Goal: Contribute content: Contribute content

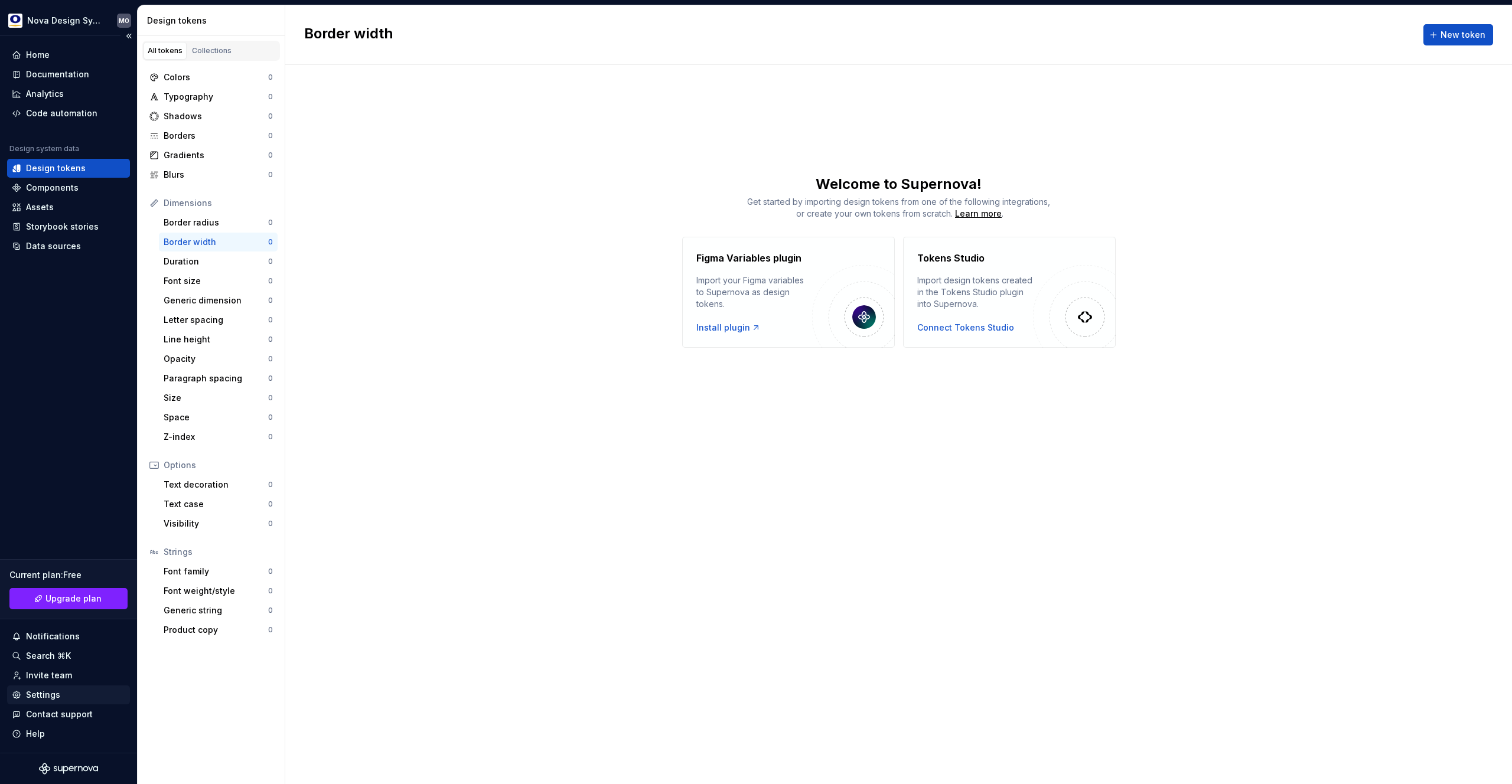
click at [44, 690] on div "Settings" at bounding box center [43, 694] width 34 height 12
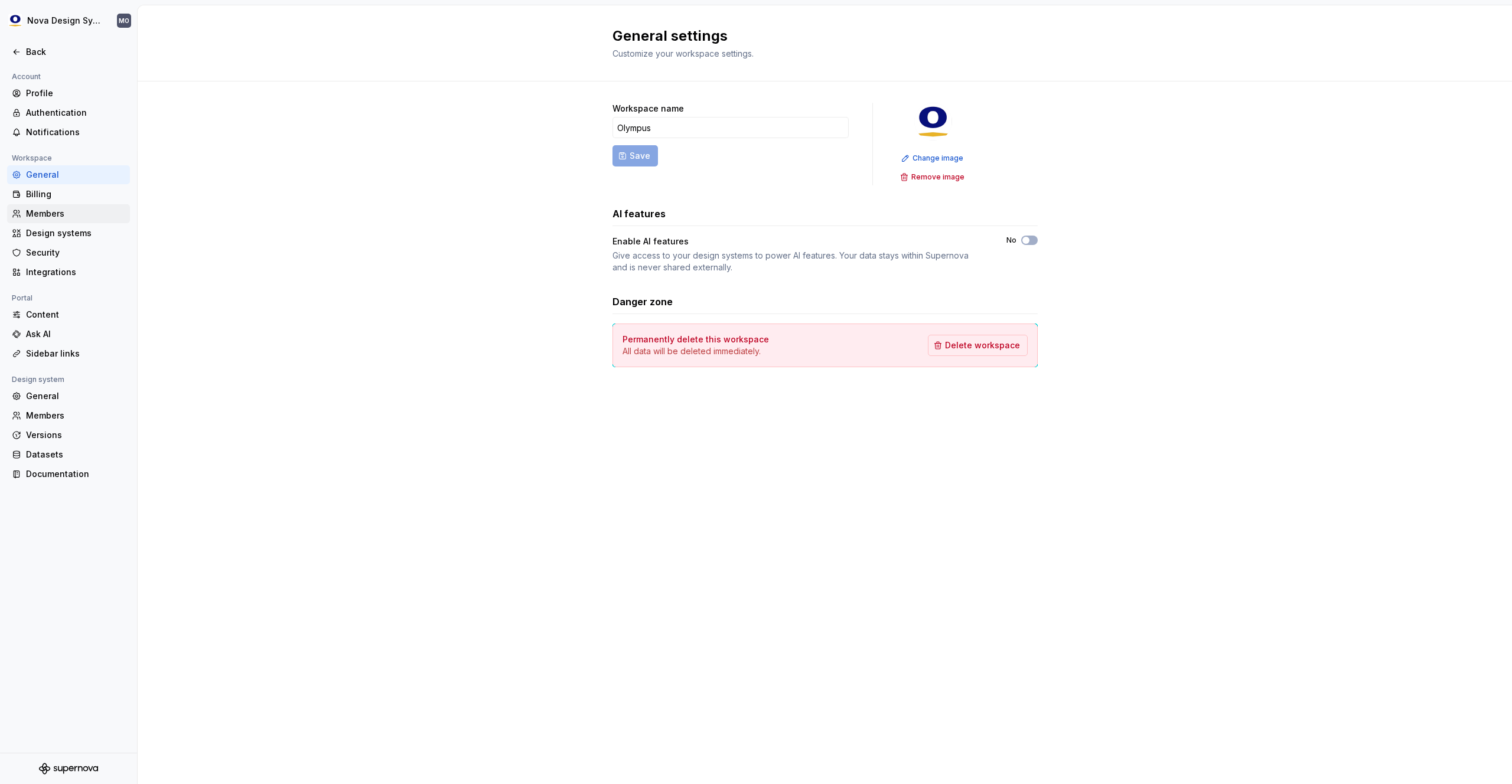
click at [45, 208] on div "Members" at bounding box center [76, 214] width 99 height 12
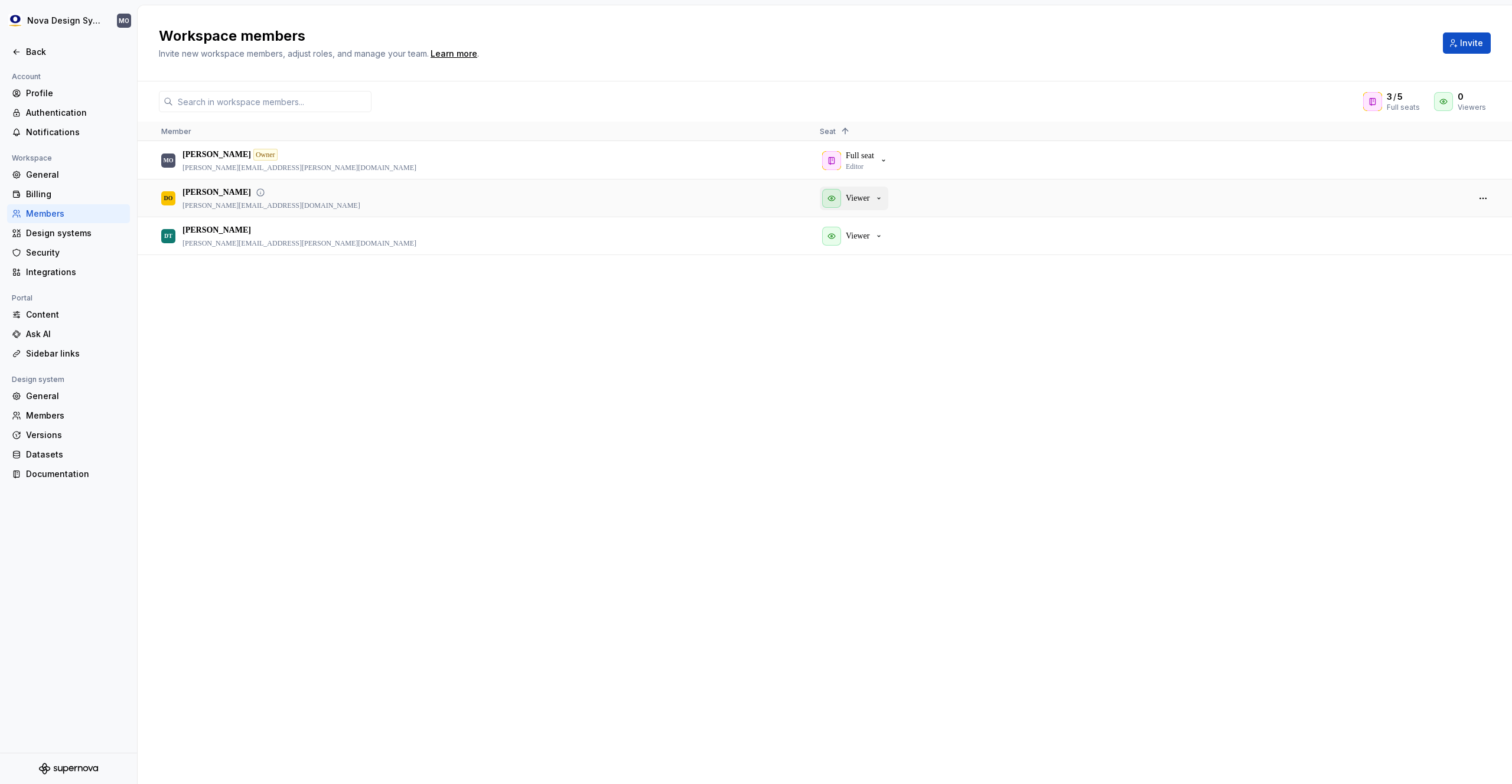
click at [860, 200] on p "Viewer" at bounding box center [857, 198] width 23 height 12
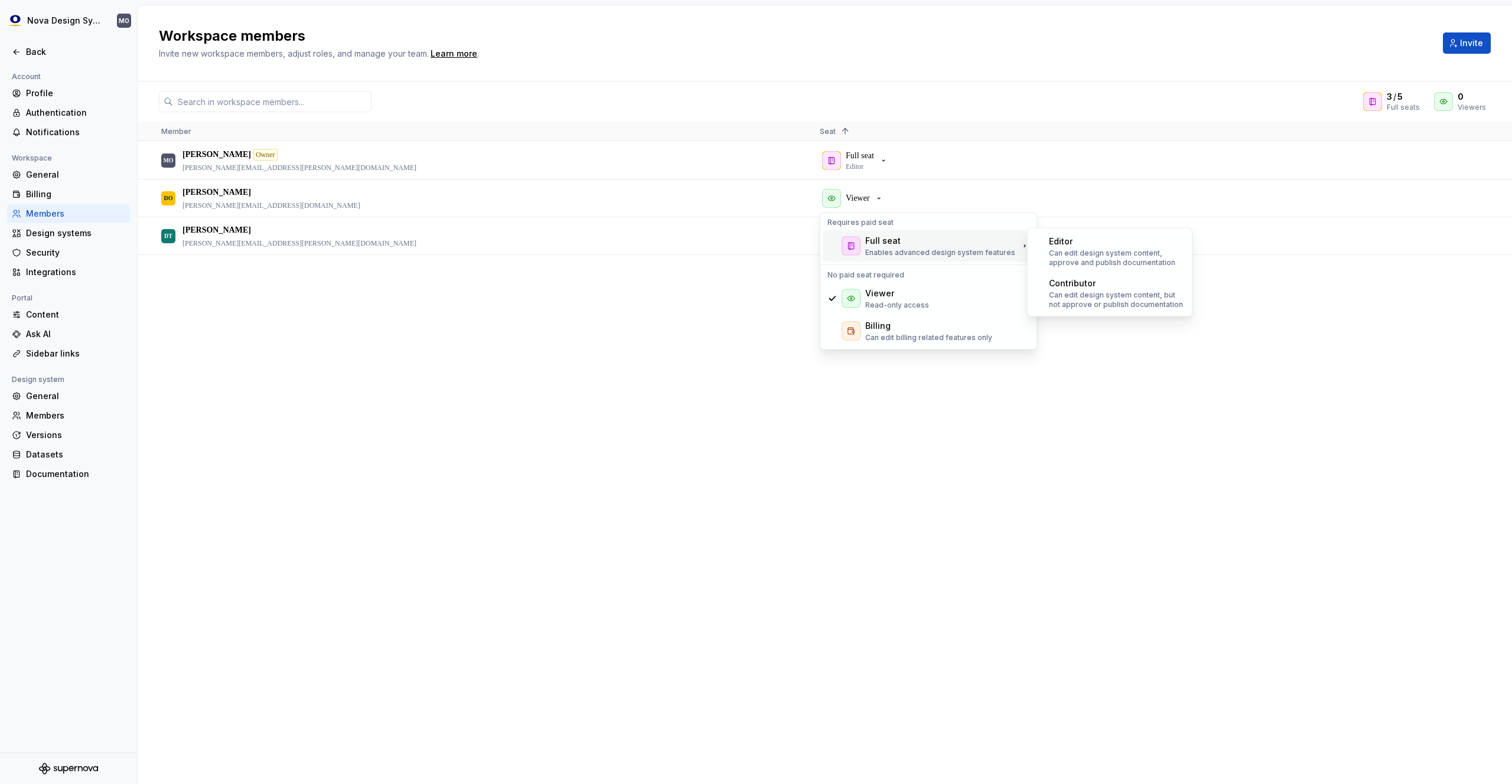
click at [871, 242] on div "Full seat" at bounding box center [883, 241] width 35 height 12
click at [1078, 249] on p "Can edit design system content, approve and publish documentation" at bounding box center [1116, 258] width 136 height 19
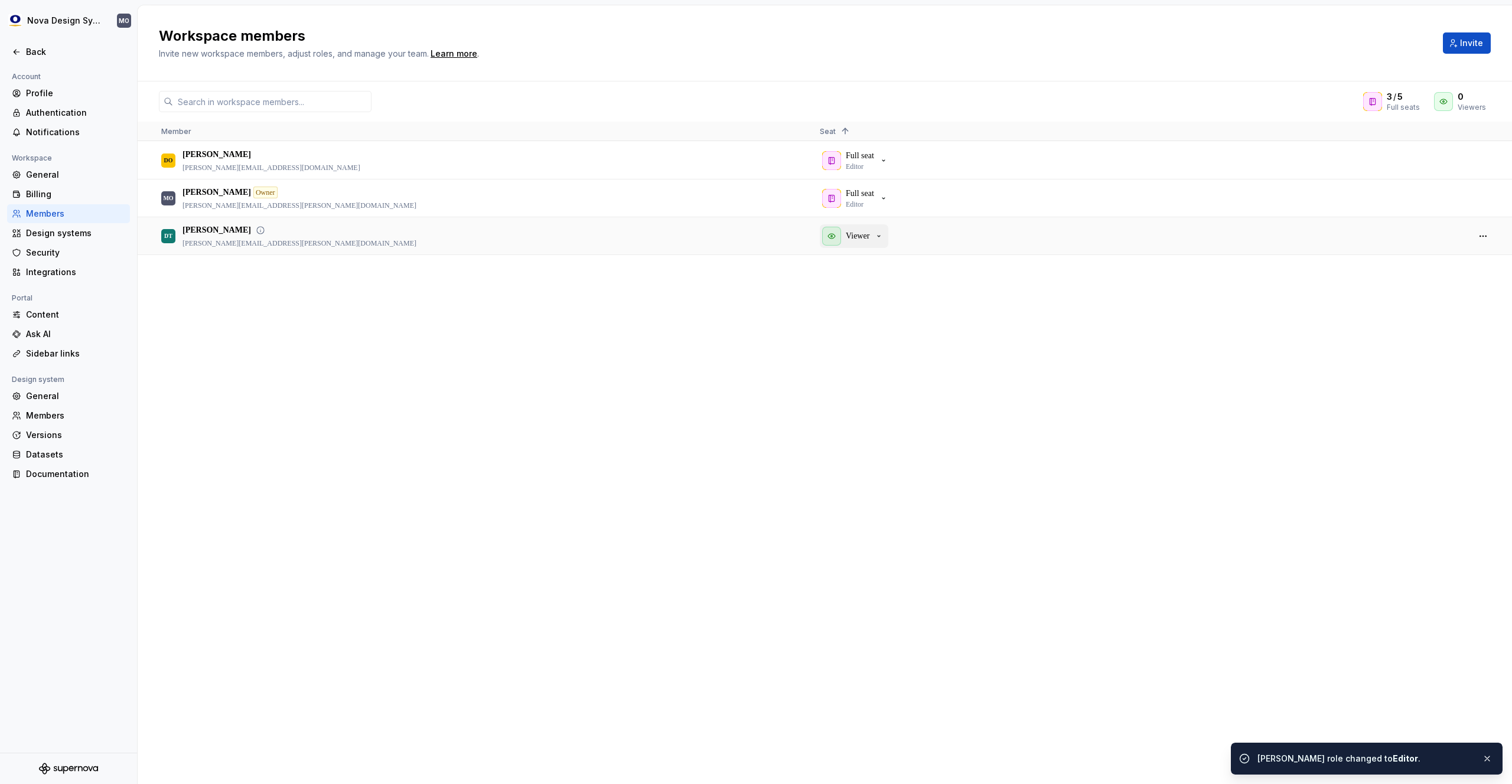
click at [859, 241] on p "Viewer" at bounding box center [857, 235] width 23 height 12
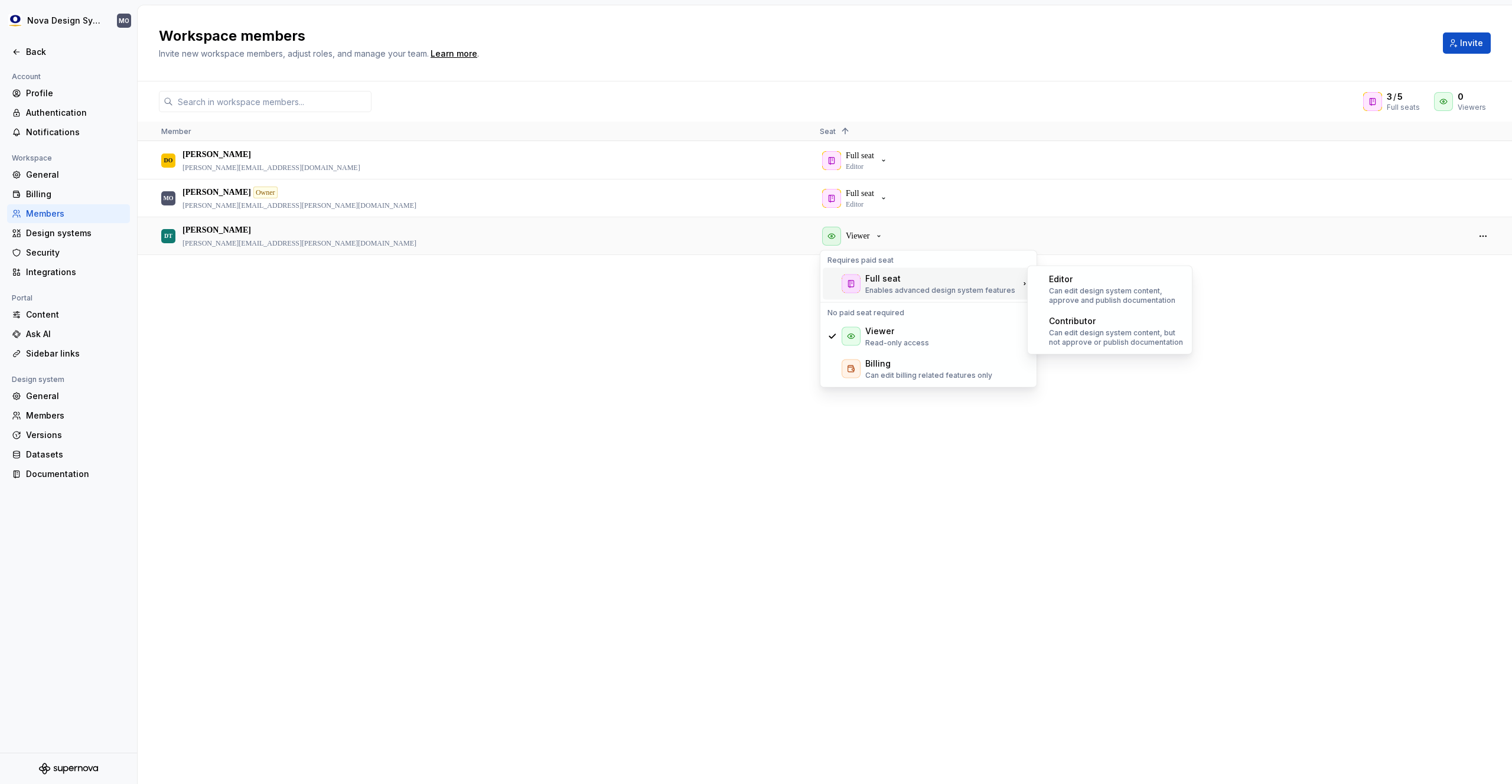
click at [859, 284] on div at bounding box center [851, 284] width 19 height 19
click at [879, 283] on div "Full seat" at bounding box center [883, 278] width 35 height 12
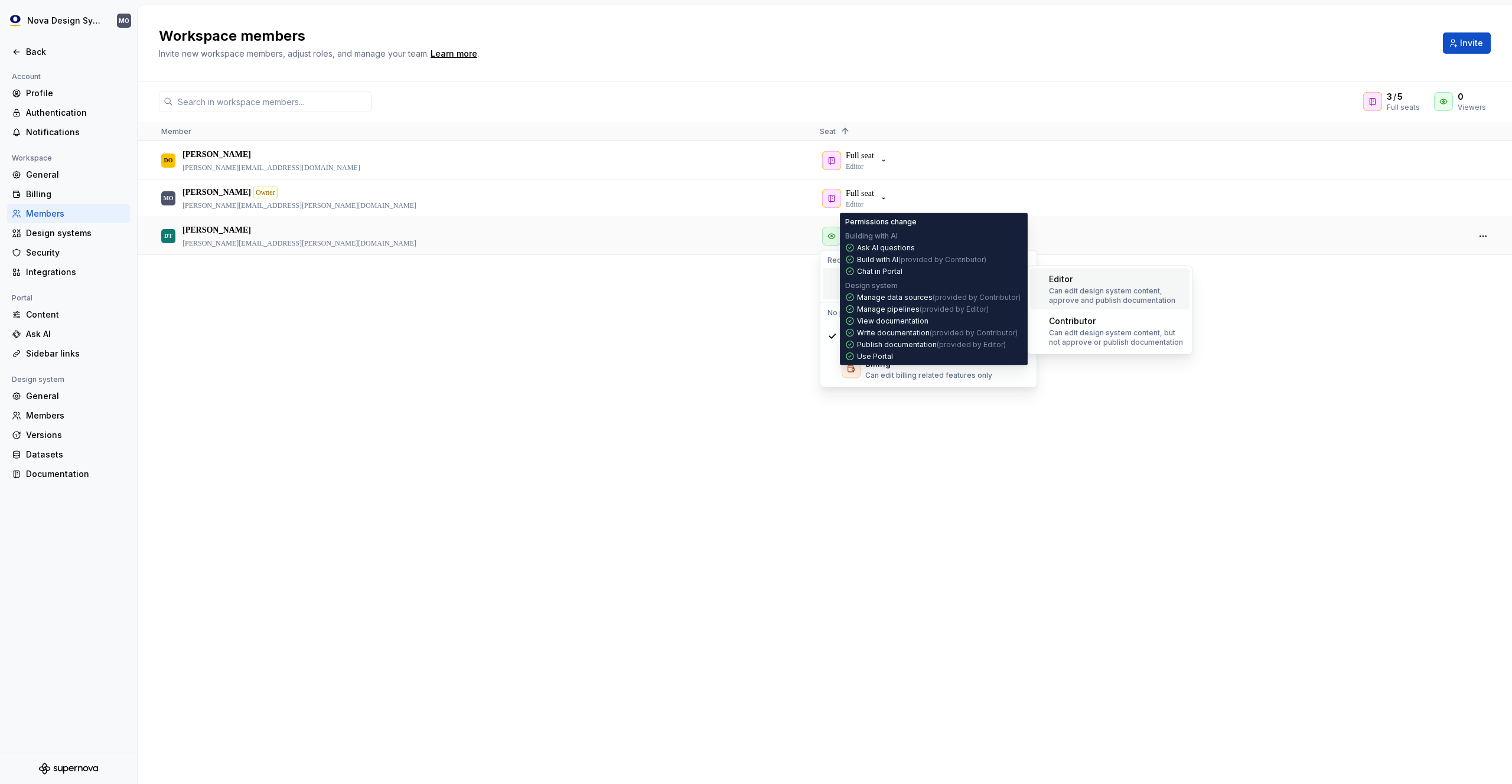
click at [1041, 287] on div "Editor Can edit design system content, approve and publish documentation" at bounding box center [1109, 289] width 160 height 41
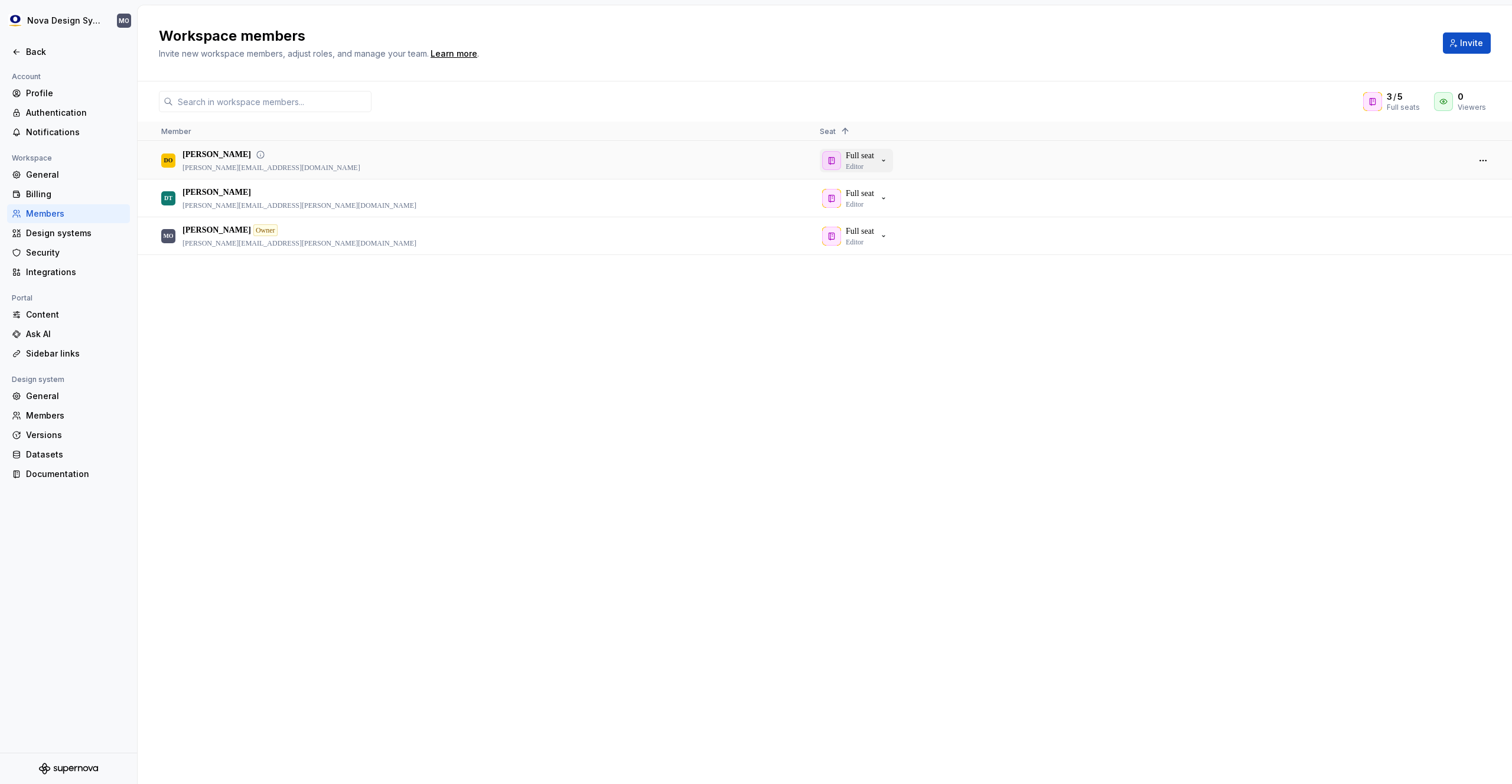
click at [888, 159] on icon "button" at bounding box center [884, 160] width 9 height 9
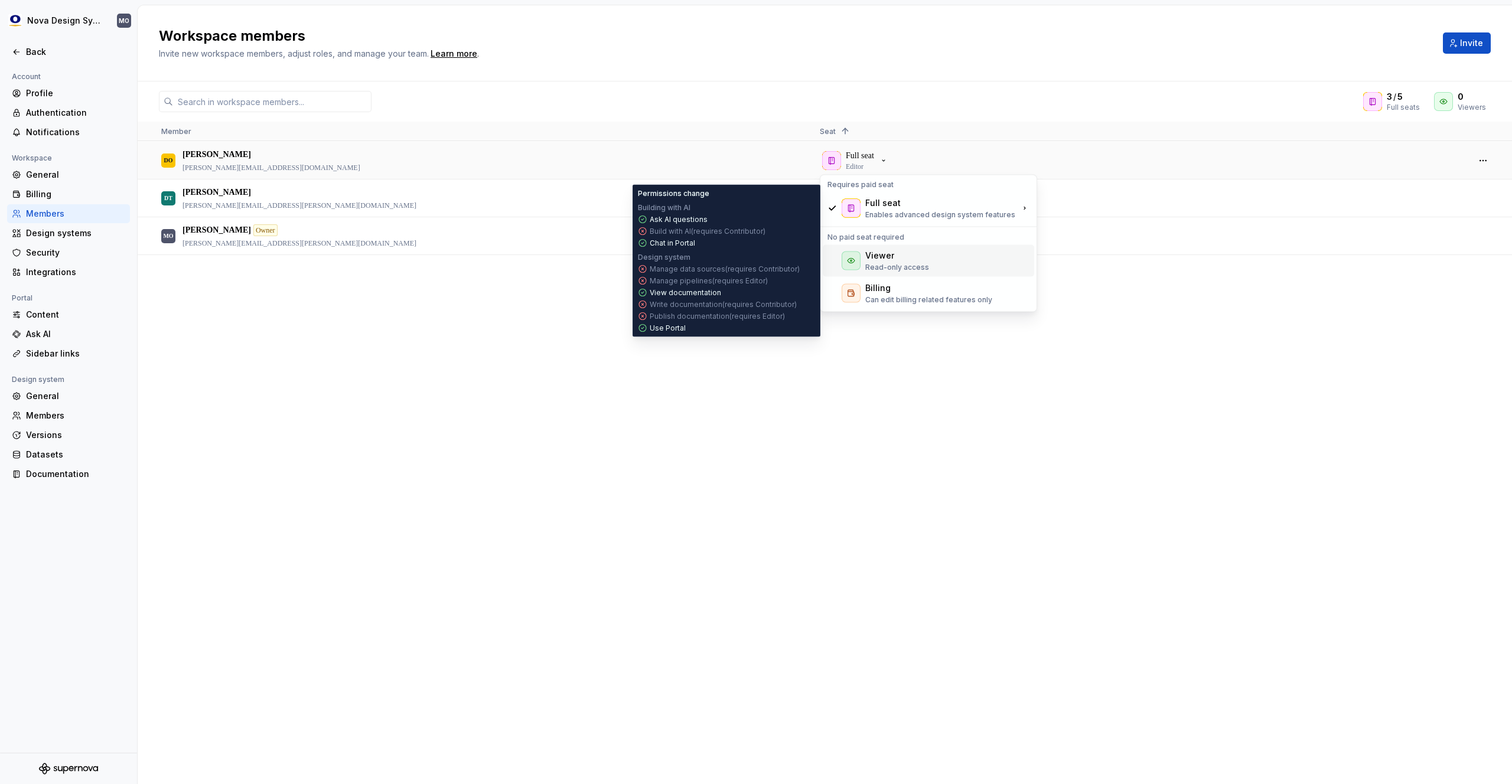
click at [881, 260] on div "Viewer" at bounding box center [880, 255] width 29 height 12
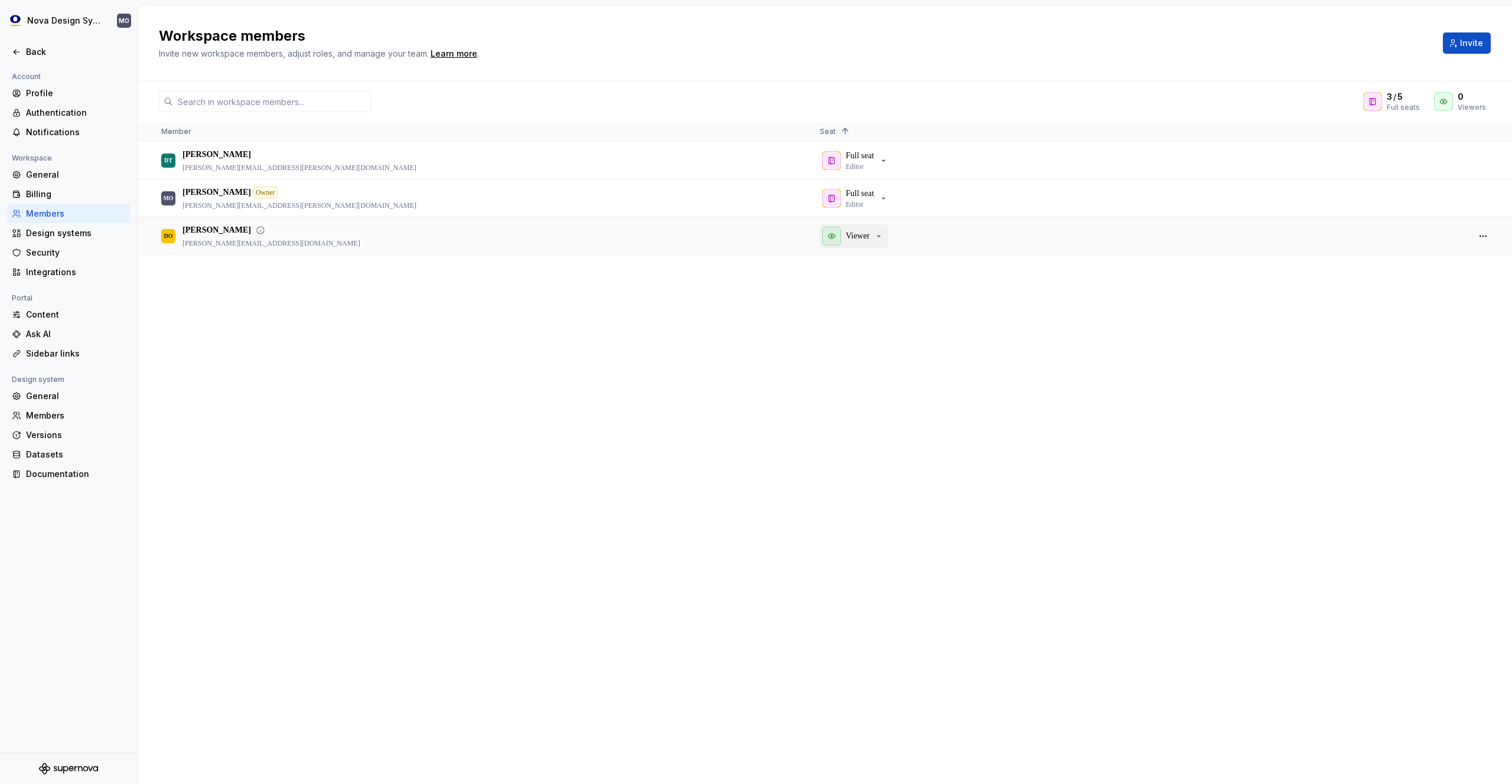
click at [864, 238] on p "Viewer" at bounding box center [857, 235] width 23 height 12
click at [655, 282] on div "MO Michael Oddis Owner michael.oddis@olympus.com Full seat Editor DO Daniel Obe…" at bounding box center [825, 462] width 1374 height 642
click at [855, 239] on p "Viewer" at bounding box center [857, 235] width 23 height 12
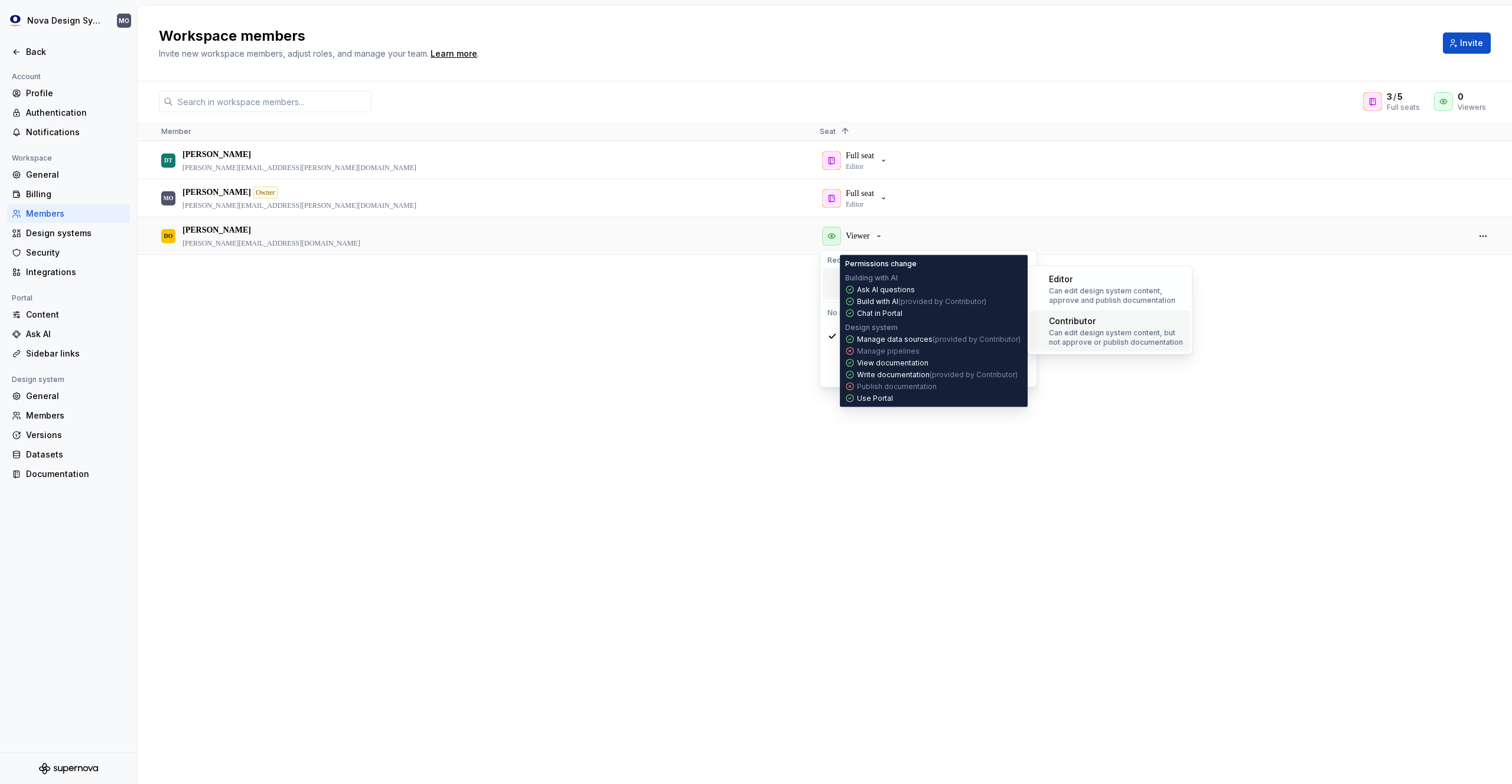
click at [1097, 328] on p "Can edit design system content, but not approve or publish documentation" at bounding box center [1116, 337] width 136 height 19
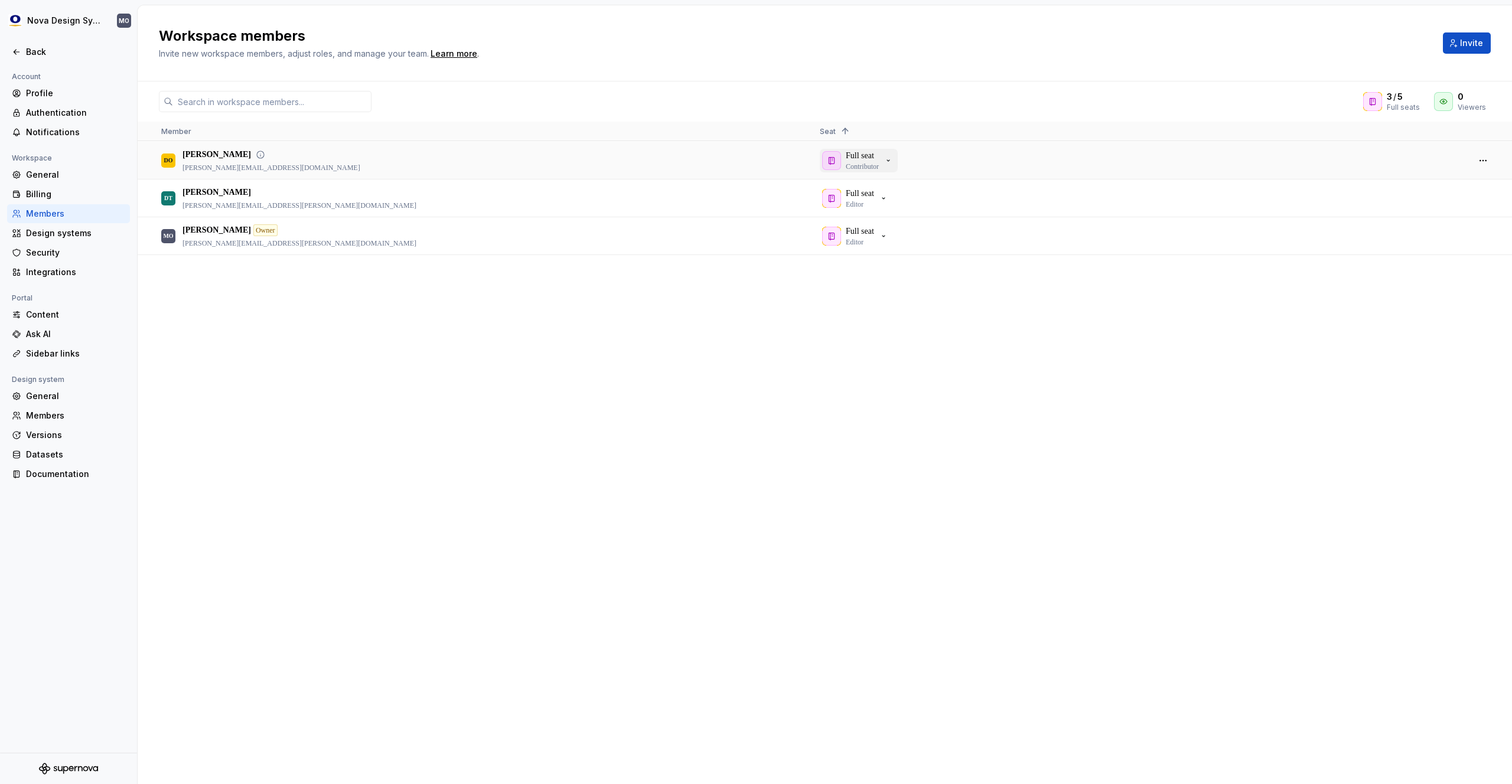
click at [879, 155] on div "Full seat Contributor" at bounding box center [862, 160] width 33 height 22
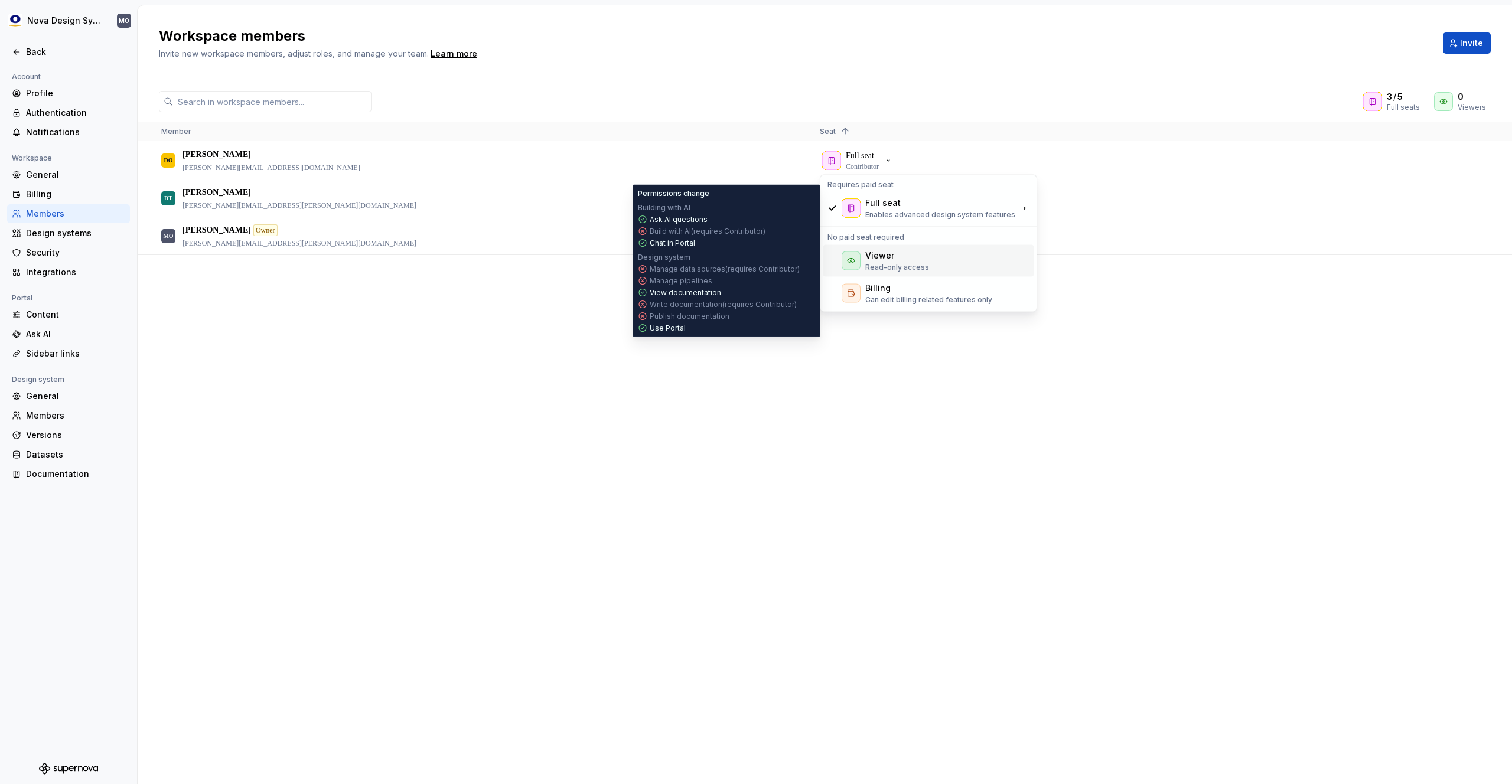
click at [882, 257] on div "Viewer" at bounding box center [880, 255] width 29 height 12
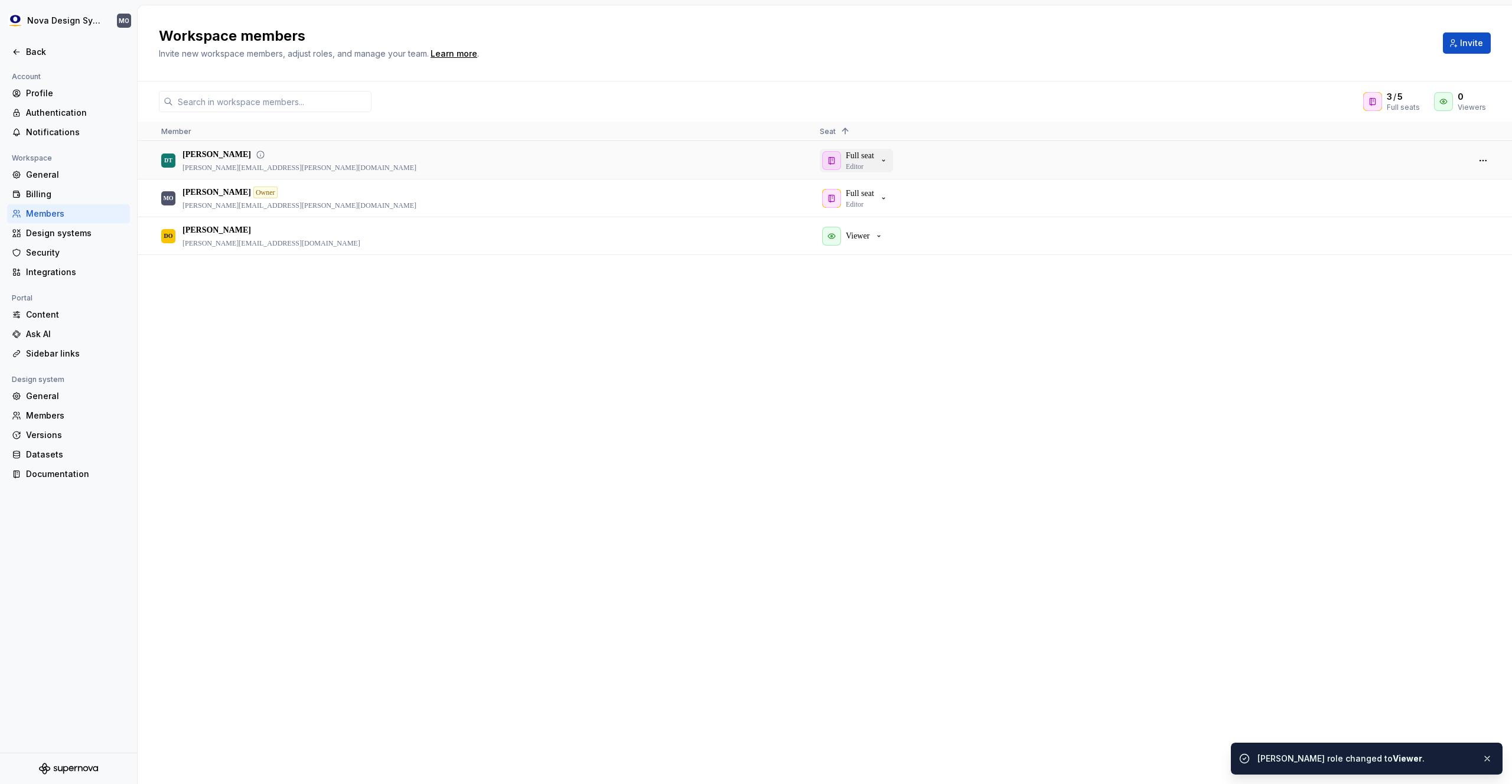
click at [860, 160] on p "Full seat" at bounding box center [859, 155] width 28 height 12
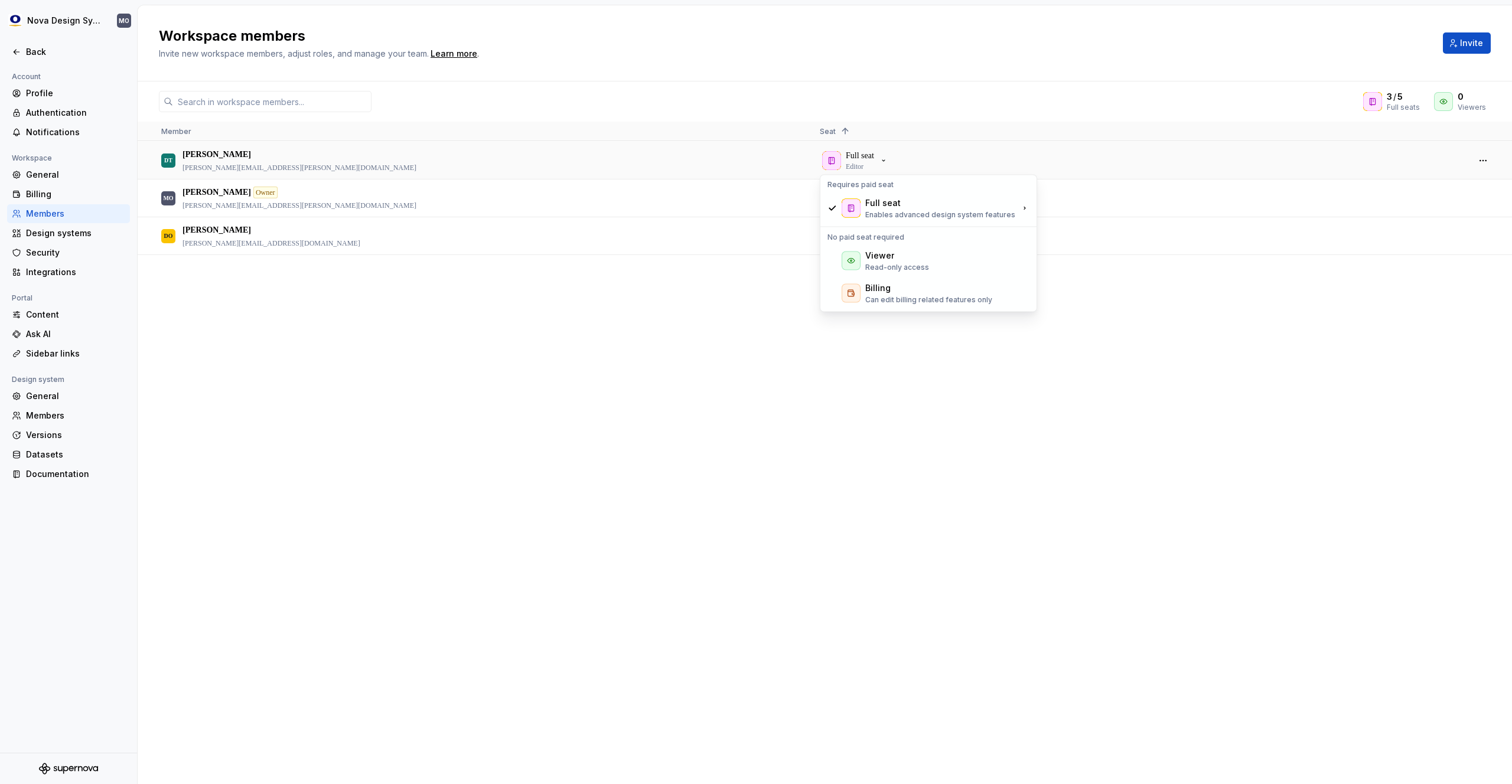
click at [706, 266] on div "MO Michael Oddis Owner michael.oddis@olympus.com Full seat Editor DO Daniel Obe…" at bounding box center [825, 462] width 1374 height 642
click at [845, 188] on div "Full seat Editor" at bounding box center [855, 198] width 66 height 22
click at [660, 300] on div "MO Michael Oddis Owner michael.oddis@olympus.com Full seat Editor DO Daniel Obe…" at bounding box center [825, 462] width 1374 height 642
click at [842, 242] on div "Viewer" at bounding box center [853, 236] width 61 height 19
click at [862, 163] on p "Editor" at bounding box center [855, 166] width 18 height 9
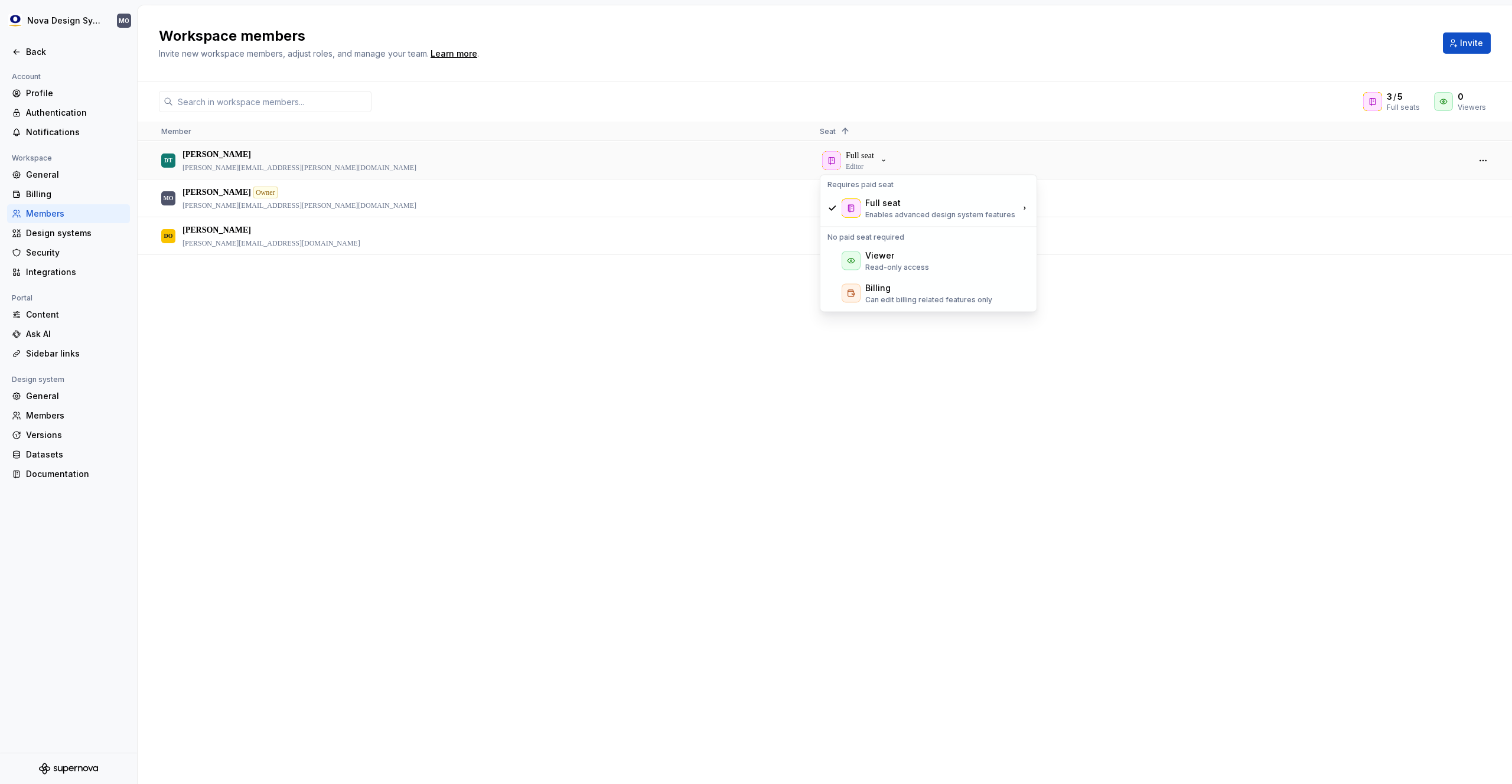
click at [669, 304] on div "MO Michael Oddis Owner michael.oddis@olympus.com Full seat Editor DO Daniel Obe…" at bounding box center [825, 462] width 1374 height 642
click at [825, 199] on div "button" at bounding box center [831, 198] width 19 height 19
click at [643, 298] on div "MO Michael Oddis Owner michael.oddis@olympus.com Full seat Editor DO Daniel Obe…" at bounding box center [825, 462] width 1374 height 642
click at [868, 242] on div "Viewer" at bounding box center [853, 236] width 61 height 19
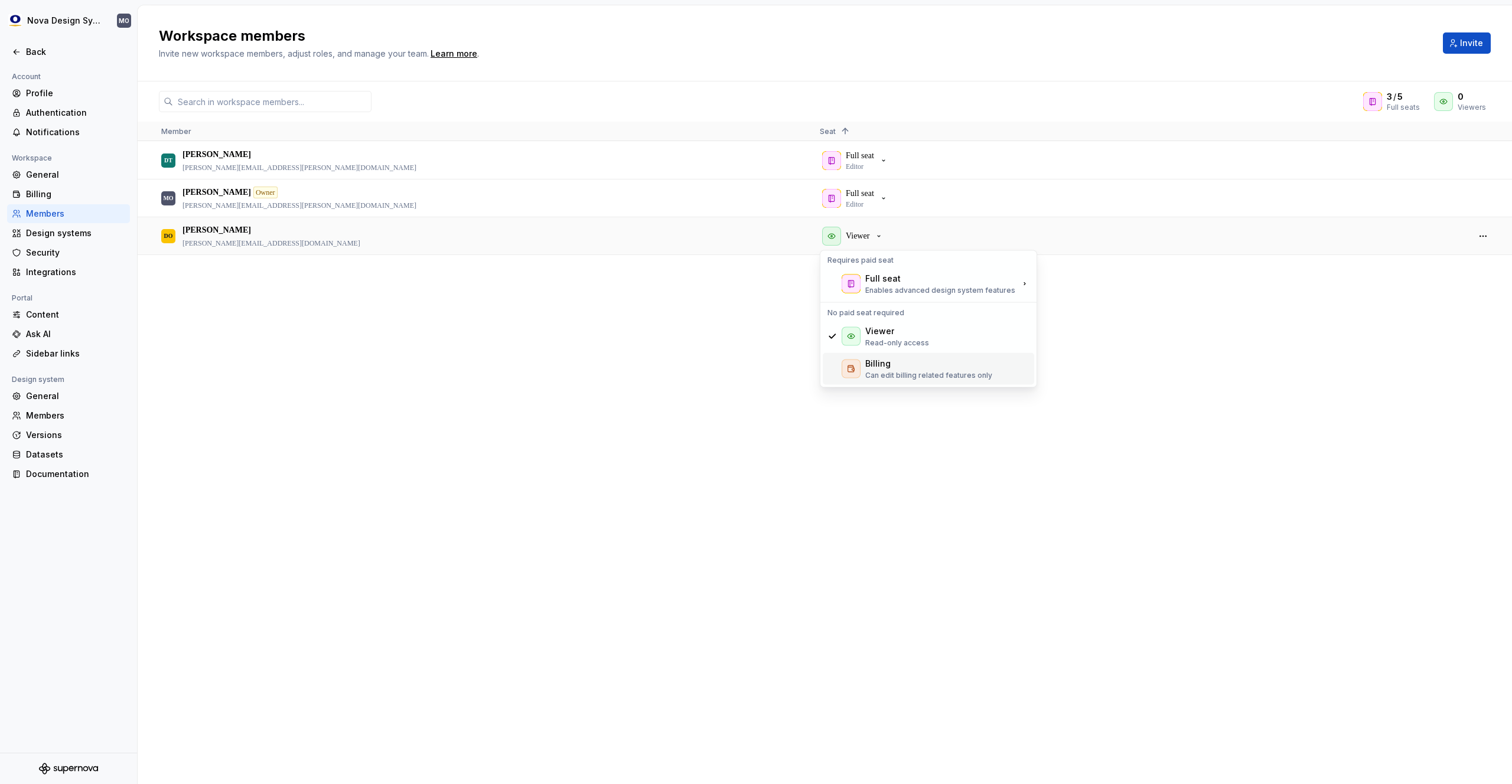
click at [875, 364] on div "Billing" at bounding box center [878, 363] width 25 height 12
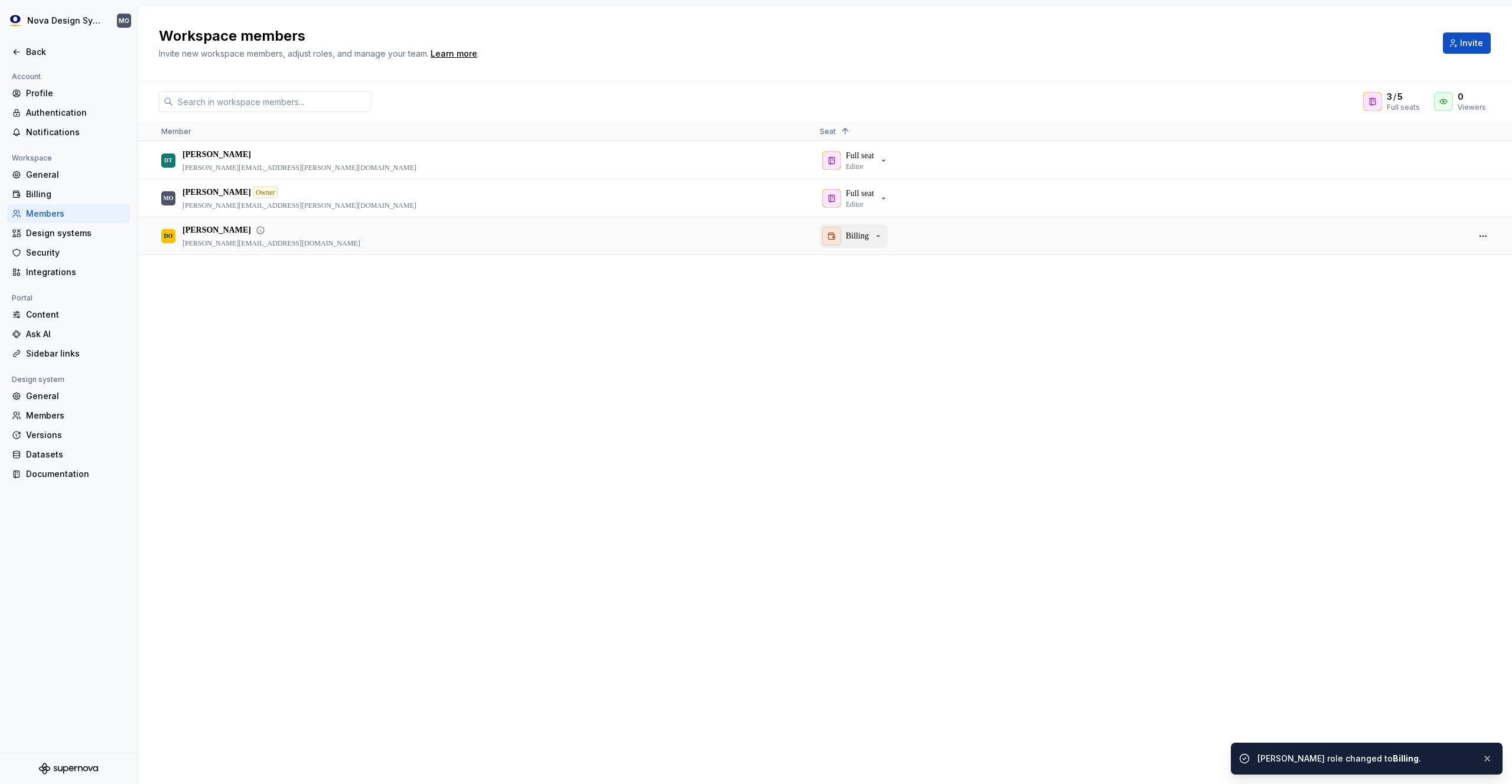
click at [851, 232] on p "Billing" at bounding box center [857, 235] width 23 height 12
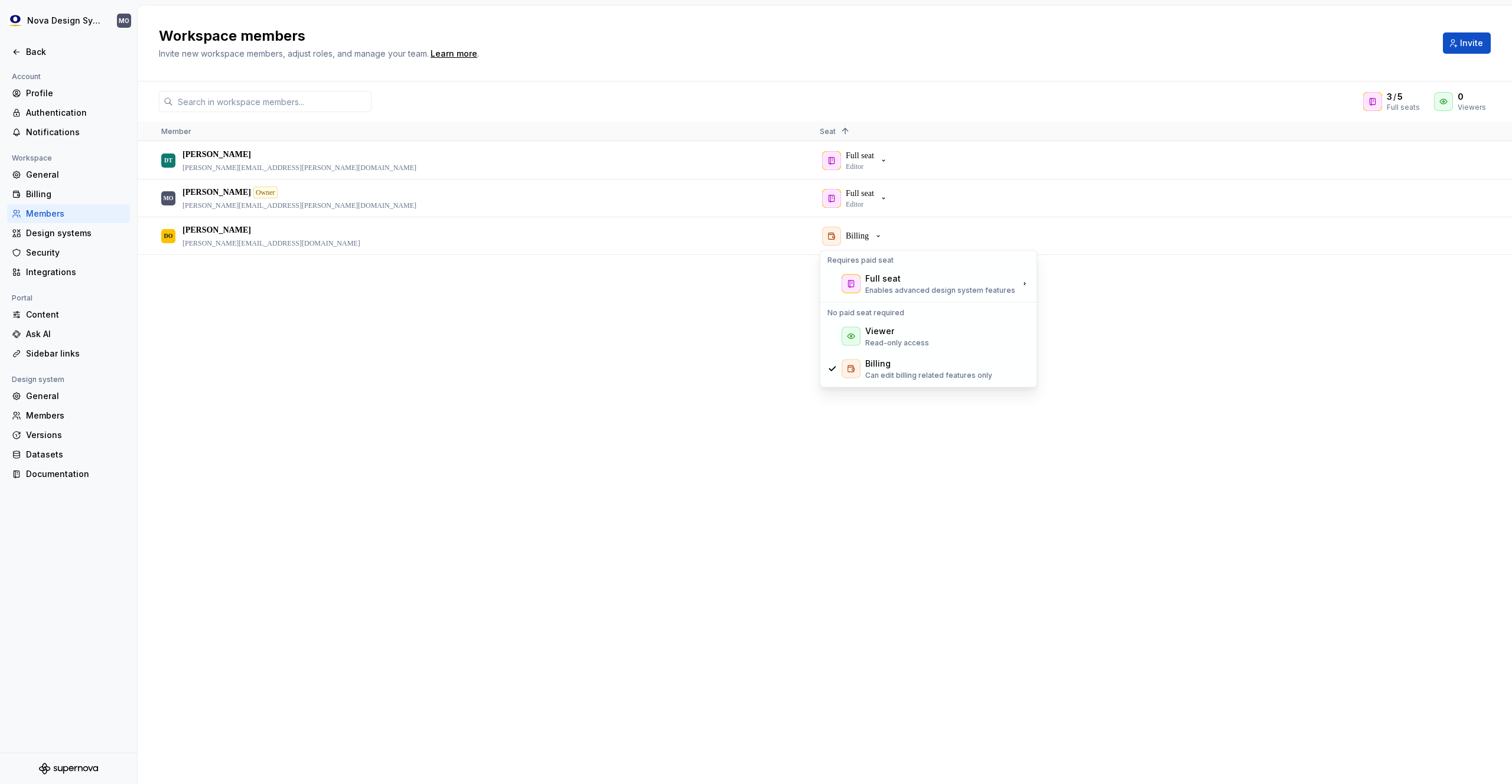
click at [646, 412] on div "MO Michael Oddis Owner michael.oddis@olympus.com Full seat Editor DO Daniel Obe…" at bounding box center [825, 462] width 1374 height 642
click at [869, 195] on p "Full seat" at bounding box center [859, 193] width 28 height 12
click at [316, 326] on div "MO Michael Oddis Owner michael.oddis@olympus.com Full seat Editor DO Daniel Obe…" at bounding box center [825, 462] width 1374 height 642
click at [54, 397] on div "General" at bounding box center [76, 396] width 99 height 12
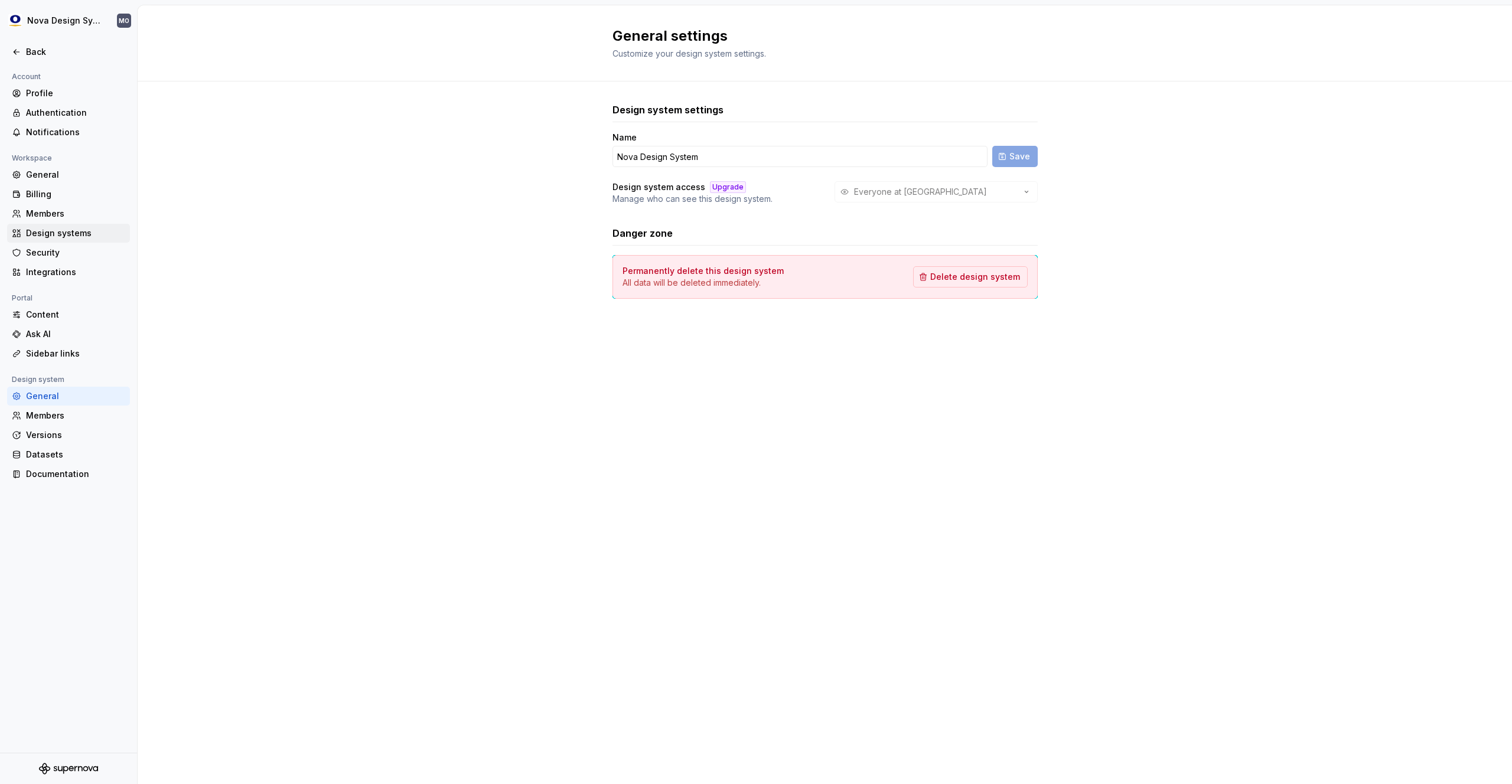
click at [73, 235] on div "Design systems" at bounding box center [76, 232] width 99 height 12
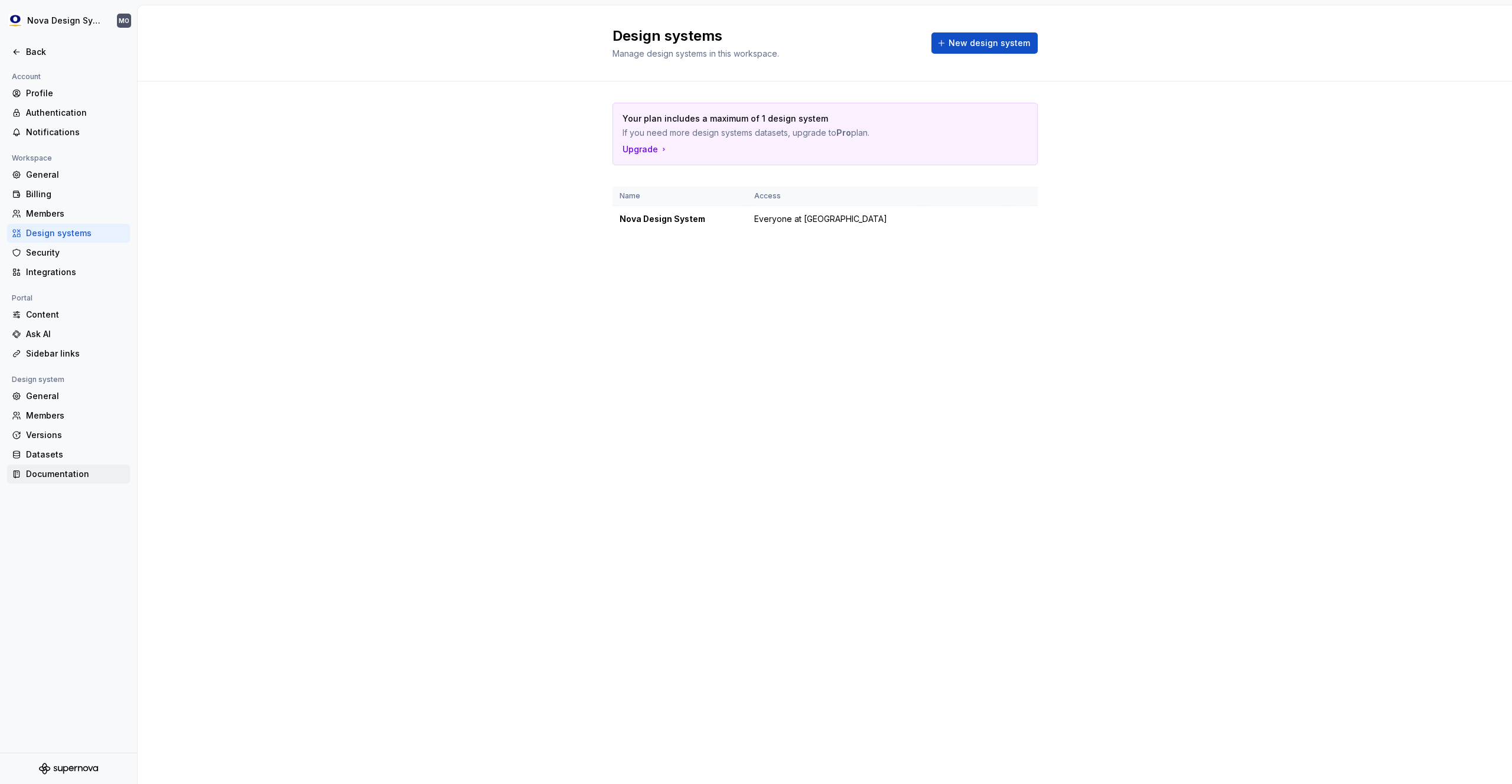
click at [61, 480] on div "Documentation" at bounding box center [69, 474] width 123 height 19
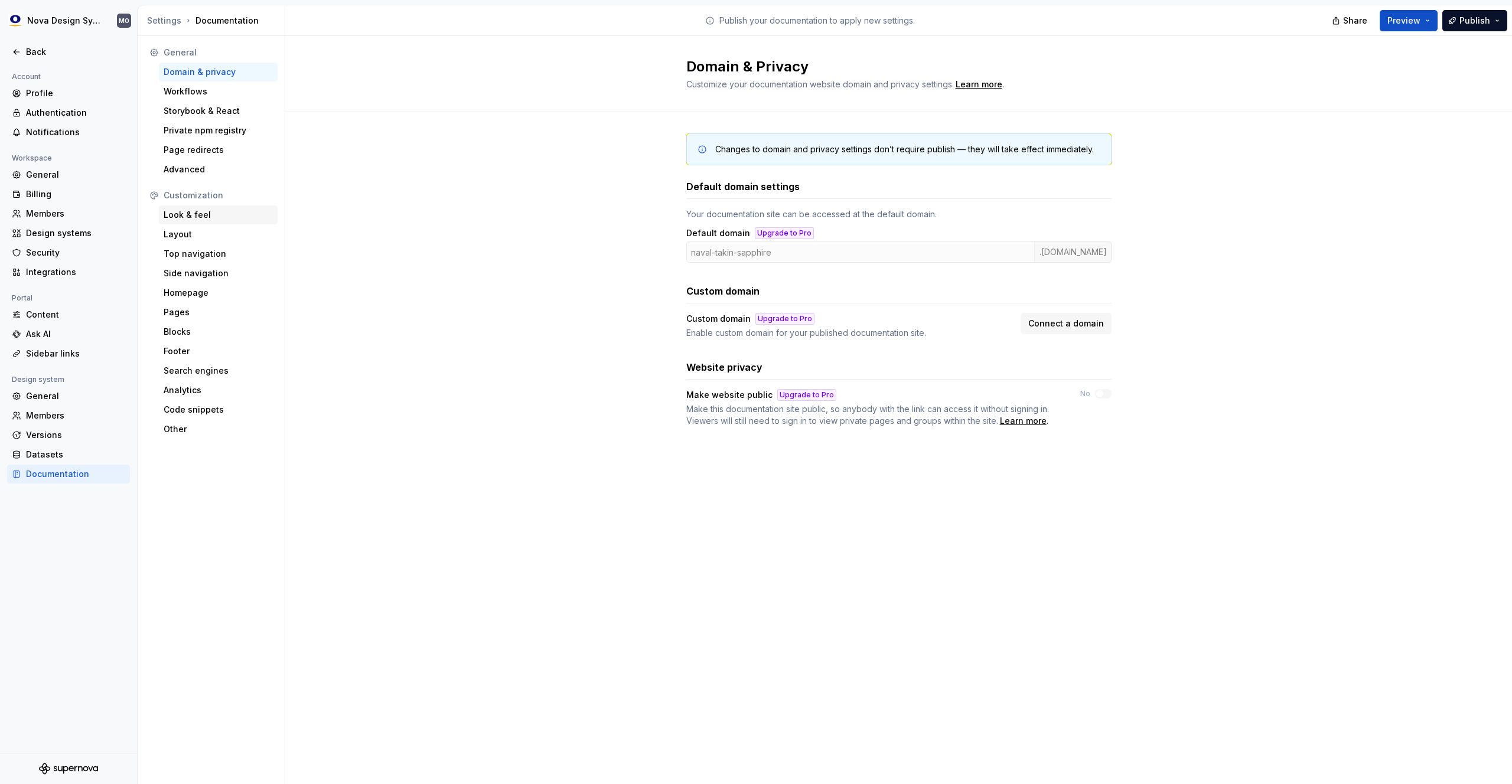
click at [192, 214] on div "Look & feel" at bounding box center [217, 214] width 109 height 12
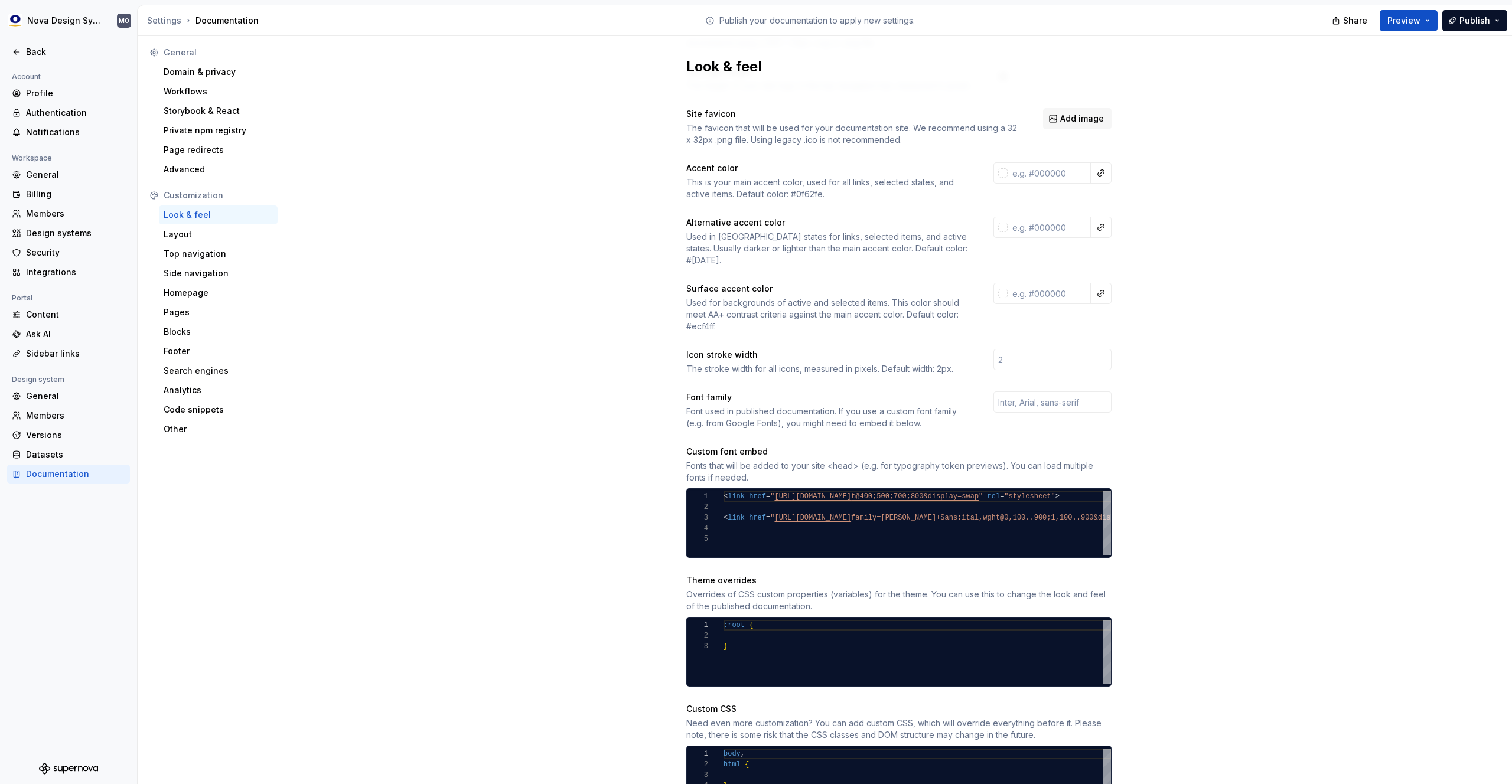
scroll to position [169, 0]
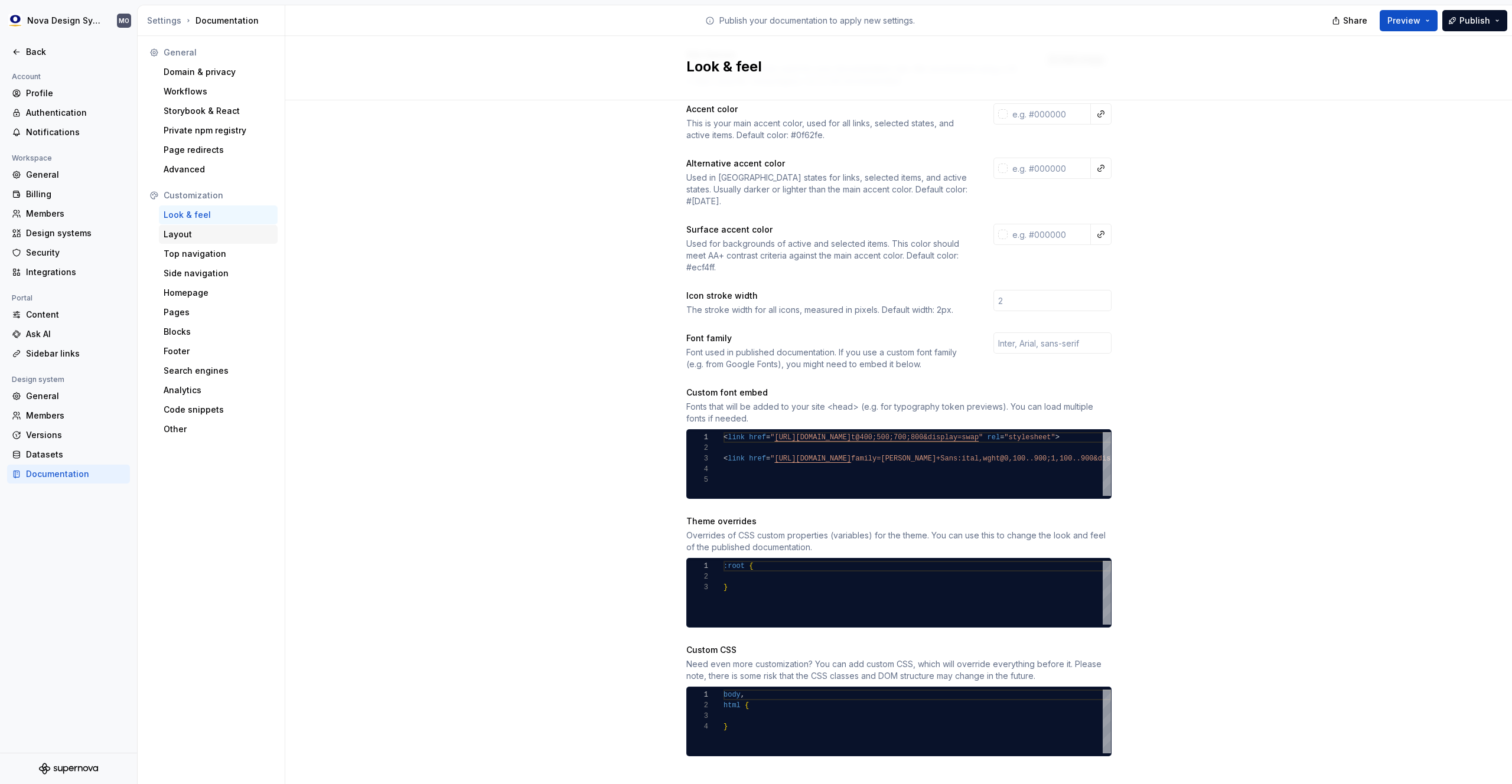
click at [174, 234] on div "Layout" at bounding box center [217, 234] width 109 height 12
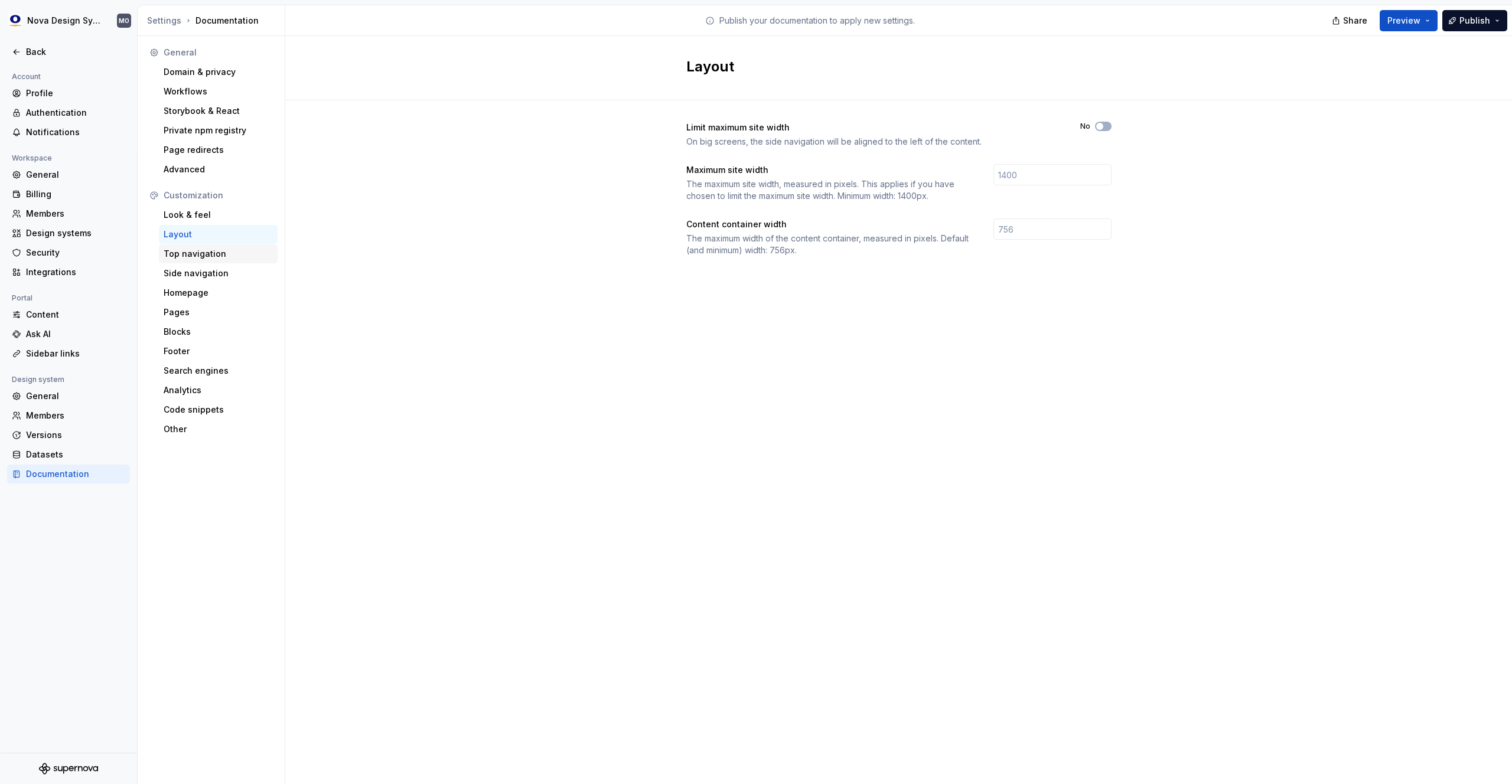
click at [189, 255] on div "Top navigation" at bounding box center [217, 253] width 109 height 12
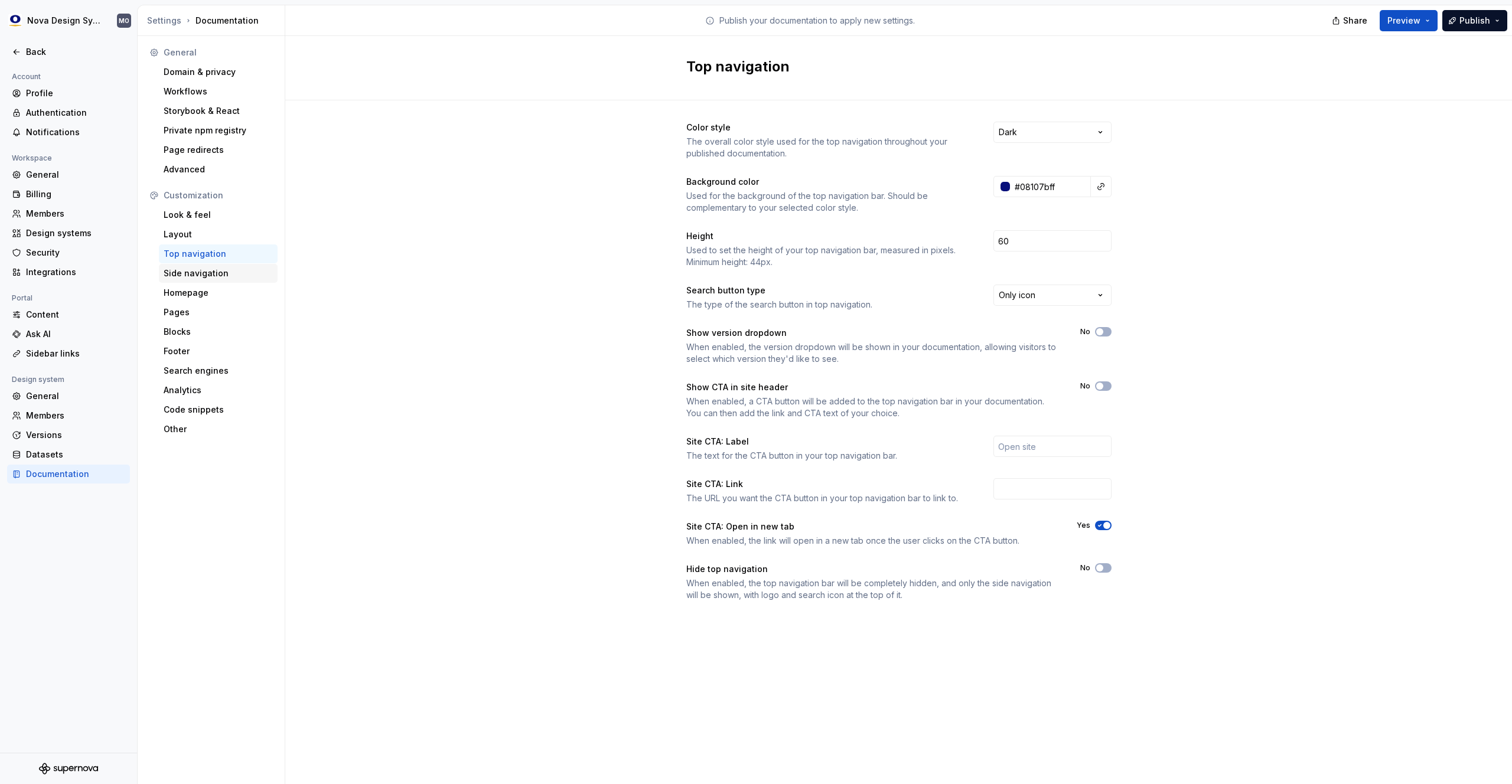
click at [197, 274] on div "Side navigation" at bounding box center [217, 273] width 109 height 12
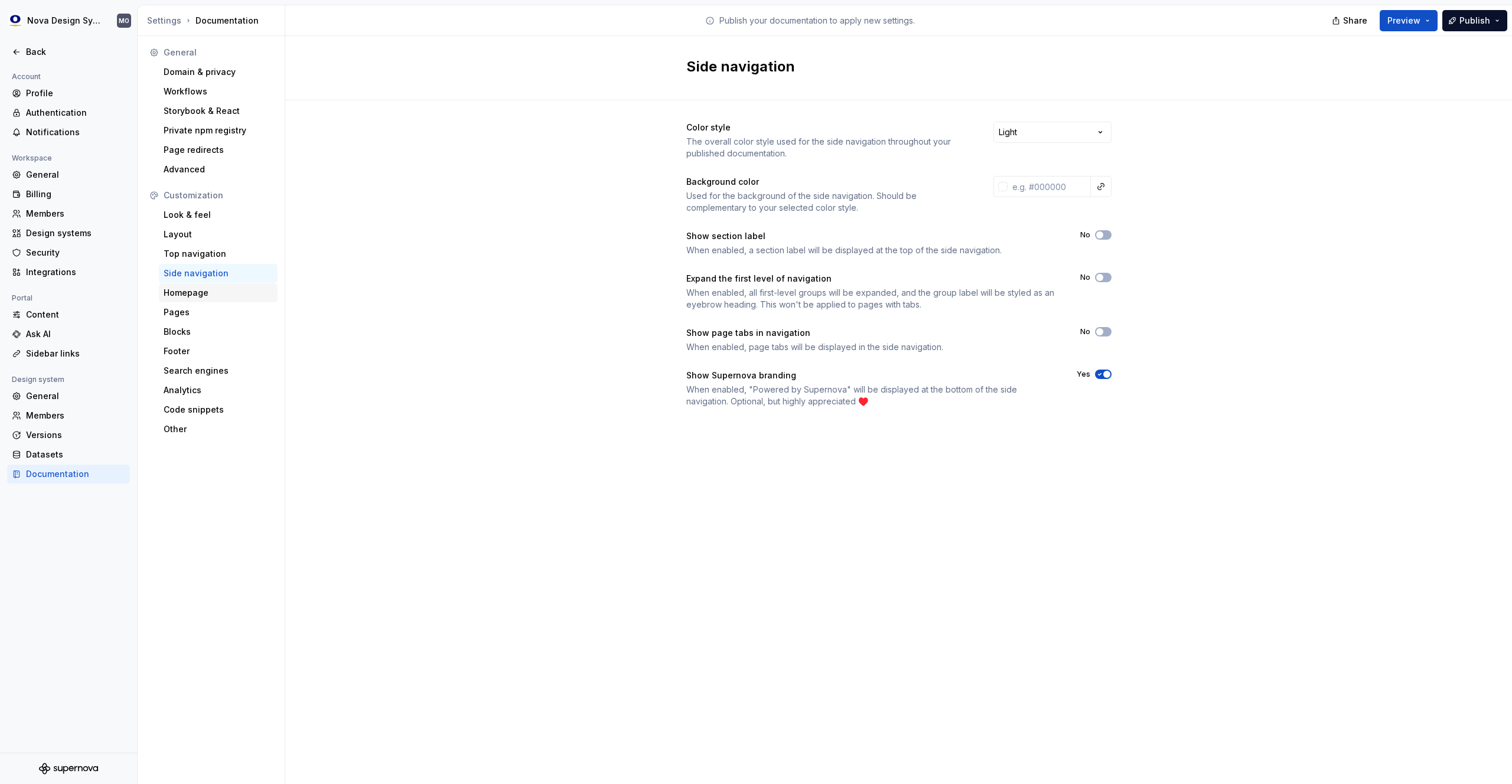
click at [208, 294] on div "Homepage" at bounding box center [217, 292] width 109 height 12
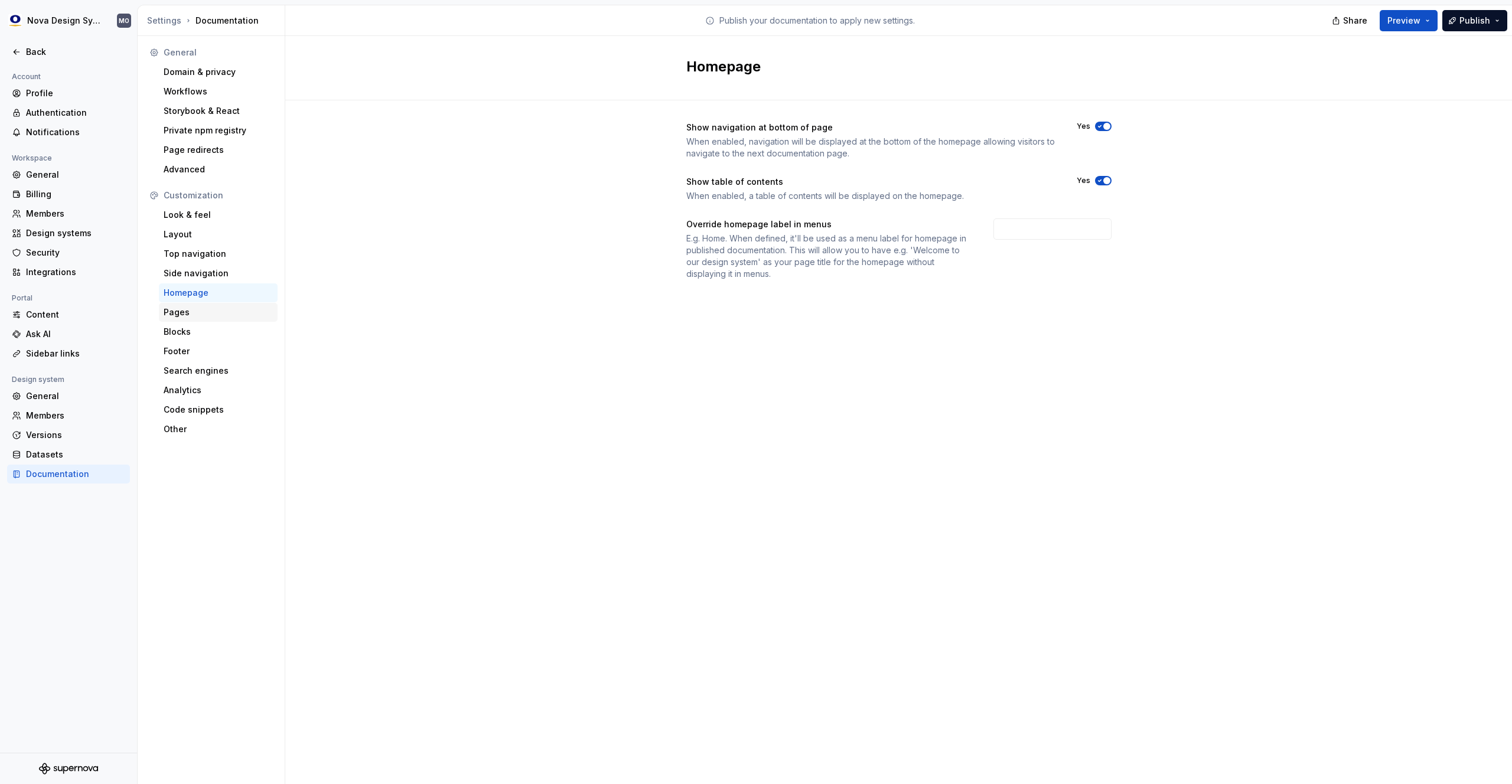
click at [188, 315] on div "Pages" at bounding box center [217, 312] width 109 height 12
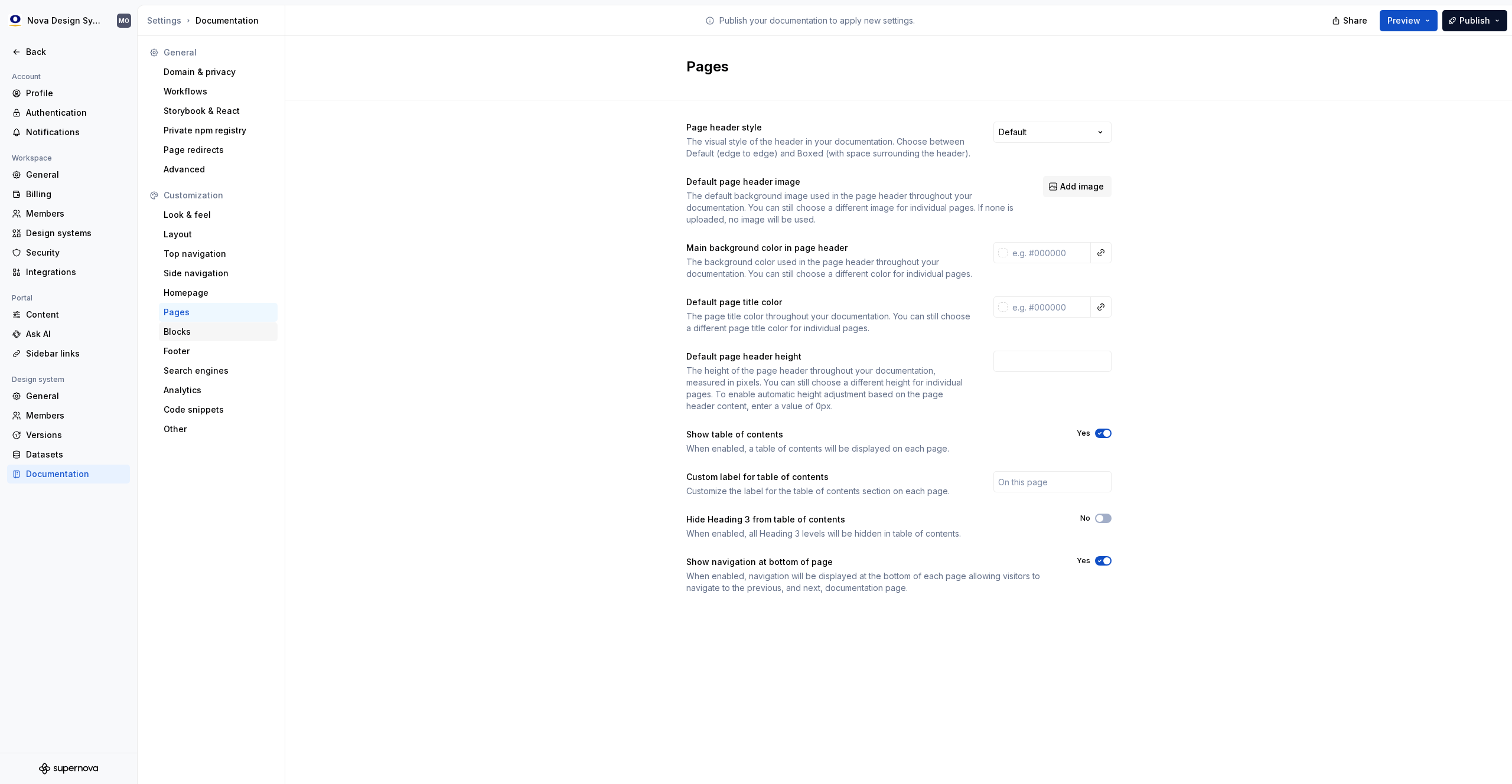
click at [187, 334] on div "Blocks" at bounding box center [217, 332] width 109 height 12
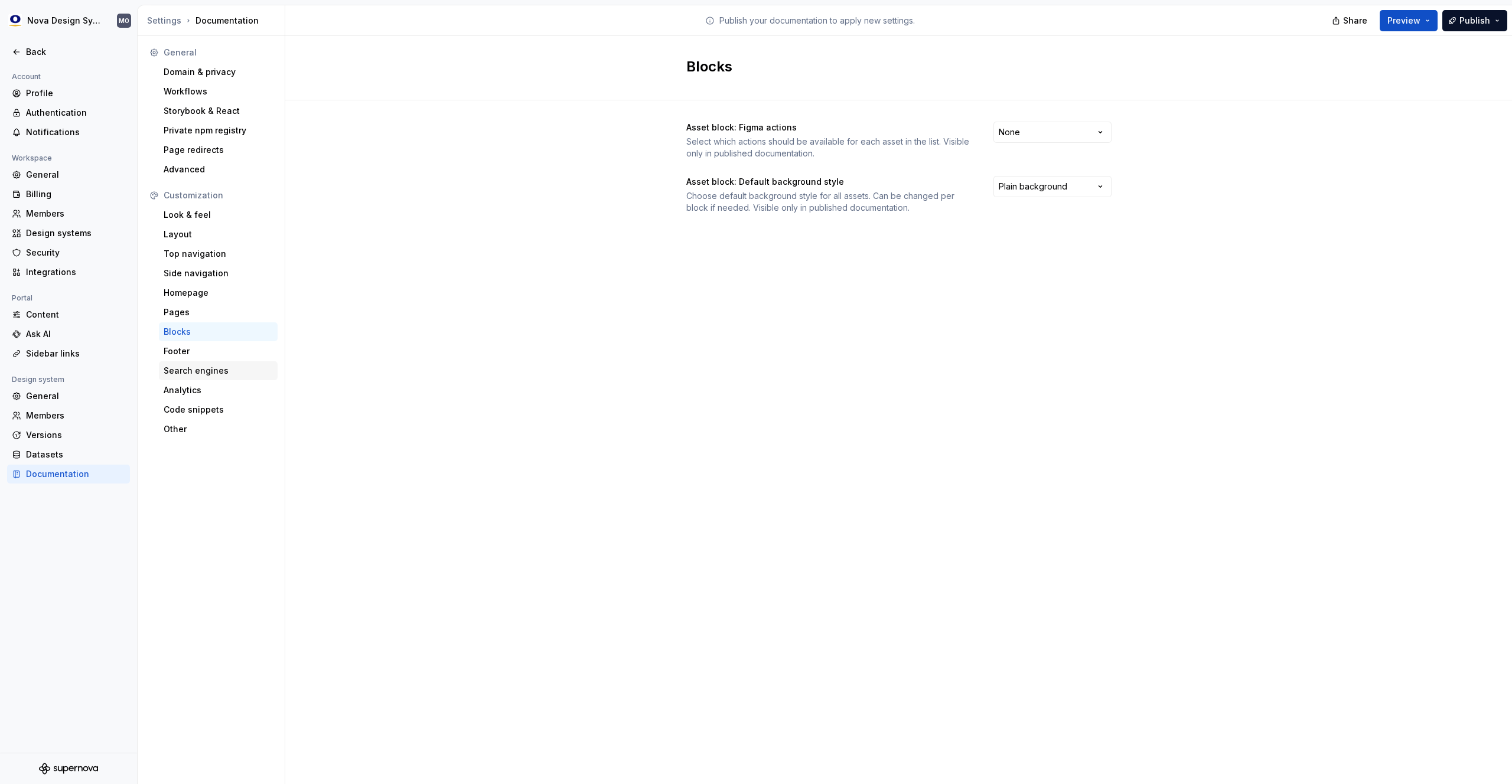
click at [188, 373] on div "Search engines" at bounding box center [217, 370] width 109 height 12
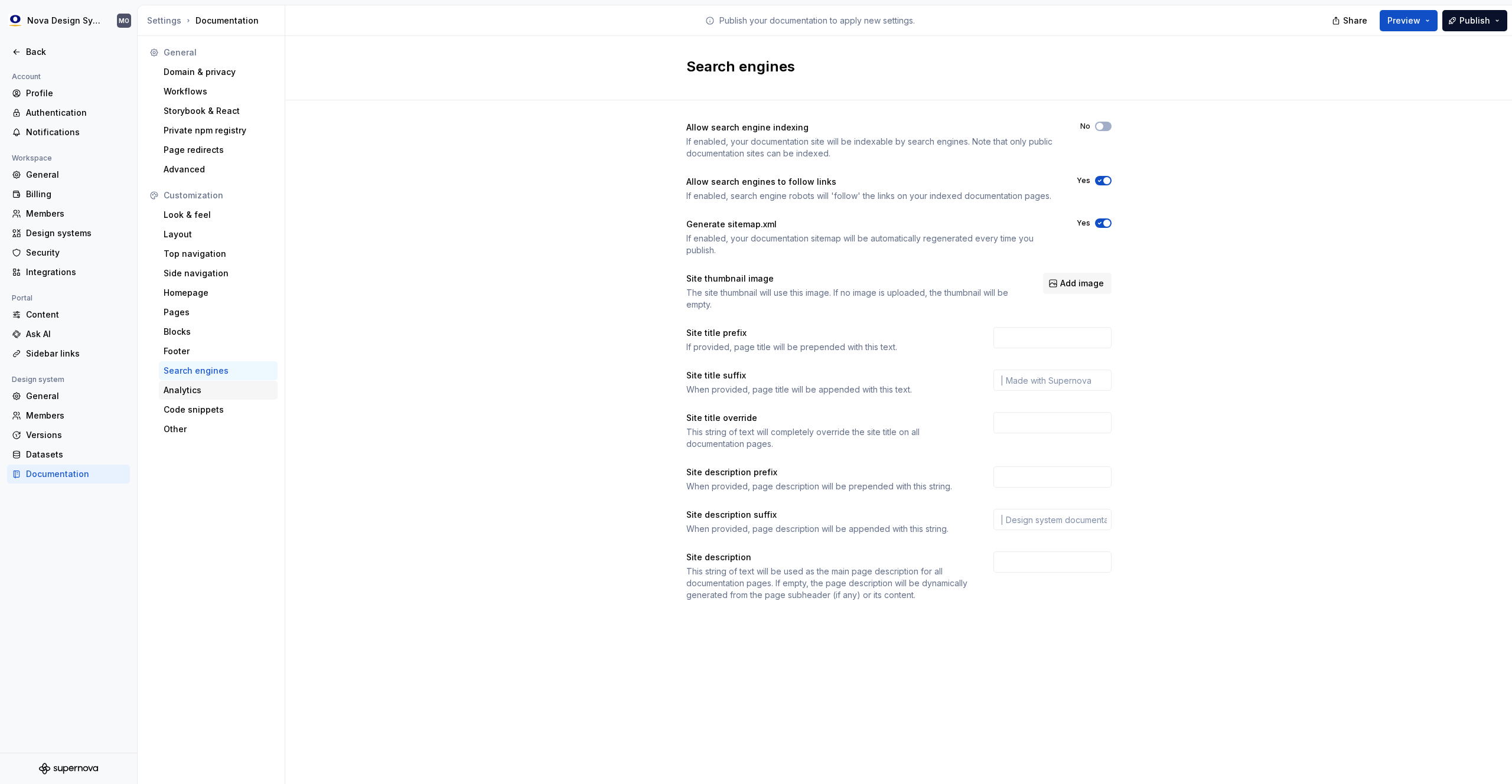
click at [186, 391] on div "Analytics" at bounding box center [217, 389] width 109 height 12
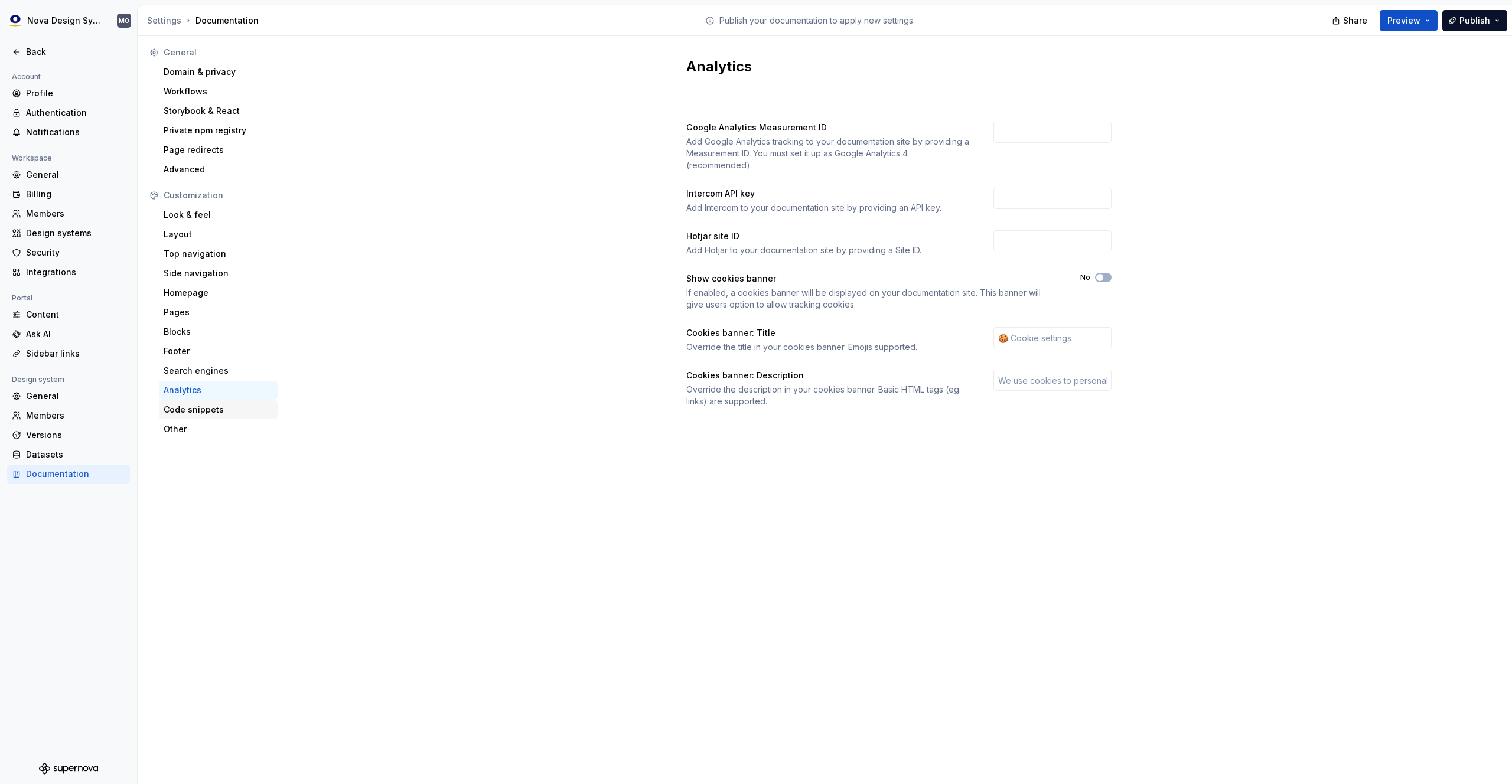
click at [199, 414] on div "Code snippets" at bounding box center [217, 409] width 109 height 12
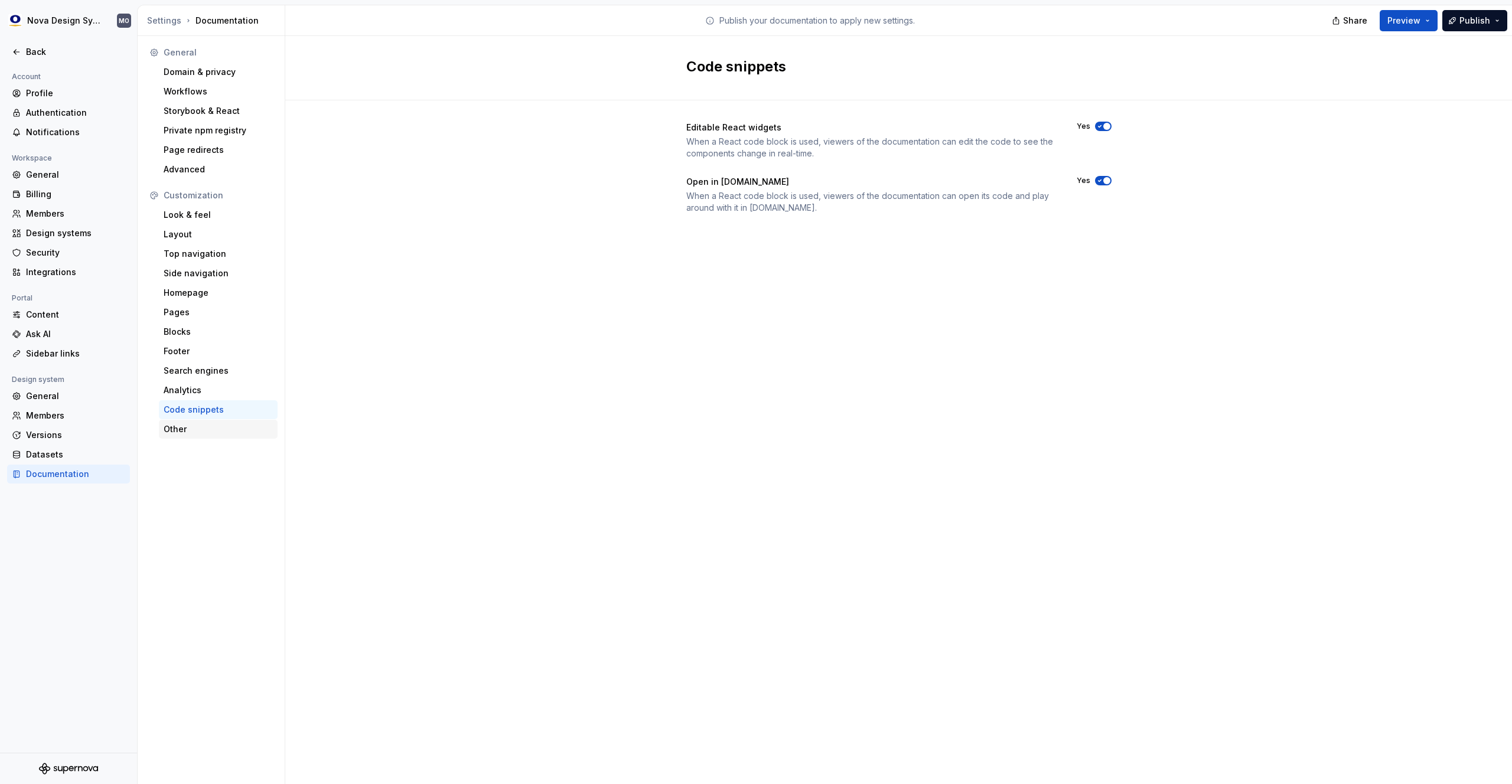
click at [180, 429] on div "Other" at bounding box center [217, 429] width 109 height 12
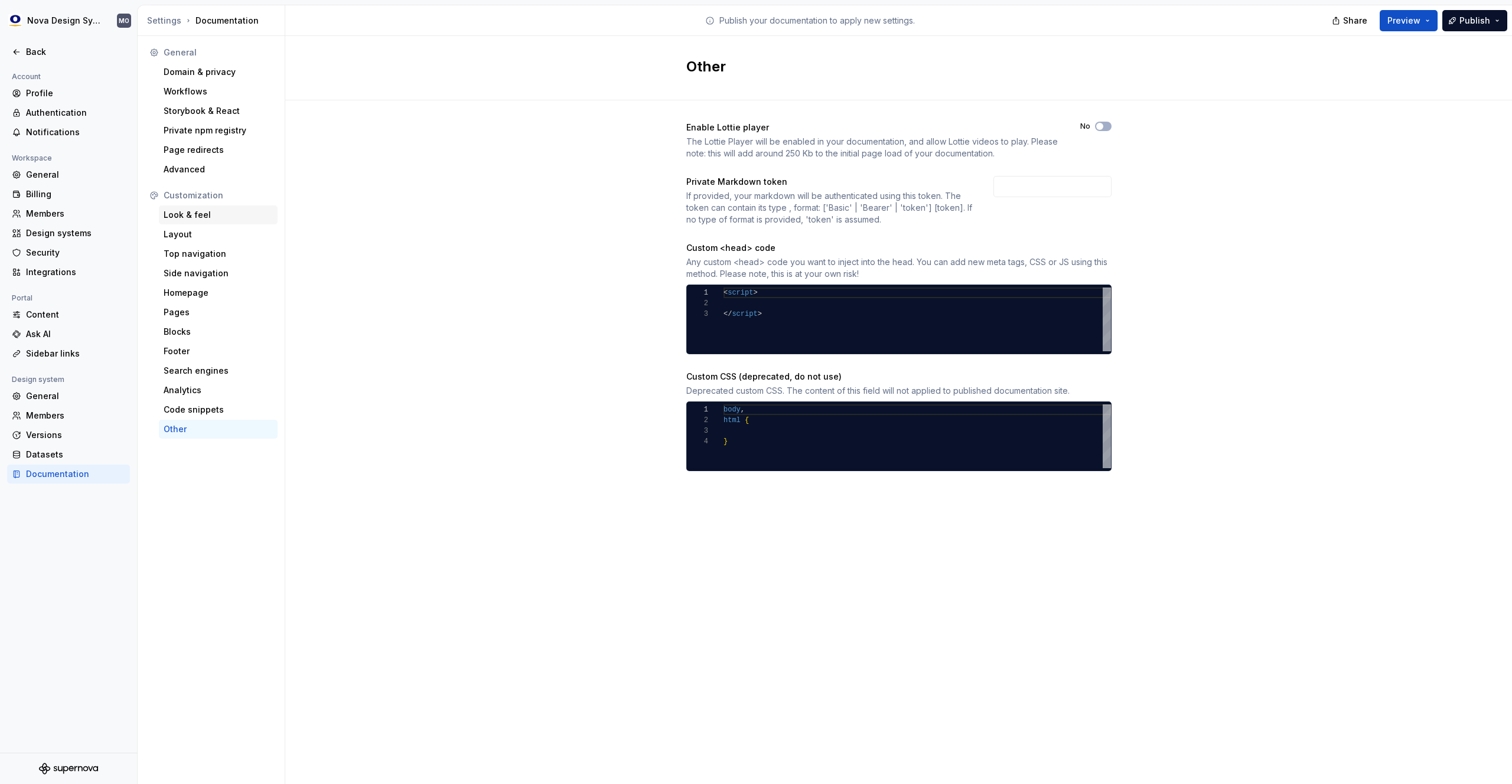
click at [193, 216] on div "Look & feel" at bounding box center [217, 214] width 109 height 12
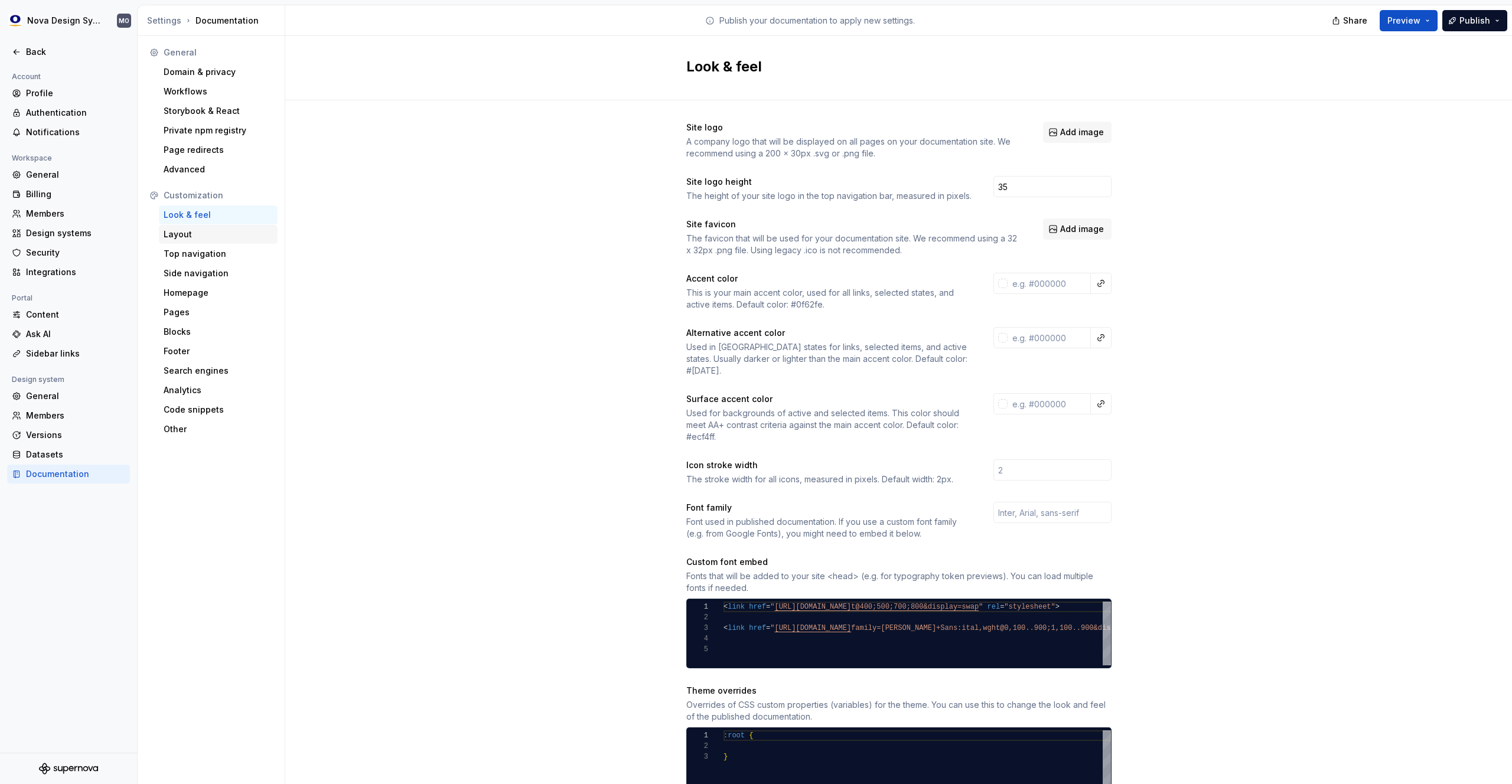
click at [188, 237] on div "Layout" at bounding box center [217, 234] width 109 height 12
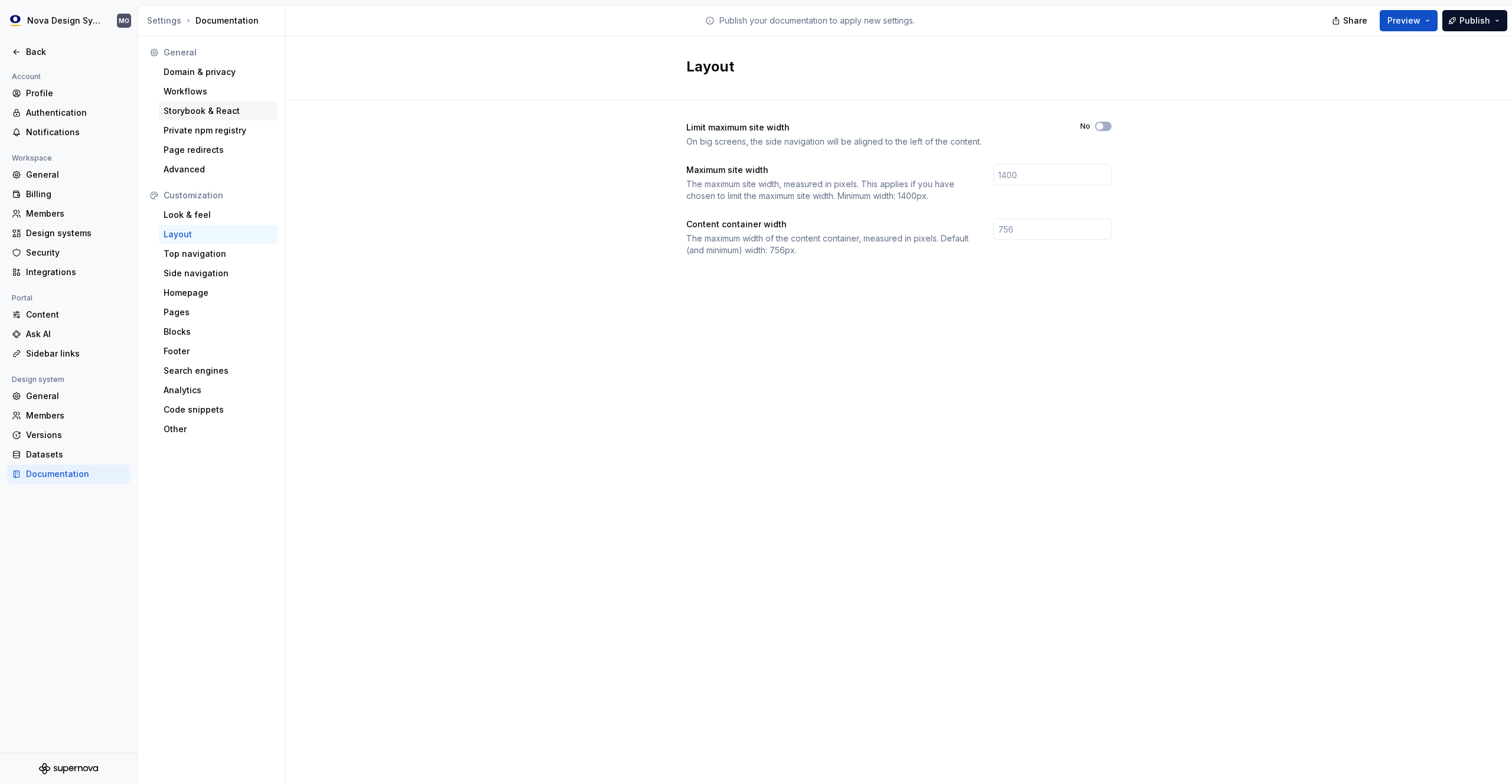
click at [214, 109] on div "Storybook & React" at bounding box center [217, 111] width 109 height 12
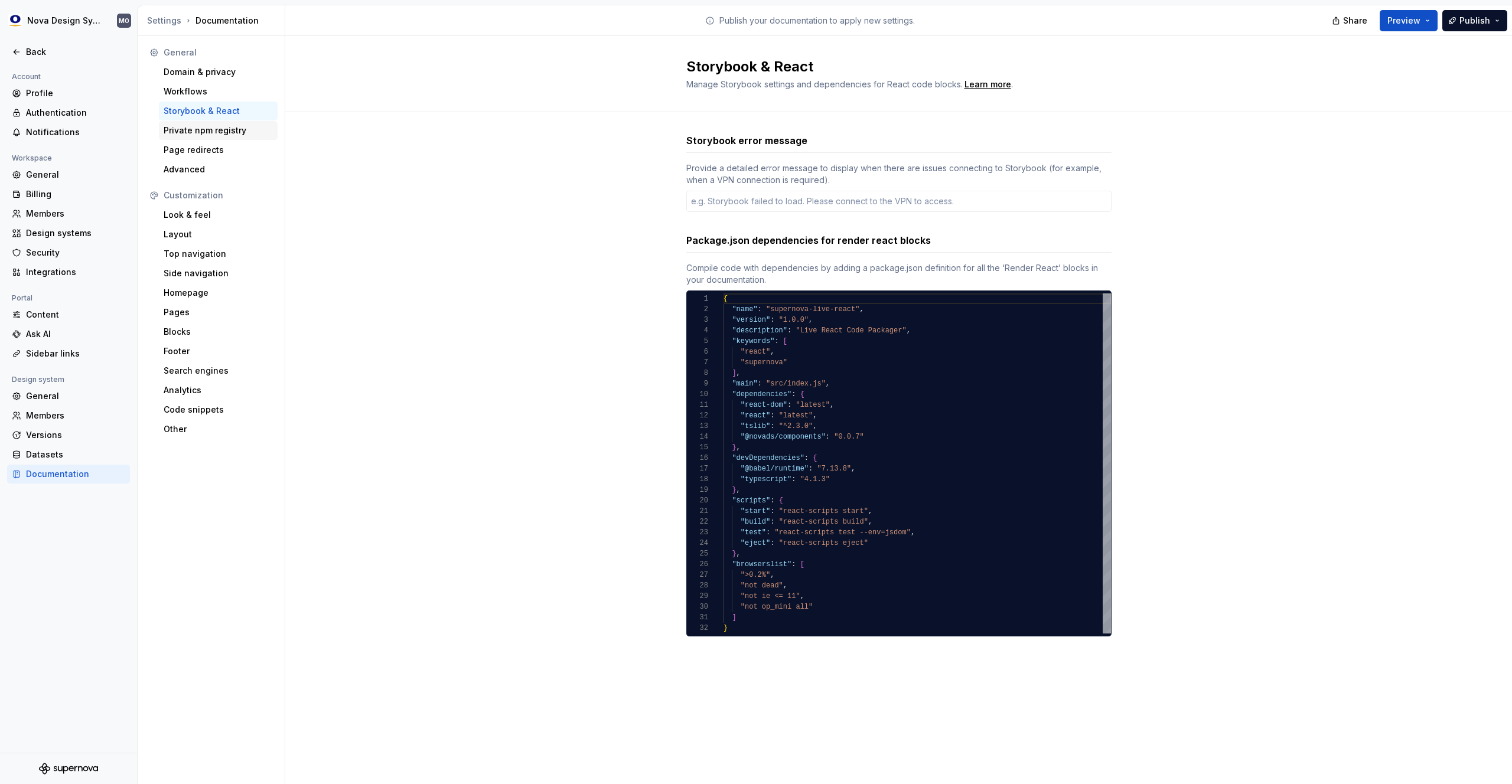
click at [215, 131] on div "Private npm registry" at bounding box center [217, 130] width 109 height 12
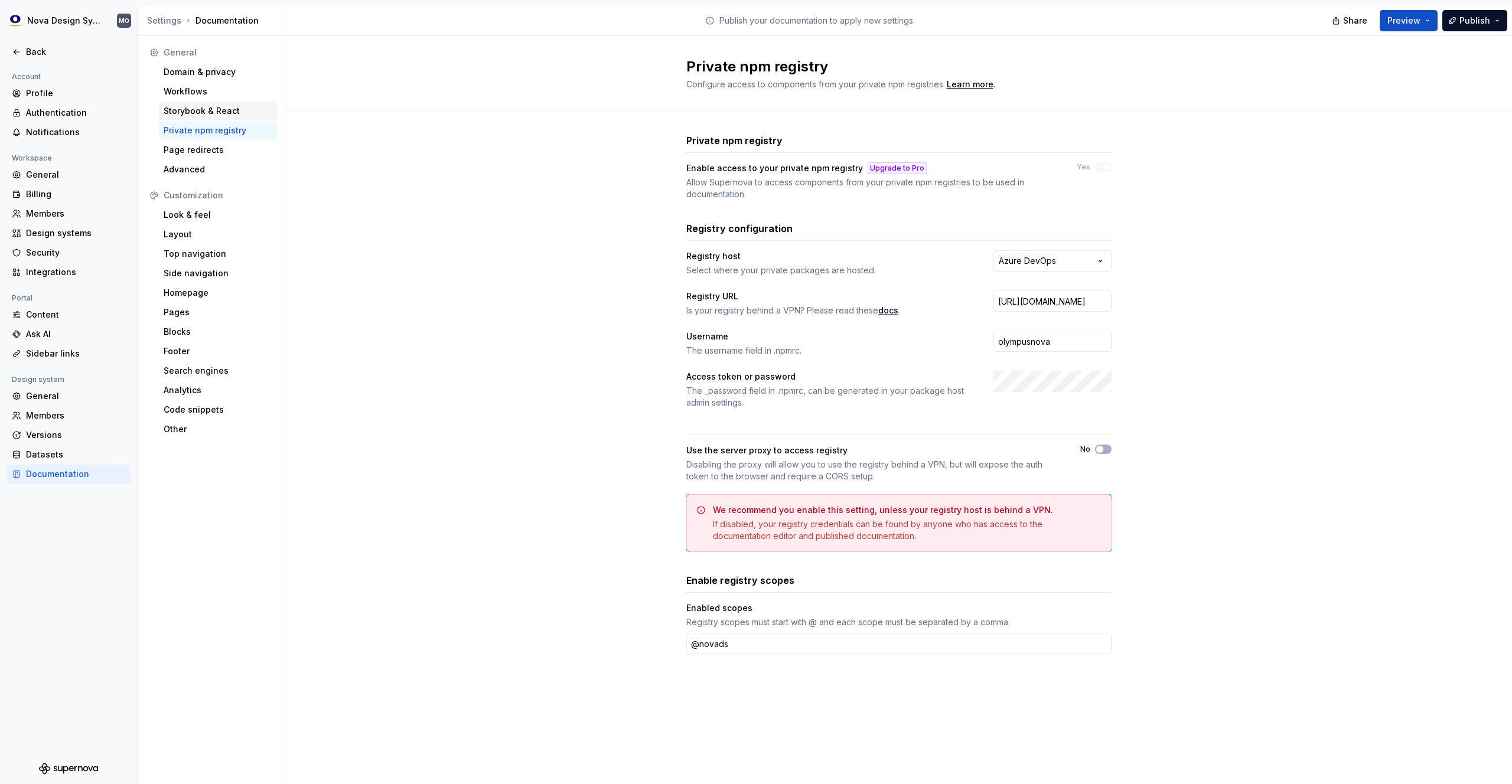
click at [215, 110] on div "Storybook & React" at bounding box center [217, 111] width 109 height 12
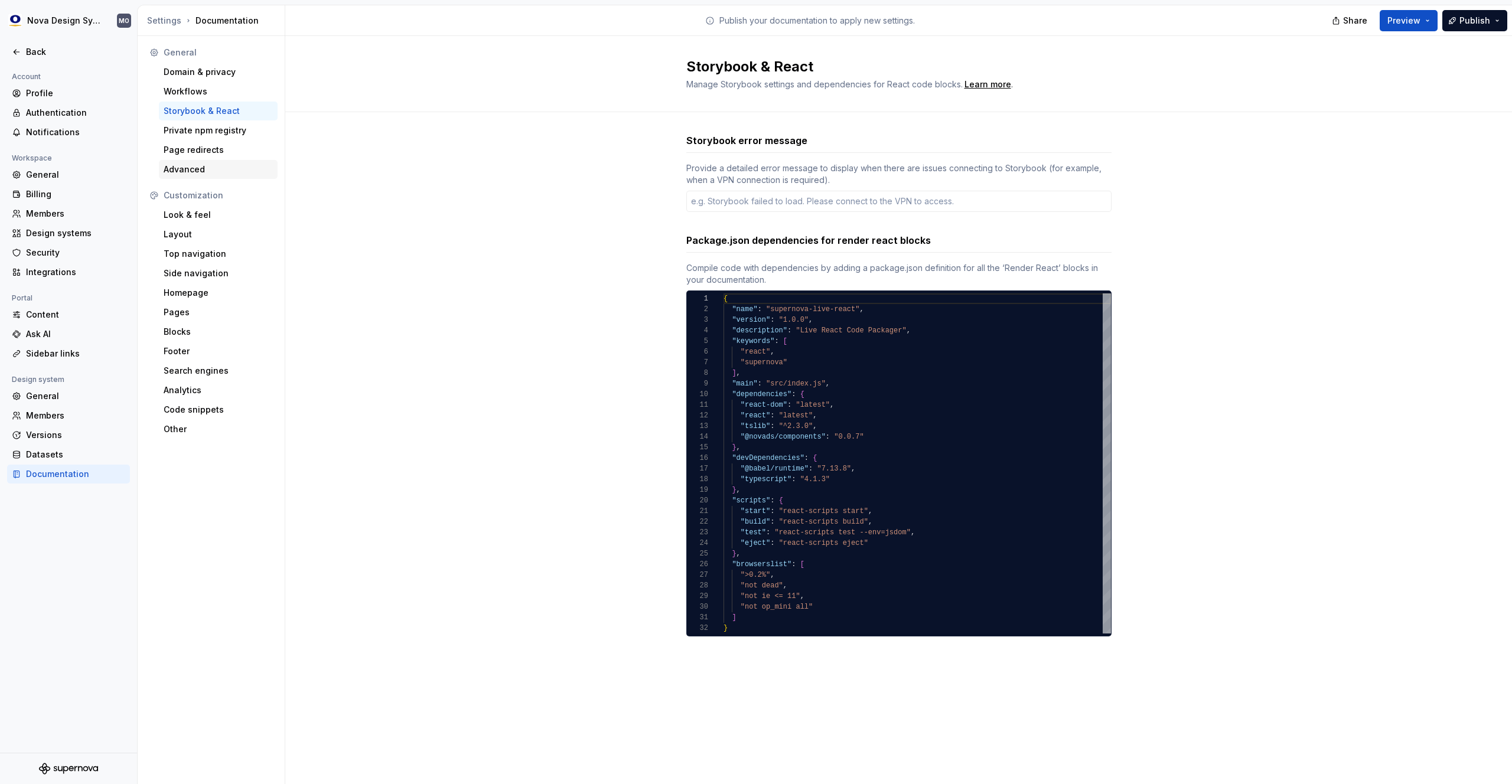
click at [204, 168] on div "Advanced" at bounding box center [217, 169] width 109 height 12
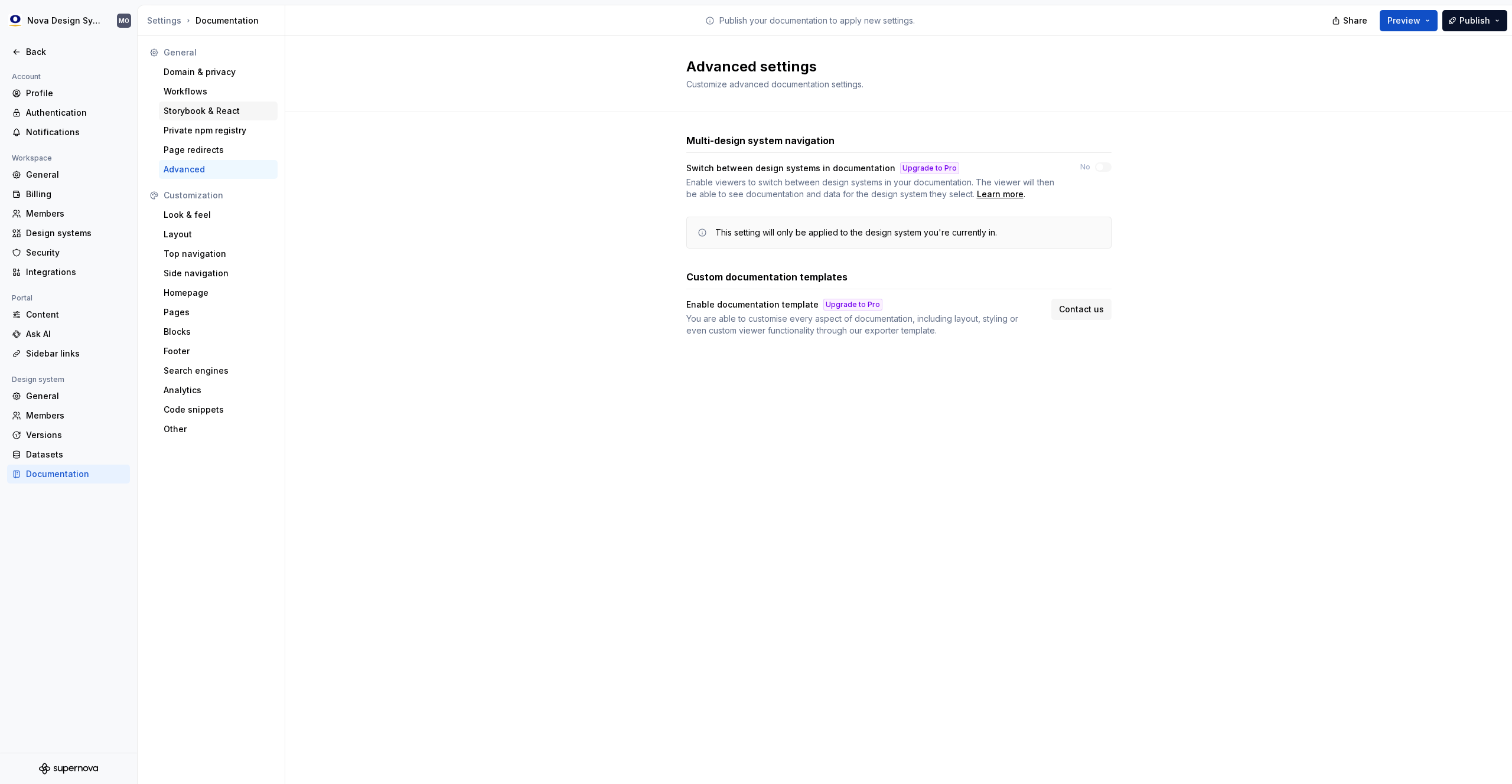
click at [206, 111] on div "Storybook & React" at bounding box center [217, 111] width 109 height 12
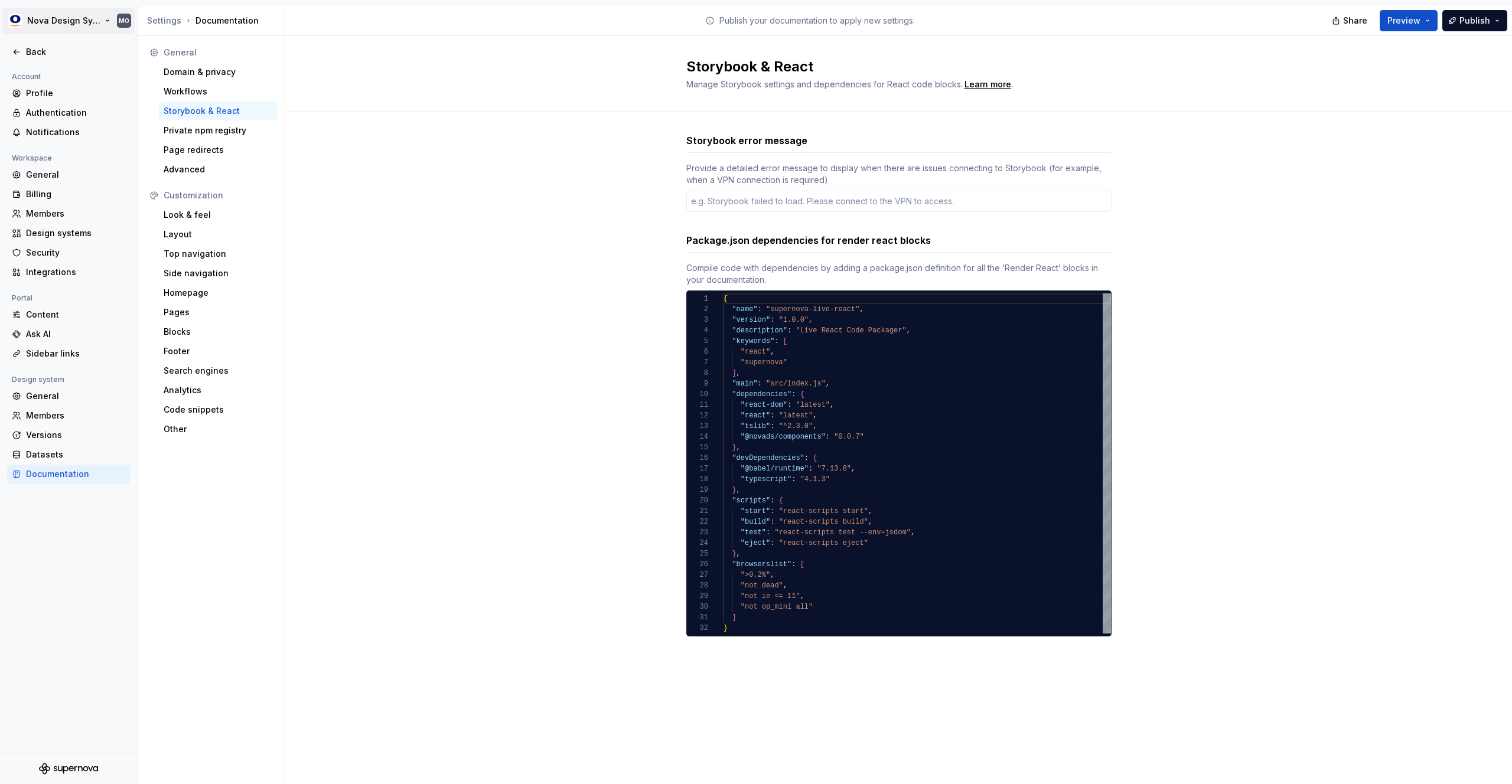
click at [33, 24] on html "Nova Design System MO Back Account Profile Authentication Notifications Workspa…" at bounding box center [756, 392] width 1512 height 784
click at [355, 96] on html "Nova Design System MO Back Account Profile Authentication Notifications Workspa…" at bounding box center [756, 392] width 1512 height 784
click at [30, 53] on div "Back" at bounding box center [76, 51] width 99 height 12
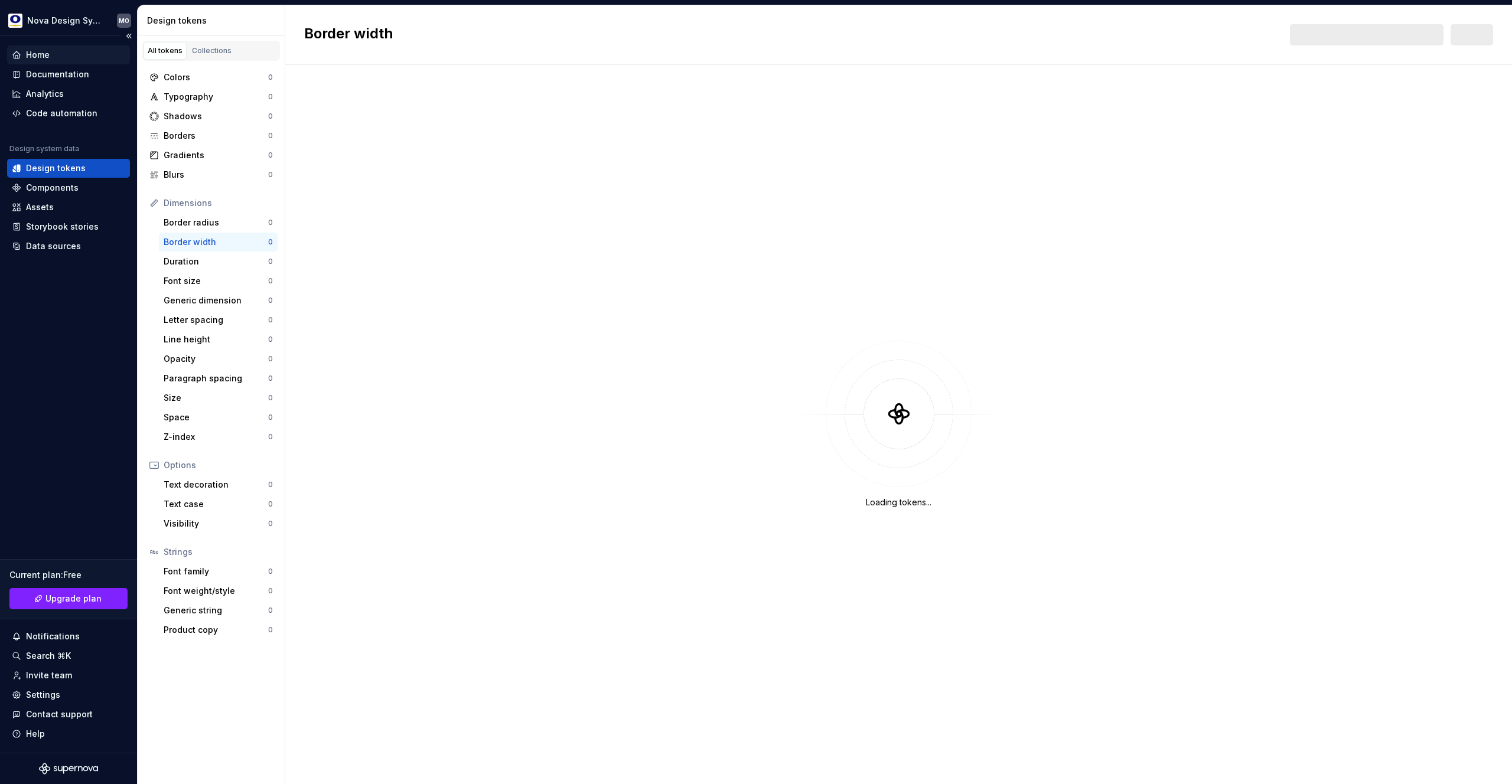
click at [56, 58] on div "Home" at bounding box center [69, 54] width 114 height 12
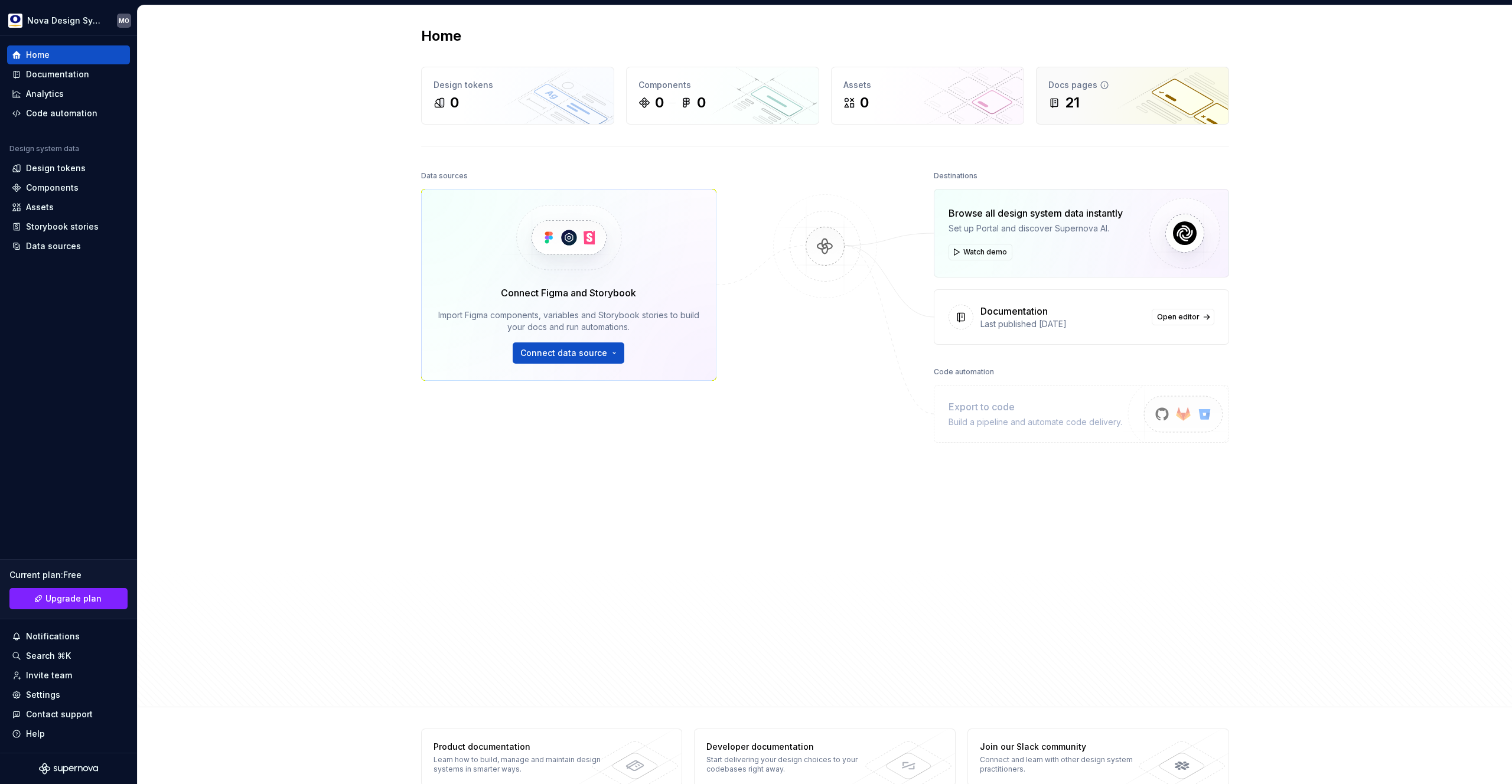
click at [1071, 102] on div "21" at bounding box center [1072, 103] width 14 height 19
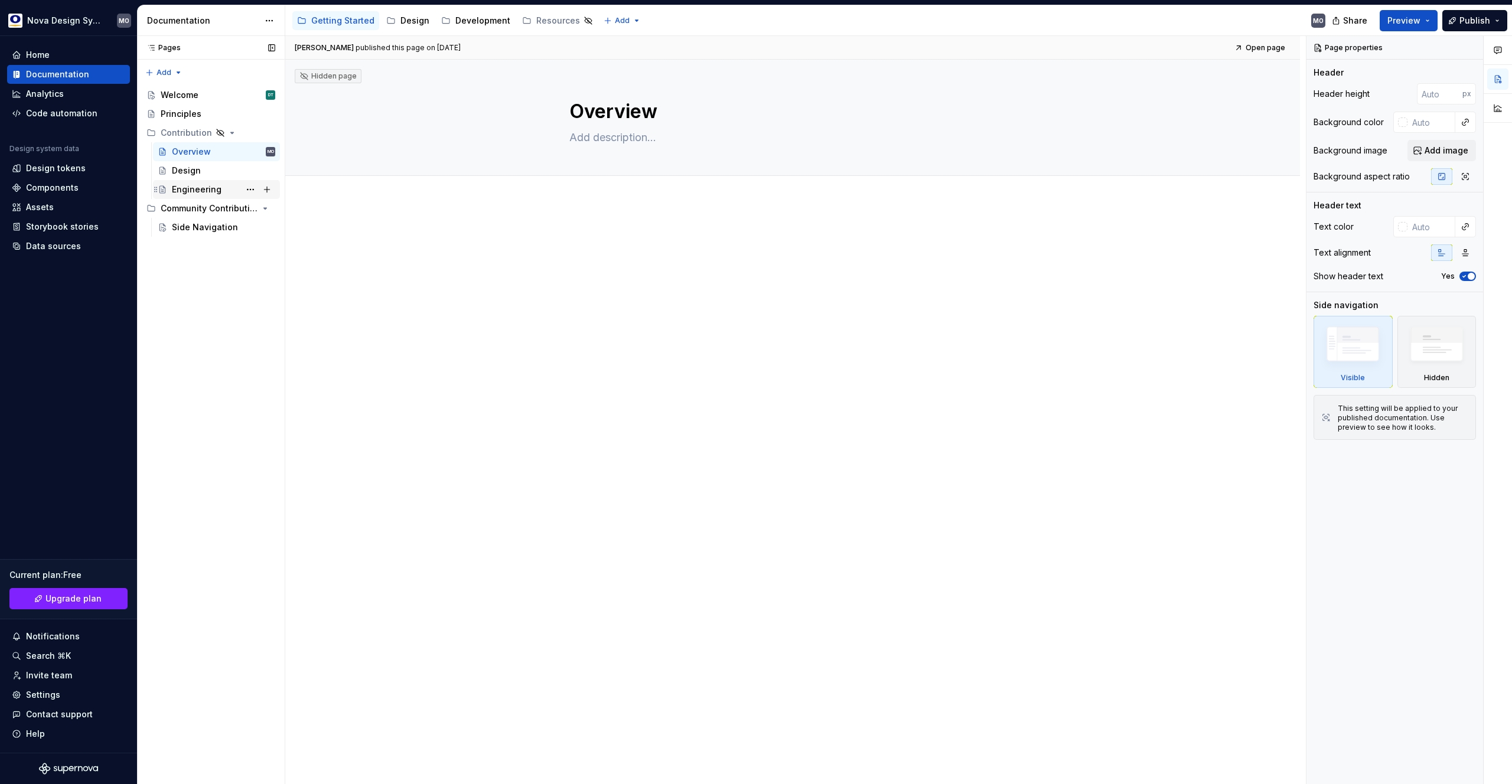
click at [191, 187] on div "Engineering" at bounding box center [197, 189] width 50 height 12
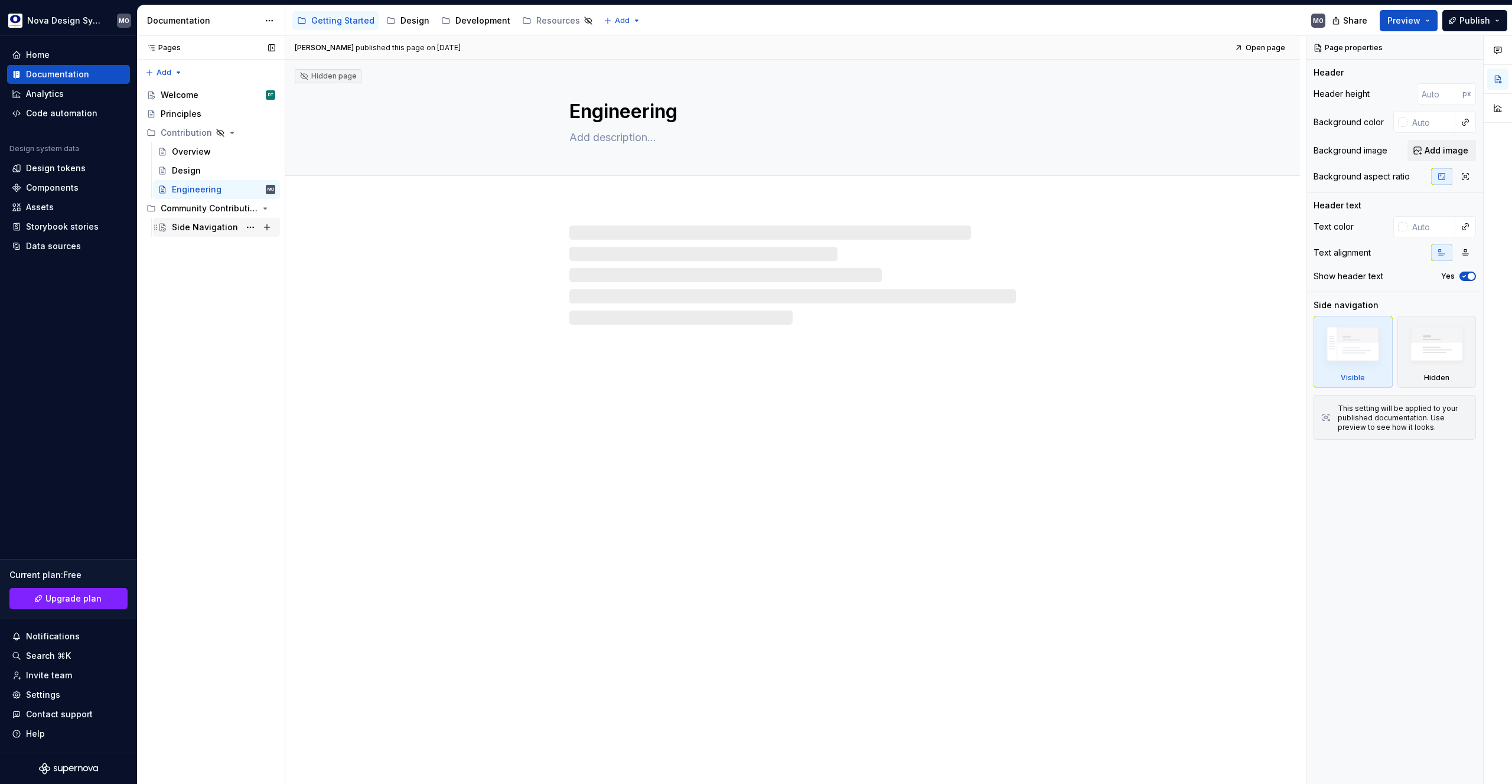
click at [200, 230] on div "Side Navigation" at bounding box center [205, 227] width 66 height 12
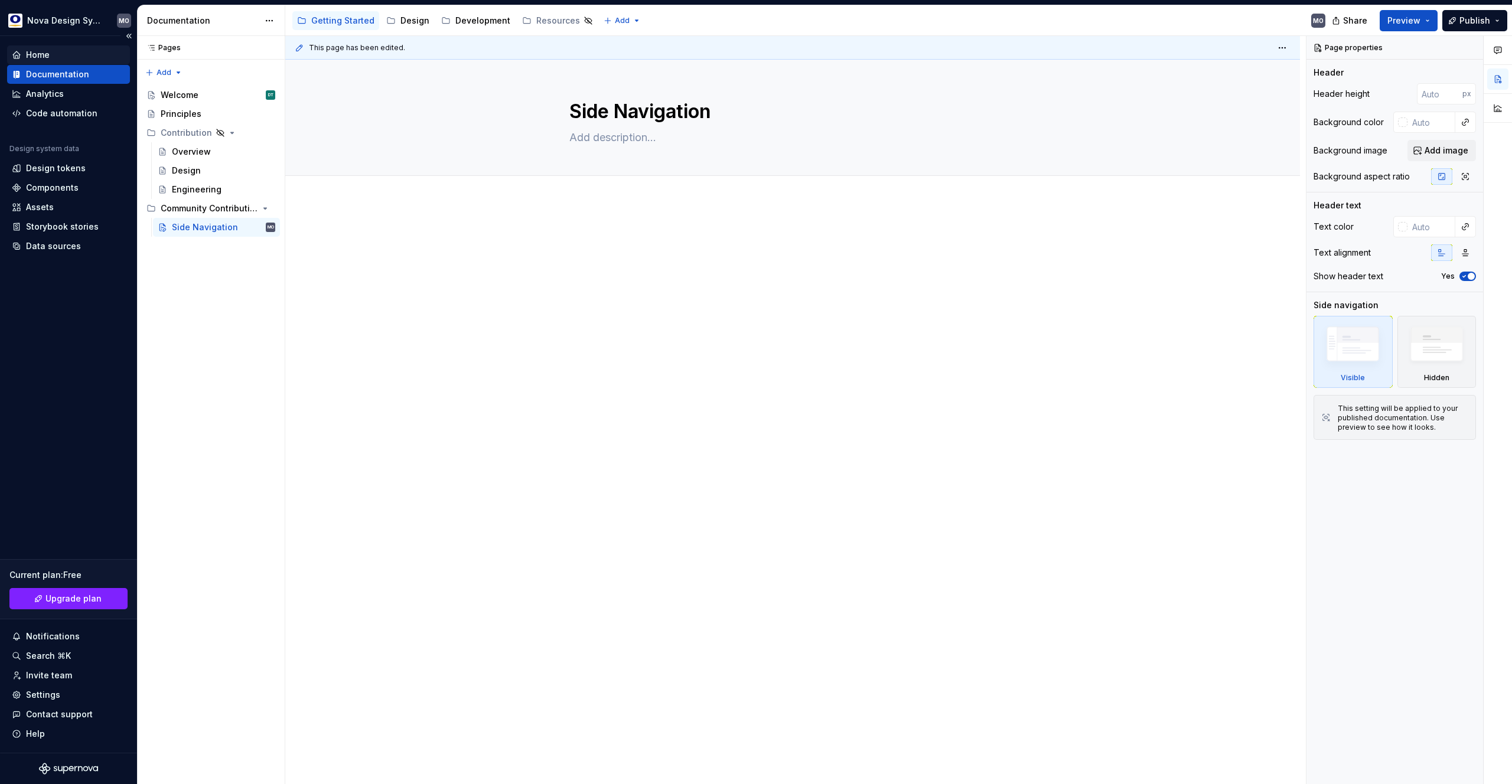
click at [68, 62] on div "Home" at bounding box center [69, 54] width 123 height 19
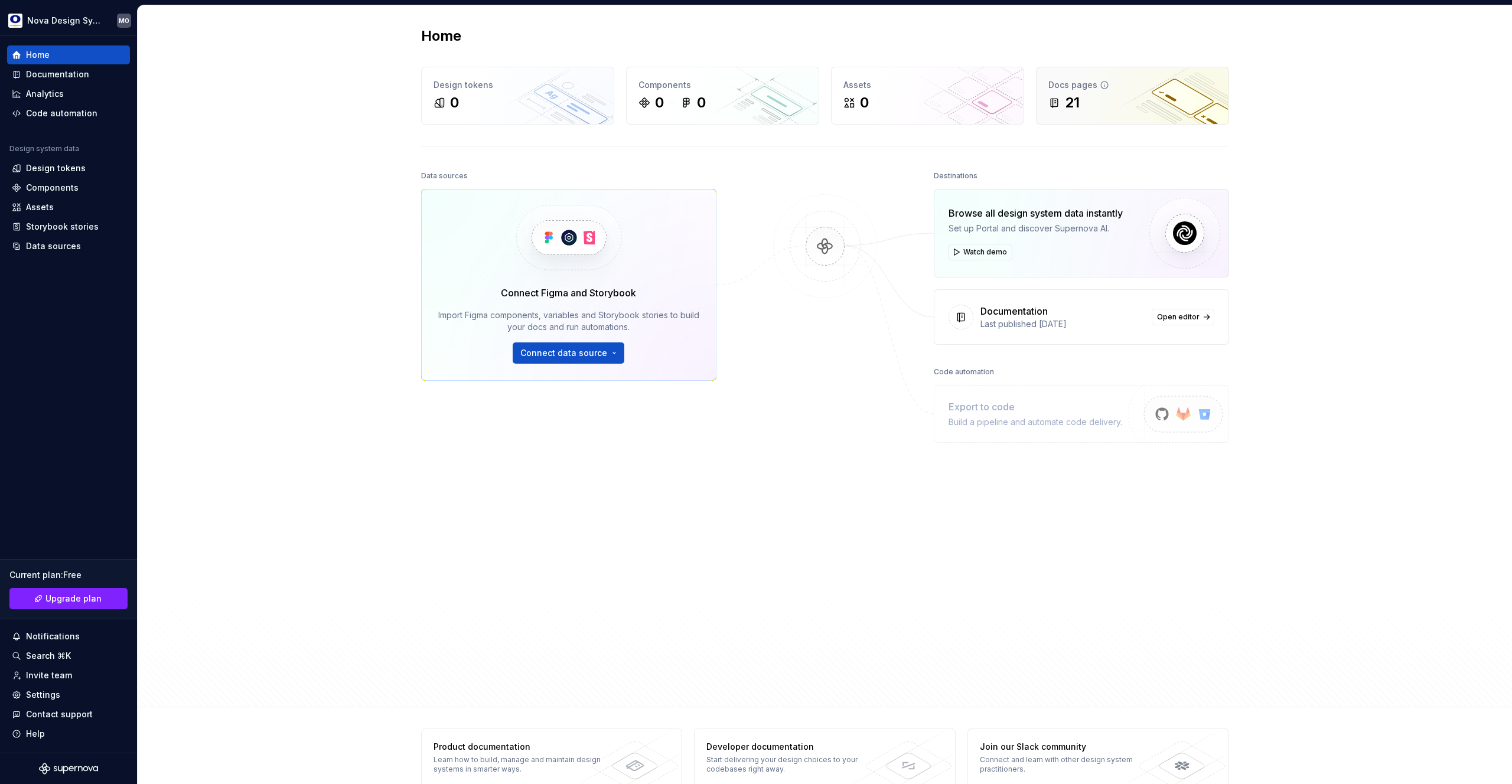
click at [1075, 105] on div "21" at bounding box center [1072, 103] width 14 height 19
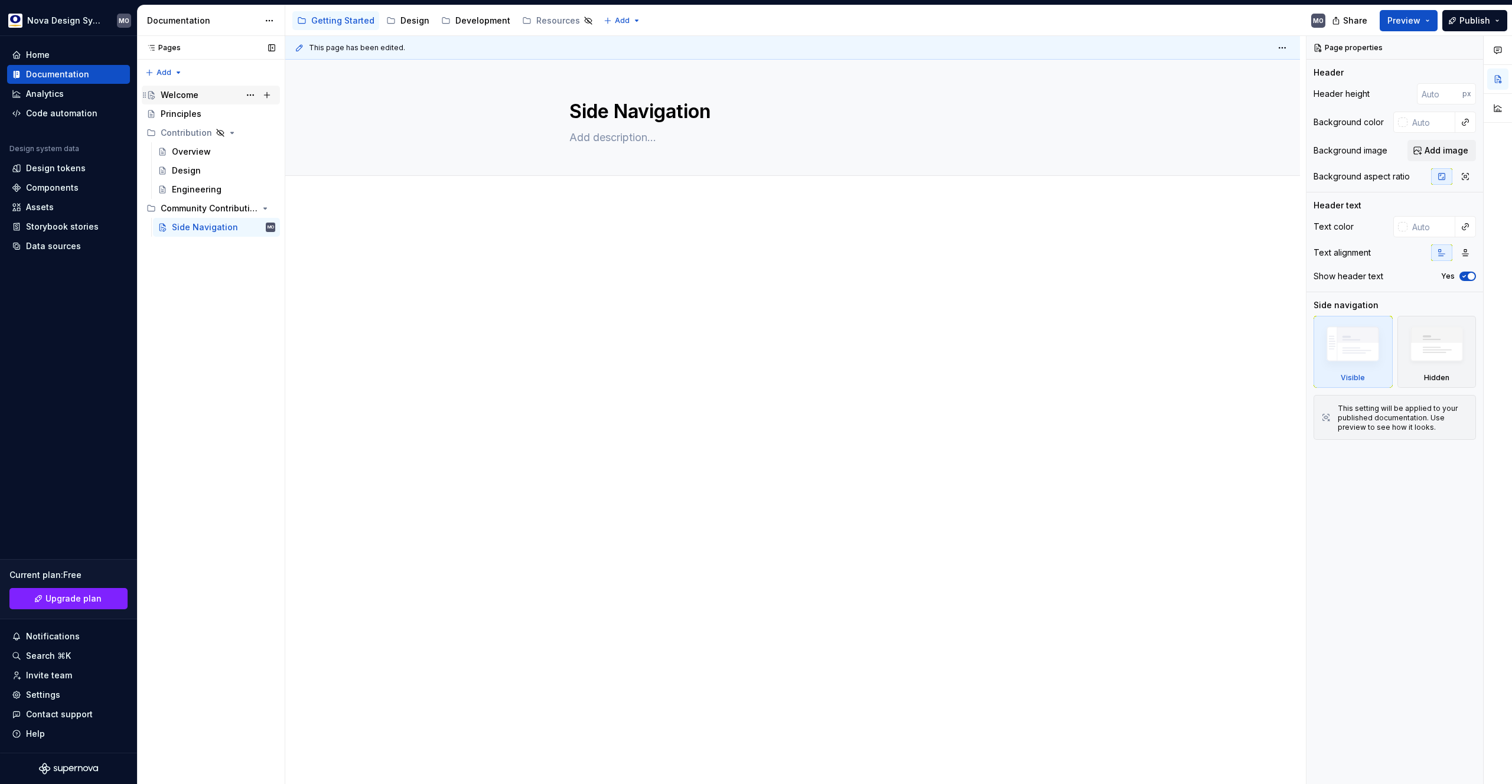
click at [200, 96] on div "Welcome DT" at bounding box center [217, 95] width 115 height 16
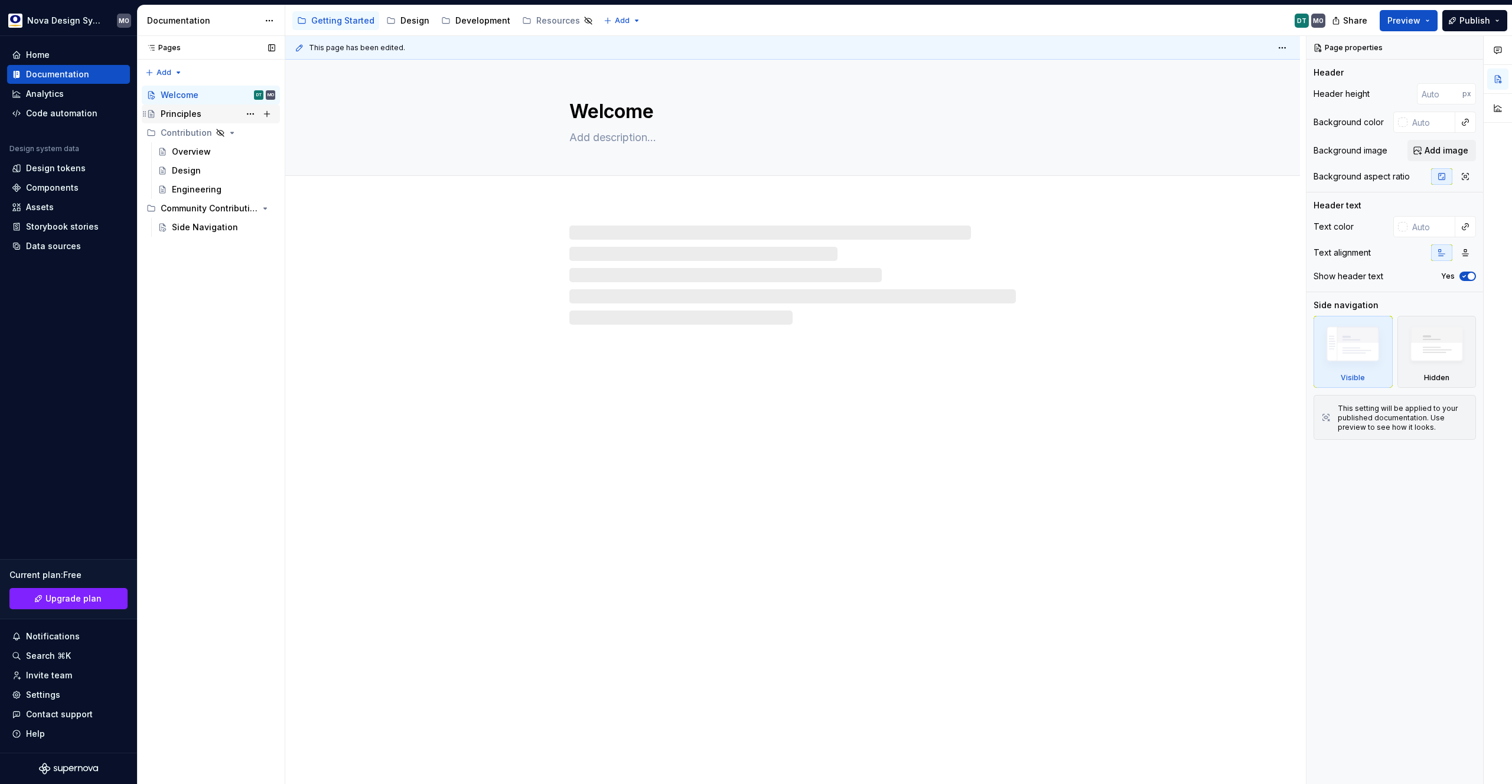
click at [185, 114] on div "Principles" at bounding box center [180, 114] width 41 height 12
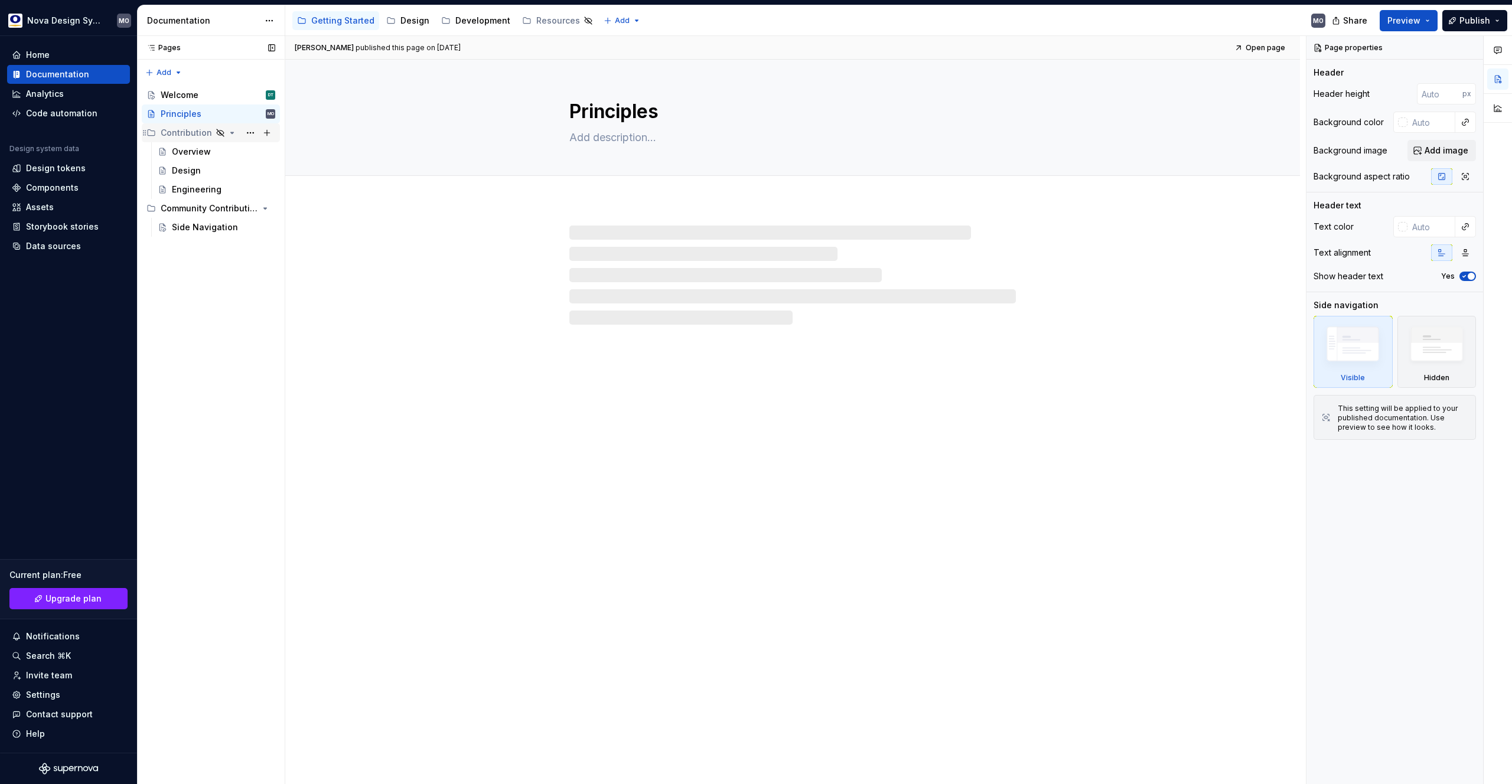
click at [227, 136] on icon "Page tree" at bounding box center [232, 132] width 9 height 9
click at [227, 134] on icon "Page tree" at bounding box center [232, 132] width 9 height 9
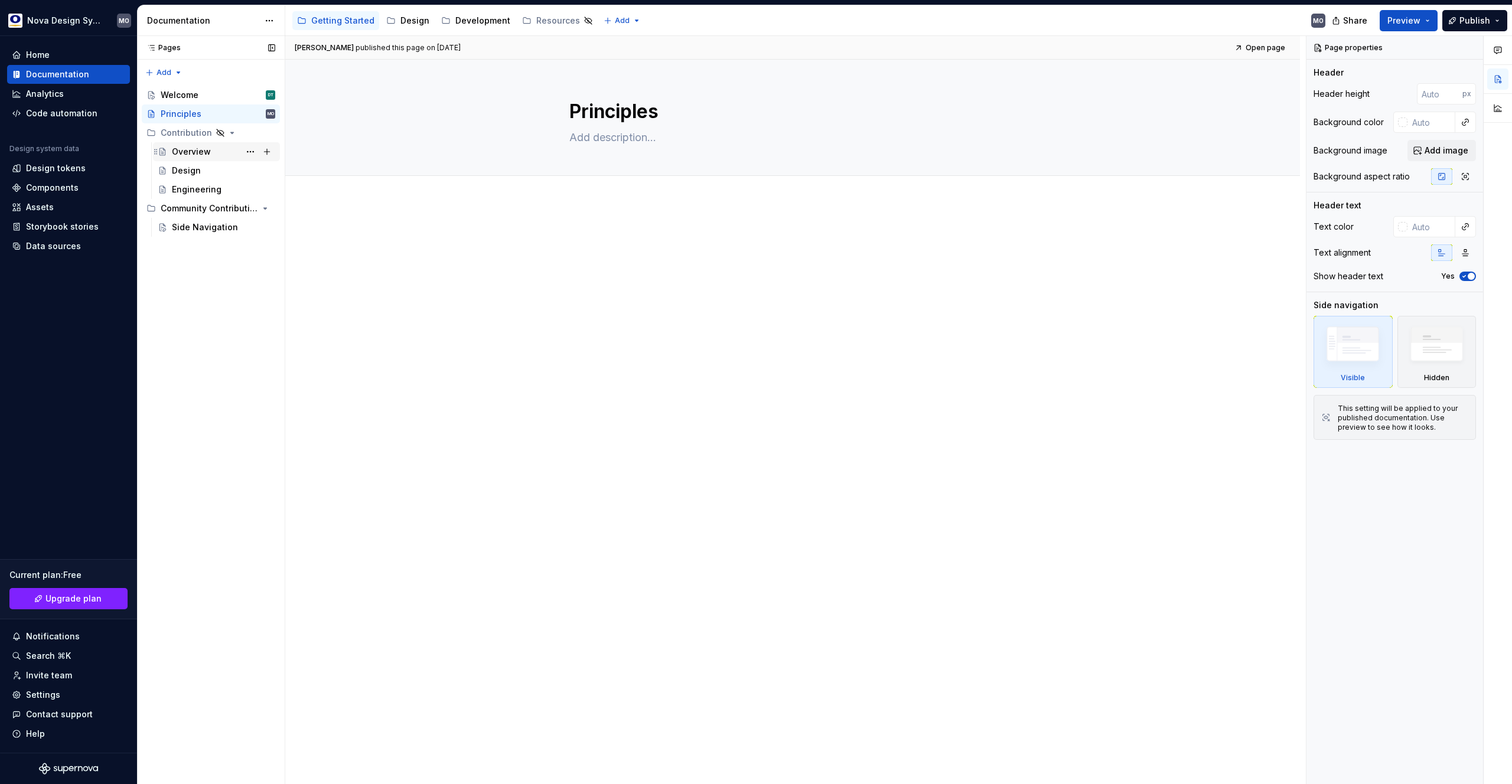
click at [196, 148] on div "Overview" at bounding box center [191, 151] width 39 height 12
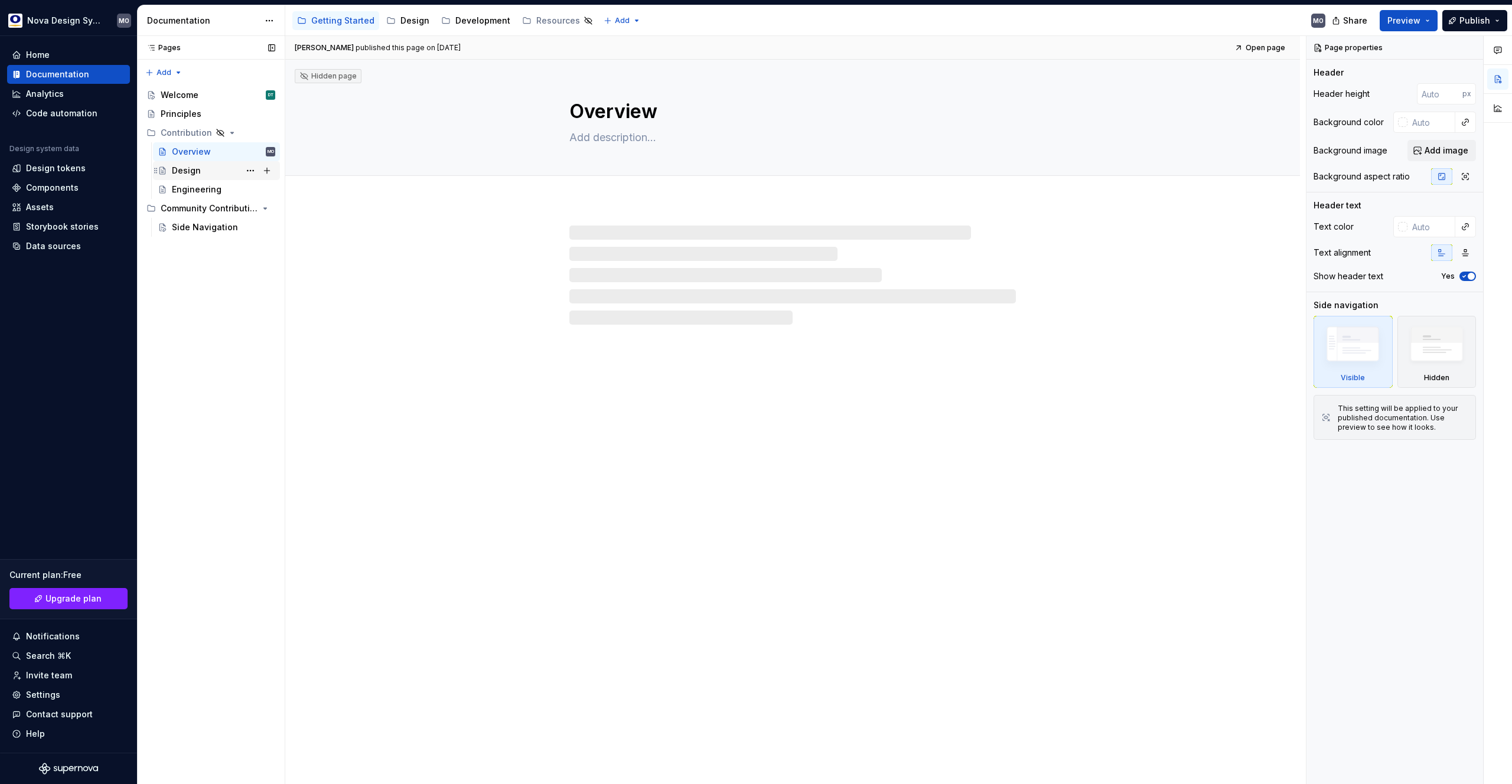
click at [193, 169] on div "Design" at bounding box center [187, 170] width 29 height 12
click at [193, 149] on div "Overview" at bounding box center [191, 151] width 39 height 12
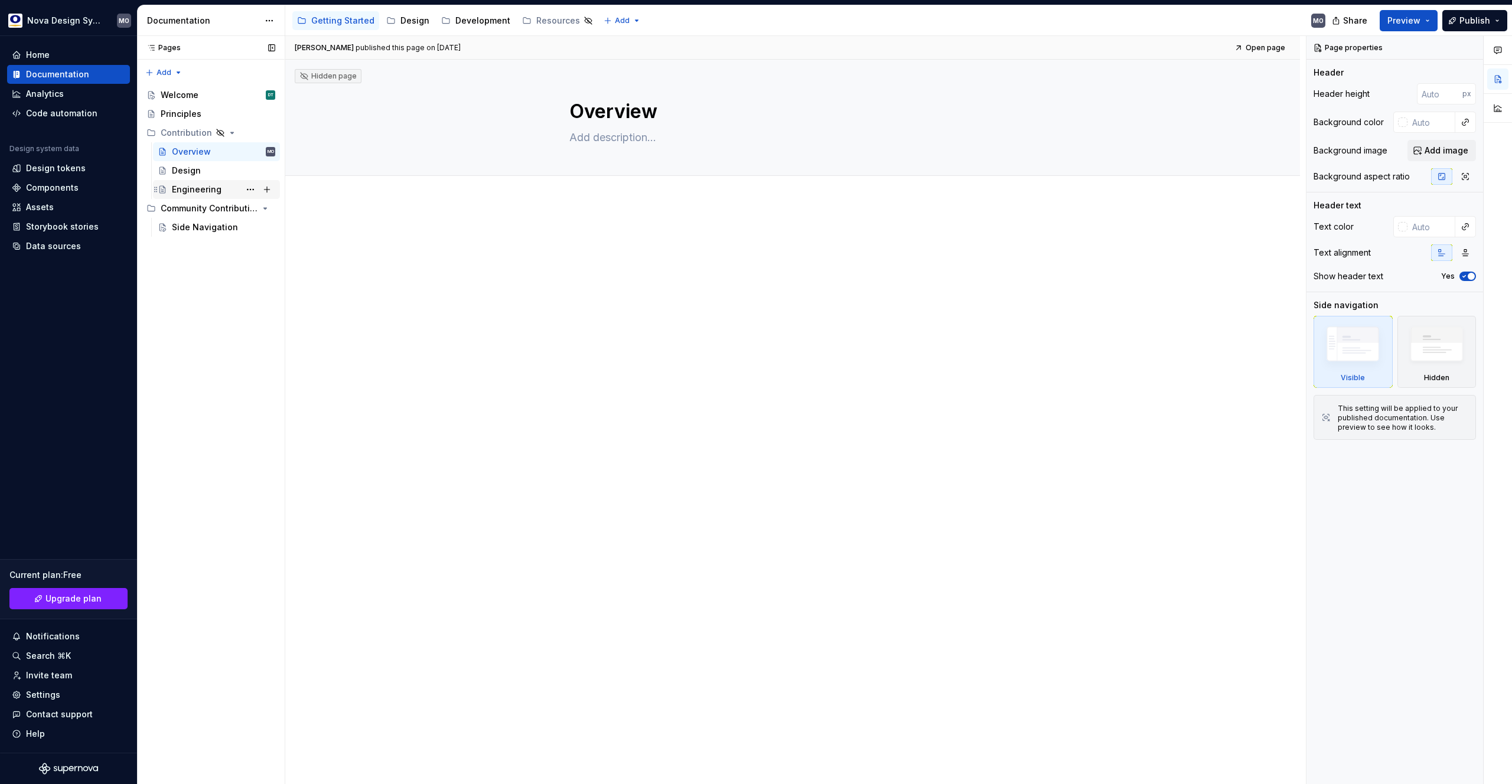
click at [191, 187] on div "Engineering" at bounding box center [197, 189] width 50 height 12
click at [195, 228] on div "Side Navigation" at bounding box center [205, 227] width 66 height 12
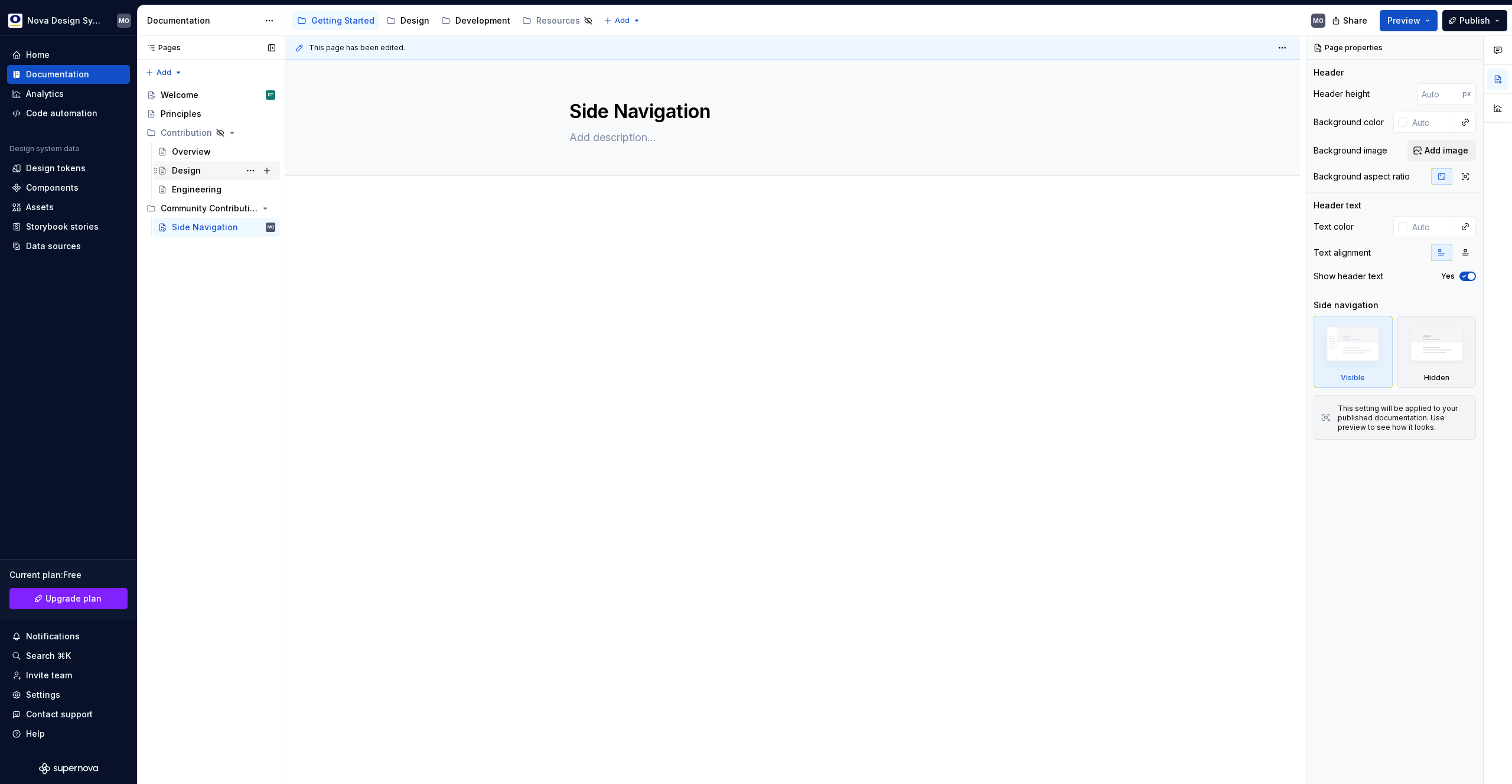
click at [195, 170] on div "Design" at bounding box center [187, 170] width 29 height 12
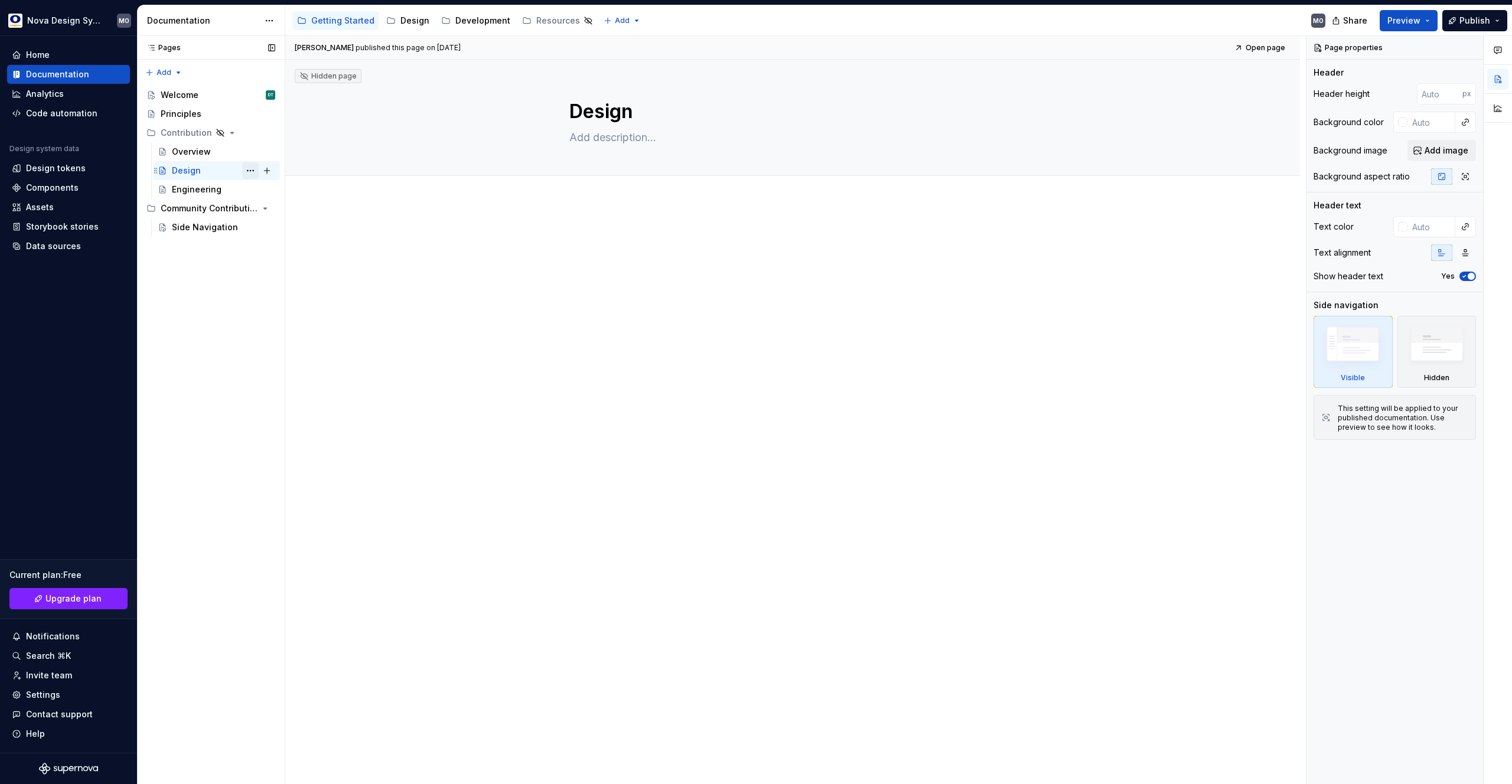
click at [249, 172] on button "Page tree" at bounding box center [251, 170] width 16 height 16
click at [214, 174] on div "Pages Pages Add Accessibility guide for tree Page tree. Navigate the tree with …" at bounding box center [211, 410] width 148 height 749
click at [195, 169] on div "Design" at bounding box center [187, 170] width 29 height 12
click at [197, 148] on div "Overview" at bounding box center [191, 151] width 39 height 12
click at [191, 174] on div "Design" at bounding box center [187, 170] width 29 height 12
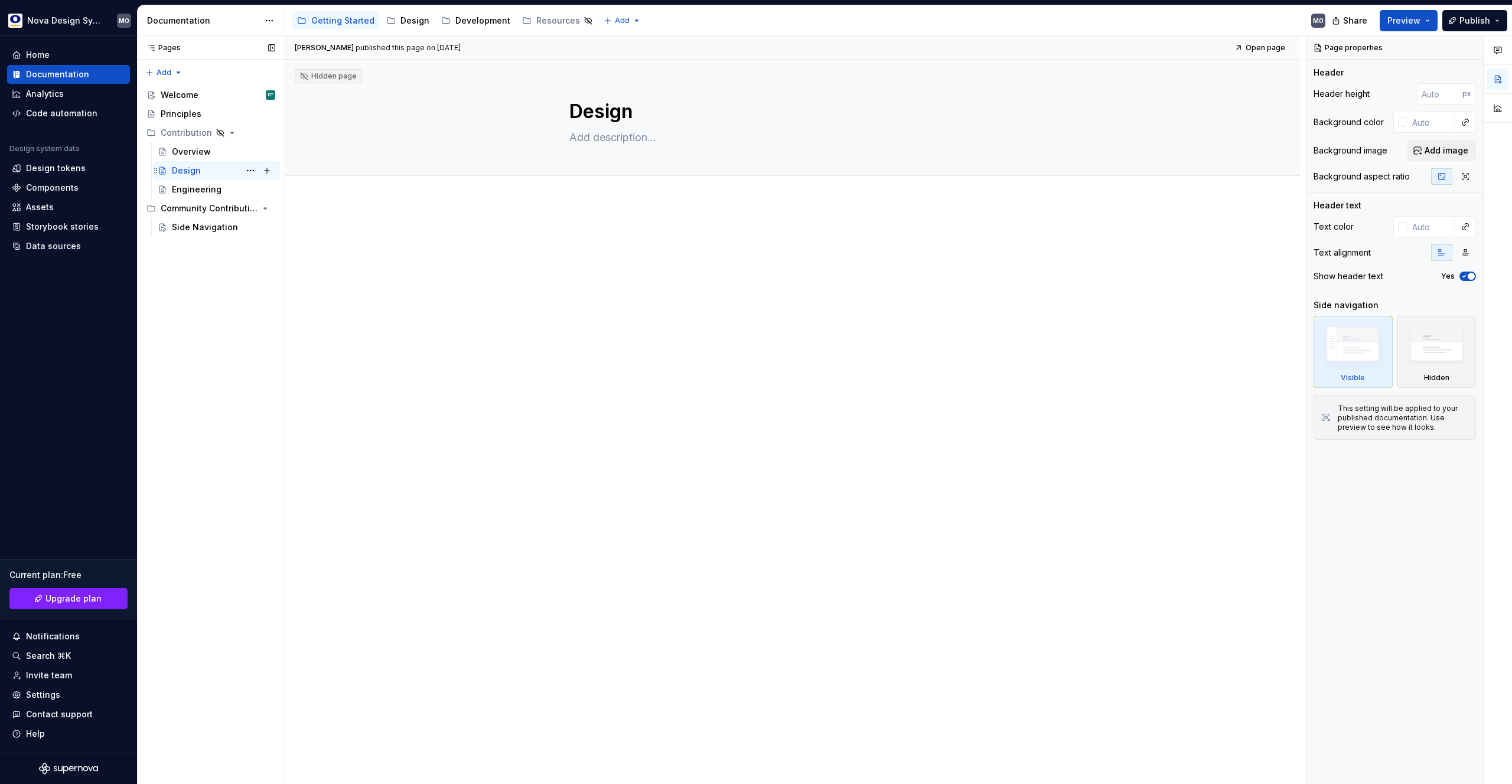
click at [198, 170] on div "Design" at bounding box center [187, 170] width 29 height 12
click at [250, 170] on button "Page tree" at bounding box center [251, 170] width 16 height 16
click at [206, 173] on div "Pages Pages Add Accessibility guide for tree Page tree. Navigate the tree with …" at bounding box center [211, 410] width 148 height 749
click at [130, 36] on button "Collapse sidebar" at bounding box center [129, 36] width 16 height 16
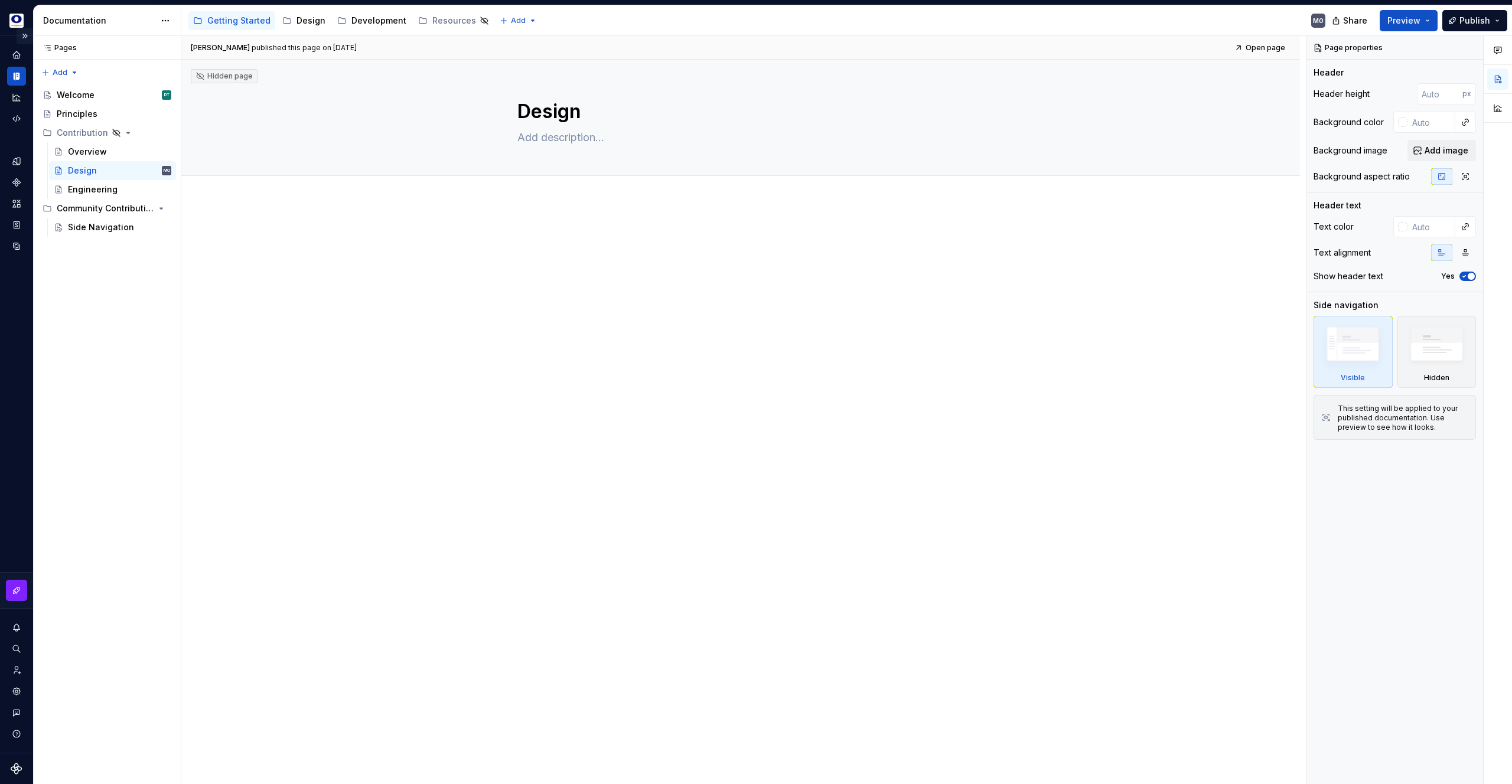
click at [24, 37] on button "Expand sidebar" at bounding box center [24, 36] width 16 height 16
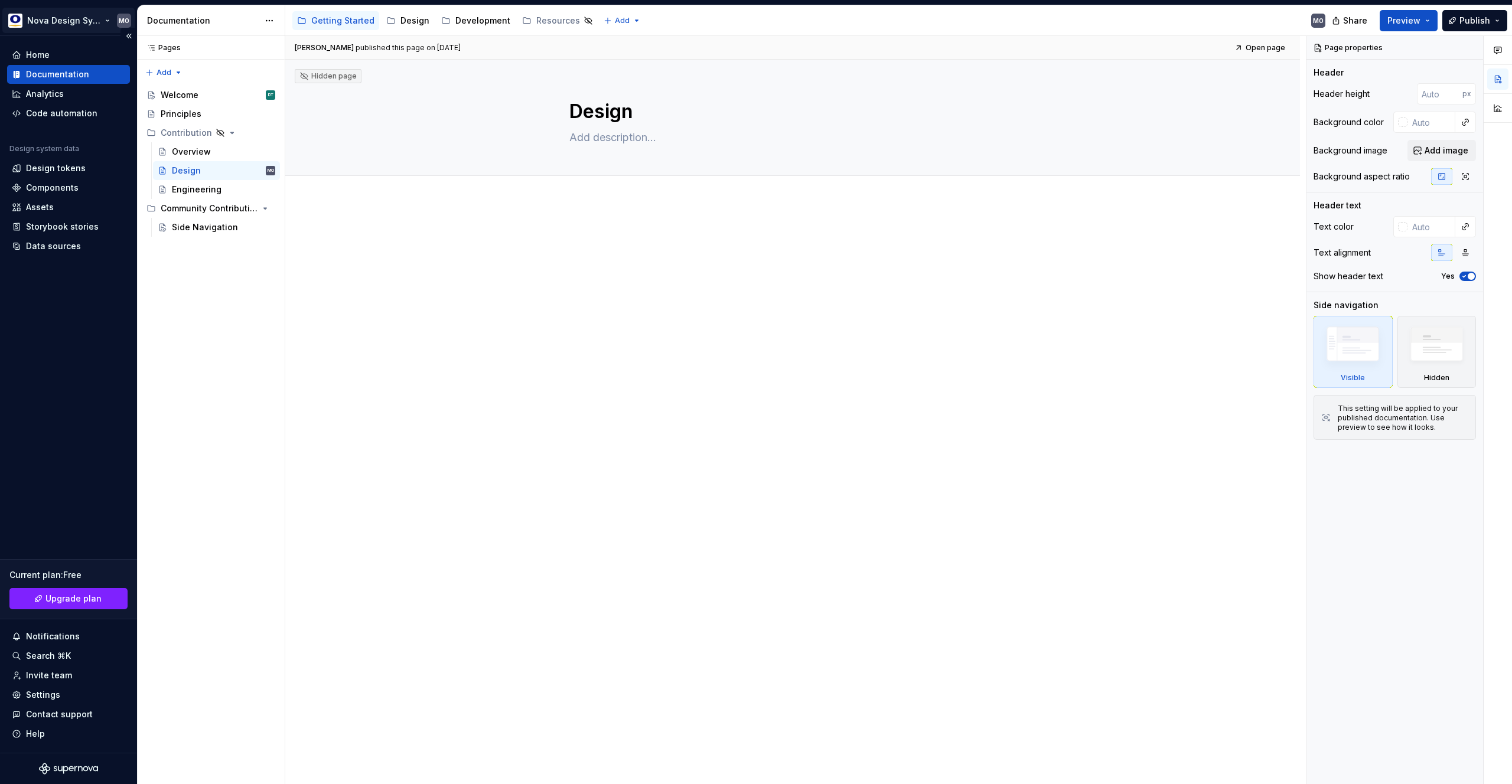
click at [124, 21] on html "Nova Design System MO Home Documentation Analytics Code automation Design syste…" at bounding box center [756, 392] width 1512 height 784
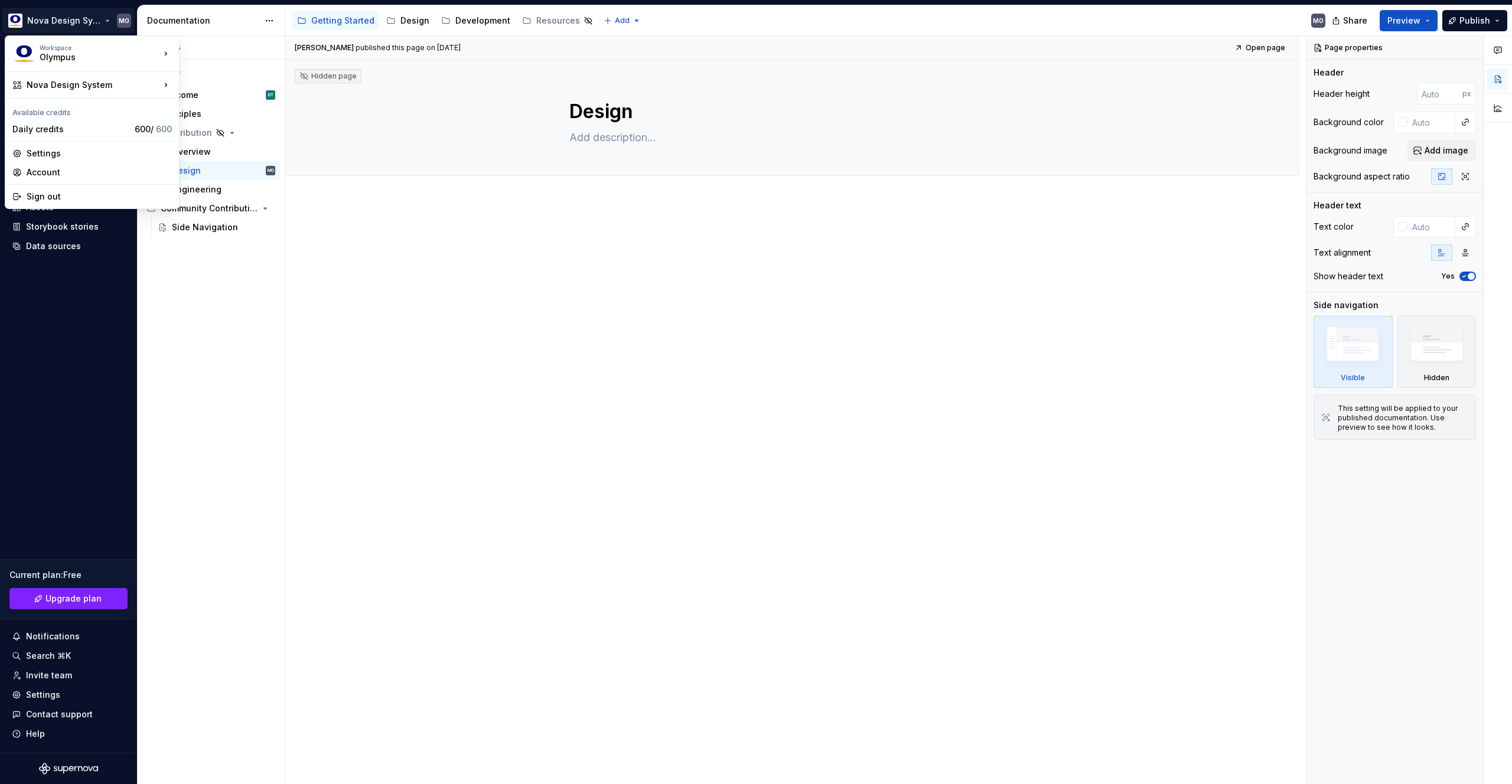
click at [371, 280] on html "Nova Design System MO Home Documentation Analytics Code automation Design syste…" at bounding box center [756, 392] width 1512 height 784
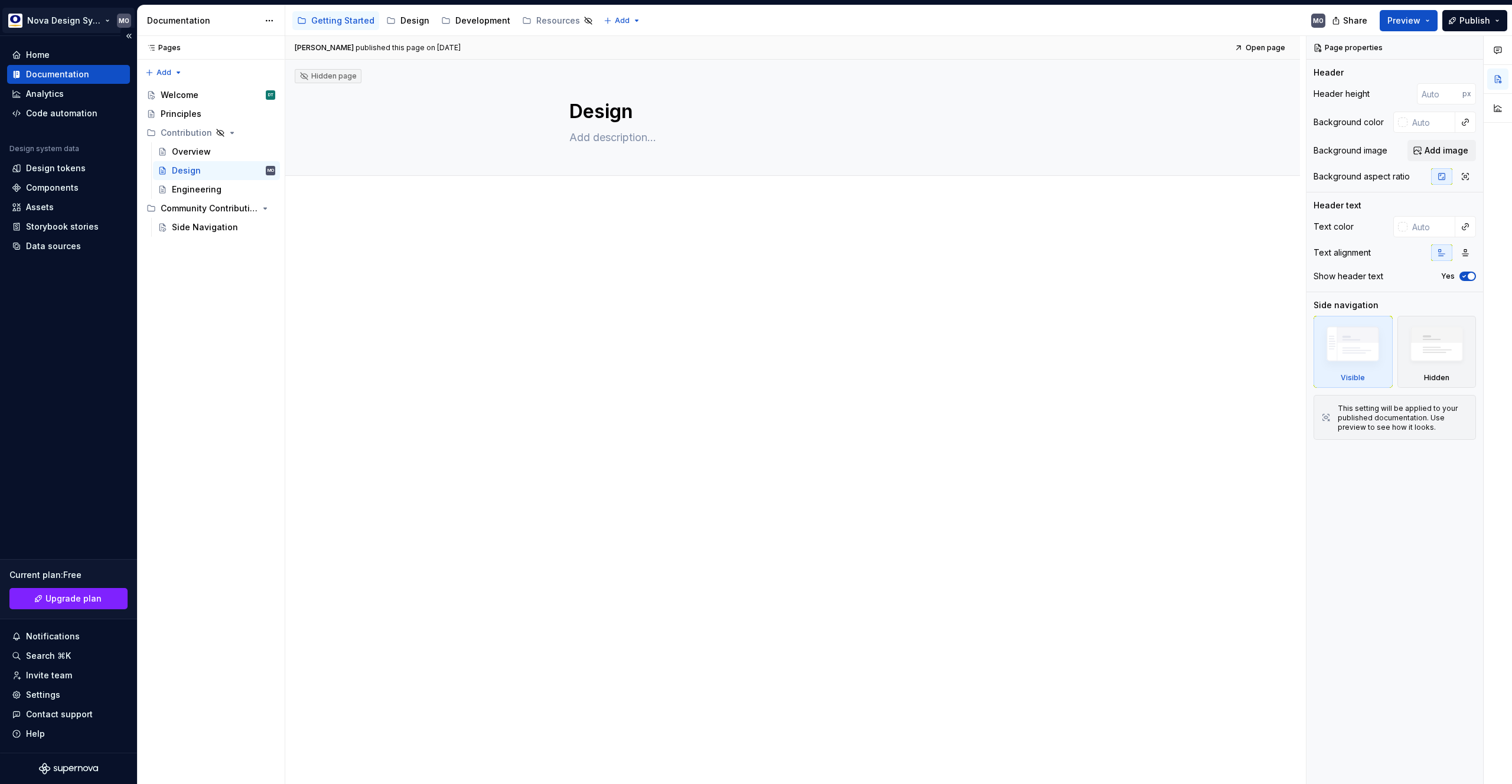
click at [45, 18] on html "Nova Design System MO Home Documentation Analytics Code automation Design syste…" at bounding box center [756, 392] width 1512 height 784
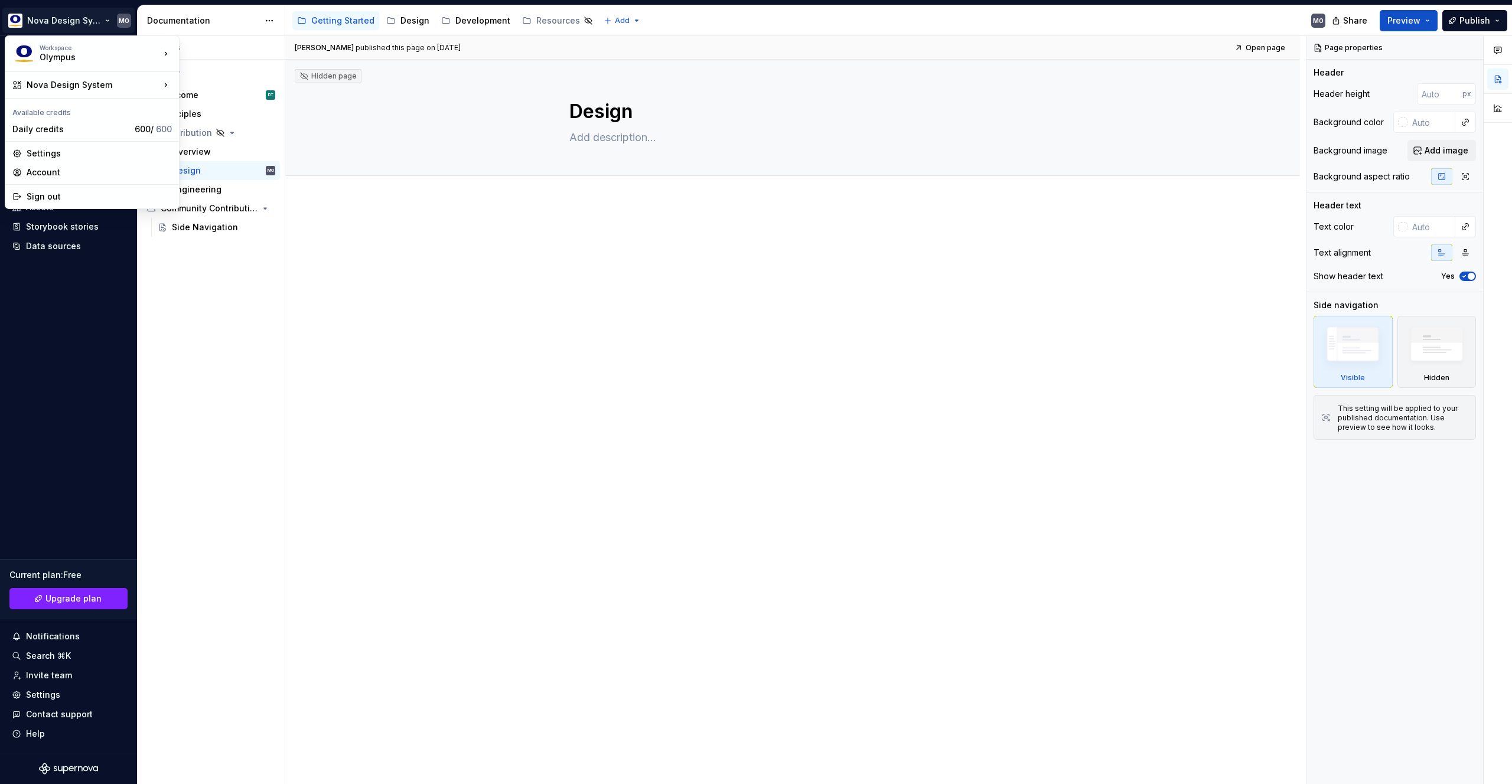
click at [43, 20] on html "Nova Design System MO Home Documentation Analytics Code automation Design syste…" at bounding box center [756, 392] width 1512 height 784
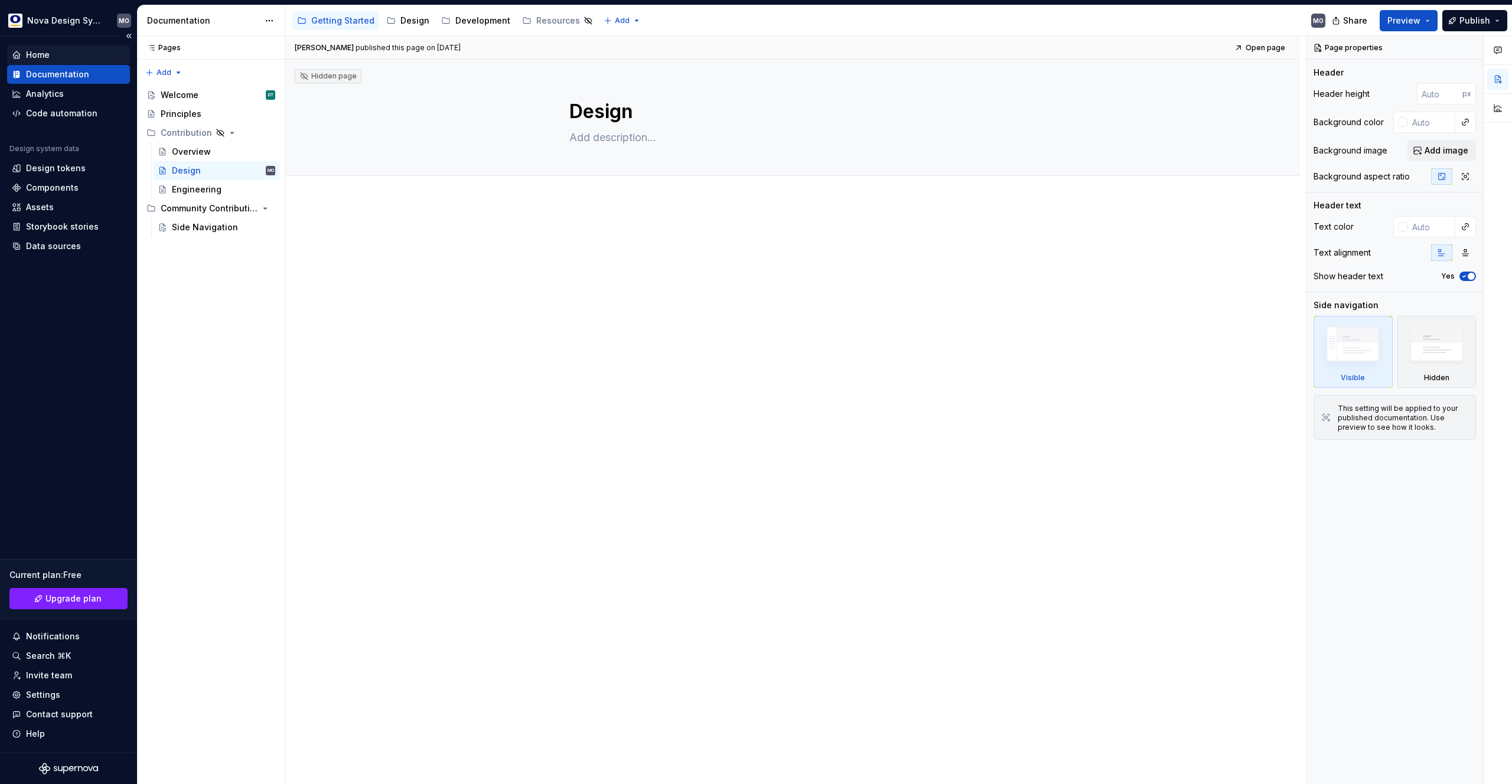
click at [32, 49] on div "Home" at bounding box center [38, 54] width 23 height 12
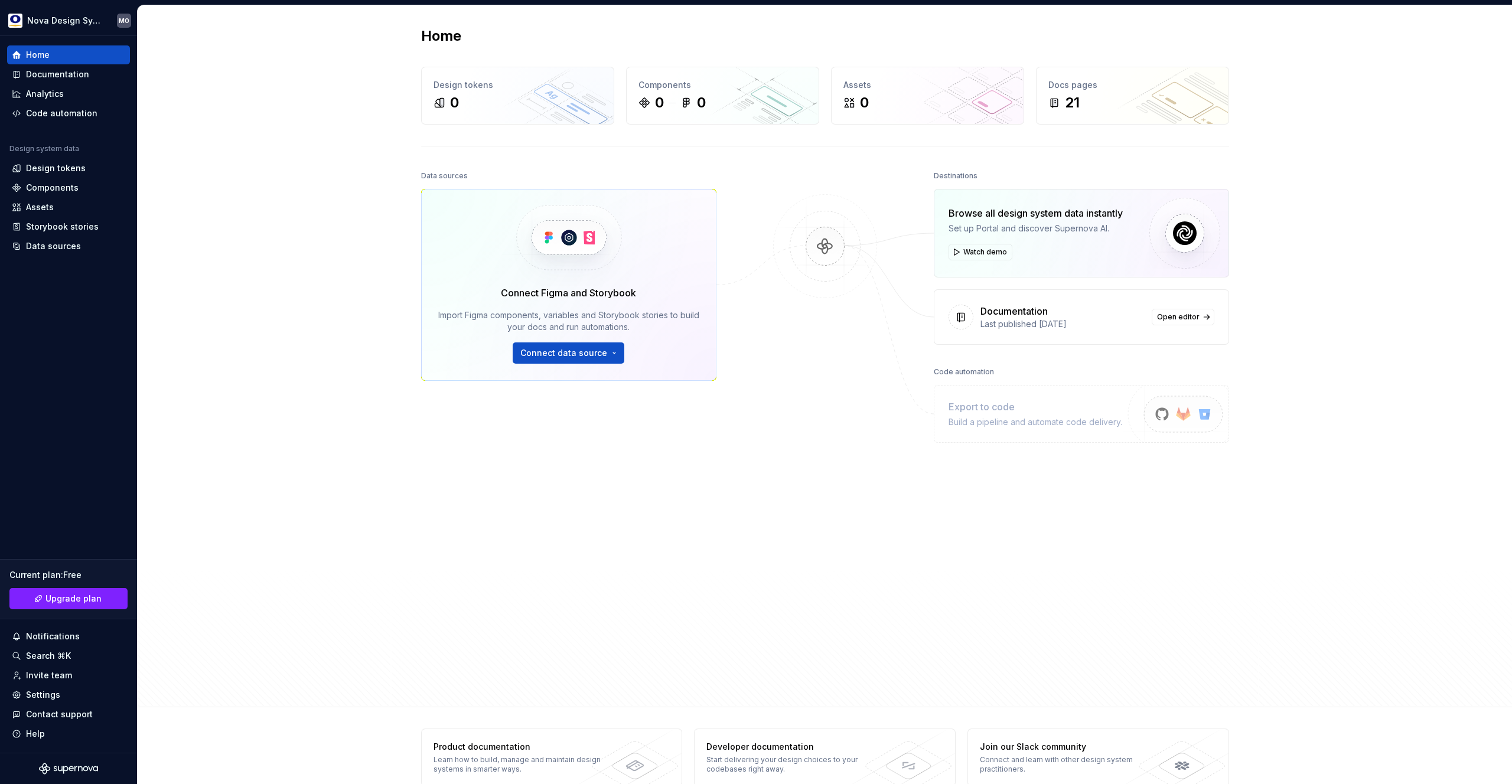
click at [738, 405] on div "Data sources Connect Figma and Storybook Import Figma components, variables and…" at bounding box center [825, 426] width 808 height 518
click at [292, 206] on div "Home Design tokens 0 Components 0 0 Assets 0 Docs pages 21 Data sources Connect…" at bounding box center [825, 356] width 1374 height 702
click at [65, 64] on div "Home" at bounding box center [69, 54] width 123 height 19
click at [67, 69] on div "Documentation" at bounding box center [58, 74] width 63 height 12
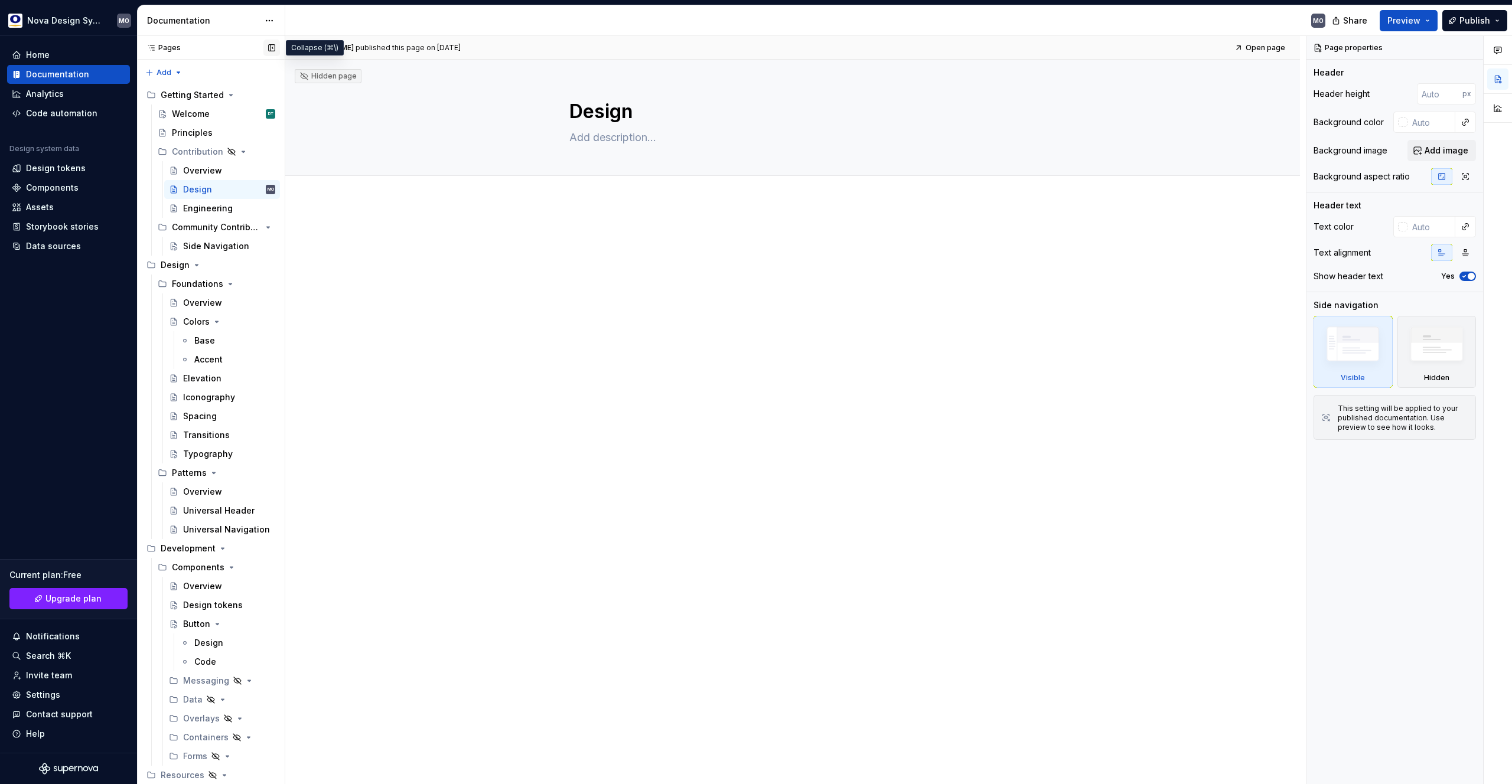
click at [273, 47] on button "button" at bounding box center [271, 48] width 16 height 16
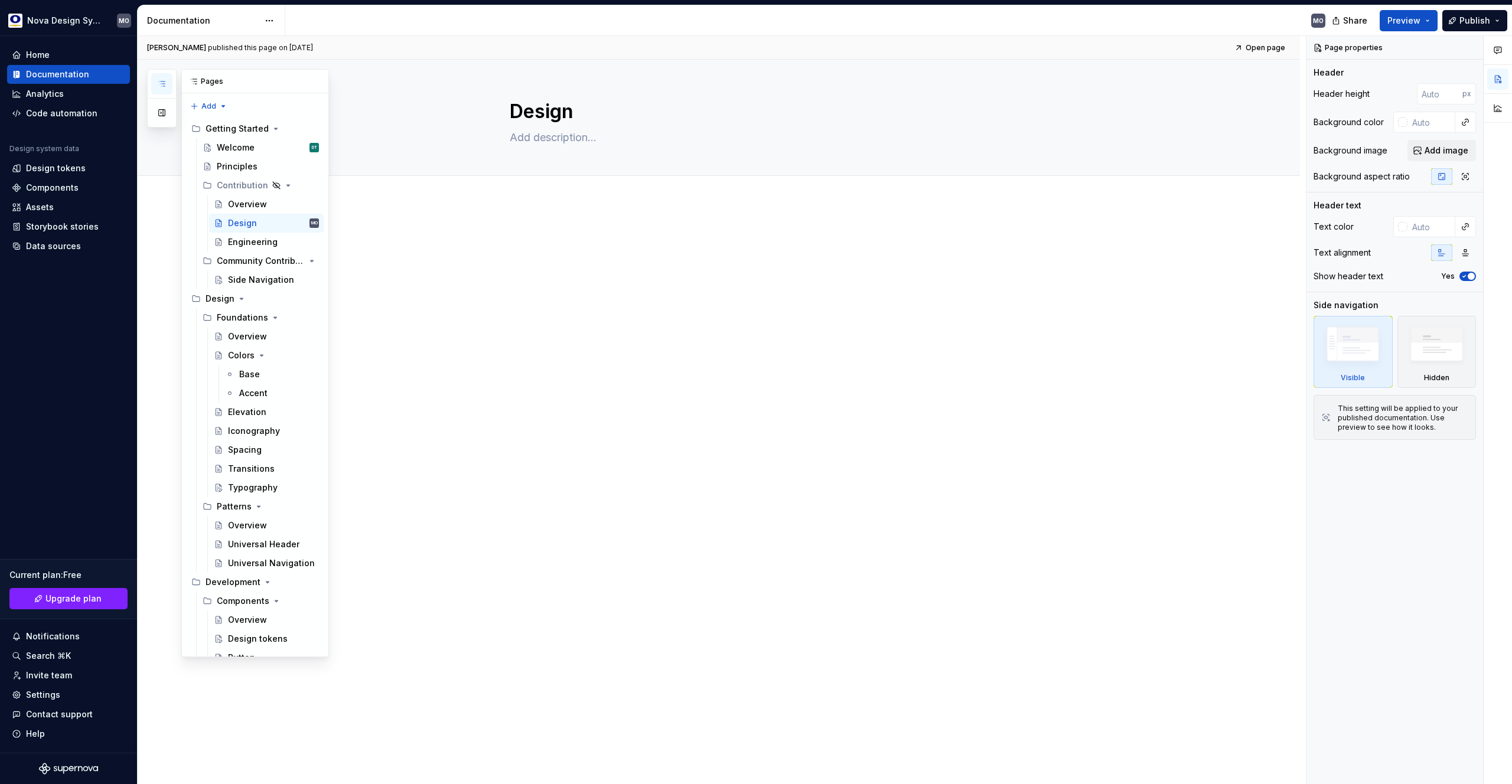
click at [158, 85] on icon "button" at bounding box center [161, 84] width 9 height 9
click at [161, 112] on button "button" at bounding box center [162, 113] width 22 height 22
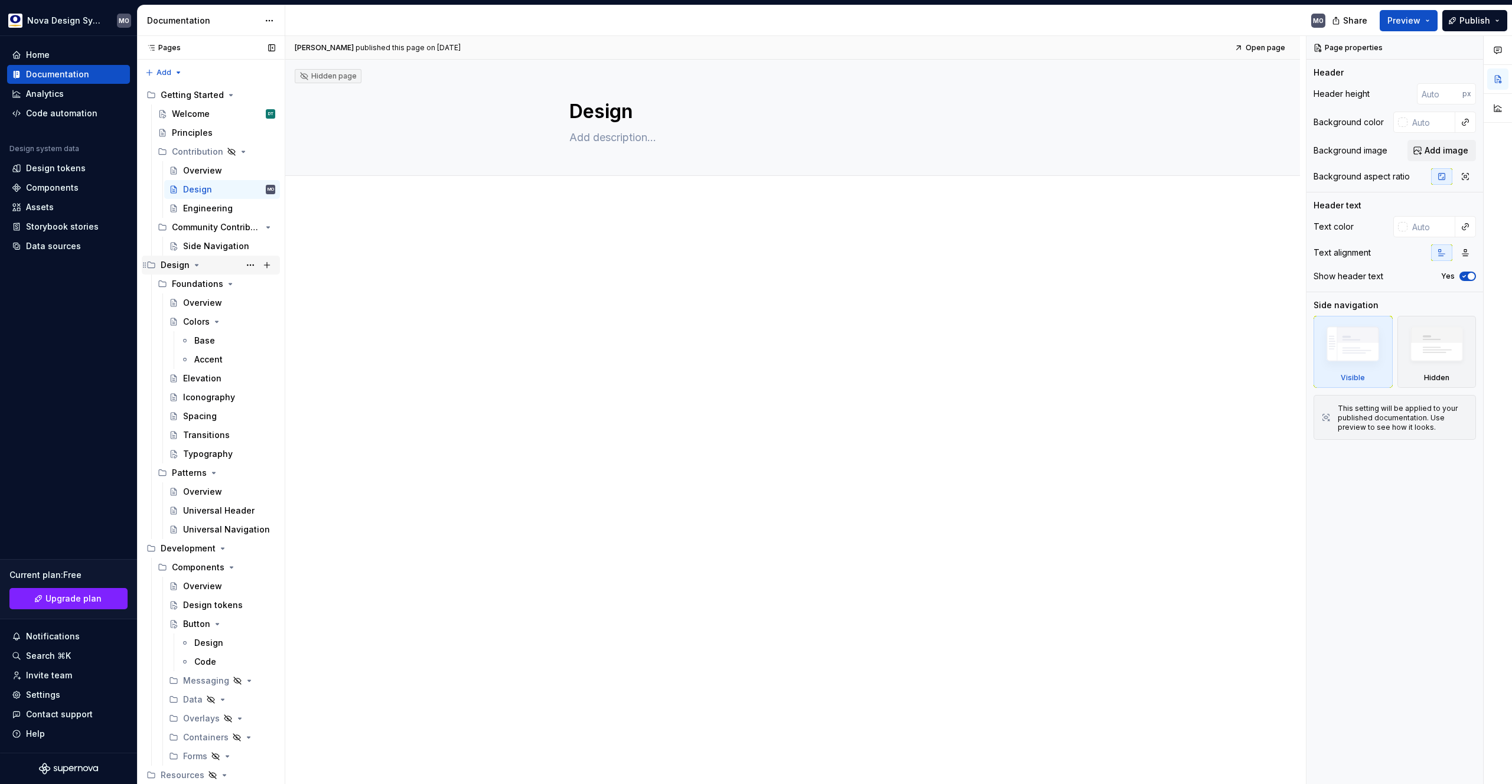
click at [197, 263] on icon "Page tree" at bounding box center [197, 265] width 9 height 9
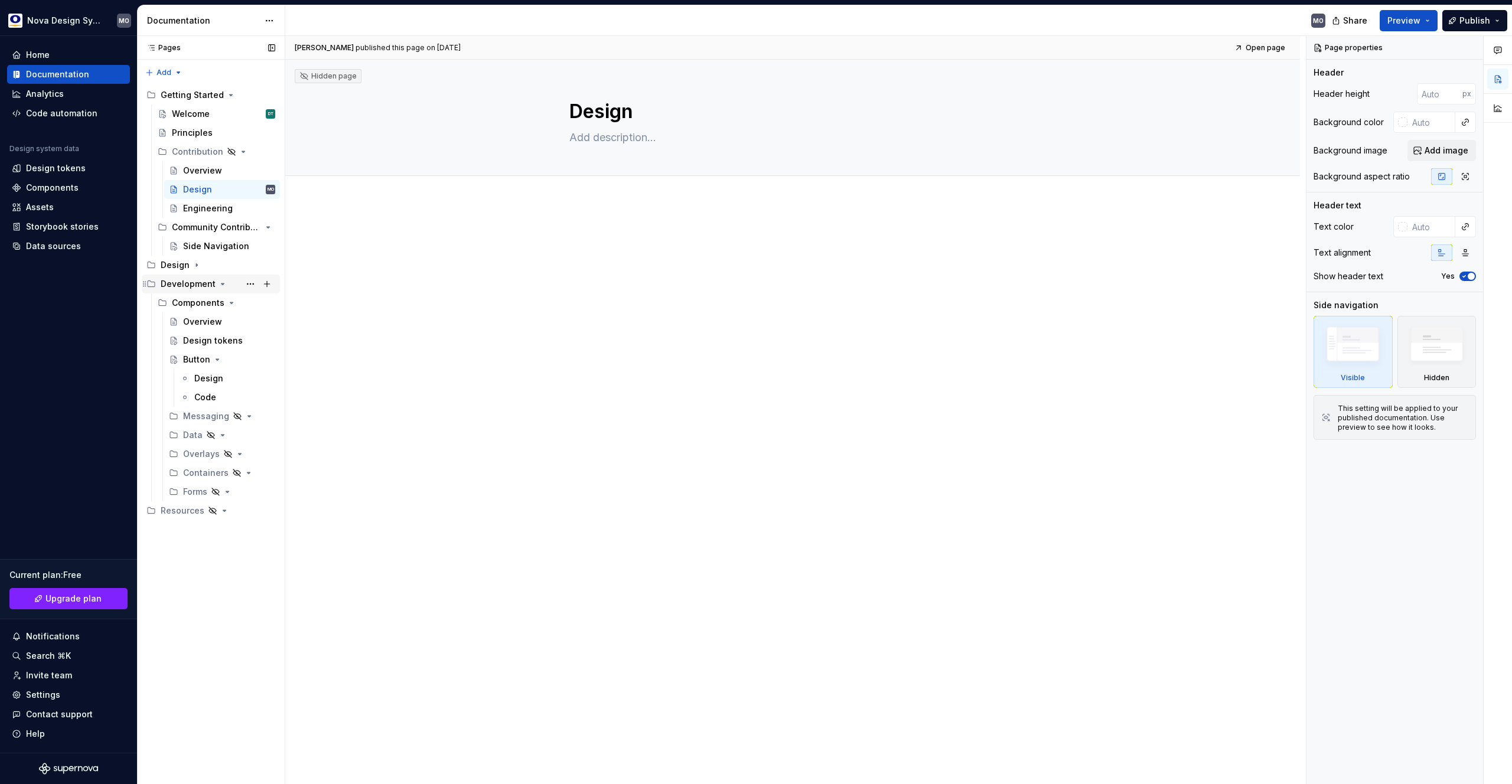
click at [212, 283] on div "Development" at bounding box center [188, 284] width 55 height 12
click at [196, 263] on icon "Page tree" at bounding box center [197, 265] width 9 height 9
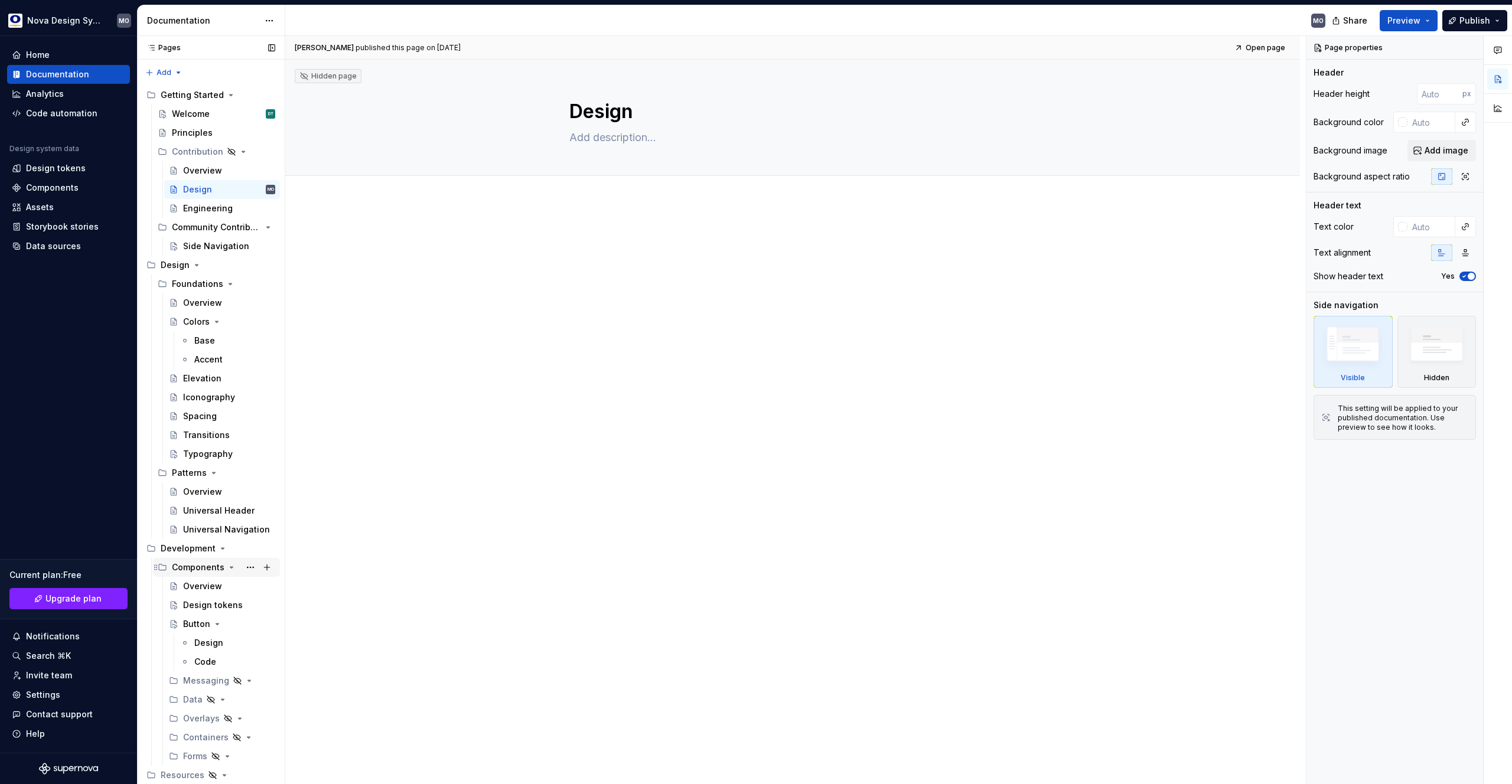
click at [206, 569] on div "Components" at bounding box center [198, 567] width 52 height 12
click at [206, 565] on div "Components" at bounding box center [198, 567] width 52 height 12
click at [205, 581] on div "Overview" at bounding box center [202, 586] width 39 height 12
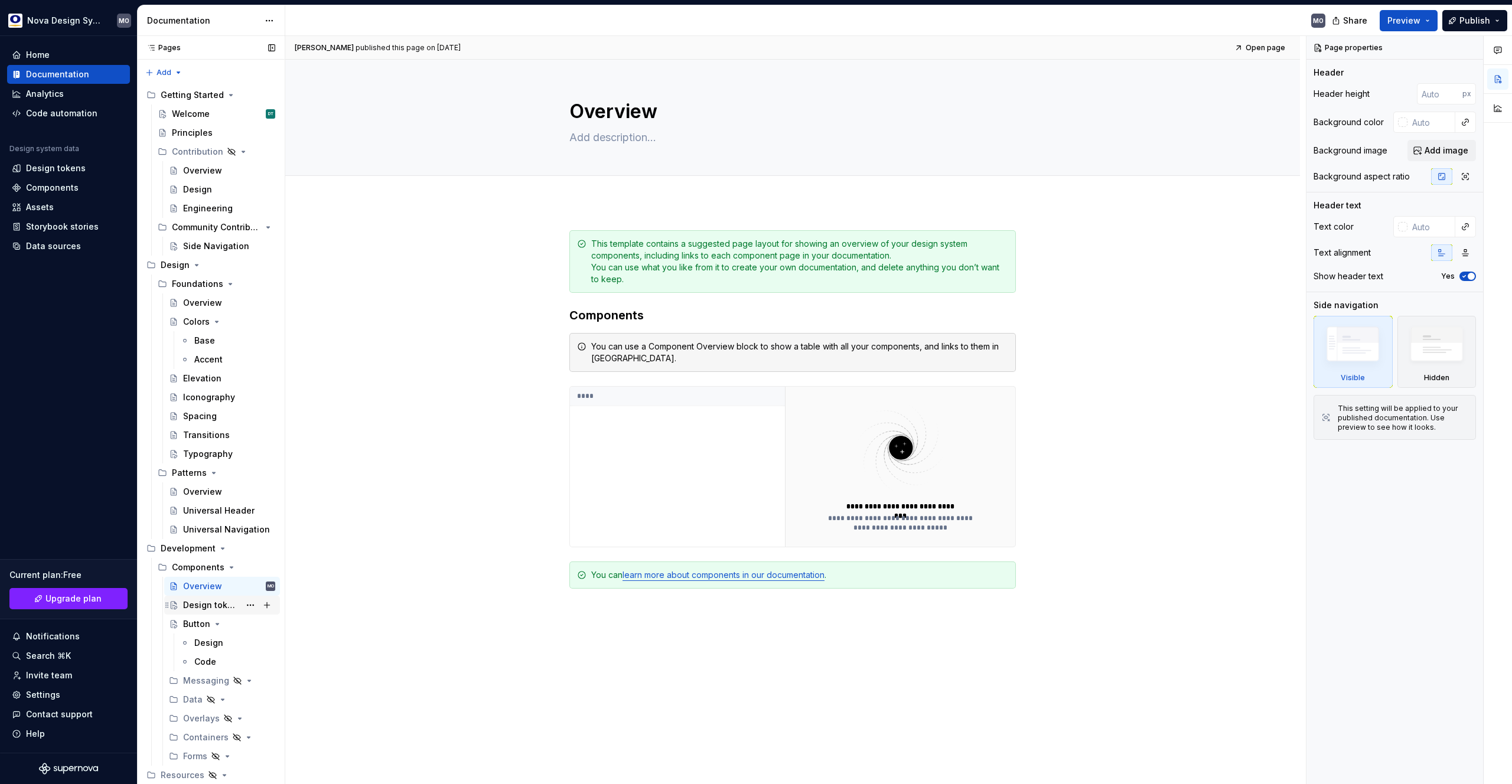
click at [205, 600] on div "Design tokens" at bounding box center [211, 605] width 57 height 12
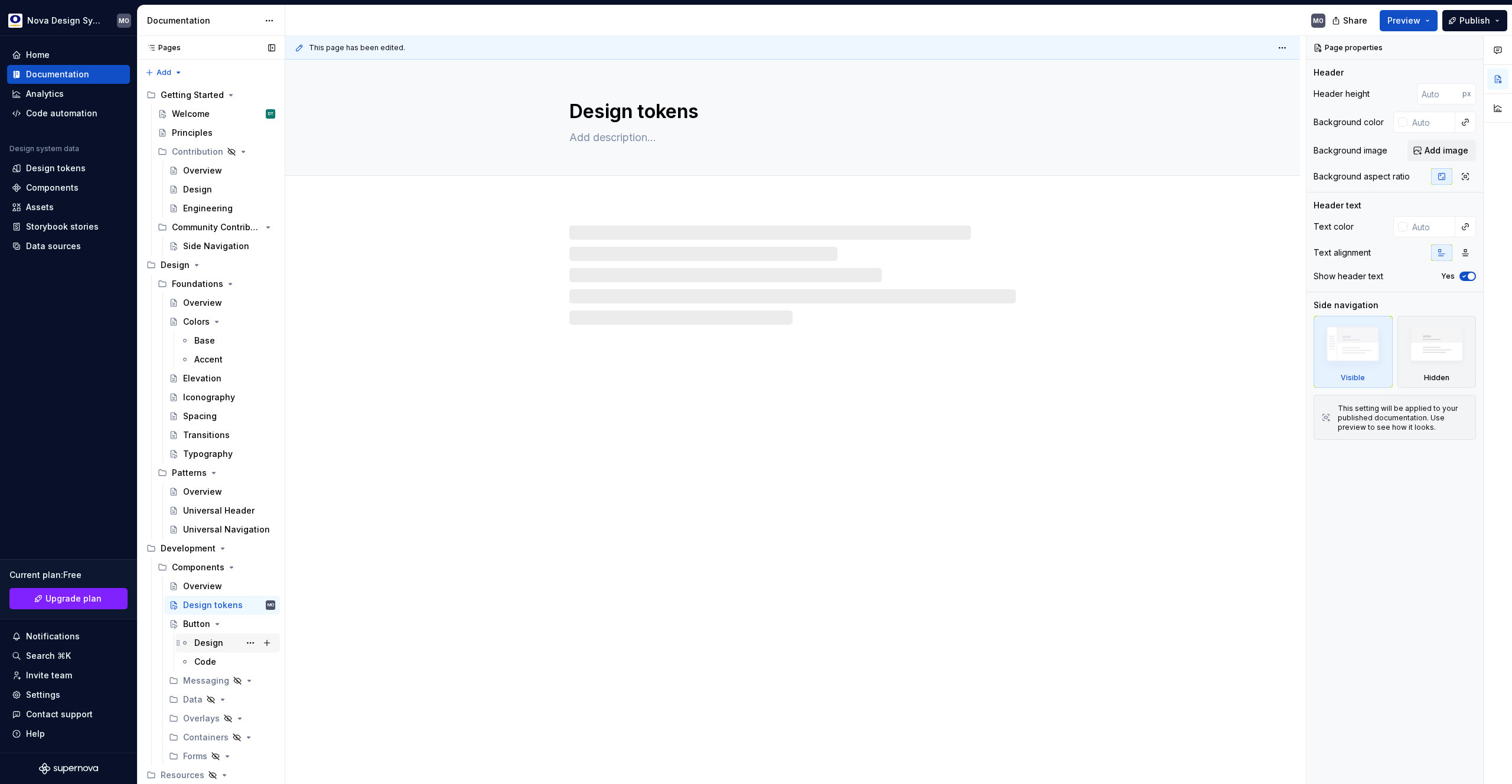
click at [203, 643] on div "Design" at bounding box center [209, 643] width 29 height 12
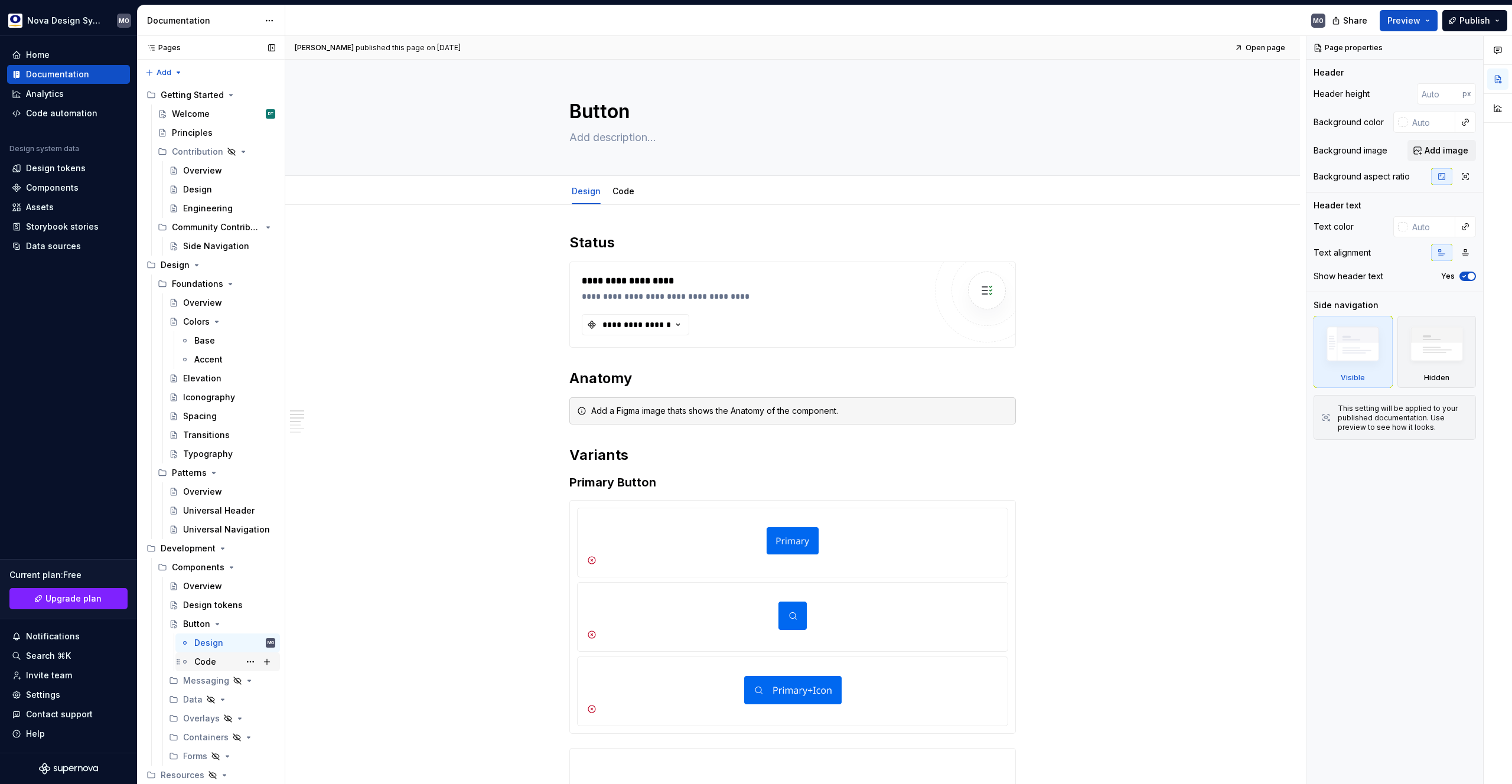
click at [207, 663] on div "Code" at bounding box center [206, 661] width 22 height 12
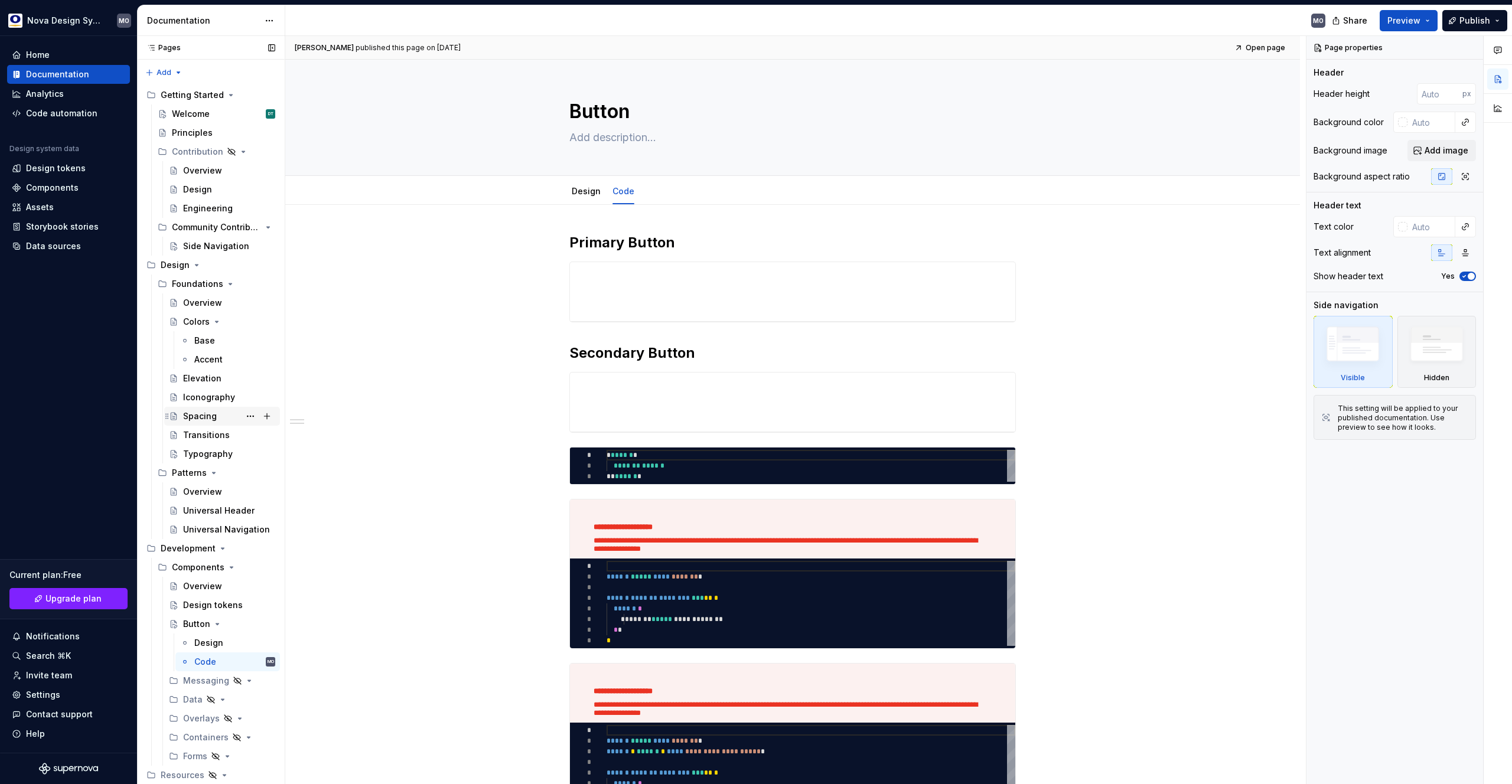
click at [205, 415] on div "Spacing" at bounding box center [199, 415] width 33 height 12
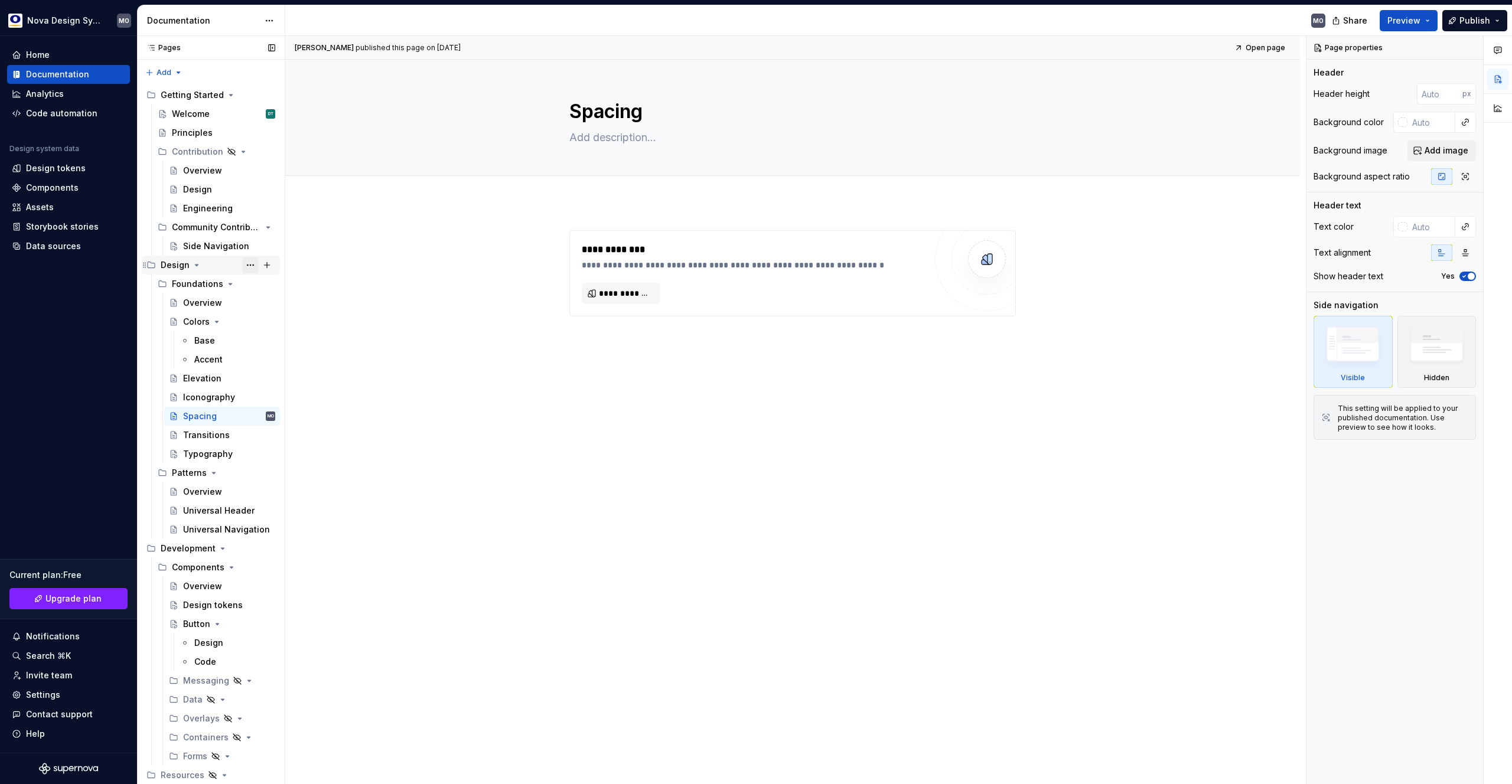
click at [252, 264] on button "Page tree" at bounding box center [251, 265] width 16 height 16
click at [364, 257] on html "Nova Design System MO Home Documentation Analytics Code automation Design syste…" at bounding box center [756, 392] width 1512 height 784
click at [205, 339] on div "Base" at bounding box center [205, 340] width 21 height 12
click at [210, 357] on div "Accent" at bounding box center [208, 359] width 28 height 12
click at [50, 697] on div "Settings" at bounding box center [43, 694] width 34 height 12
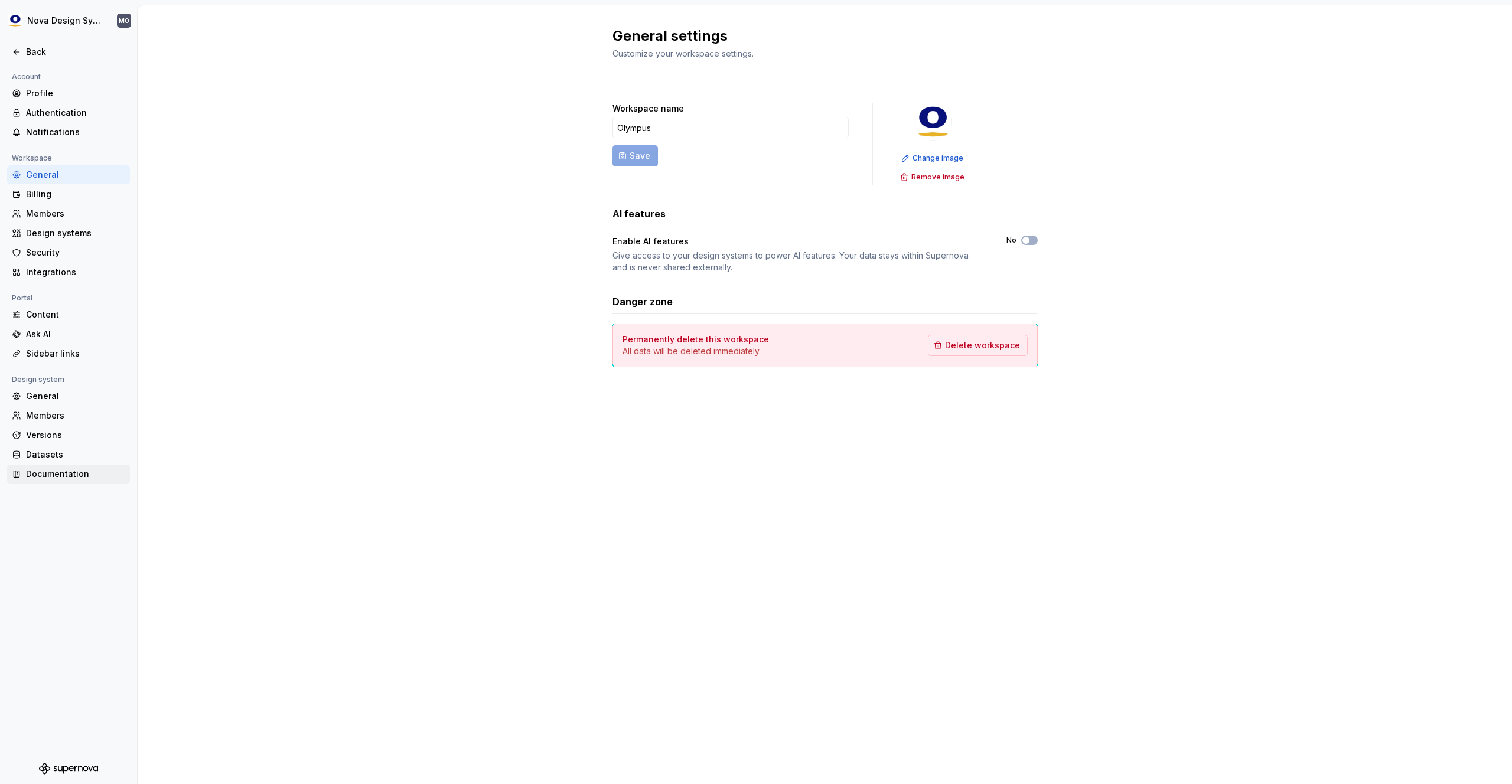
click at [55, 473] on div "Documentation" at bounding box center [76, 473] width 99 height 12
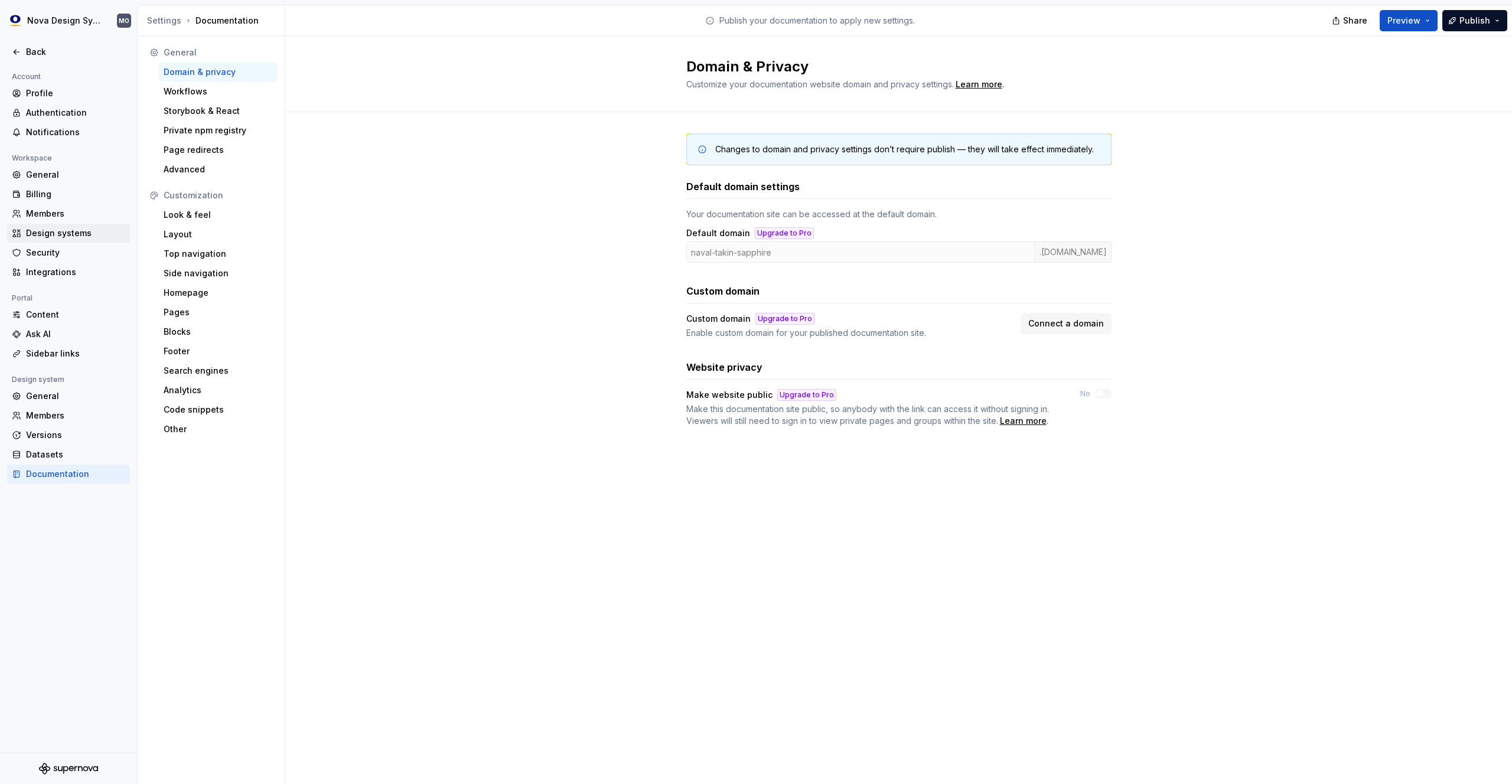
click at [60, 232] on div "Design systems" at bounding box center [76, 232] width 99 height 12
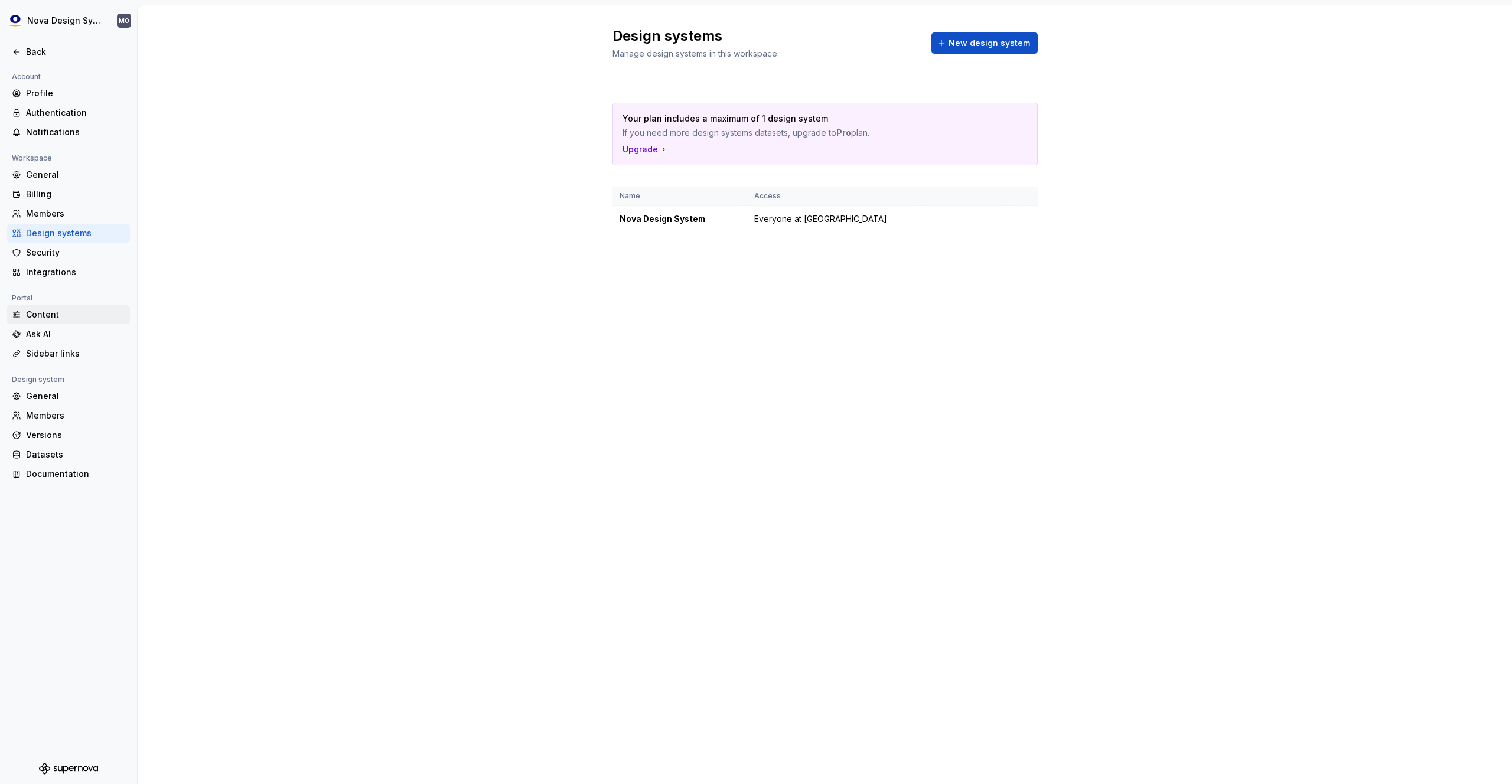
click at [47, 315] on div "Content" at bounding box center [76, 315] width 99 height 12
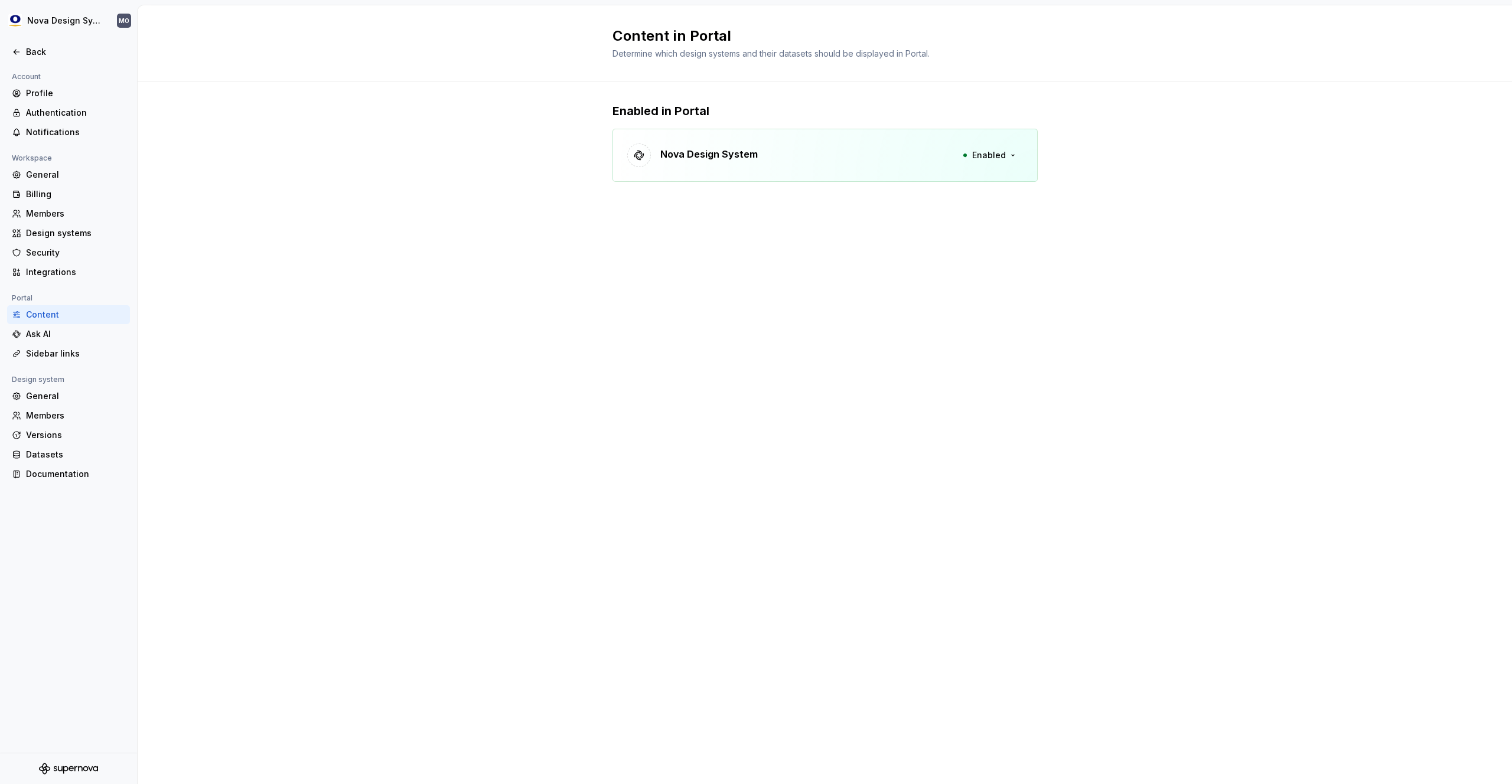
click at [49, 343] on div "Content Ask AI Sidebar links" at bounding box center [69, 334] width 123 height 58
click at [48, 336] on div "Ask AI" at bounding box center [76, 333] width 99 height 12
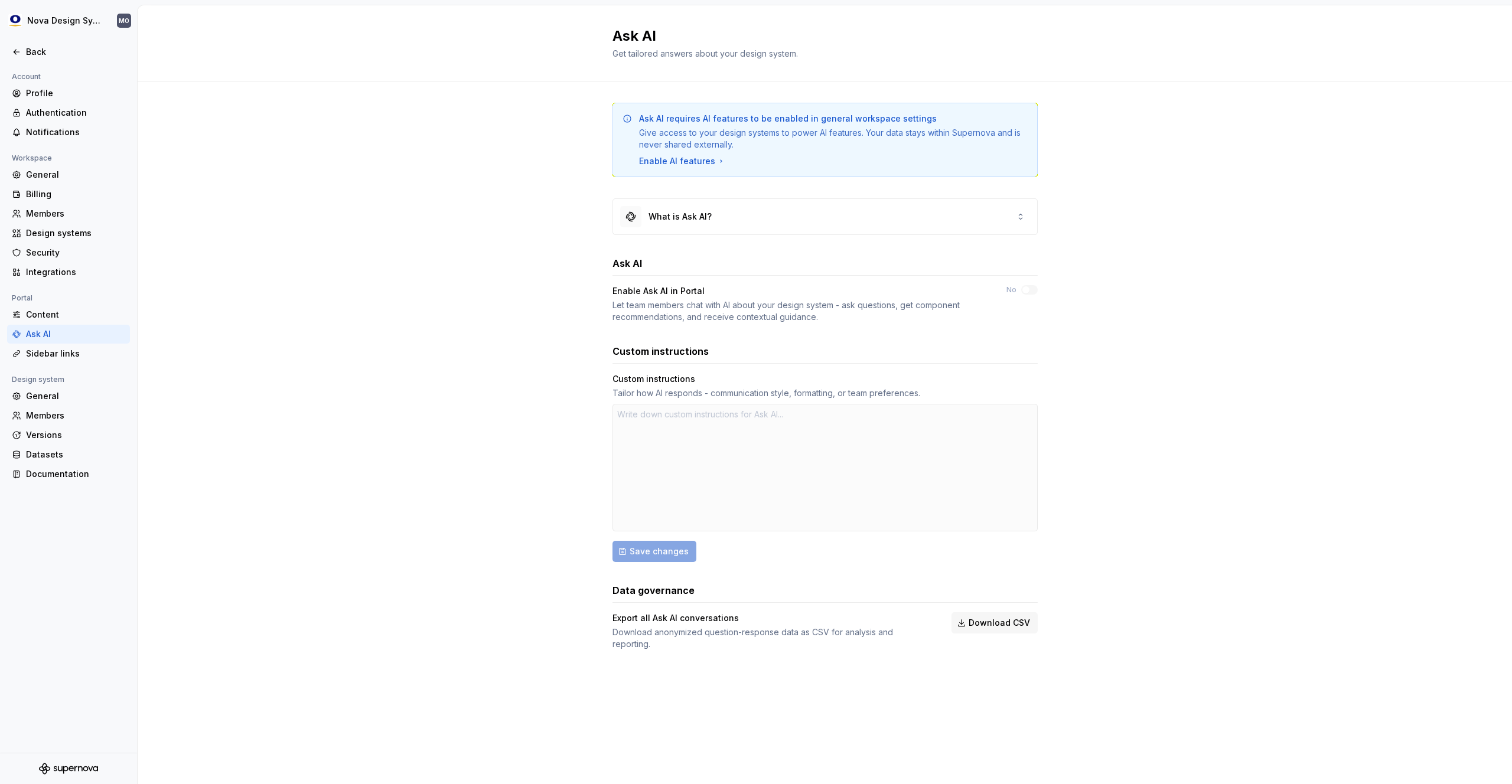
drag, startPoint x: 1004, startPoint y: 289, endPoint x: 1031, endPoint y: 286, distance: 27.2
click at [1005, 288] on div "Enable Ask AI in Portal Let team members chat with AI about your design system …" at bounding box center [825, 304] width 426 height 38
click at [60, 395] on div "General" at bounding box center [76, 396] width 99 height 12
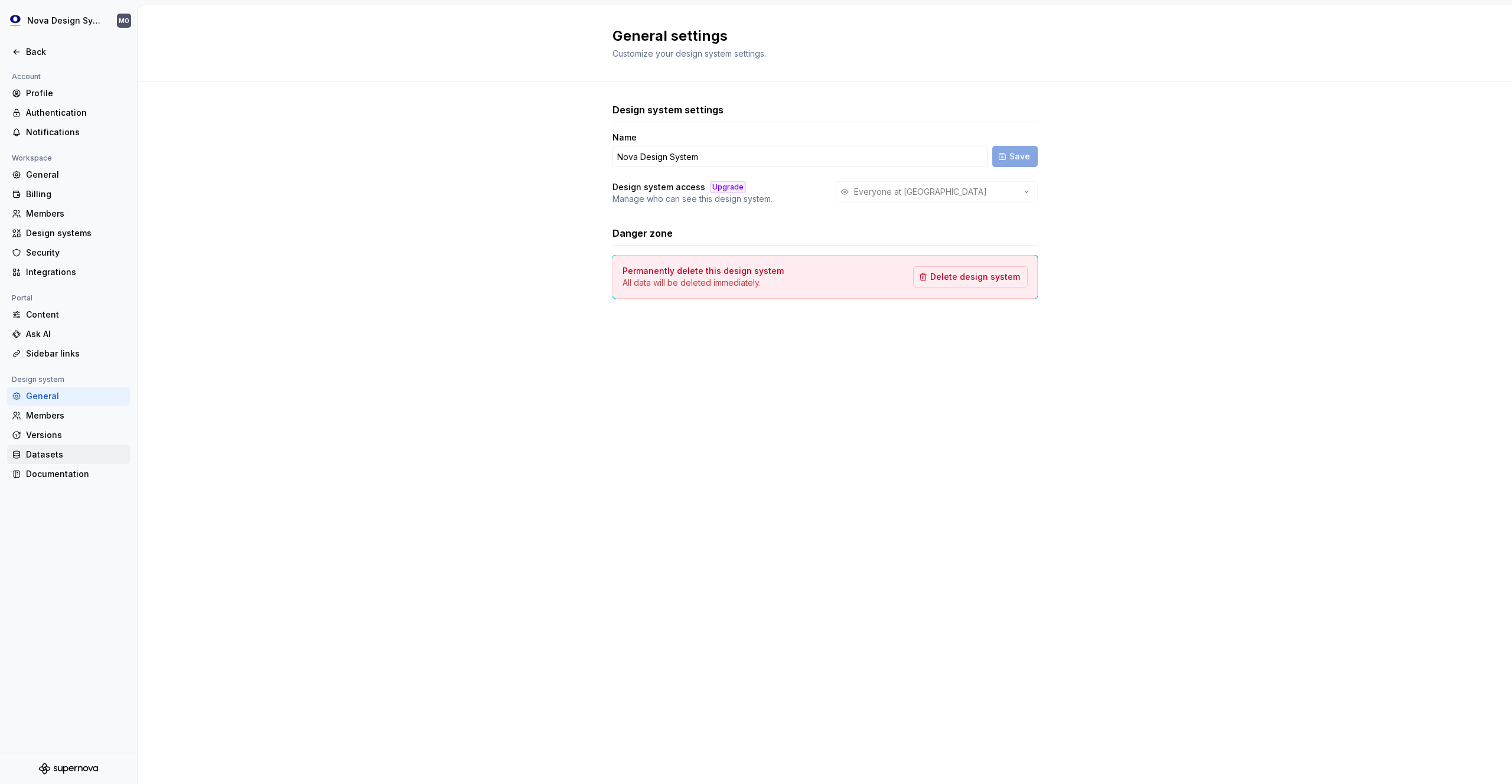
click at [49, 453] on div "Datasets" at bounding box center [76, 454] width 99 height 12
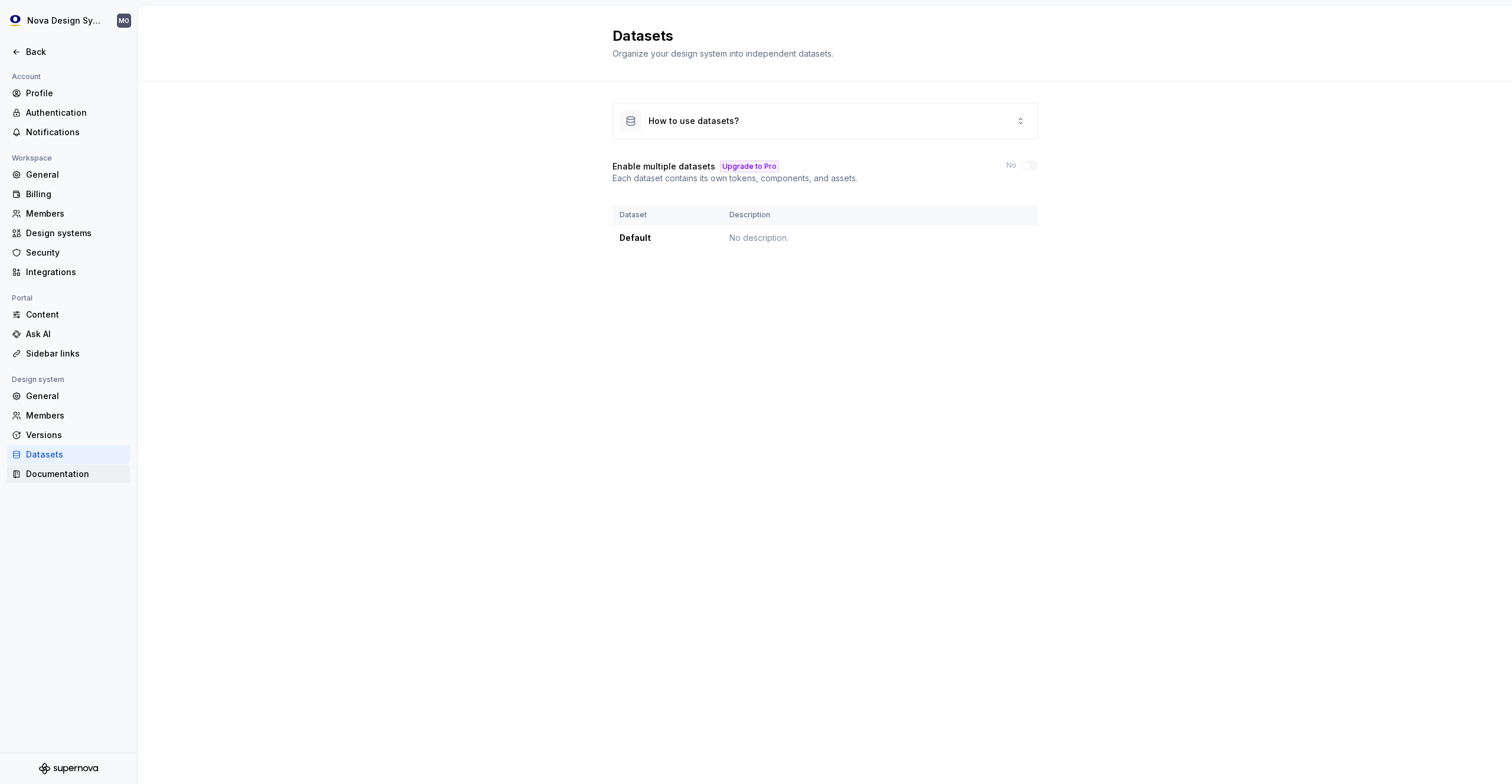
click at [45, 478] on div "Documentation" at bounding box center [76, 473] width 99 height 12
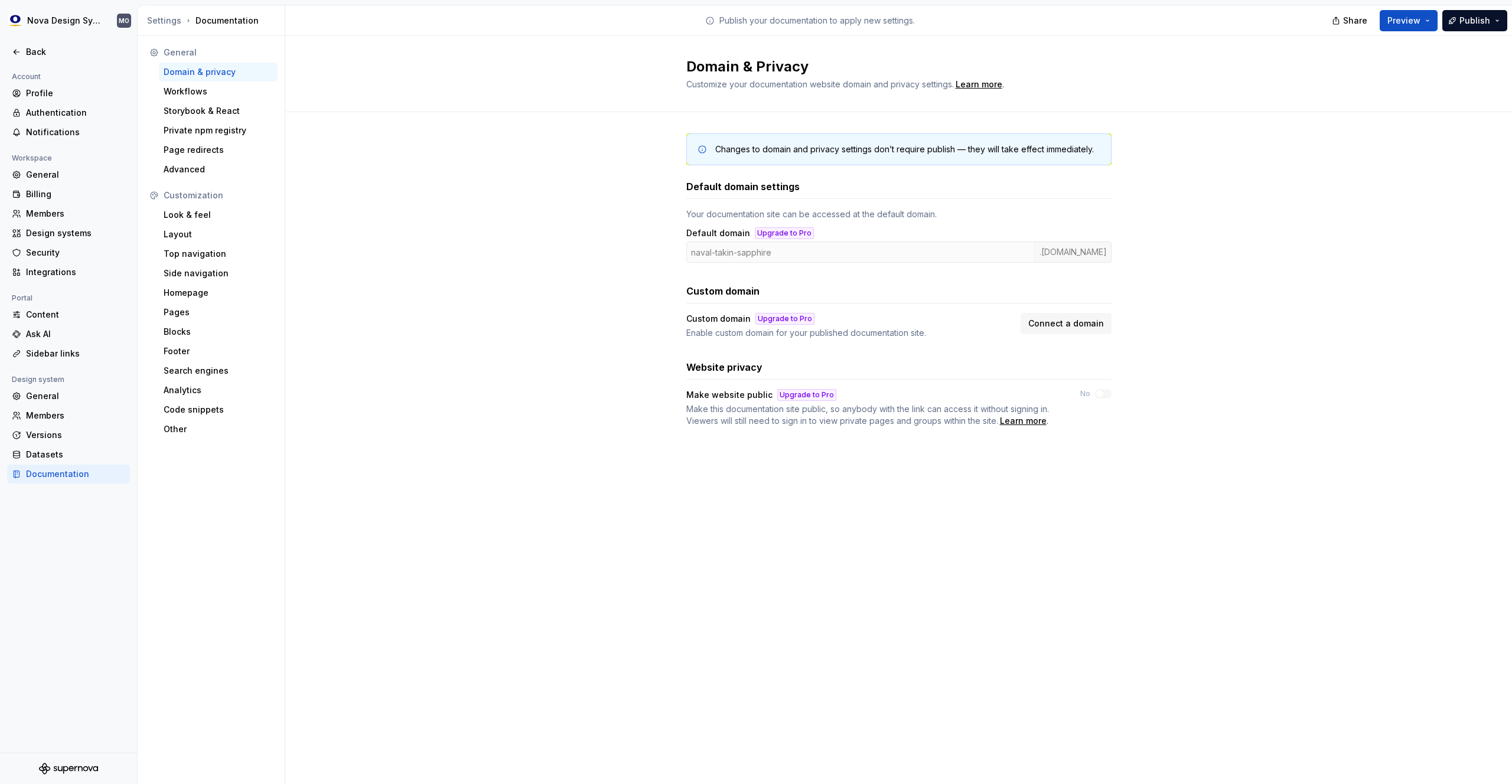
click at [196, 77] on div "Domain & privacy" at bounding box center [217, 71] width 109 height 12
click at [195, 94] on div "Workflows" at bounding box center [217, 91] width 109 height 12
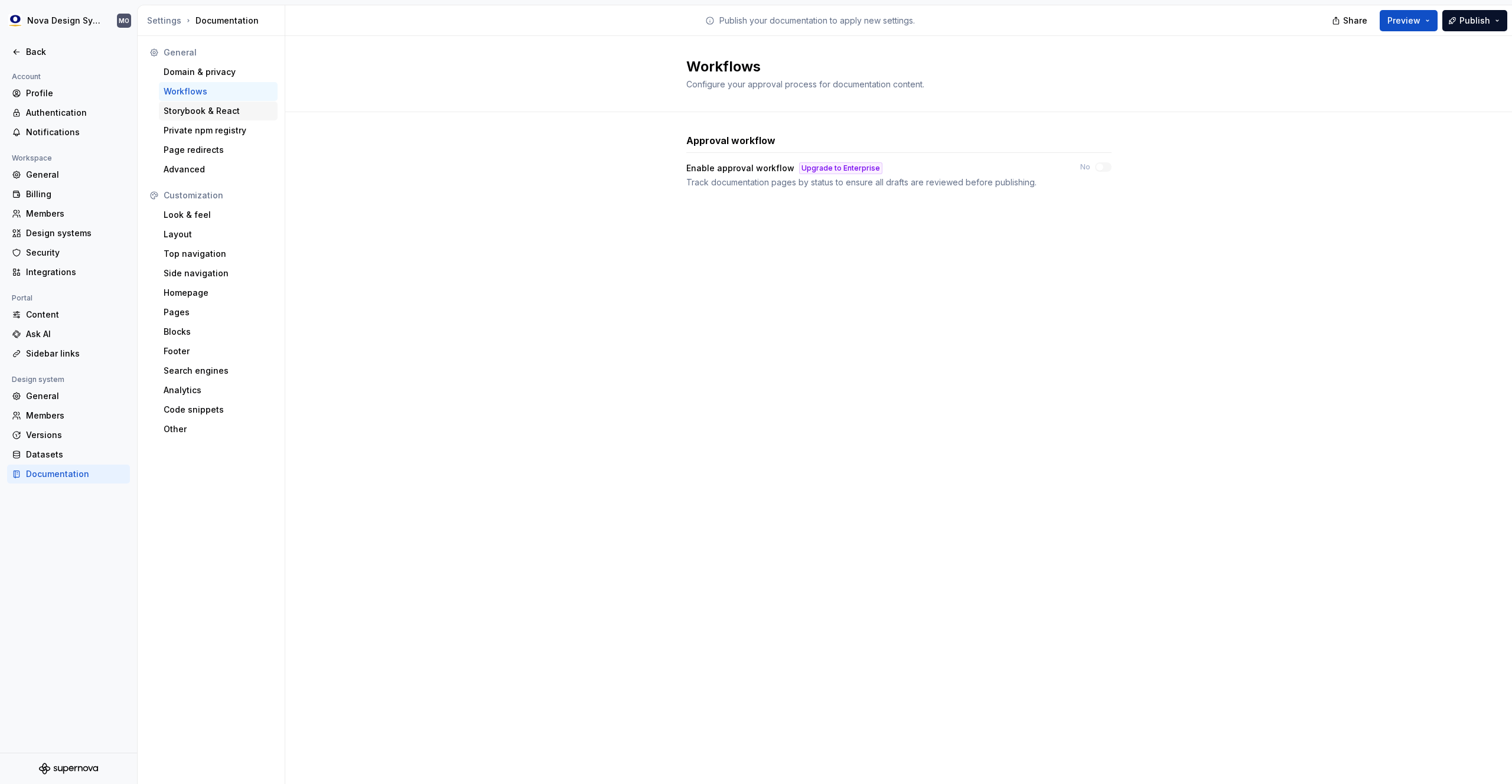
click at [195, 103] on div "Storybook & React" at bounding box center [218, 111] width 119 height 19
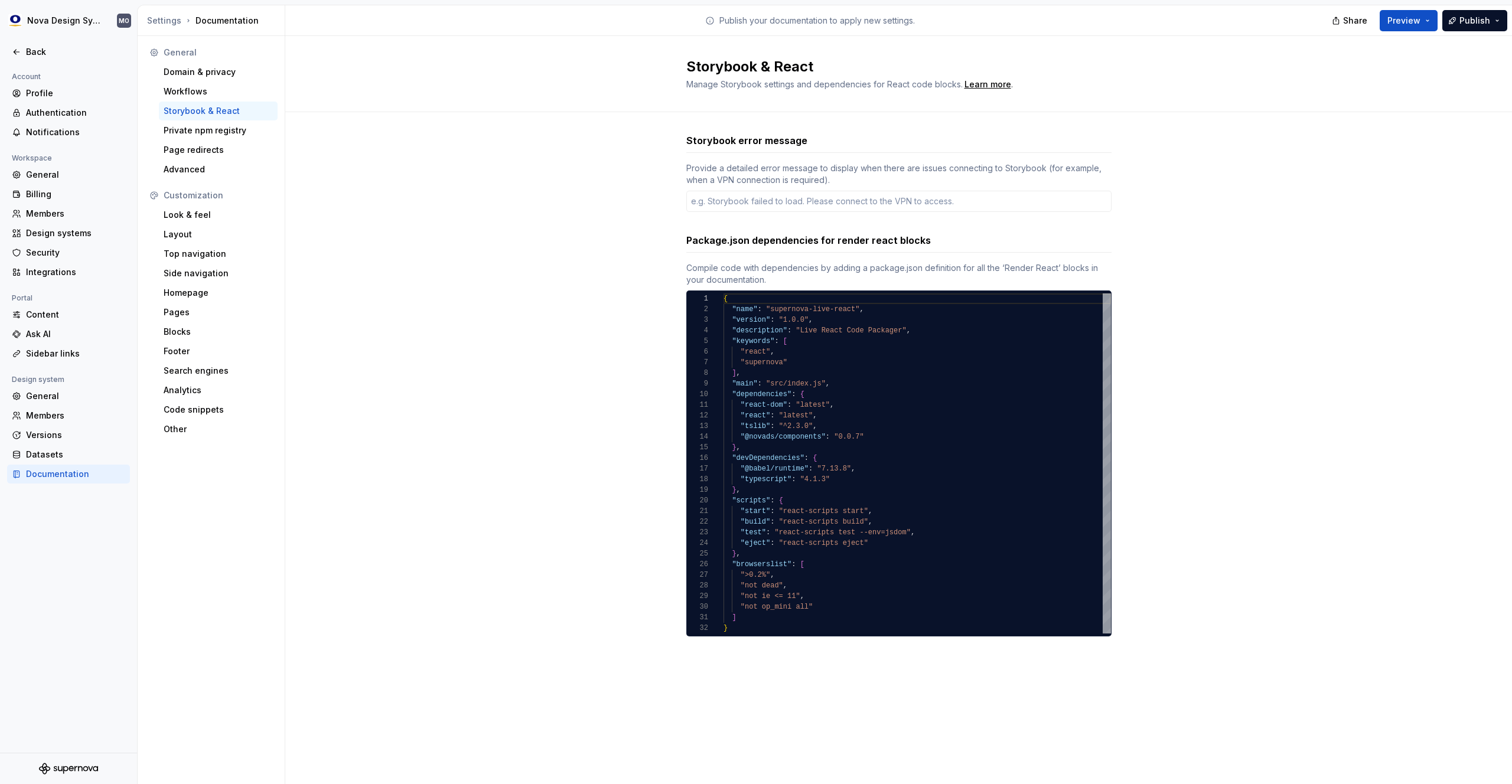
type textarea "*"
click at [201, 214] on div "Look & feel" at bounding box center [217, 214] width 109 height 12
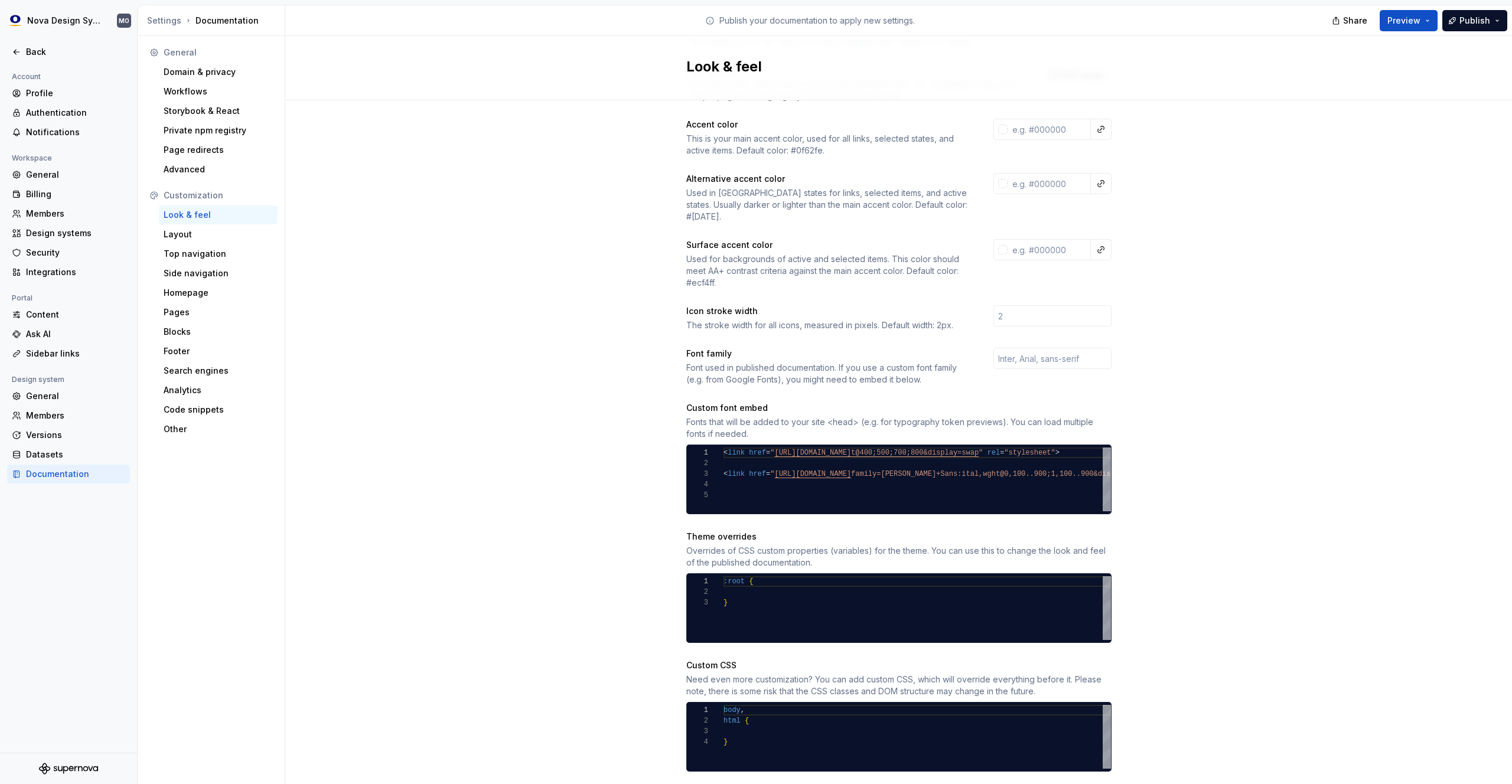
scroll to position [169, 0]
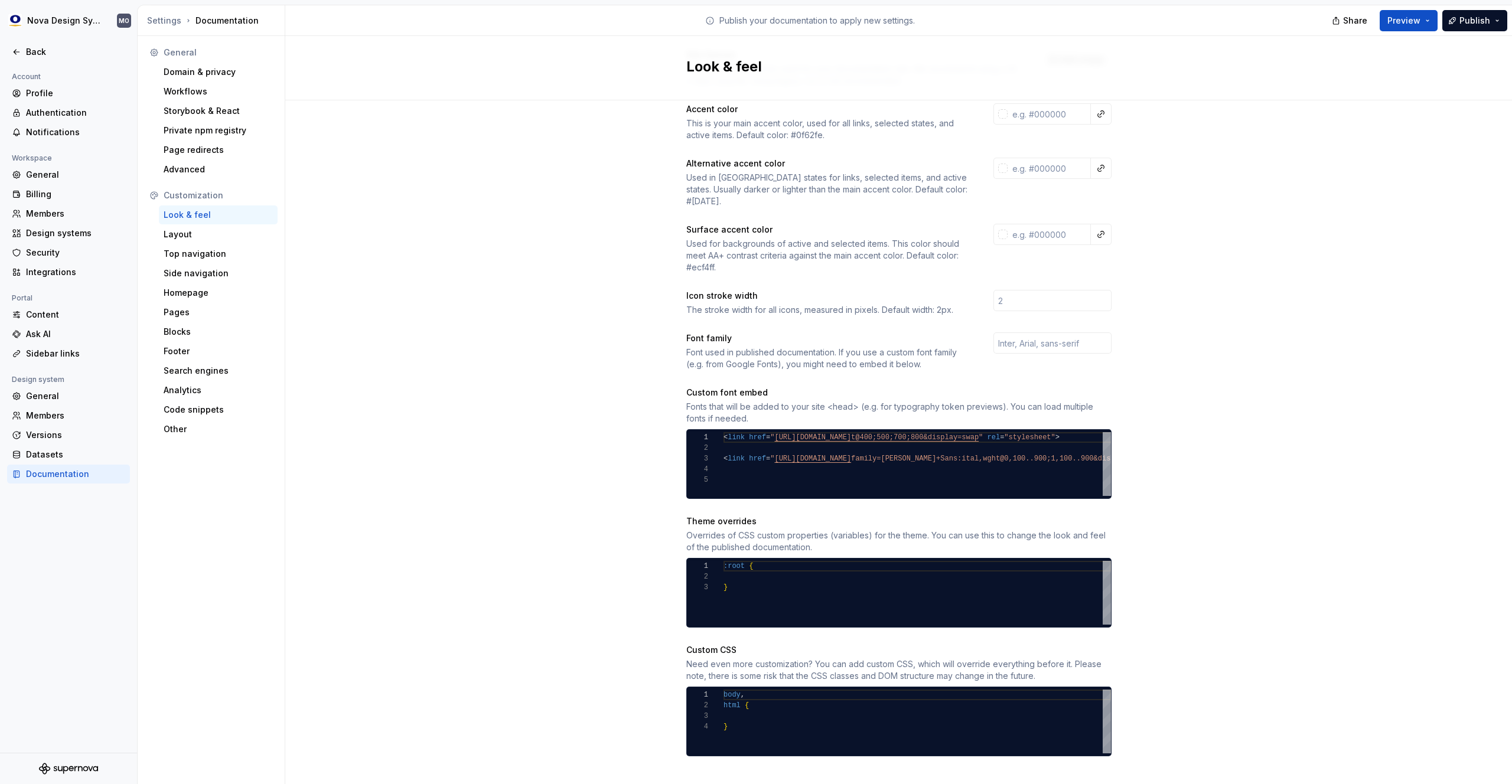
type textarea "***** ****** *"
click at [759, 702] on div "body , html { }" at bounding box center [917, 721] width 388 height 64
click at [198, 254] on div "Top navigation" at bounding box center [217, 253] width 109 height 12
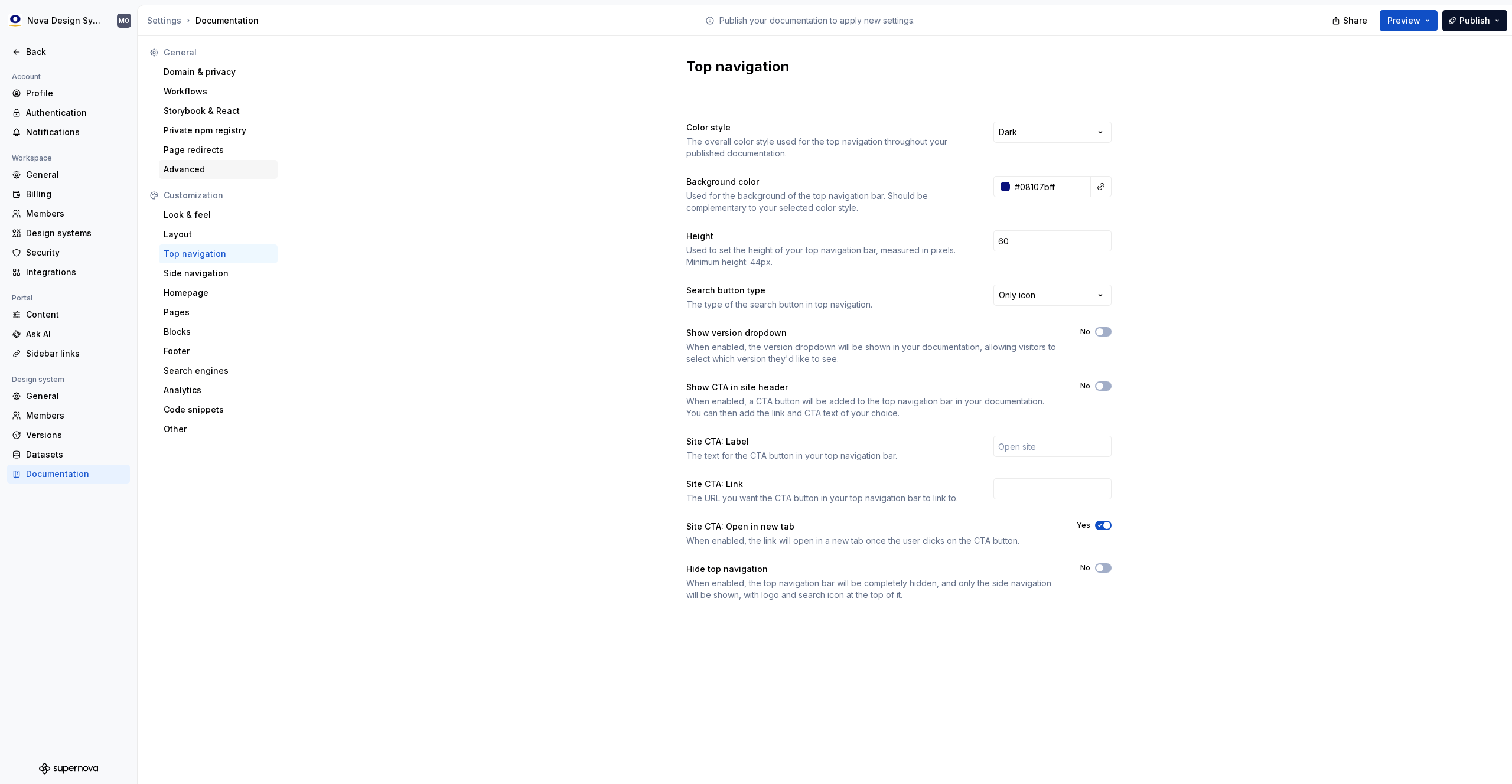
click at [193, 175] on div "Advanced" at bounding box center [217, 169] width 109 height 12
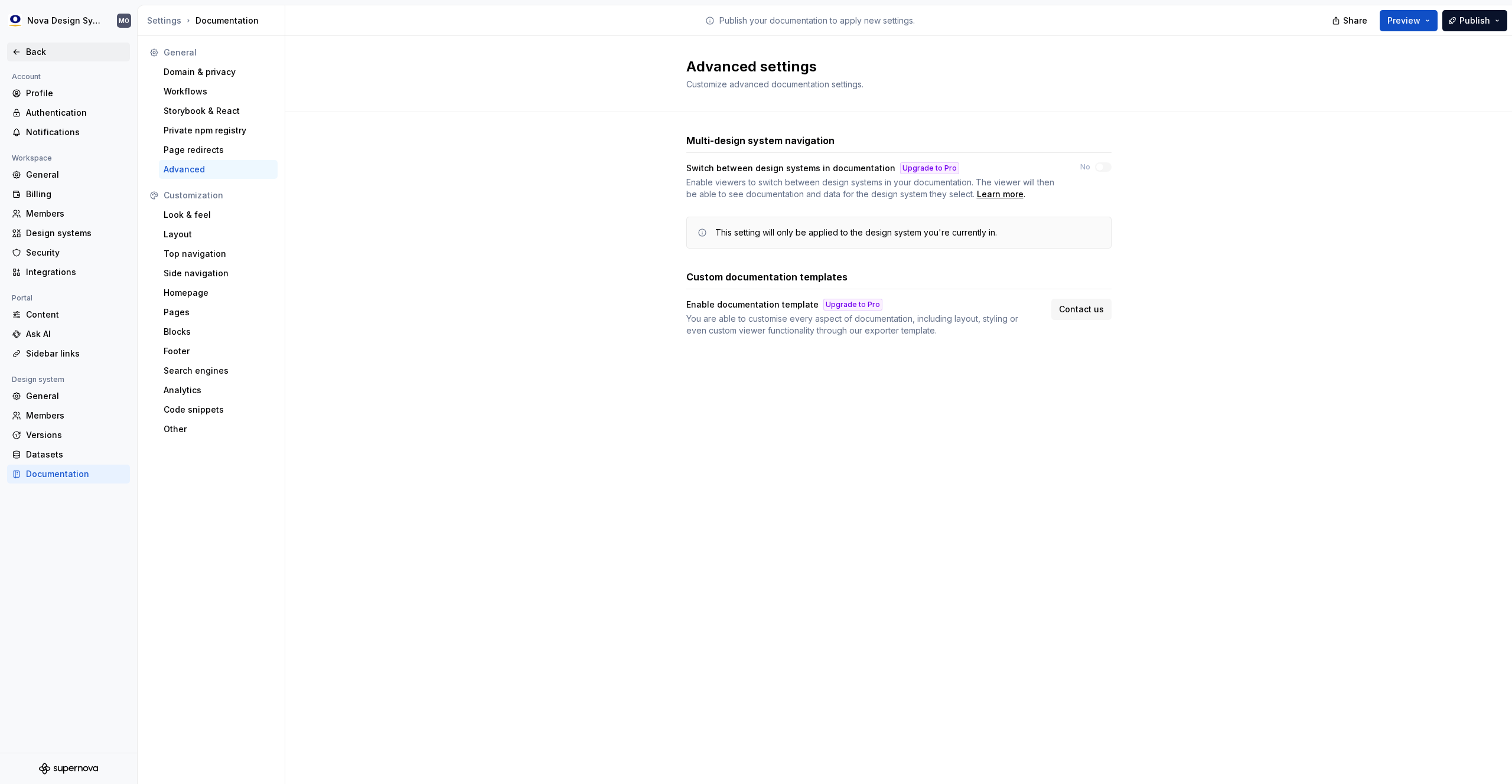
click at [30, 50] on div "Back" at bounding box center [76, 51] width 99 height 12
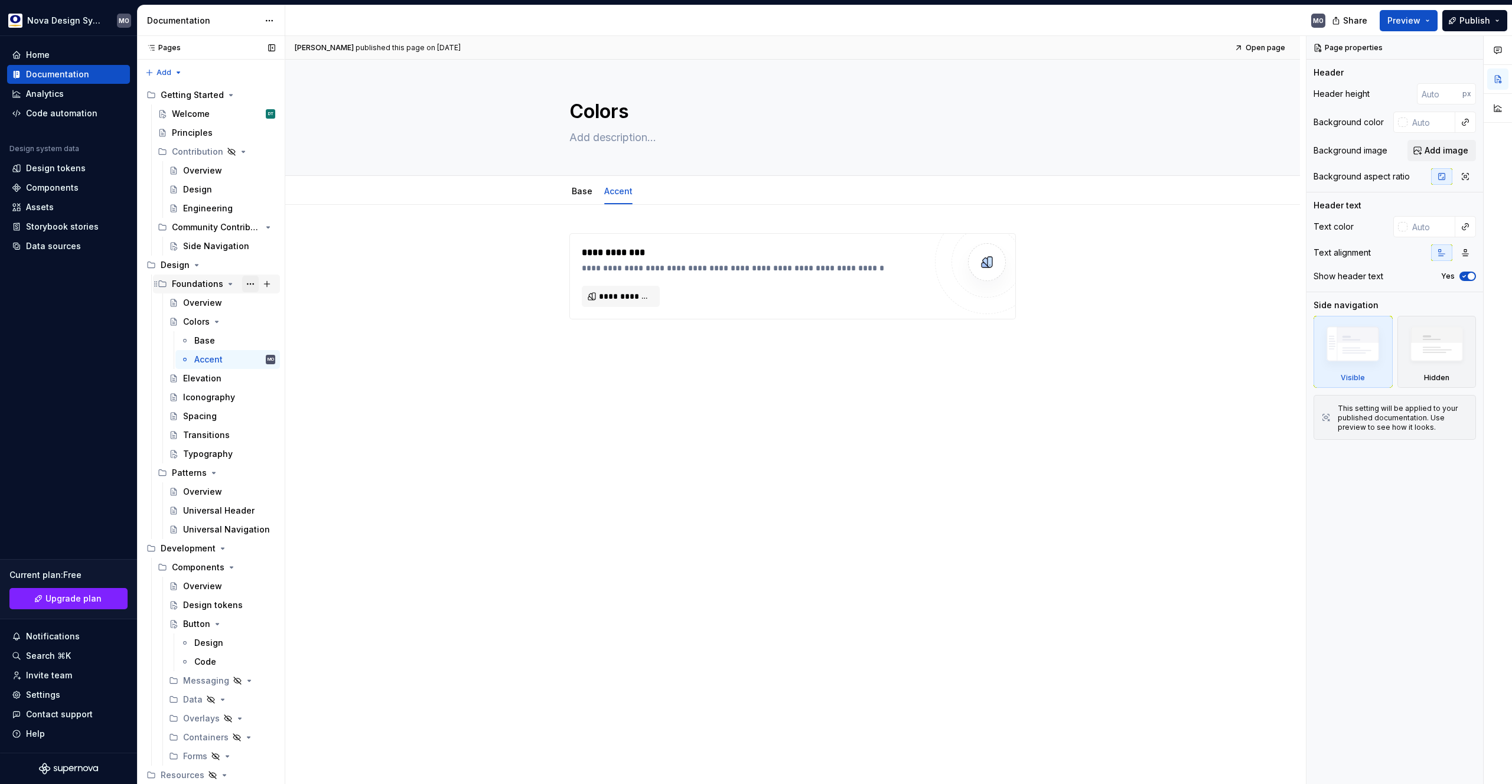
click at [254, 283] on button "Page tree" at bounding box center [251, 284] width 16 height 16
click at [289, 476] on div "Delete group" at bounding box center [322, 481] width 115 height 12
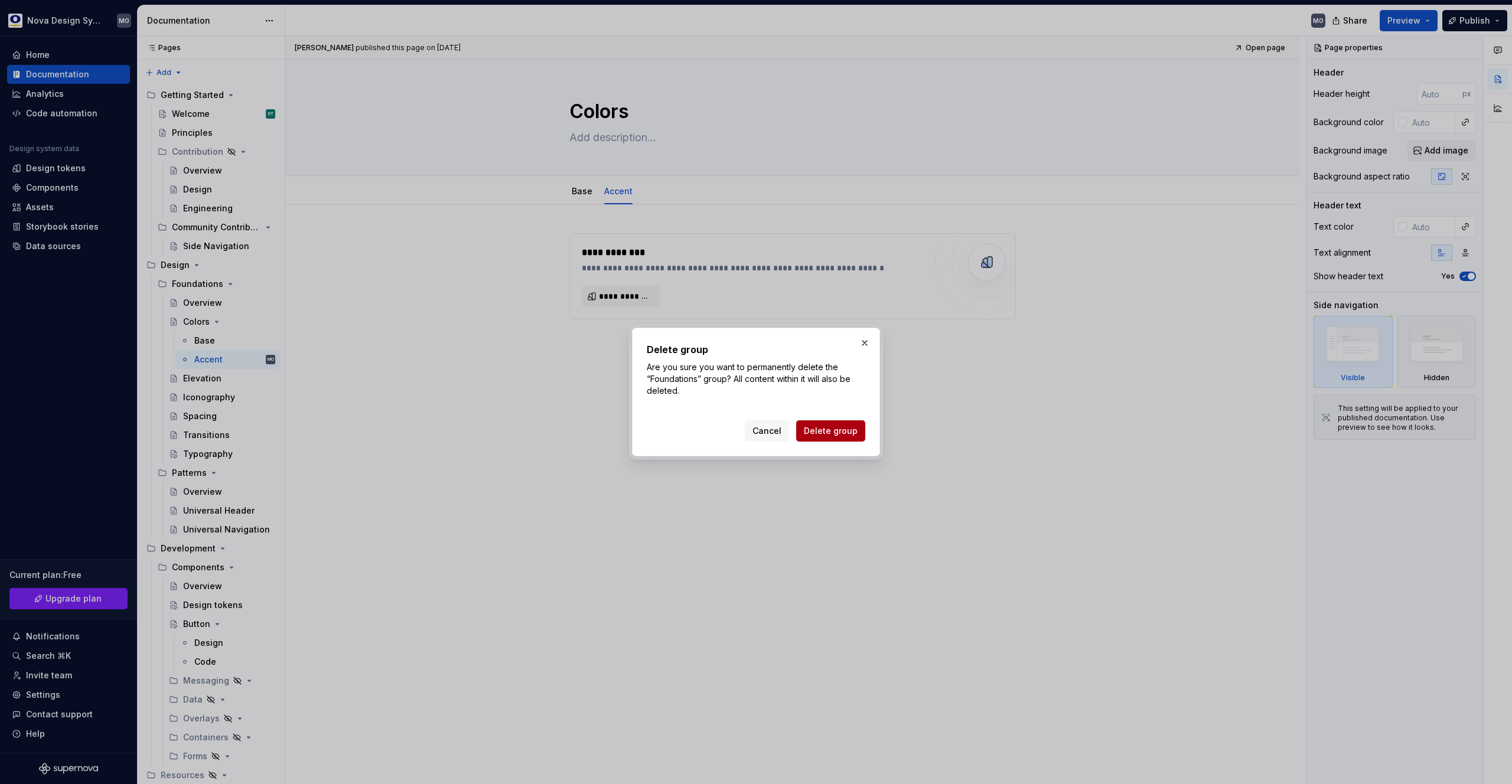
click at [835, 431] on span "Delete group" at bounding box center [831, 431] width 54 height 12
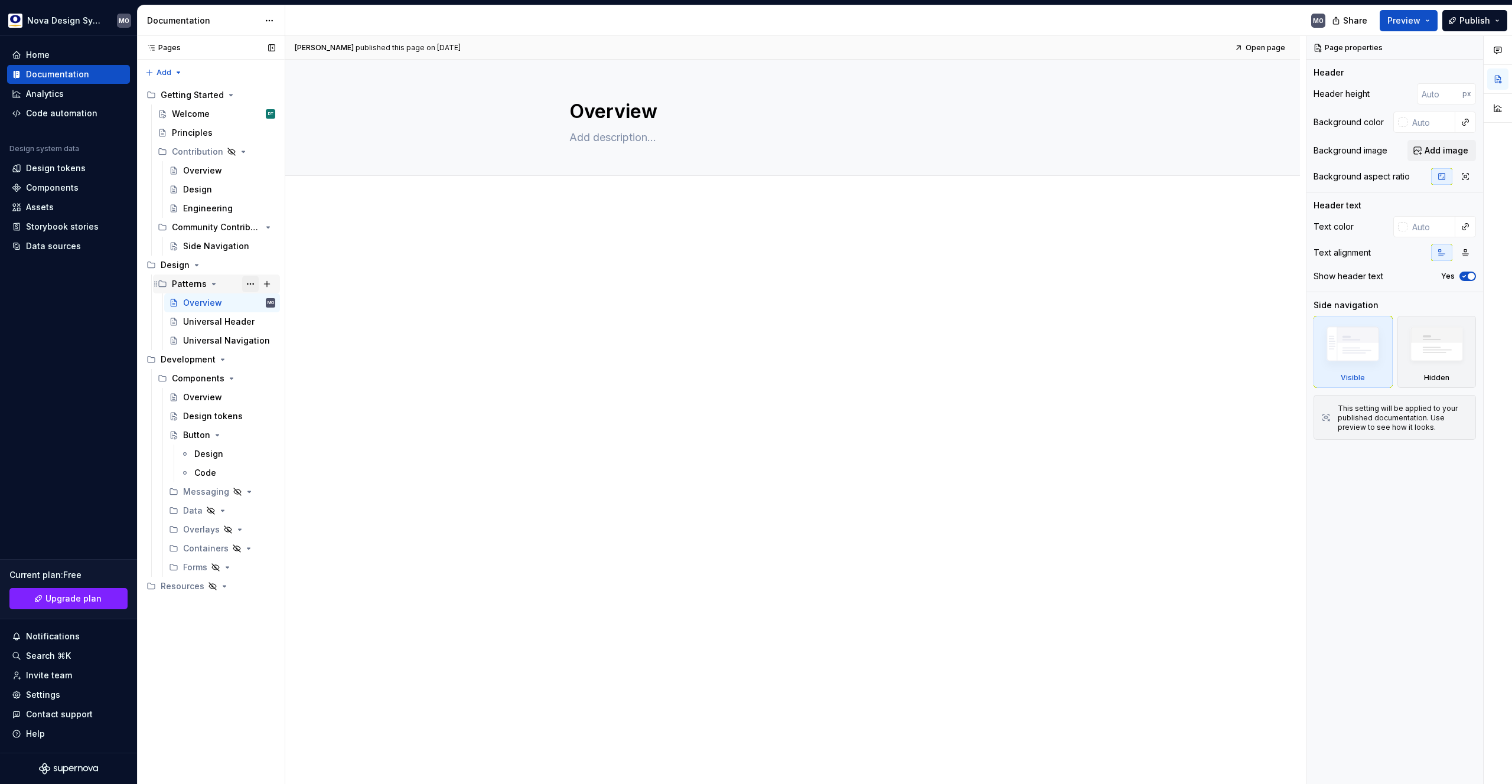
click at [254, 283] on button "Page tree" at bounding box center [251, 284] width 16 height 16
click at [206, 287] on div "Pages Pages Add Accessibility guide for tree Page tree. Navigate the tree with …" at bounding box center [211, 410] width 148 height 749
click at [249, 286] on button "Page tree" at bounding box center [251, 284] width 16 height 16
click at [249, 286] on div "Pages Pages Add Accessibility guide for tree Page tree. Navigate the tree with …" at bounding box center [211, 410] width 148 height 749
click at [225, 325] on div "Universal Header" at bounding box center [211, 321] width 57 height 12
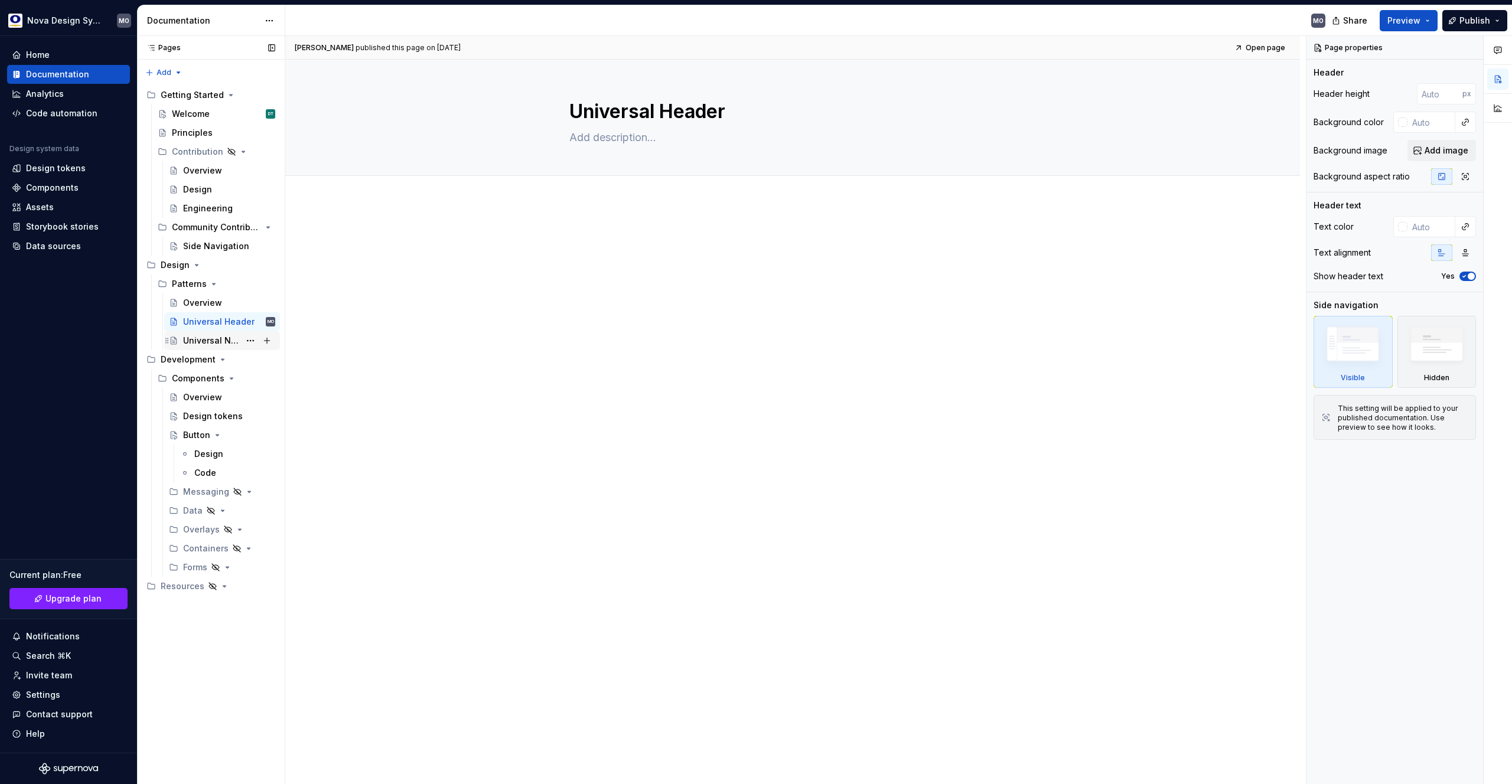
click at [204, 341] on div "Universal Navigation" at bounding box center [211, 340] width 57 height 12
click at [218, 308] on div "Overview" at bounding box center [202, 303] width 39 height 12
click at [250, 264] on button "Page tree" at bounding box center [251, 265] width 16 height 16
click at [417, 329] on html "Nova Design System MO Home Documentation Analytics Code automation Design syste…" at bounding box center [756, 392] width 1512 height 784
click at [254, 265] on button "Page tree" at bounding box center [251, 265] width 16 height 16
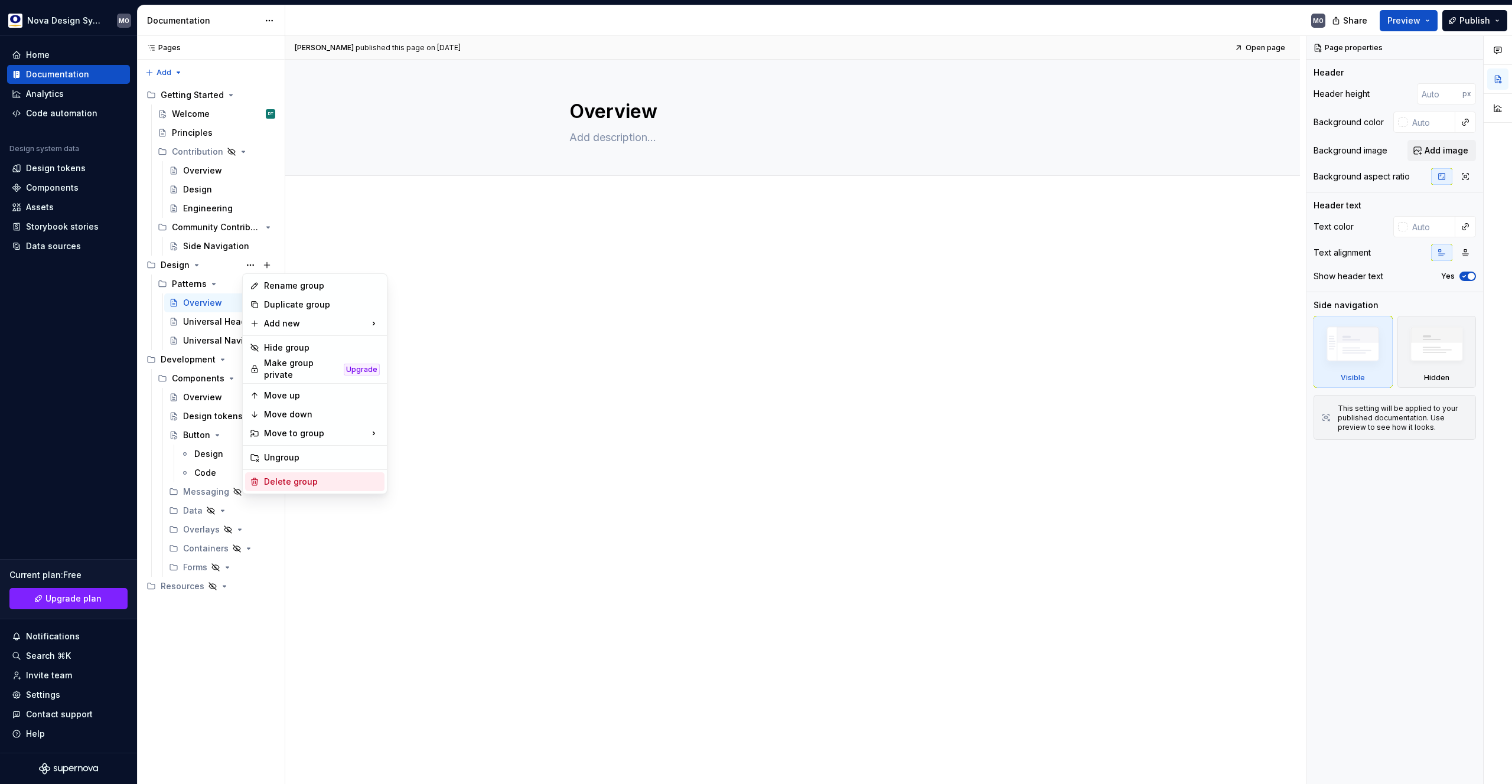
click at [285, 476] on div "Delete group" at bounding box center [322, 481] width 115 height 12
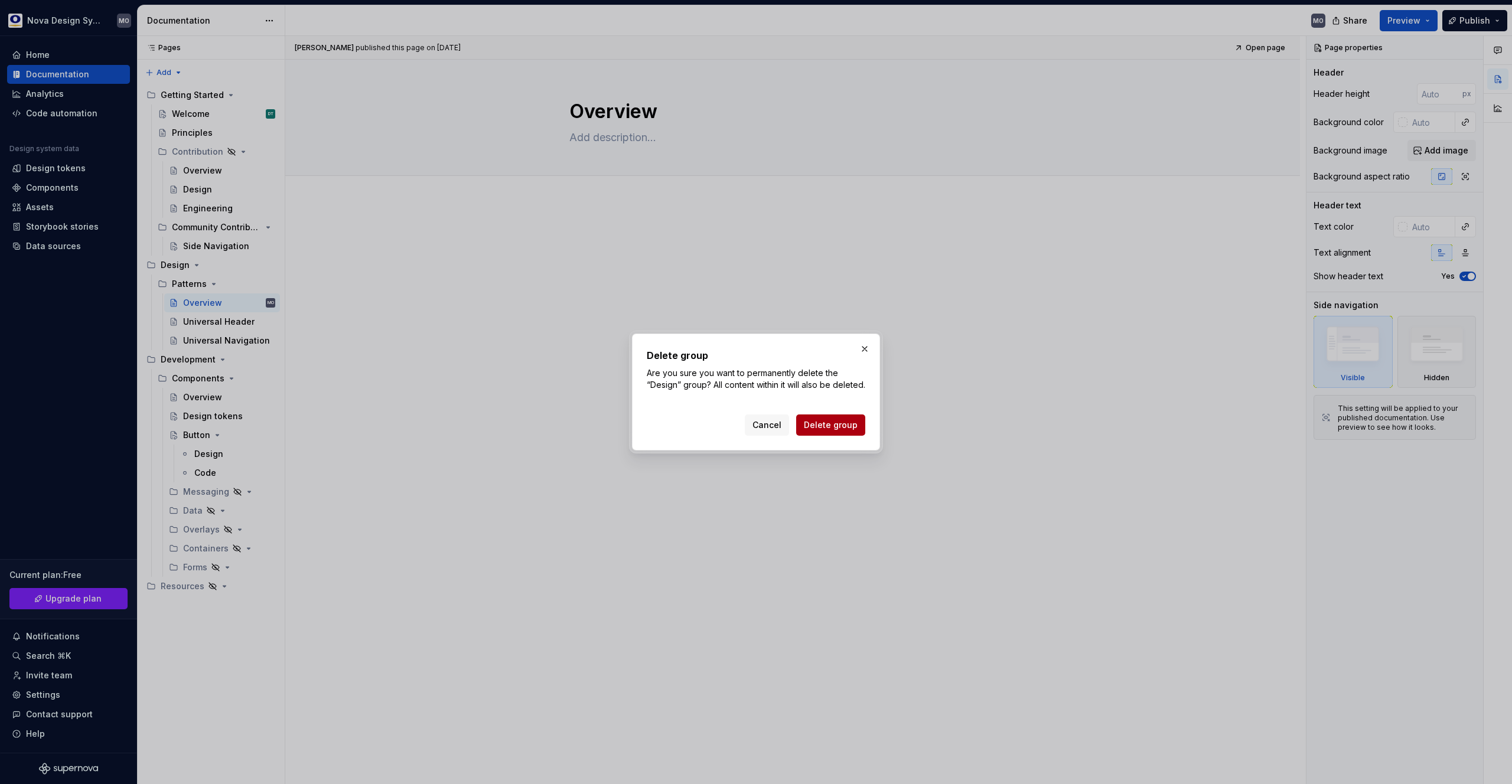
click at [816, 429] on span "Delete group" at bounding box center [831, 424] width 54 height 12
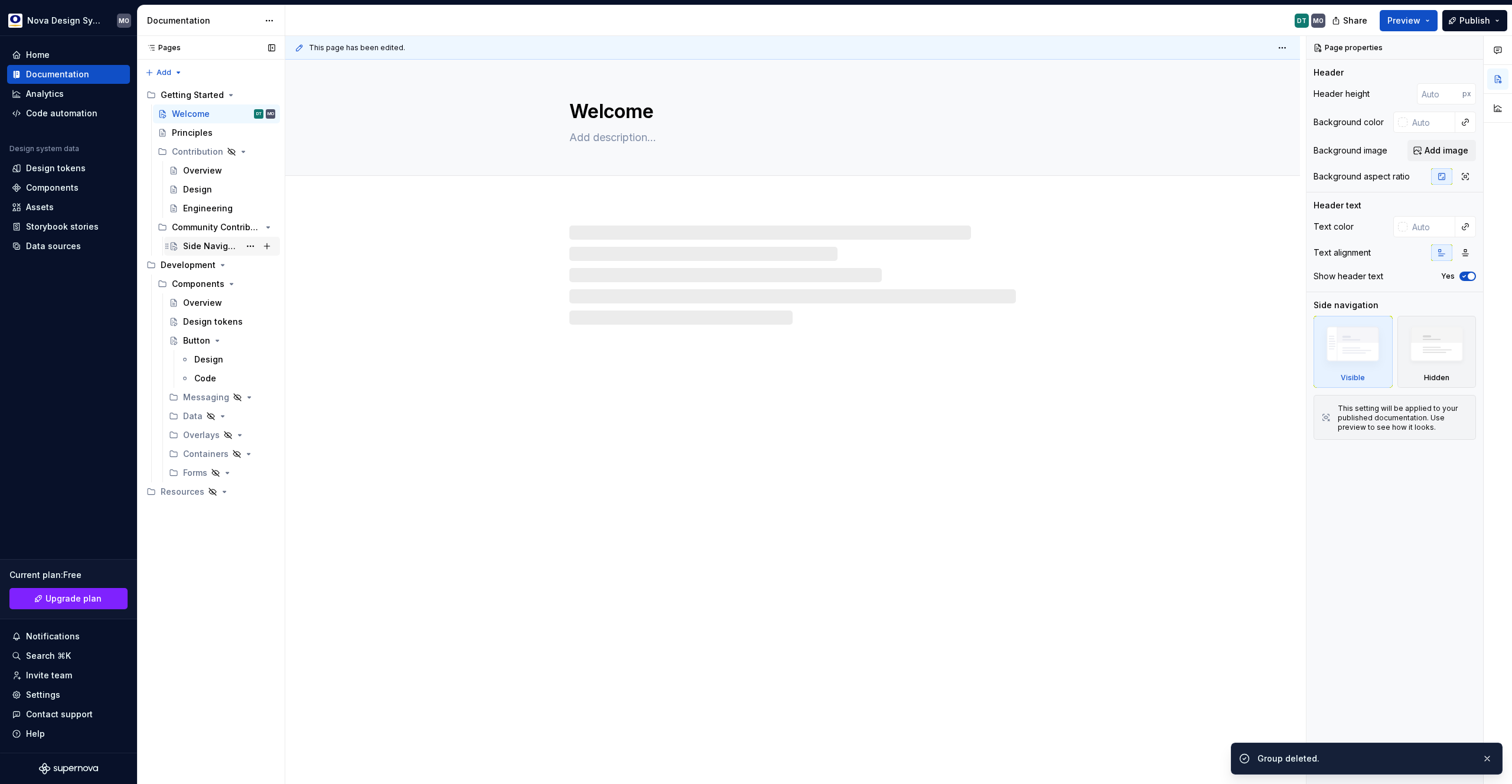
click at [234, 242] on div "Side Navigation" at bounding box center [211, 246] width 57 height 12
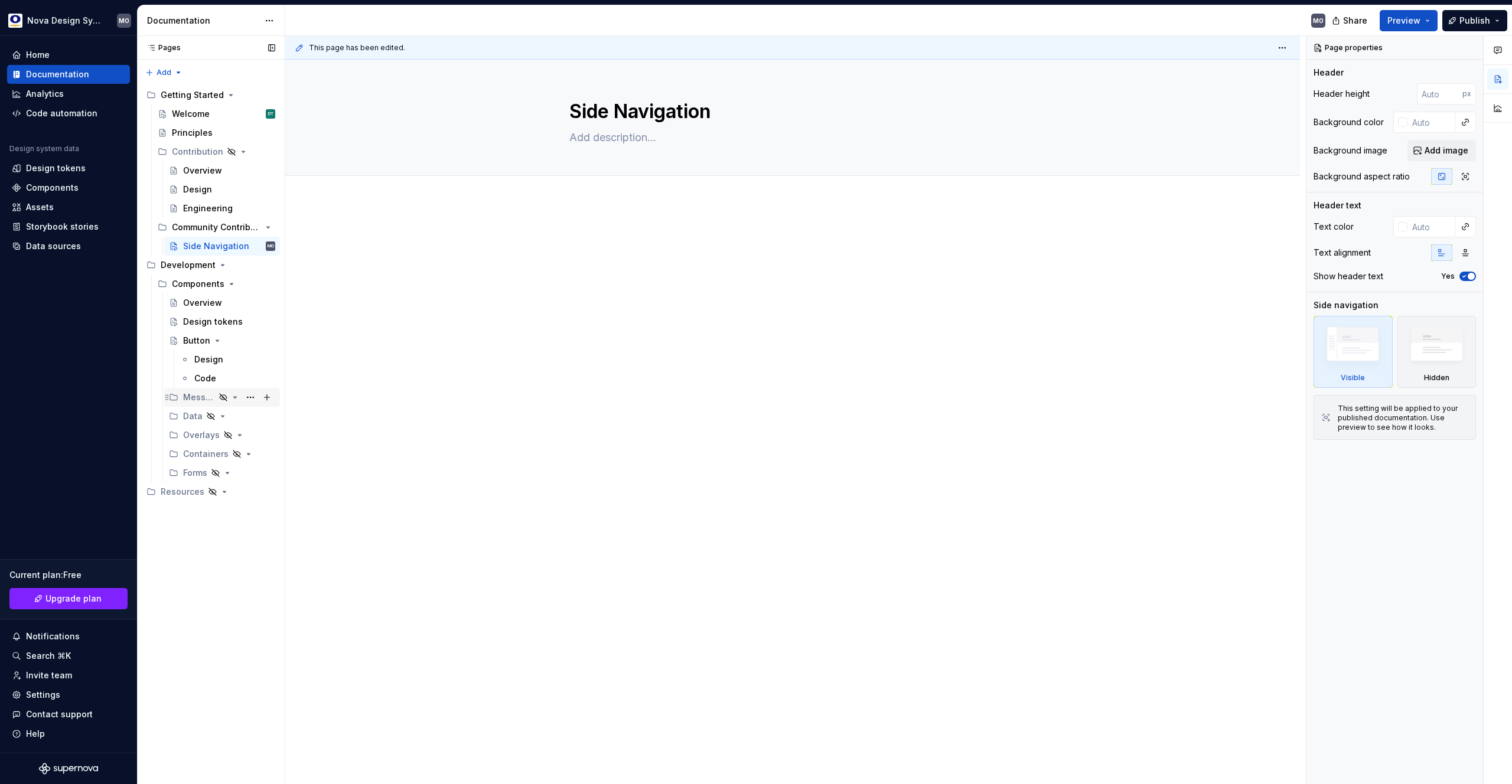
click at [196, 398] on div "Messaging" at bounding box center [198, 397] width 32 height 12
click at [222, 397] on icon "Page tree" at bounding box center [224, 397] width 7 height 7
click at [194, 419] on div "Data" at bounding box center [193, 415] width 20 height 12
click at [201, 438] on div "Overlays" at bounding box center [198, 434] width 32 height 12
click at [200, 452] on div "Containers" at bounding box center [198, 453] width 32 height 12
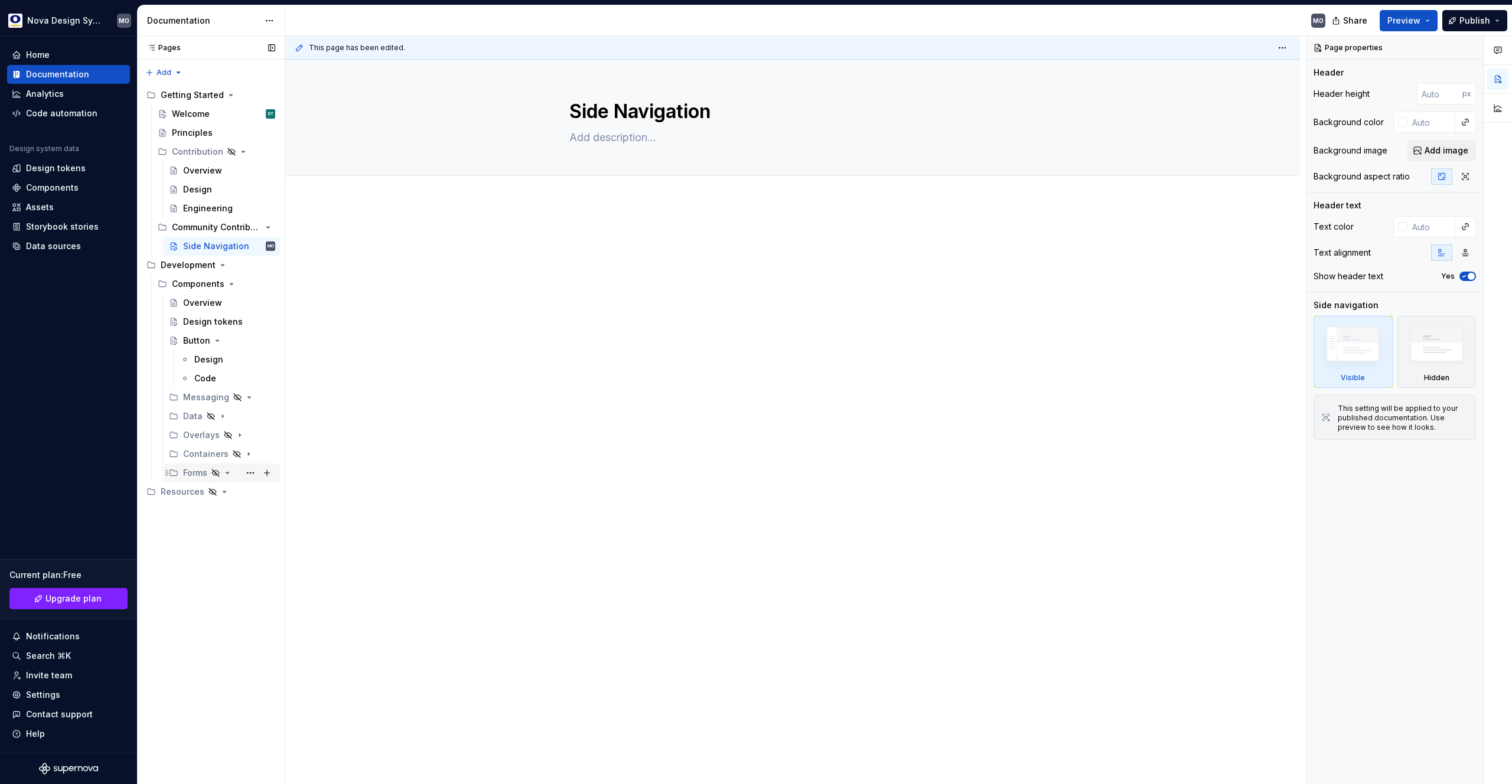
click at [200, 469] on div "Forms" at bounding box center [195, 472] width 24 height 12
click at [225, 473] on icon "Page tree" at bounding box center [227, 472] width 9 height 9
click at [254, 267] on button "Page tree" at bounding box center [251, 265] width 16 height 16
click at [290, 479] on div "Delete group" at bounding box center [322, 481] width 115 height 12
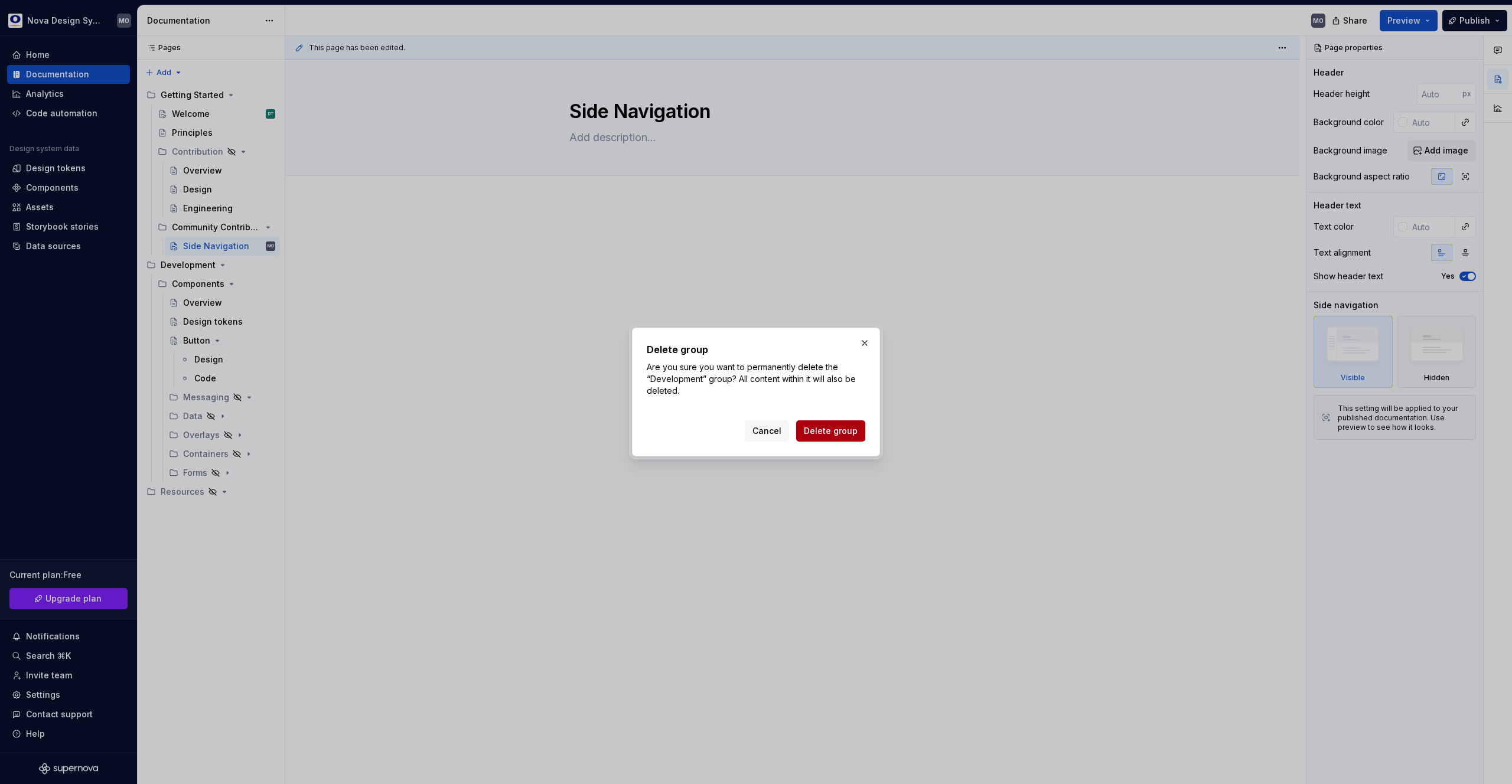
click at [809, 431] on span "Delete group" at bounding box center [831, 431] width 54 height 12
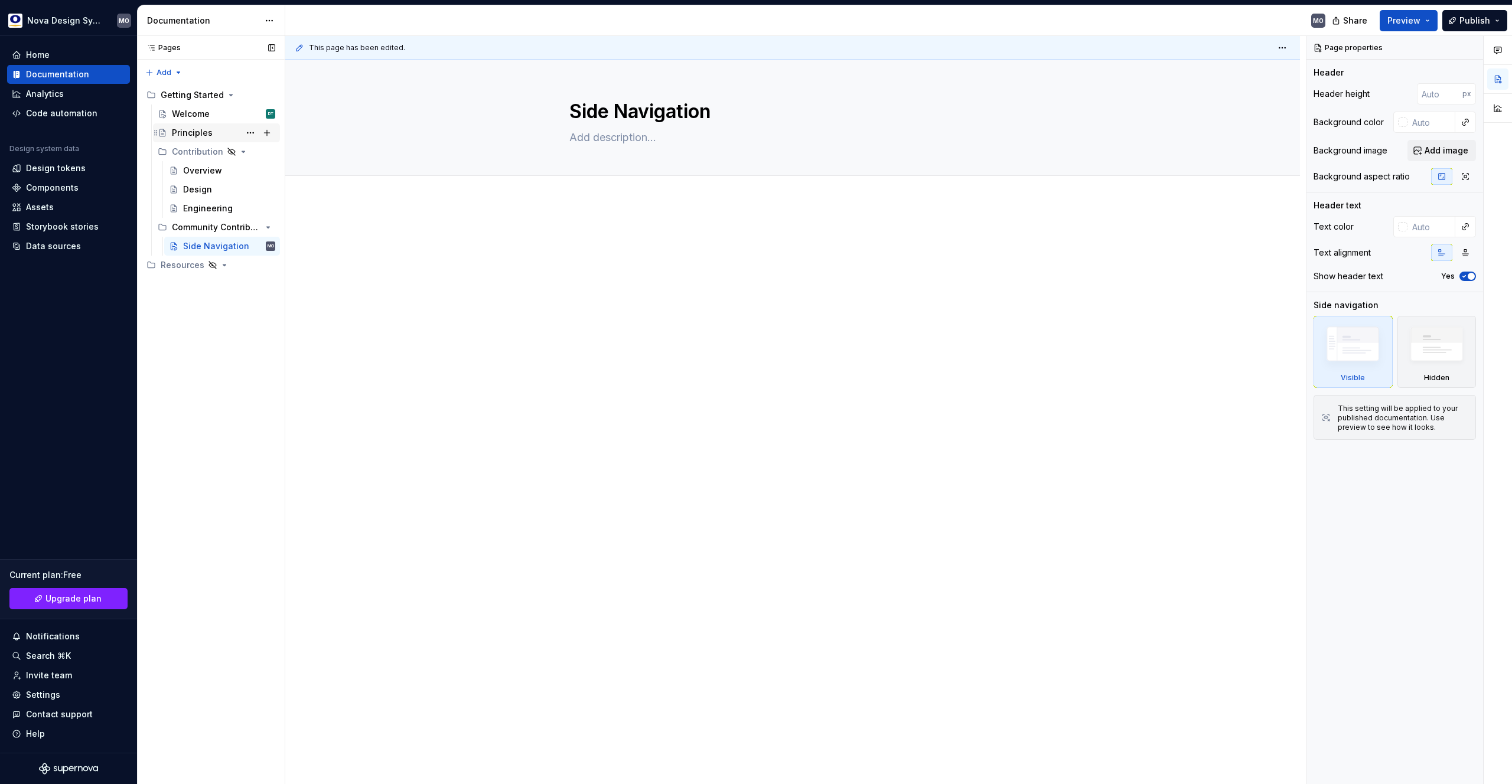
click at [192, 136] on div "Principles" at bounding box center [192, 132] width 41 height 12
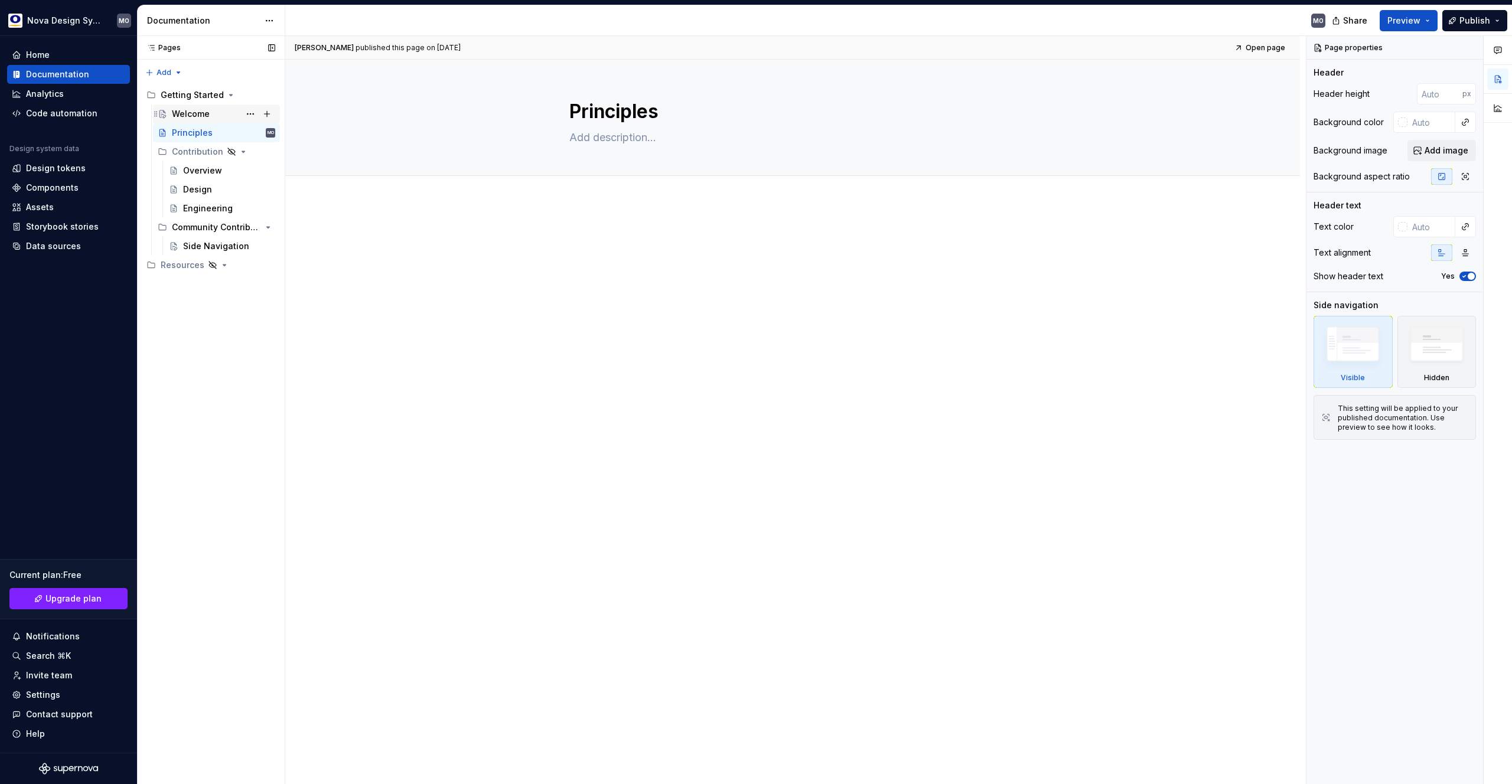
click at [209, 114] on div "Welcome DT" at bounding box center [224, 114] width 104 height 16
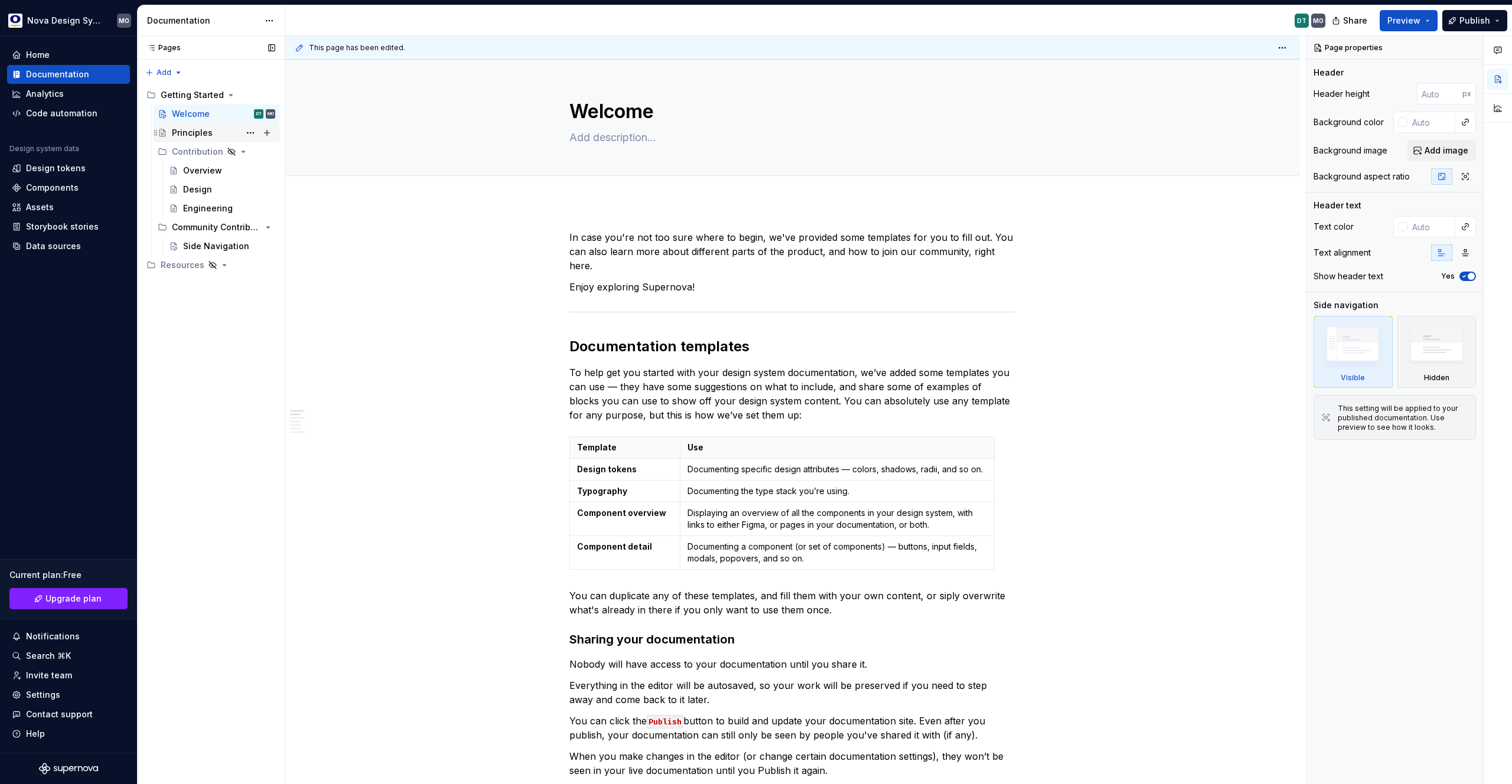
click at [201, 133] on div "Principles" at bounding box center [192, 132] width 41 height 12
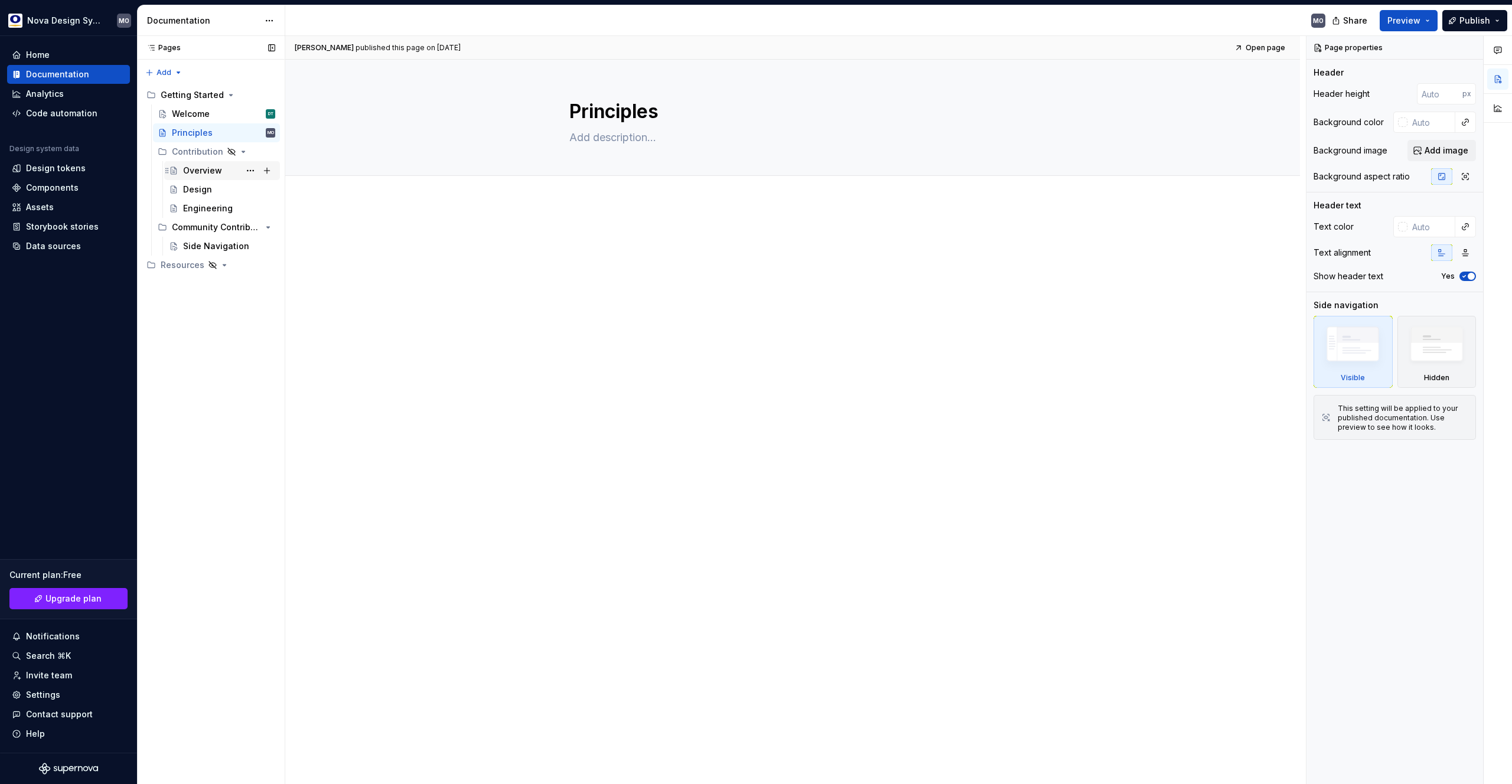
click at [206, 174] on div "Overview" at bounding box center [202, 170] width 39 height 12
click at [200, 191] on div "Design" at bounding box center [197, 189] width 29 height 12
click at [205, 210] on div "Engineering" at bounding box center [207, 208] width 50 height 12
click at [206, 226] on div "Community Contribution" at bounding box center [200, 227] width 56 height 12
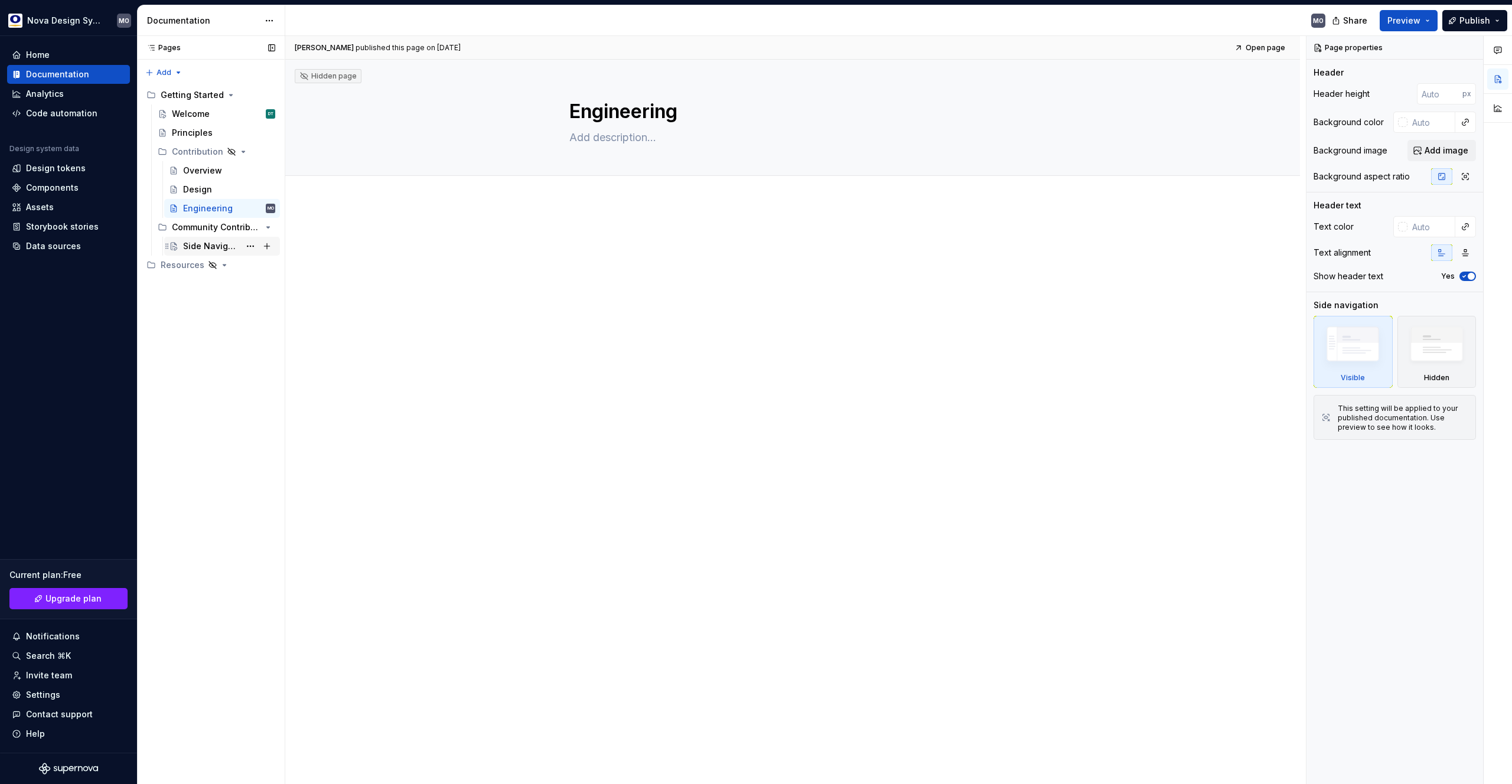
click at [212, 244] on div "Side Navigation" at bounding box center [211, 246] width 57 height 12
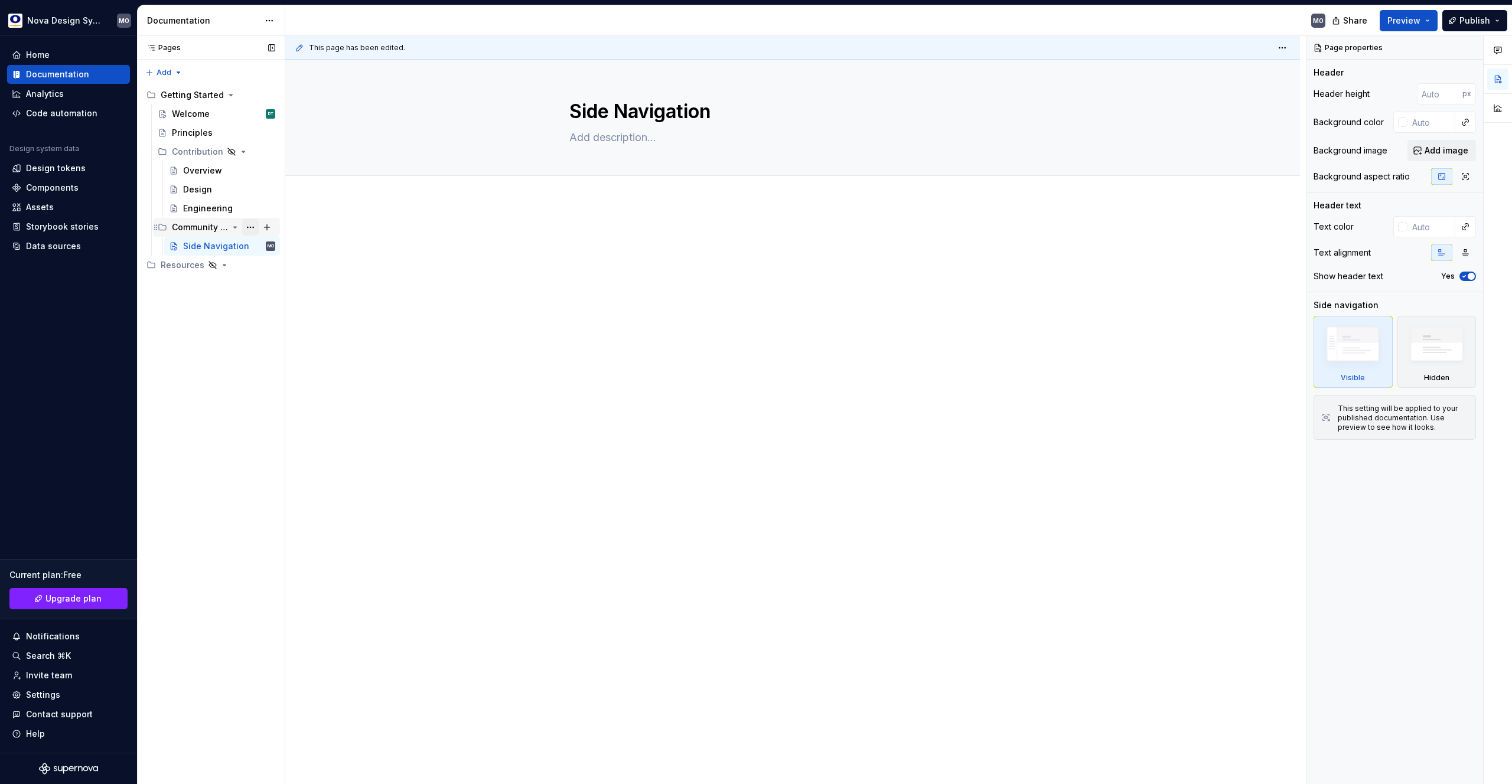
click at [252, 226] on button "Page tree" at bounding box center [251, 227] width 16 height 16
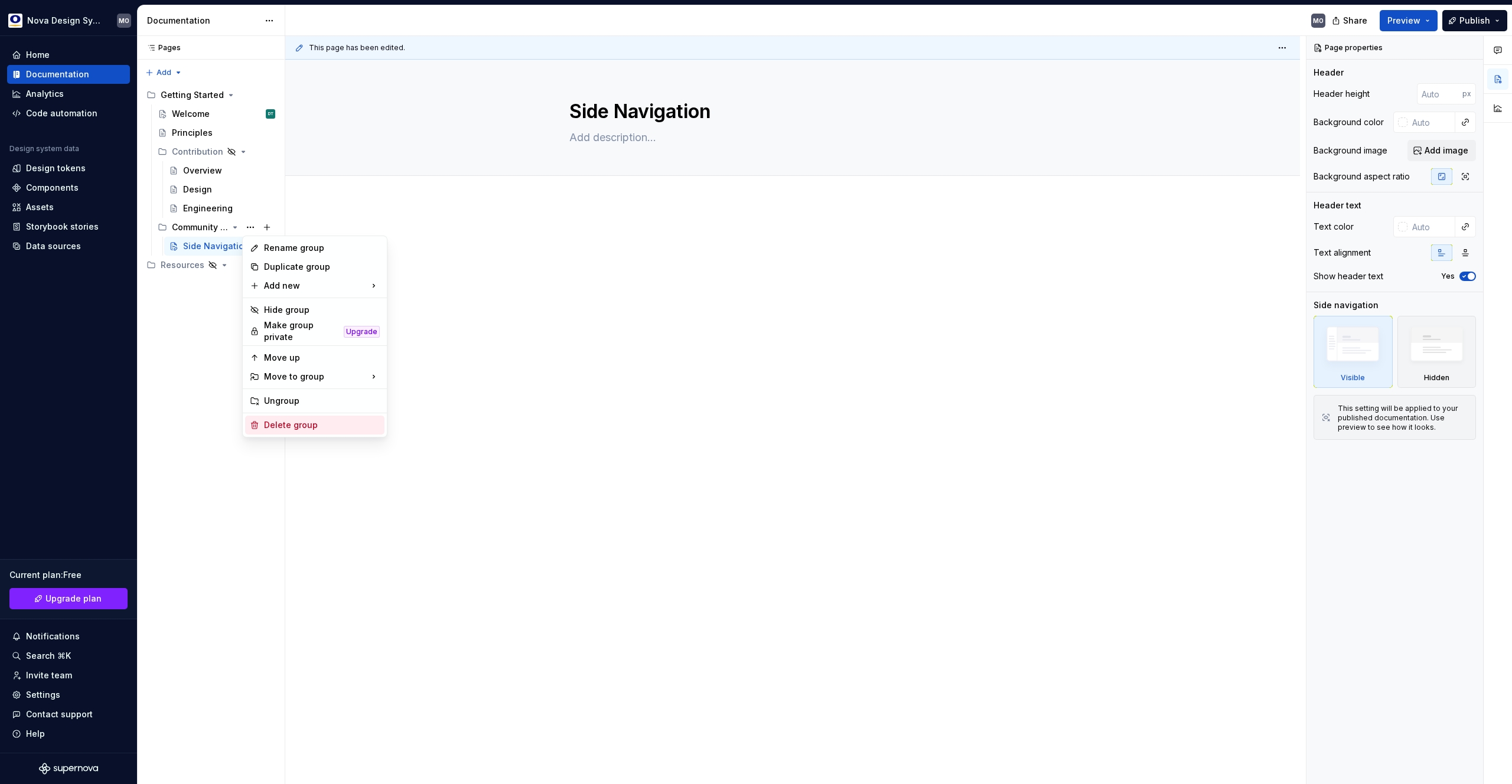
click at [277, 419] on div "Delete group" at bounding box center [322, 424] width 115 height 12
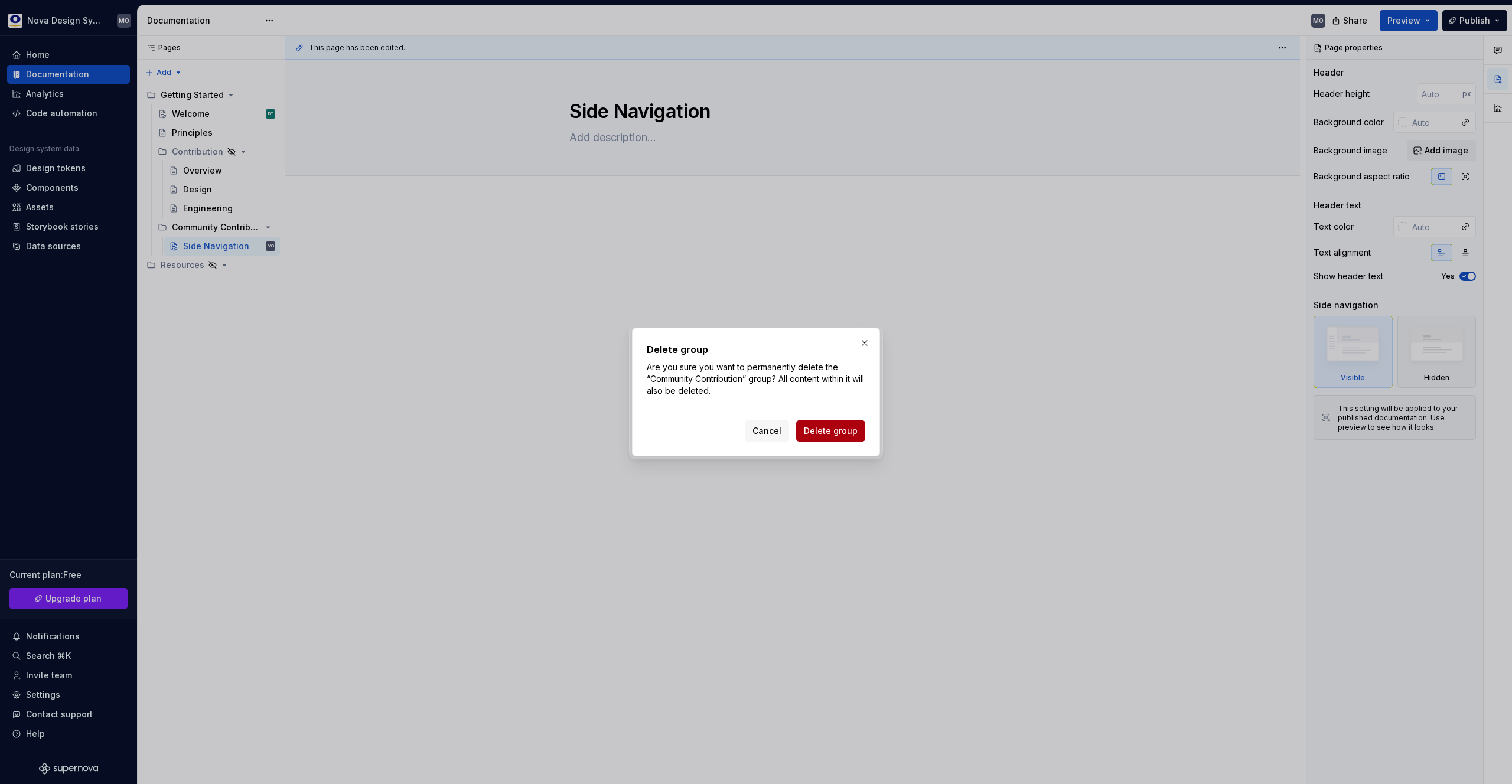
click at [823, 428] on span "Delete group" at bounding box center [831, 431] width 54 height 12
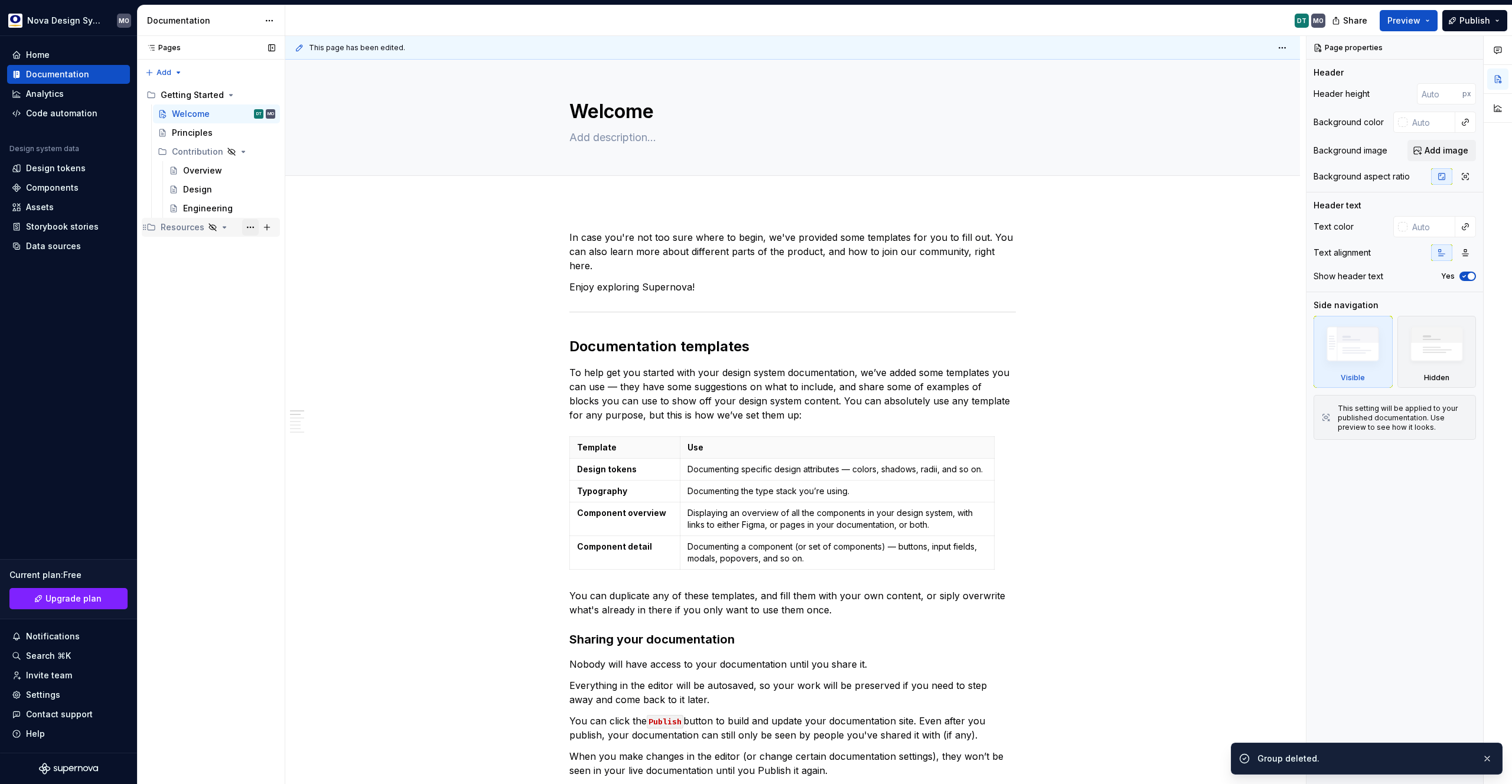
click at [252, 227] on button "Page tree" at bounding box center [251, 227] width 16 height 16
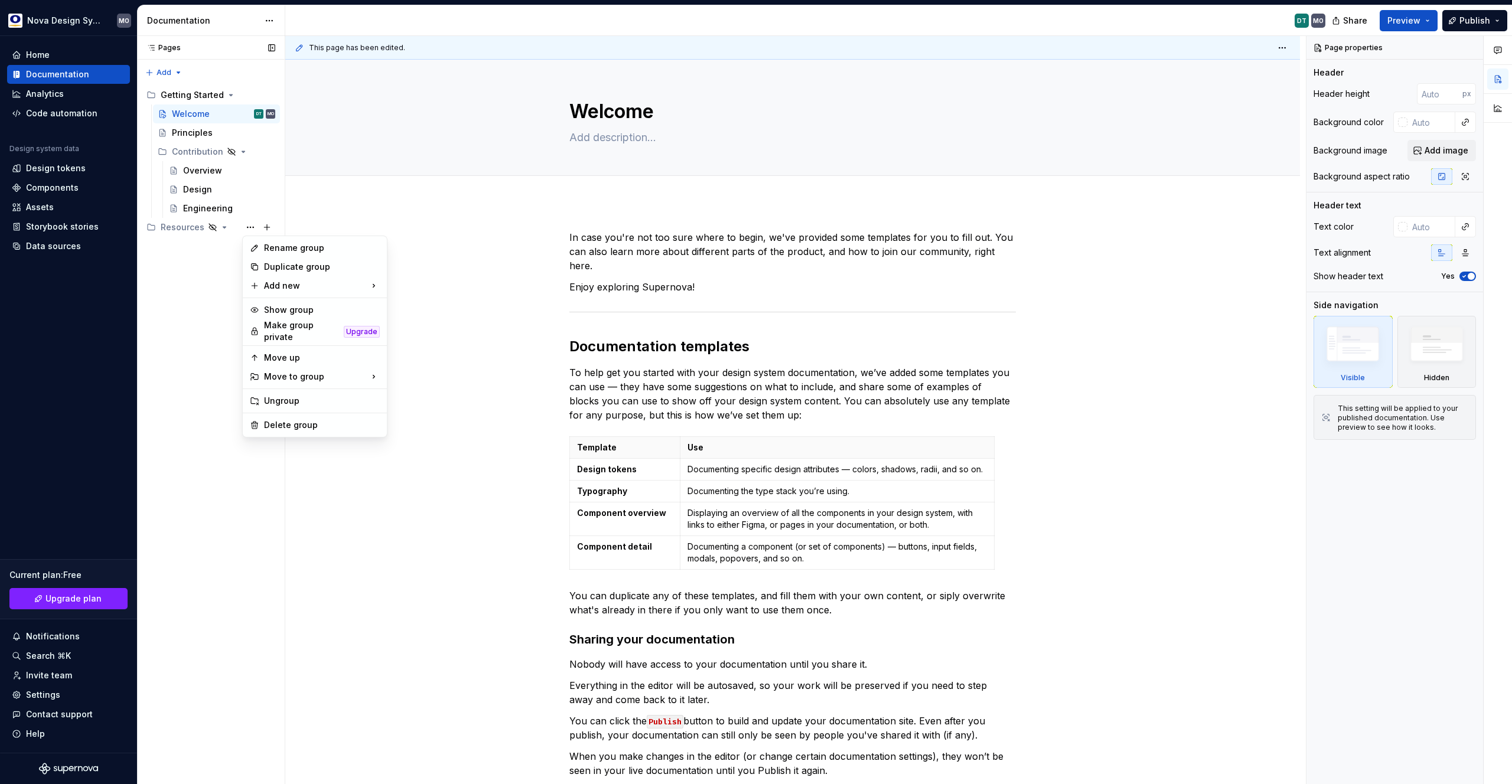
click at [169, 243] on div "Pages Pages Add Accessibility guide for tree Page tree. Navigate the tree with …" at bounding box center [211, 410] width 148 height 749
click at [180, 232] on div "Resources" at bounding box center [182, 227] width 43 height 12
click at [250, 228] on button "Page tree" at bounding box center [251, 227] width 16 height 16
click at [279, 422] on div "Delete group" at bounding box center [322, 424] width 115 height 12
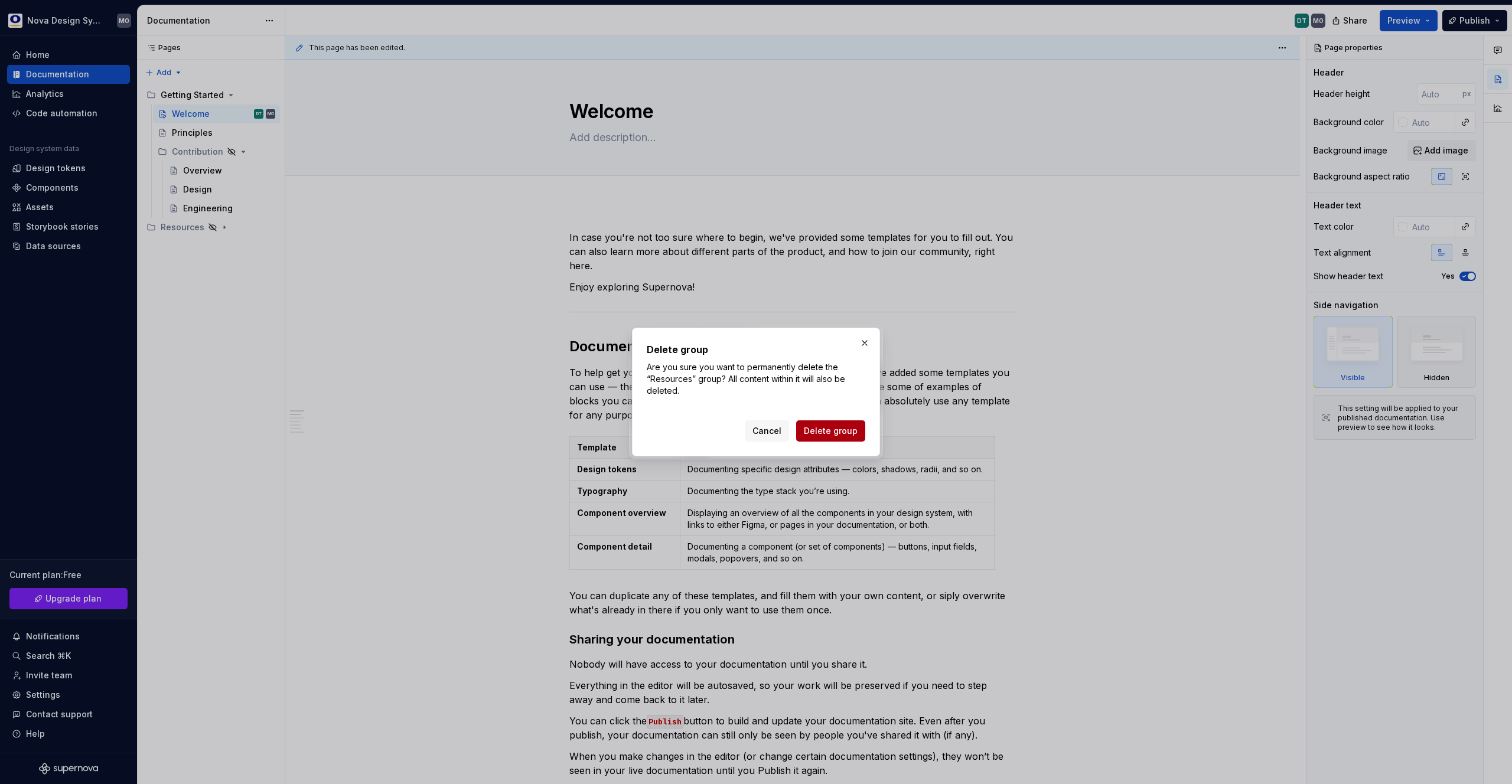
click at [845, 422] on button "Delete group" at bounding box center [830, 431] width 69 height 22
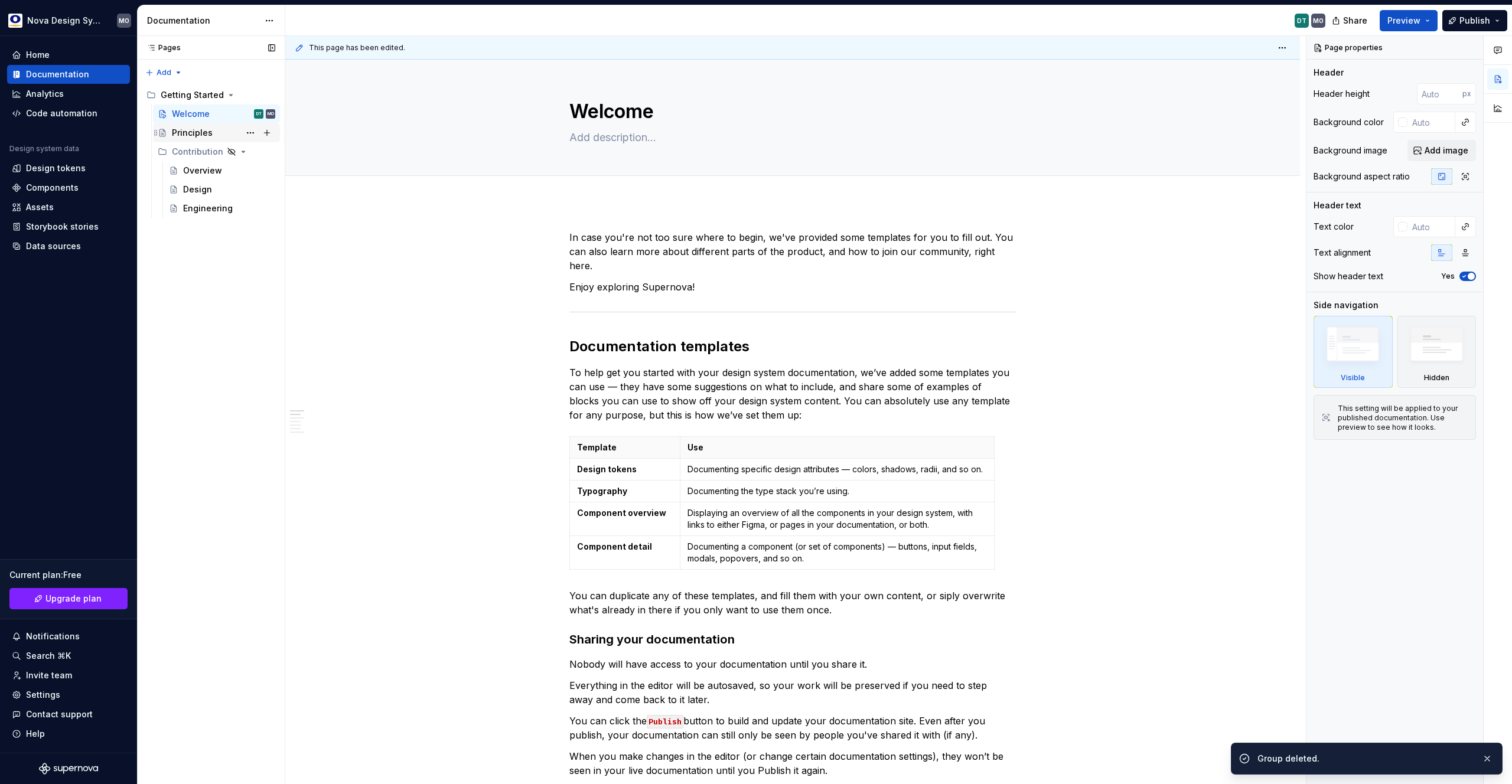
click at [193, 129] on div "Principles" at bounding box center [192, 132] width 41 height 12
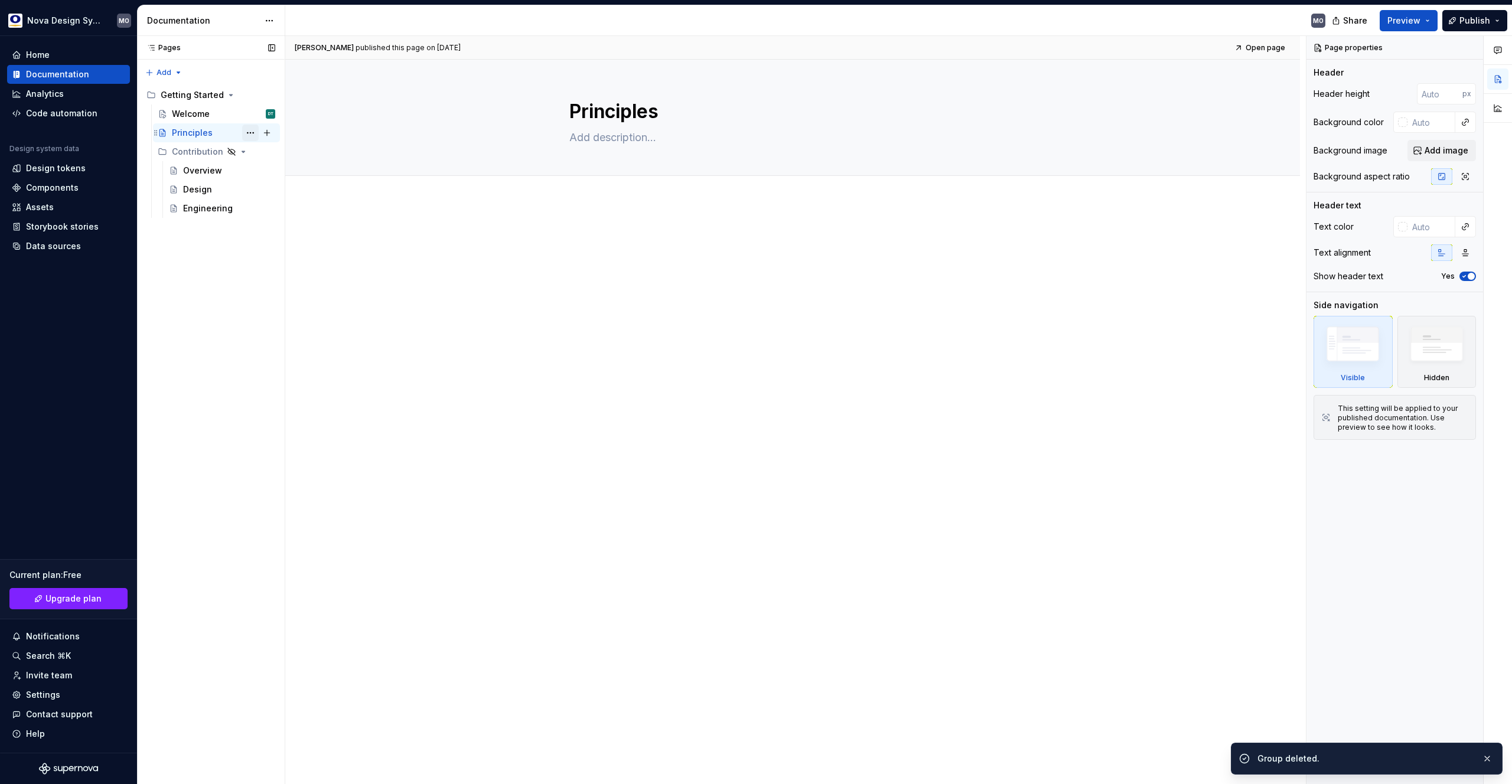
click at [253, 132] on button "Page tree" at bounding box center [251, 132] width 16 height 16
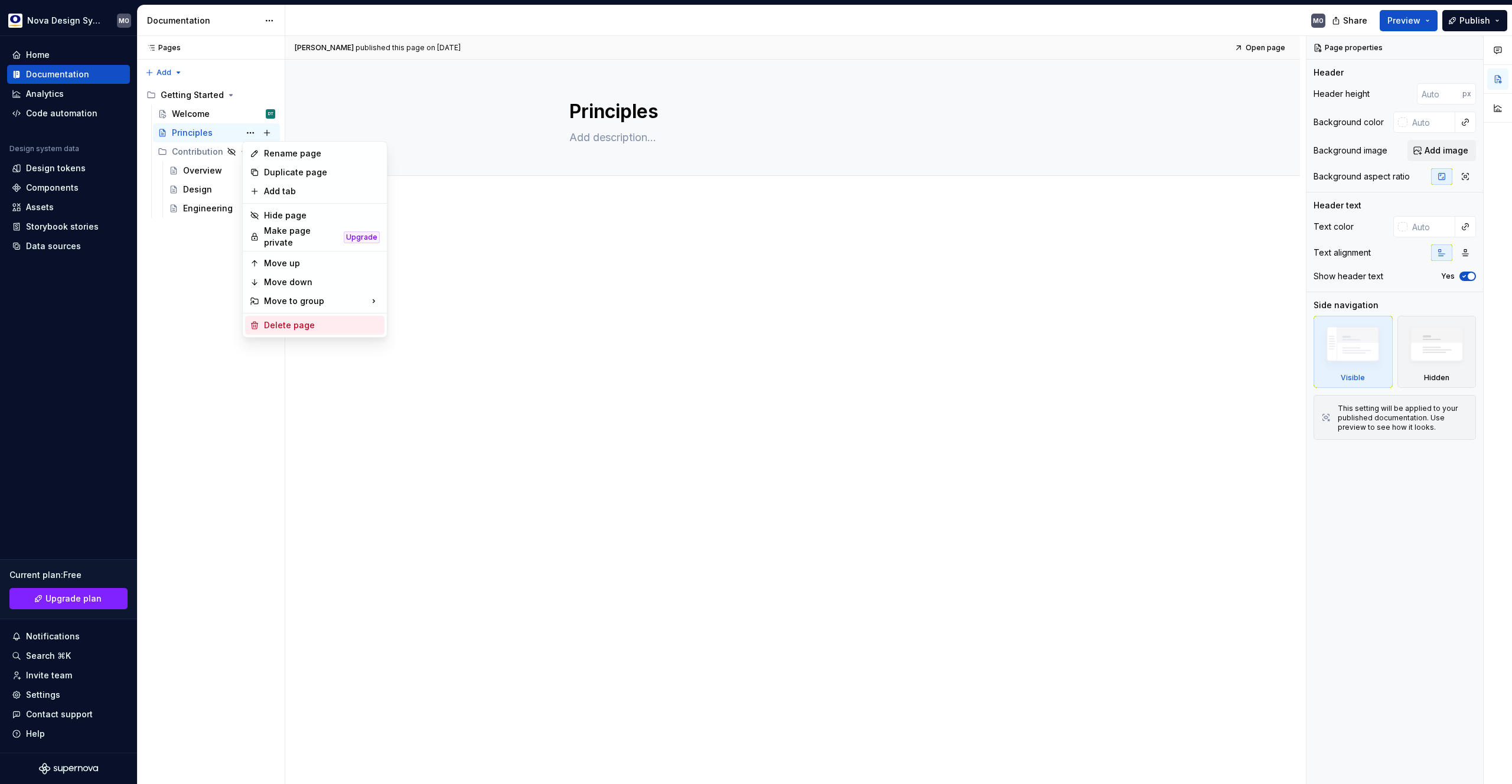
click at [279, 321] on div "Delete page" at bounding box center [322, 324] width 115 height 12
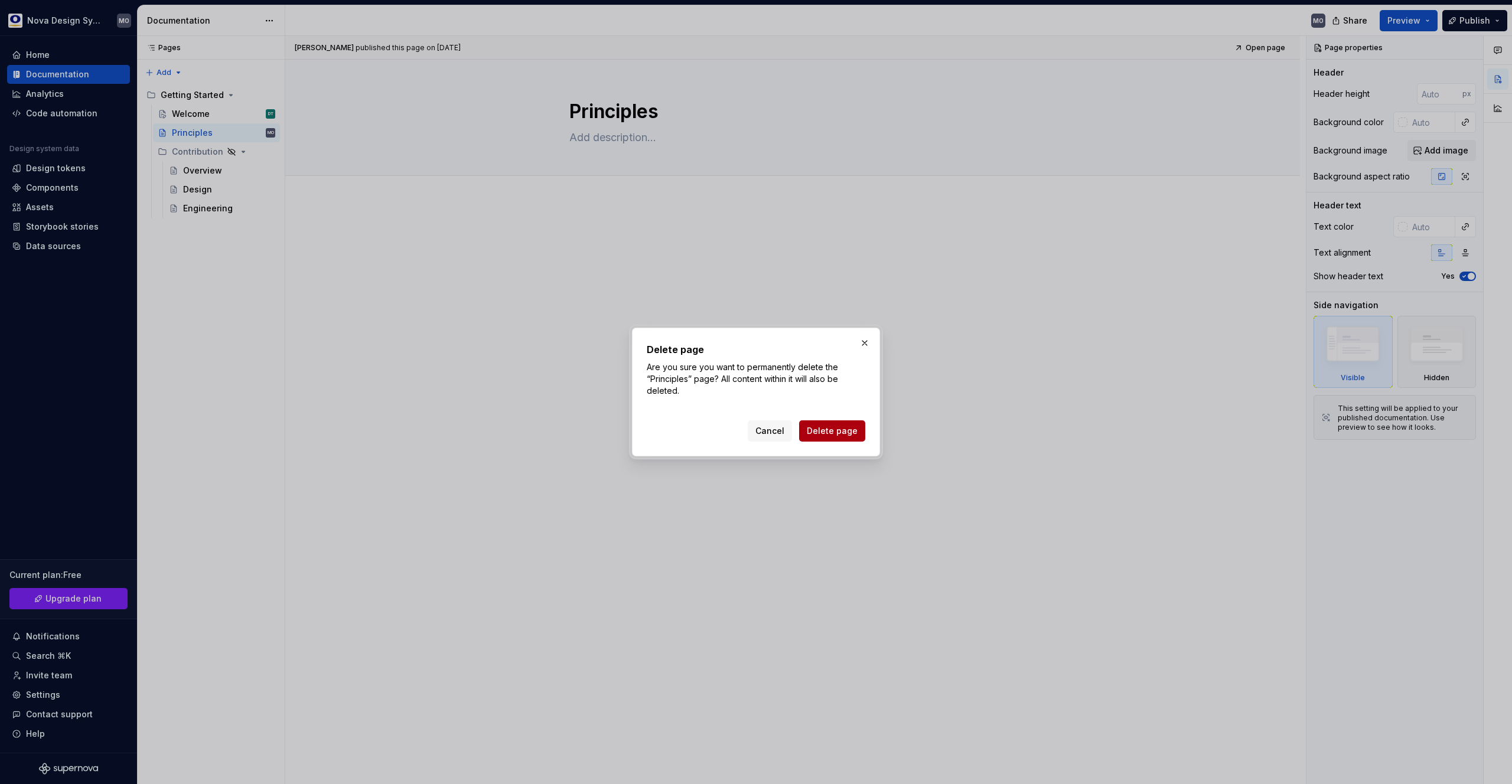
click at [838, 427] on span "Delete page" at bounding box center [832, 431] width 50 height 12
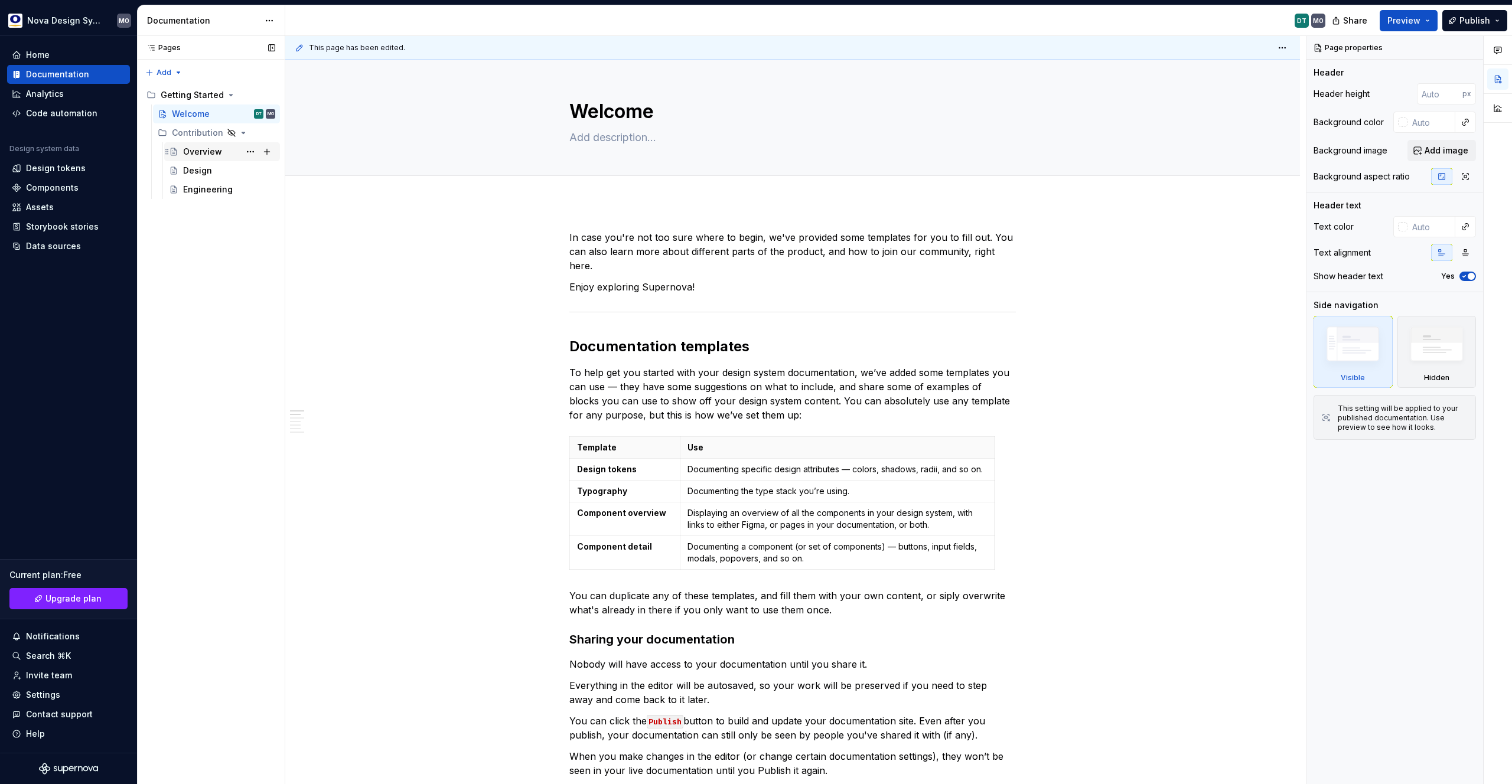
click at [201, 154] on div "Overview" at bounding box center [202, 151] width 39 height 12
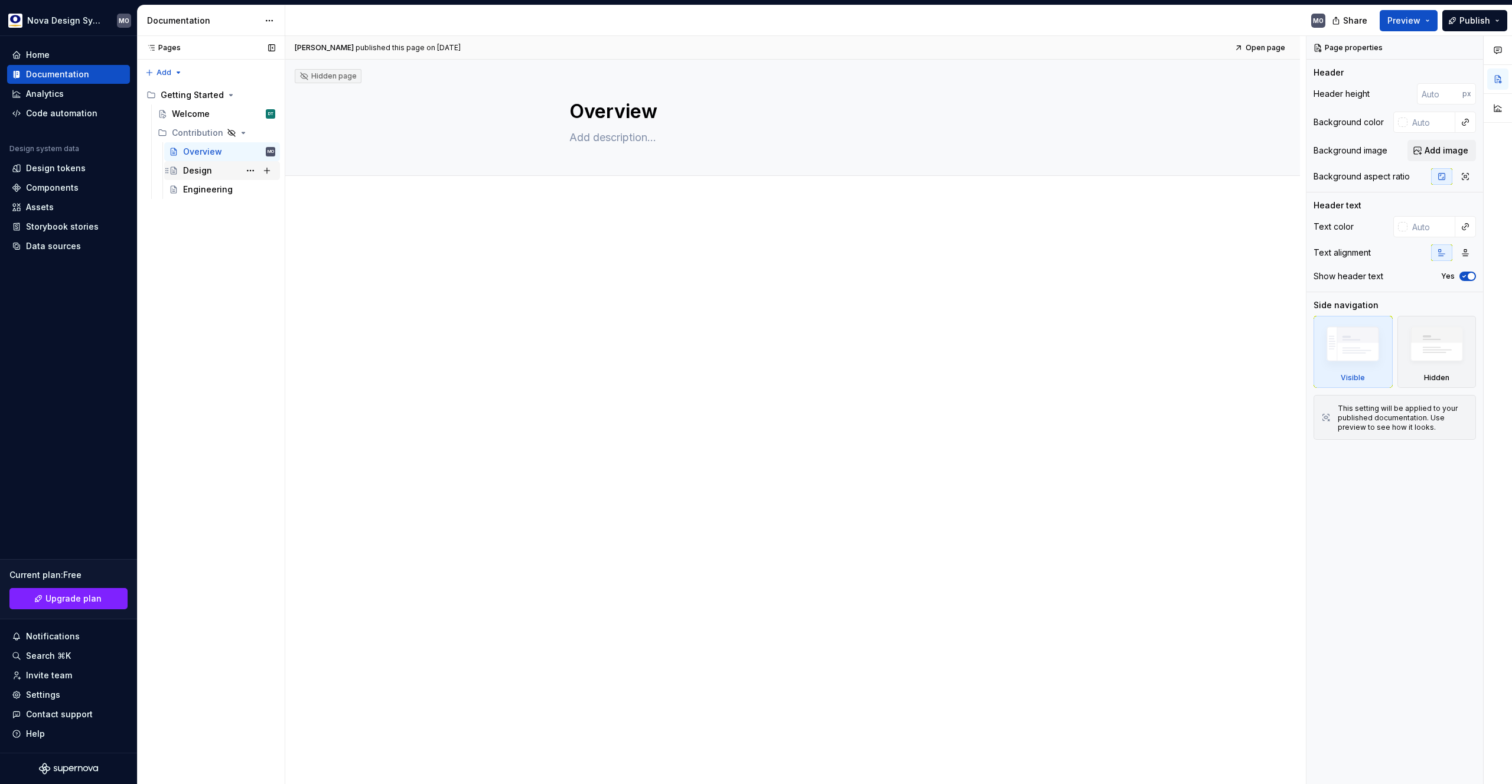
click at [209, 169] on div "Design" at bounding box center [197, 170] width 29 height 12
click at [252, 132] on button "Page tree" at bounding box center [251, 132] width 16 height 16
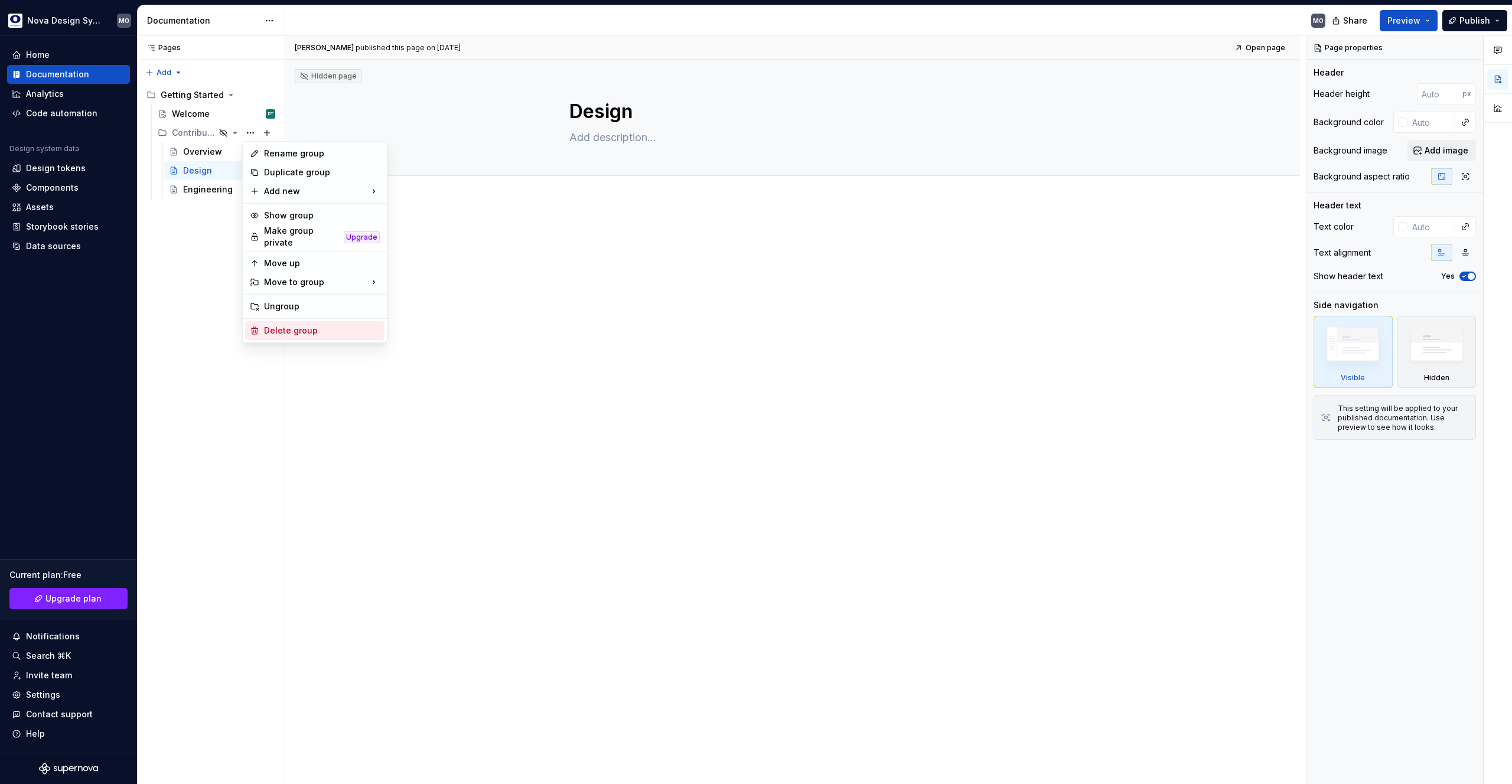
click at [290, 327] on div "Delete group" at bounding box center [322, 330] width 115 height 12
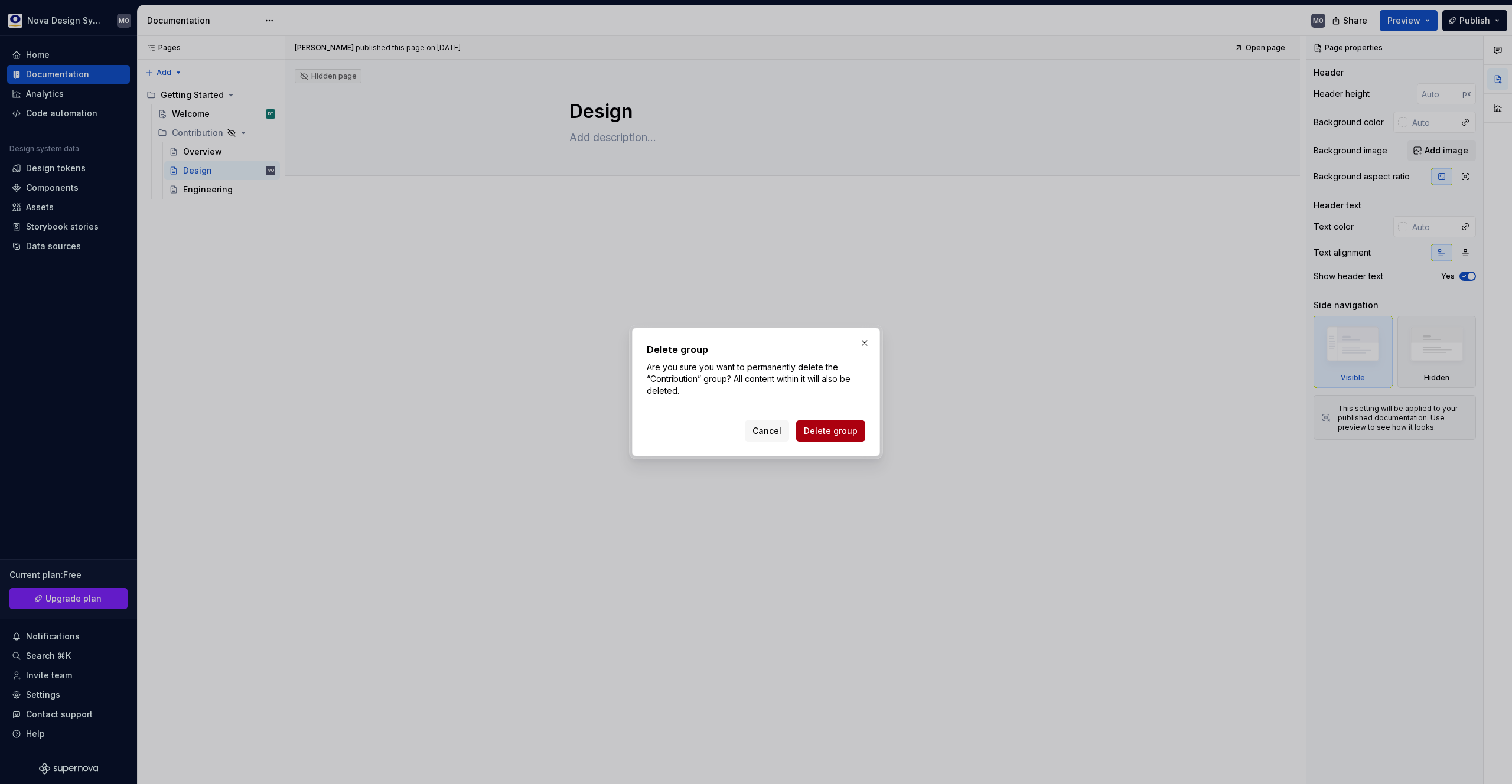
click at [807, 431] on span "Delete group" at bounding box center [831, 431] width 54 height 12
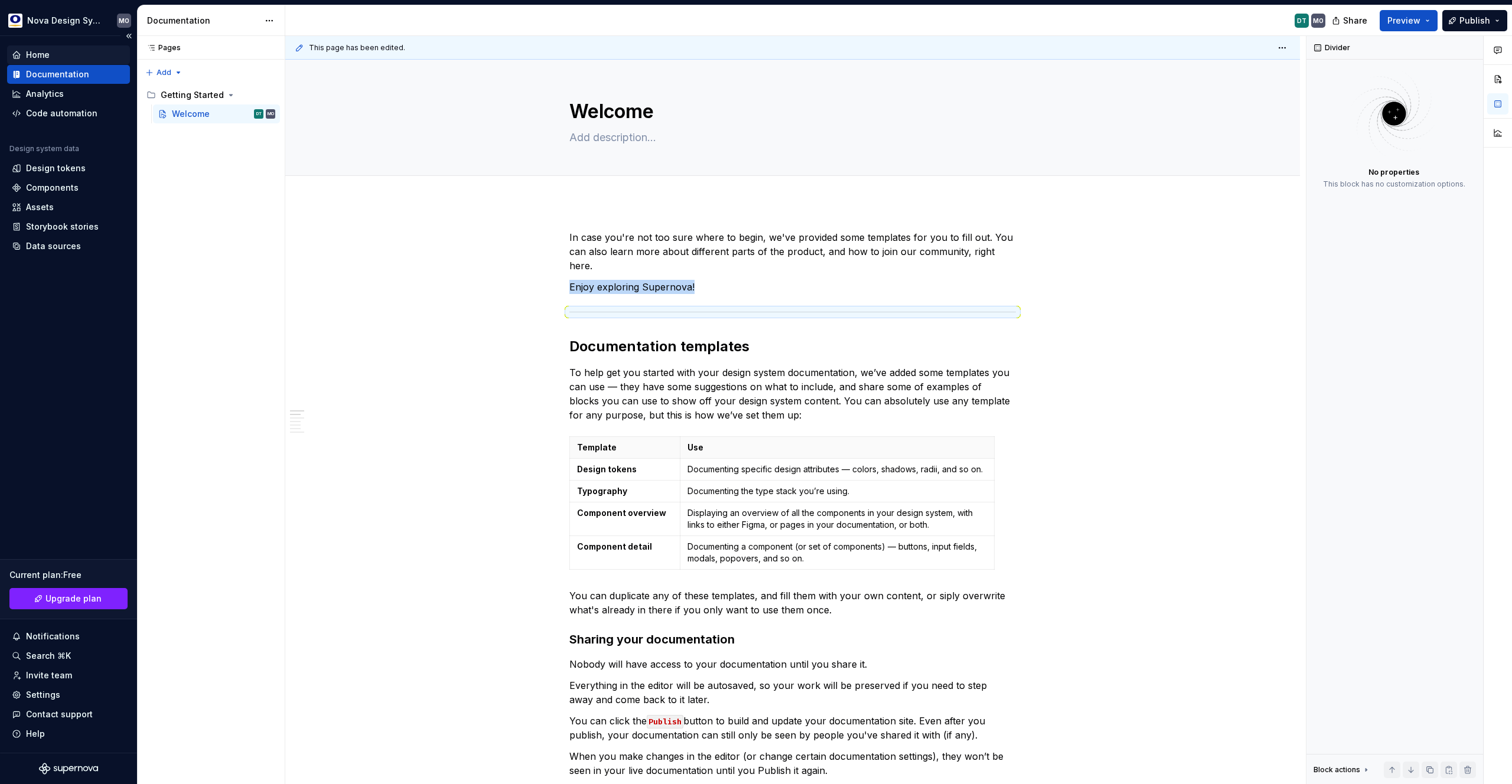
click at [54, 57] on div "Home" at bounding box center [69, 54] width 114 height 12
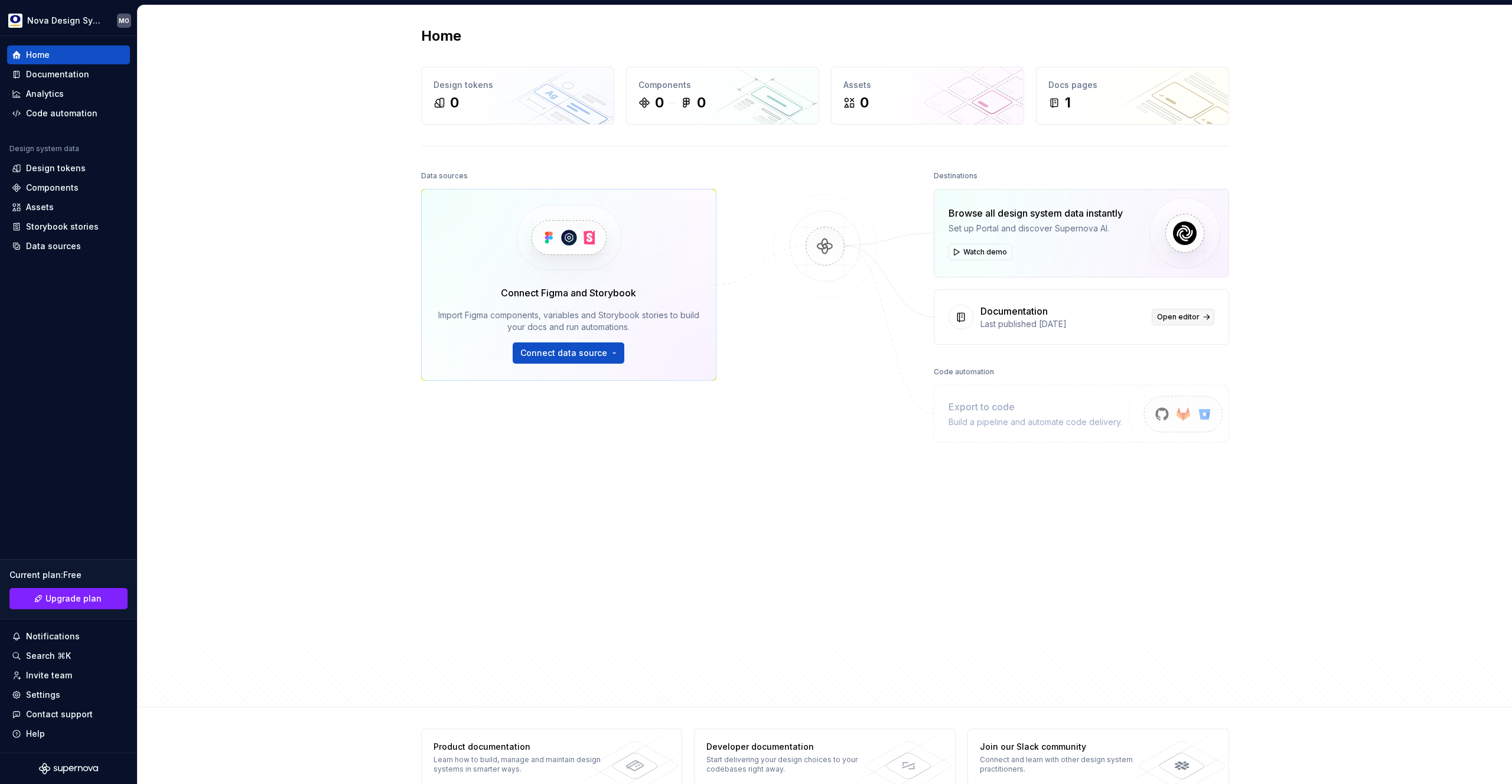
click at [1170, 319] on span "Open editor" at bounding box center [1178, 317] width 42 height 9
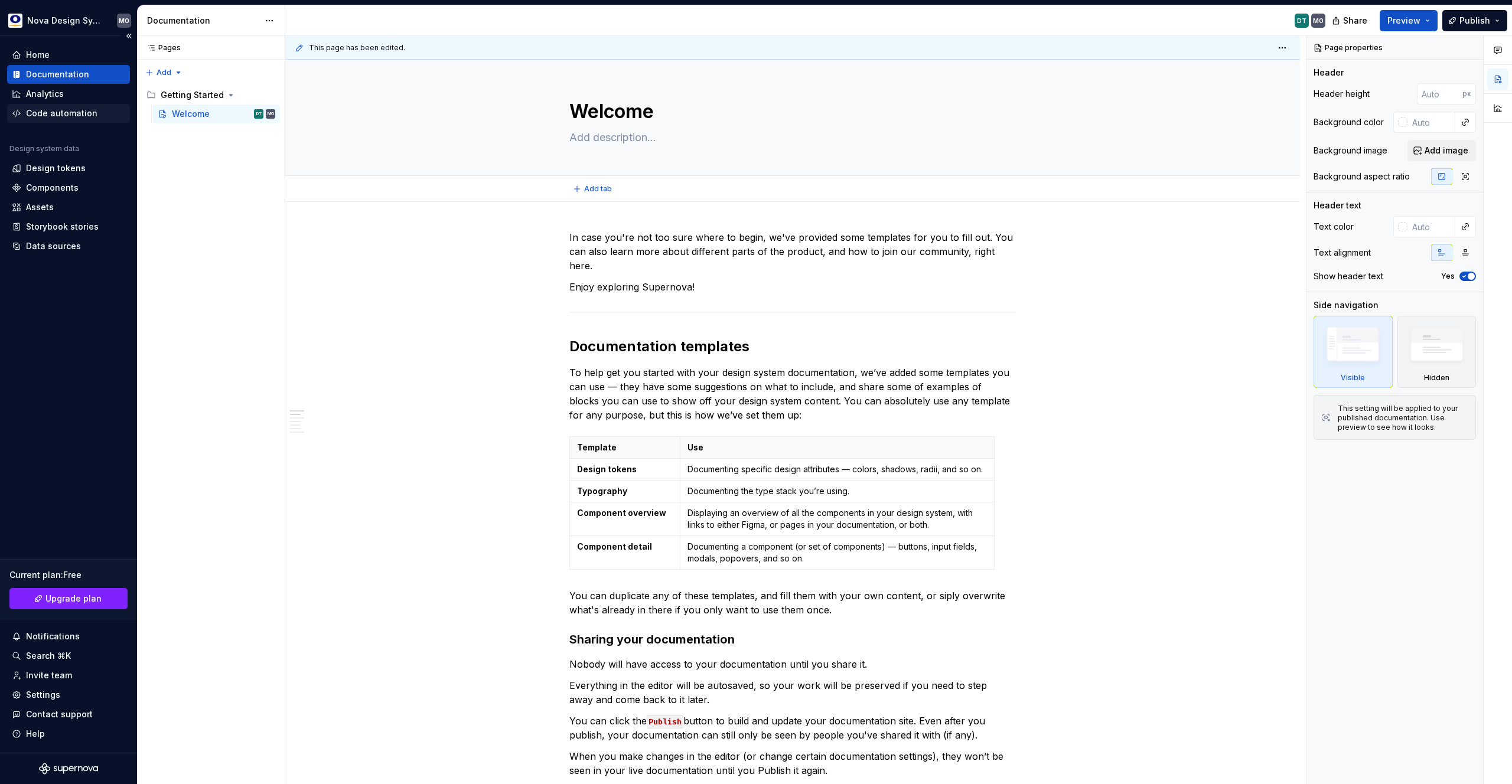
type textarea "*"
click at [172, 69] on div "Pages Pages Add Accessibility guide for tree Page tree. Navigate the tree with …" at bounding box center [211, 410] width 148 height 749
click at [355, 248] on html "Nova Design System MO Home Documentation Analytics Code automation Design syste…" at bounding box center [756, 392] width 1512 height 784
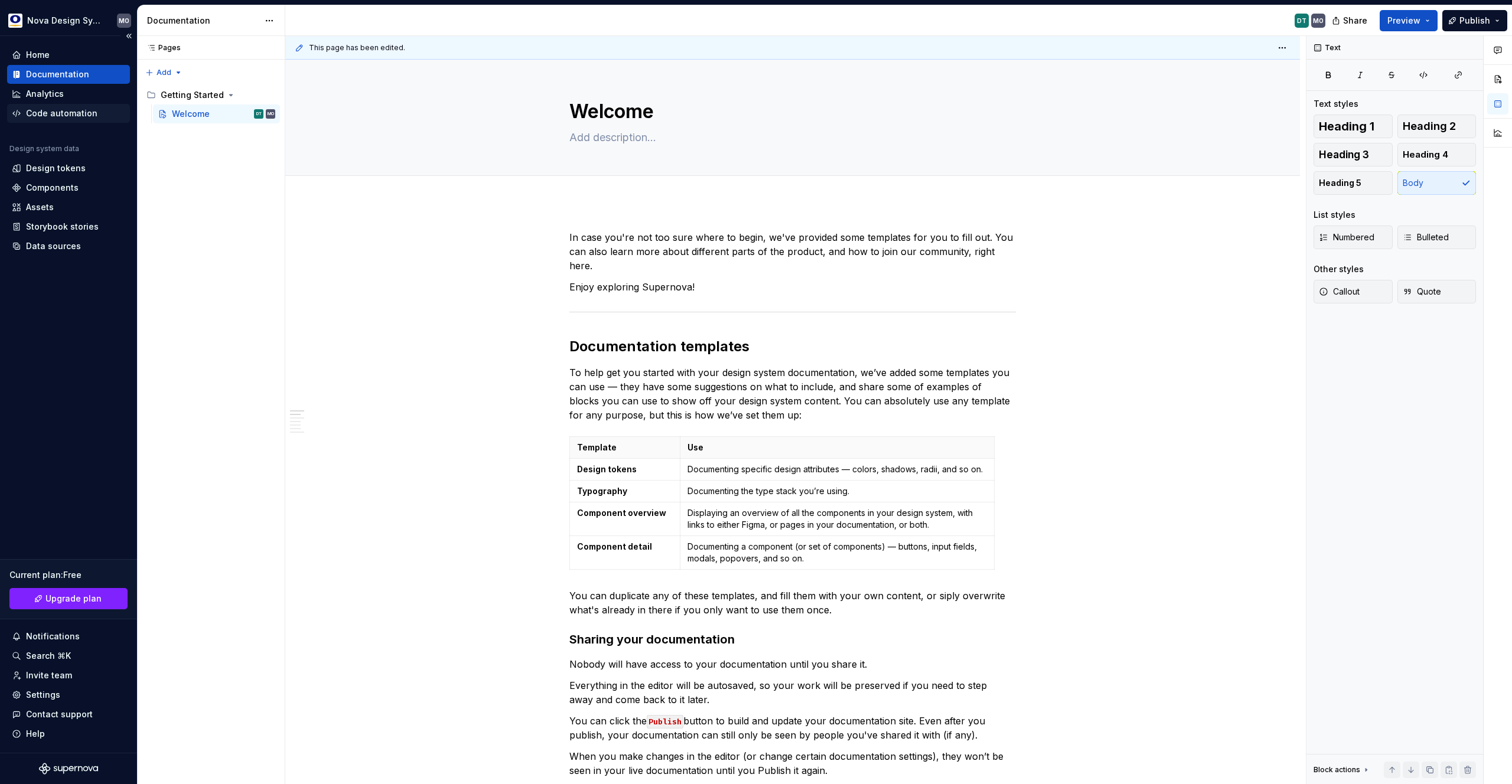
click at [58, 112] on div "Code automation" at bounding box center [61, 113] width 71 height 12
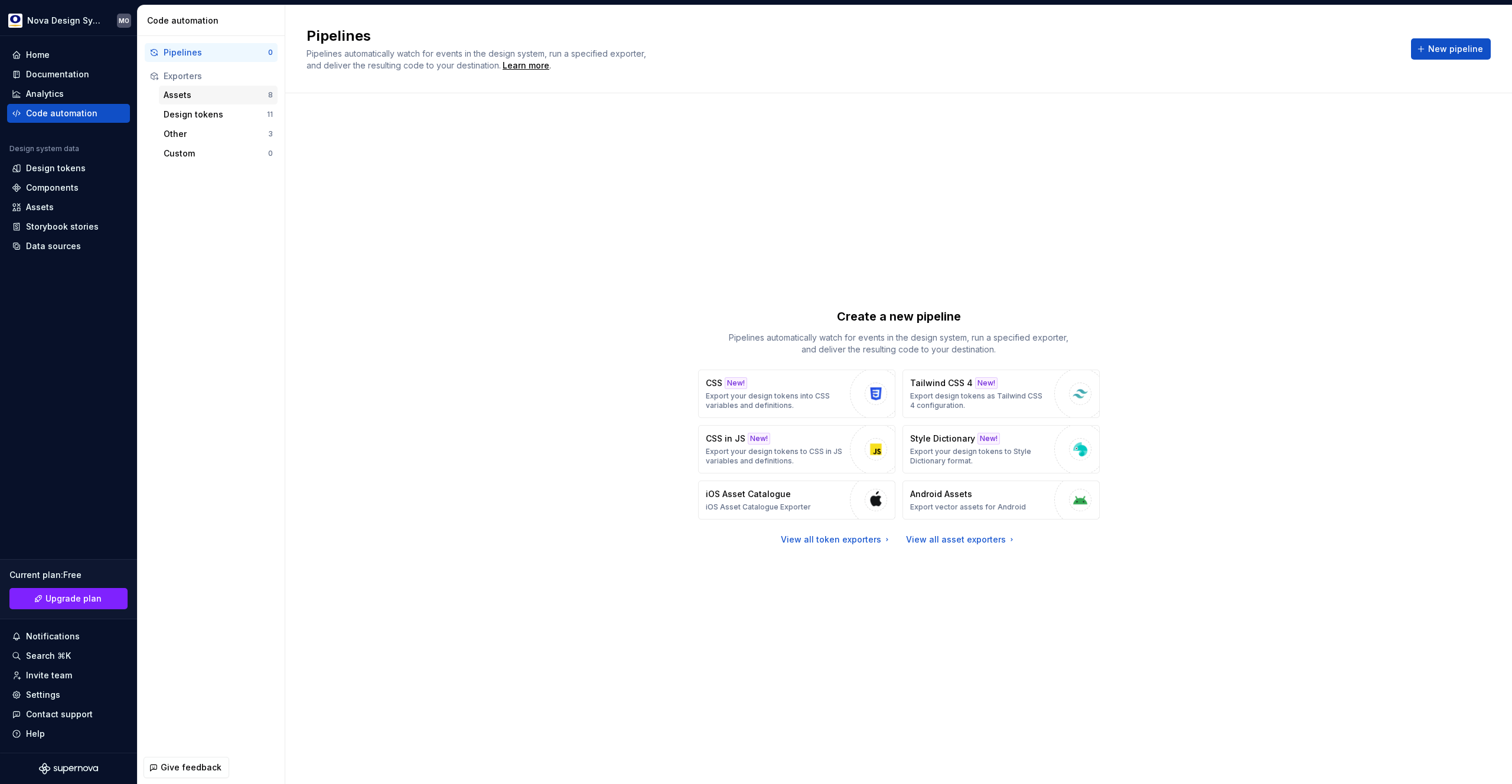
click at [212, 100] on div "Assets" at bounding box center [215, 95] width 105 height 12
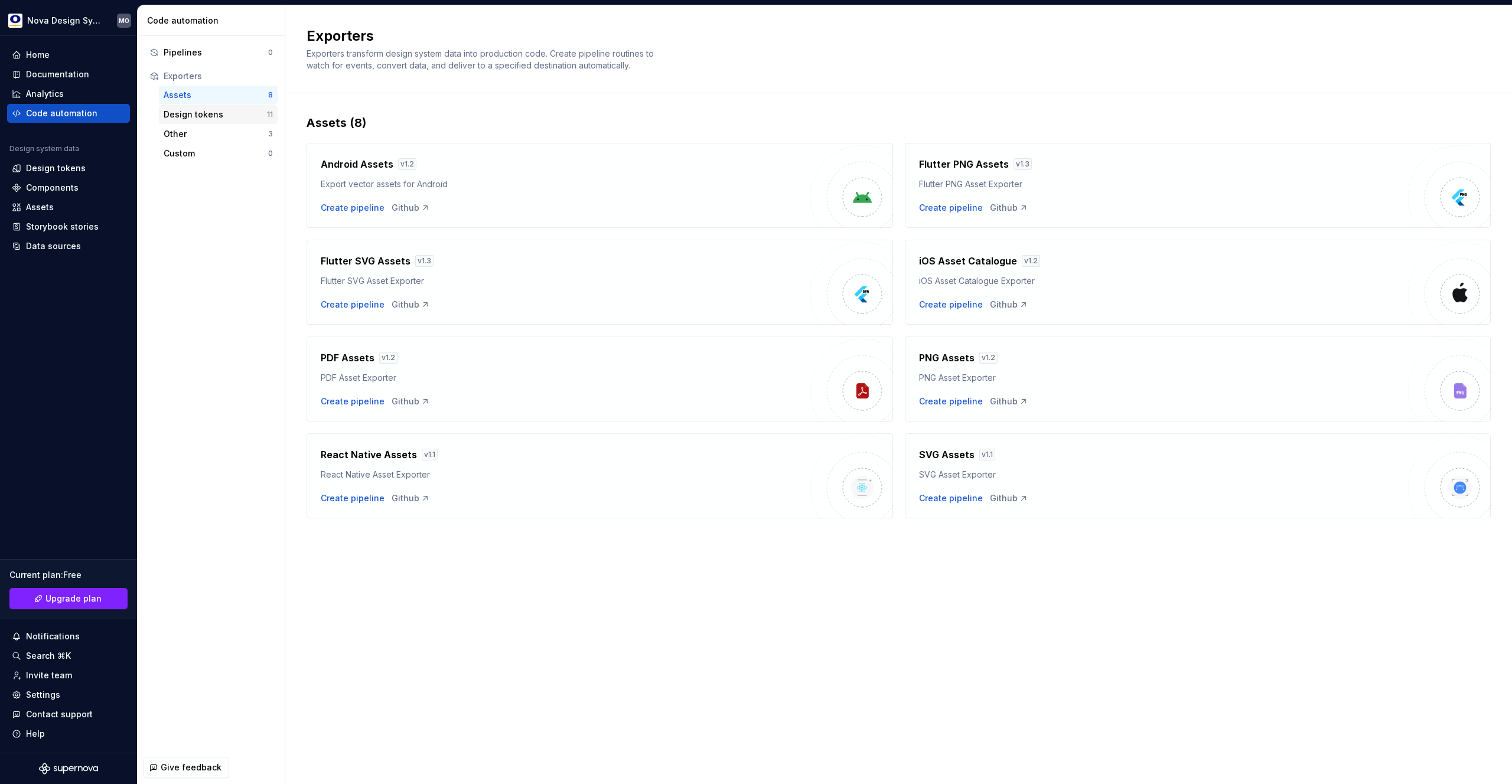
click at [206, 114] on div "Design tokens" at bounding box center [215, 114] width 104 height 12
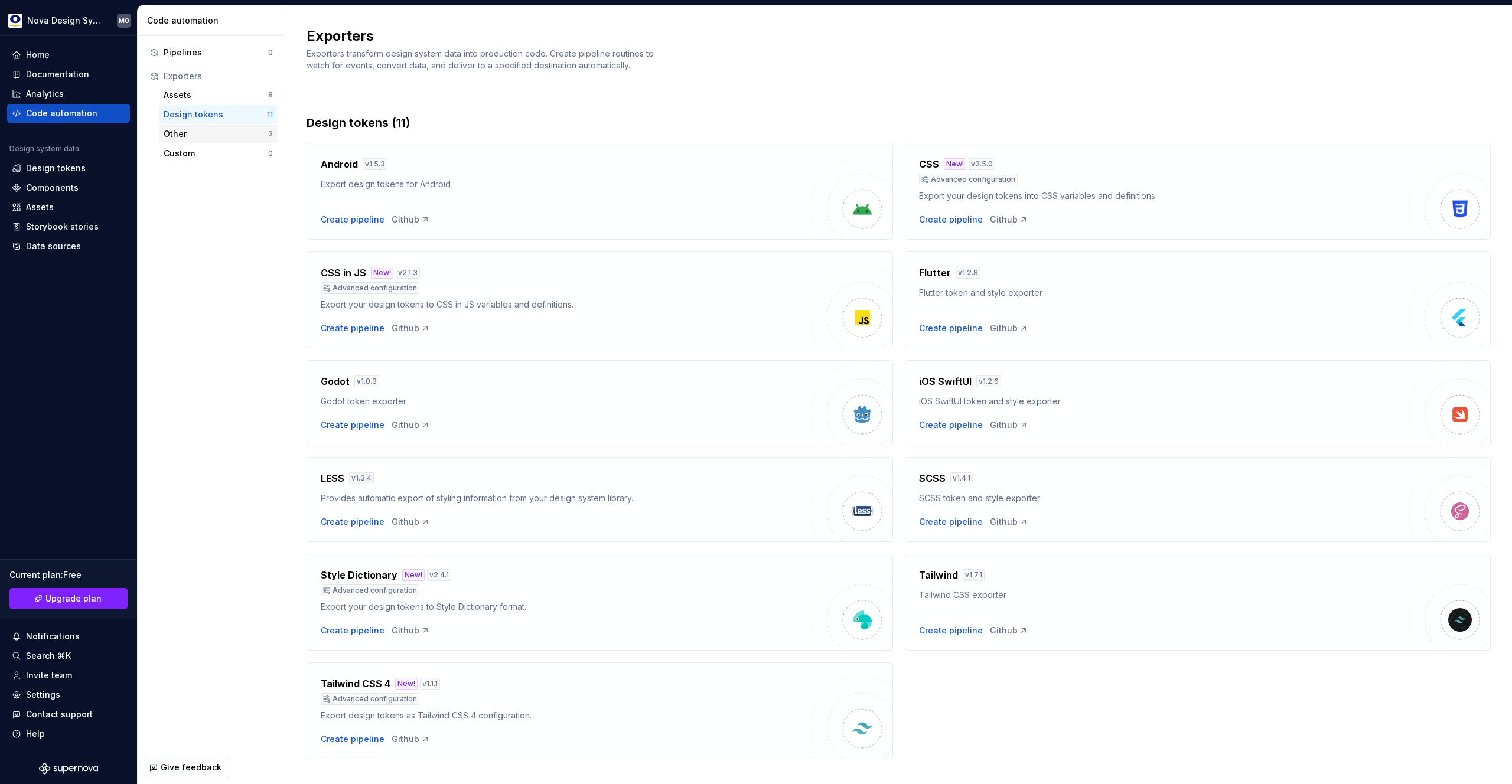
click at [208, 136] on div "Other" at bounding box center [215, 133] width 105 height 12
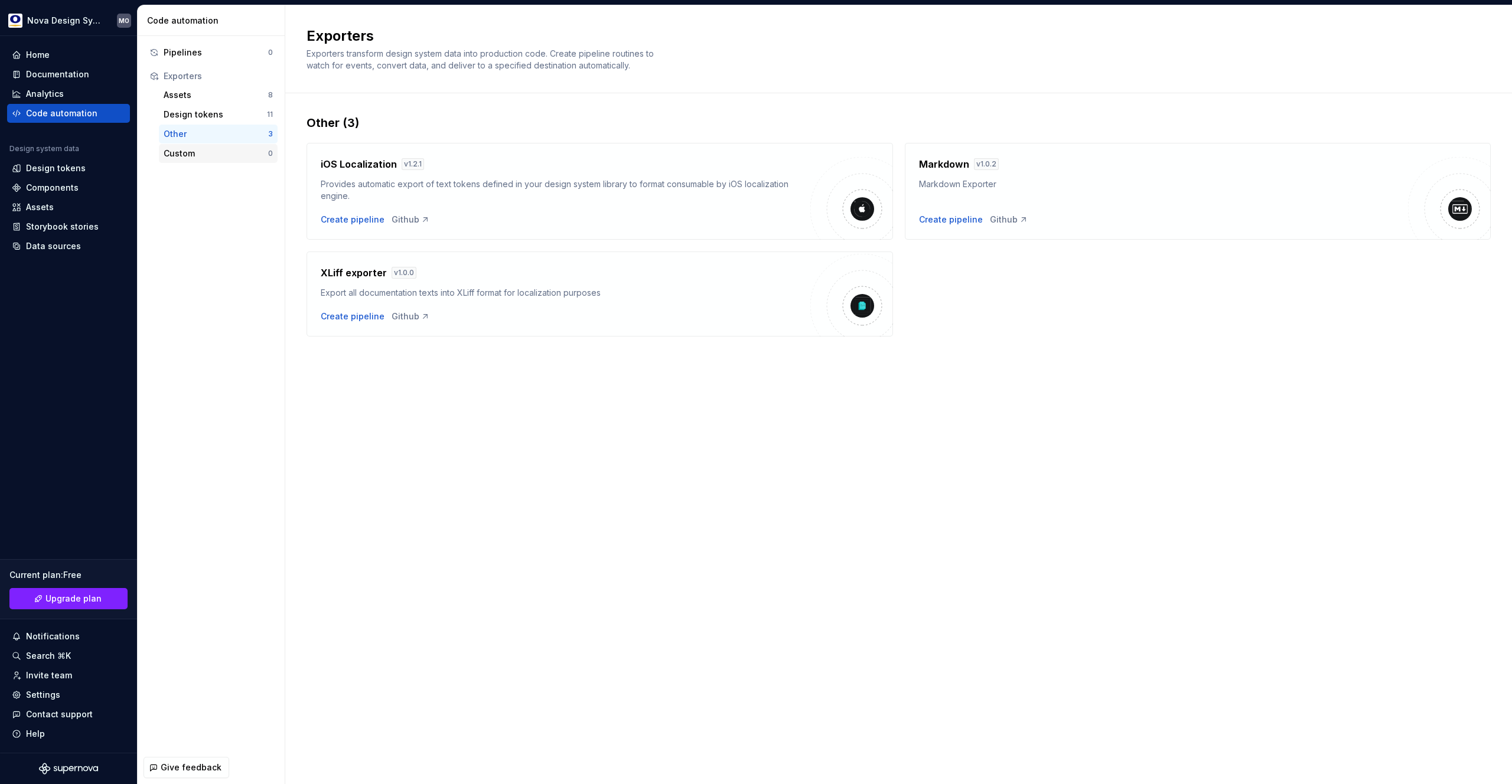
click at [201, 153] on div "Custom" at bounding box center [215, 153] width 105 height 12
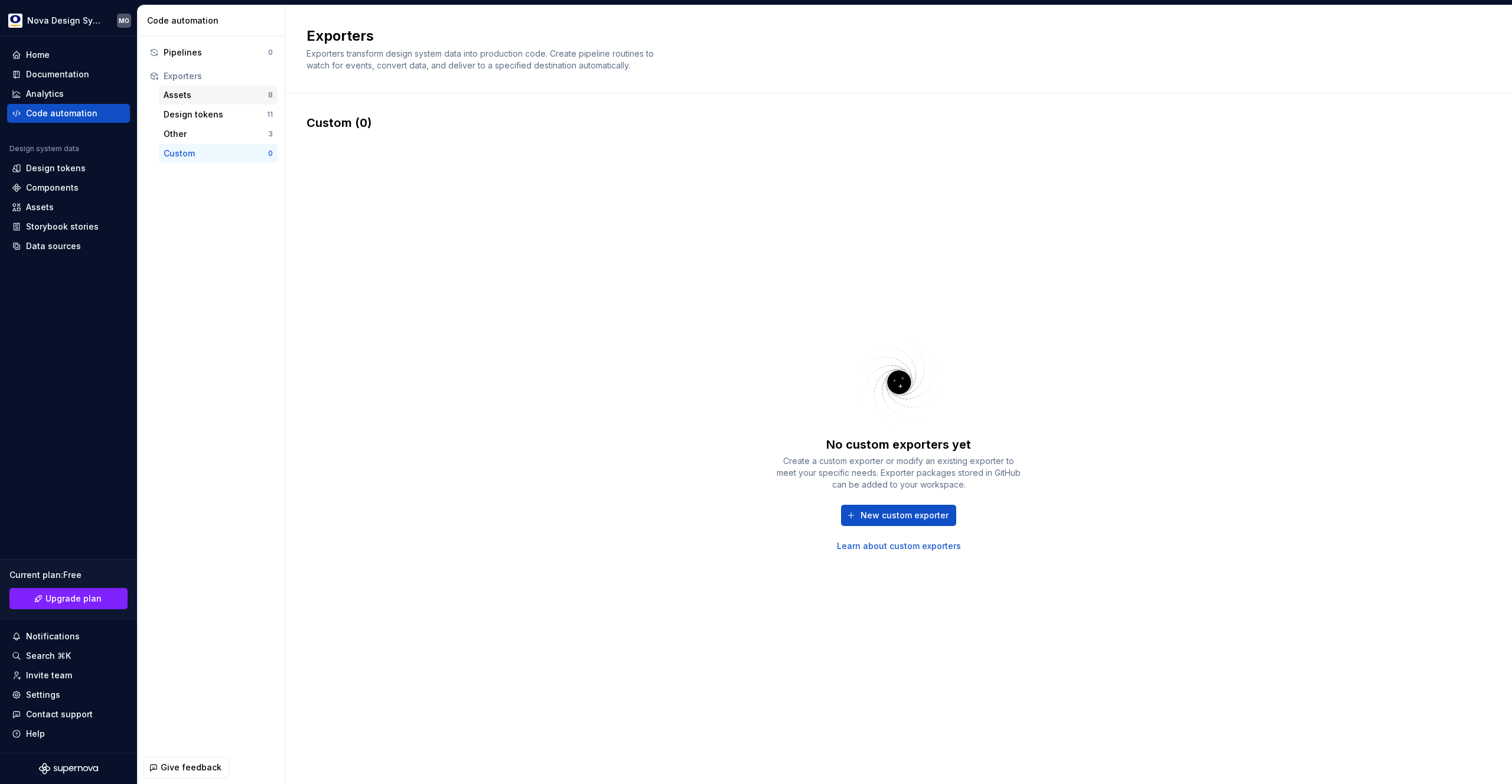
click at [199, 96] on div "Assets" at bounding box center [215, 95] width 105 height 12
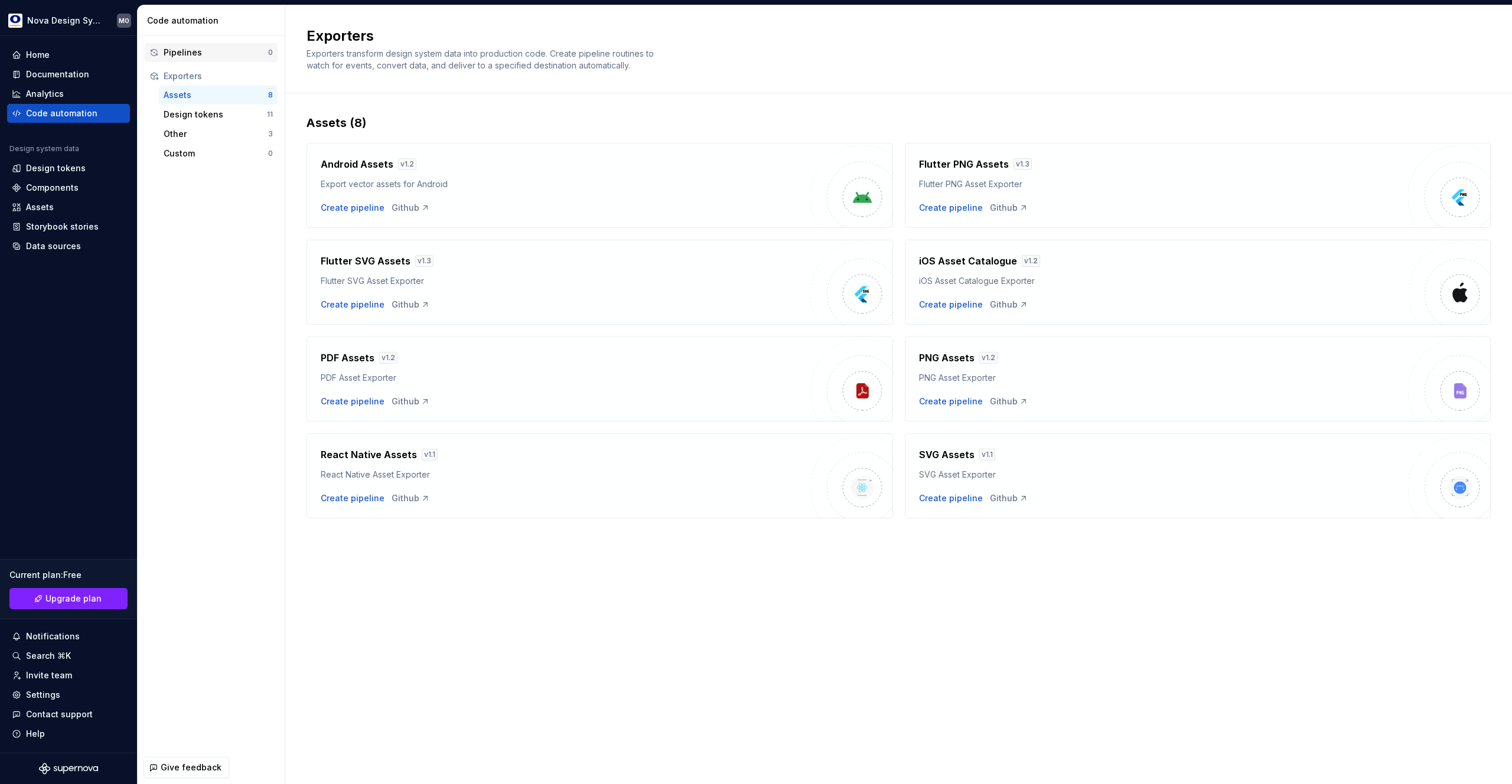
click at [195, 59] on div "Pipelines 0" at bounding box center [210, 52] width 133 height 19
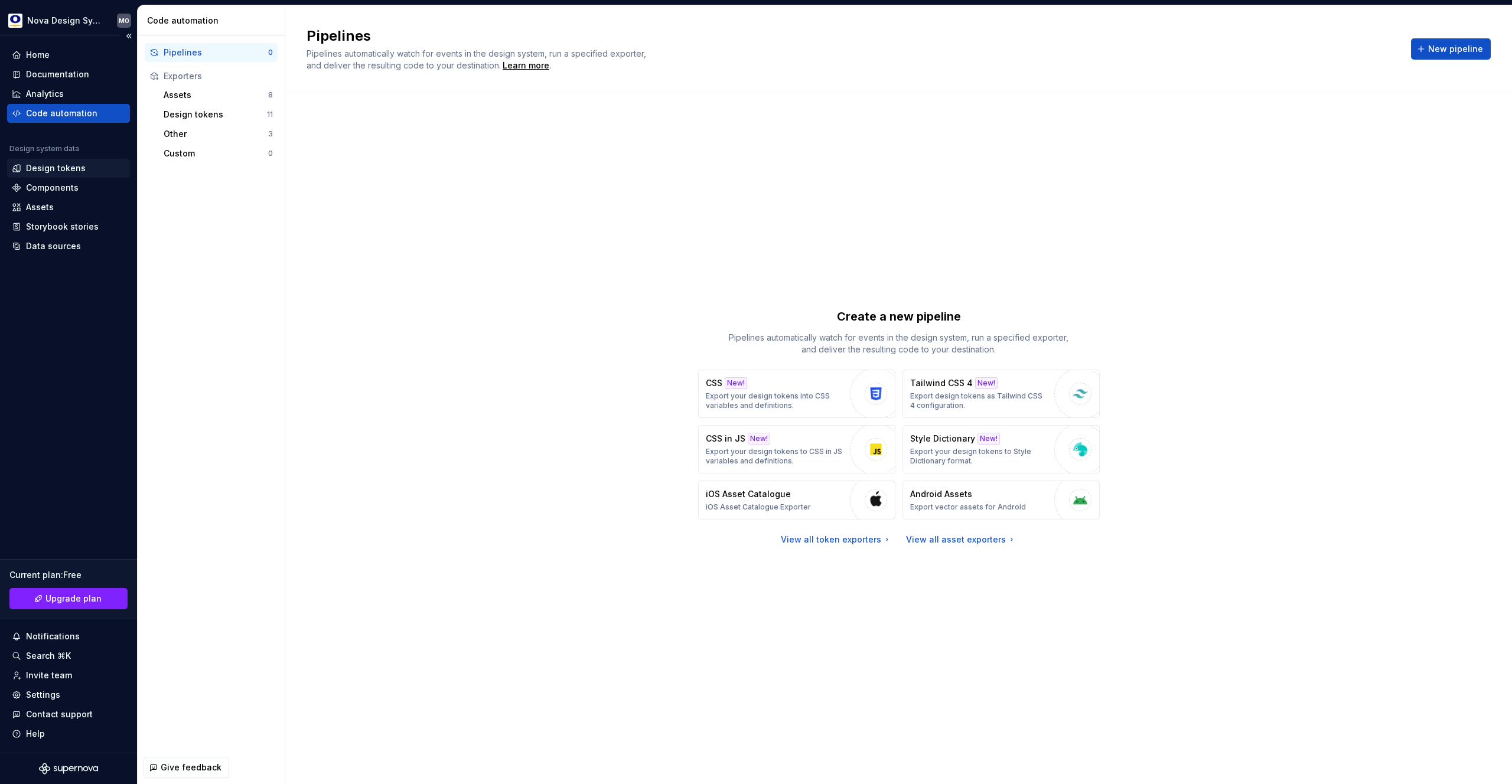
click at [70, 170] on div "Design tokens" at bounding box center [56, 168] width 60 height 12
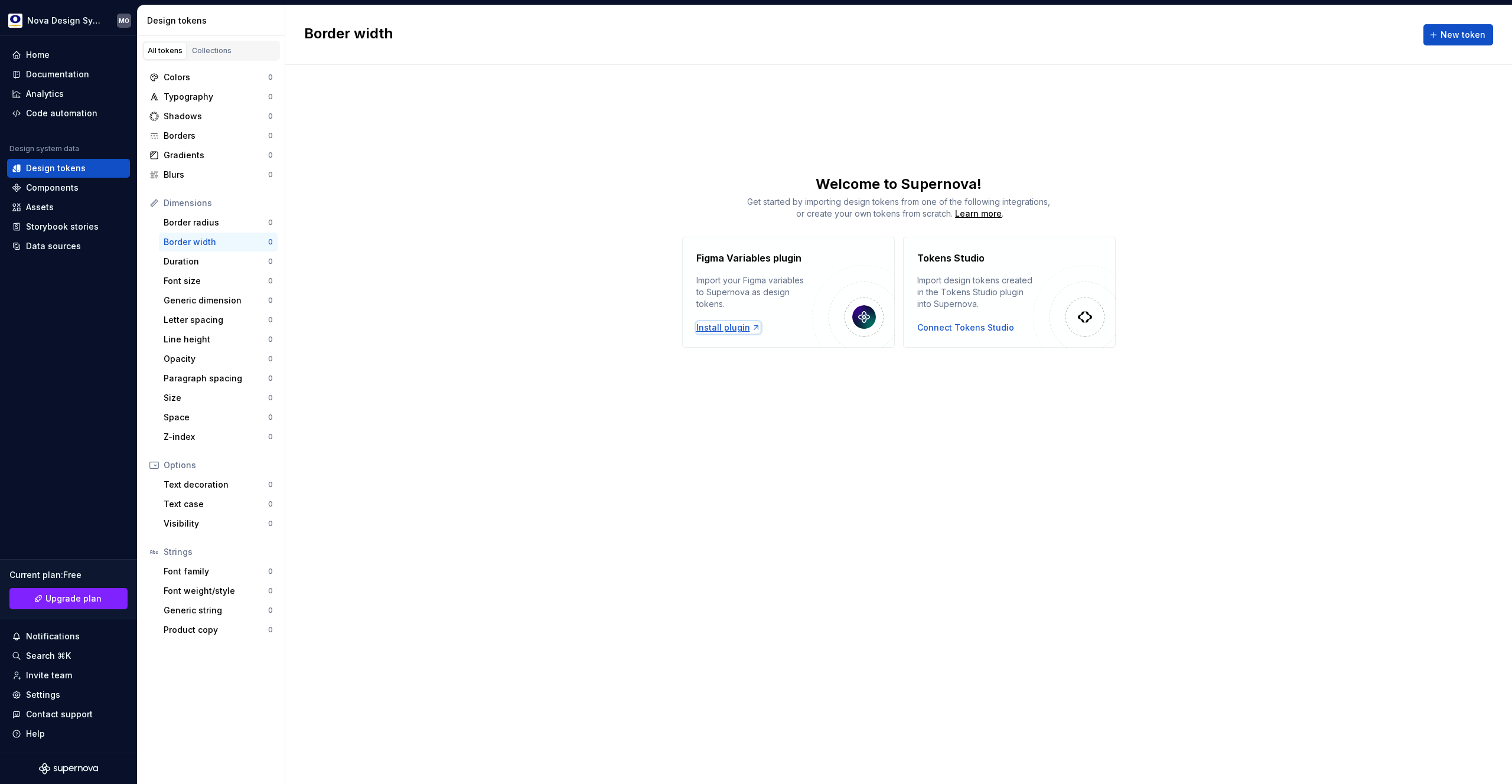
click at [723, 328] on div "Install plugin" at bounding box center [728, 327] width 64 height 12
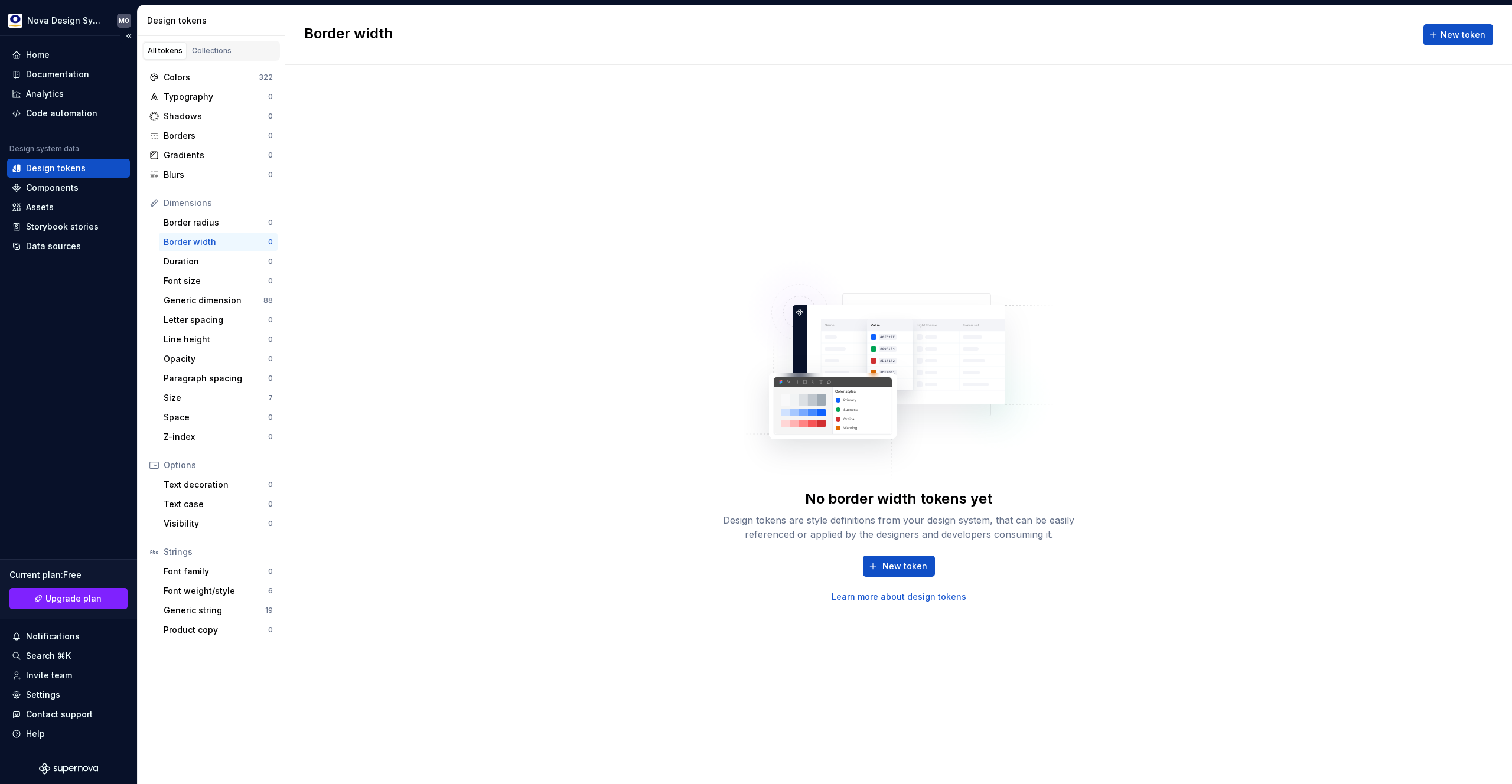
click at [69, 169] on div "Design tokens" at bounding box center [56, 168] width 60 height 12
click at [226, 81] on div "Colors" at bounding box center [210, 77] width 95 height 12
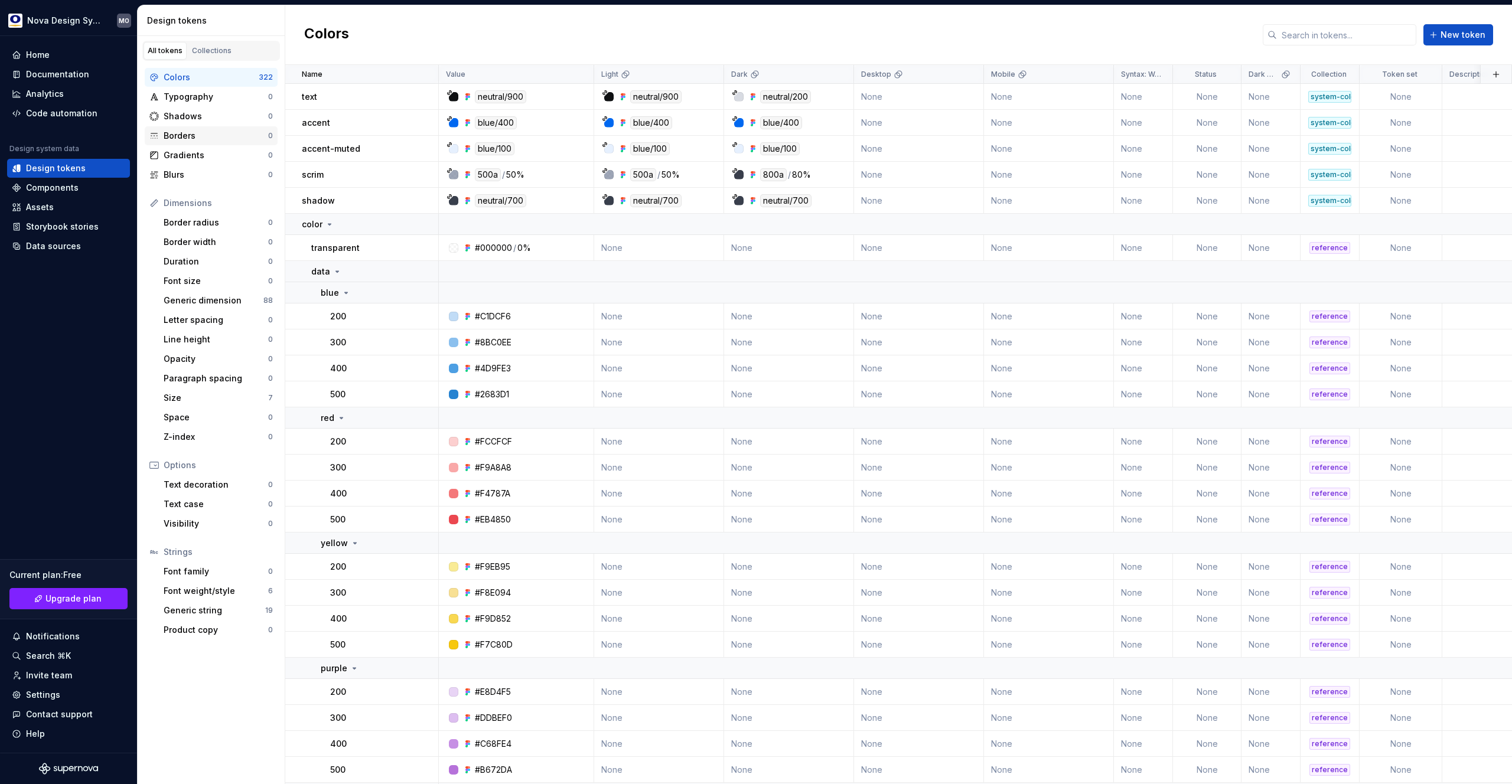
click at [205, 134] on div "Borders" at bounding box center [215, 135] width 105 height 12
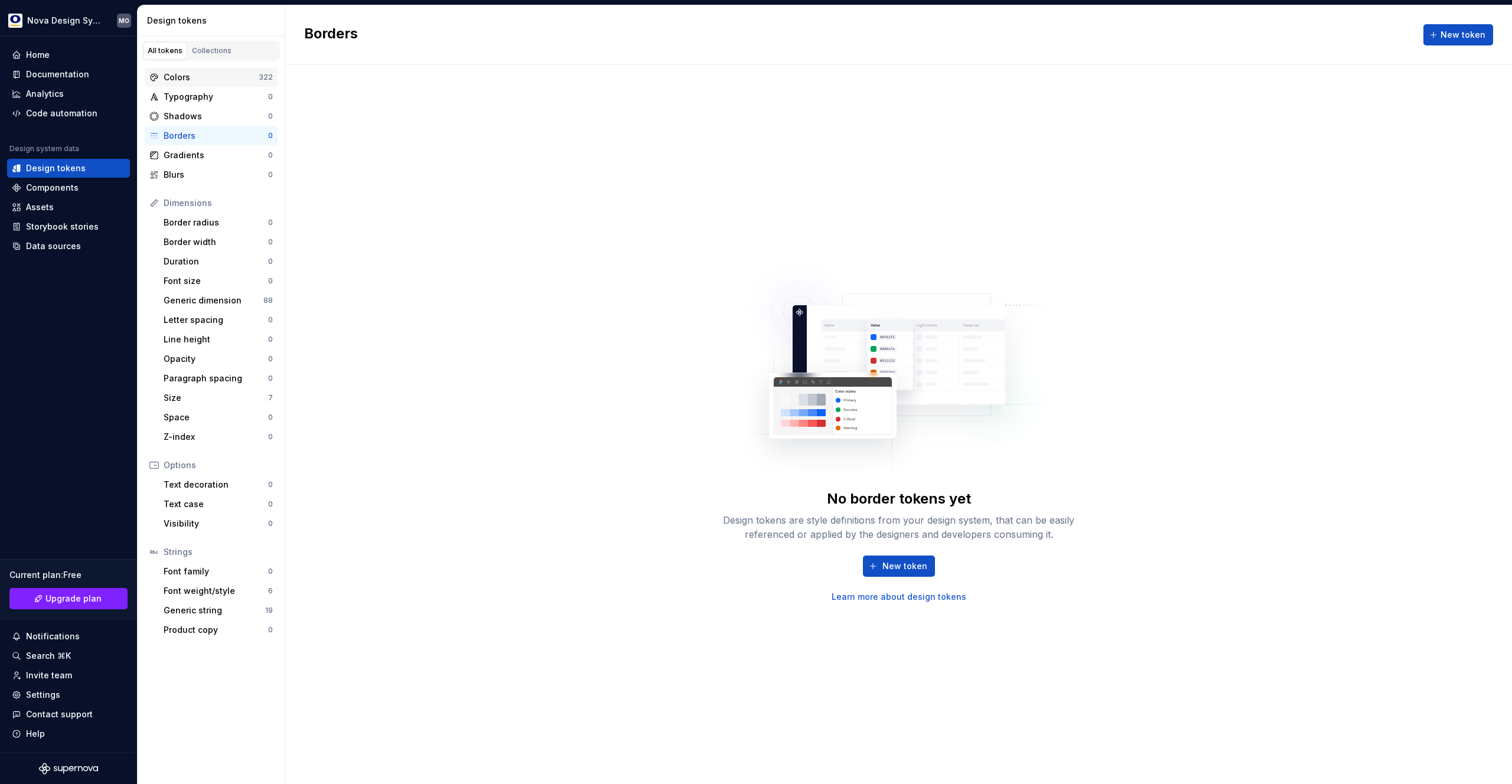
click at [230, 77] on div "Colors" at bounding box center [210, 77] width 95 height 12
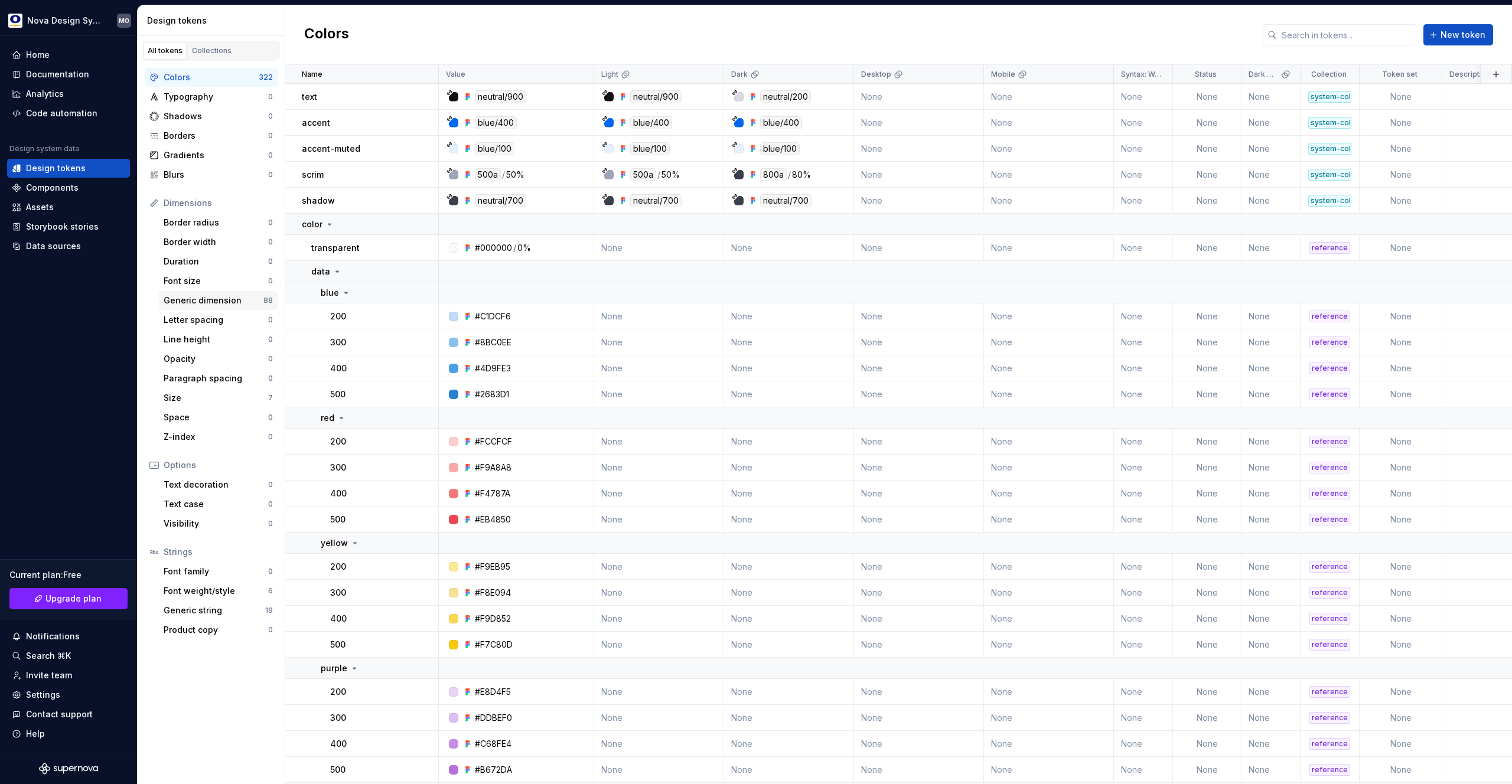
click at [223, 301] on div "Generic dimension" at bounding box center [213, 300] width 100 height 12
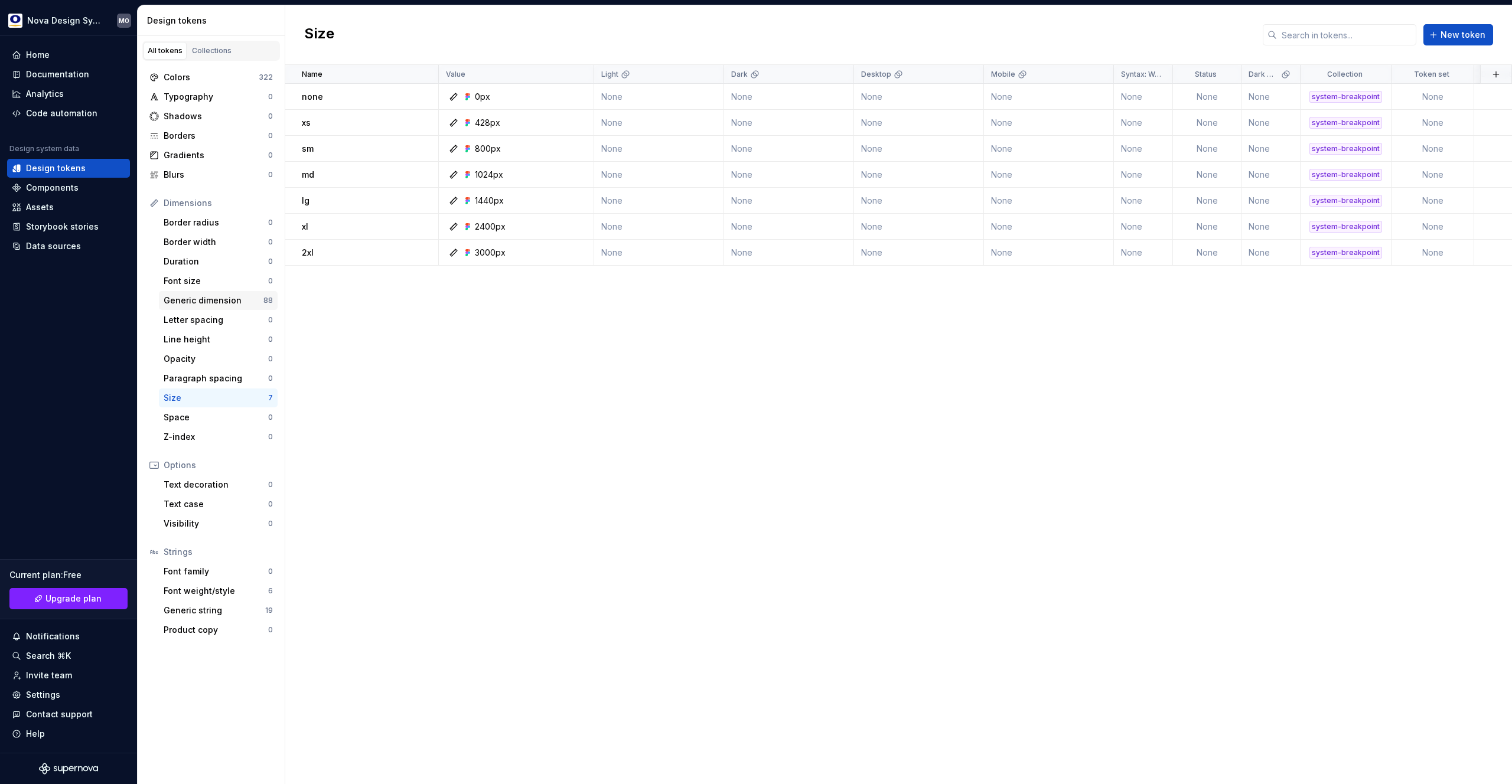
click at [199, 302] on div "Generic dimension" at bounding box center [213, 300] width 100 height 12
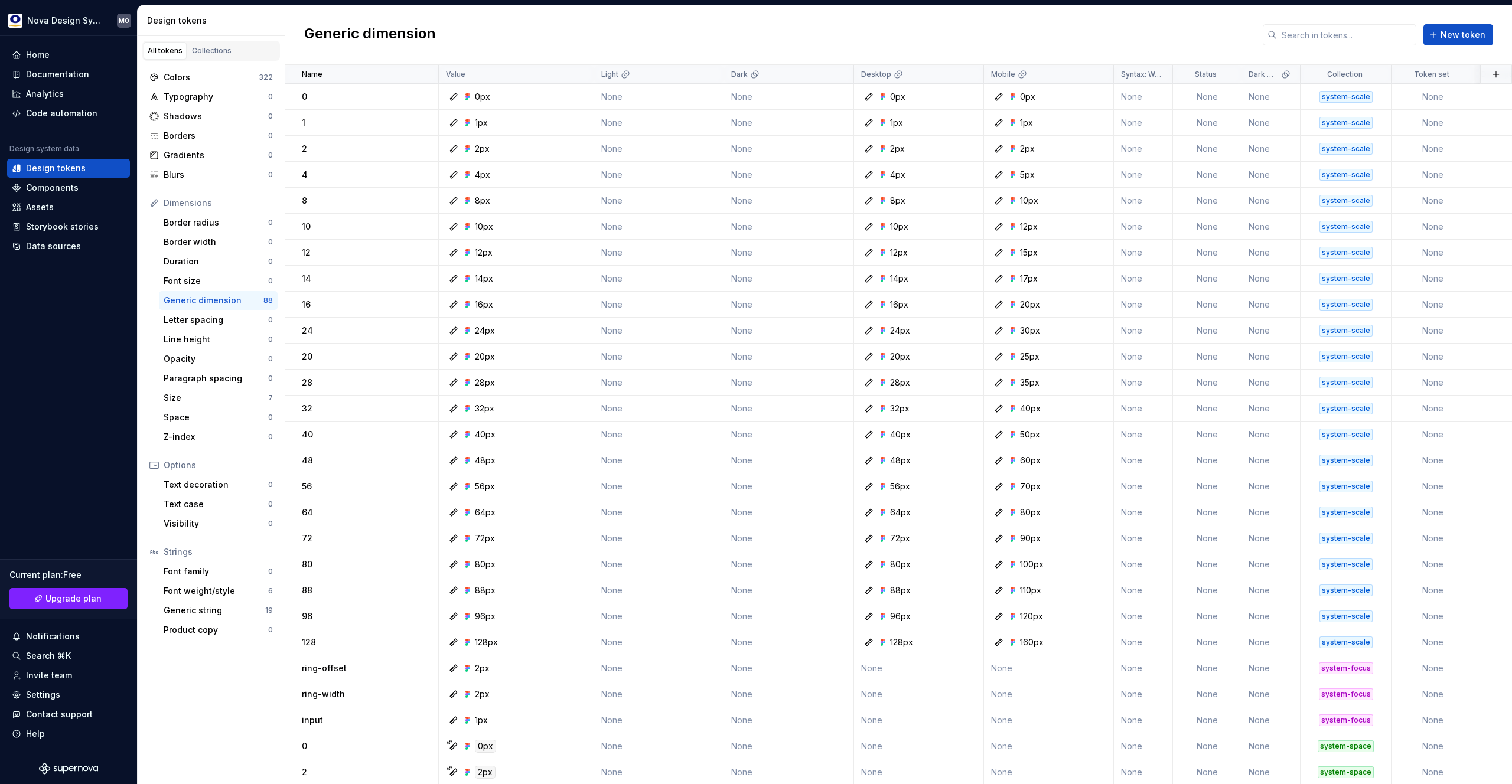
click at [211, 297] on div "Generic dimension" at bounding box center [213, 300] width 100 height 12
click at [215, 590] on div "Font weight/style" at bounding box center [215, 590] width 105 height 12
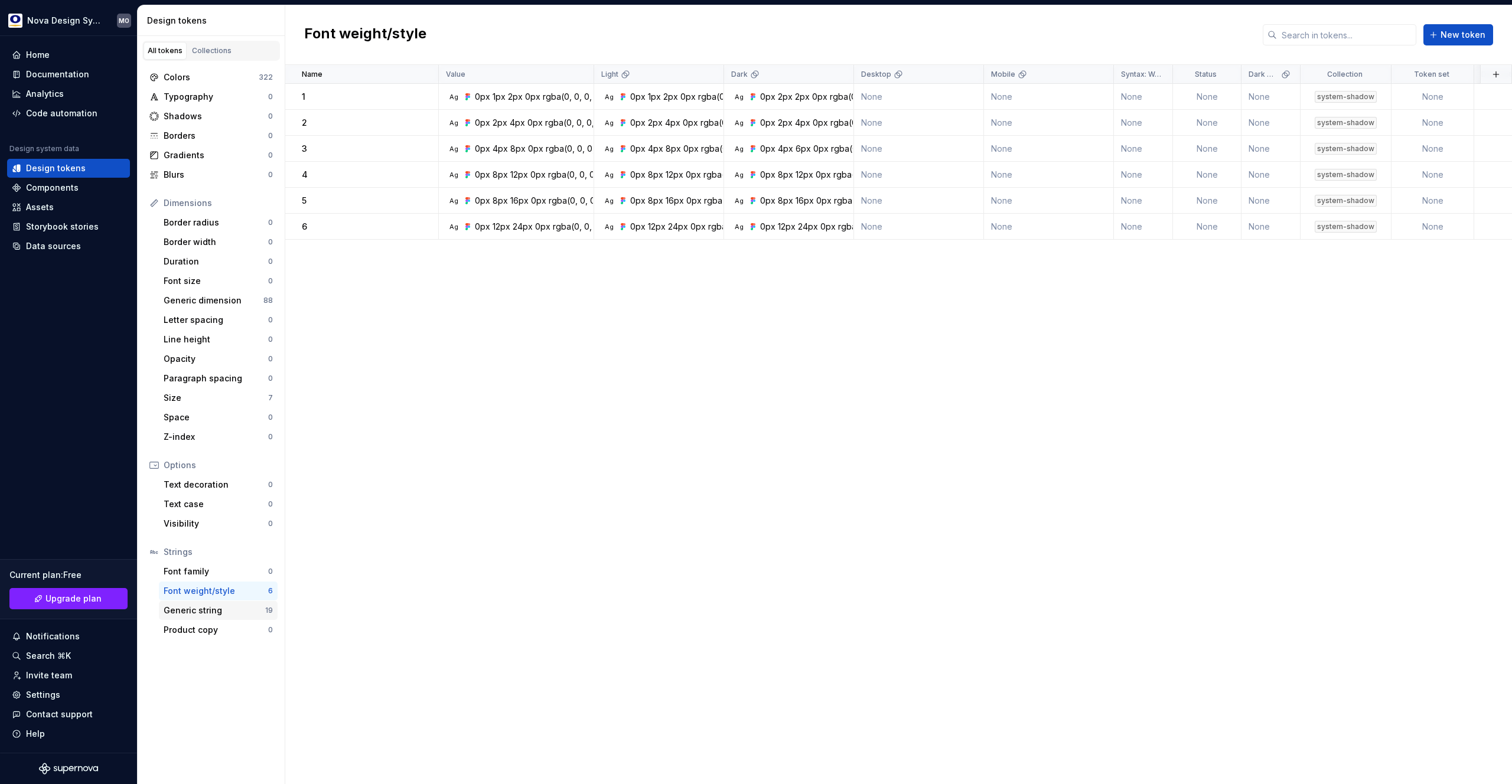
click at [209, 610] on div "Generic string" at bounding box center [214, 610] width 102 height 12
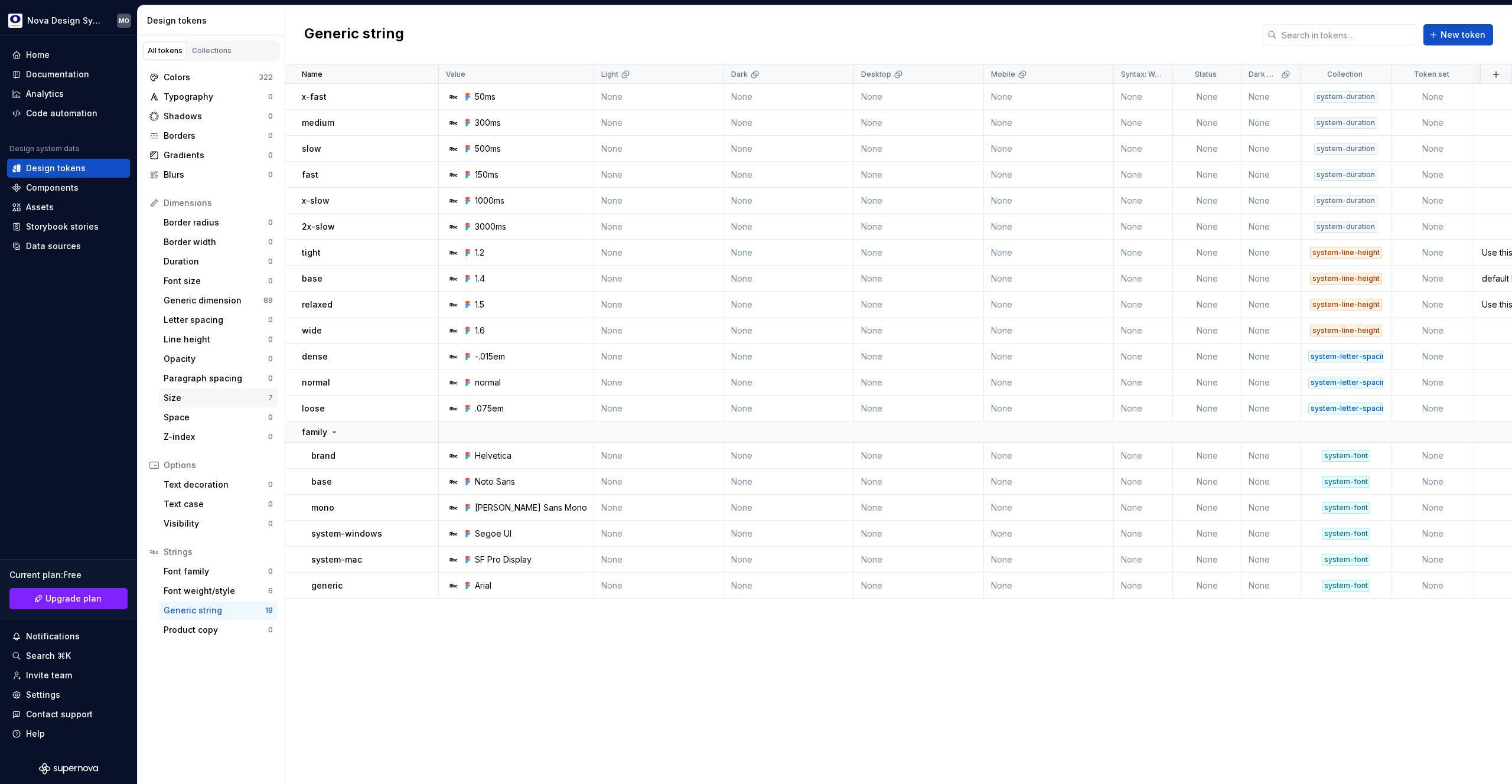
click at [211, 395] on div "Size" at bounding box center [215, 397] width 105 height 12
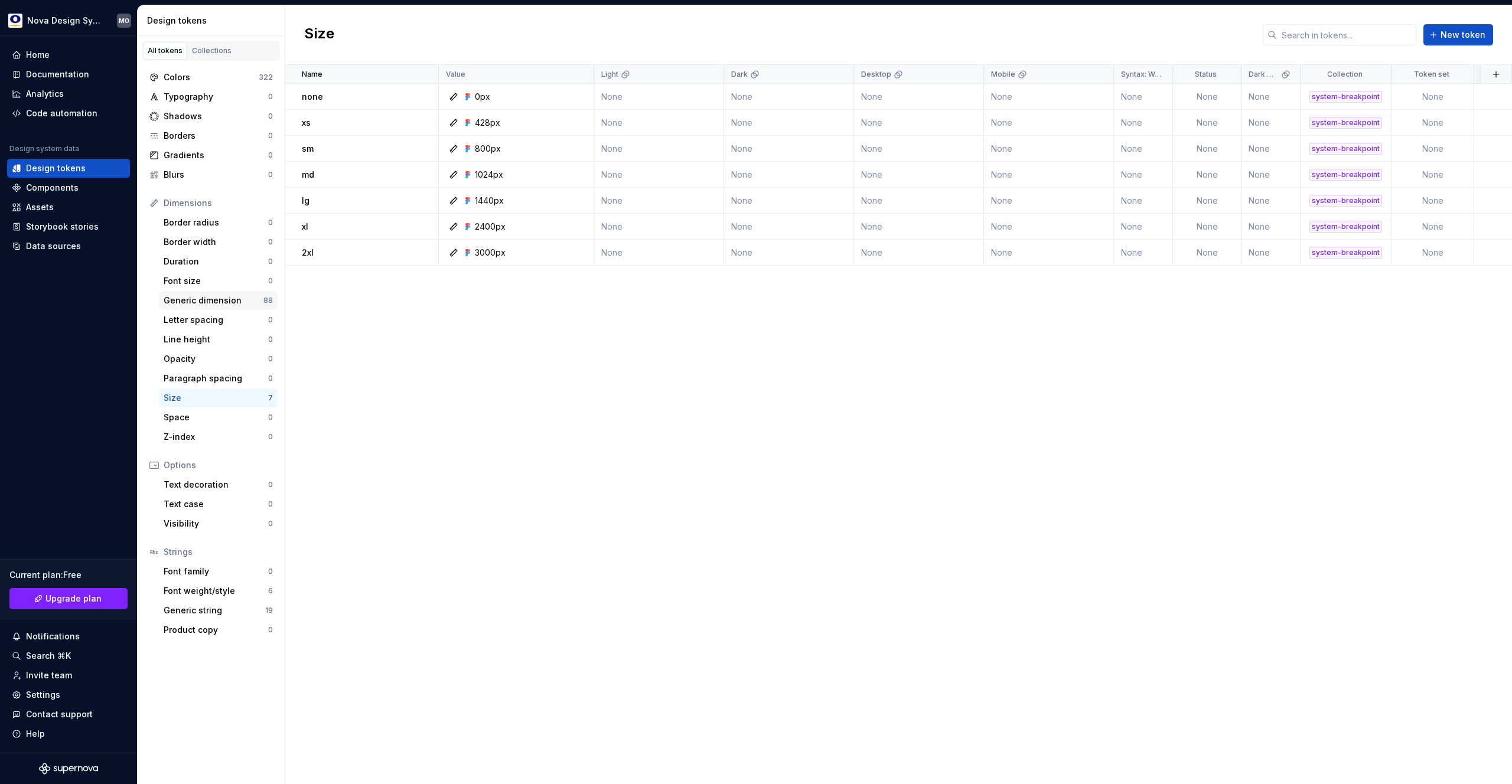
click at [209, 302] on div "Generic dimension" at bounding box center [213, 300] width 100 height 12
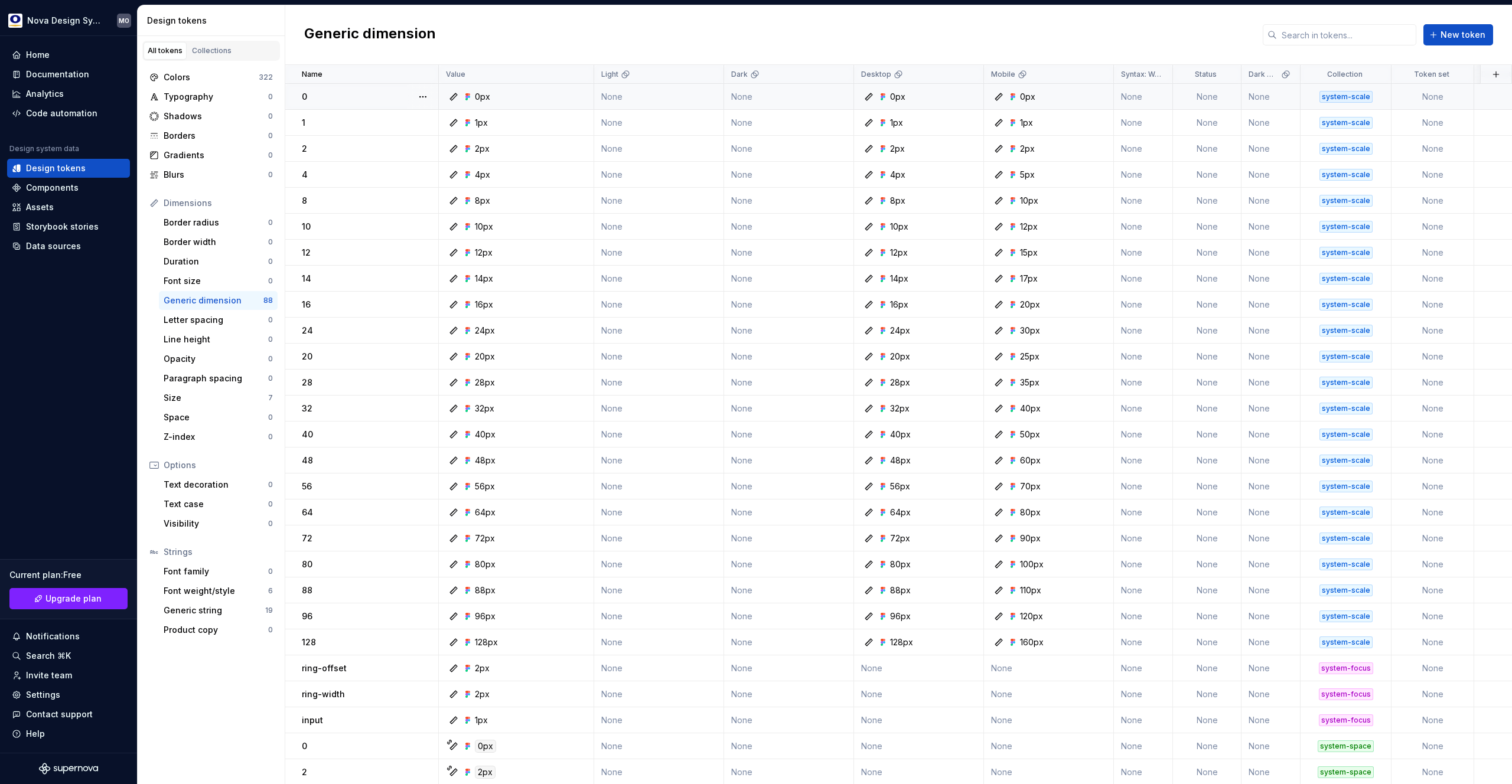
click at [453, 96] on icon at bounding box center [454, 96] width 9 height 9
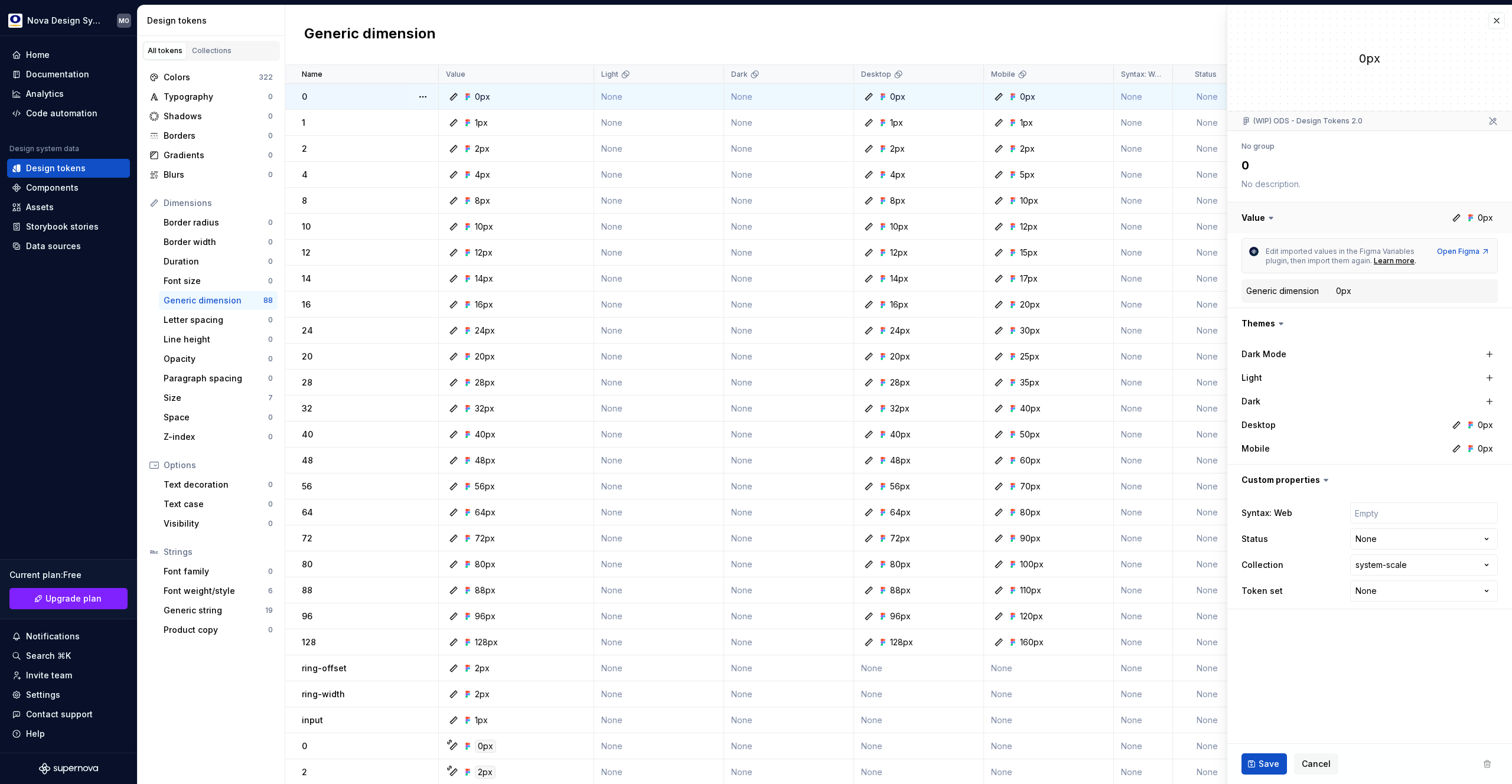
click at [1482, 217] on button "button" at bounding box center [1370, 218] width 285 height 31
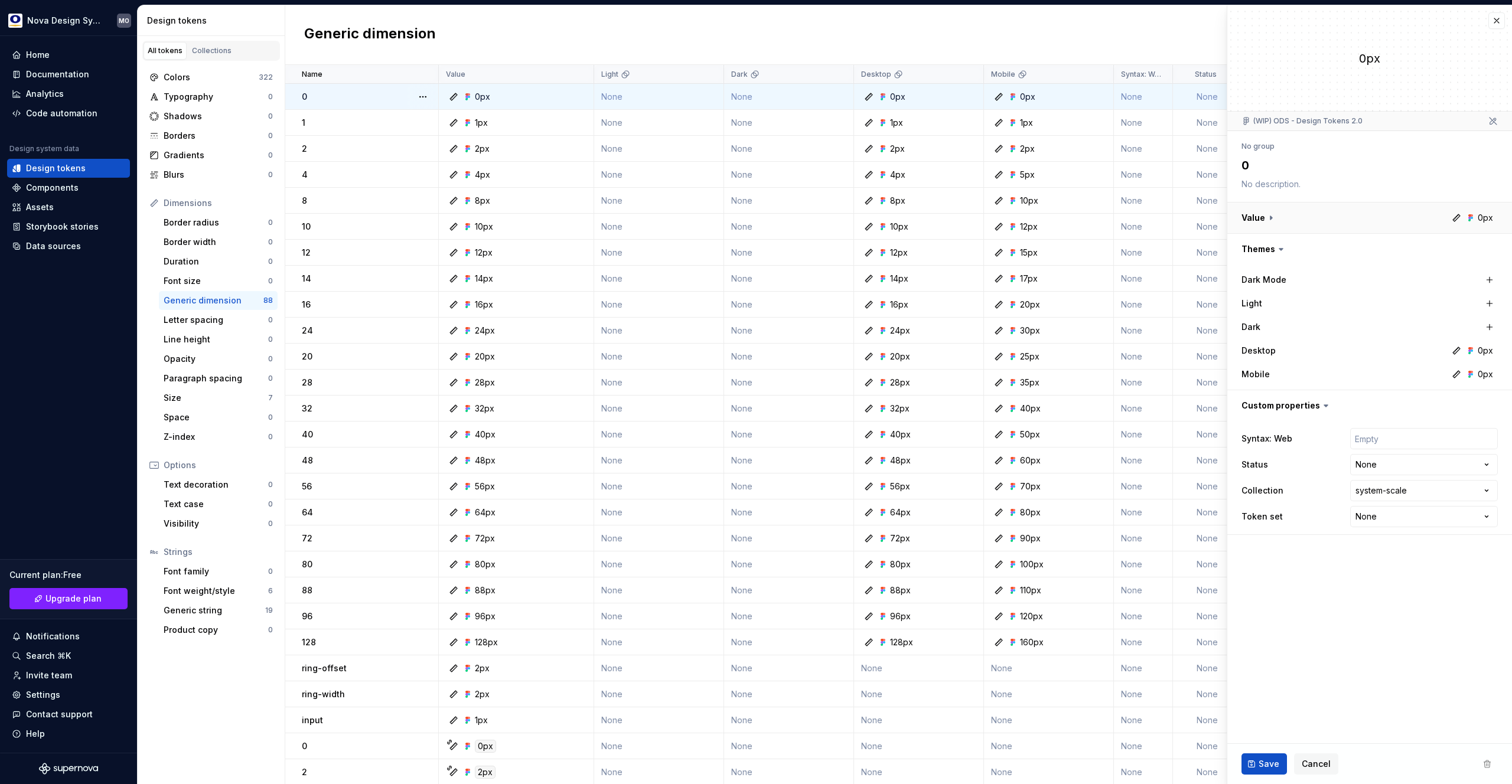
click at [1482, 217] on button "button" at bounding box center [1370, 218] width 285 height 31
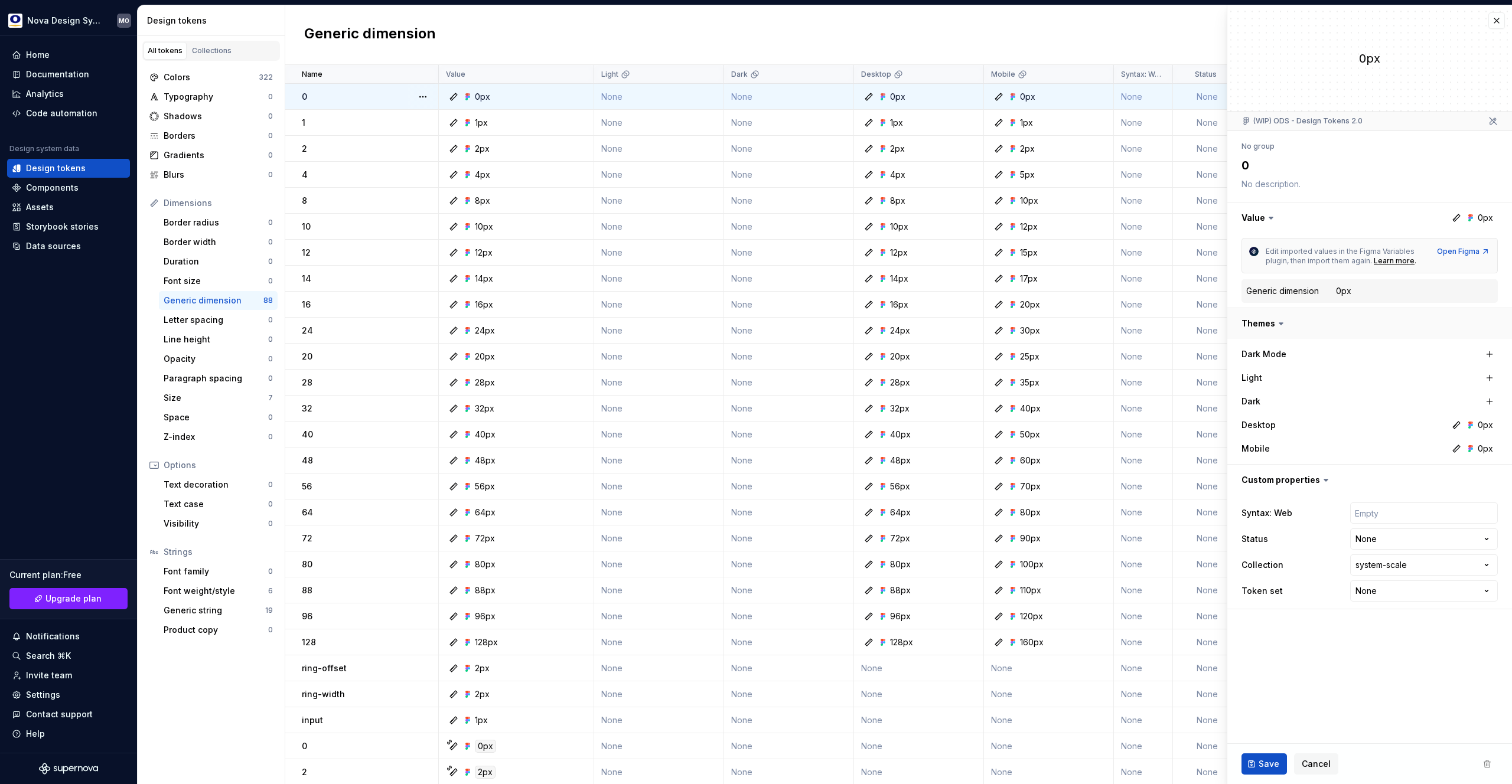
click at [1264, 324] on button "button" at bounding box center [1370, 324] width 285 height 31
click at [1397, 516] on input "text" at bounding box center [1425, 513] width 148 height 22
click at [1412, 540] on html "Nova Design System MO Home Documentation Analytics Code automation Design syste…" at bounding box center [756, 392] width 1512 height 784
click at [1285, 621] on html "Nova Design System MO Home Documentation Analytics Code automation Design syste…" at bounding box center [756, 392] width 1512 height 784
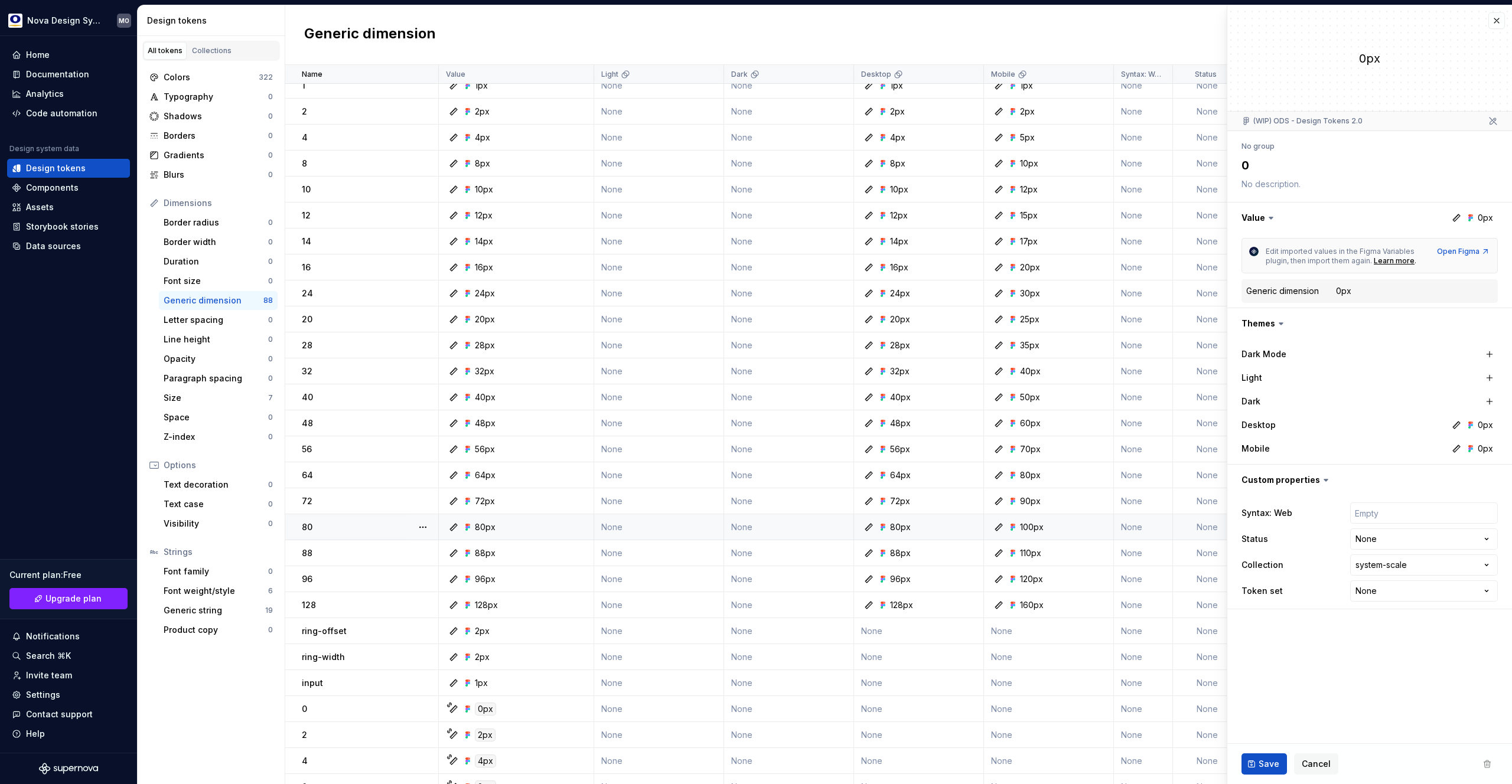
scroll to position [166, 0]
click at [1315, 762] on span "Cancel" at bounding box center [1316, 763] width 29 height 12
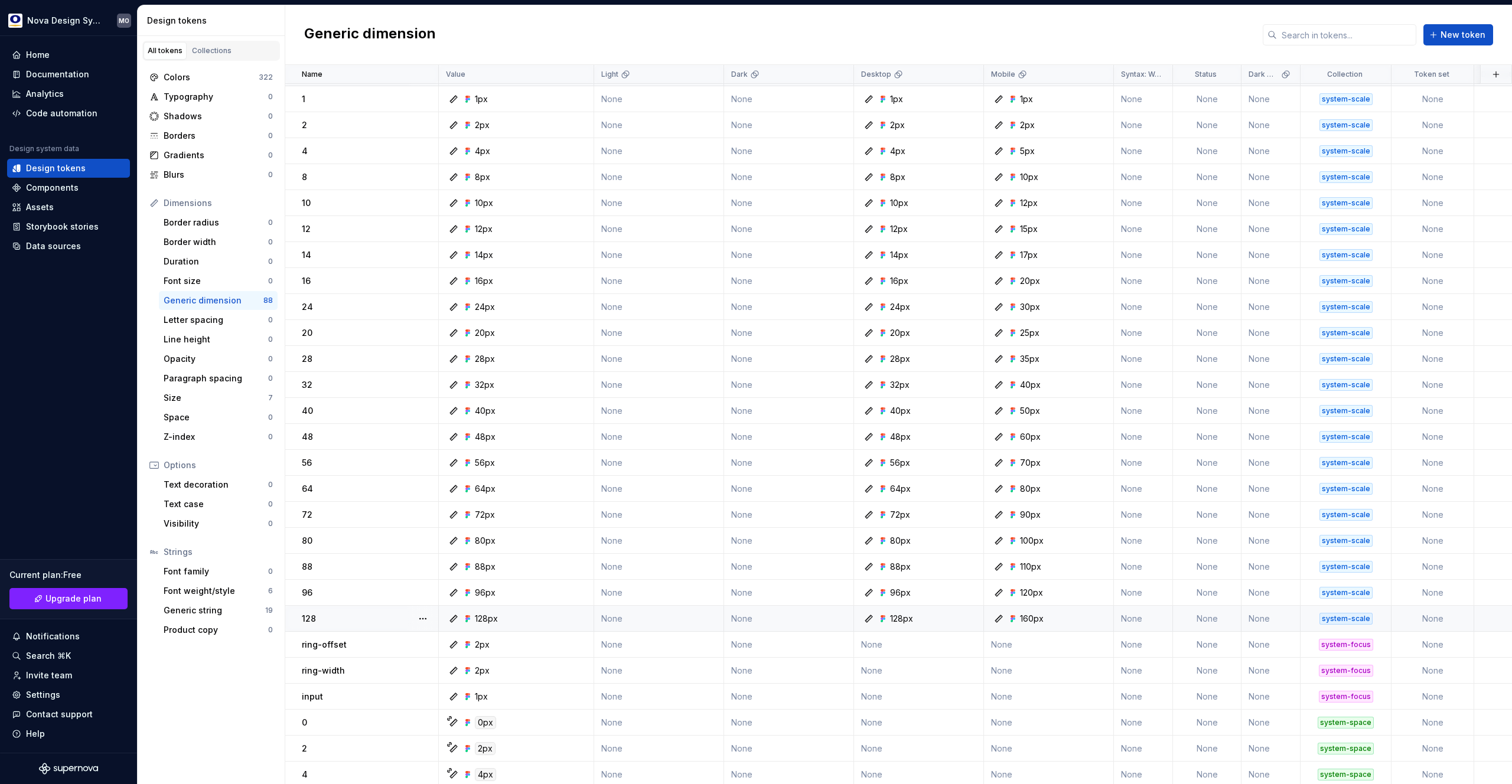
scroll to position [180, 0]
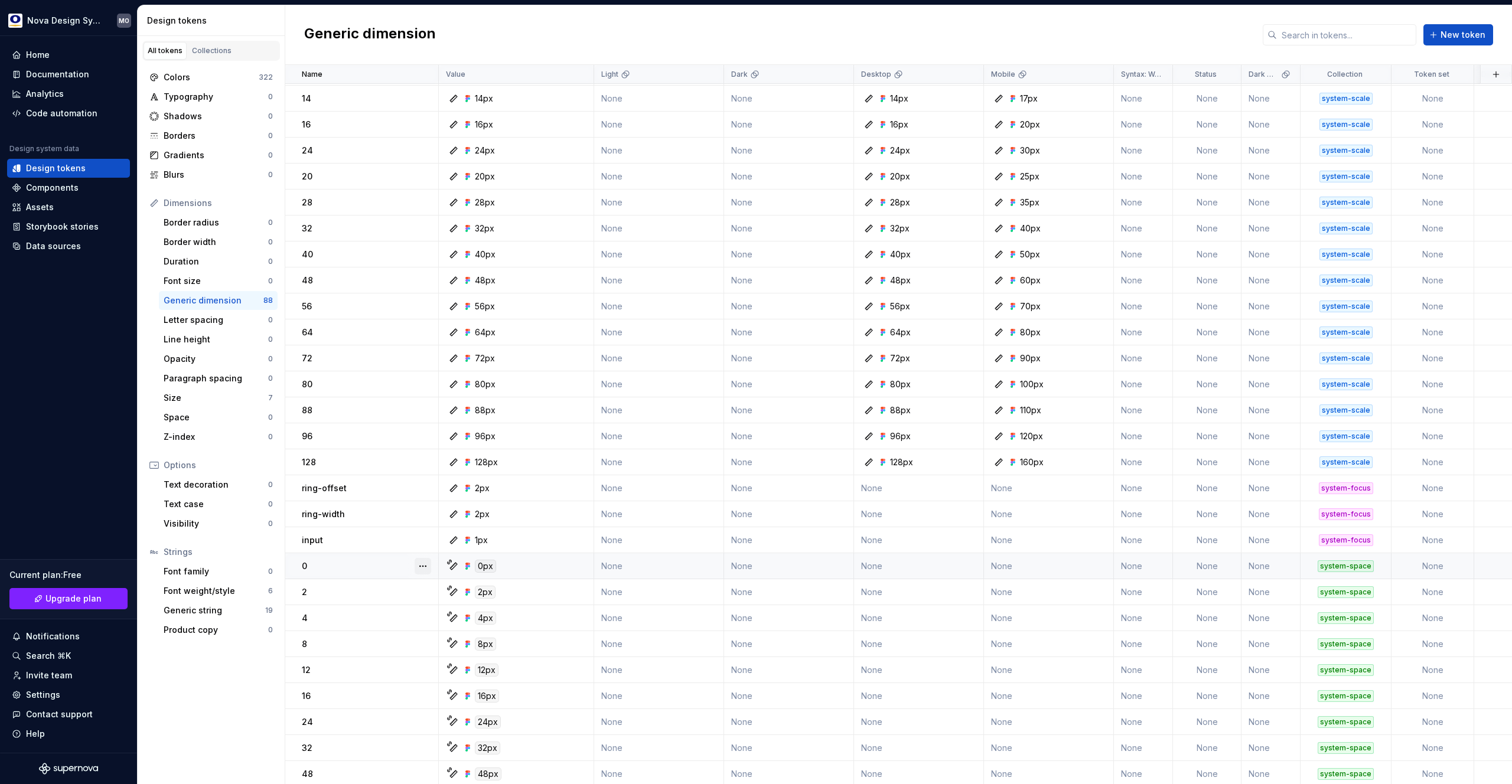
click at [426, 566] on button "button" at bounding box center [423, 566] width 16 height 16
click at [436, 586] on div "Open detail" at bounding box center [474, 588] width 77 height 12
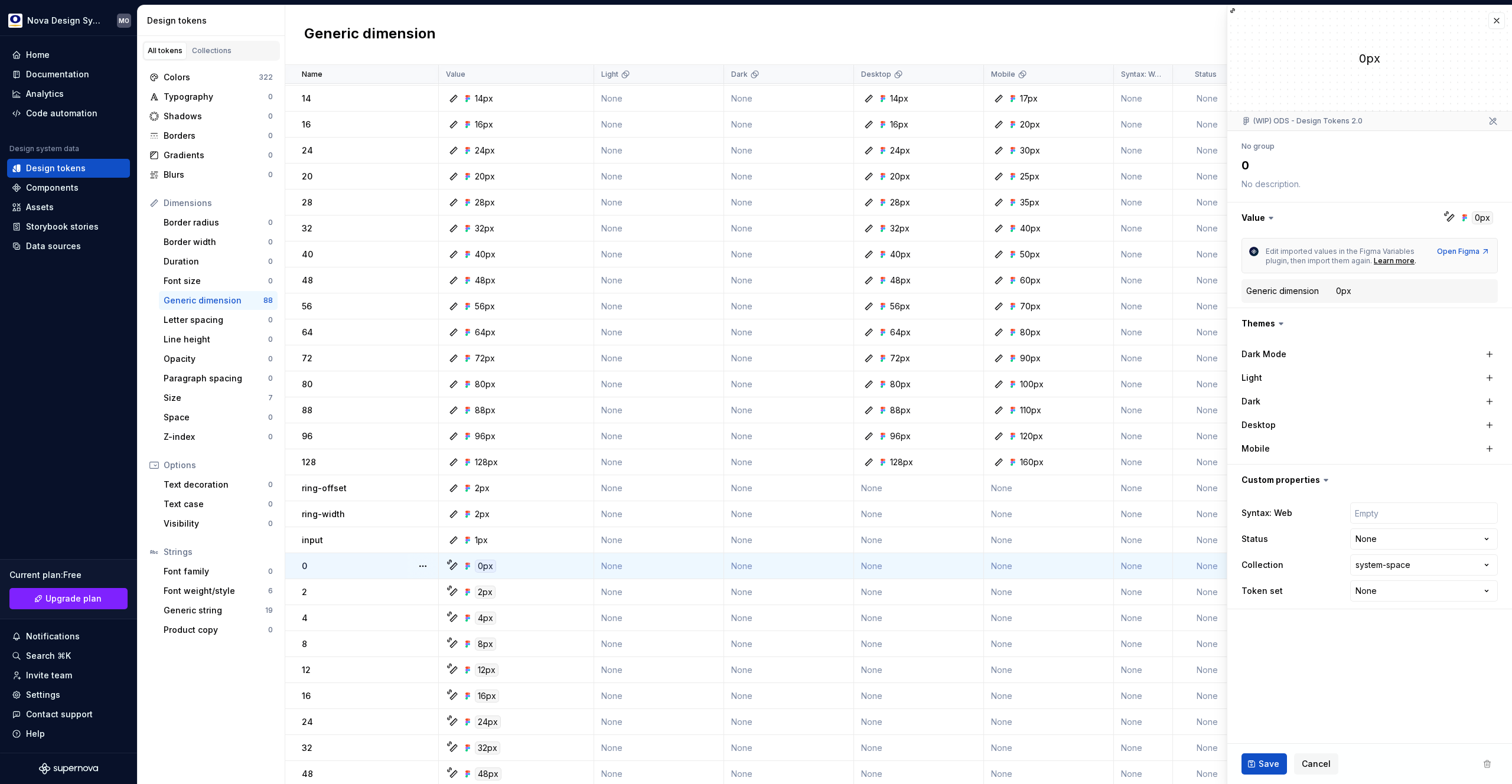
click at [482, 566] on div "0px" at bounding box center [486, 566] width 22 height 13
click at [1343, 294] on div "0px" at bounding box center [1343, 290] width 15 height 12
click at [1462, 511] on input "text" at bounding box center [1425, 513] width 148 height 22
click at [1388, 538] on html "Nova Design System MO Home Documentation Analytics Code automation Design syste…" at bounding box center [756, 392] width 1512 height 784
click at [1297, 623] on html "Nova Design System MO Home Documentation Analytics Code automation Design syste…" at bounding box center [756, 392] width 1512 height 784
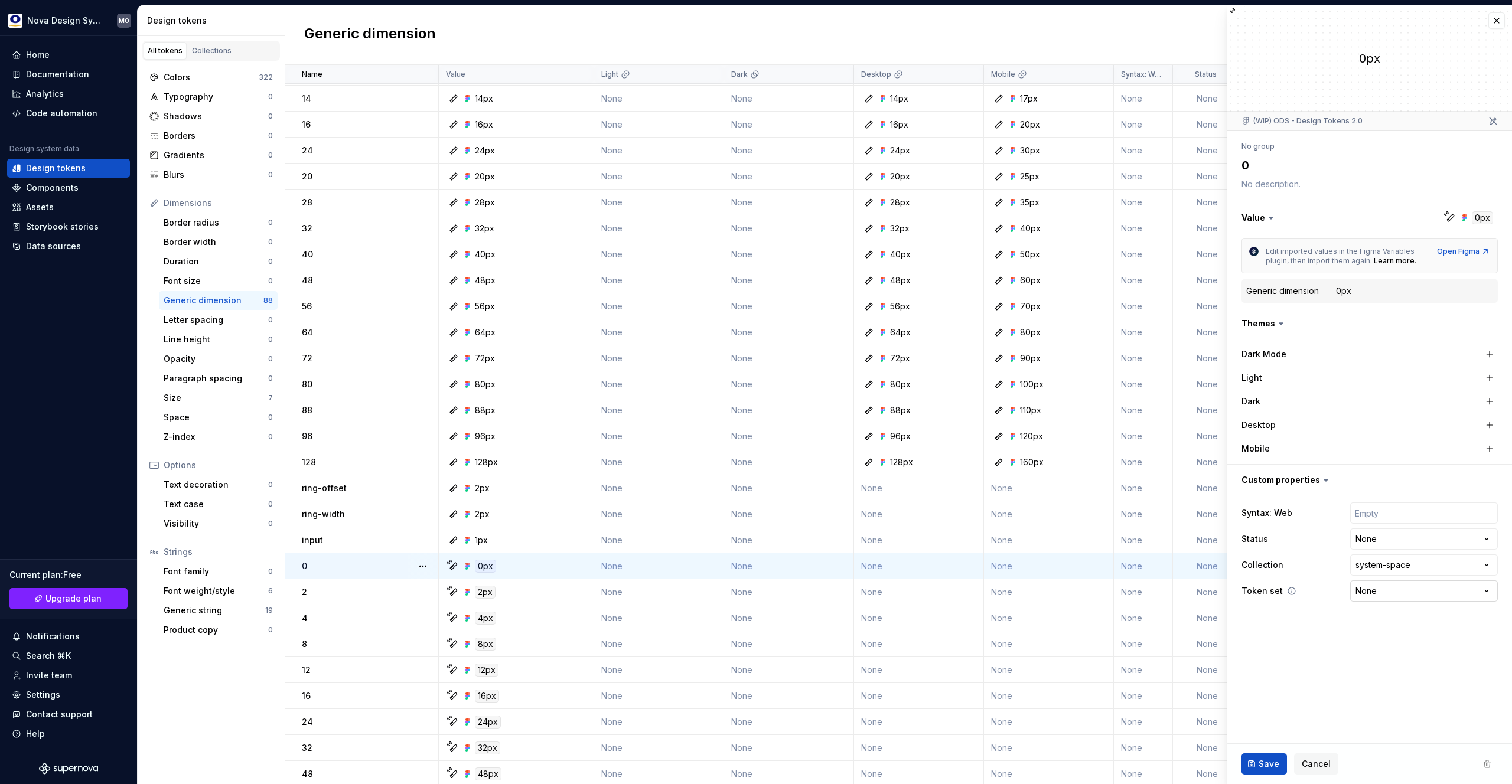
click at [1390, 595] on html "Nova Design System MO Home Documentation Analytics Code automation Design syste…" at bounding box center [756, 392] width 1512 height 784
click at [1299, 632] on html "Nova Design System MO Home Documentation Analytics Code automation Design syste…" at bounding box center [756, 392] width 1512 height 784
click at [212, 52] on div "Collections" at bounding box center [212, 50] width 40 height 9
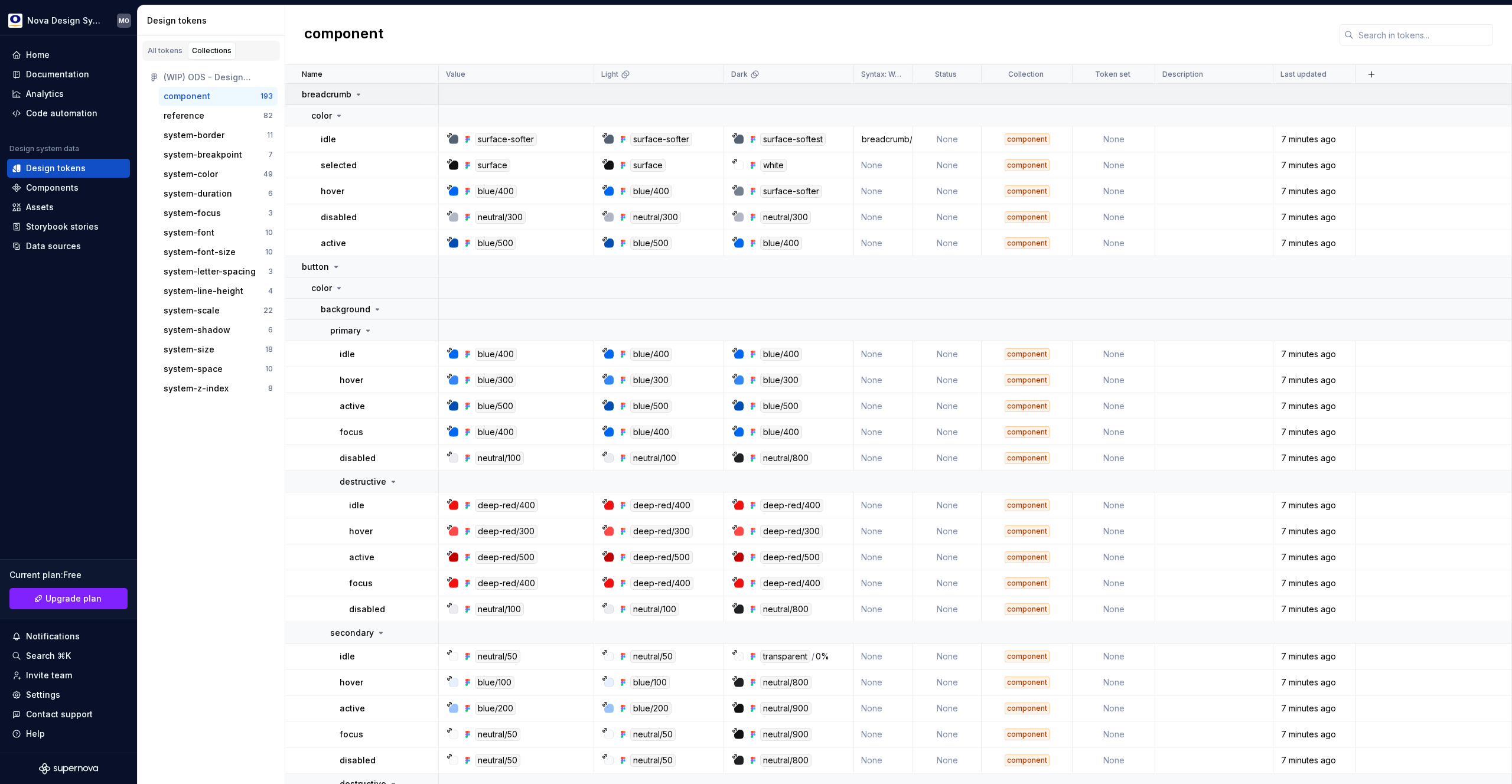
drag, startPoint x: 286, startPoint y: 87, endPoint x: 296, endPoint y: 87, distance: 10.0
click at [296, 87] on td "breadcrumb" at bounding box center [362, 95] width 153 height 22
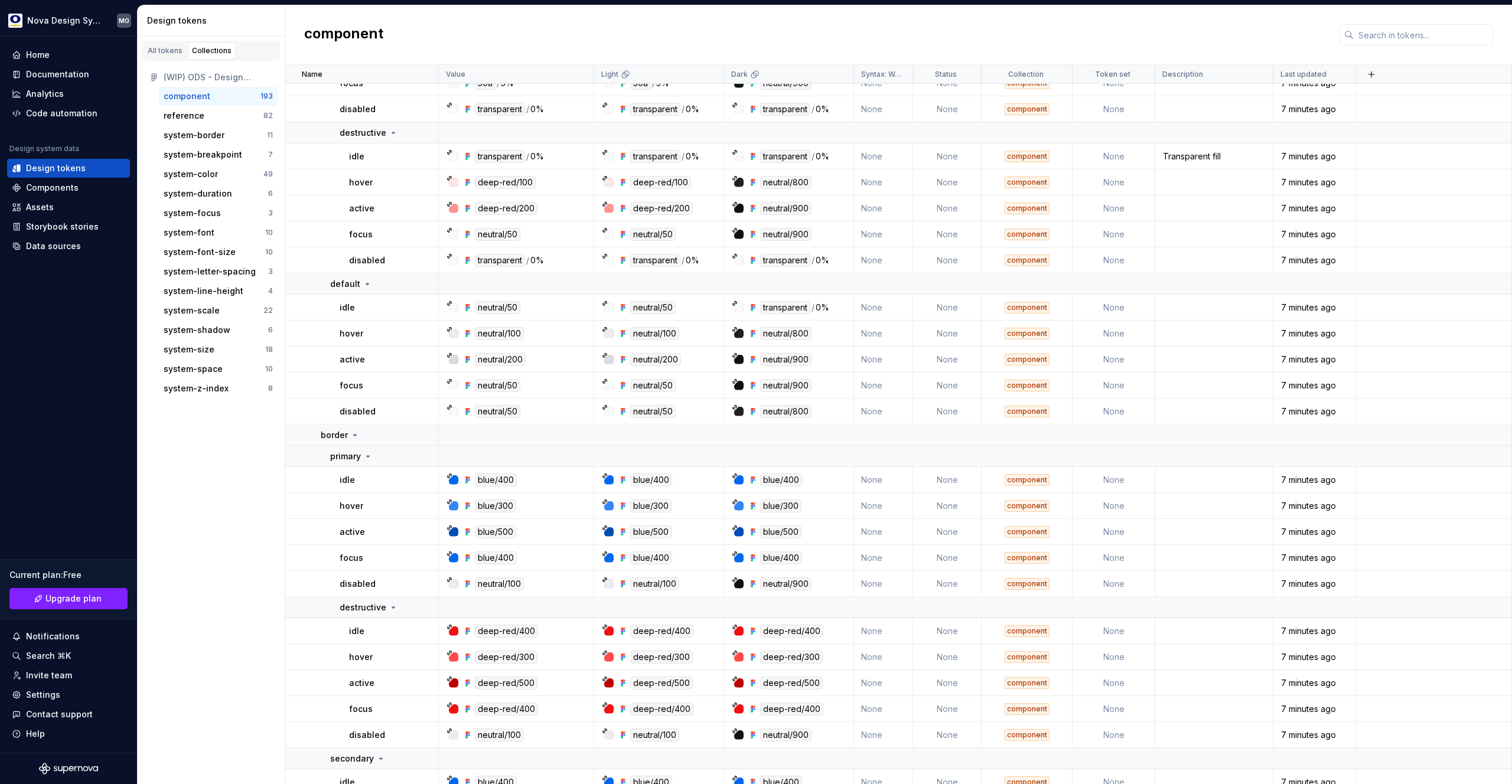
scroll to position [249, 0]
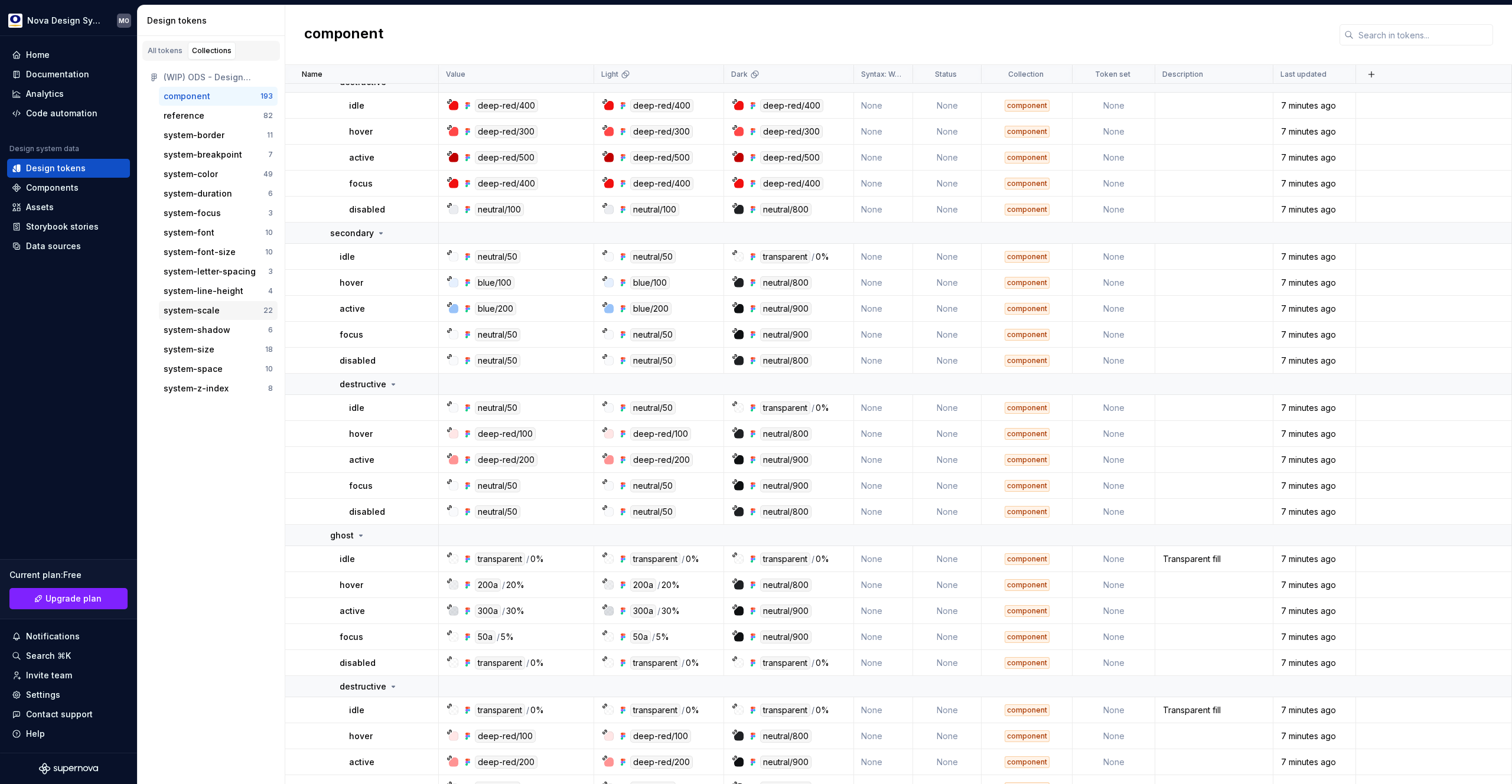
click at [197, 311] on div "system-scale" at bounding box center [191, 310] width 56 height 12
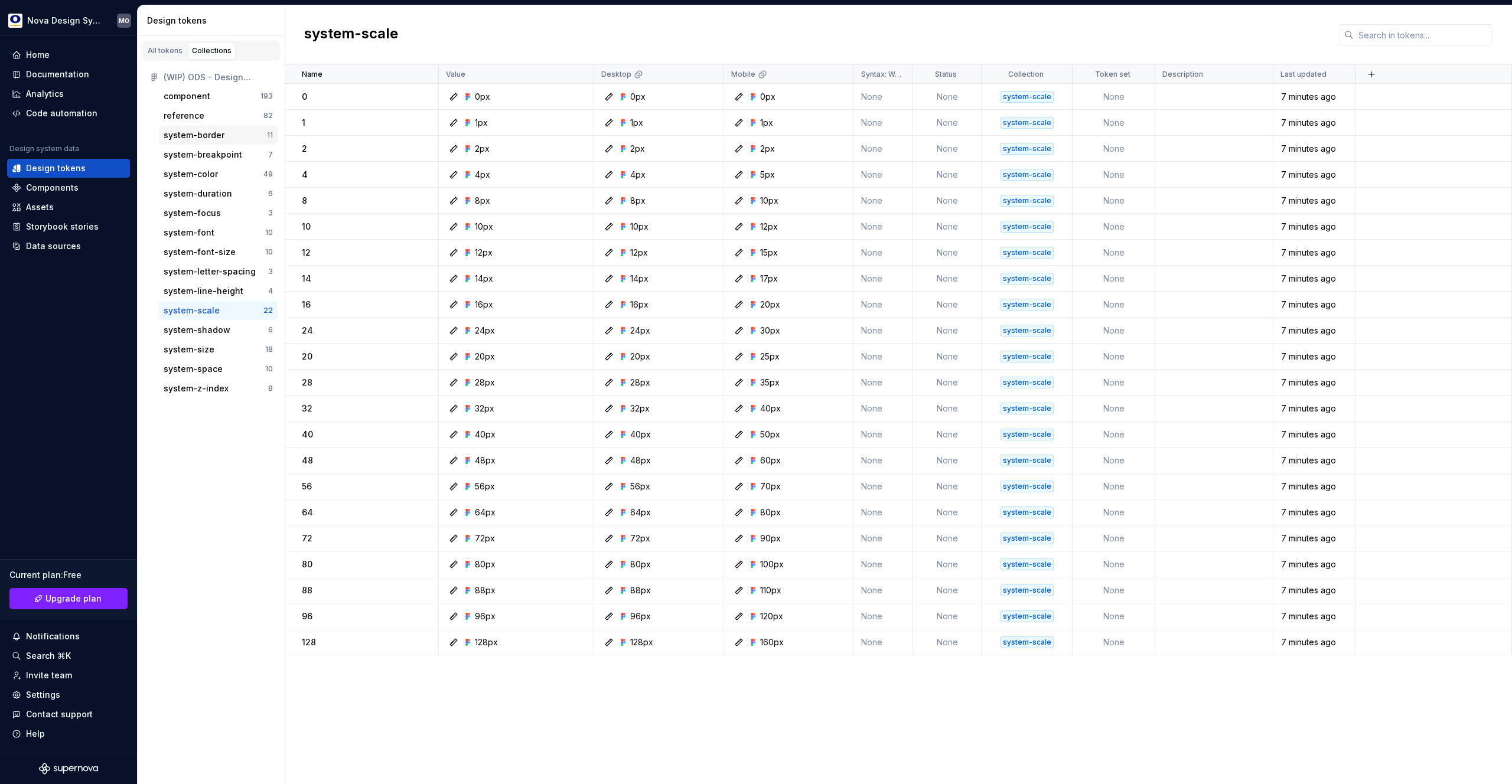
click at [208, 134] on div "system-border" at bounding box center [193, 134] width 60 height 12
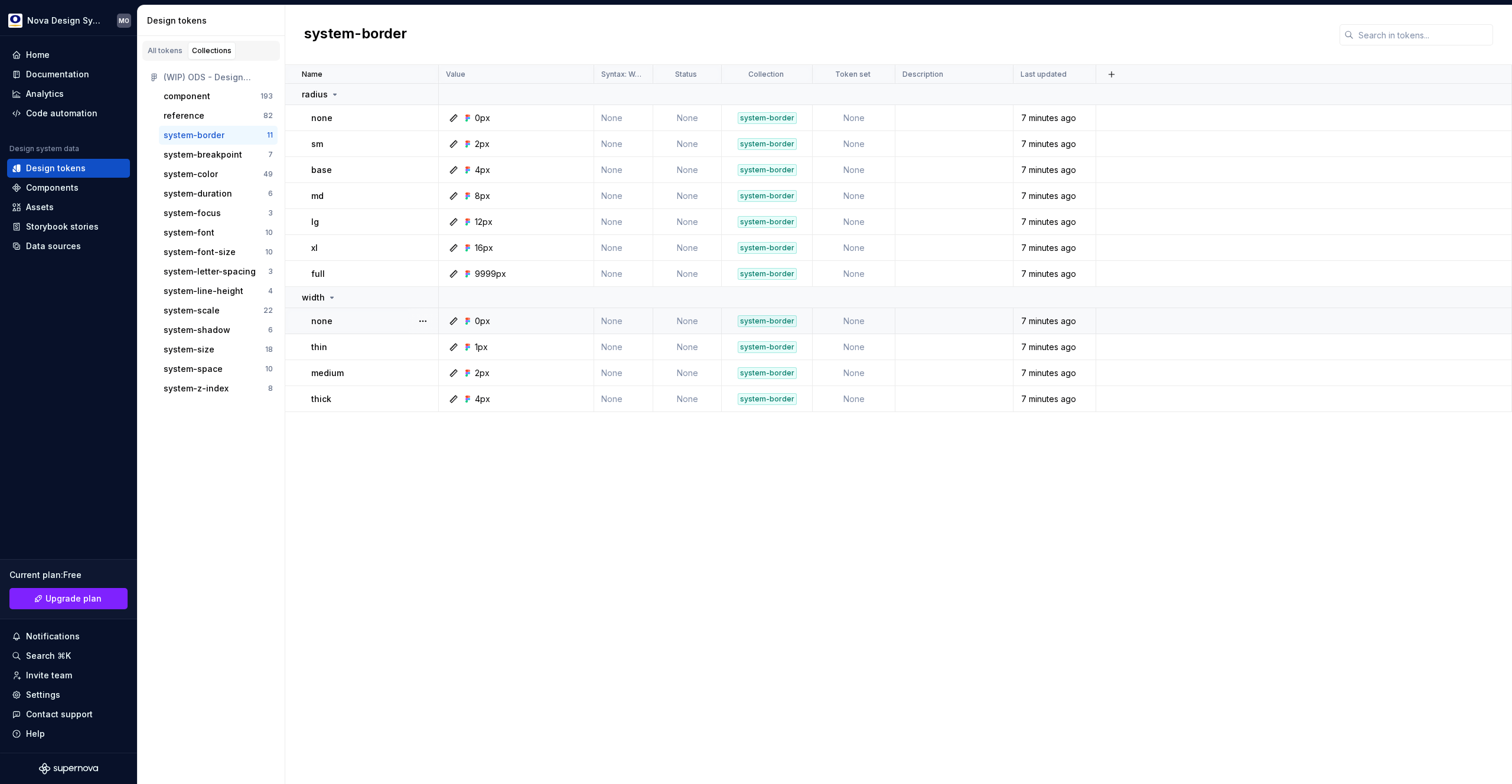
click at [481, 328] on td "0px" at bounding box center [517, 321] width 155 height 26
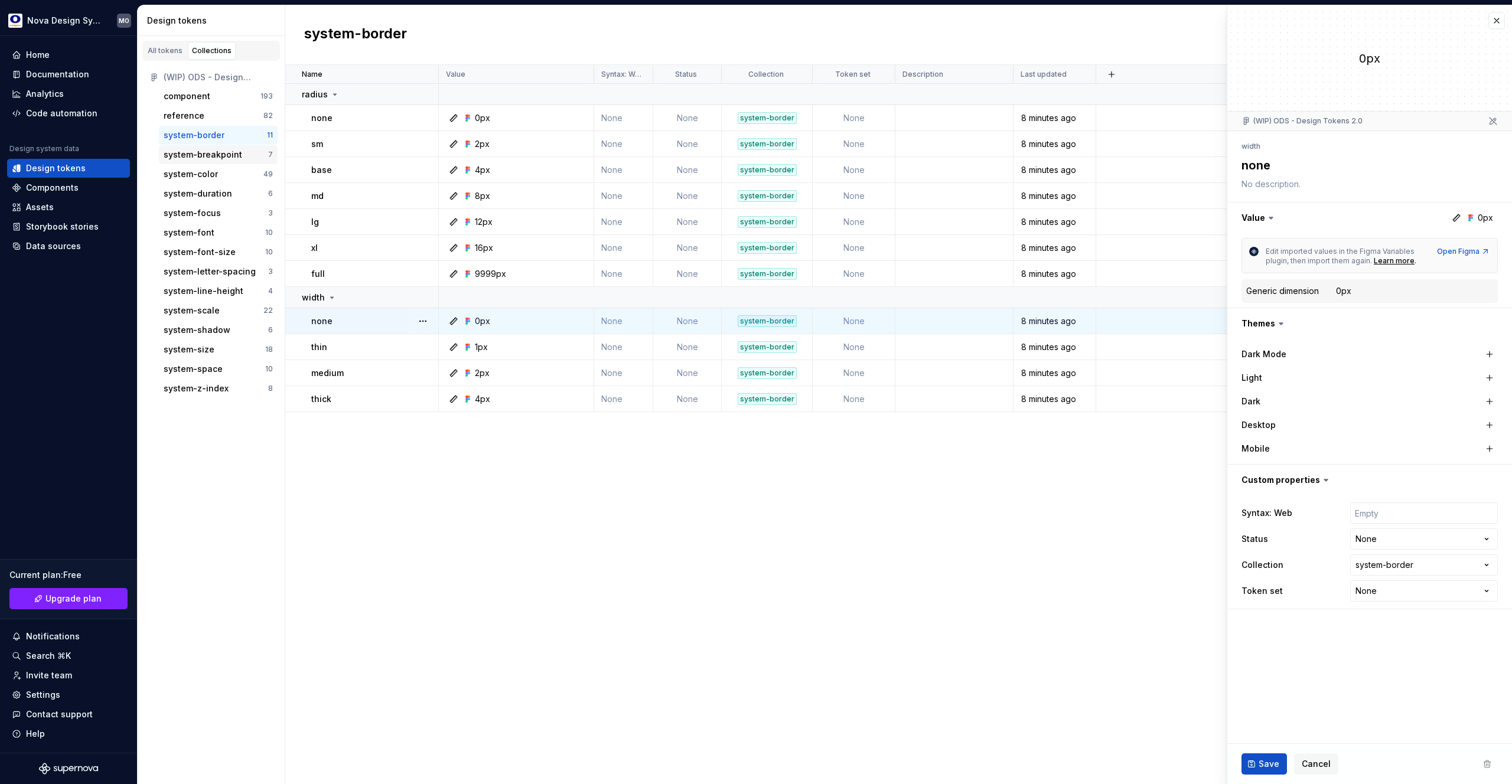
click at [197, 157] on div "system-breakpoint" at bounding box center [202, 154] width 78 height 12
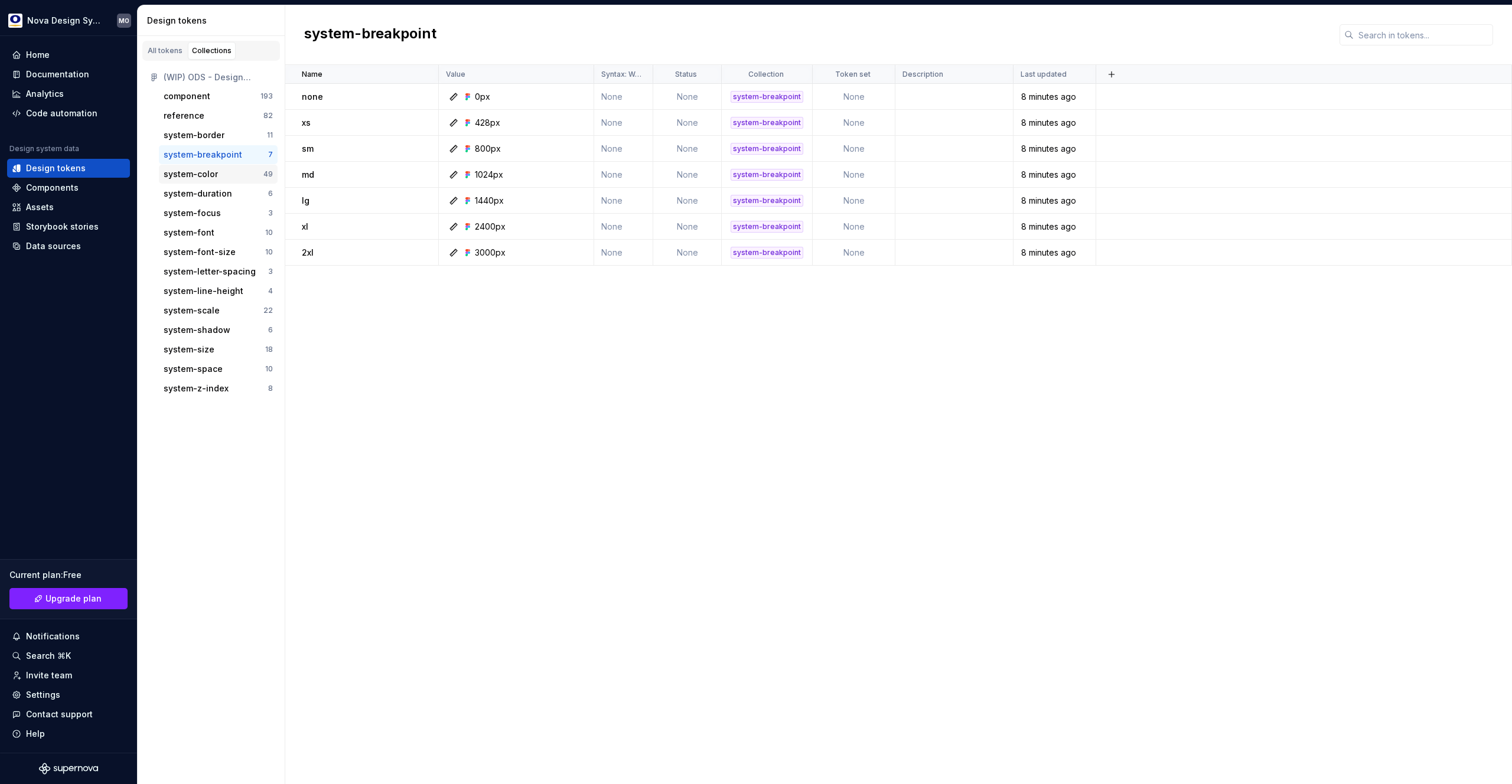
click at [200, 174] on div "system-color" at bounding box center [190, 174] width 54 height 12
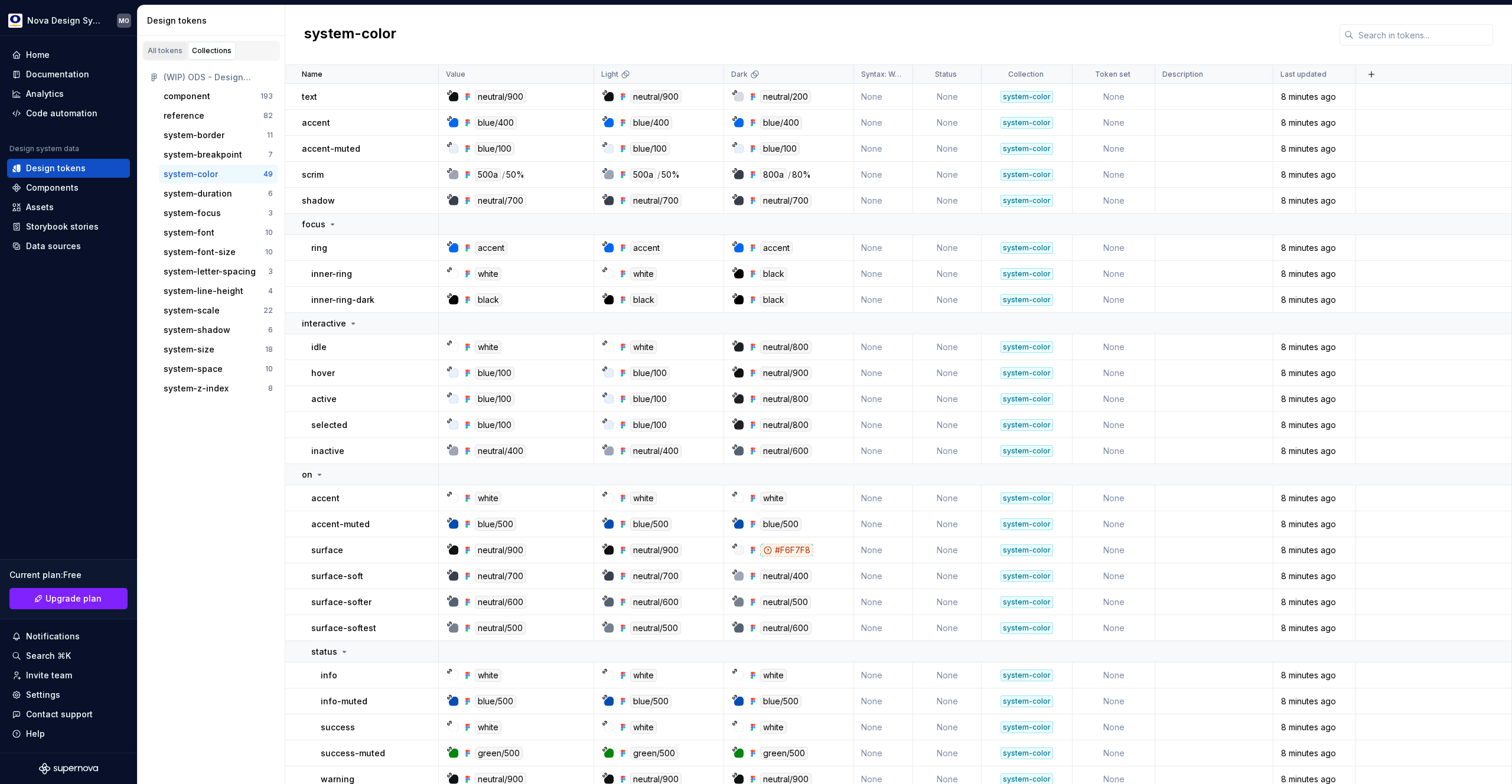
click at [164, 53] on div "All tokens" at bounding box center [165, 50] width 35 height 9
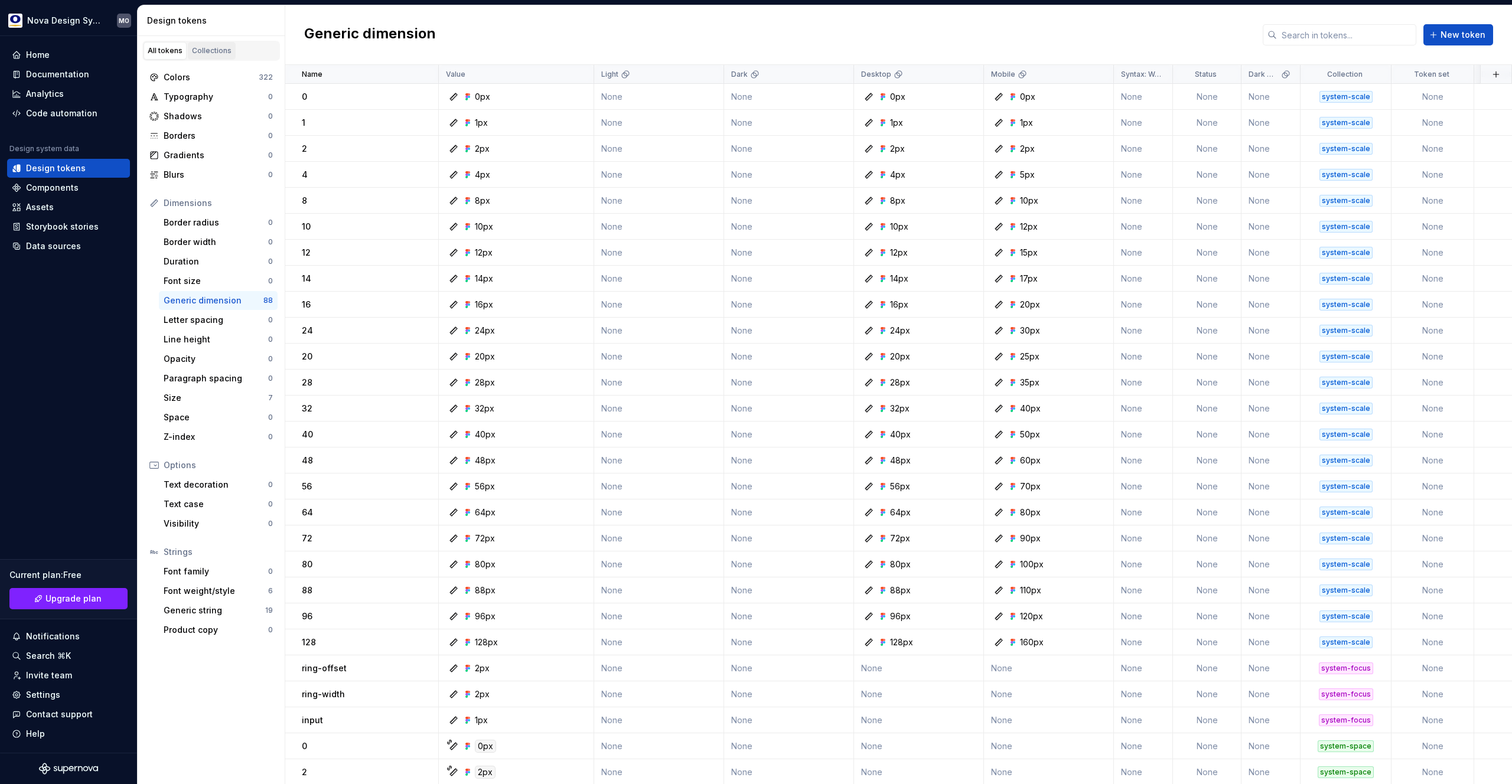
click at [205, 53] on div "Collections" at bounding box center [212, 50] width 40 height 9
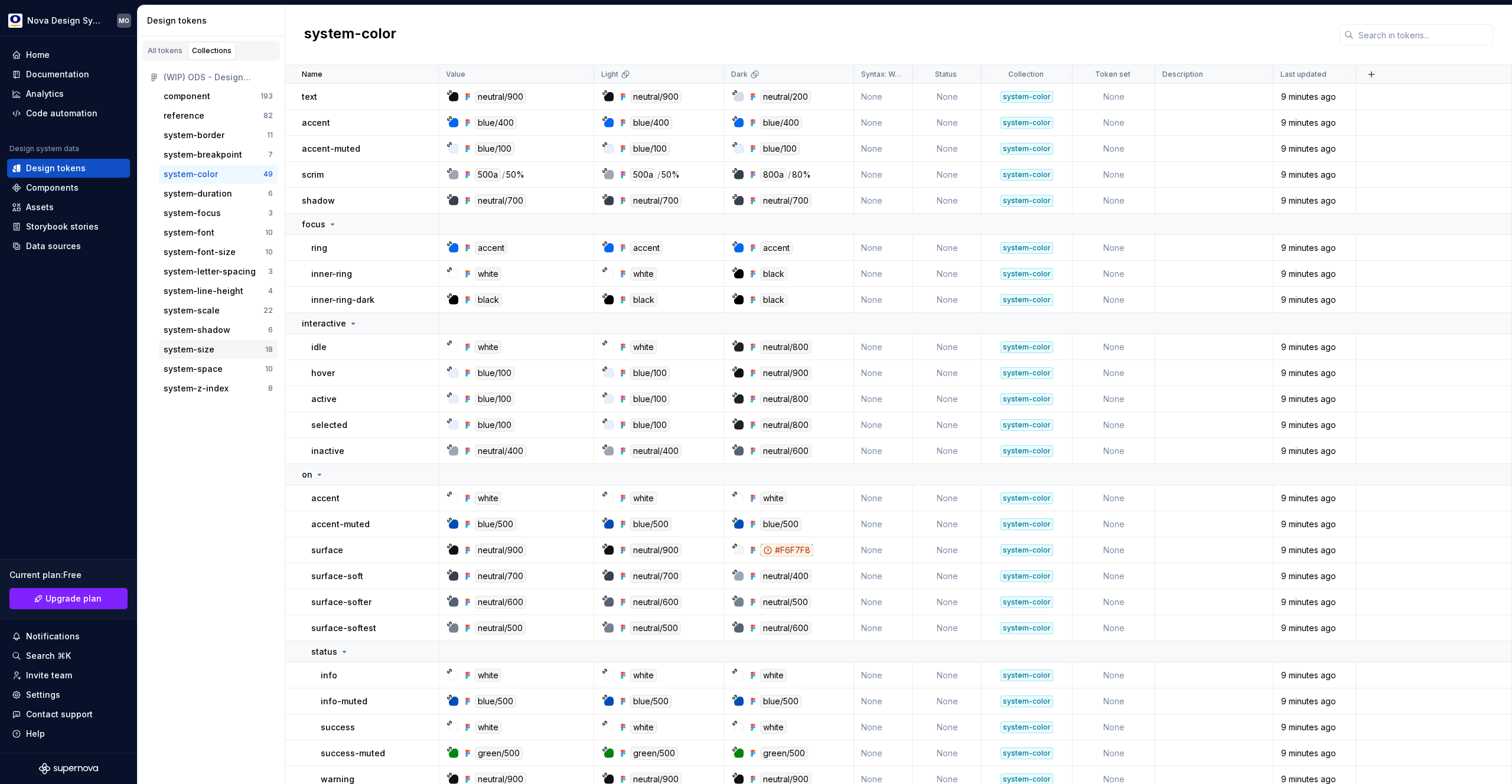
click at [197, 357] on div "system-size 18" at bounding box center [218, 349] width 119 height 19
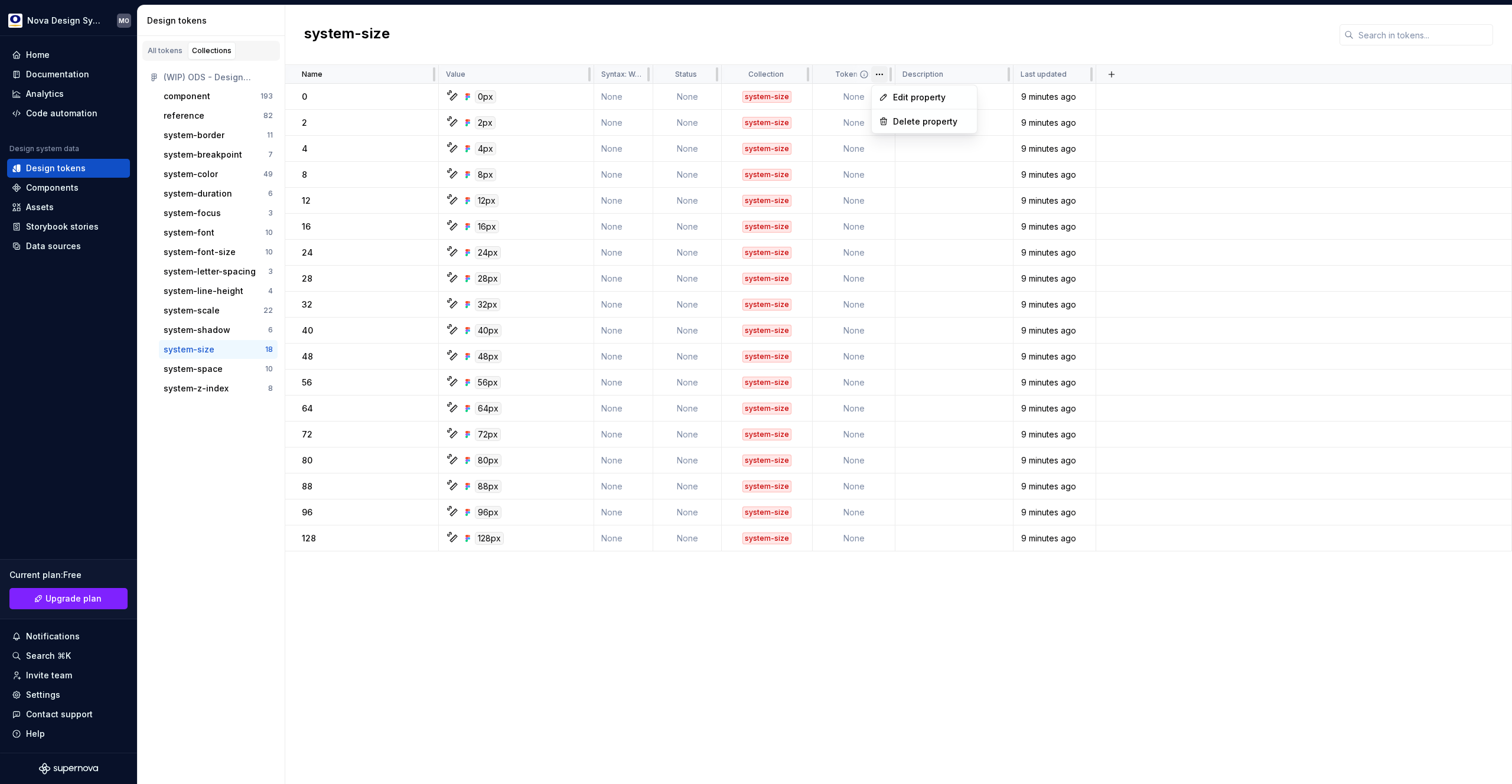
click at [882, 75] on html "Nova Design System MO Home Documentation Analytics Code automation Design syste…" at bounding box center [756, 392] width 1512 height 784
click at [895, 98] on span "Edit property" at bounding box center [931, 97] width 77 height 12
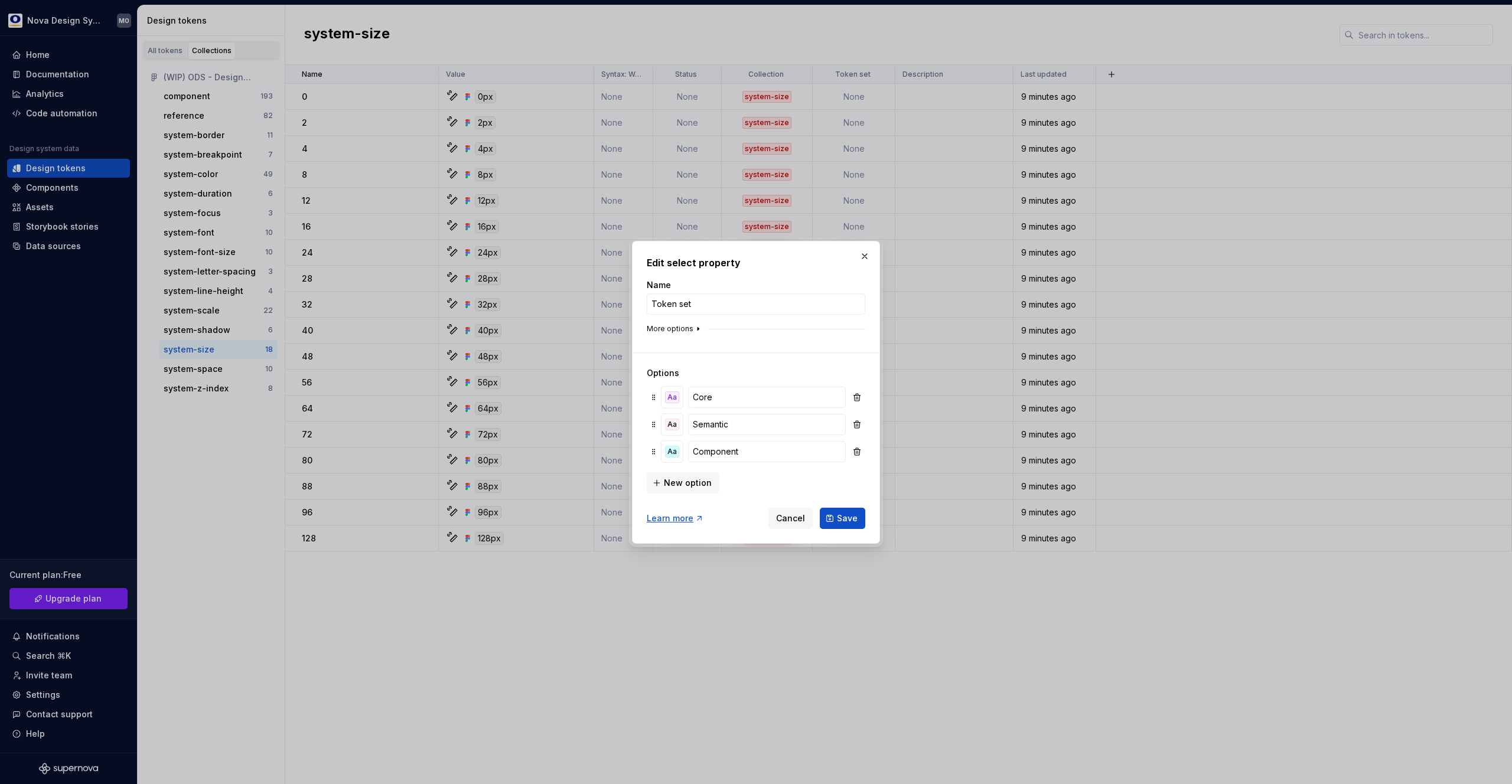
click at [694, 328] on icon "button" at bounding box center [698, 329] width 9 height 9
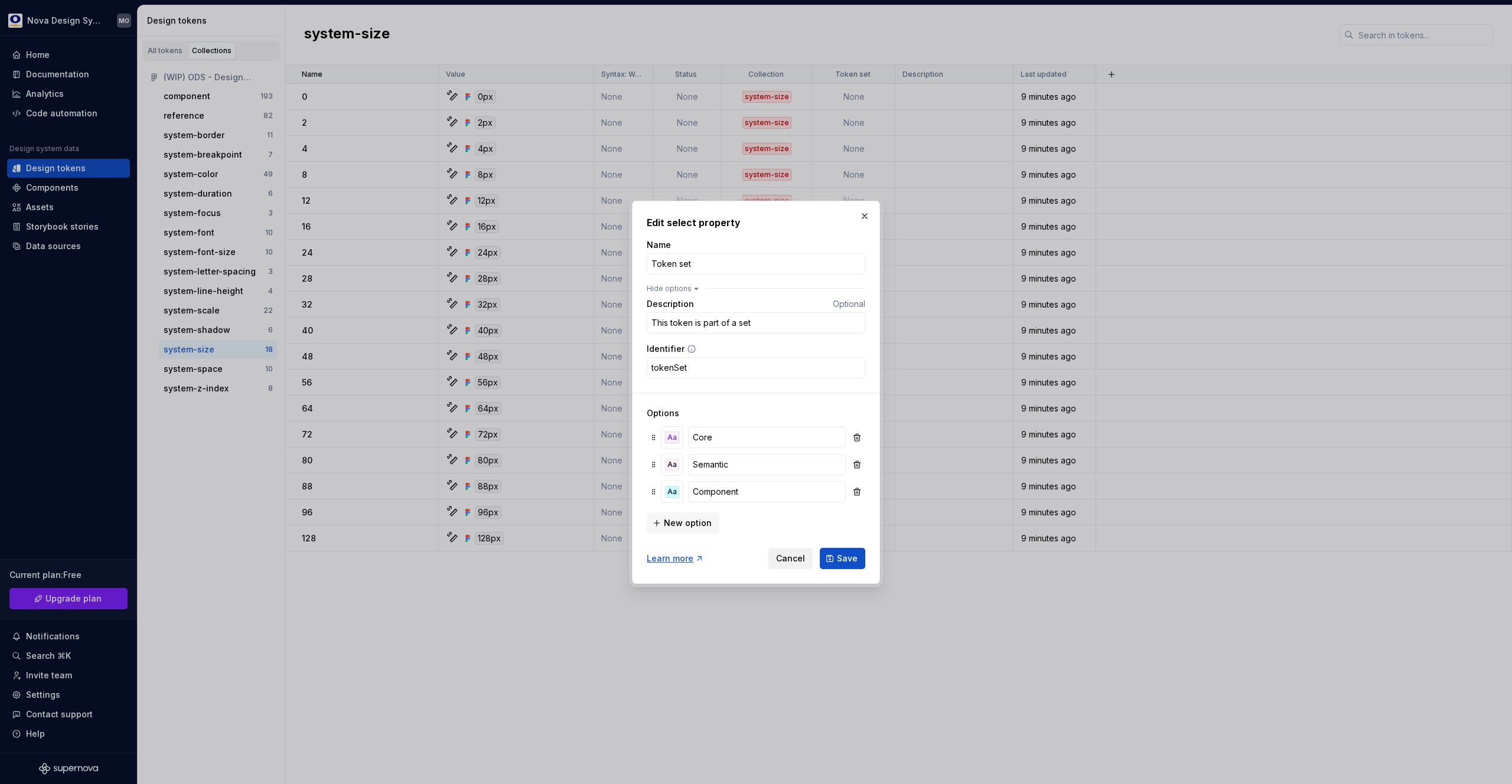
click at [796, 562] on span "Cancel" at bounding box center [791, 558] width 29 height 12
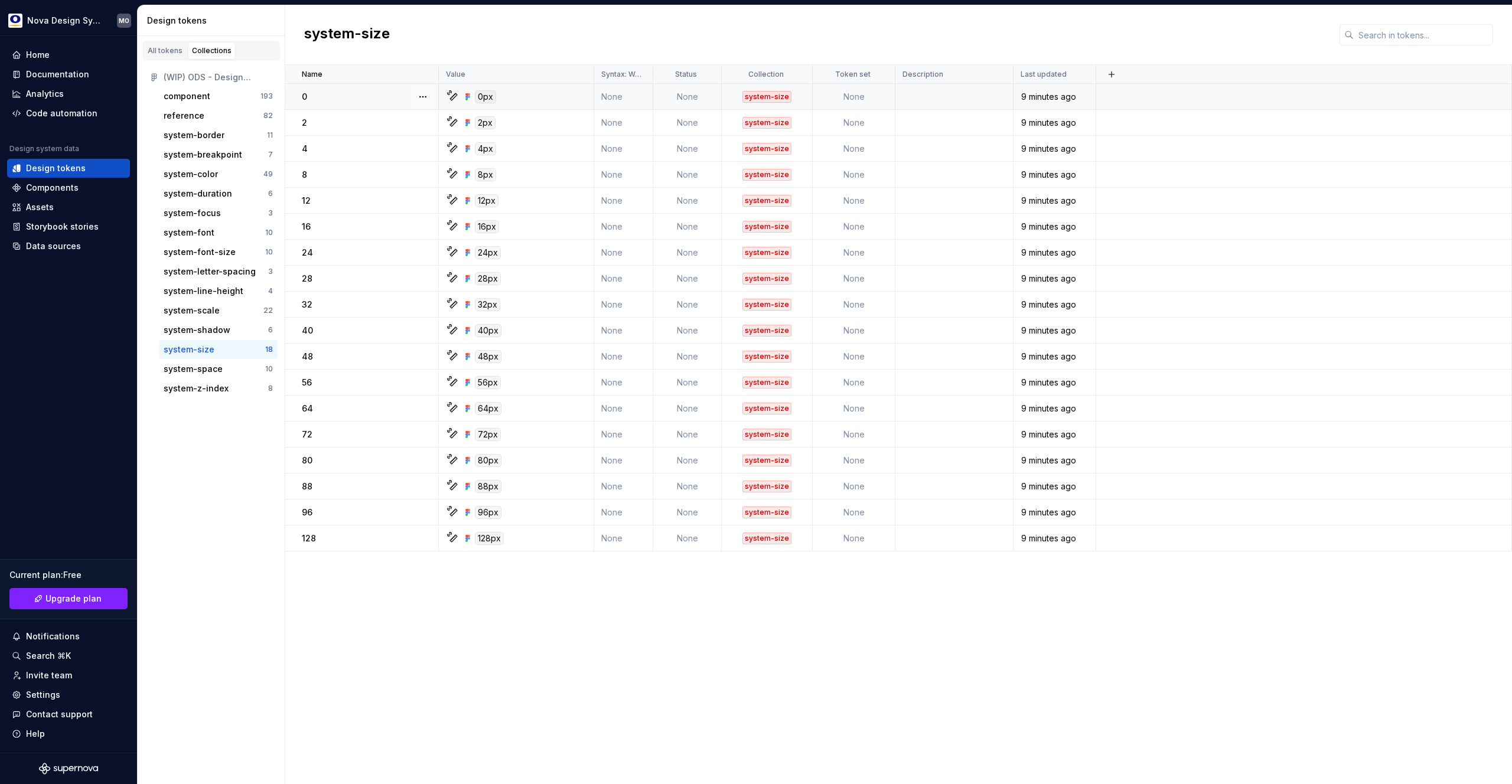
click at [487, 96] on div "0px" at bounding box center [486, 96] width 22 height 13
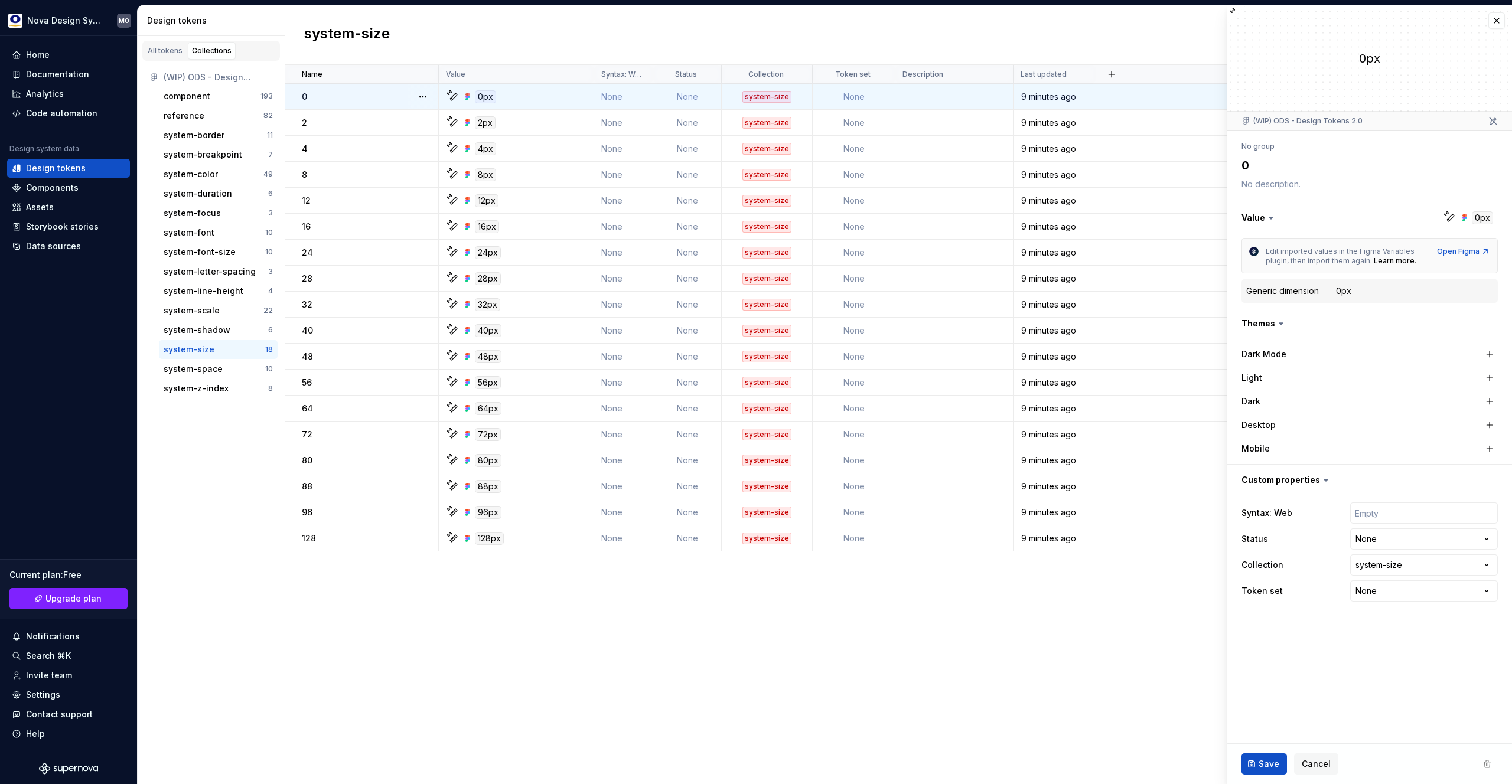
click at [1349, 293] on div "0px" at bounding box center [1343, 290] width 15 height 12
click at [1343, 291] on div "0px" at bounding box center [1343, 290] width 15 height 12
click at [1404, 592] on html "Nova Design System MO Home Documentation Analytics Code automation Design syste…" at bounding box center [756, 392] width 1512 height 784
click at [1323, 617] on html "Nova Design System MO Home Documentation Analytics Code automation Design syste…" at bounding box center [756, 392] width 1512 height 784
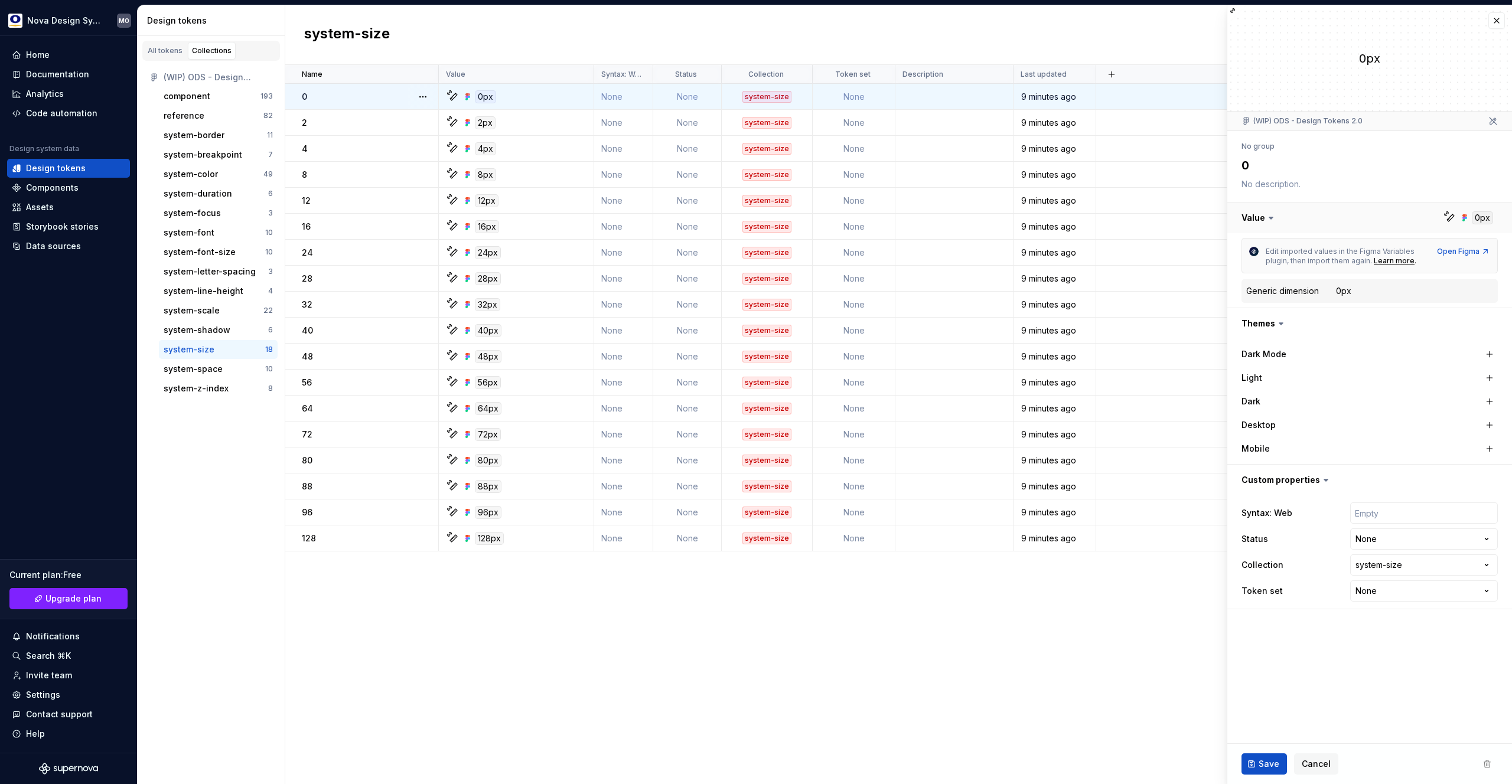
click at [1263, 219] on button "button" at bounding box center [1370, 218] width 285 height 31
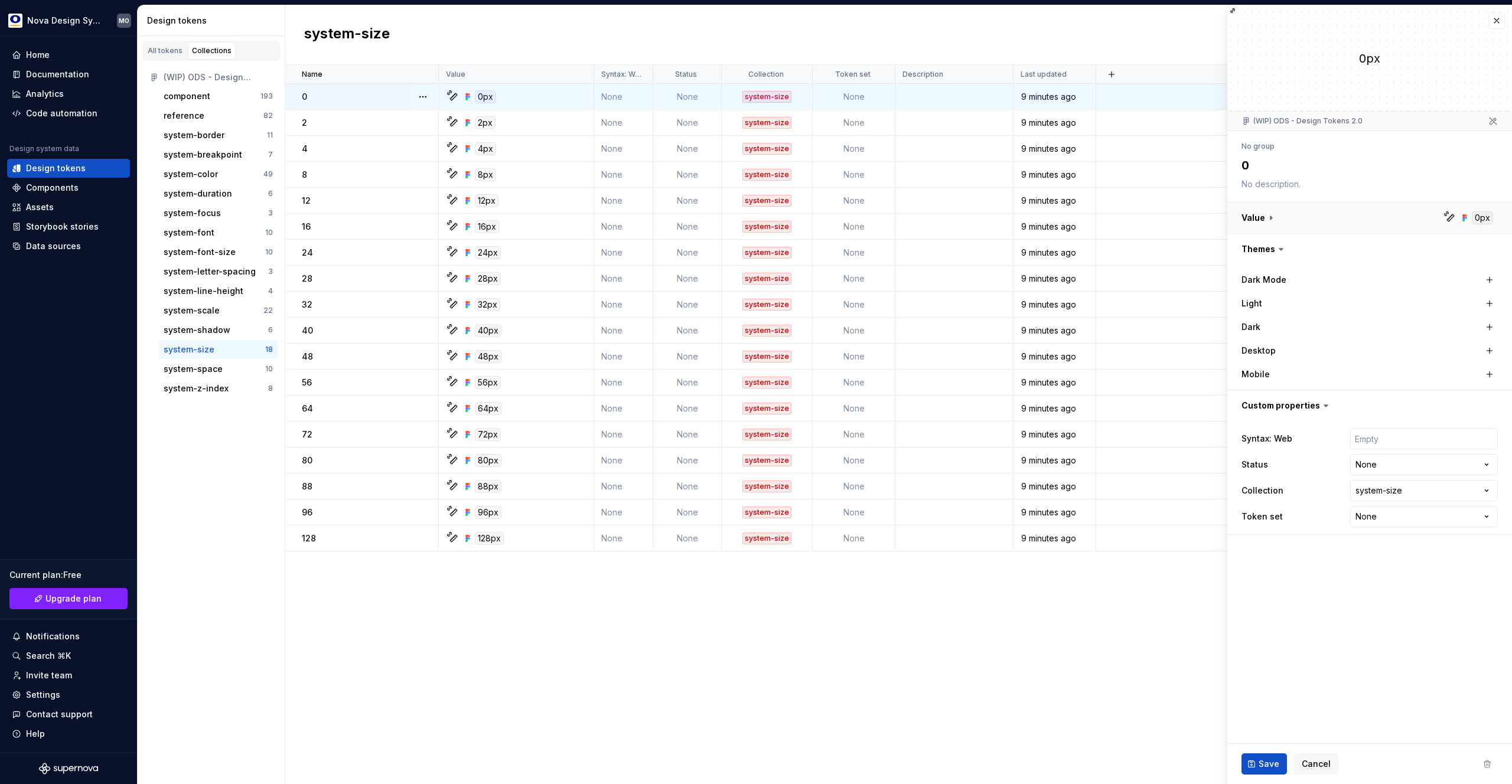
click at [1263, 219] on button "button" at bounding box center [1370, 218] width 285 height 31
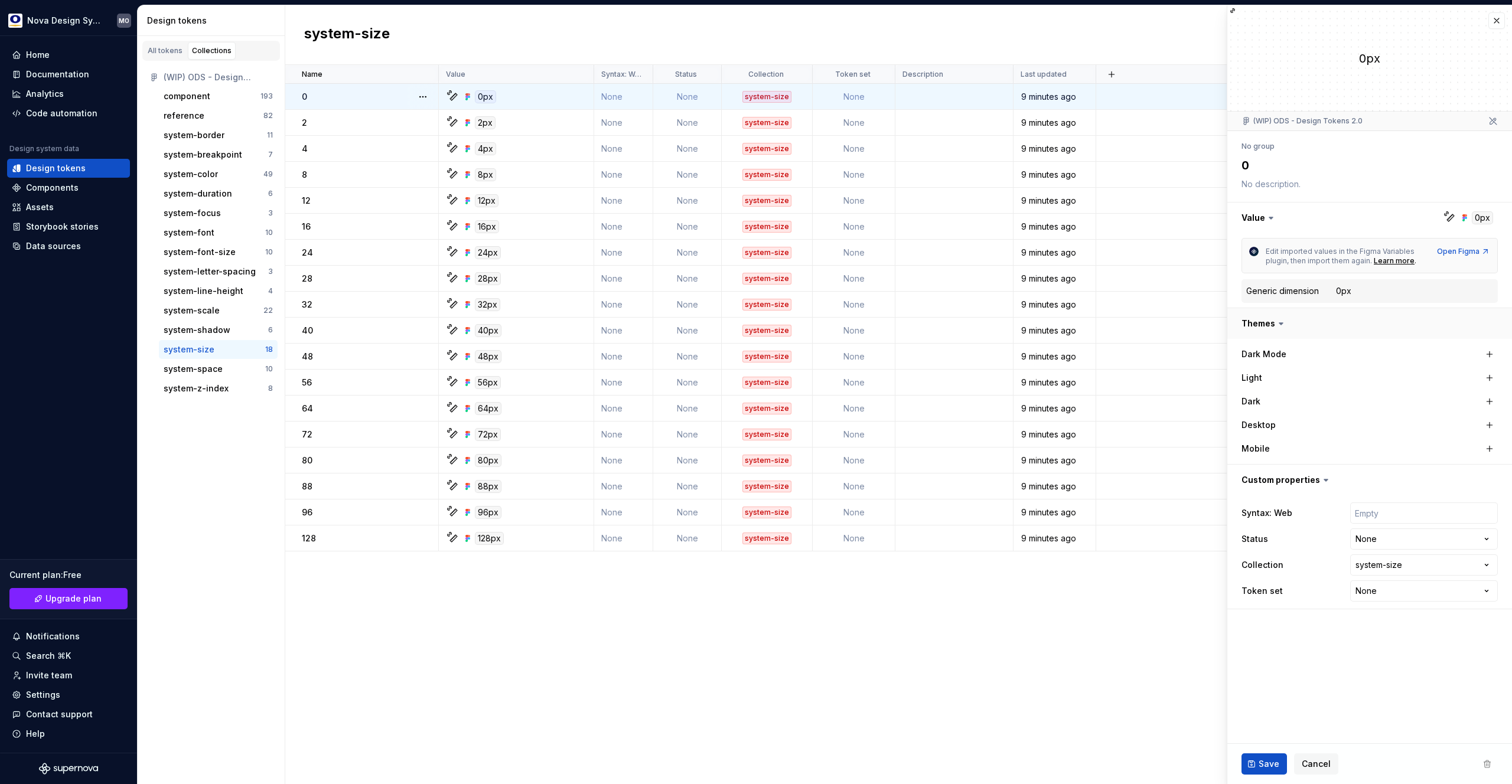
click at [1401, 319] on button "button" at bounding box center [1370, 324] width 285 height 31
click at [206, 174] on div "system-color" at bounding box center [190, 174] width 54 height 12
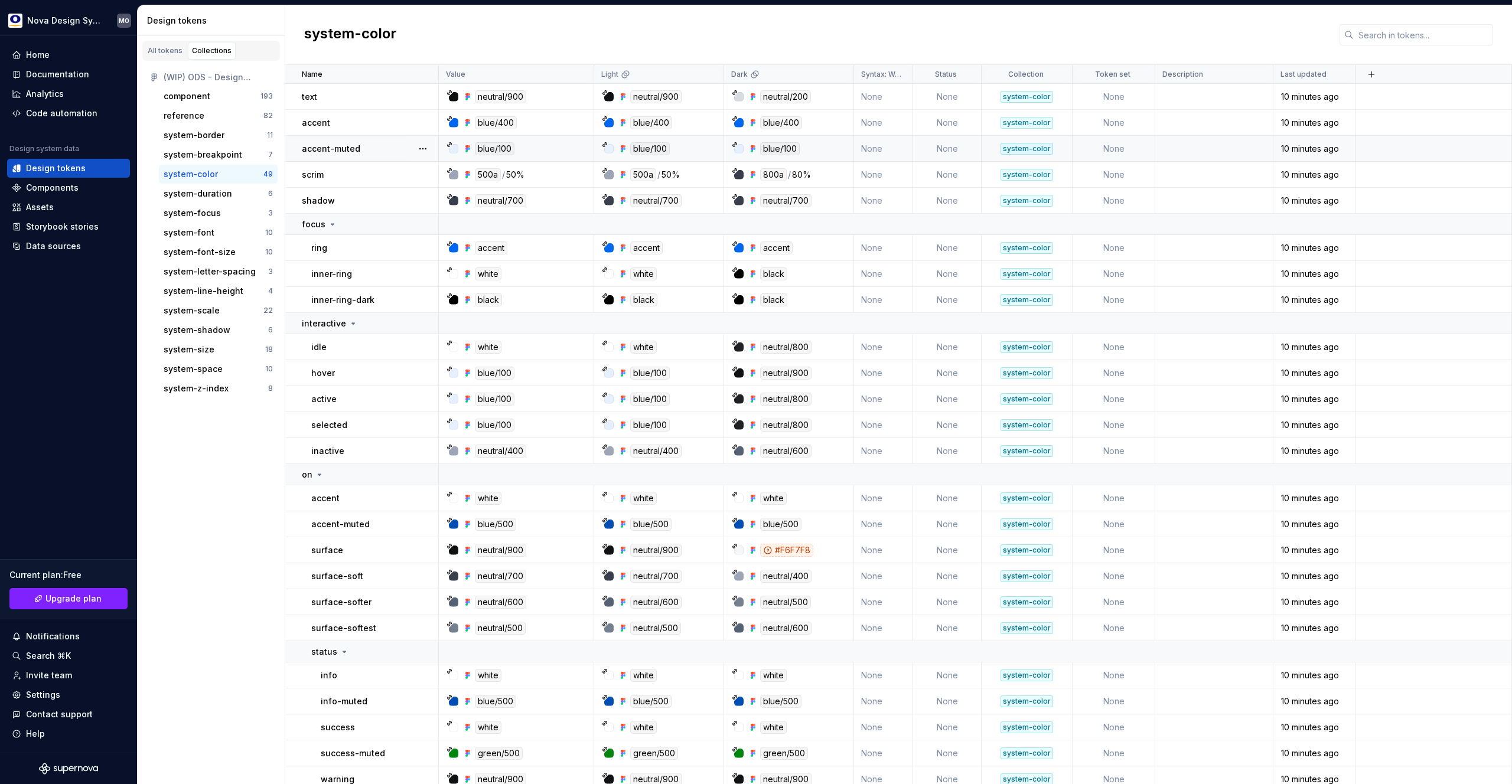
click at [395, 149] on div "accent-muted" at bounding box center [370, 149] width 136 height 12
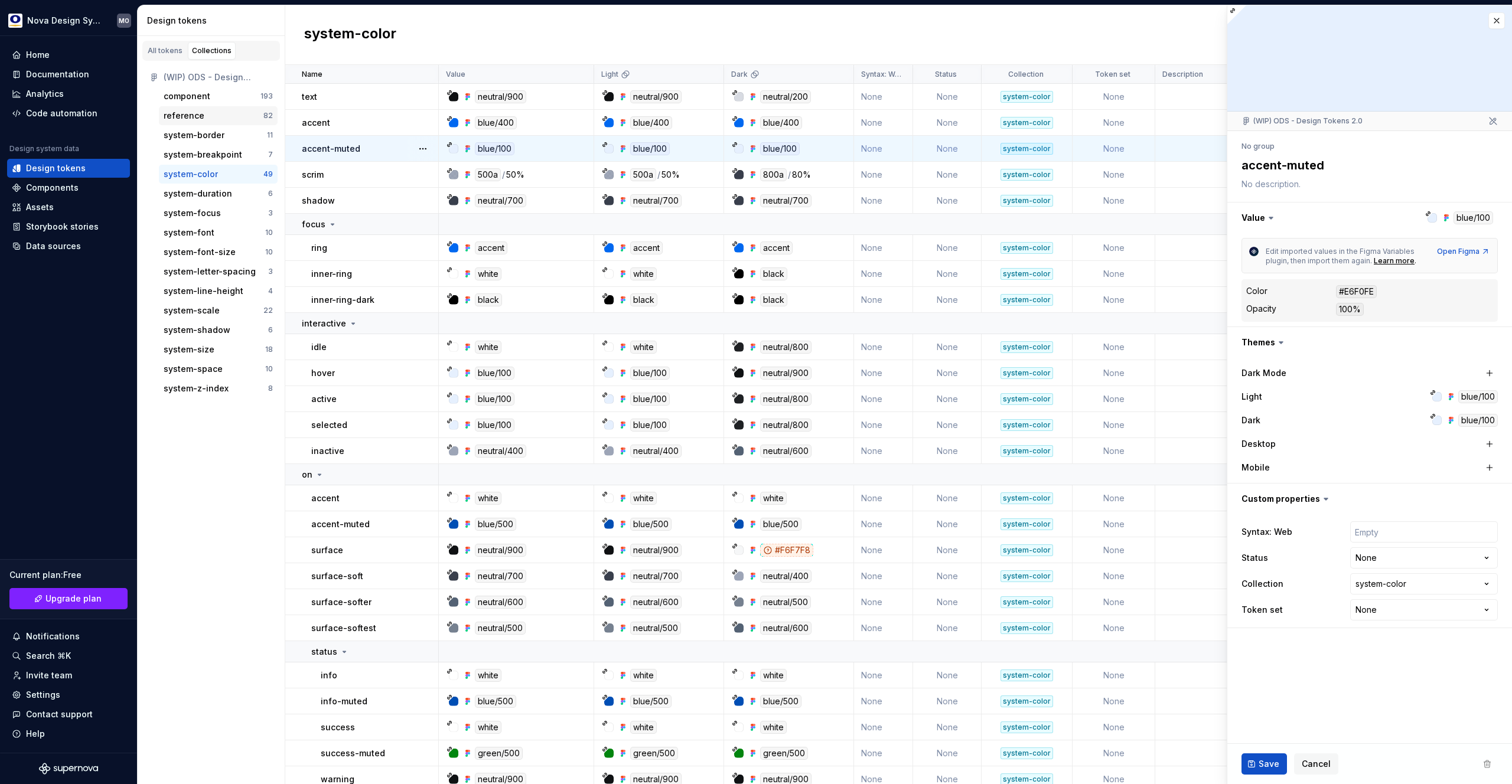
click at [192, 115] on div "reference" at bounding box center [183, 115] width 41 height 12
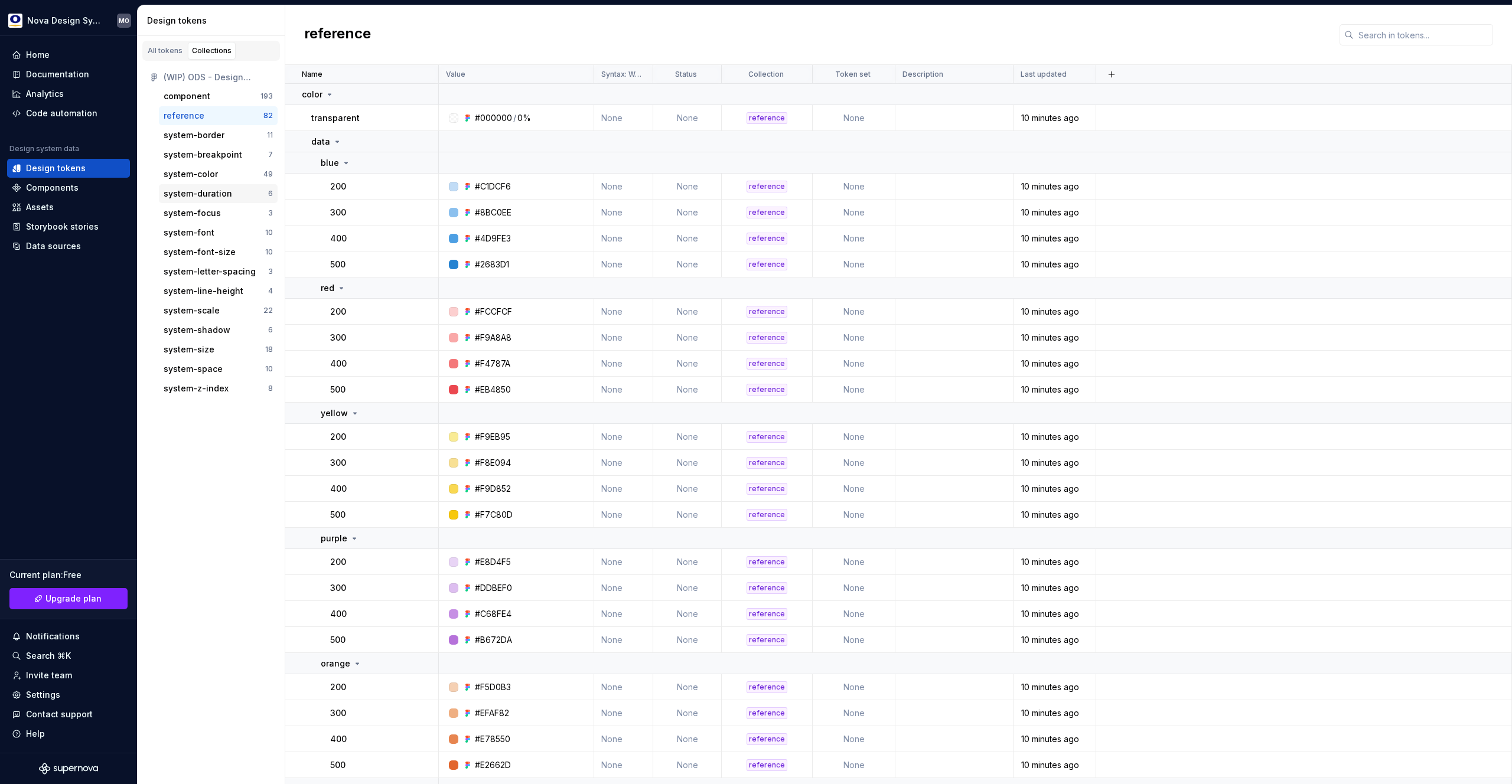
click at [201, 193] on div "system-duration" at bounding box center [197, 193] width 69 height 12
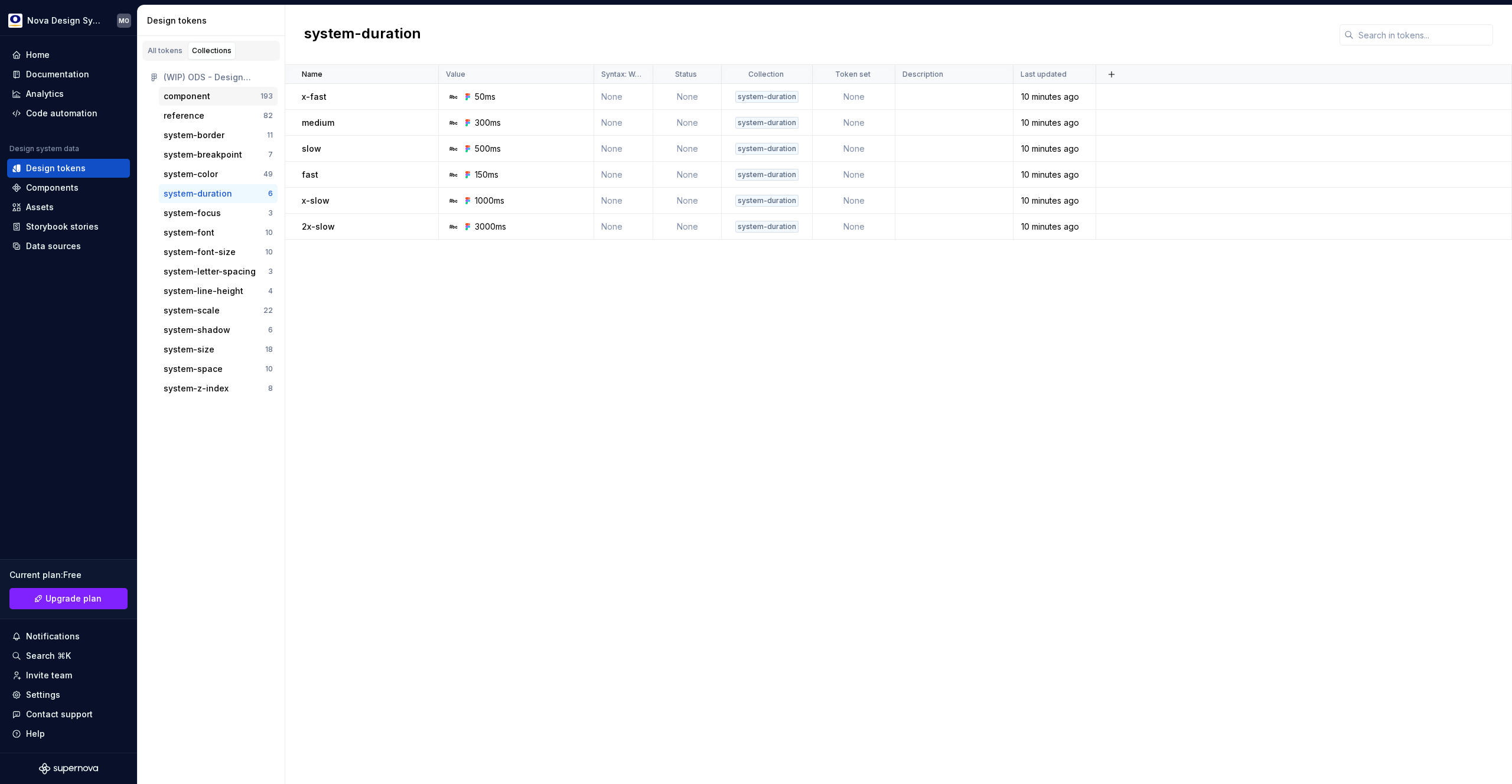
click at [200, 102] on div "component 193" at bounding box center [218, 96] width 119 height 19
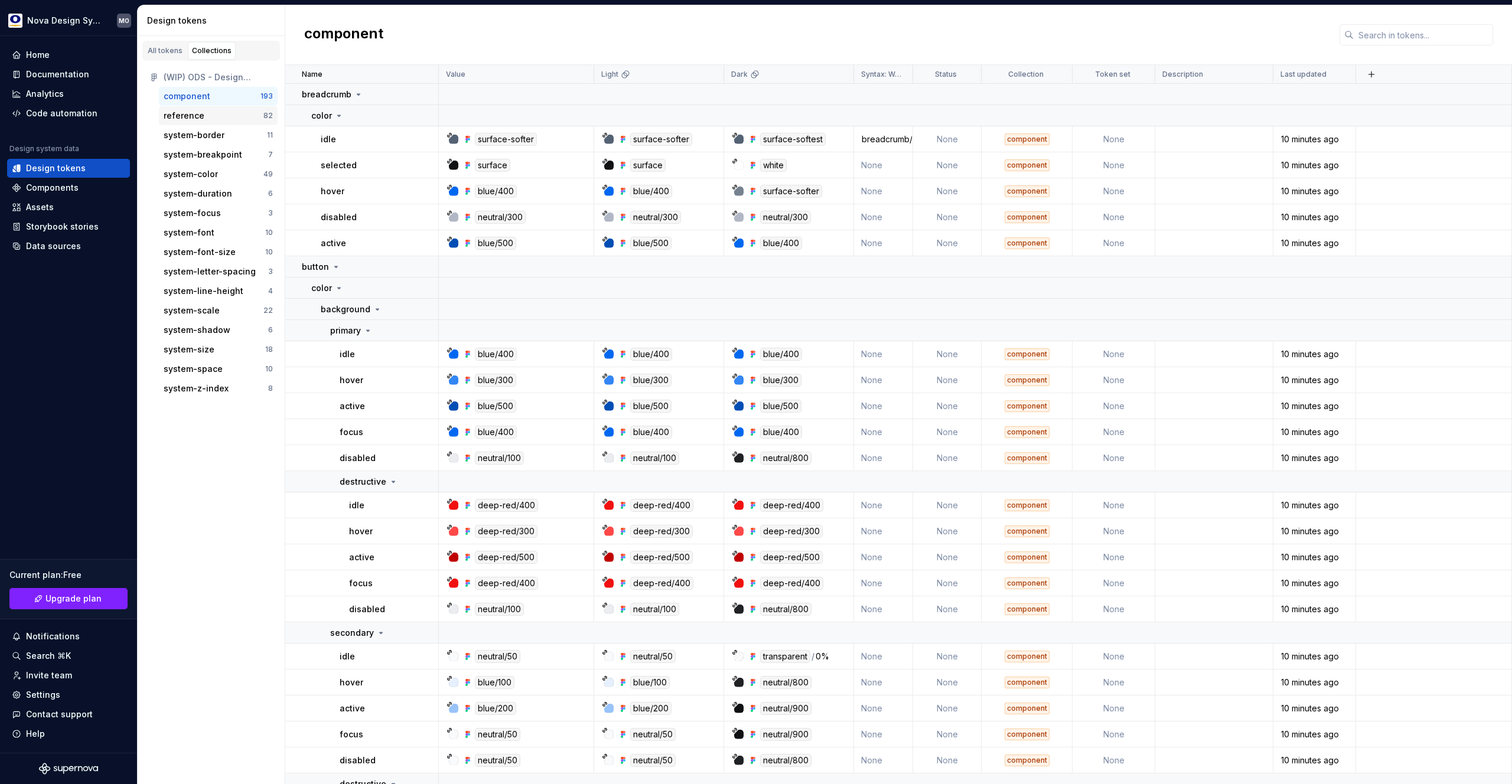
click at [206, 117] on div "reference" at bounding box center [213, 115] width 100 height 12
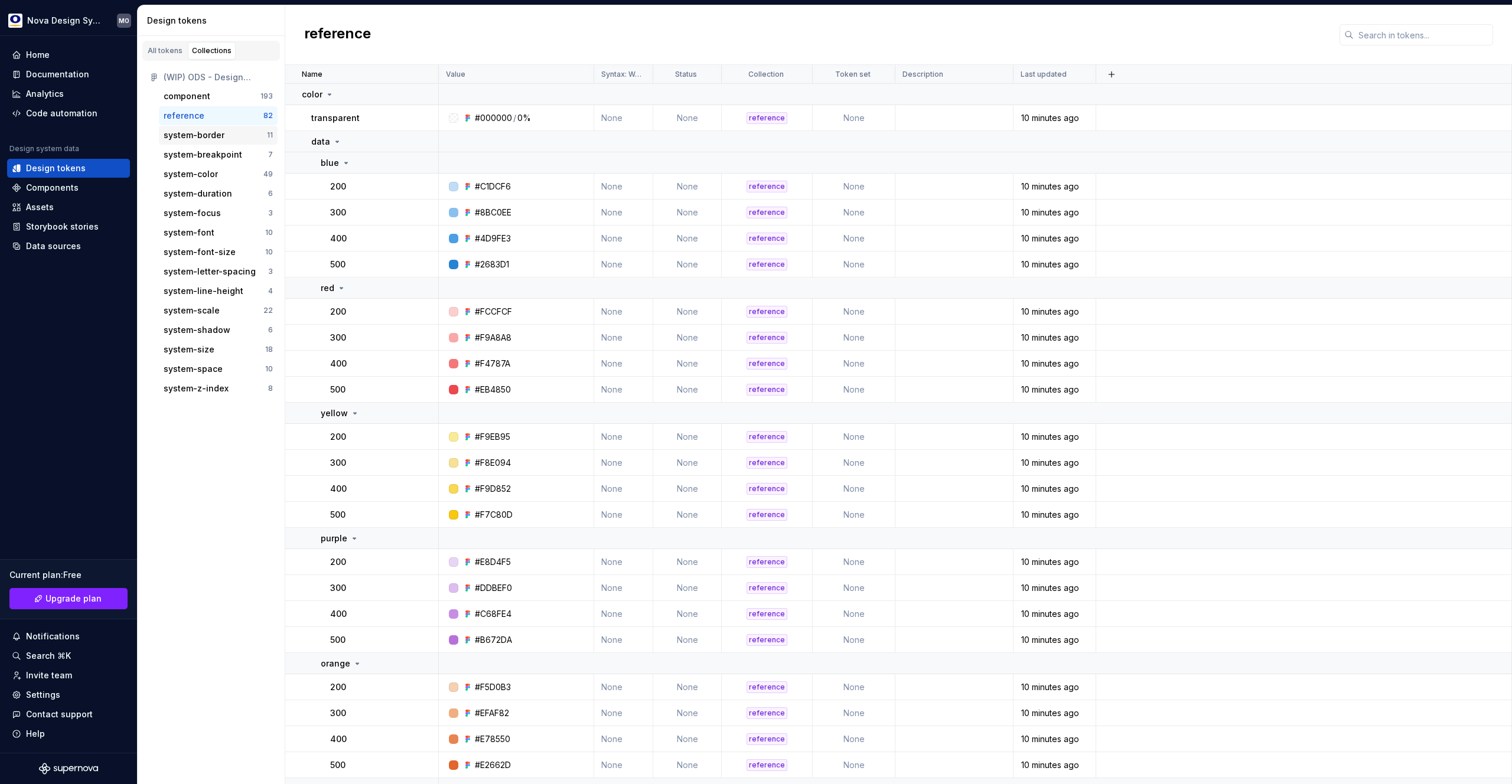
click at [208, 137] on div "system-border" at bounding box center [193, 134] width 60 height 12
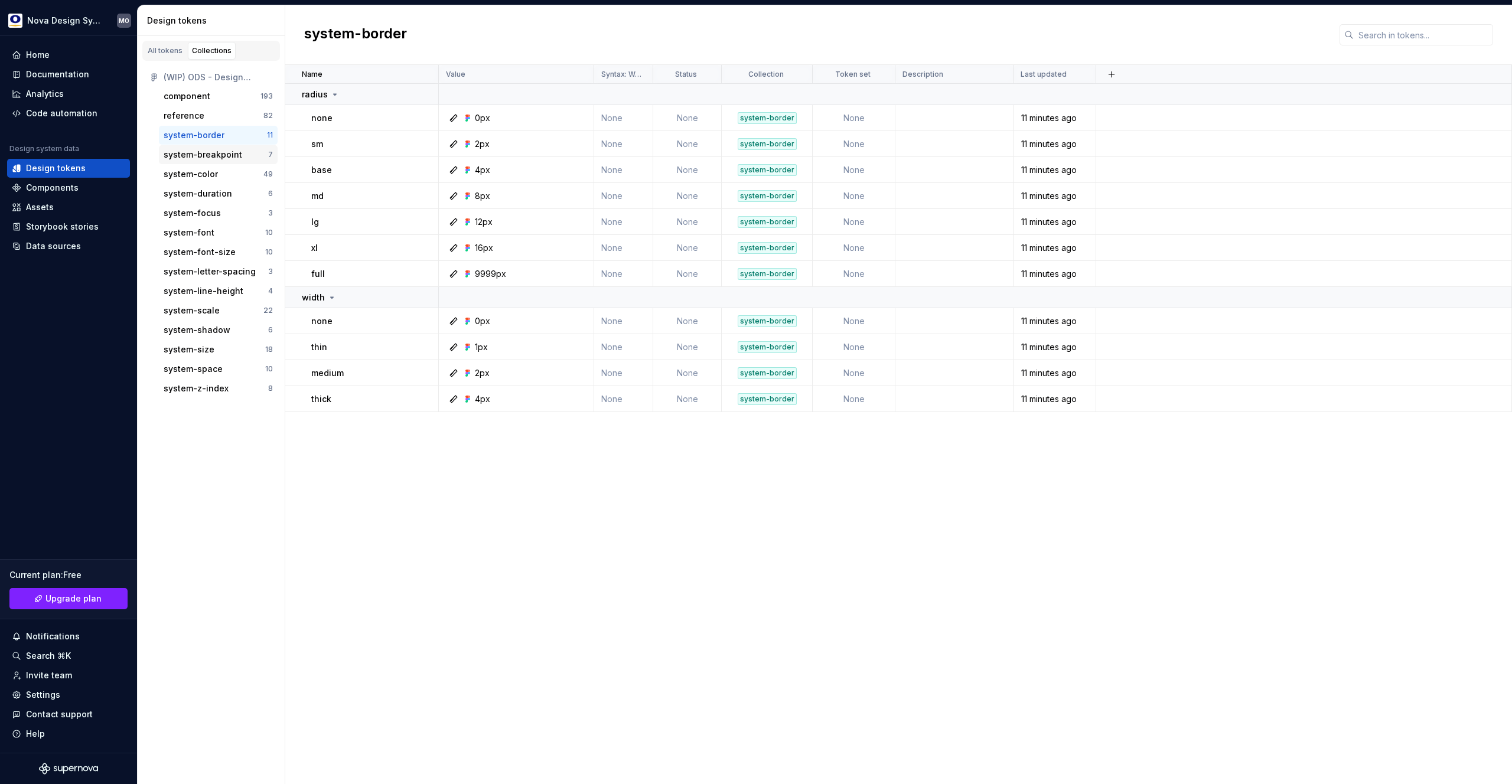
click at [213, 152] on div "system-breakpoint" at bounding box center [202, 154] width 78 height 12
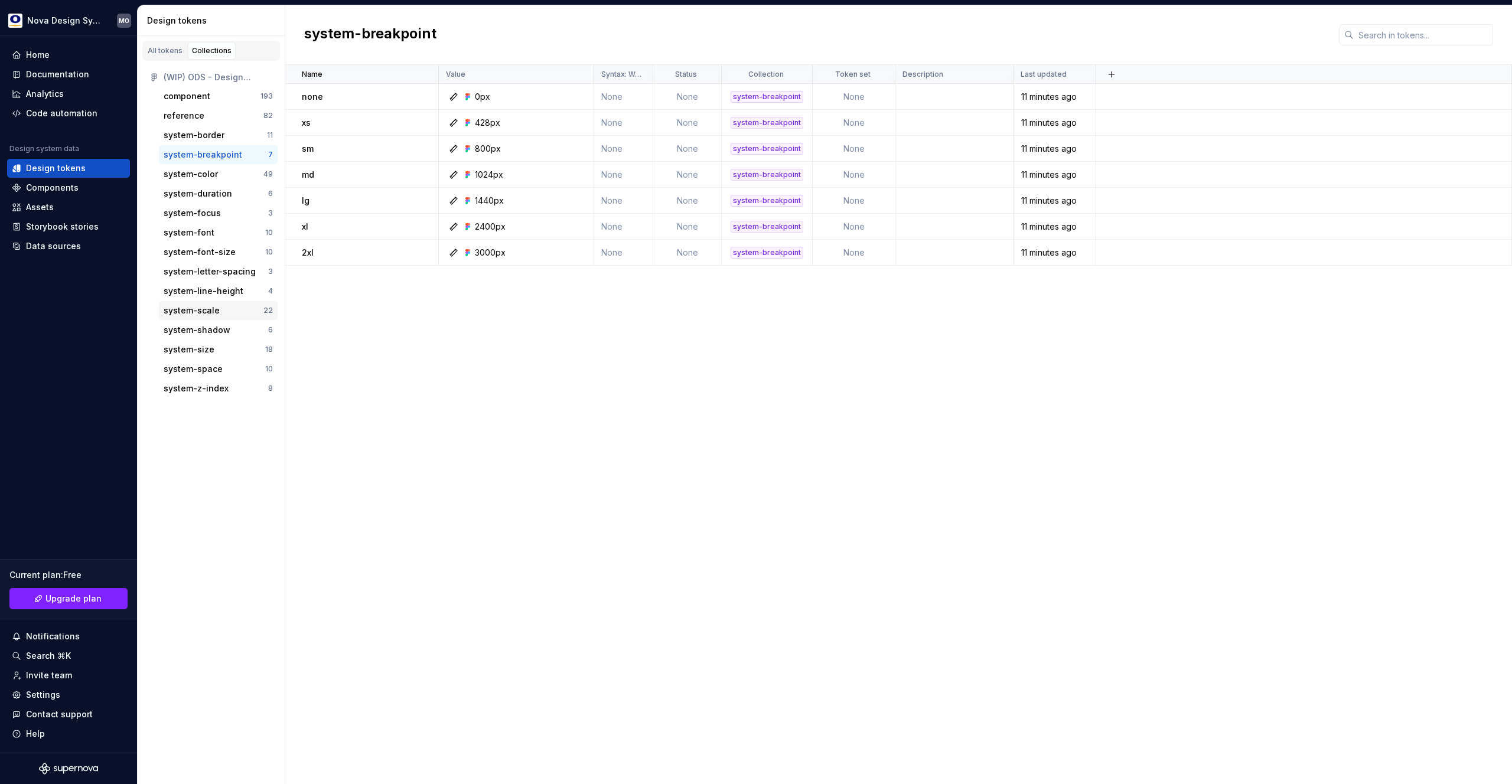
click at [206, 312] on div "system-scale" at bounding box center [191, 310] width 56 height 12
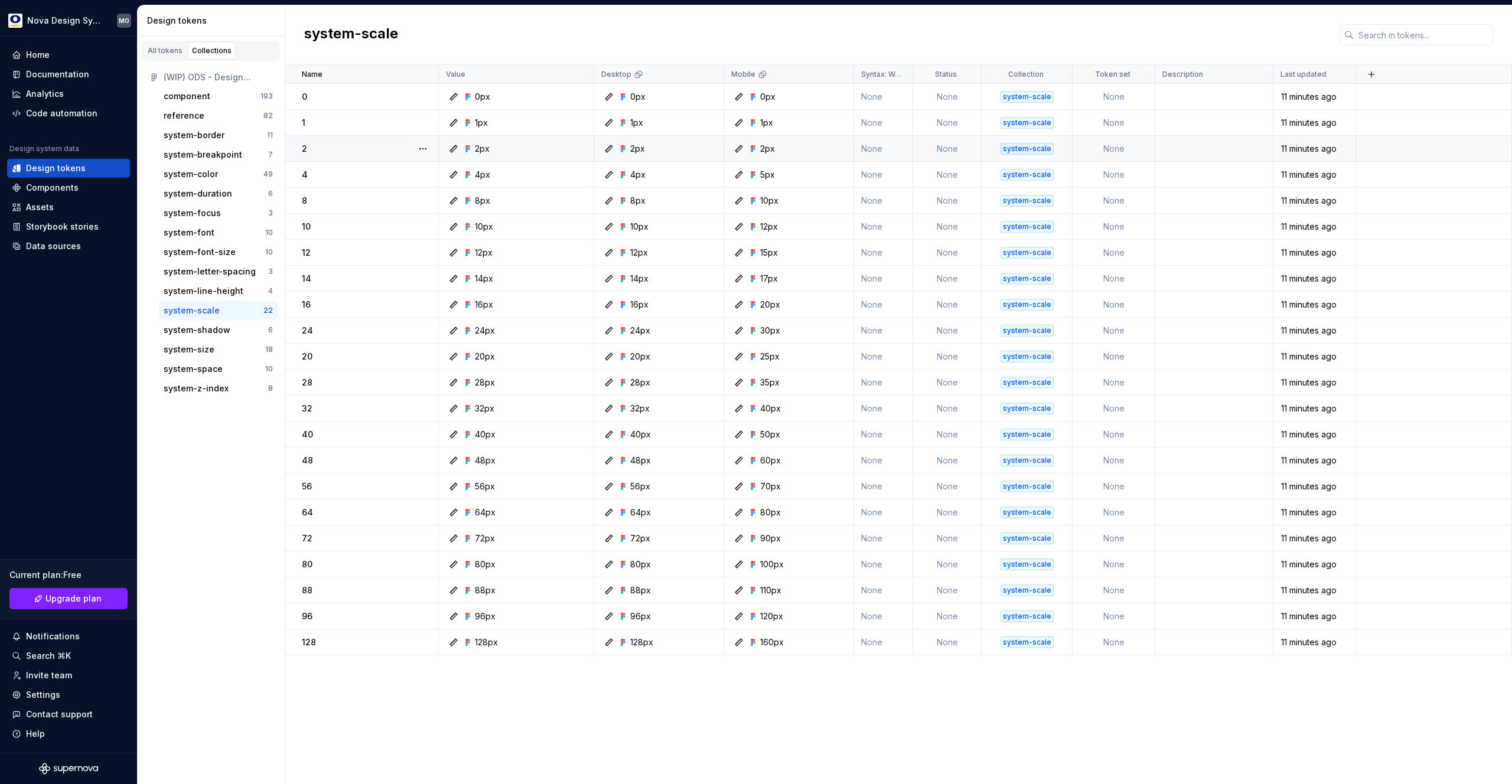
click at [409, 151] on div at bounding box center [423, 149] width 31 height 25
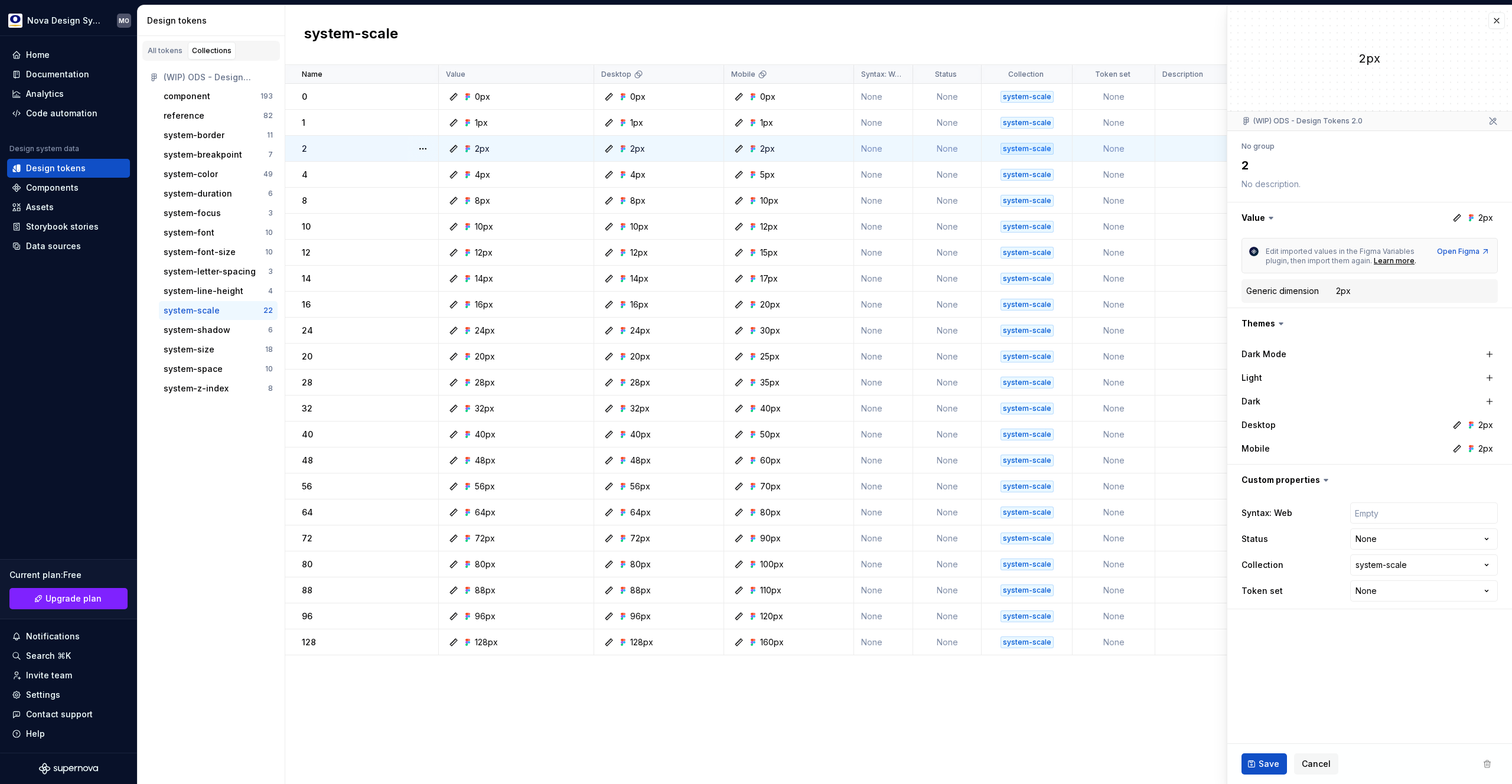
click at [1342, 290] on div "2px" at bounding box center [1343, 290] width 14 height 12
click at [1492, 119] on icon at bounding box center [1493, 121] width 7 height 7
click at [1484, 216] on button "button" at bounding box center [1370, 218] width 285 height 31
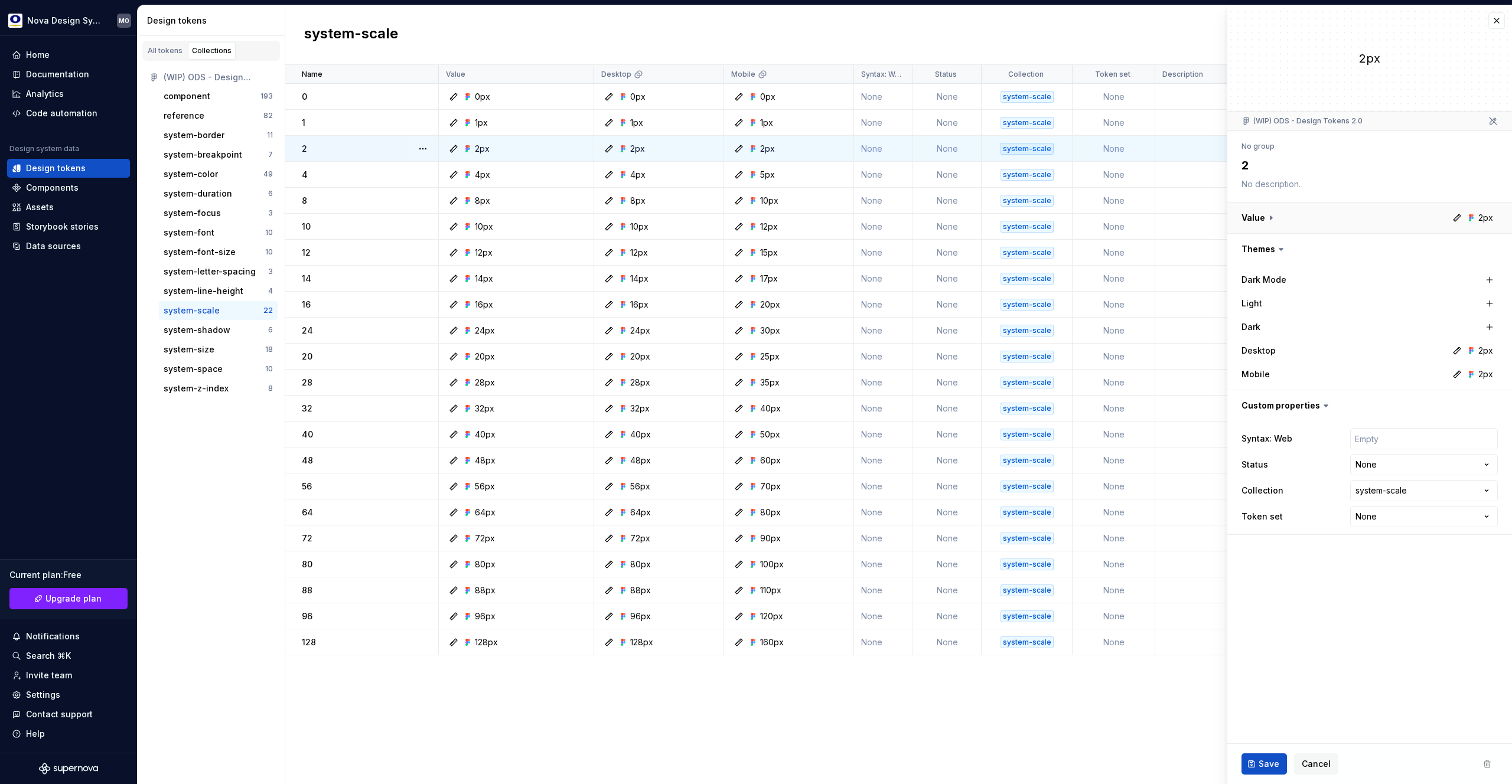
click at [1484, 216] on button "button" at bounding box center [1370, 218] width 285 height 31
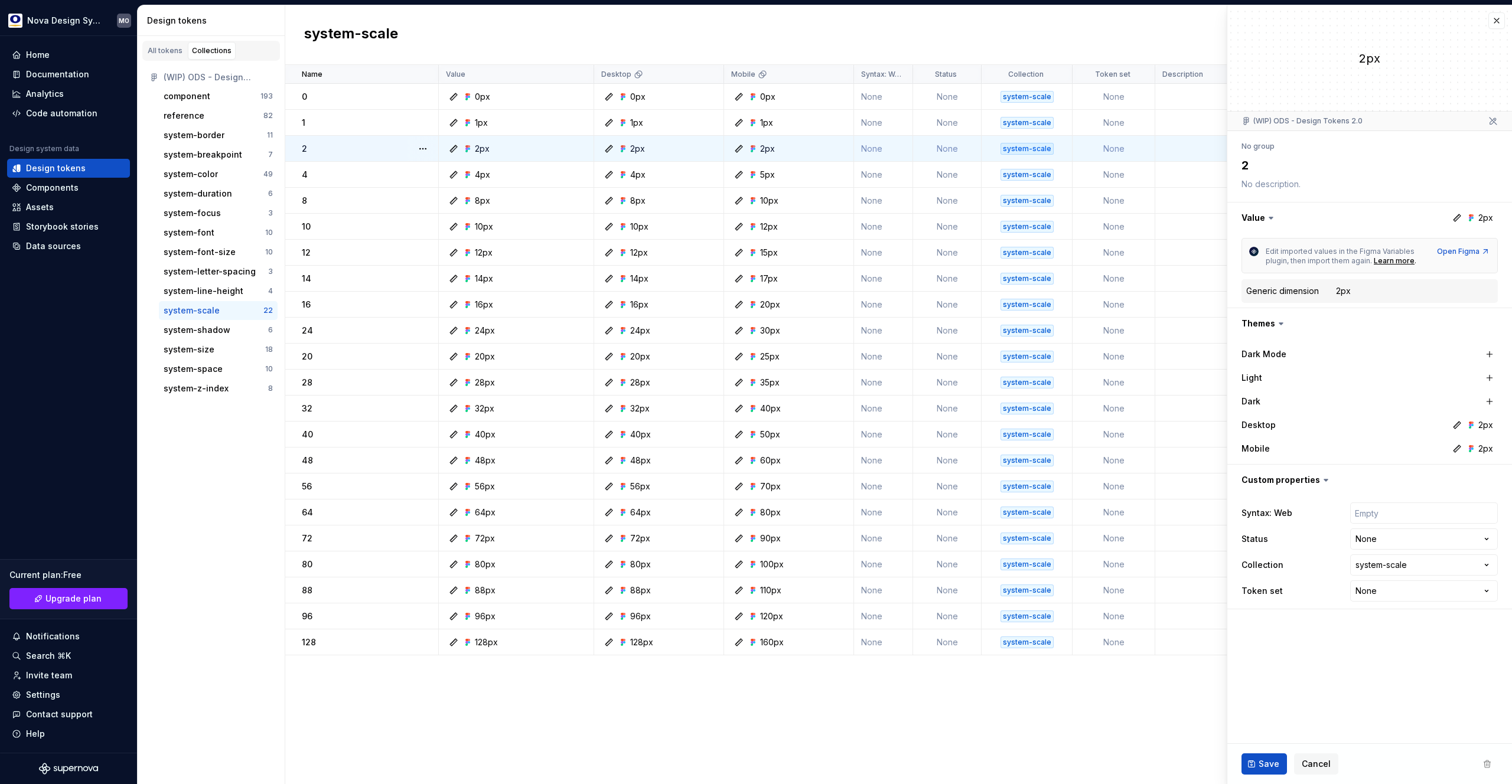
click at [1484, 421] on div "2px" at bounding box center [1486, 424] width 14 height 12
click at [1483, 427] on div "2px" at bounding box center [1486, 424] width 14 height 12
click at [1315, 424] on div "Desktop" at bounding box center [1300, 424] width 118 height 12
click at [1378, 534] on html "Nova Design System MO Home Documentation Analytics Code automation Design syste…" at bounding box center [756, 392] width 1512 height 784
click at [1365, 507] on html "Nova Design System MO Home Documentation Analytics Code automation Design syste…" at bounding box center [756, 392] width 1512 height 784
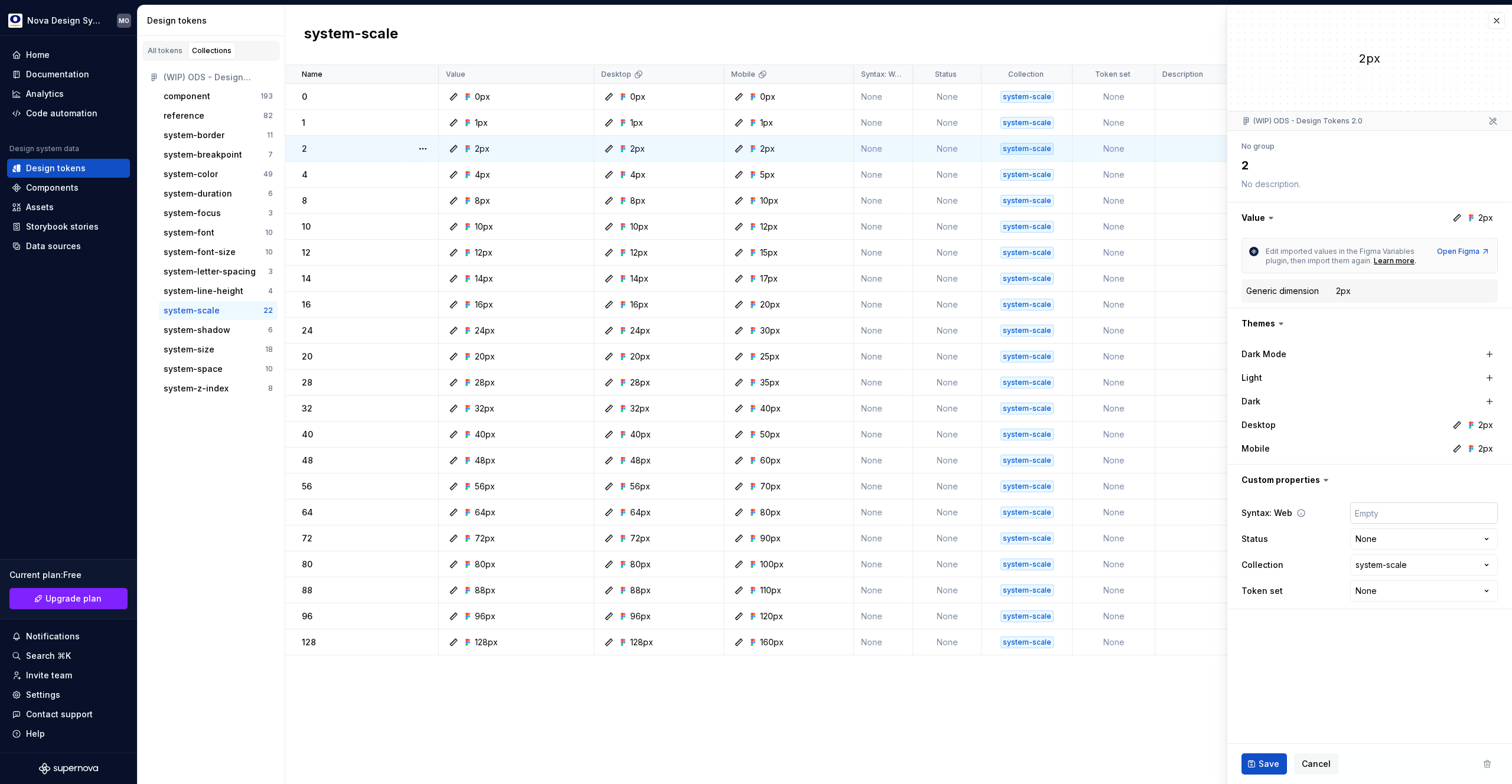
click at [1364, 515] on input "text" at bounding box center [1425, 513] width 148 height 22
click at [1353, 513] on input "text" at bounding box center [1425, 513] width 148 height 22
click at [1376, 591] on html "Nova Design System MO Home Documentation Analytics Code automation Design syste…" at bounding box center [756, 392] width 1512 height 784
click at [1302, 604] on html "Nova Design System MO Home Documentation Analytics Code automation Design syste…" at bounding box center [756, 392] width 1512 height 784
click at [426, 253] on button "button" at bounding box center [423, 252] width 16 height 16
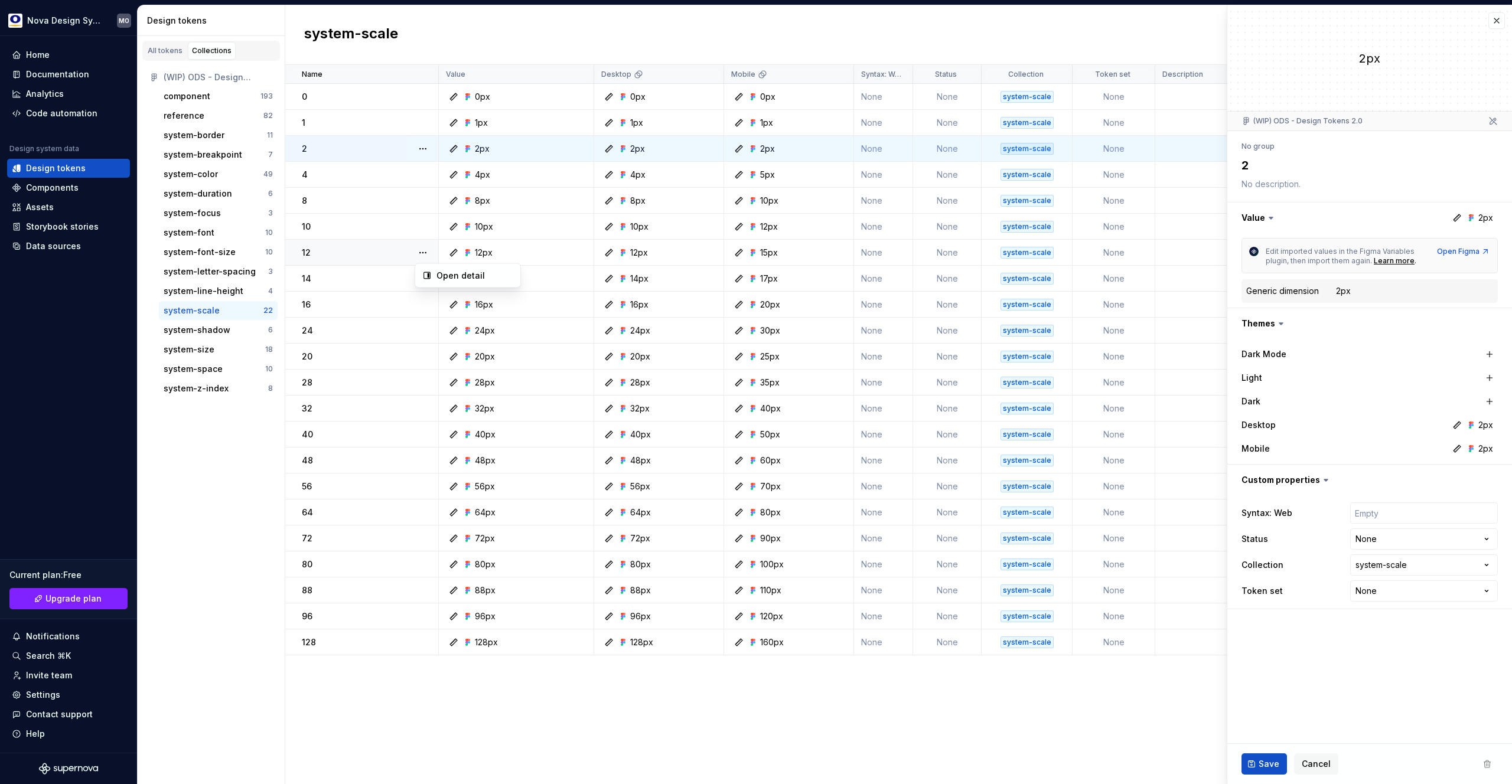
click at [540, 268] on html "Nova Design System MO Home Documentation Analytics Code automation Design syste…" at bounding box center [756, 392] width 1512 height 784
click at [545, 278] on div "14px" at bounding box center [519, 278] width 146 height 12
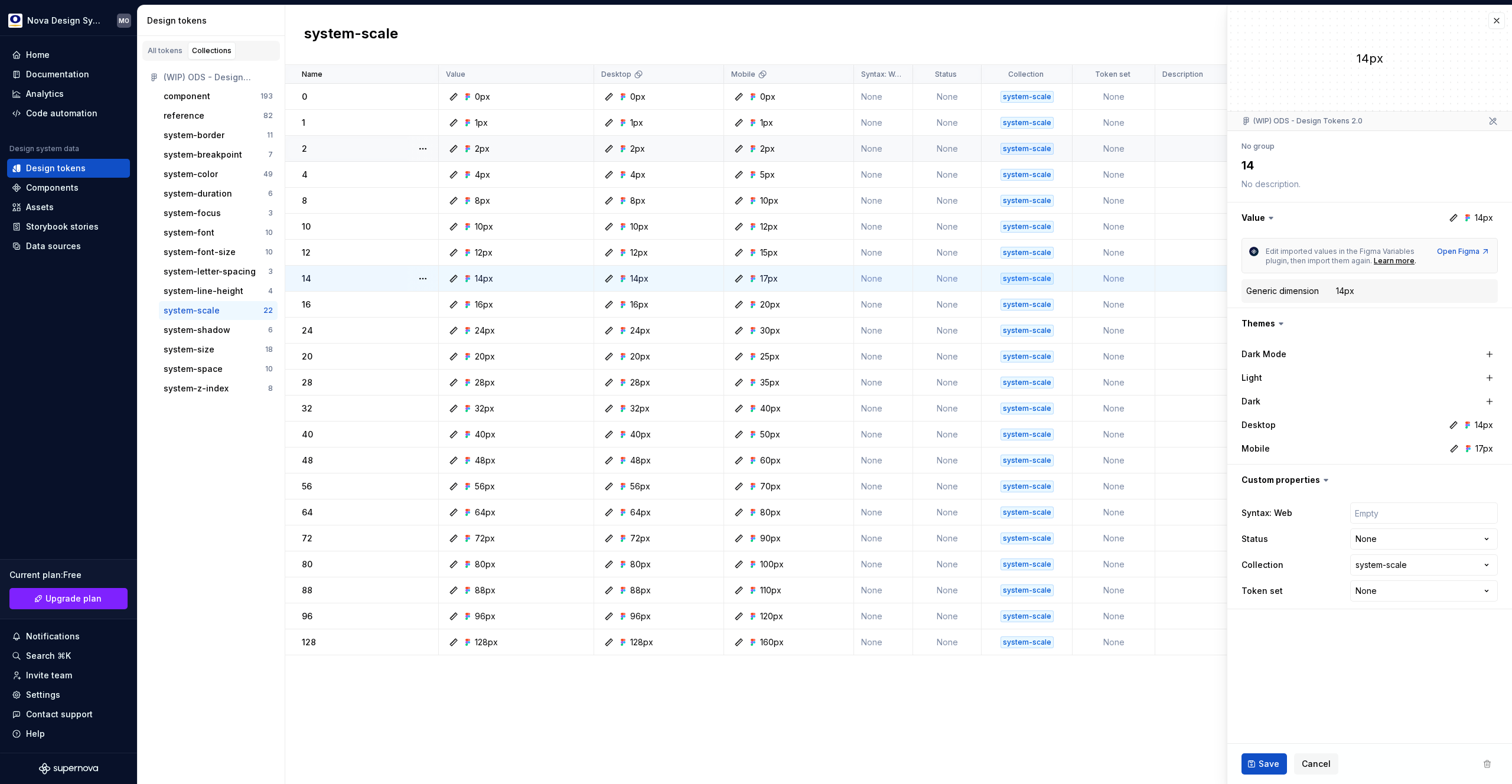
click at [638, 280] on div "14px" at bounding box center [639, 278] width 18 height 12
click at [475, 280] on div "14px" at bounding box center [484, 278] width 18 height 12
click at [233, 273] on div "system-letter-spacing" at bounding box center [209, 271] width 92 height 12
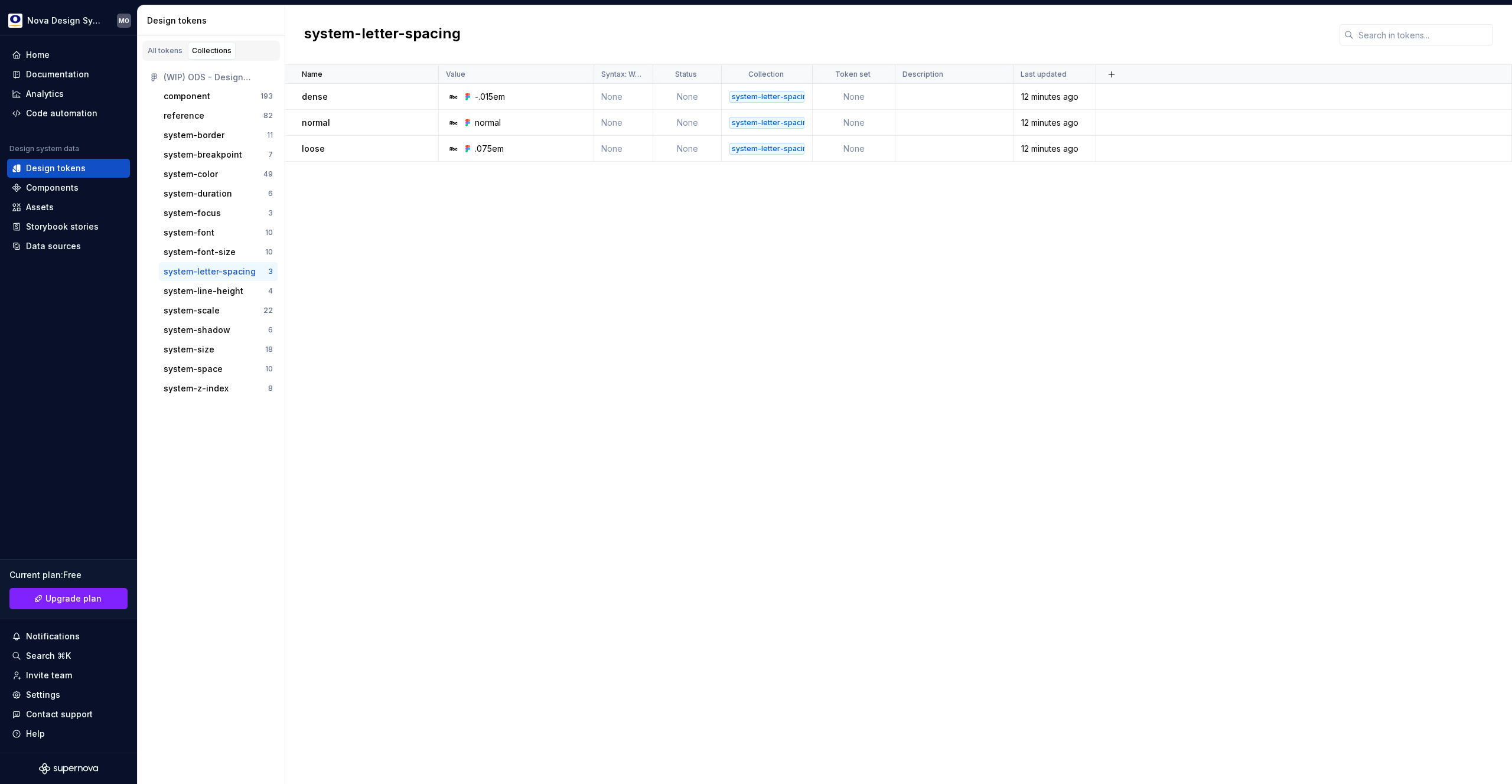
click at [222, 273] on div "system-letter-spacing" at bounding box center [209, 271] width 92 height 12
click at [472, 96] on icon at bounding box center [468, 96] width 9 height 9
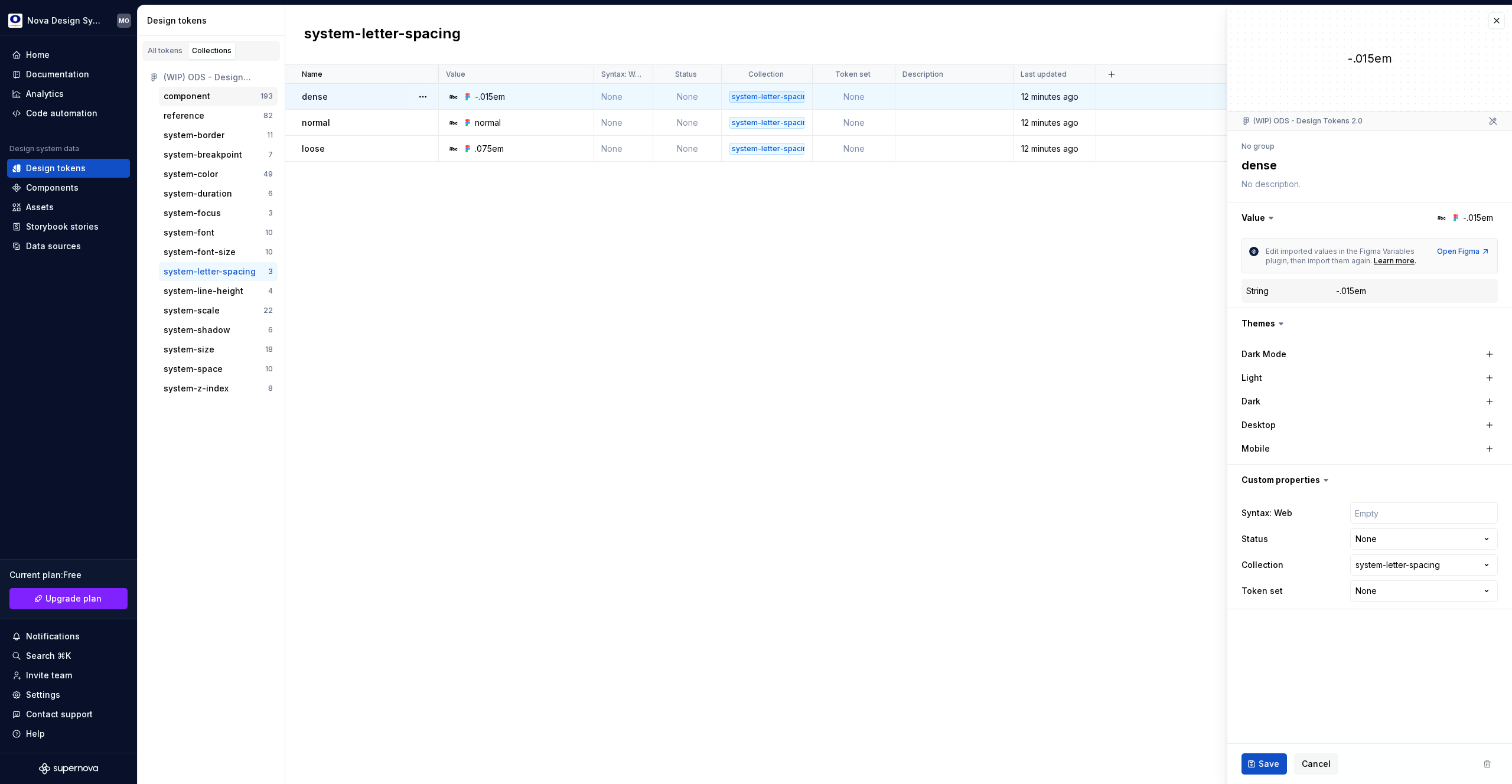
click at [212, 98] on div "component" at bounding box center [211, 96] width 96 height 12
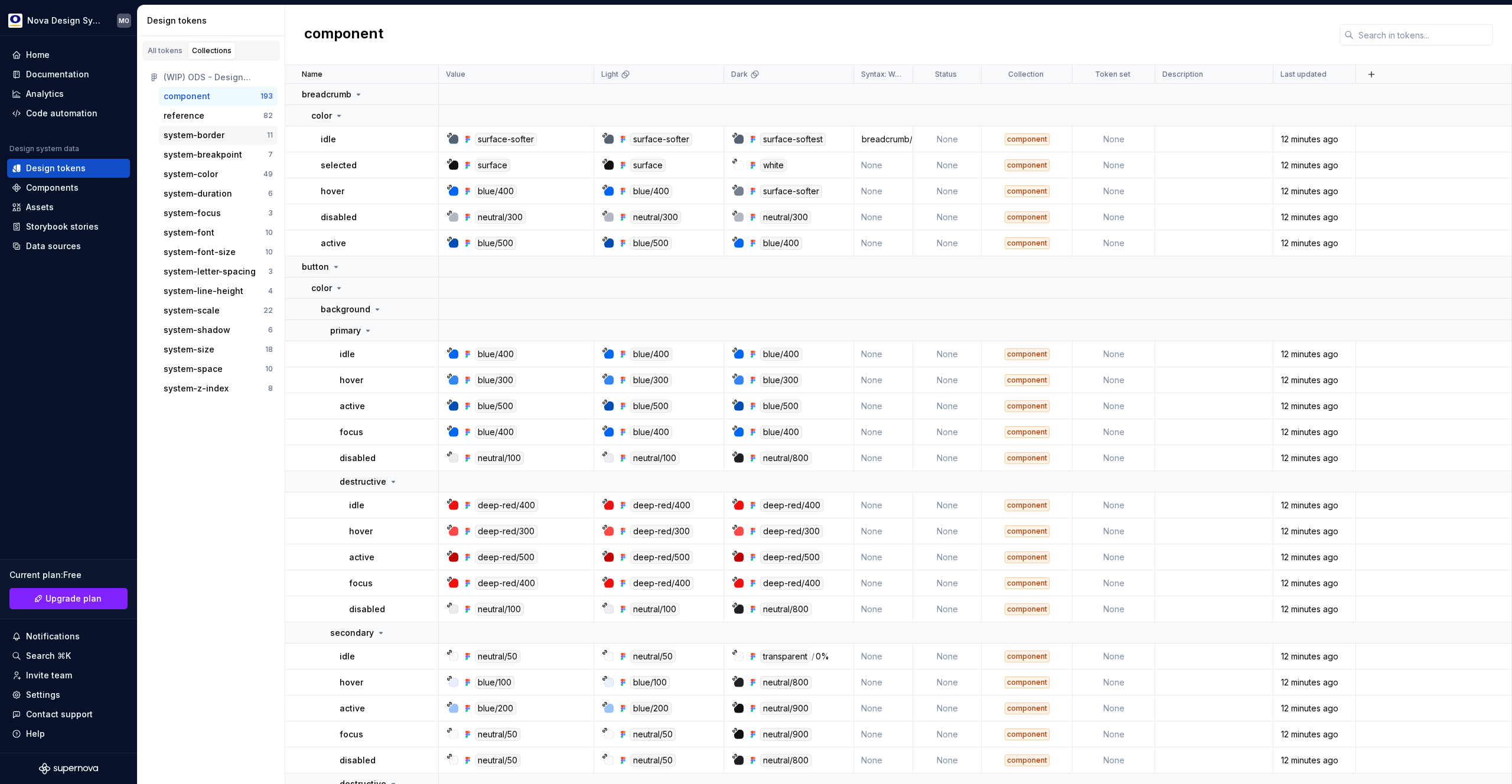
click at [210, 134] on div "system-border" at bounding box center [193, 134] width 60 height 12
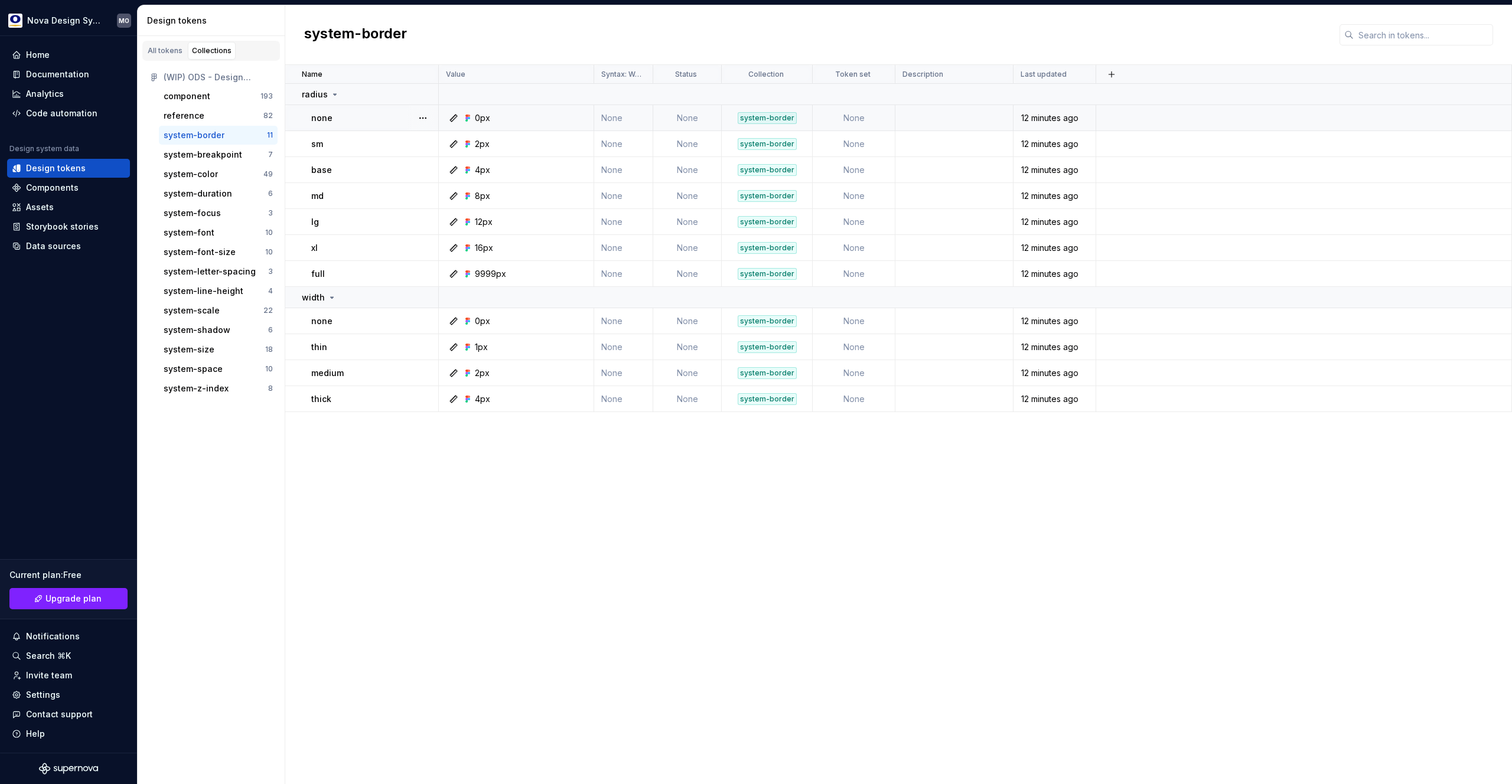
click at [496, 123] on div "0px" at bounding box center [519, 117] width 146 height 12
type textarea "*"
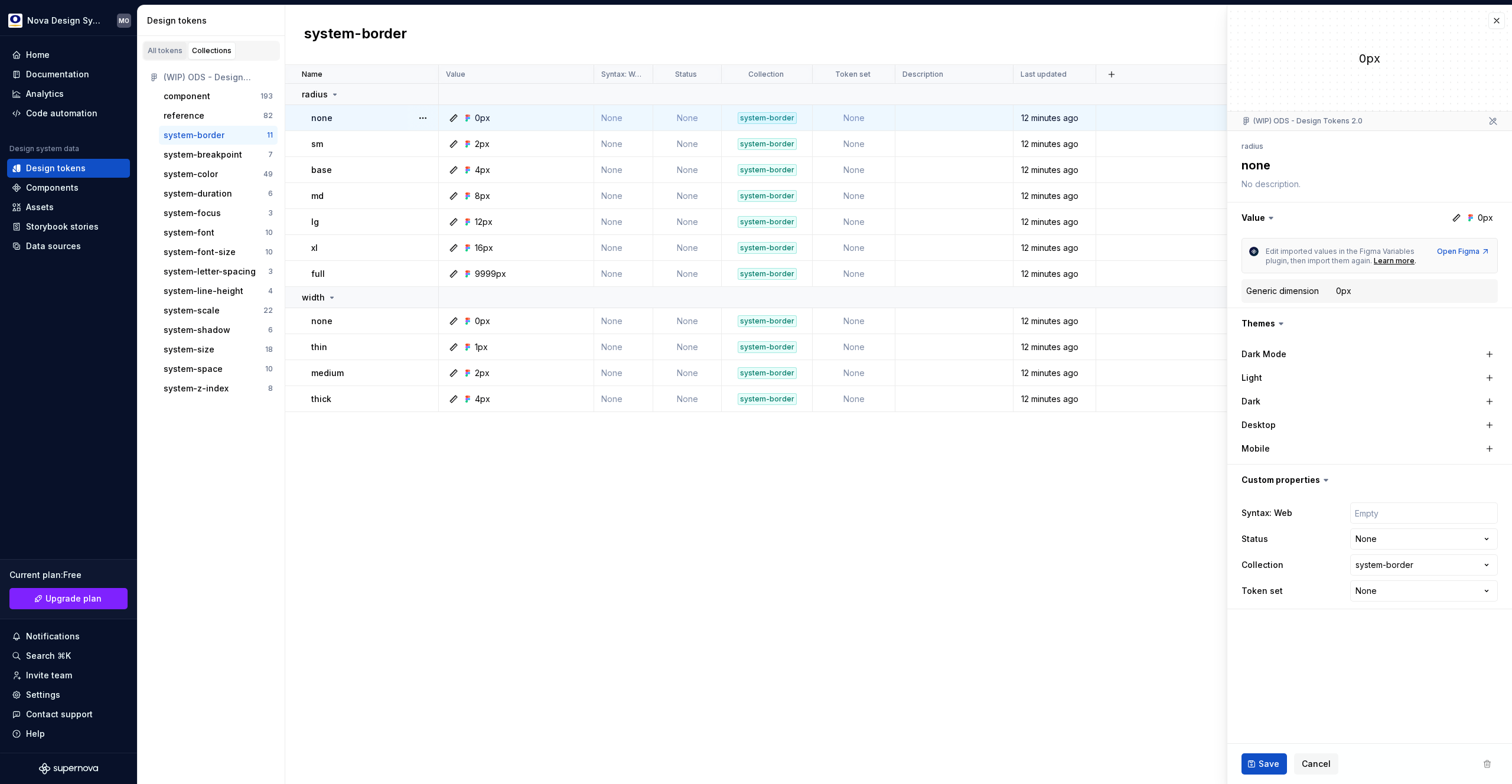
click at [154, 49] on div "All tokens" at bounding box center [165, 50] width 35 height 9
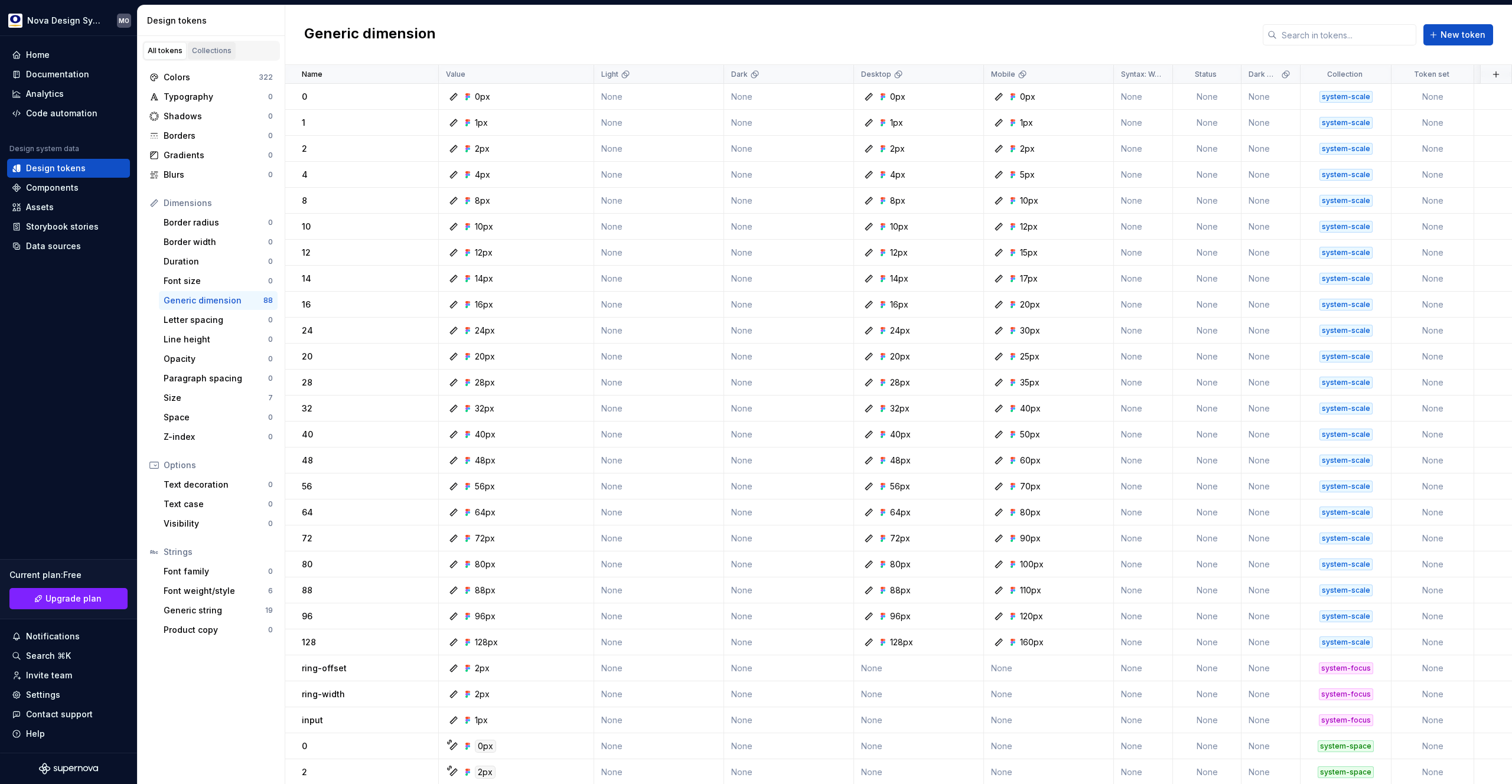
click at [208, 49] on div "Collections" at bounding box center [212, 50] width 40 height 9
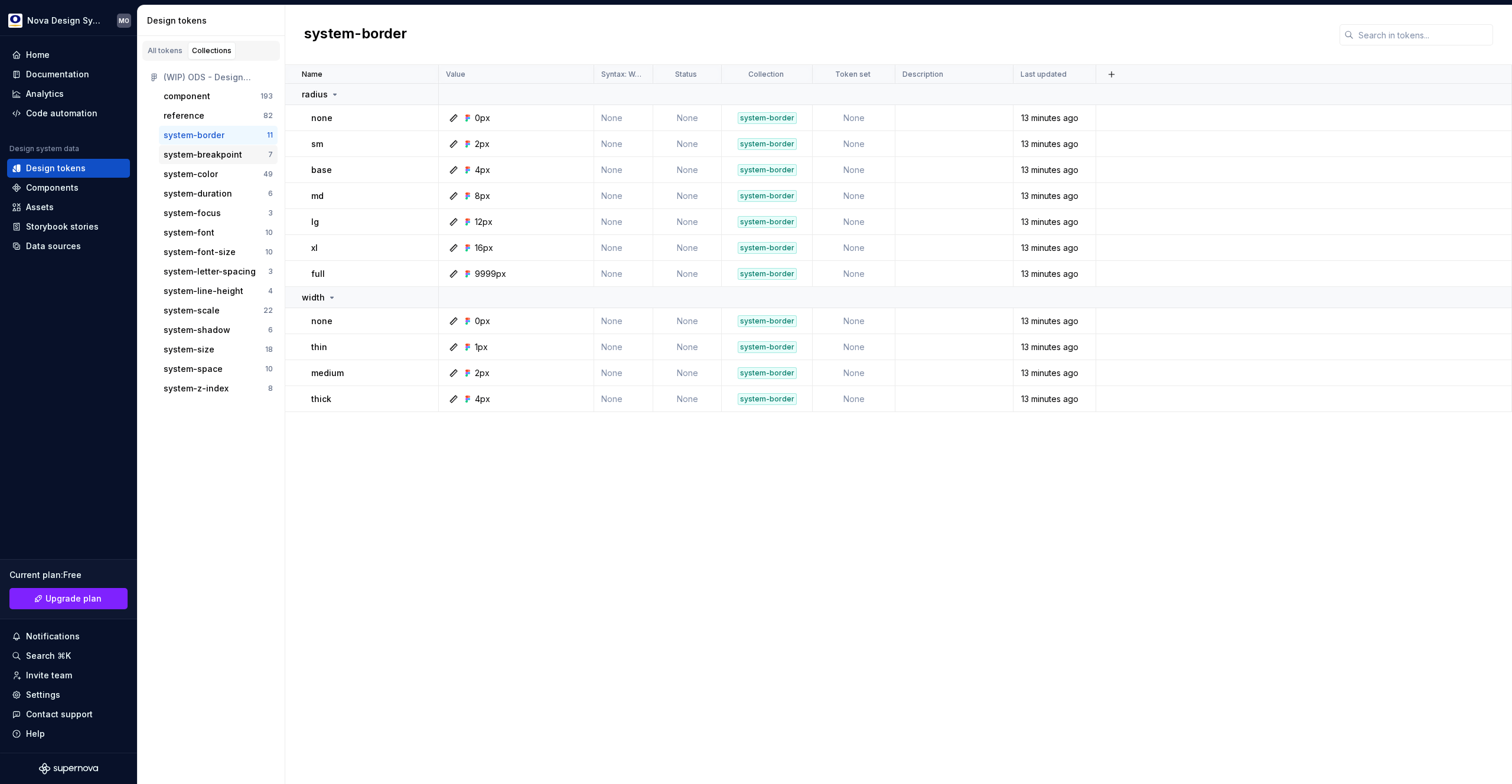
click at [216, 160] on div "system-breakpoint" at bounding box center [202, 154] width 78 height 12
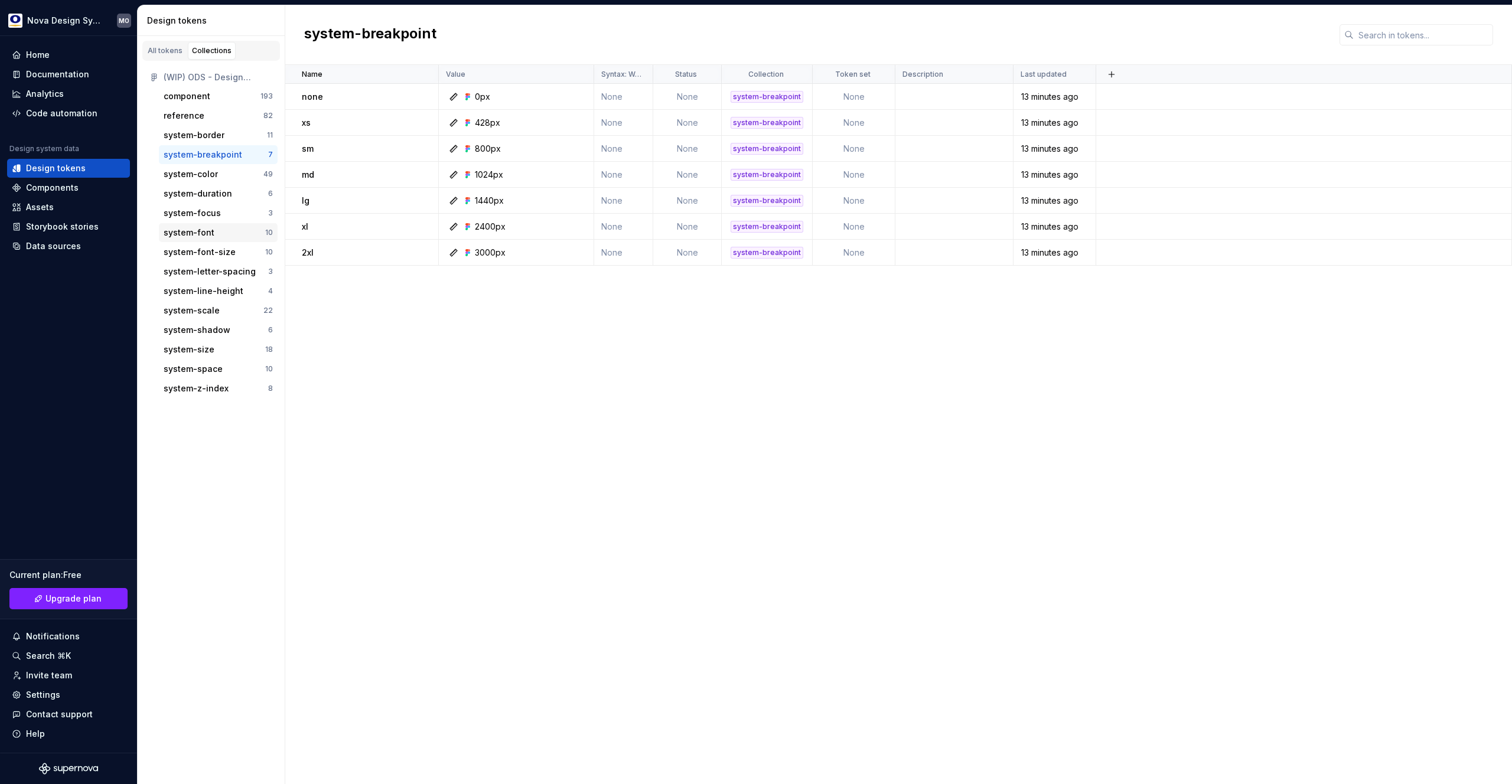
click at [205, 234] on div "system-font" at bounding box center [188, 232] width 50 height 12
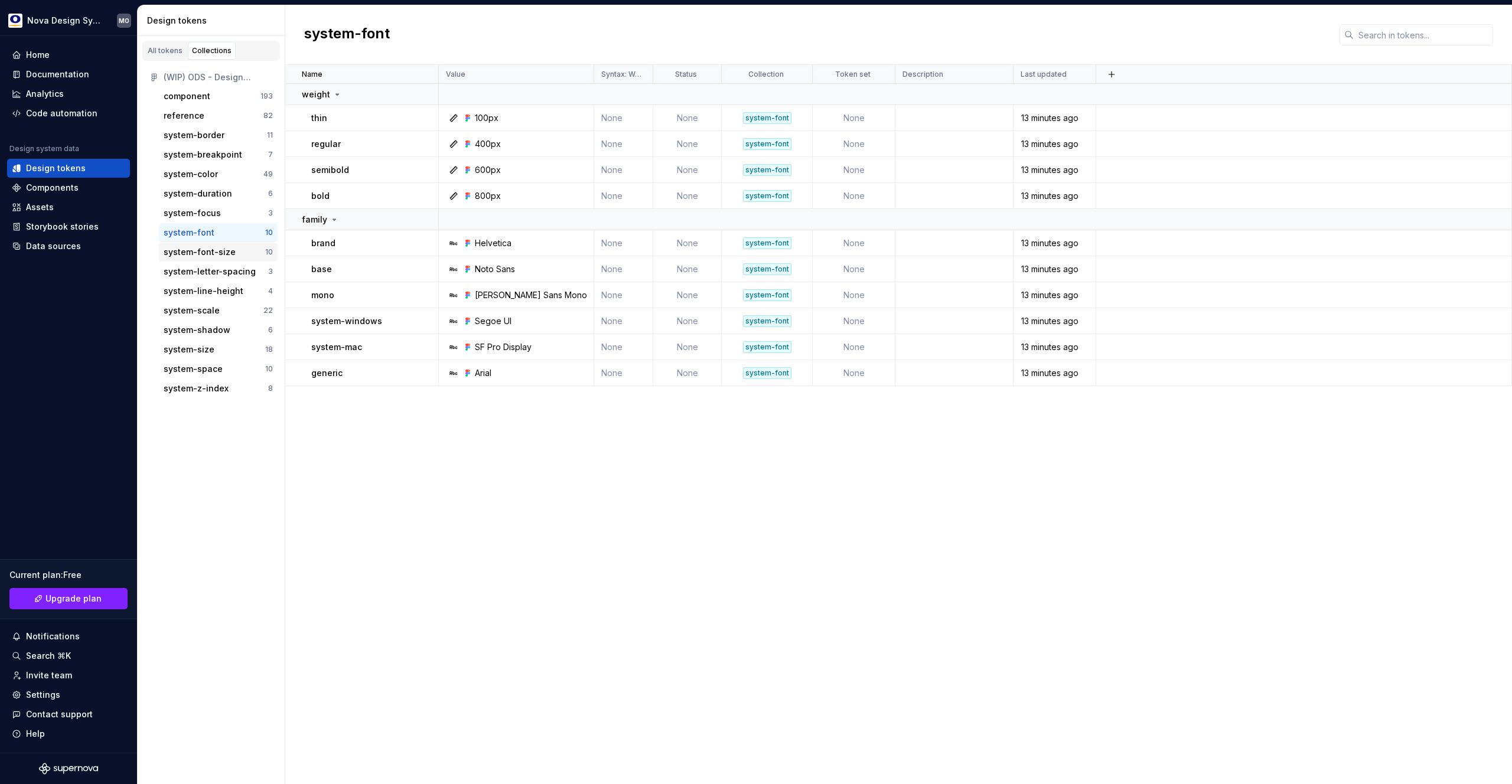
click at [219, 254] on div "system-font-size" at bounding box center [199, 251] width 72 height 12
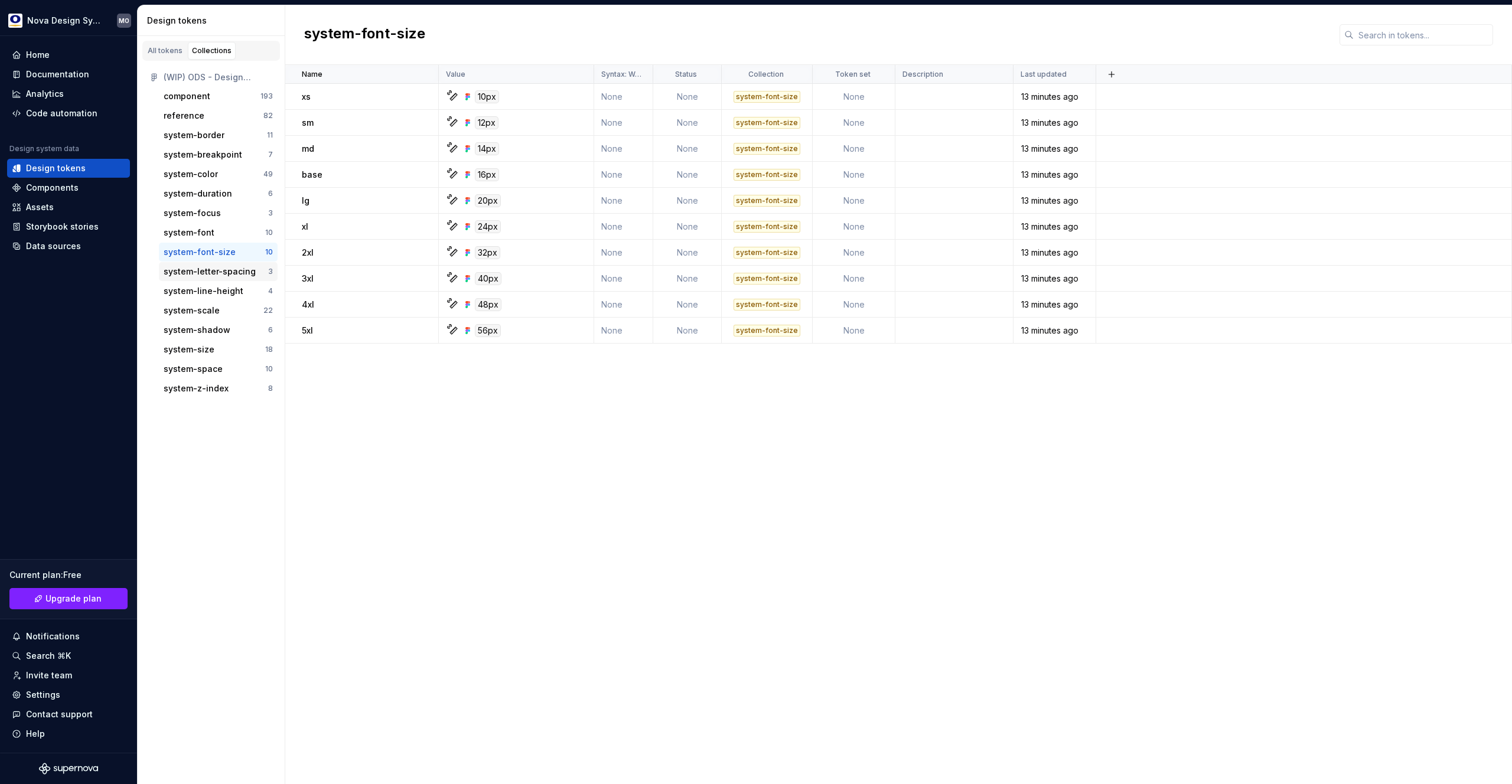
click at [217, 269] on div "system-letter-spacing" at bounding box center [209, 271] width 92 height 12
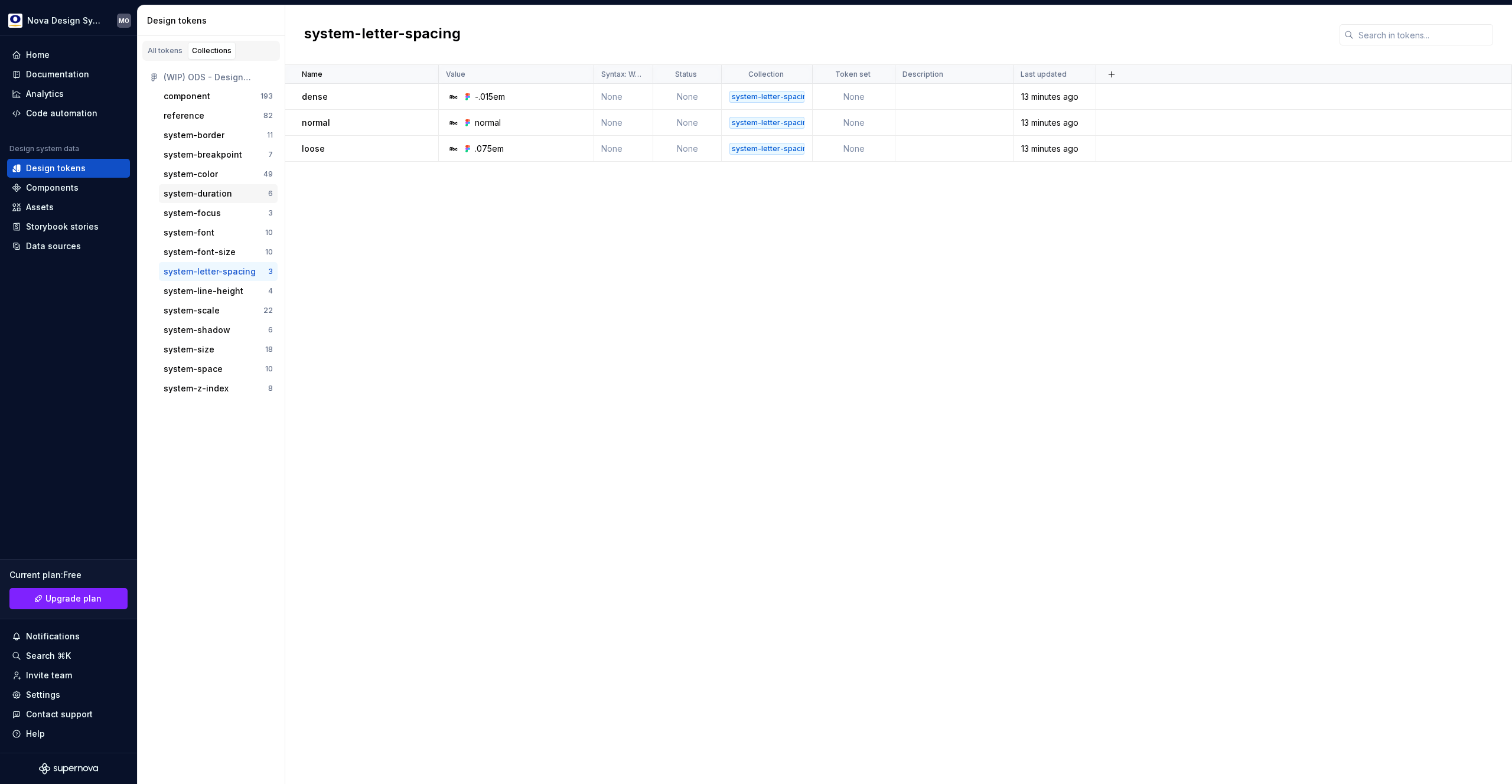
click at [246, 196] on div "system-duration" at bounding box center [215, 193] width 105 height 12
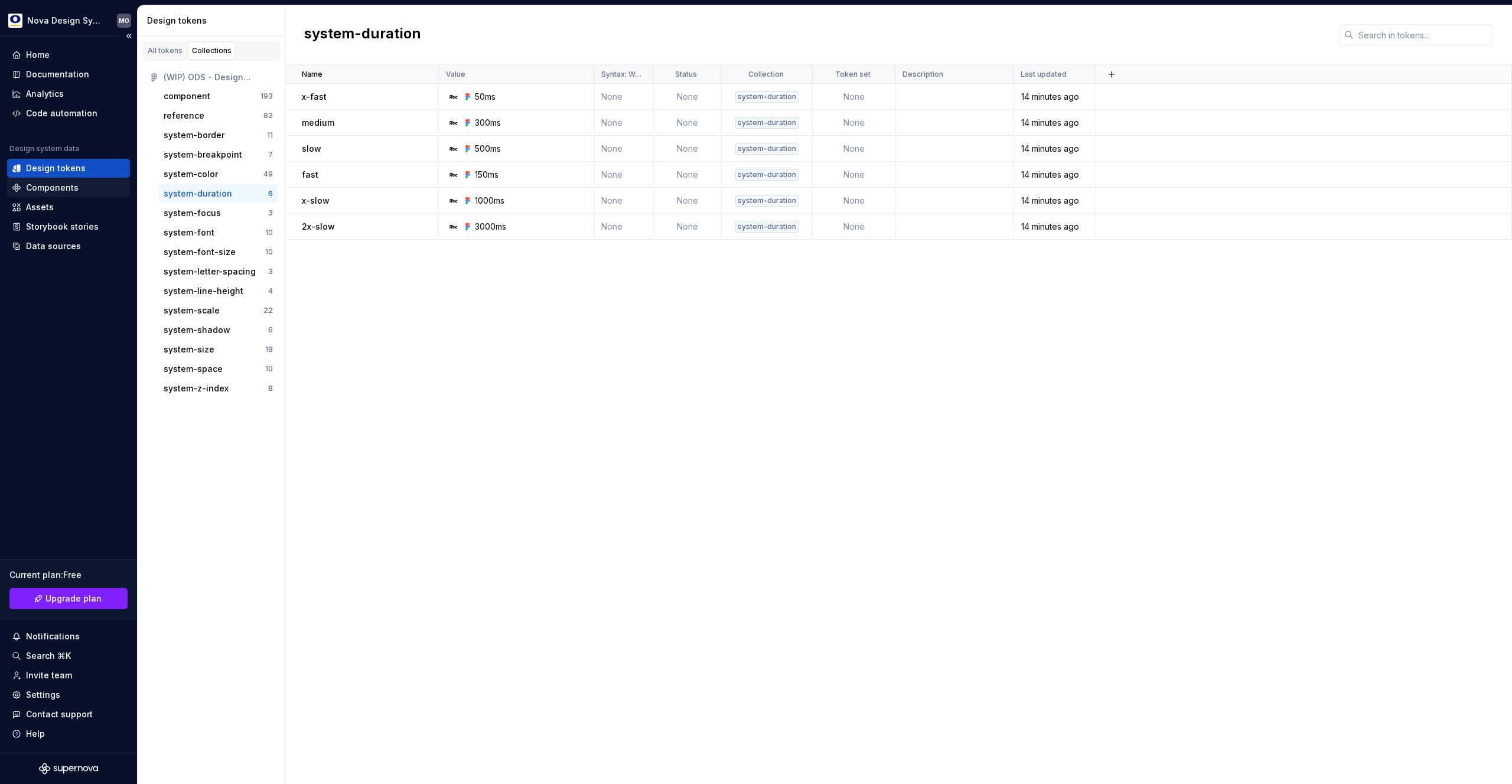
click at [69, 185] on div "Components" at bounding box center [52, 187] width 52 height 12
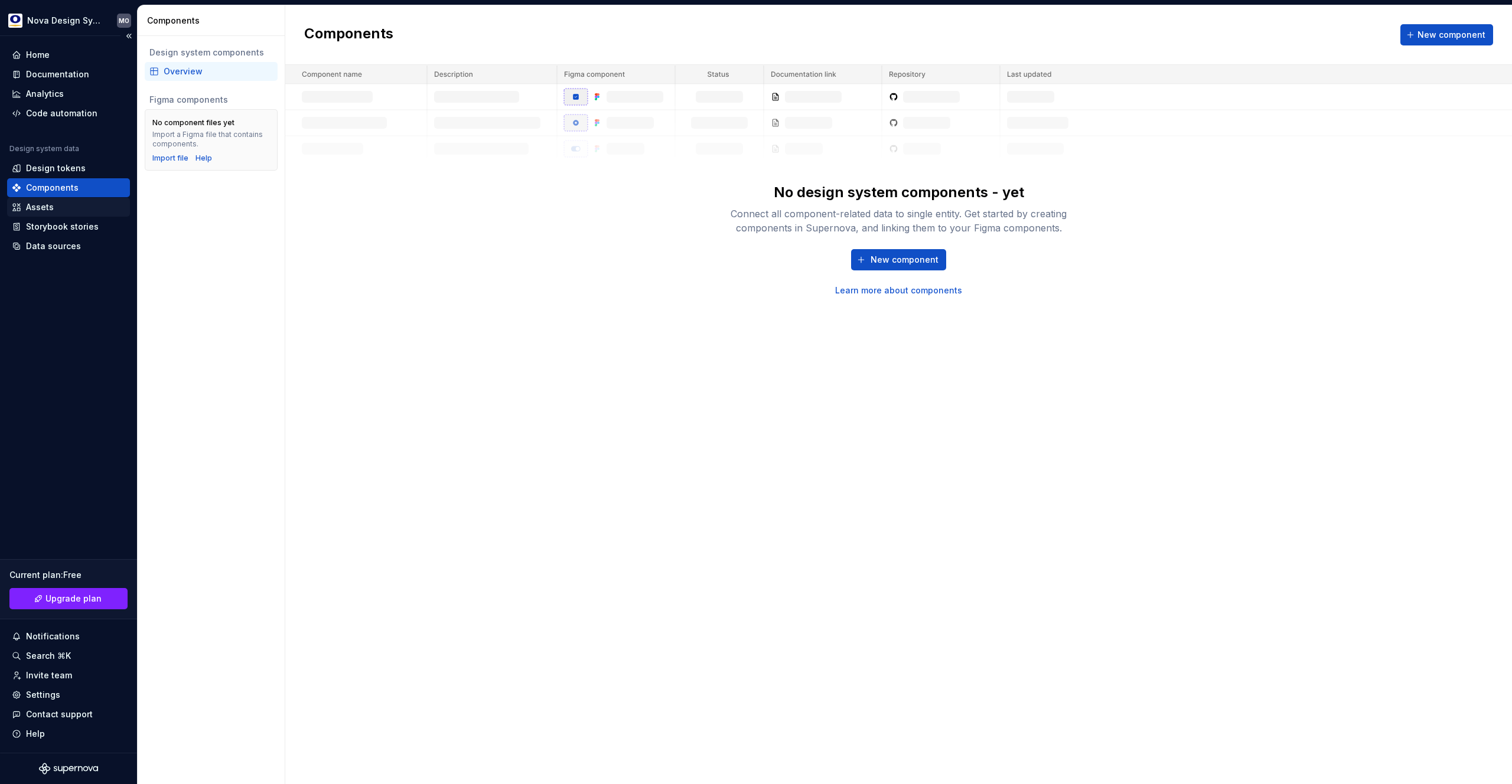
click at [53, 205] on div "Assets" at bounding box center [69, 206] width 114 height 12
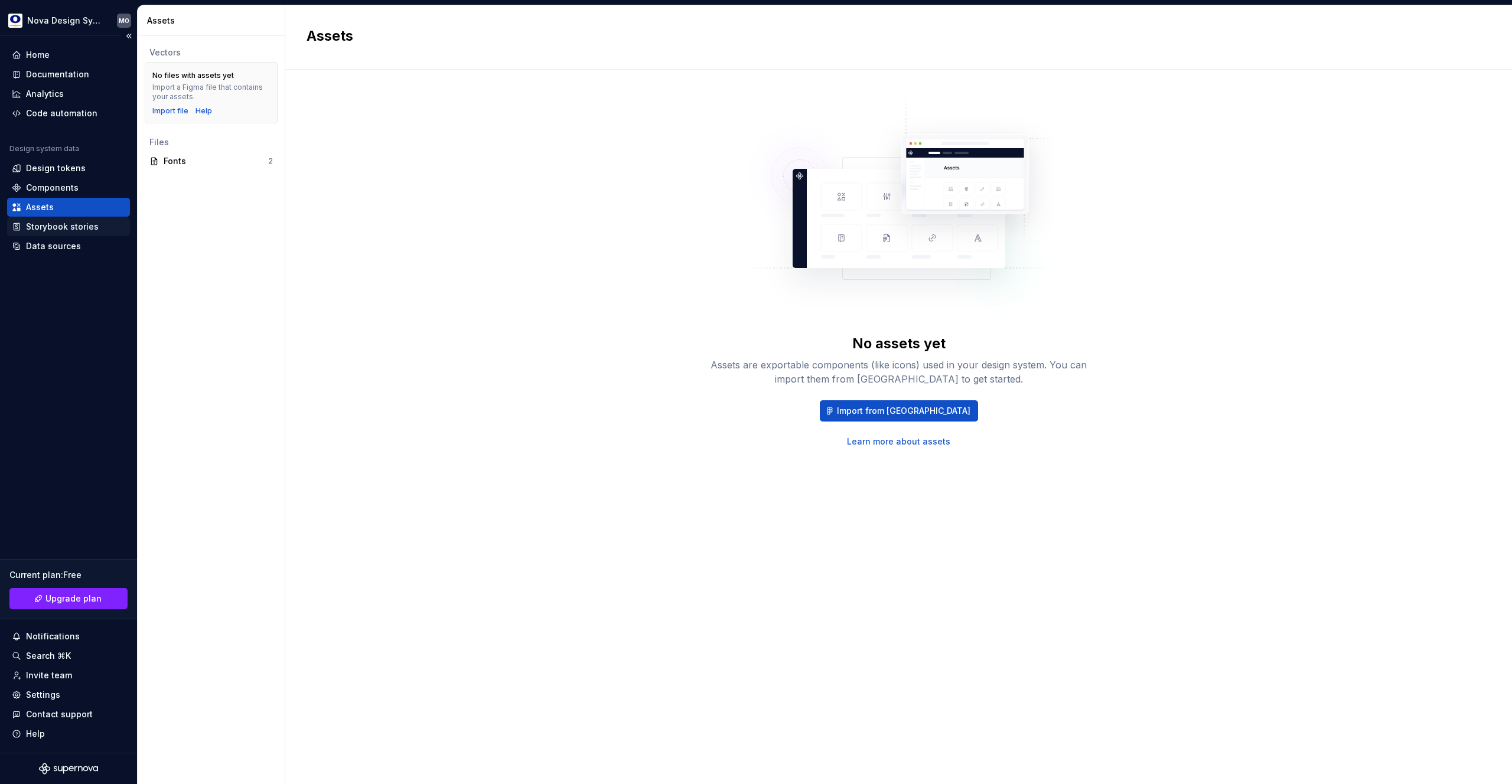
click at [68, 230] on div "Storybook stories" at bounding box center [62, 226] width 73 height 12
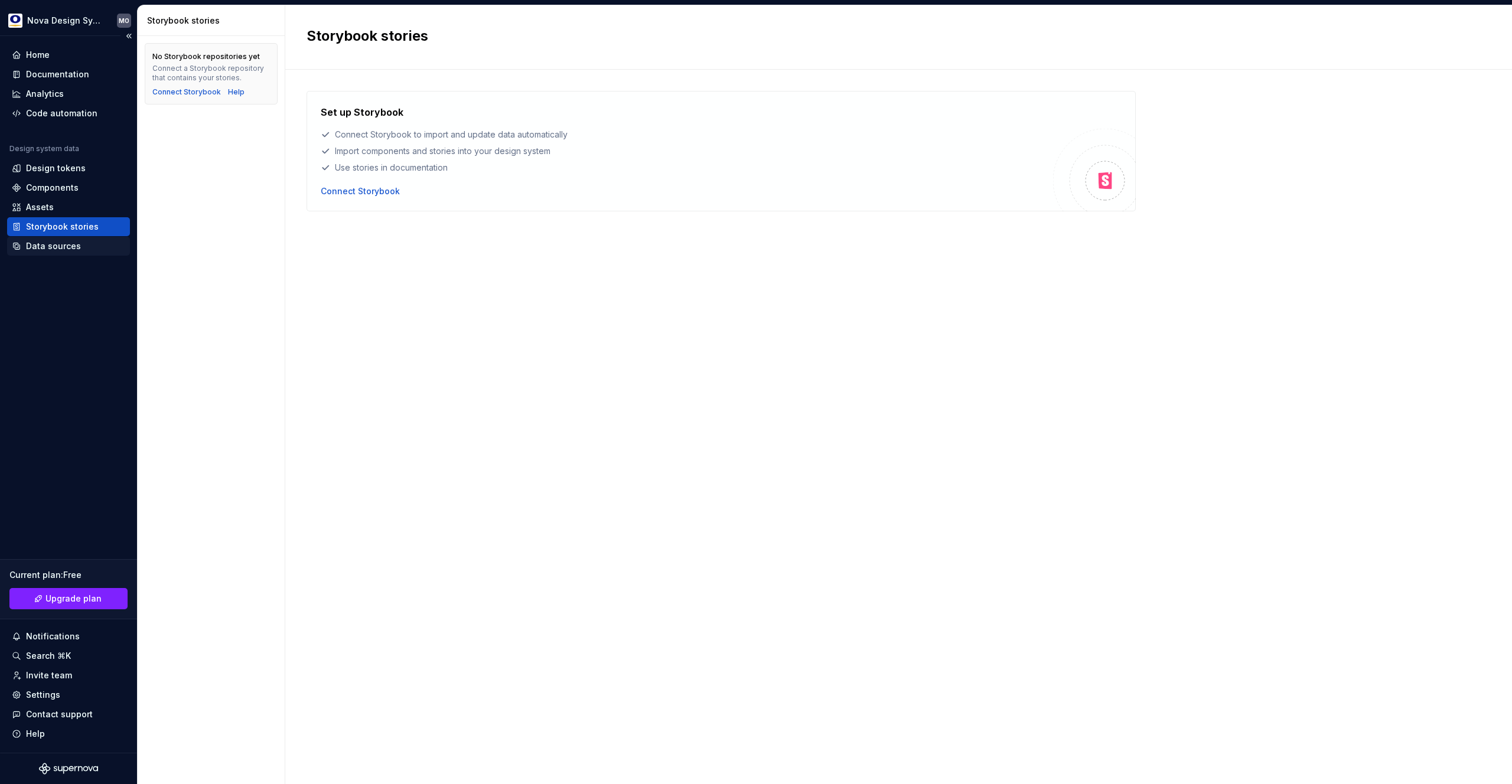
click at [60, 246] on div "Data sources" at bounding box center [53, 246] width 55 height 12
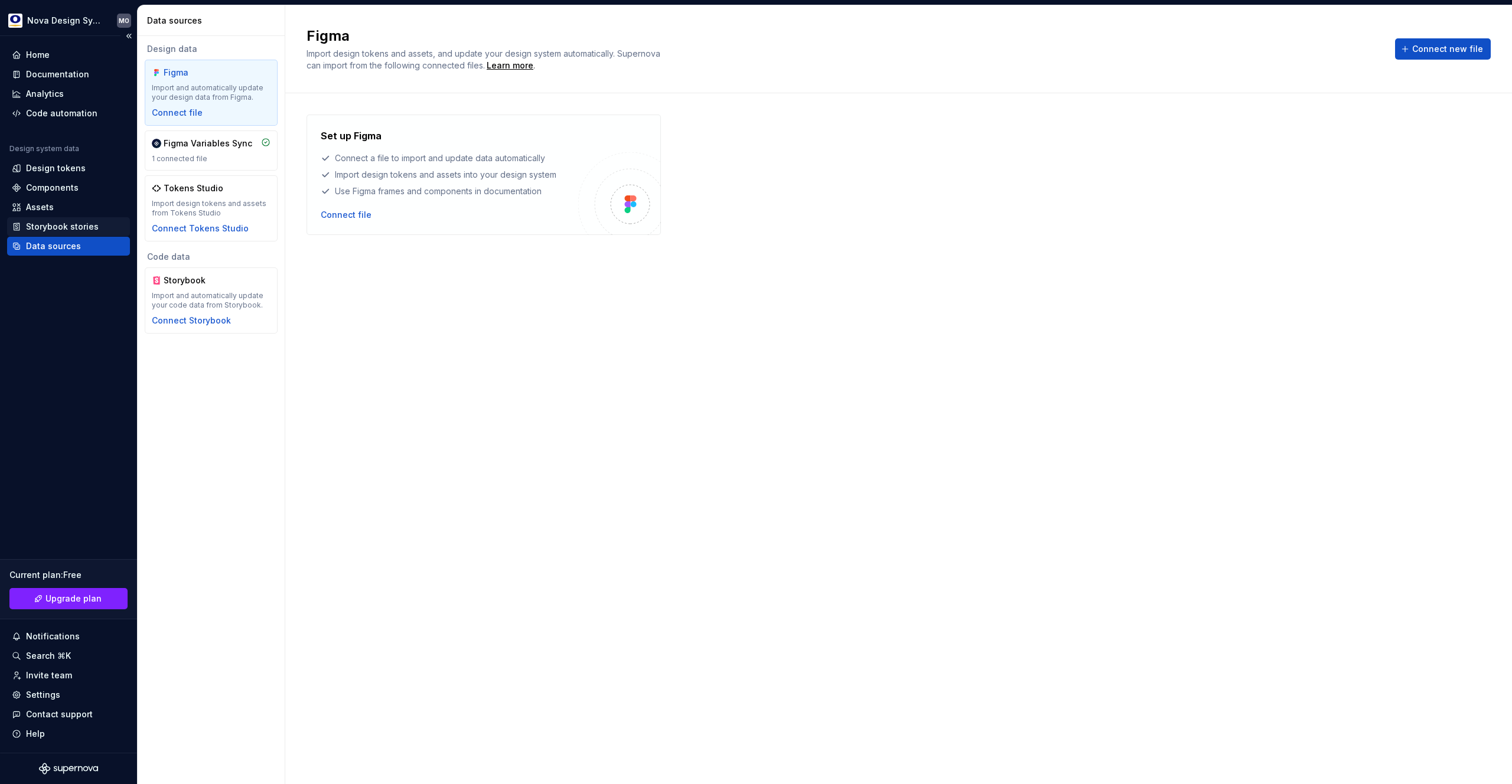
click at [68, 225] on div "Storybook stories" at bounding box center [62, 226] width 73 height 12
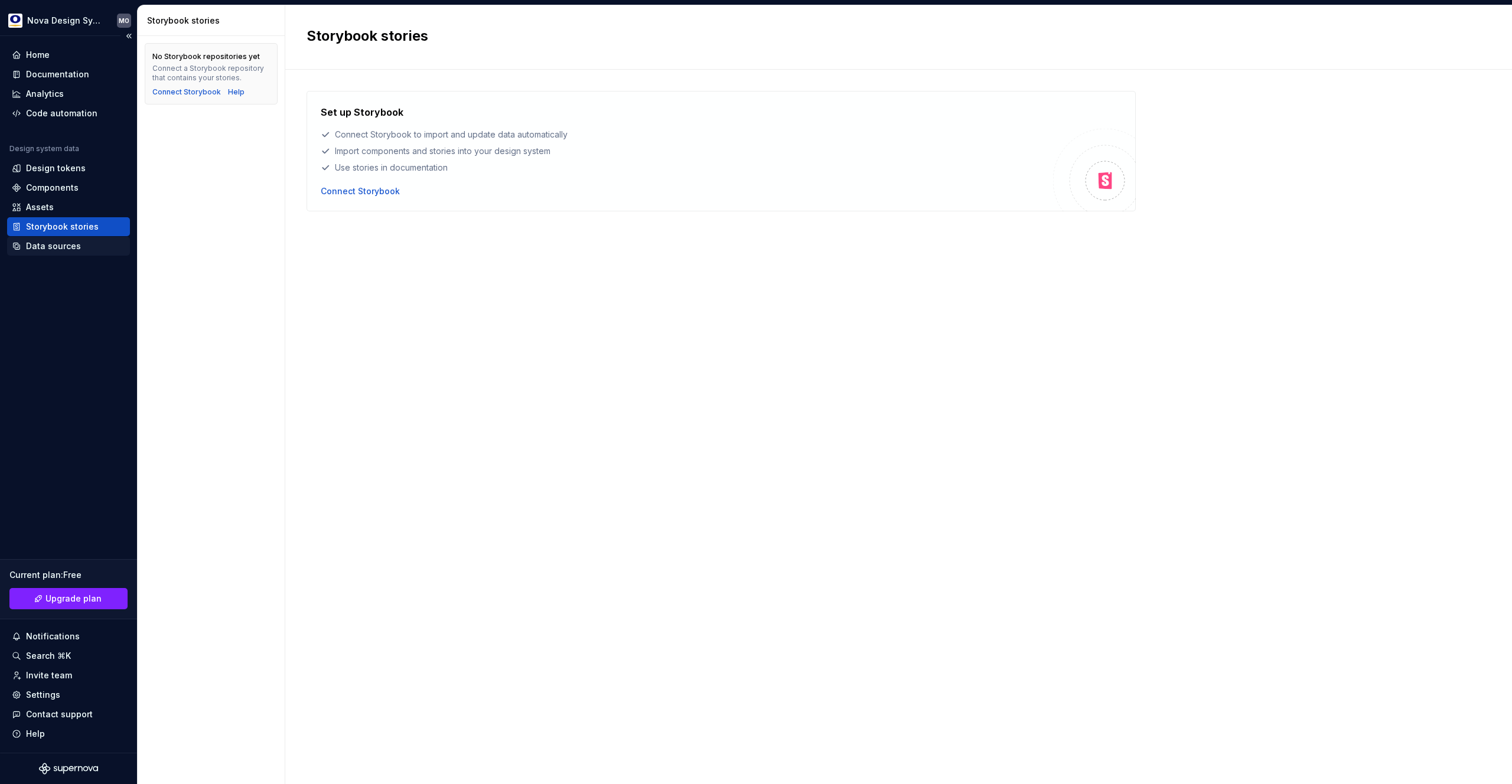
click at [46, 243] on div "Data sources" at bounding box center [53, 246] width 55 height 12
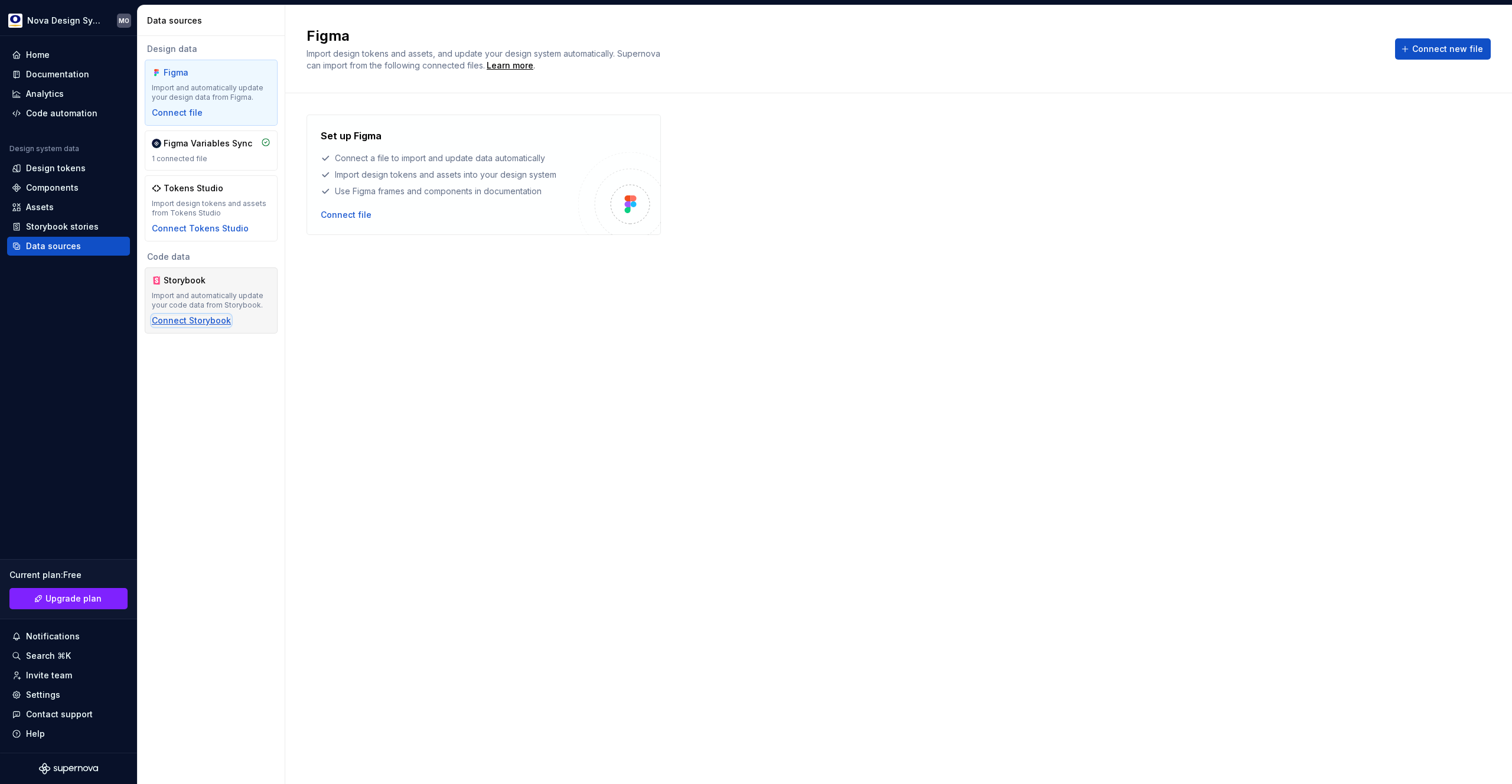
click at [209, 322] on div "Connect Storybook" at bounding box center [191, 320] width 79 height 12
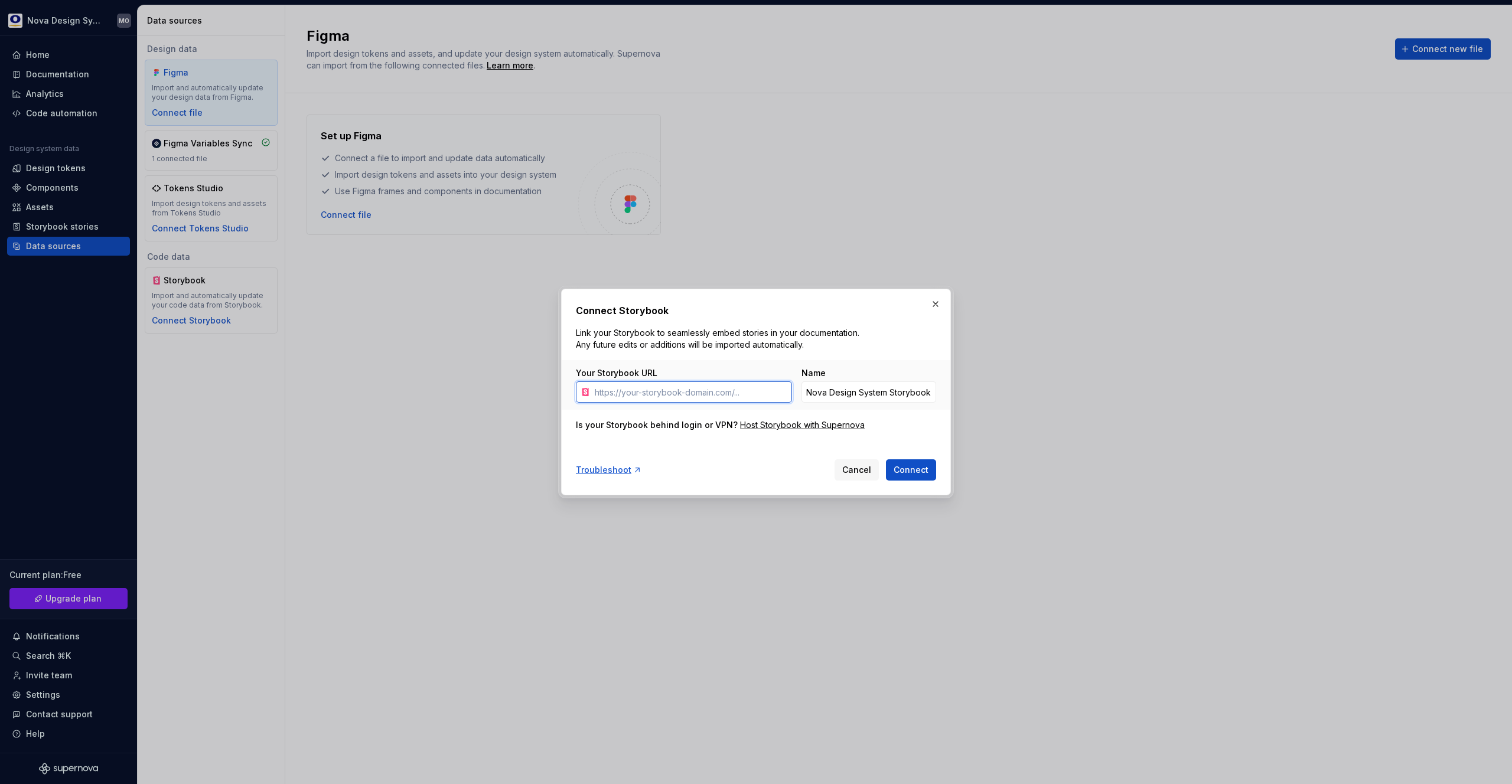
paste input "https://66aa56eb21b7ba73d6ae9e63-famioguhfr.chromatic.com/"
type input "https://66aa56eb21b7ba73d6ae9e63-famioguhfr.chromatic.com/"
click at [899, 471] on span "Connect" at bounding box center [911, 469] width 35 height 12
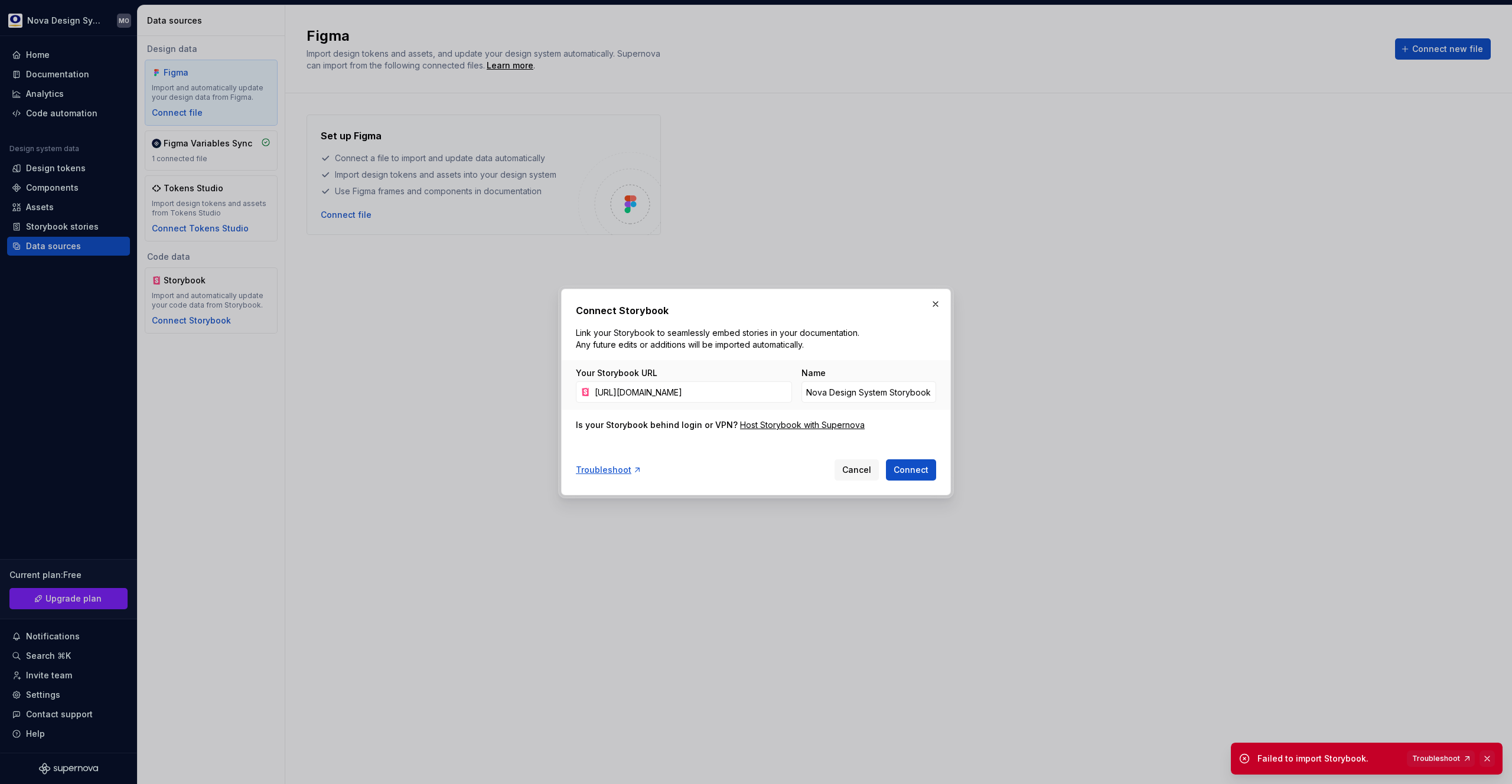
click at [1489, 755] on button "button" at bounding box center [1487, 759] width 15 height 16
click at [860, 469] on span "Cancel" at bounding box center [857, 469] width 29 height 12
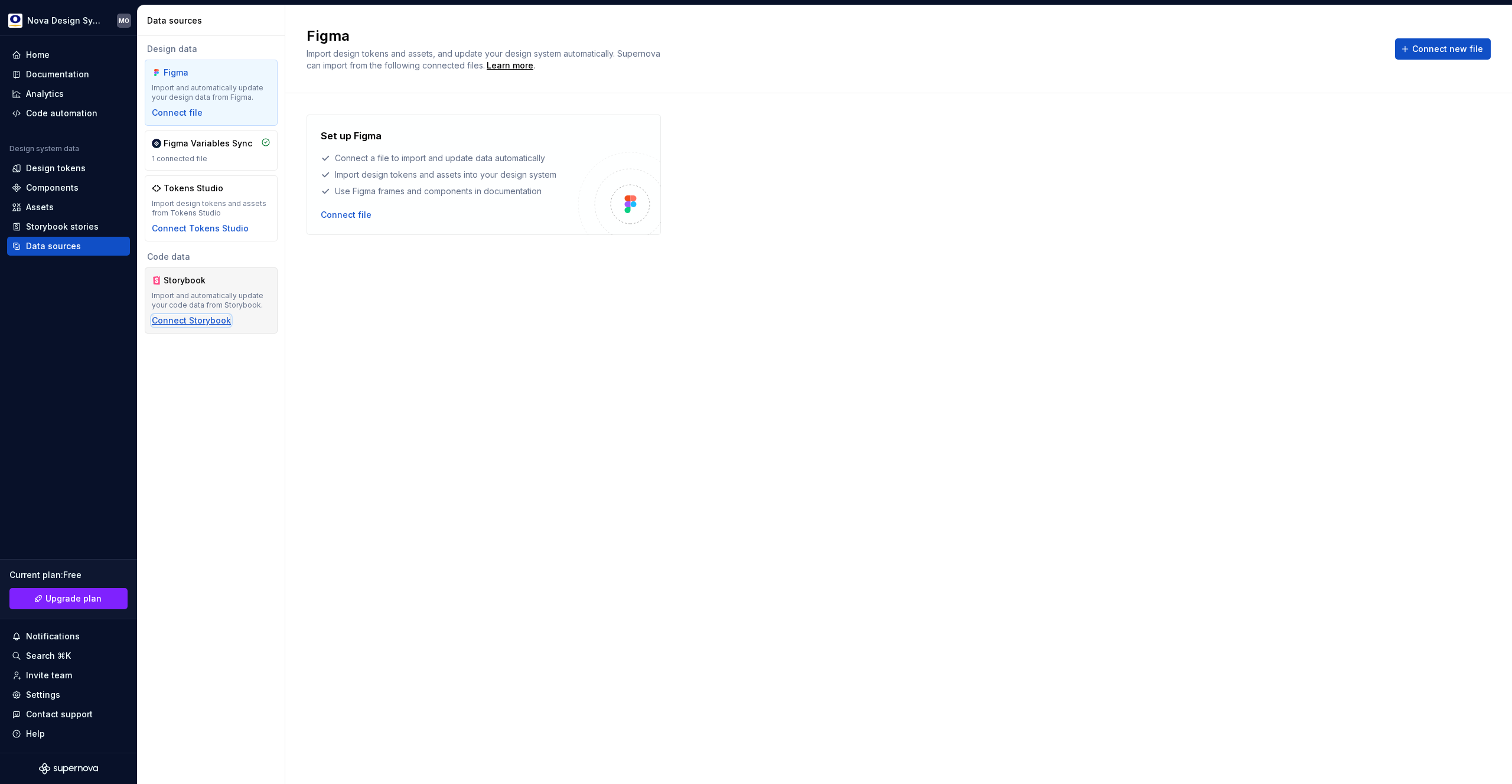
click at [197, 323] on div "Connect Storybook" at bounding box center [191, 320] width 79 height 12
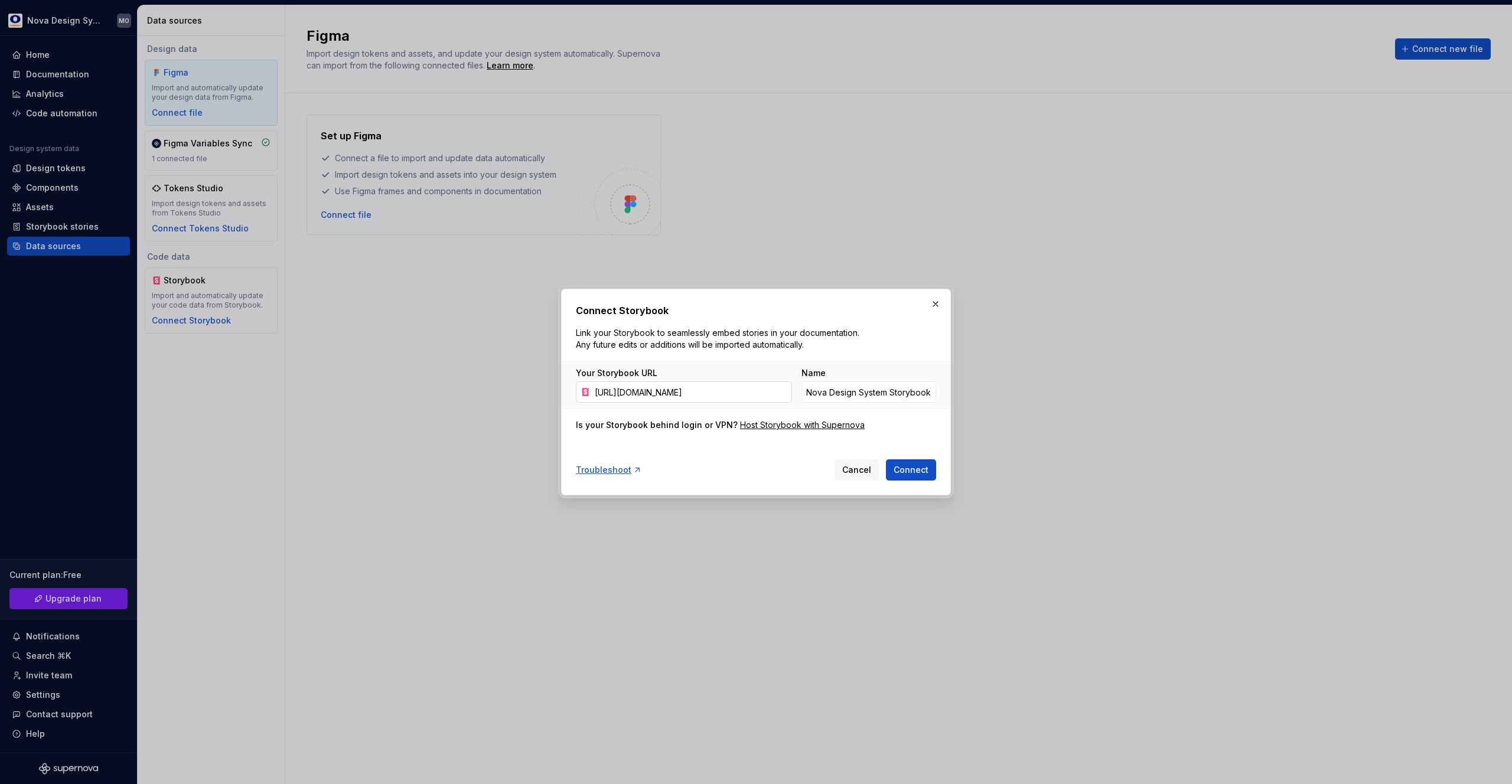
click at [608, 393] on input "https://66aa56eb21b7ba73d6ae9e63-famioguhfr.chromatic.com/" at bounding box center [691, 392] width 202 height 22
type input "https://66aa56eb21b7ba73d6ae9e63-famioguhfr.chromatic.com/?path=/docs/react-ale…"
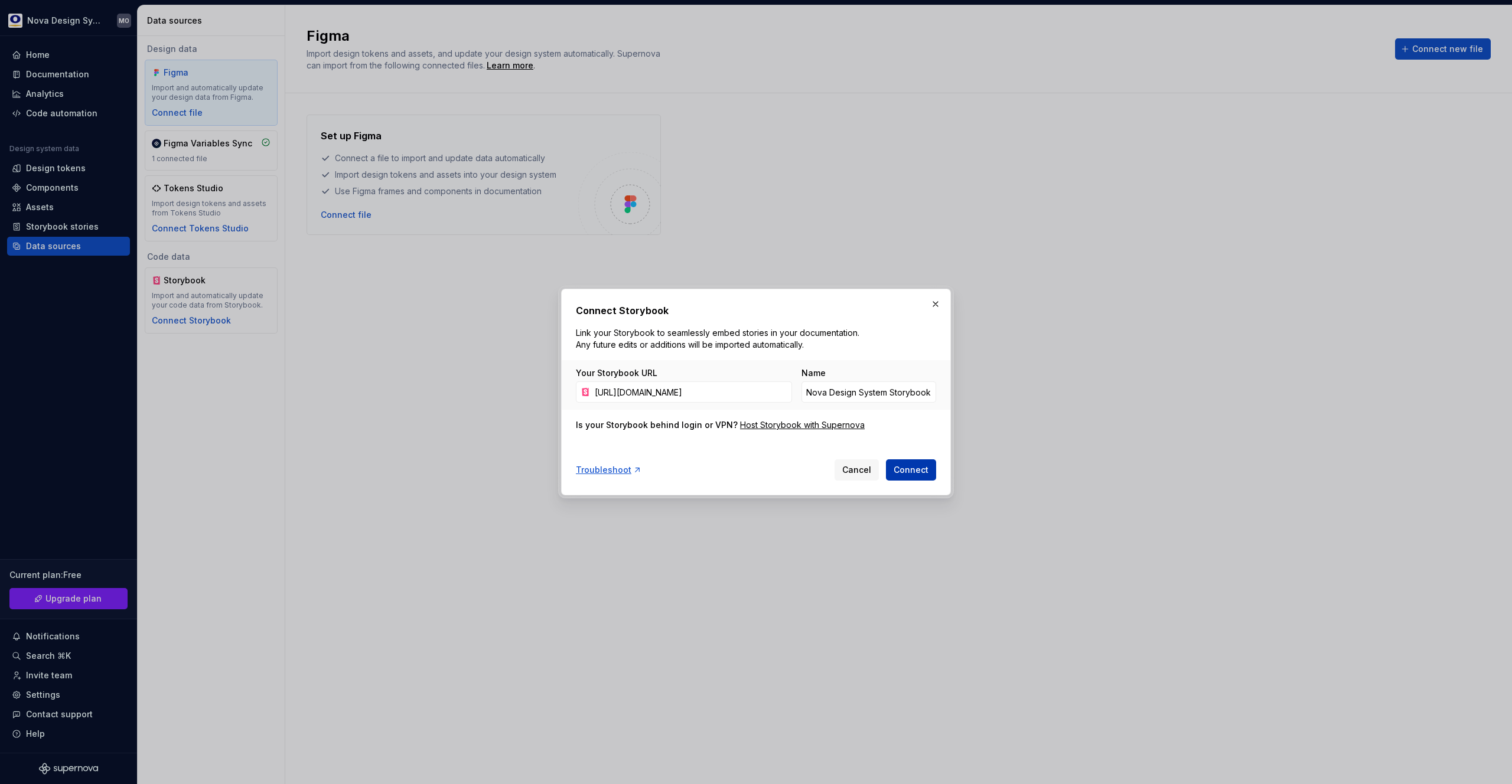
click at [907, 469] on span "Connect" at bounding box center [911, 469] width 35 height 12
click at [1488, 760] on button "button" at bounding box center [1487, 759] width 15 height 16
click at [816, 425] on div "Host Storybook with Supernova" at bounding box center [802, 424] width 124 height 12
click at [864, 464] on span "Cancel" at bounding box center [857, 469] width 29 height 12
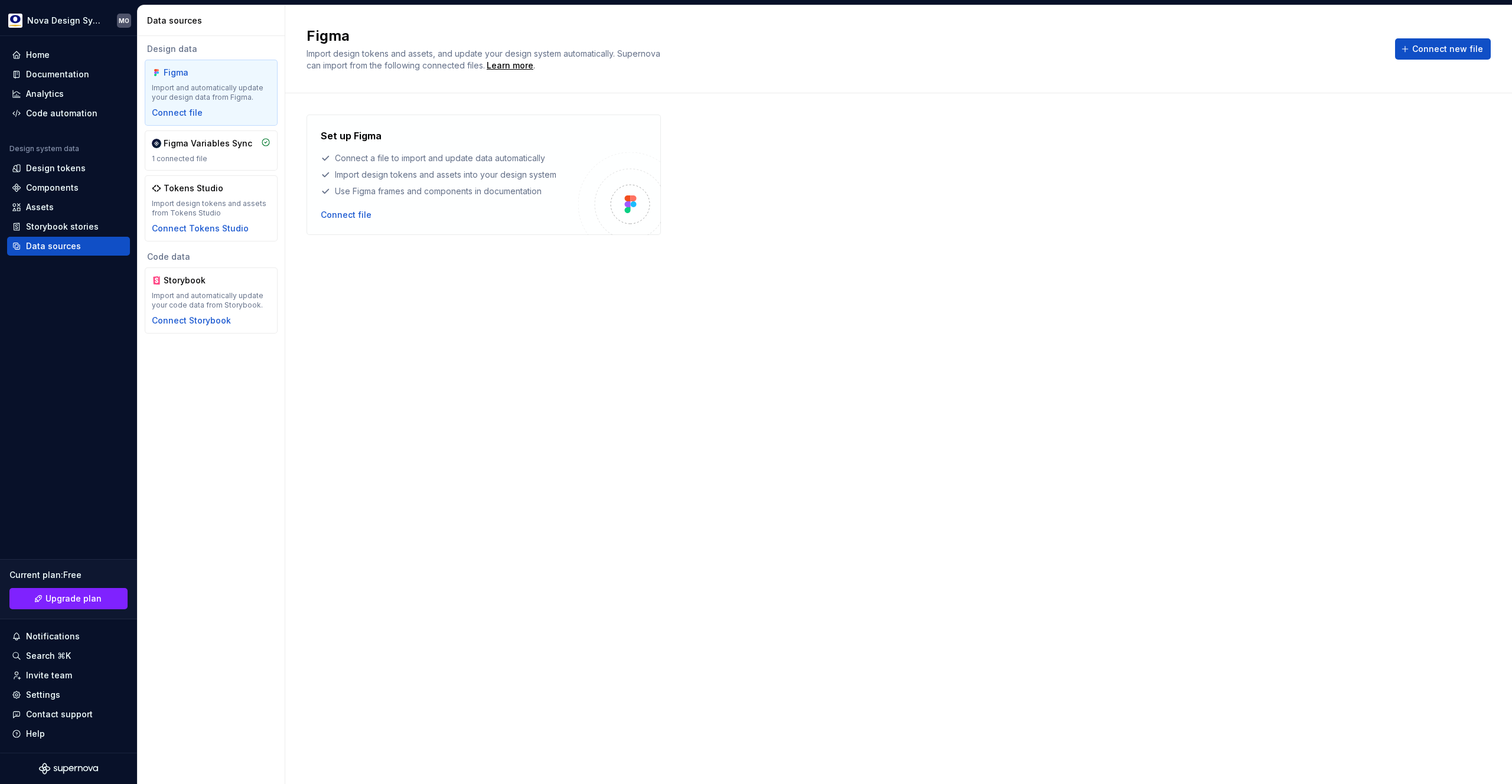
click at [431, 344] on div "Set up Figma Connect a file to import and update data automatically Import desi…" at bounding box center [898, 426] width 1184 height 624
click at [936, 158] on div "Set up Figma Connect a file to import and update data automatically Import desi…" at bounding box center [898, 175] width 1184 height 121
click at [60, 164] on div "Design tokens" at bounding box center [56, 168] width 60 height 12
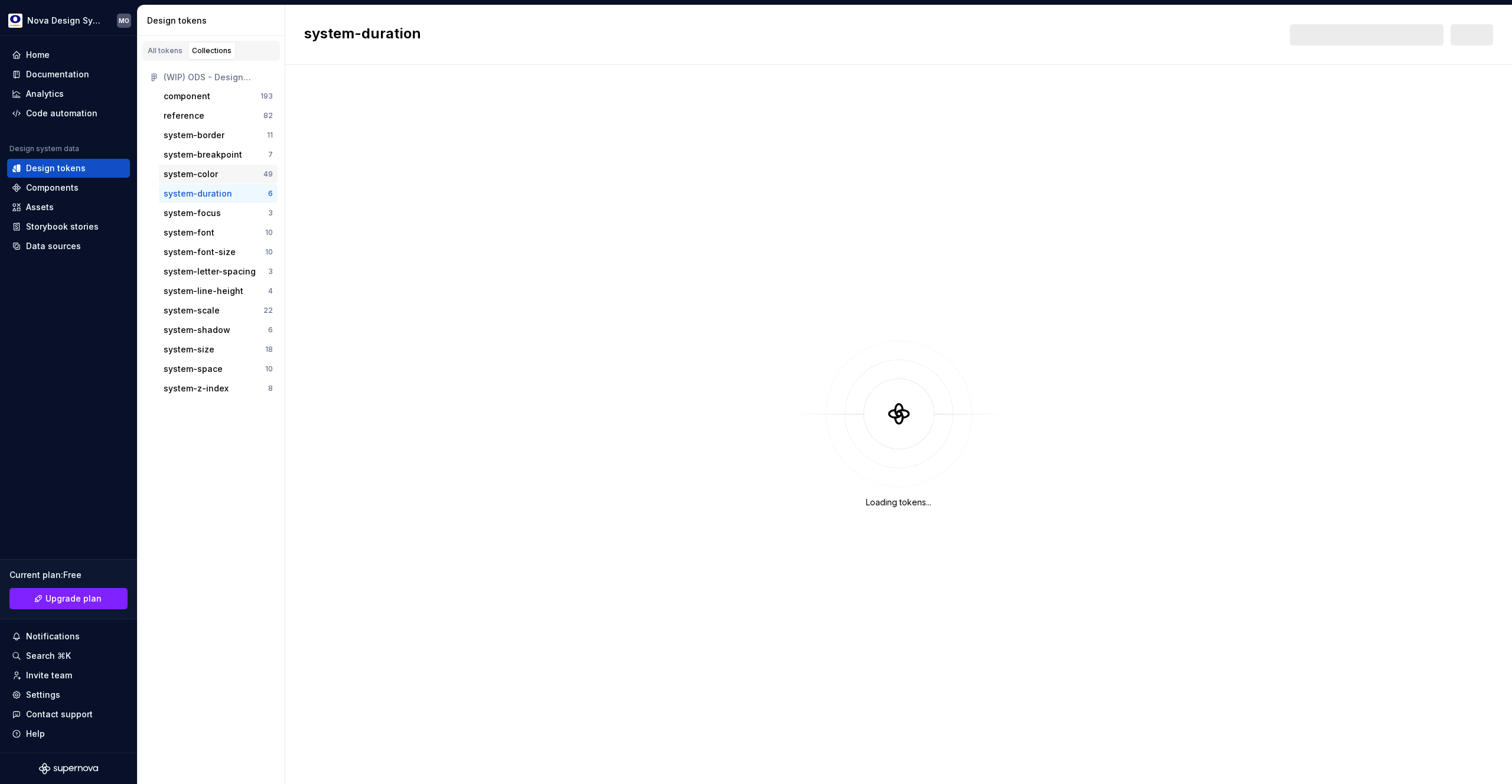
click at [204, 179] on div "system-color" at bounding box center [190, 174] width 54 height 12
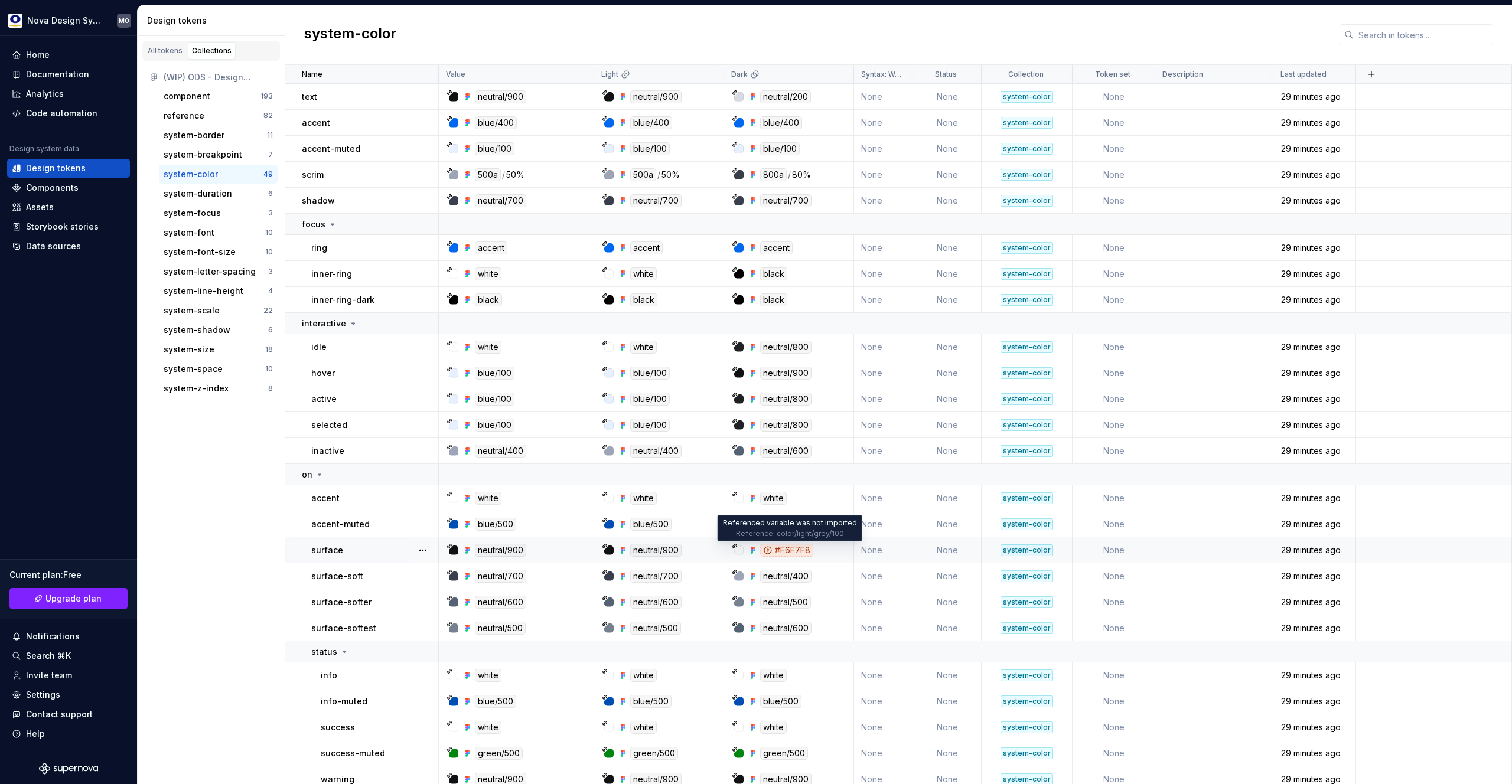
click at [790, 551] on div "#F6F7F8" at bounding box center [786, 550] width 53 height 13
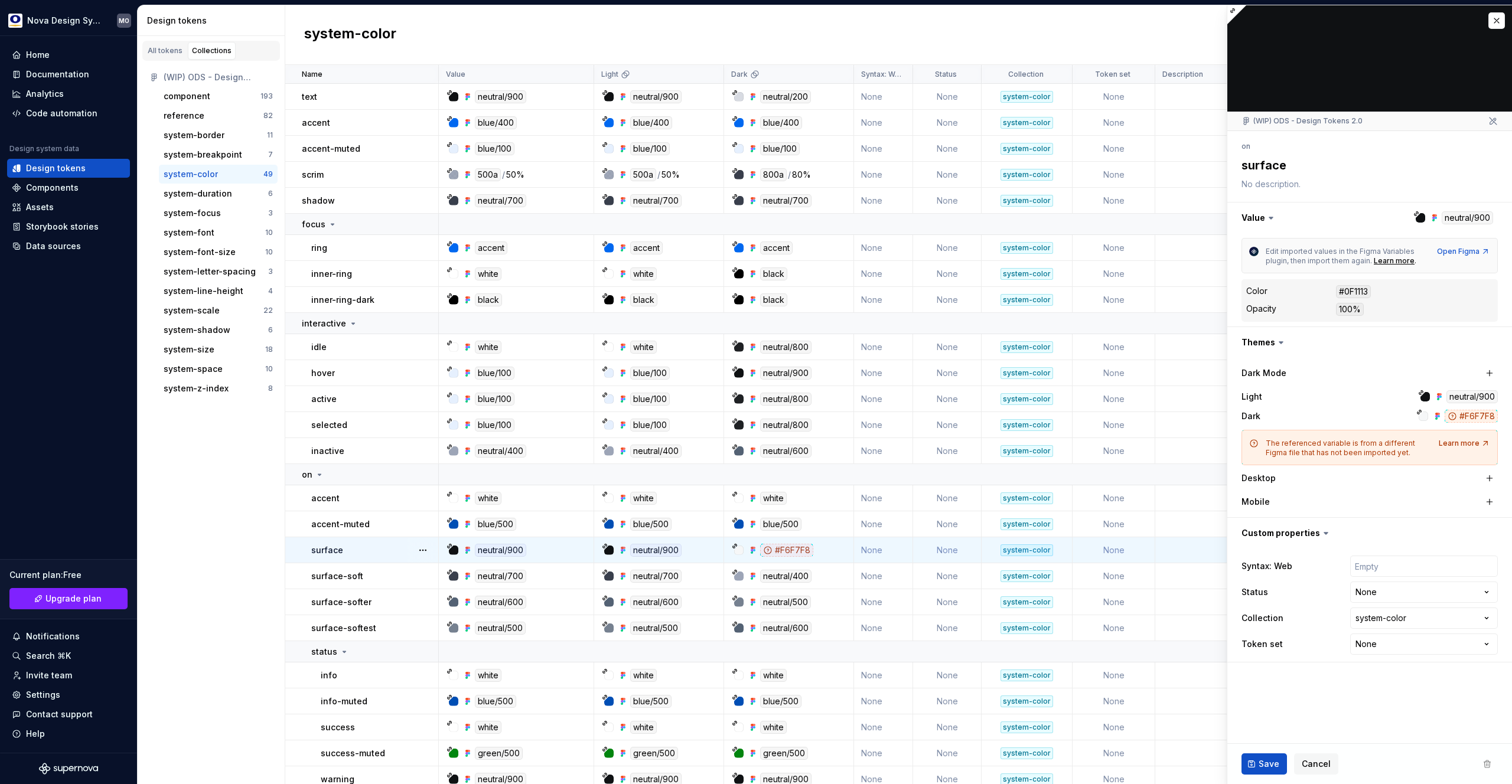
click at [1477, 420] on div "#F6F7F8" at bounding box center [1471, 416] width 53 height 13
click at [60, 190] on div "Components" at bounding box center [52, 187] width 52 height 12
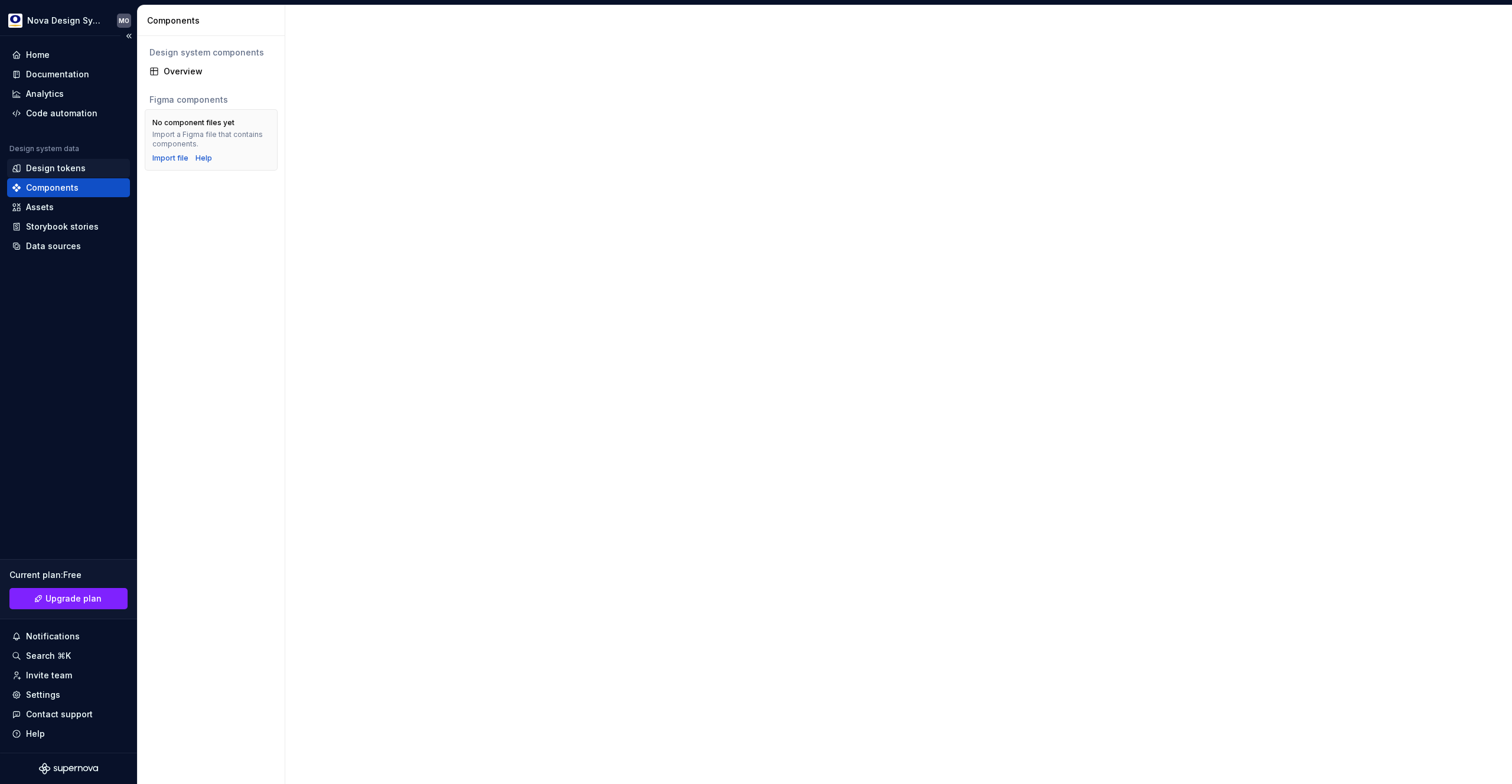
click at [65, 169] on div "Design tokens" at bounding box center [56, 168] width 60 height 12
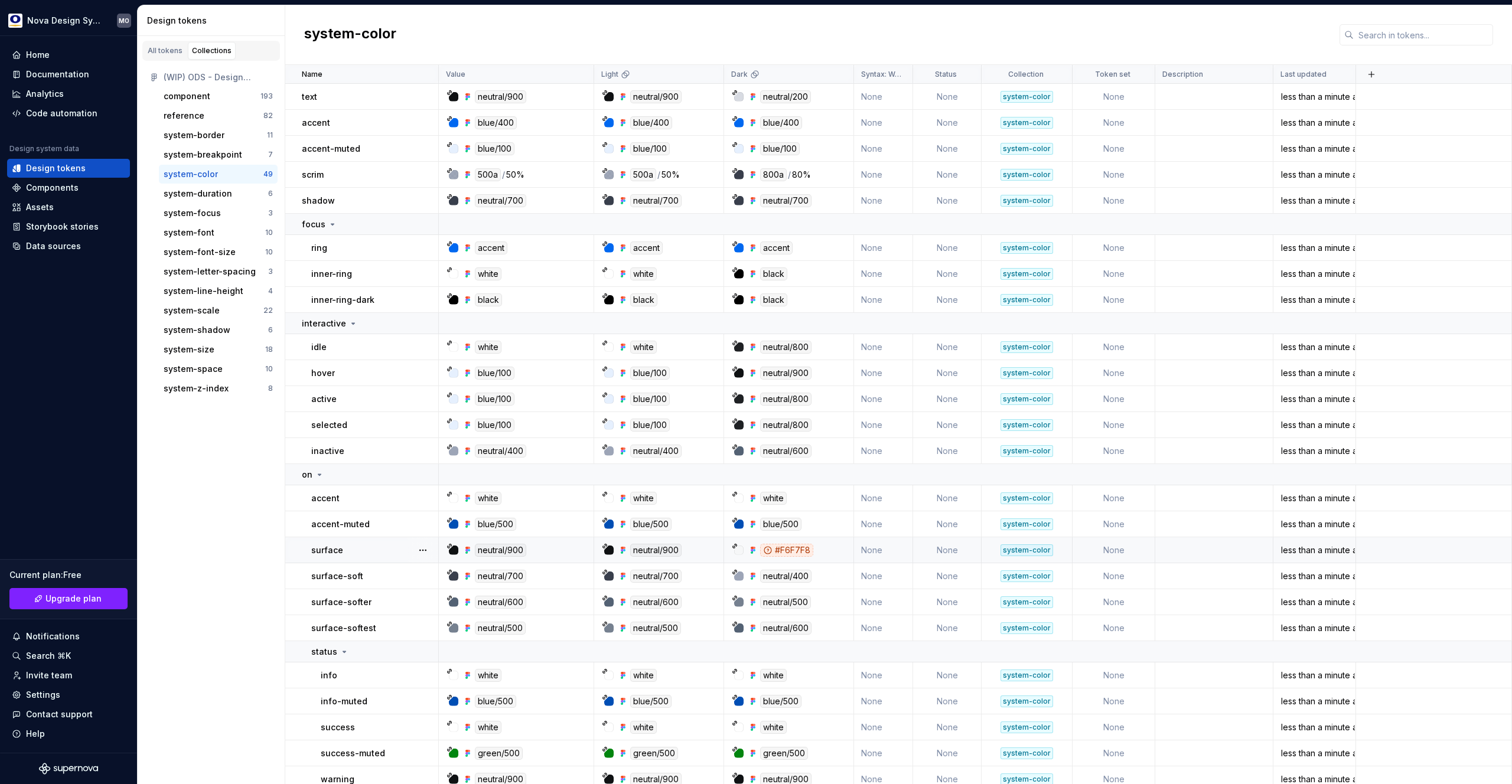
click at [770, 551] on icon at bounding box center [767, 550] width 9 height 9
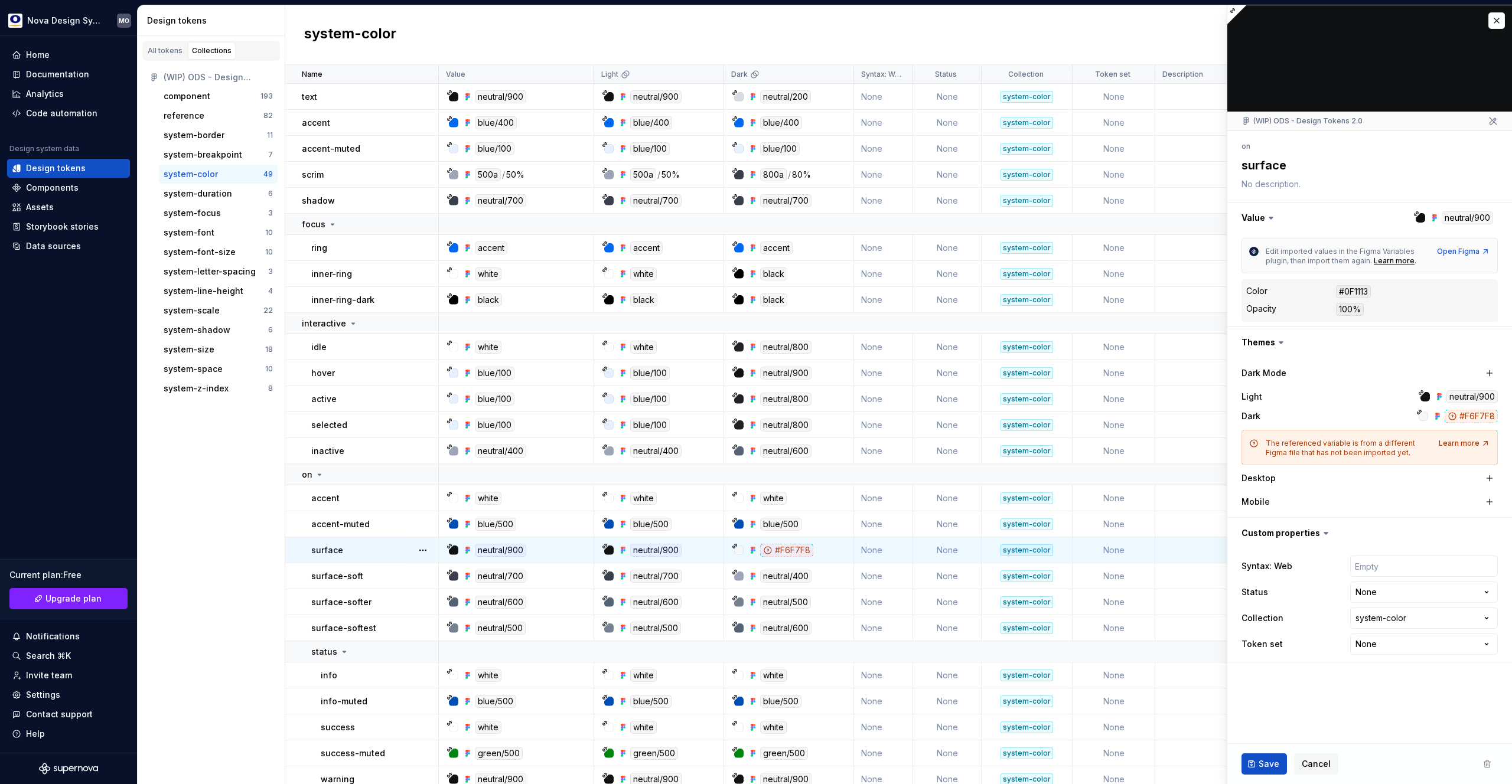
type textarea "*"
click at [1318, 766] on span "Cancel" at bounding box center [1316, 763] width 29 height 12
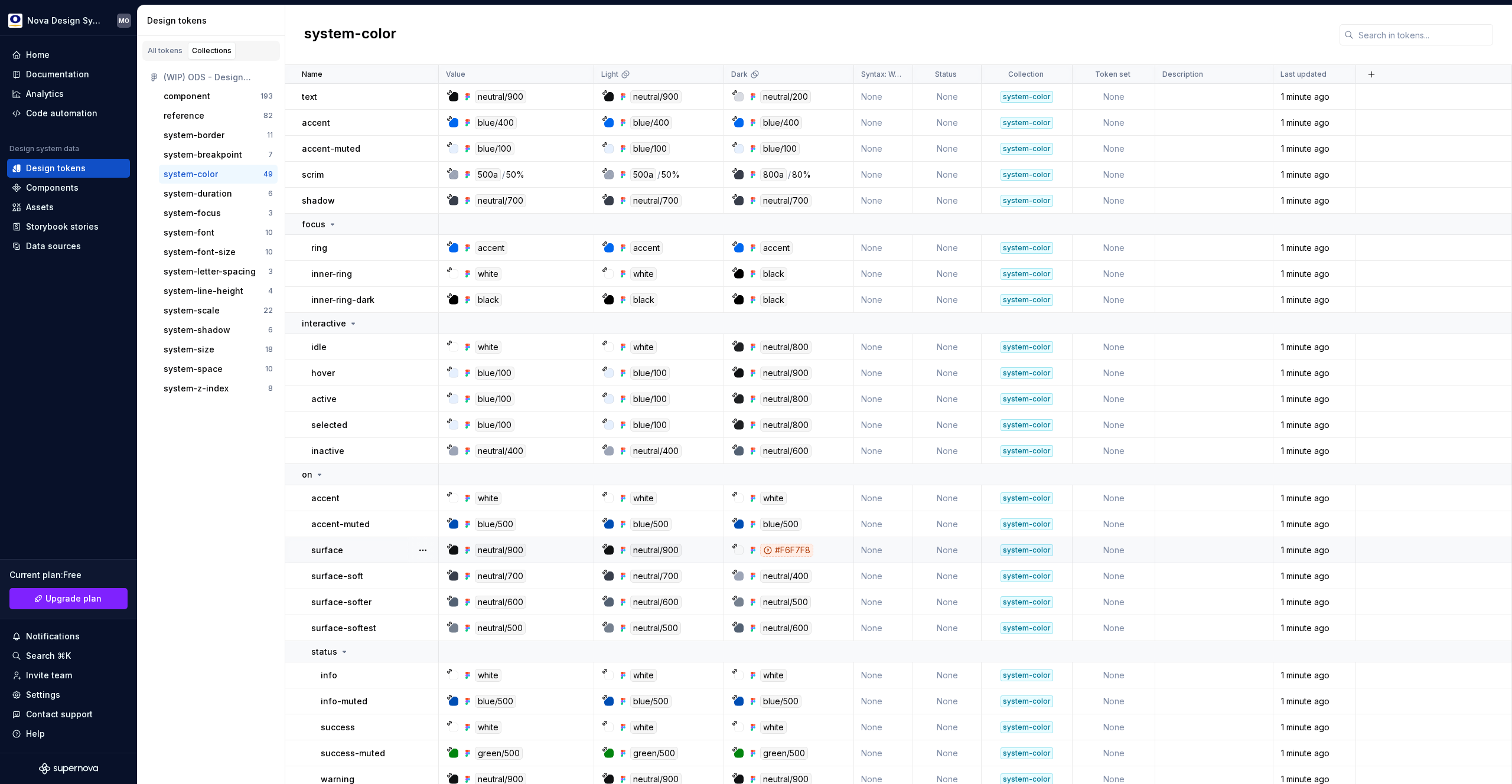
click at [738, 549] on div at bounding box center [738, 550] width 9 height 9
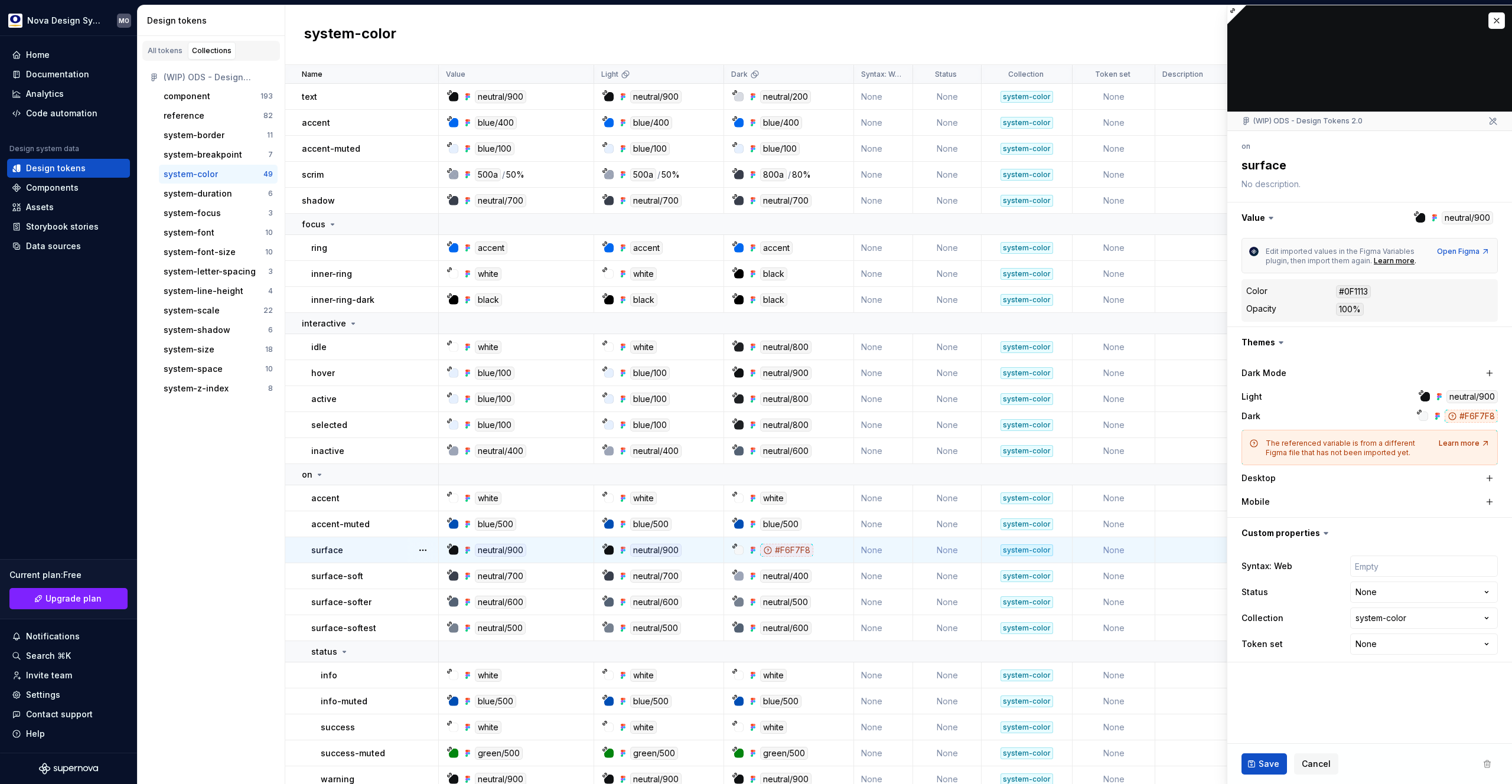
type textarea "*"
click at [167, 52] on div "All tokens" at bounding box center [165, 50] width 35 height 9
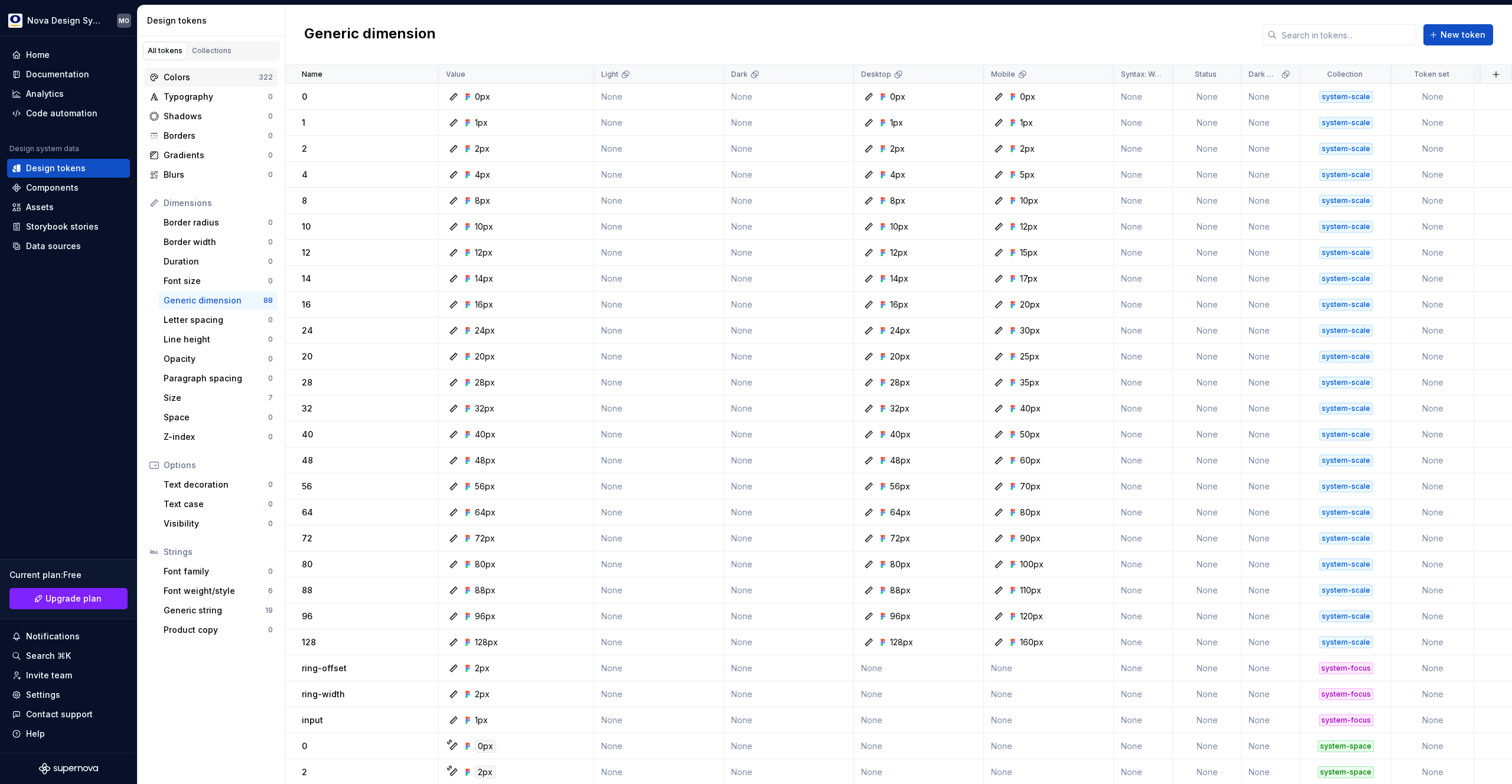
click at [186, 81] on div "Colors" at bounding box center [210, 77] width 95 height 12
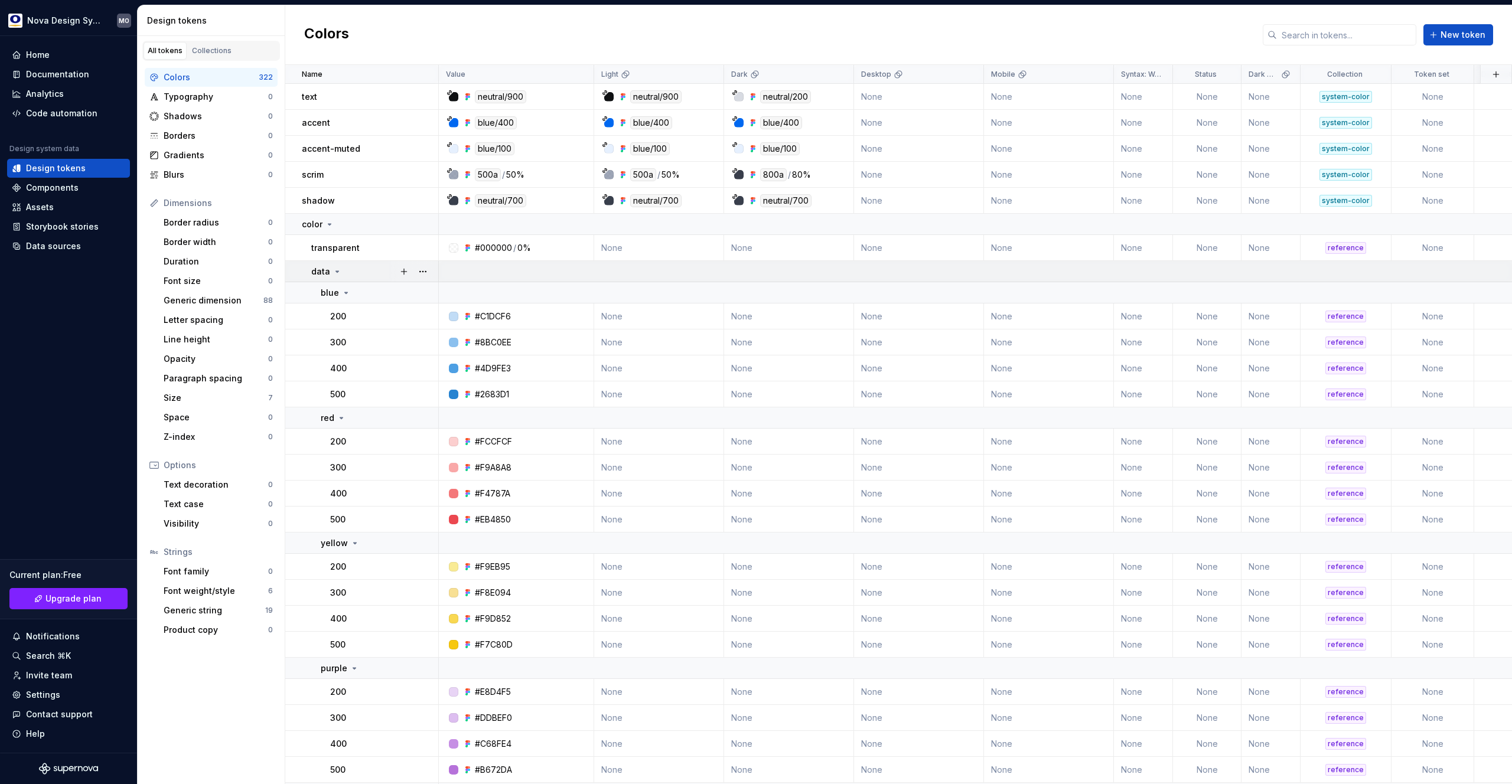
click at [336, 271] on icon at bounding box center [337, 271] width 3 height 1
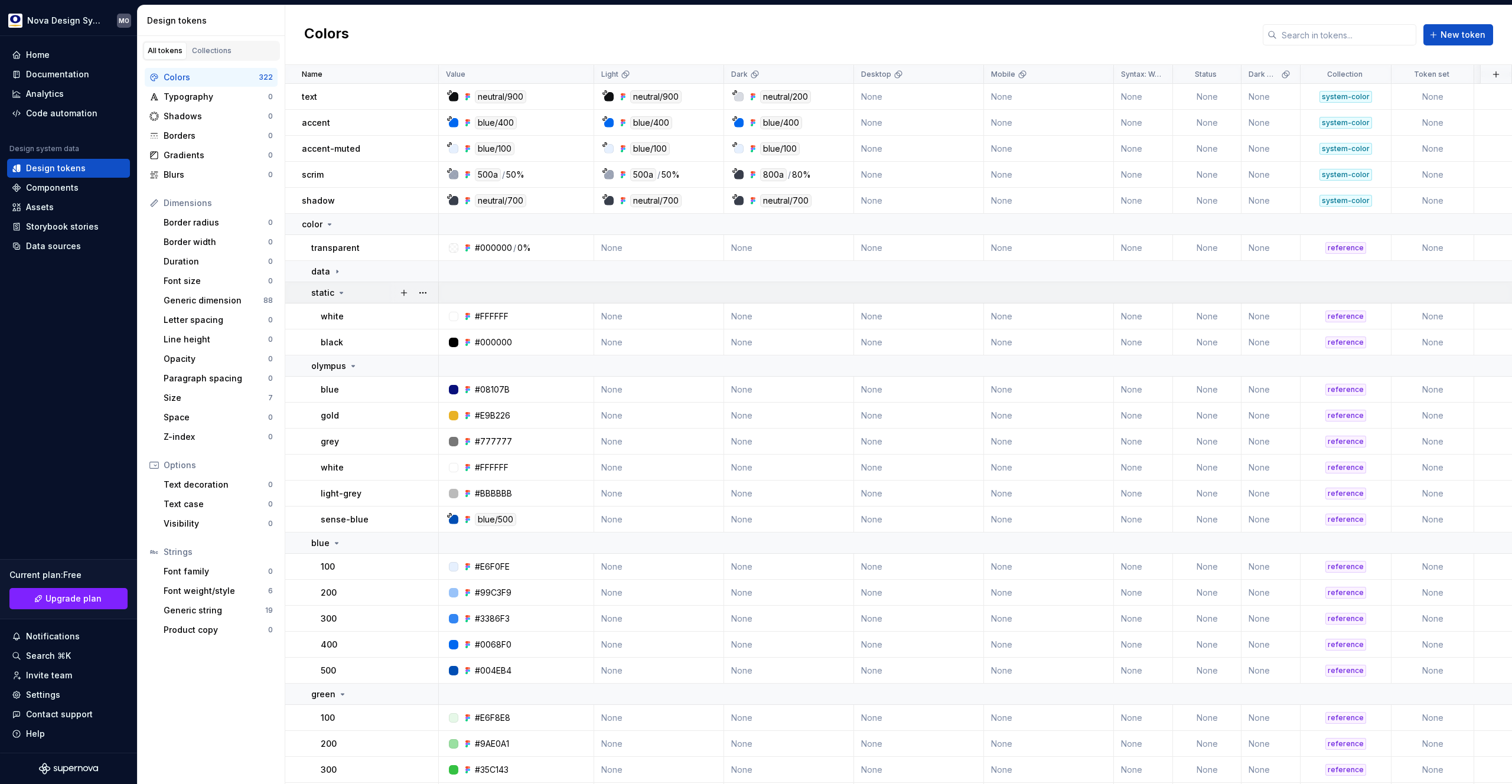
click at [336, 293] on icon at bounding box center [341, 293] width 9 height 9
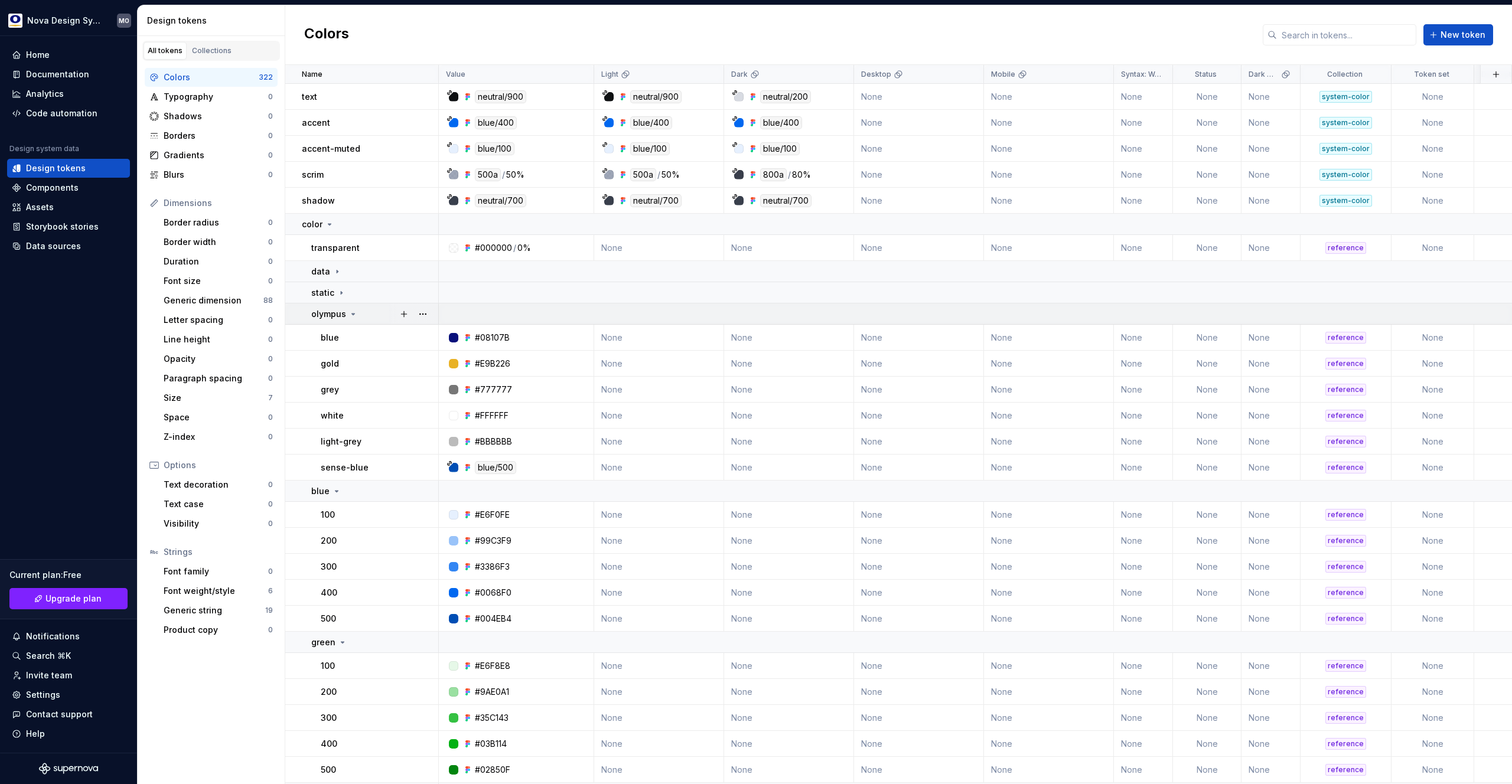
click at [347, 315] on div "olympus" at bounding box center [334, 314] width 47 height 12
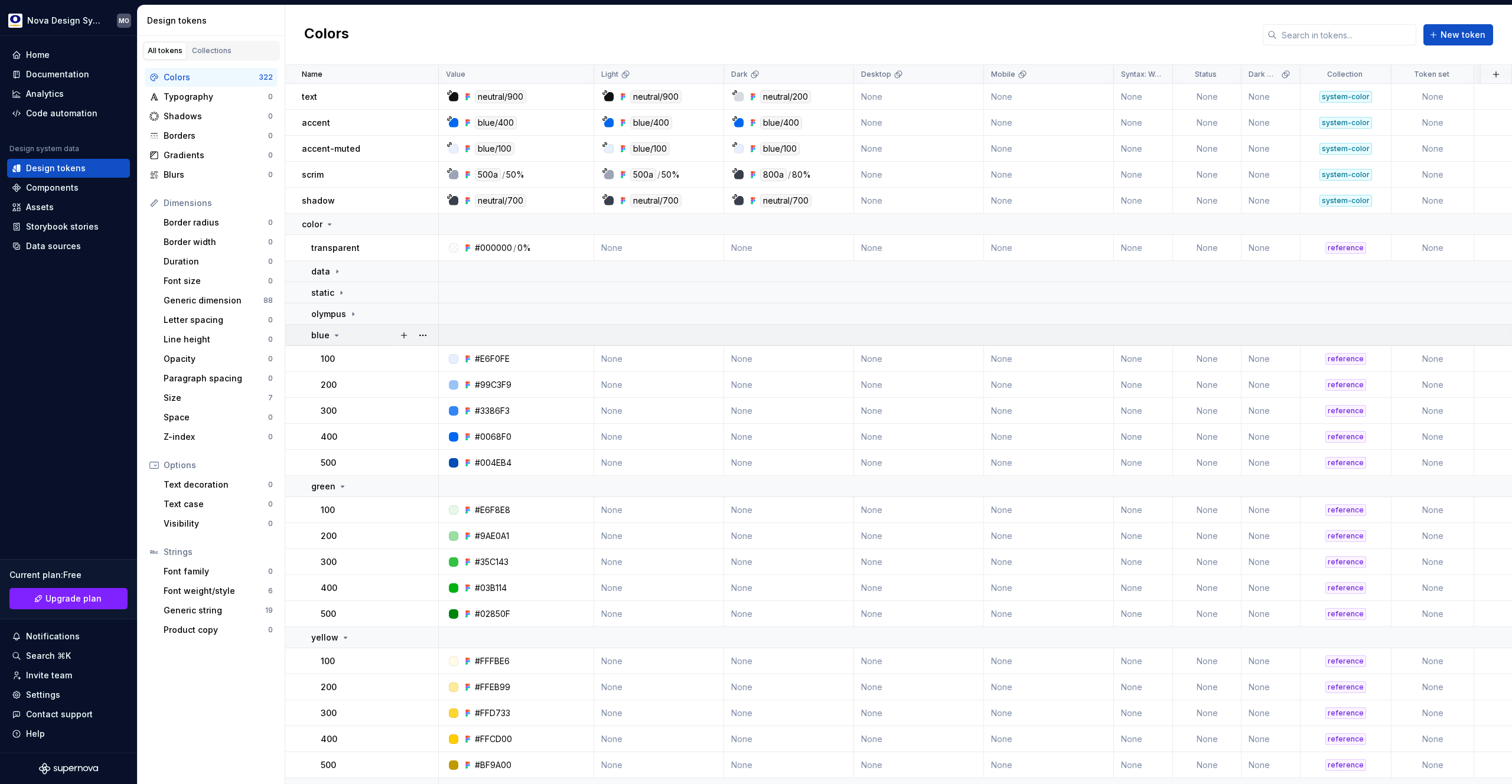
click at [336, 335] on icon at bounding box center [336, 335] width 9 height 9
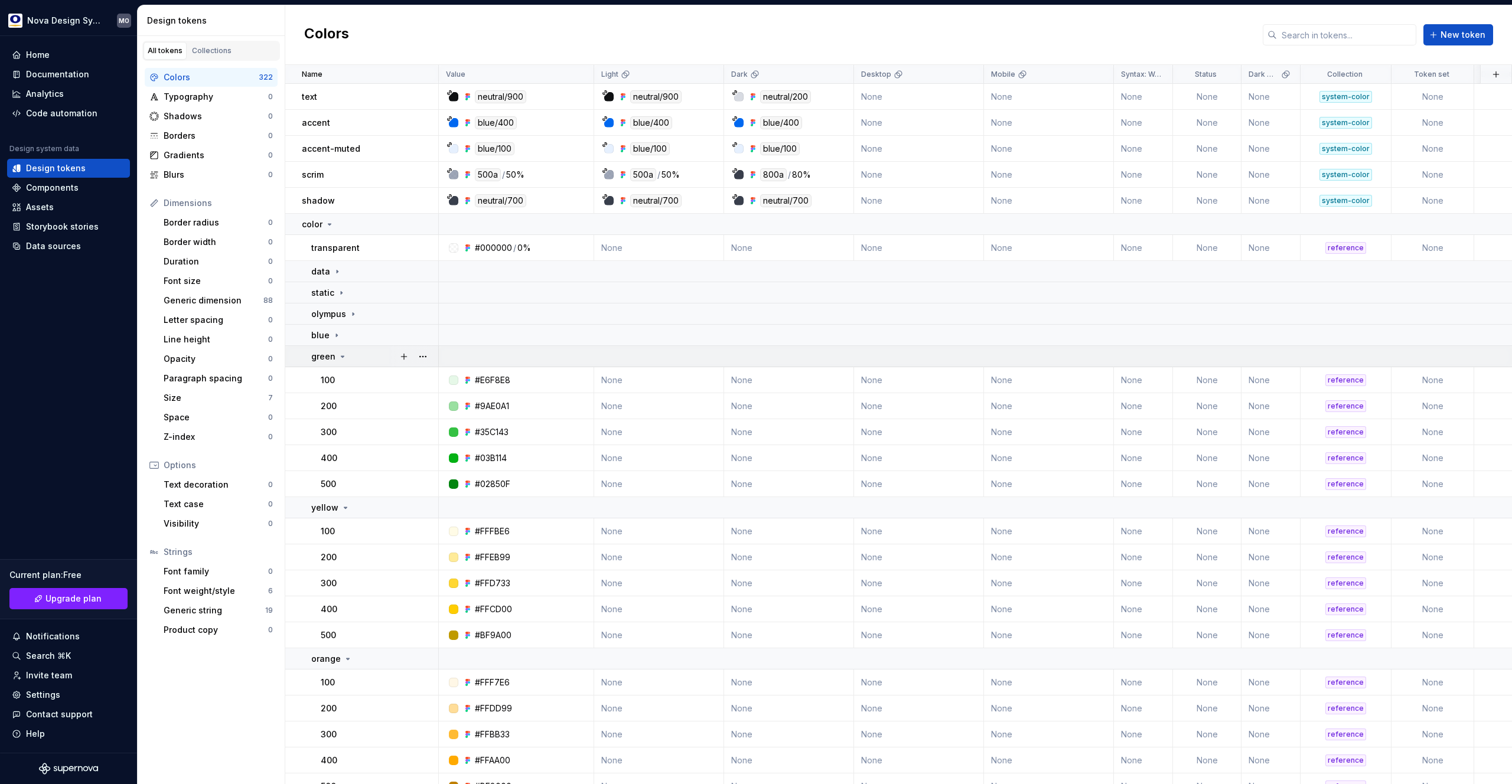
click at [338, 352] on icon at bounding box center [343, 356] width 9 height 9
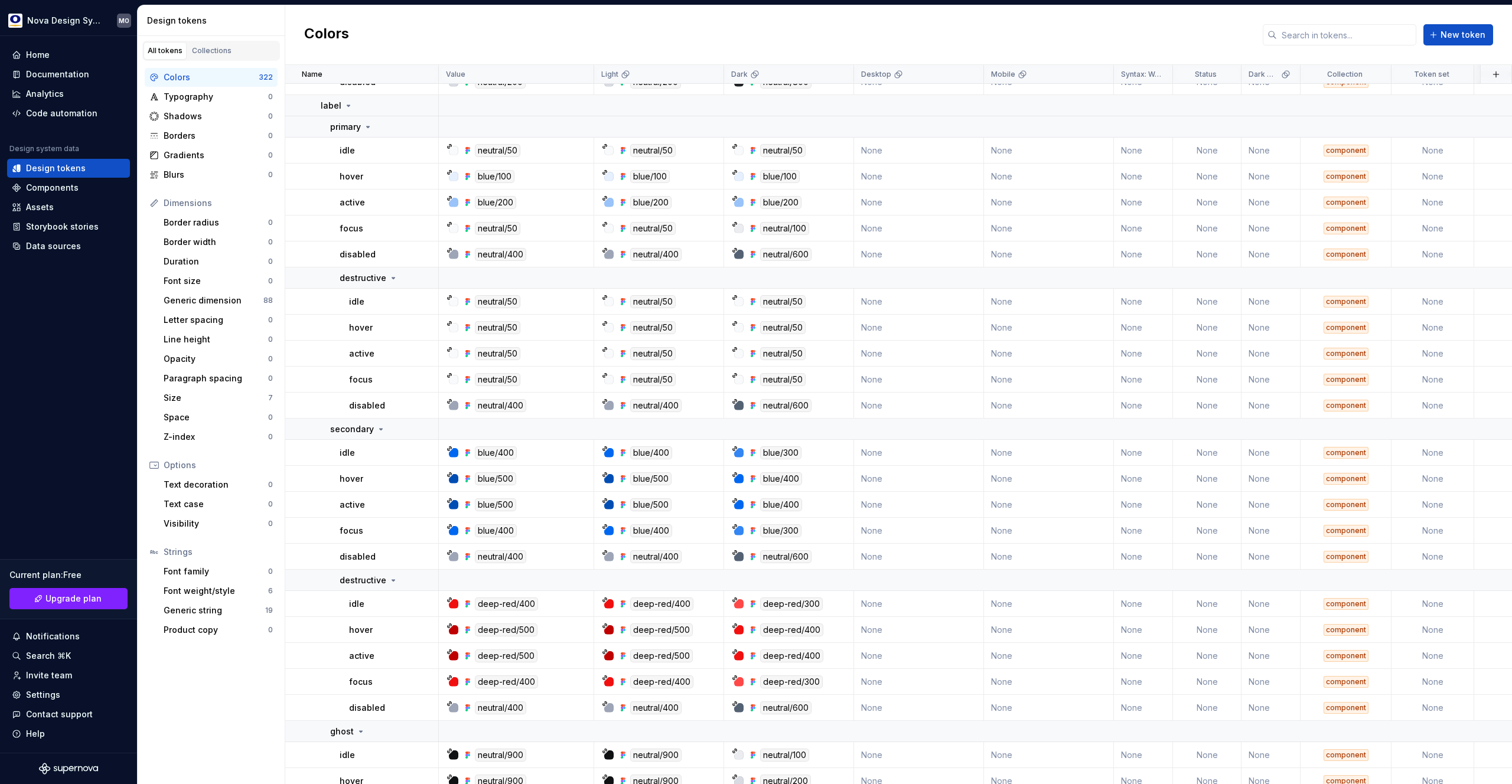
scroll to position [3433, 0]
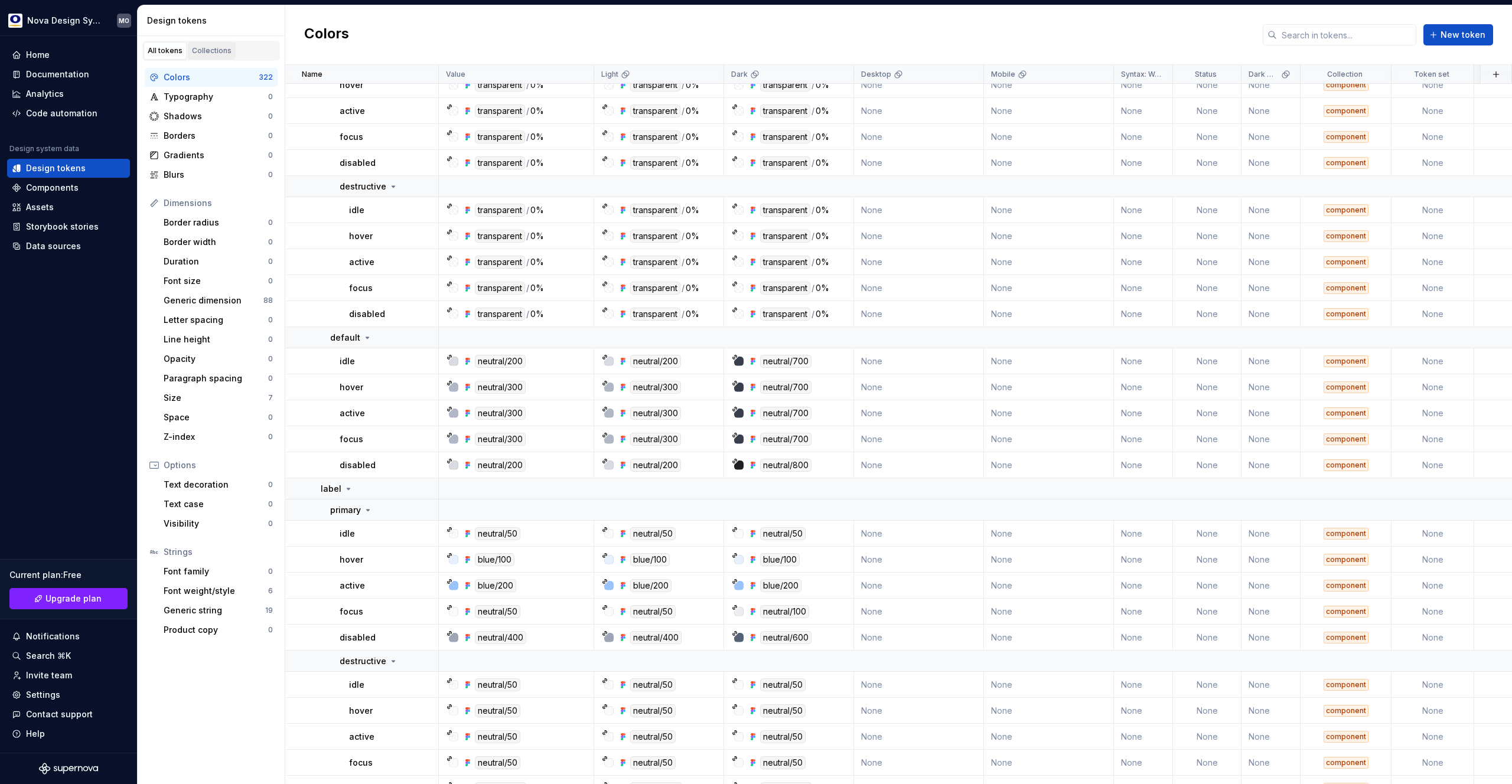
click at [213, 46] on div "Collections" at bounding box center [212, 50] width 40 height 9
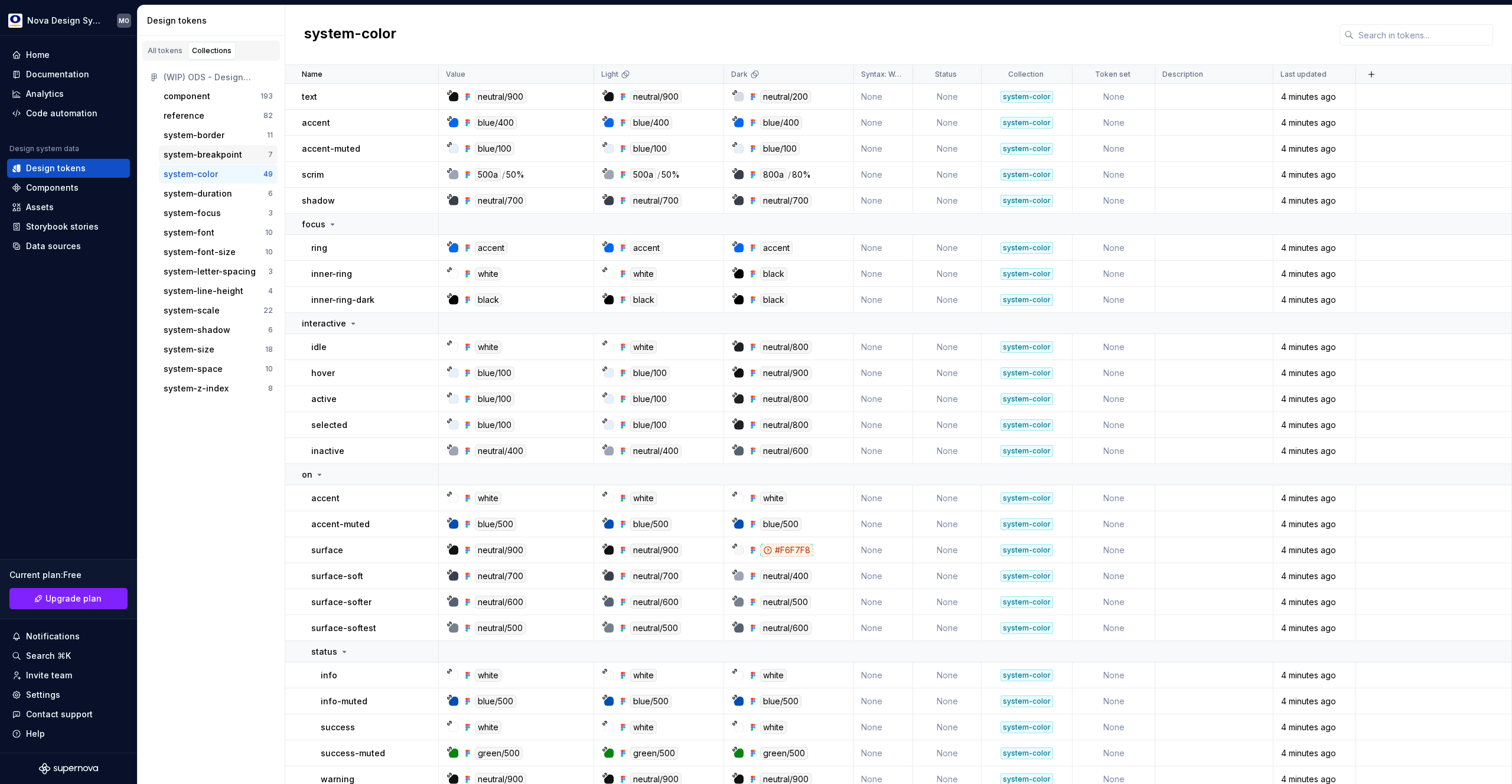
click at [208, 151] on div "system-breakpoint" at bounding box center [202, 154] width 78 height 12
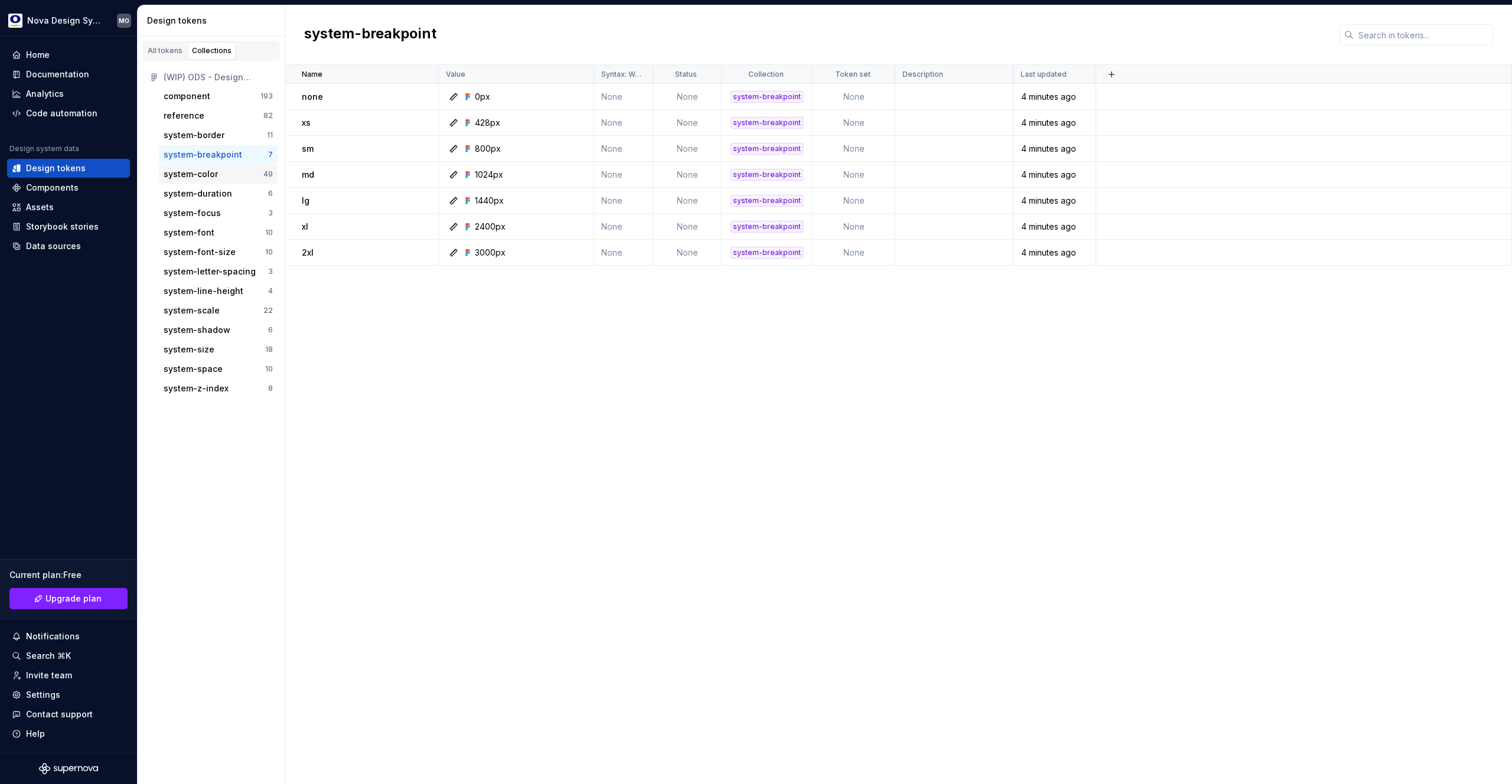
click at [209, 174] on div "system-color" at bounding box center [190, 174] width 54 height 12
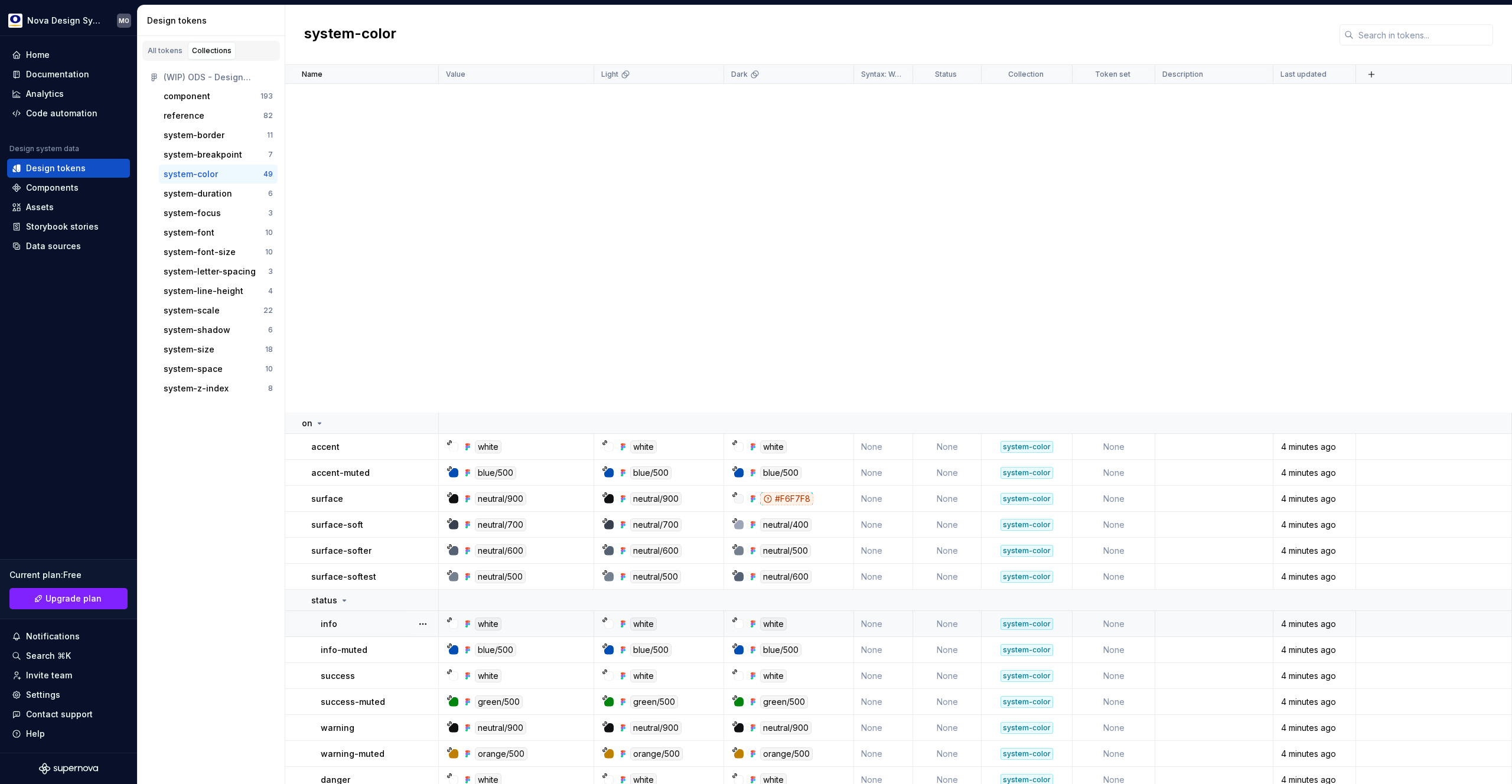
scroll to position [50, 0]
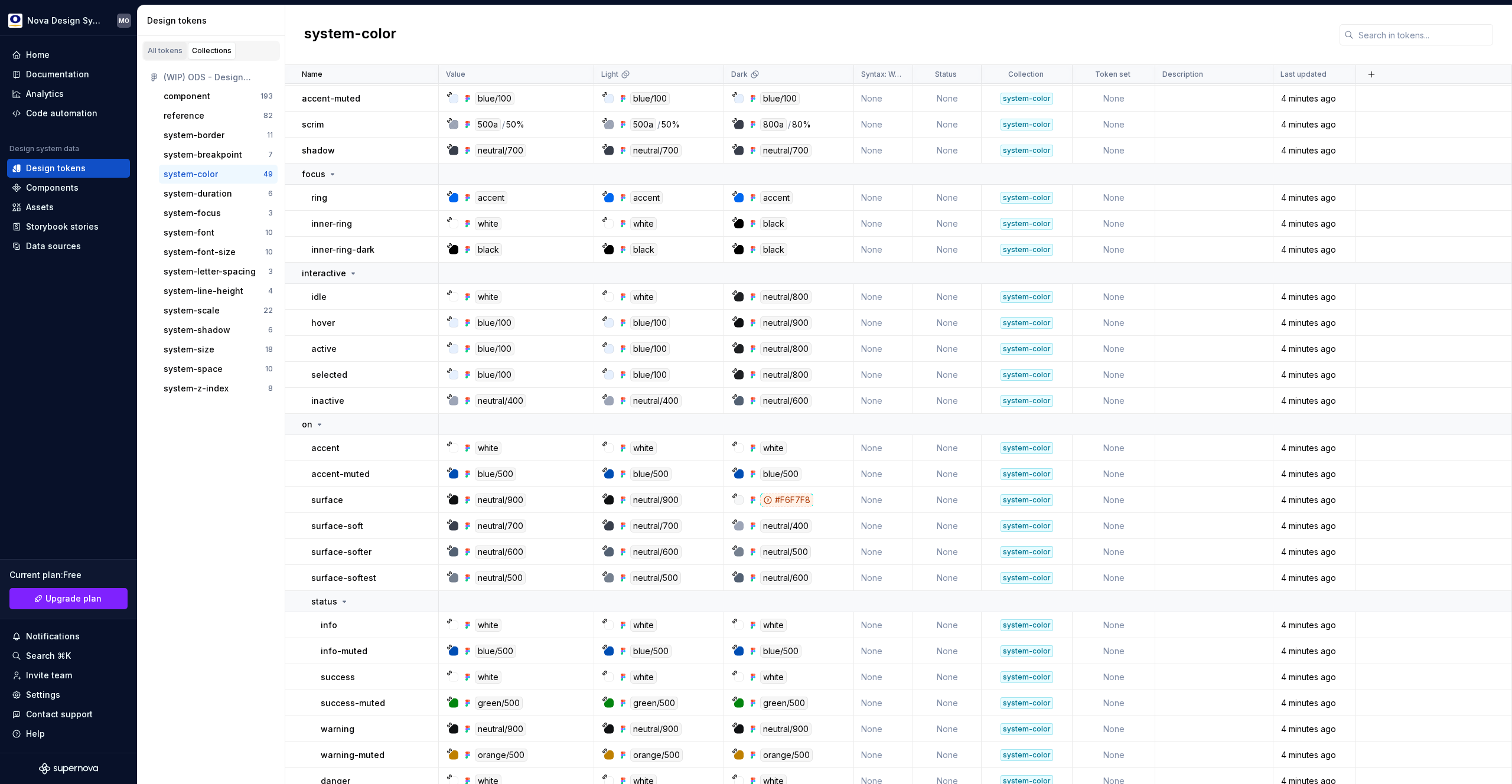
click at [161, 57] on link "All tokens" at bounding box center [165, 51] width 43 height 18
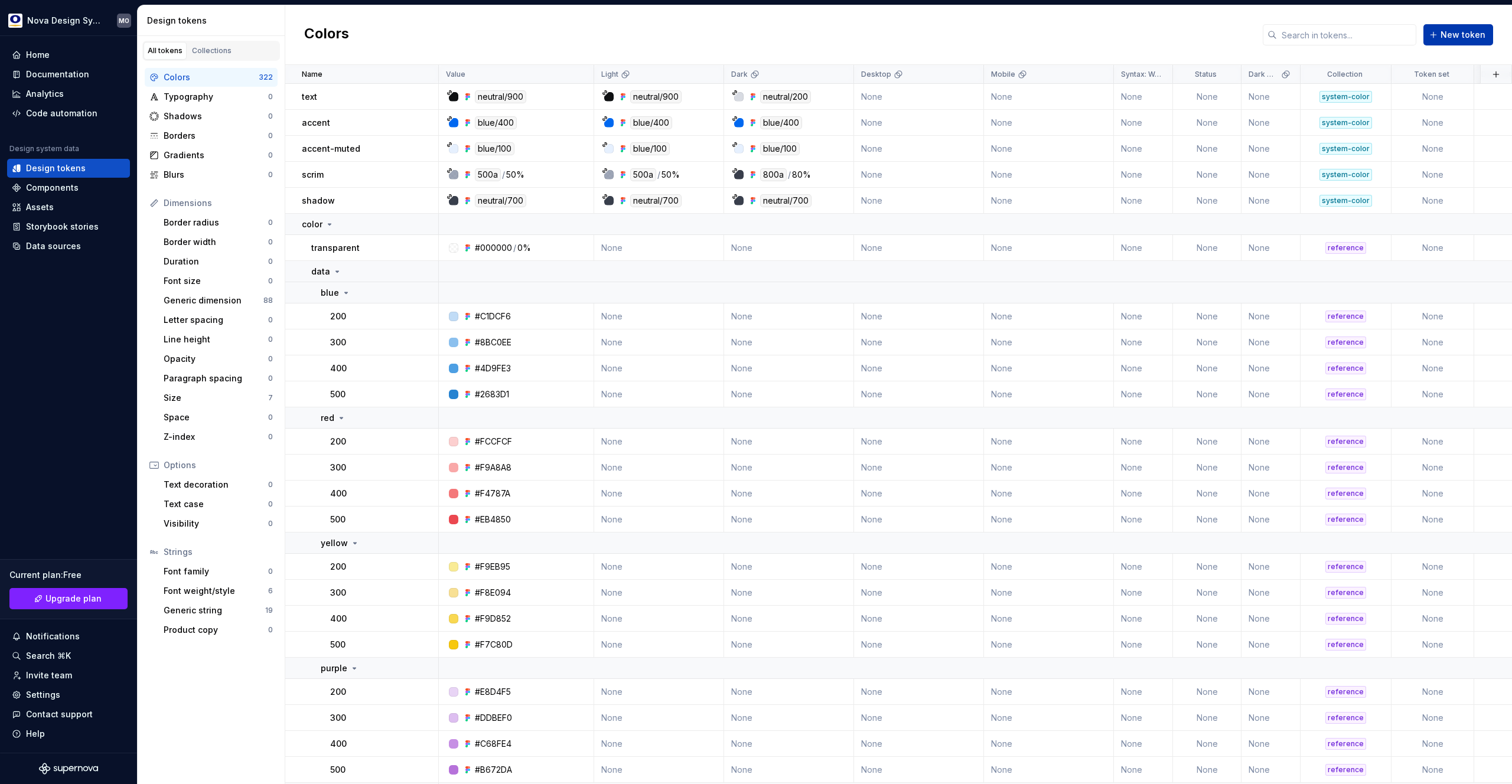
click at [1453, 32] on span "New token" at bounding box center [1463, 34] width 45 height 12
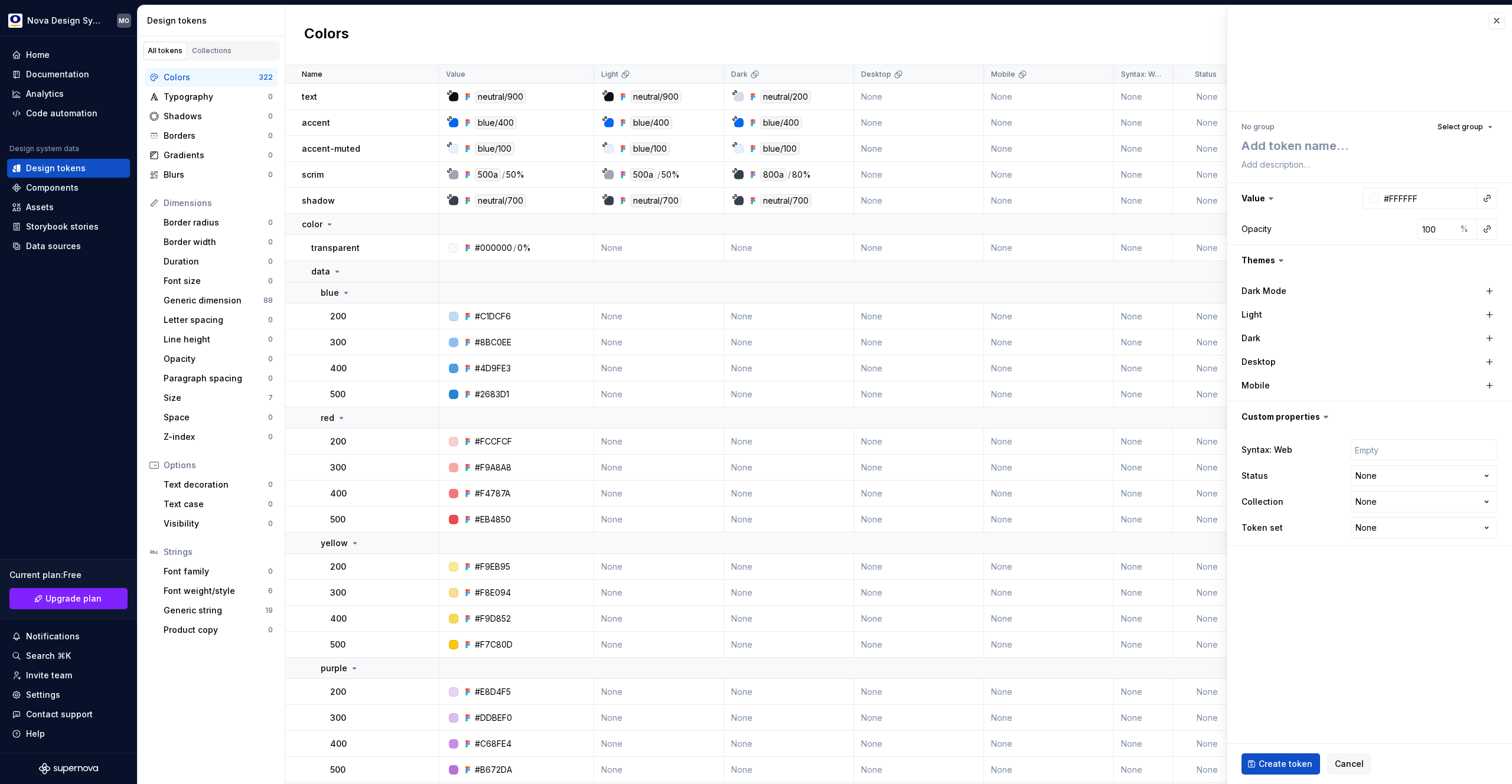
type textarea "*"
click at [1349, 762] on span "Cancel" at bounding box center [1350, 763] width 29 height 12
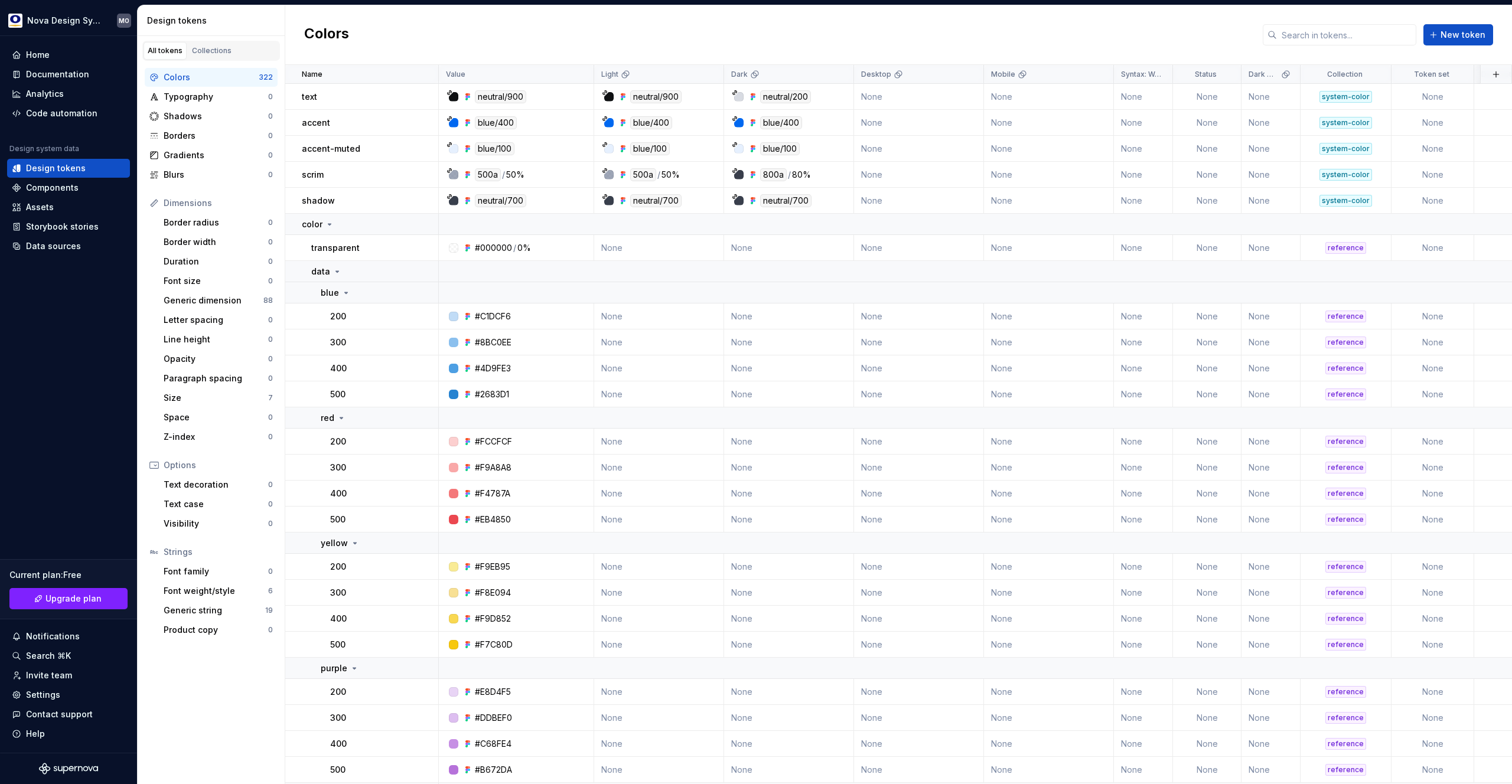
click at [626, 26] on div "Colors New token" at bounding box center [898, 35] width 1227 height 59
click at [216, 46] on div "Collections" at bounding box center [212, 50] width 40 height 9
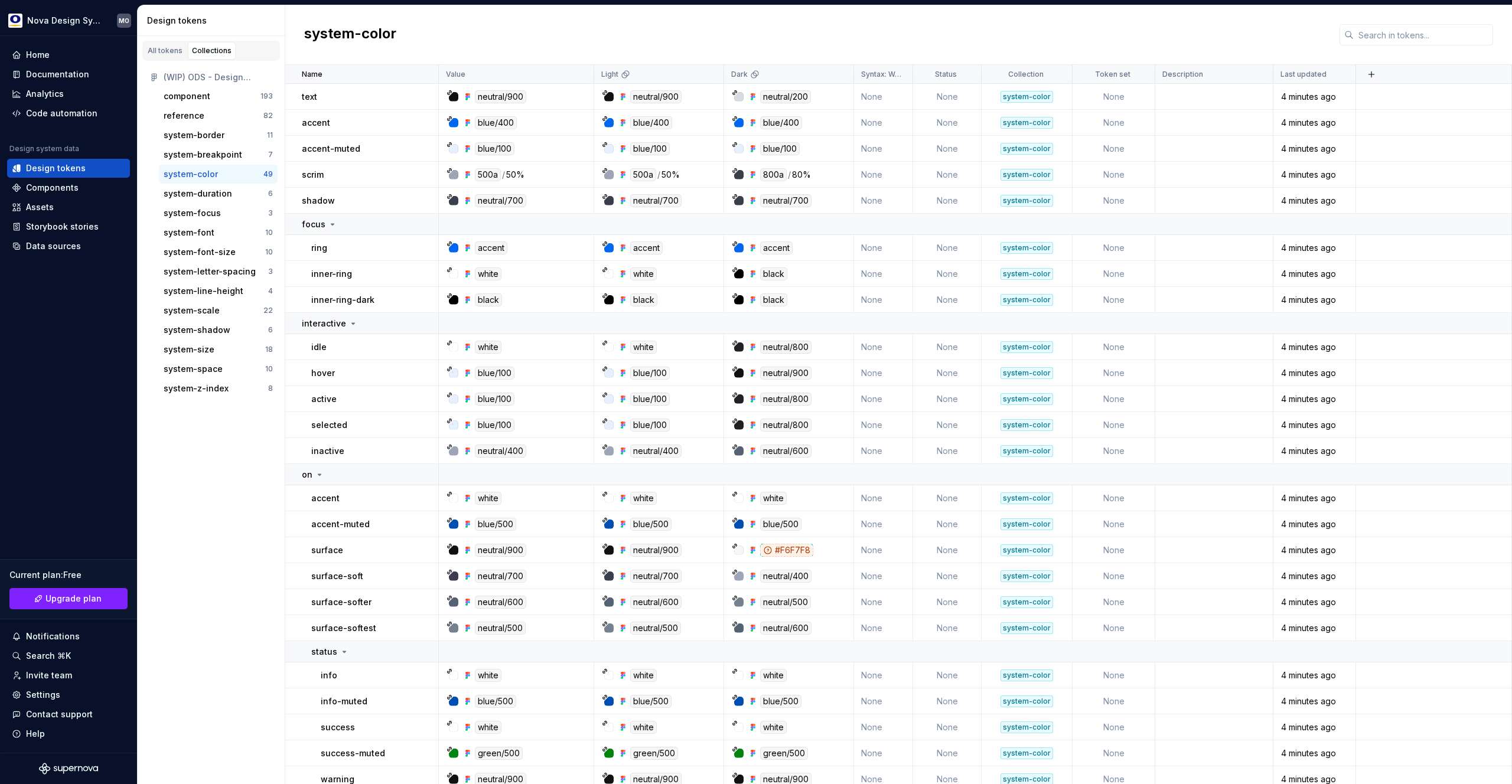
click at [242, 178] on div "system-color" at bounding box center [213, 174] width 100 height 12
click at [215, 196] on div "system-duration" at bounding box center [197, 193] width 69 height 12
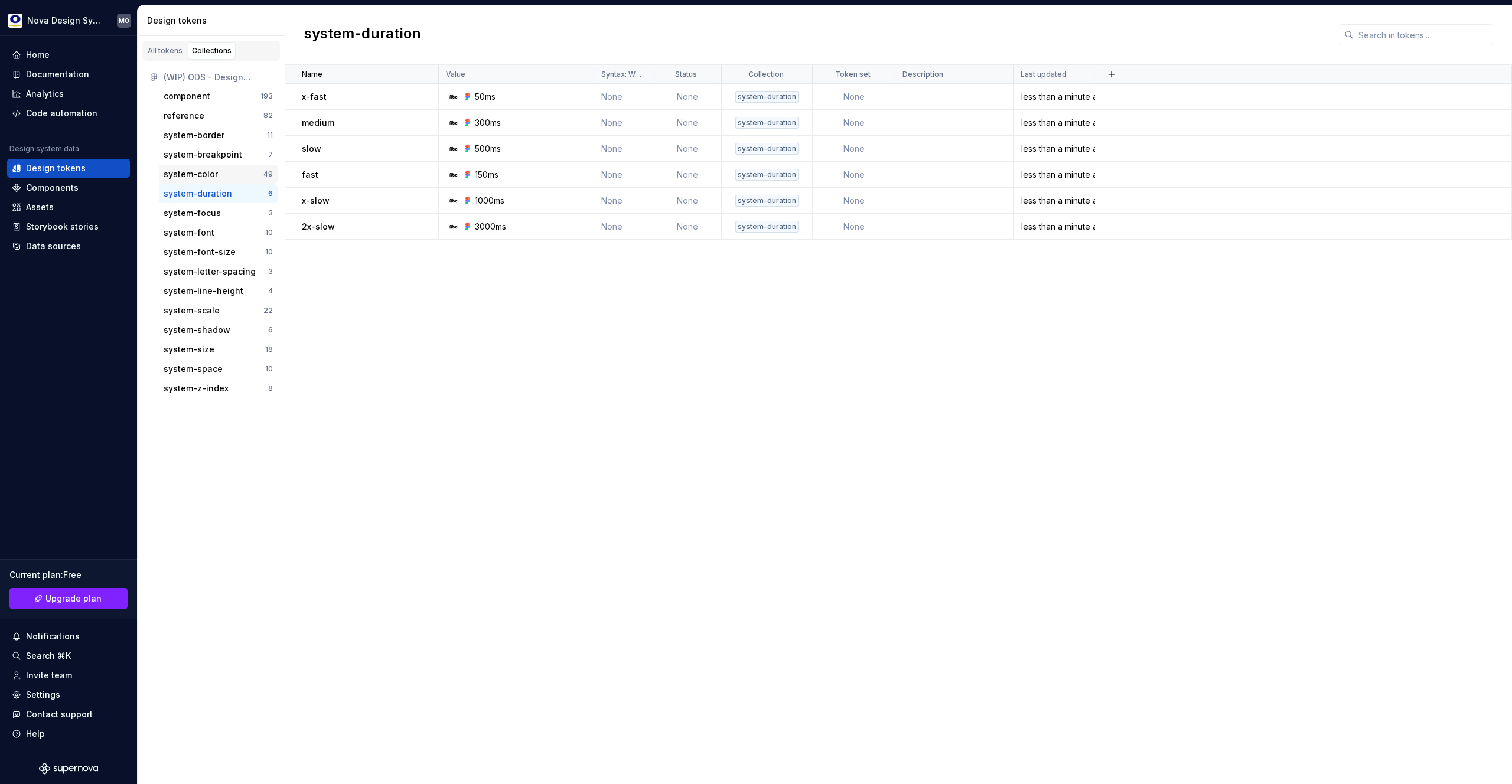
click at [209, 176] on div "system-color" at bounding box center [190, 174] width 54 height 12
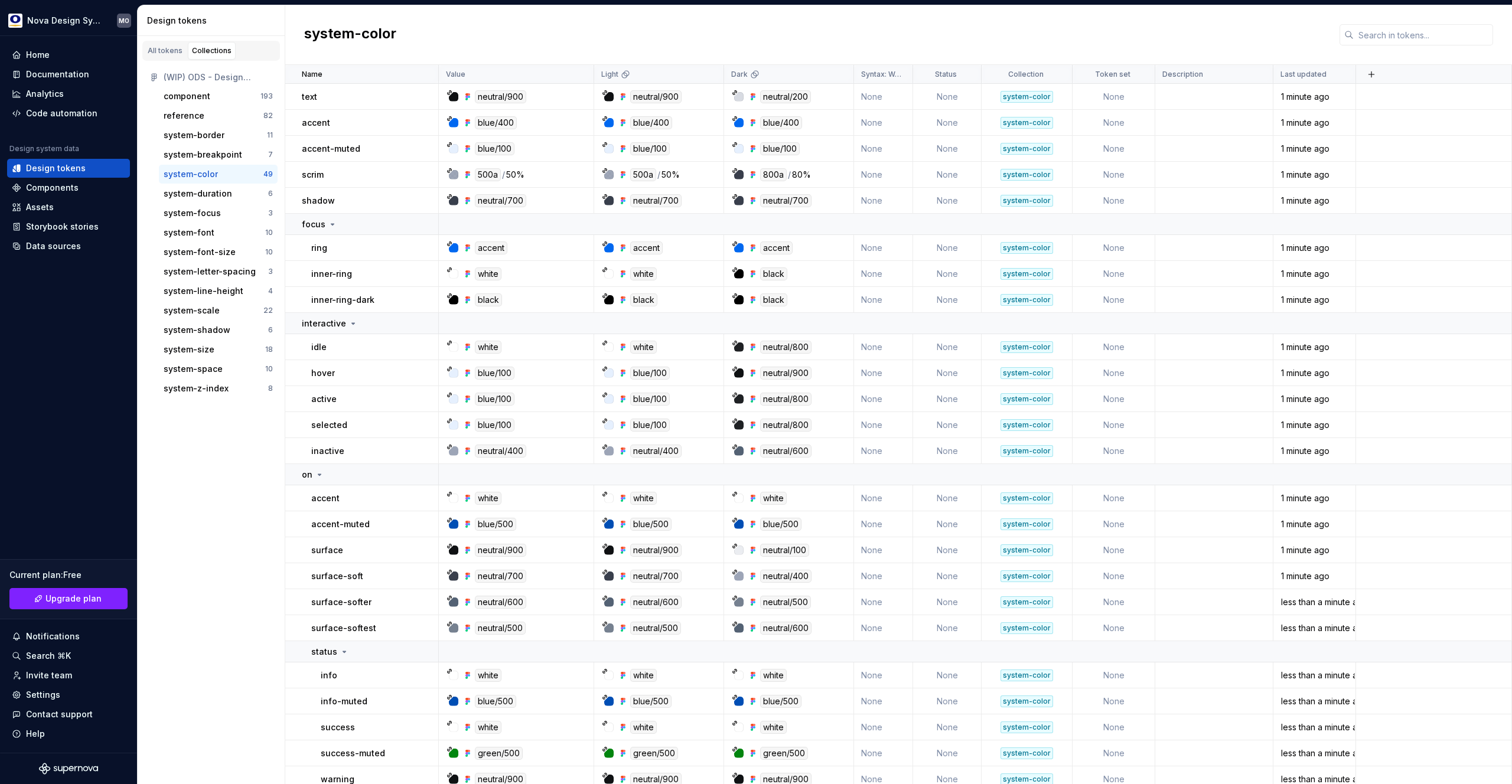
click at [638, 49] on div "system-color" at bounding box center [898, 35] width 1227 height 59
click at [1393, 36] on input "text" at bounding box center [1423, 35] width 140 height 22
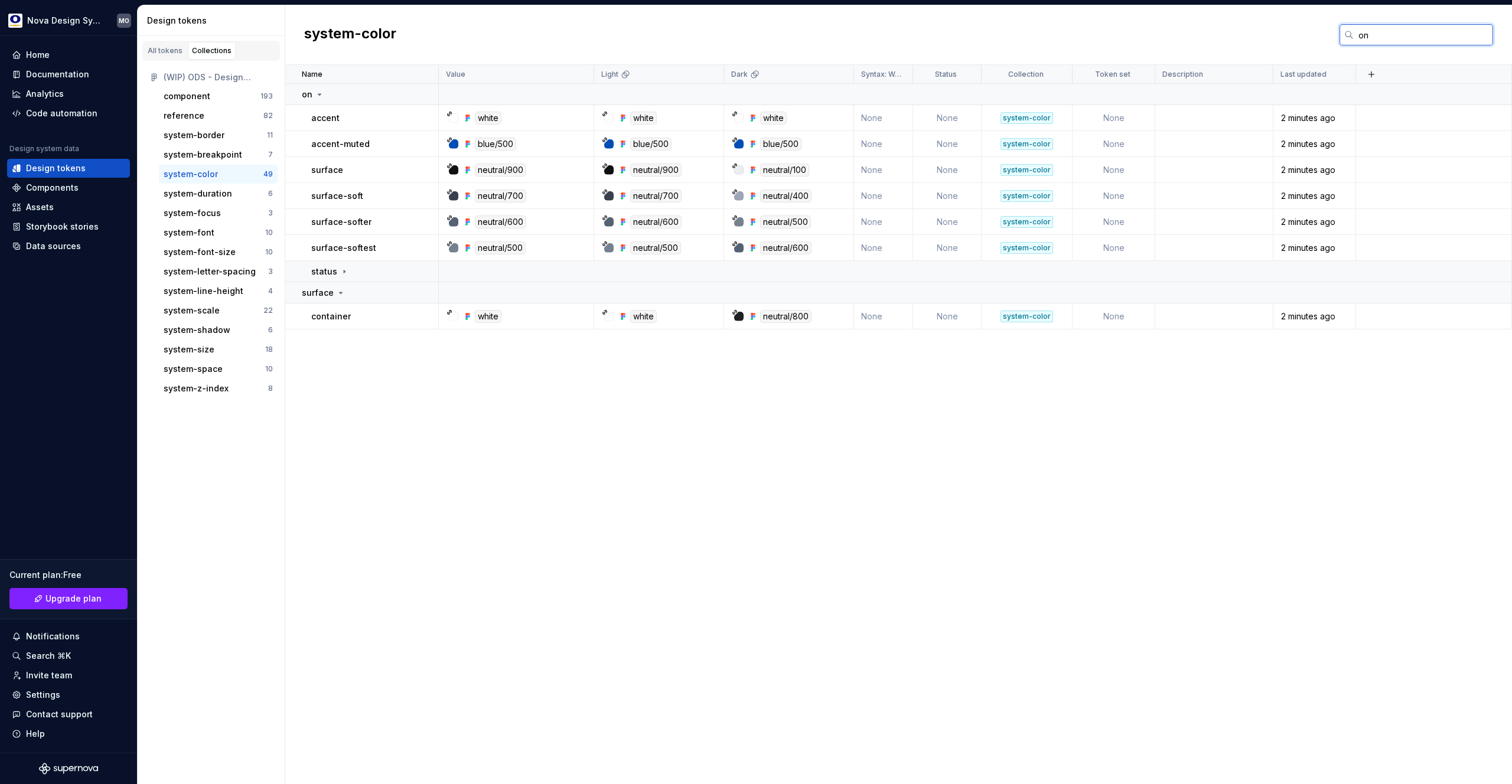
type input "o"
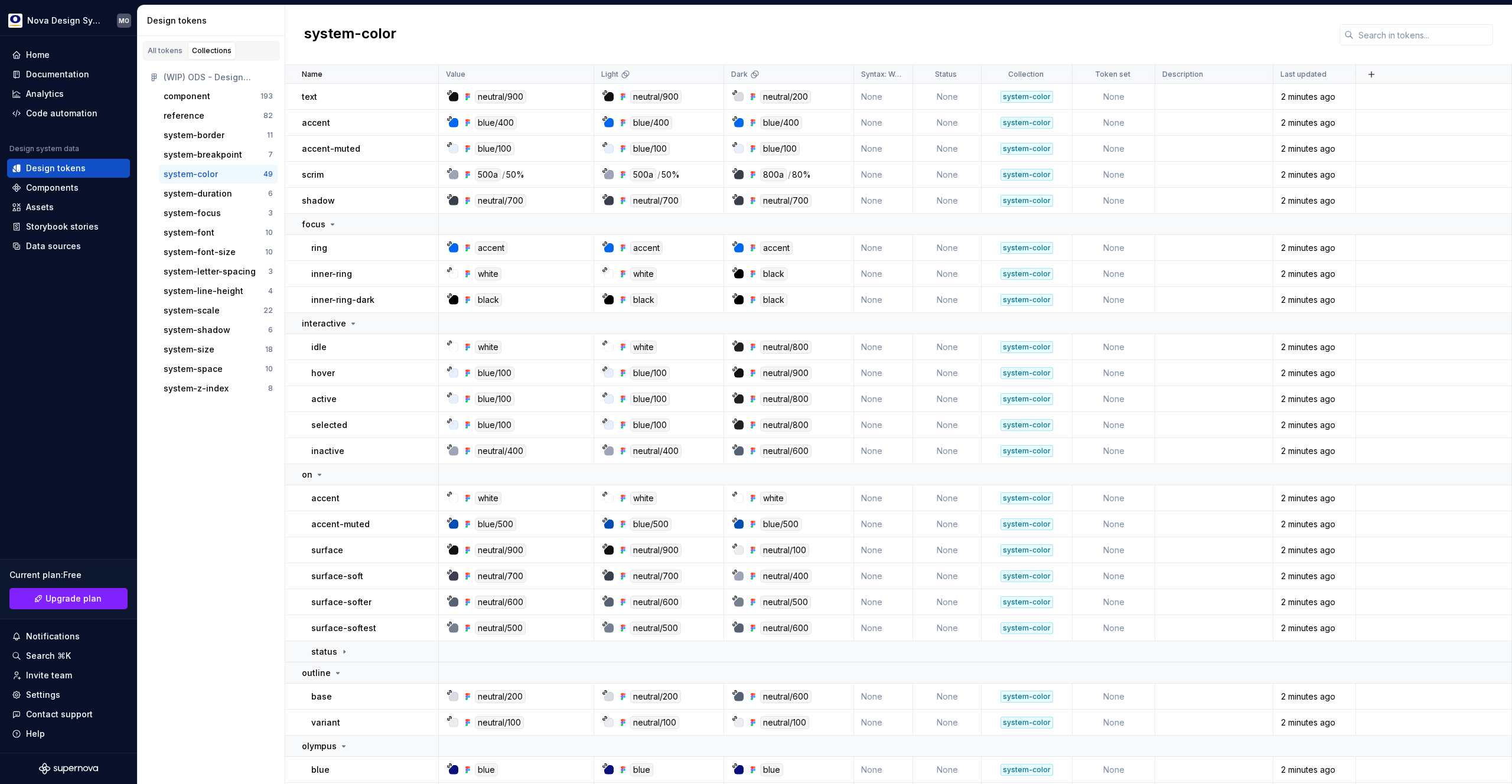
click at [472, 41] on div "system-color" at bounding box center [898, 35] width 1227 height 59
click at [825, 33] on div "system-color" at bounding box center [898, 35] width 1227 height 59
click at [60, 75] on div "Documentation" at bounding box center [58, 74] width 63 height 12
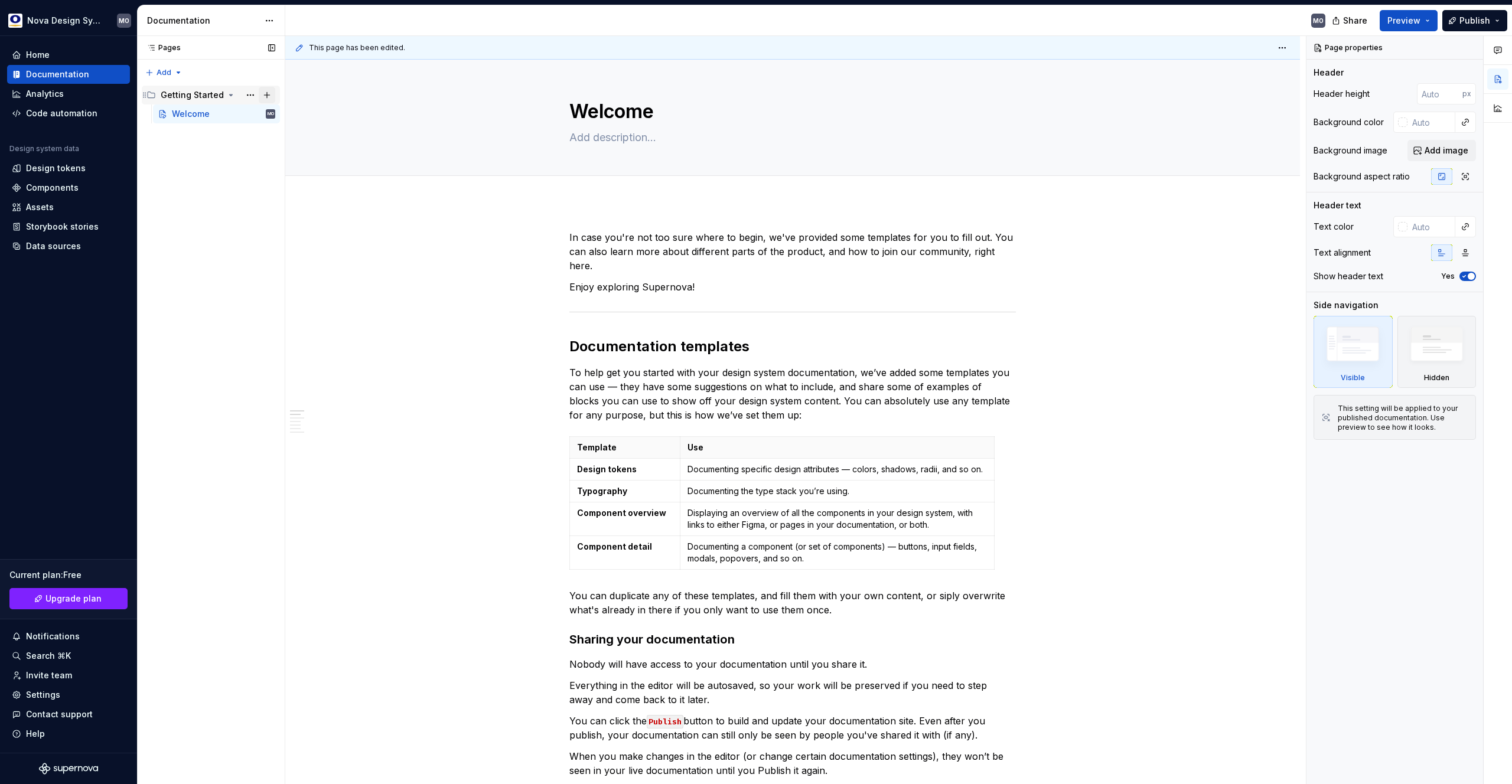
click at [264, 95] on button "Page tree" at bounding box center [267, 95] width 16 height 16
type textarea "*"
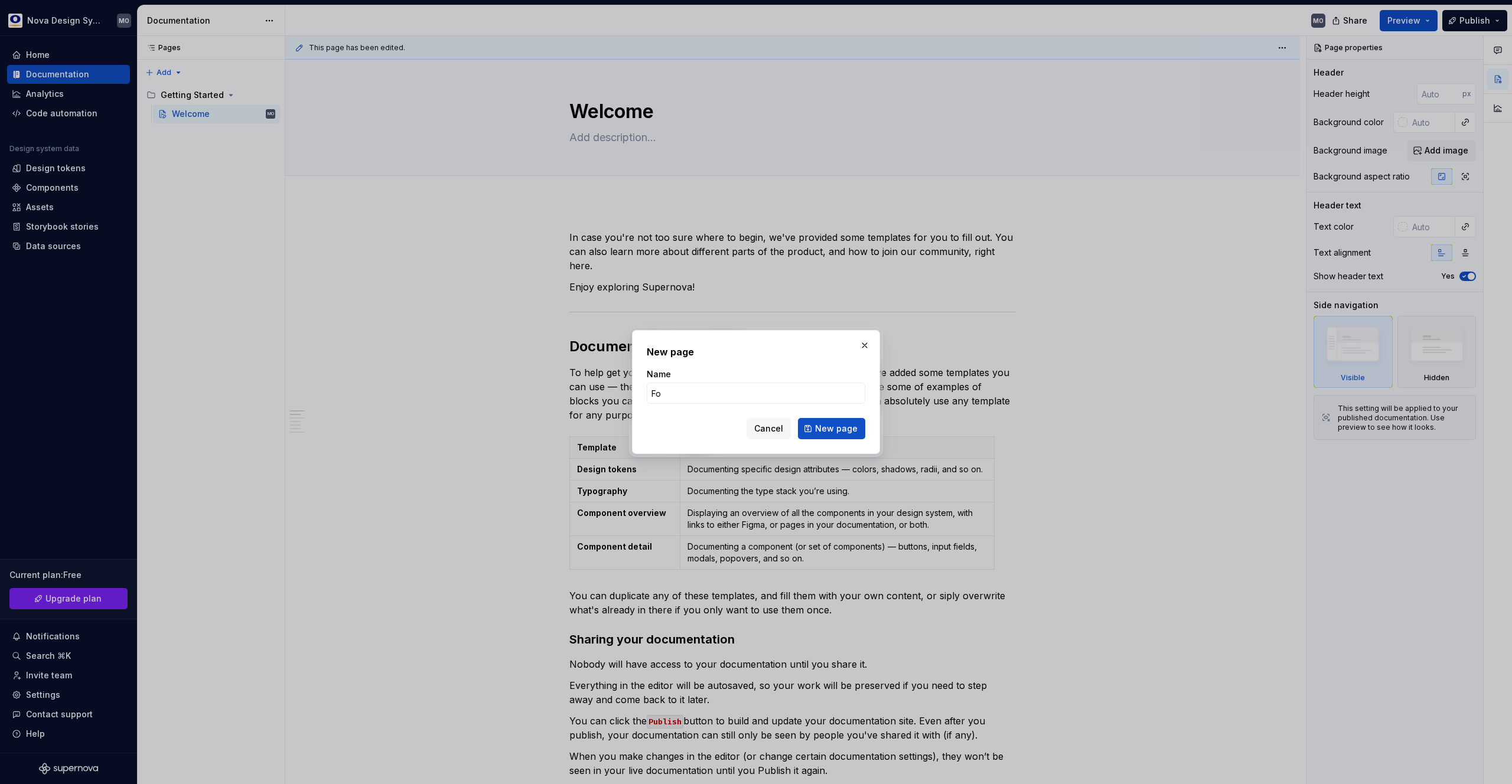
type input "F"
type input "Design Tokens"
click button "New page" at bounding box center [831, 429] width 68 height 22
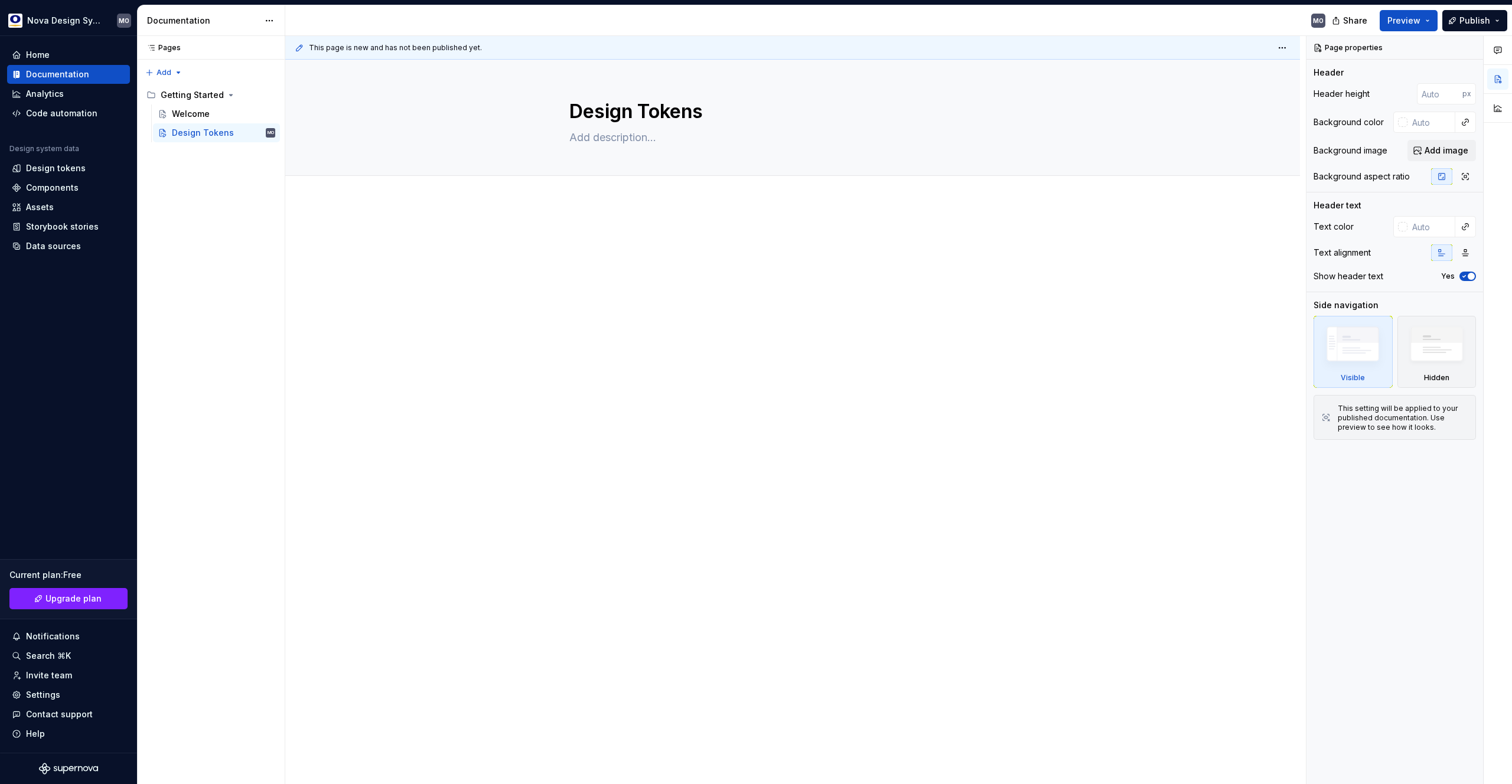
click at [619, 246] on div at bounding box center [793, 252] width 446 height 45
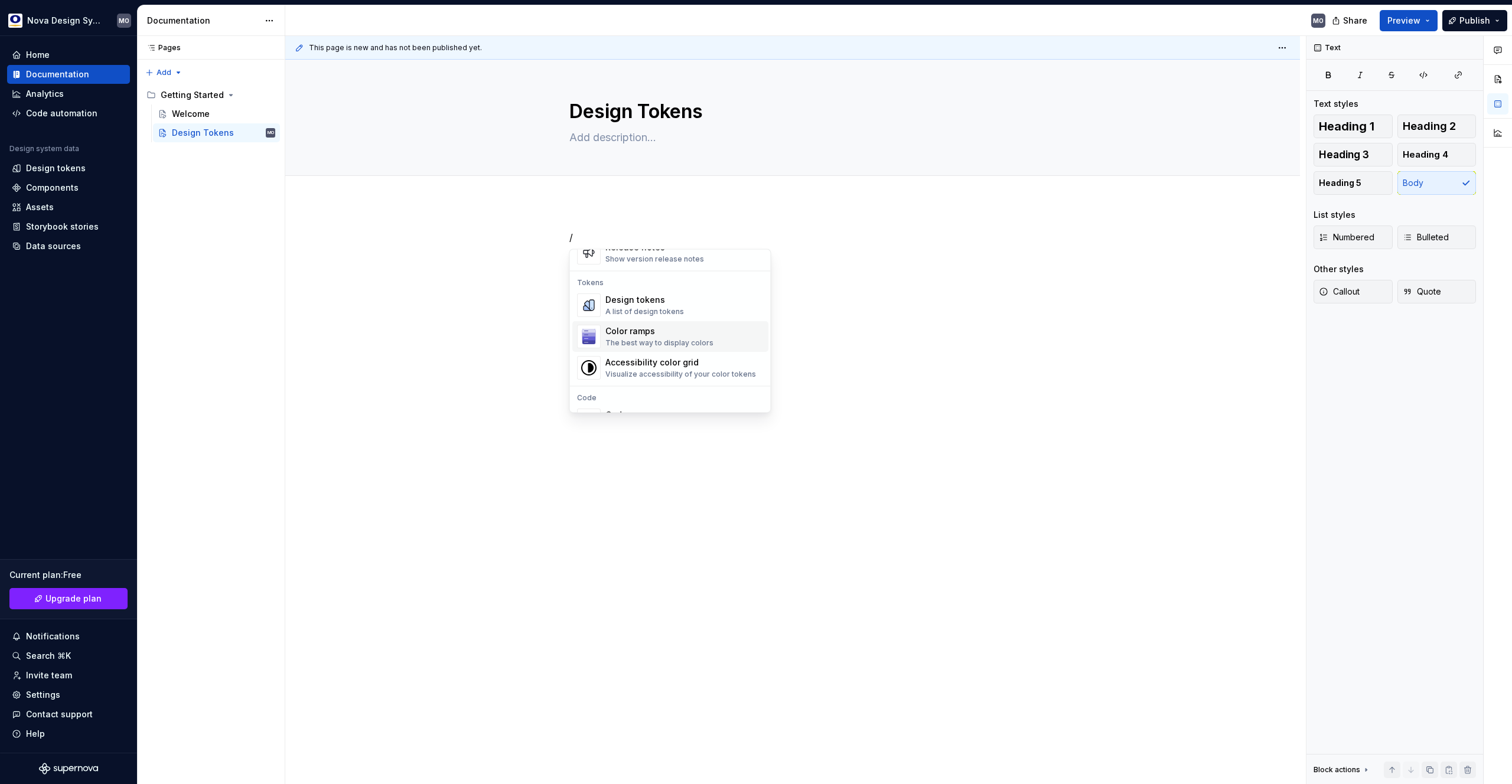
scroll to position [834, 0]
click at [656, 304] on div "Design tokens" at bounding box center [644, 301] width 78 height 12
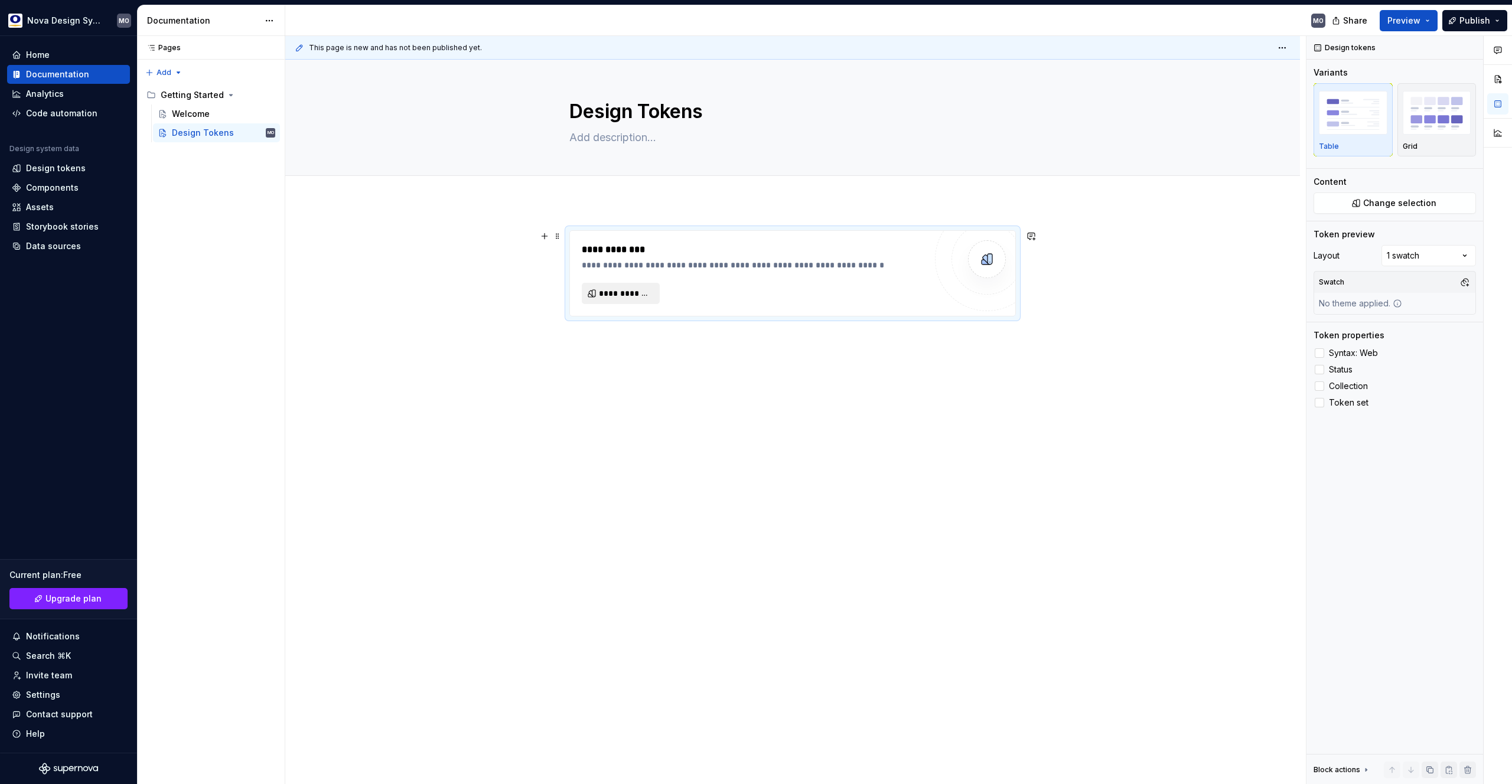
click at [637, 295] on span "**********" at bounding box center [625, 293] width 53 height 12
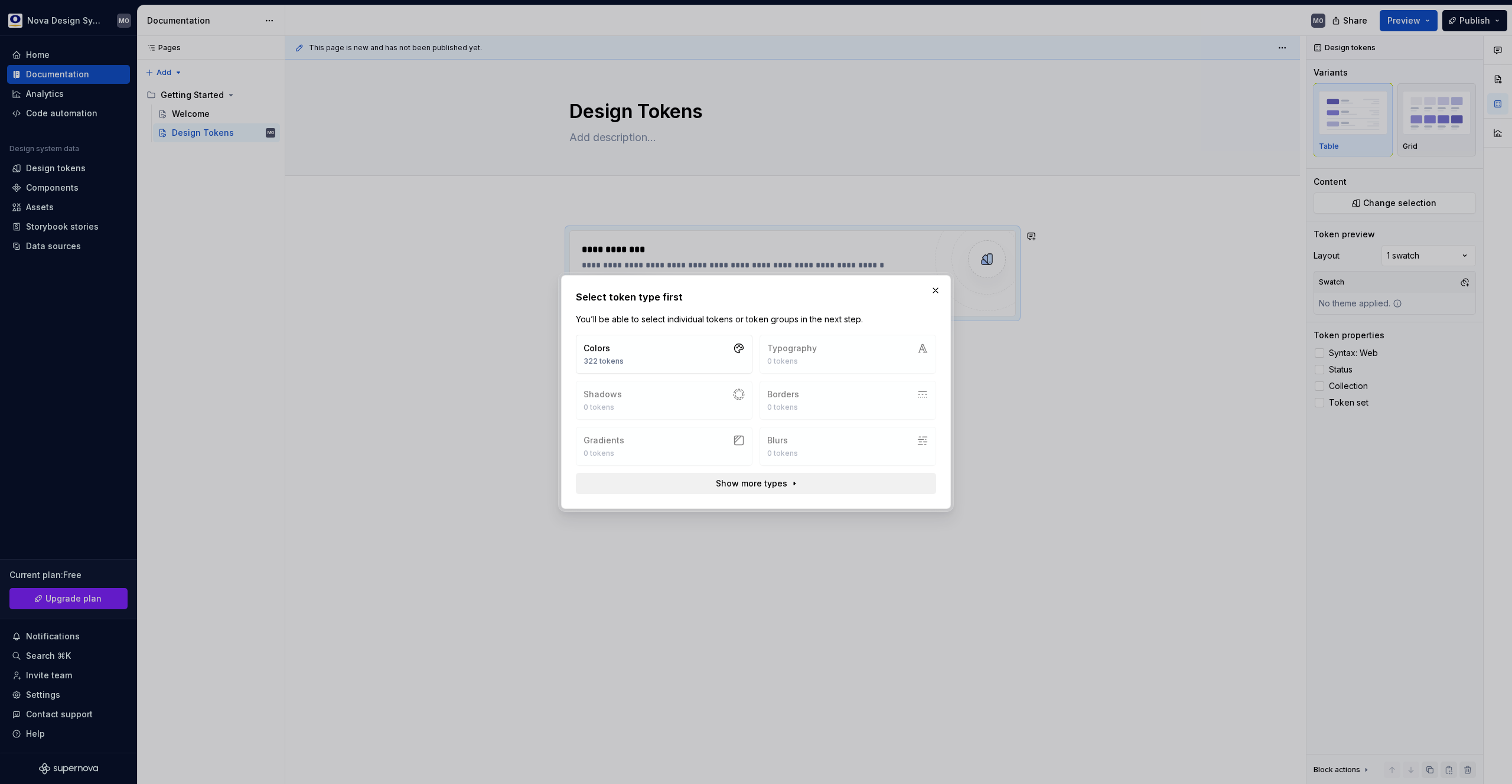
click at [750, 480] on span "Show more types" at bounding box center [751, 483] width 71 height 12
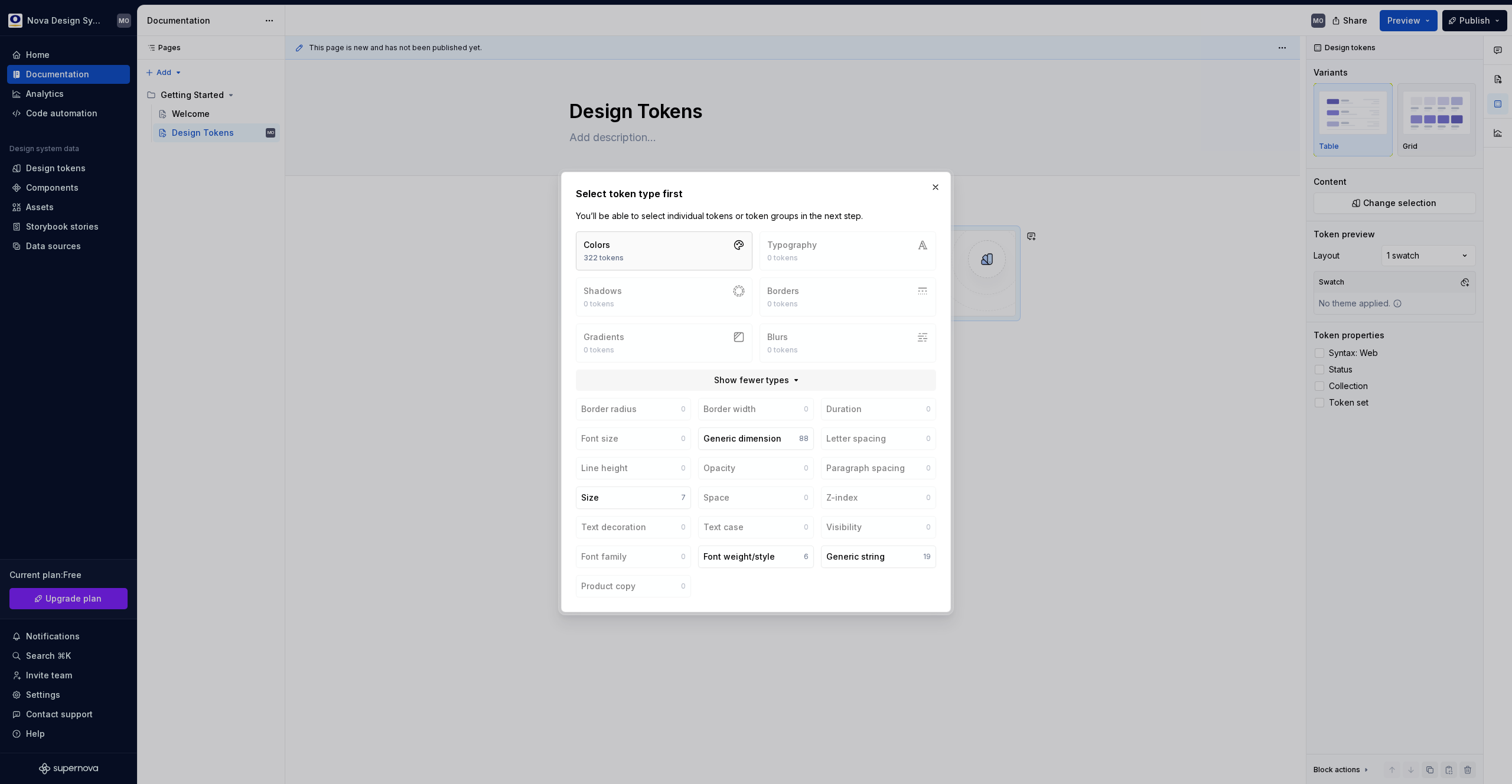
click at [705, 256] on button "Colors 322 tokens" at bounding box center [664, 251] width 177 height 39
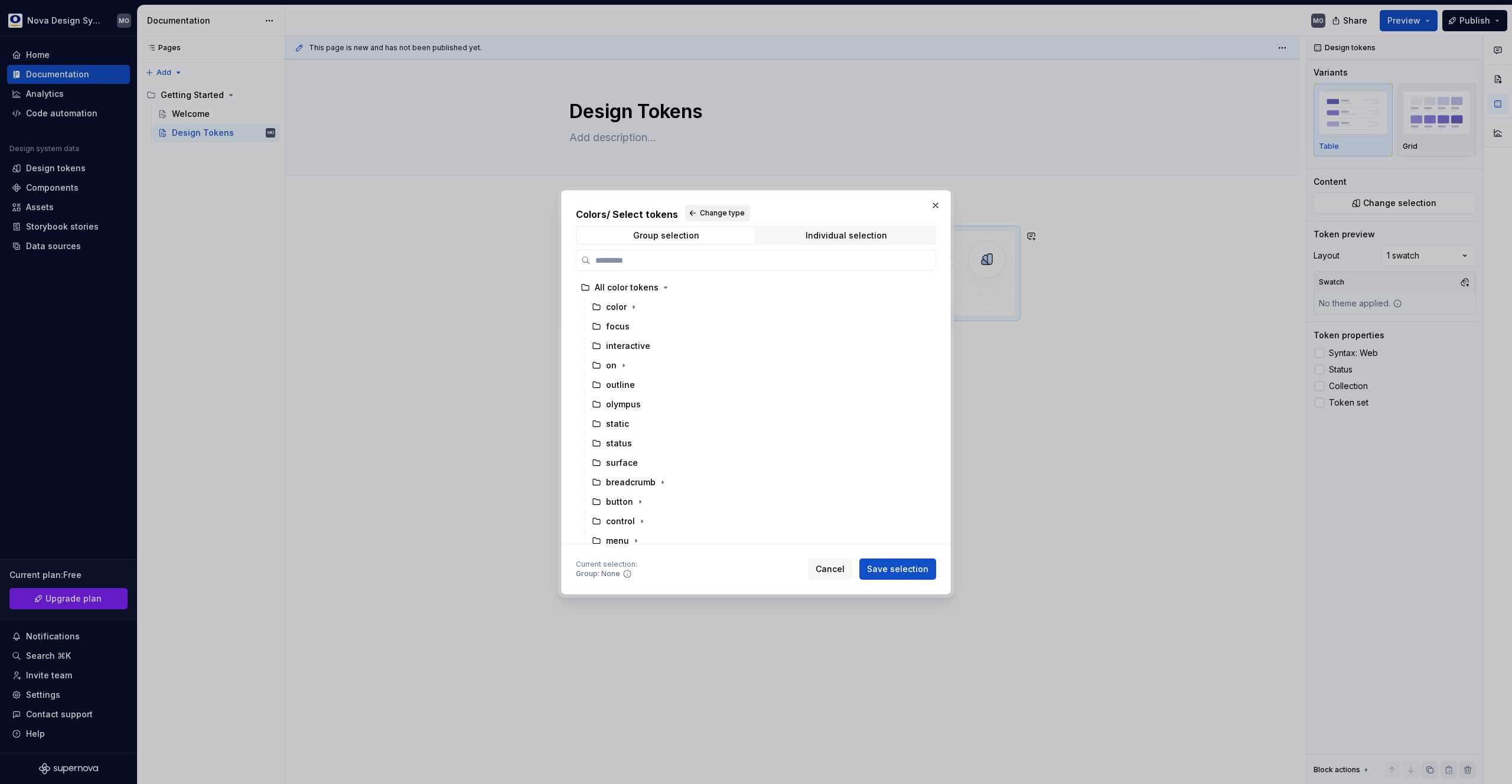
click at [706, 210] on span "Change type" at bounding box center [722, 213] width 45 height 9
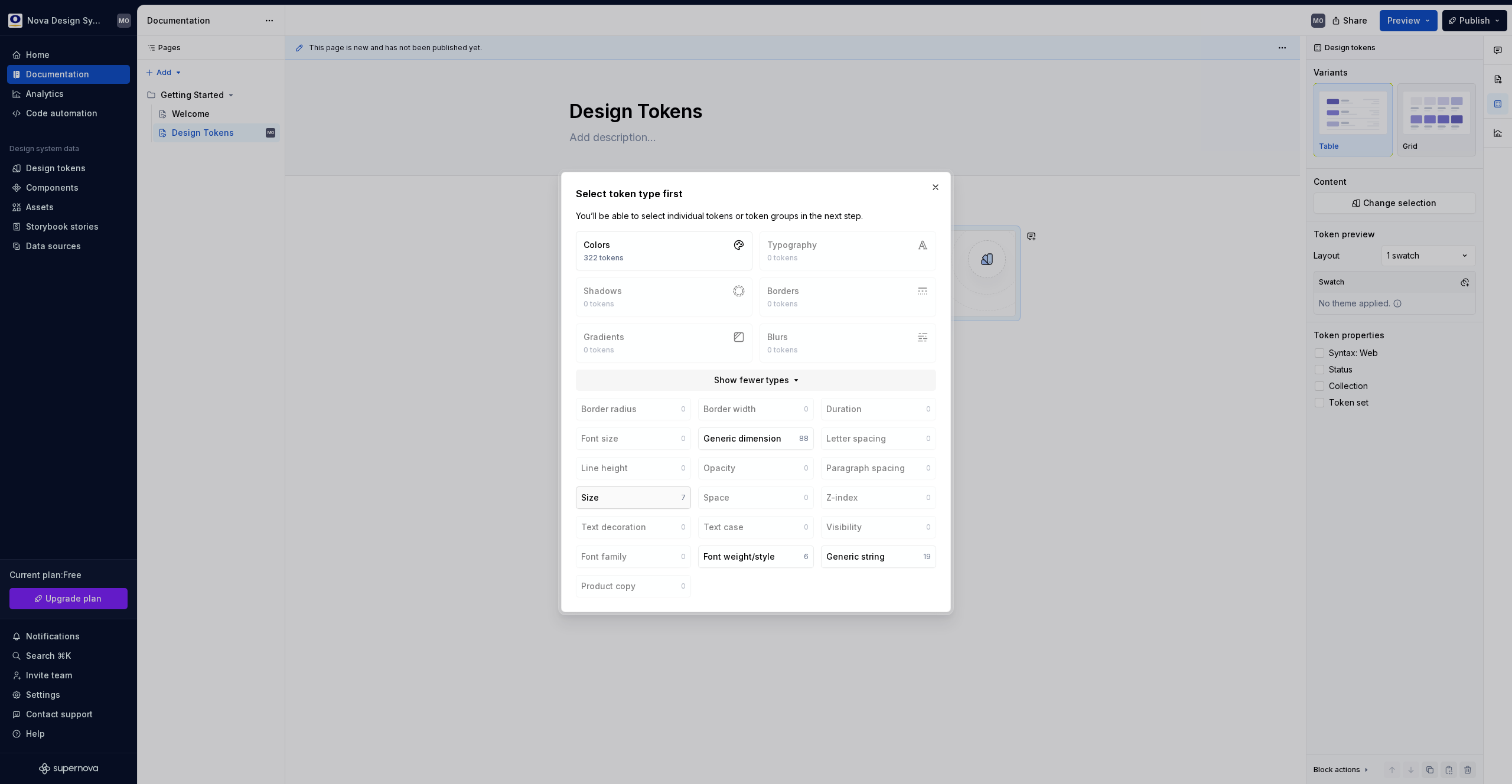
click at [641, 496] on button "Size 7" at bounding box center [634, 497] width 115 height 23
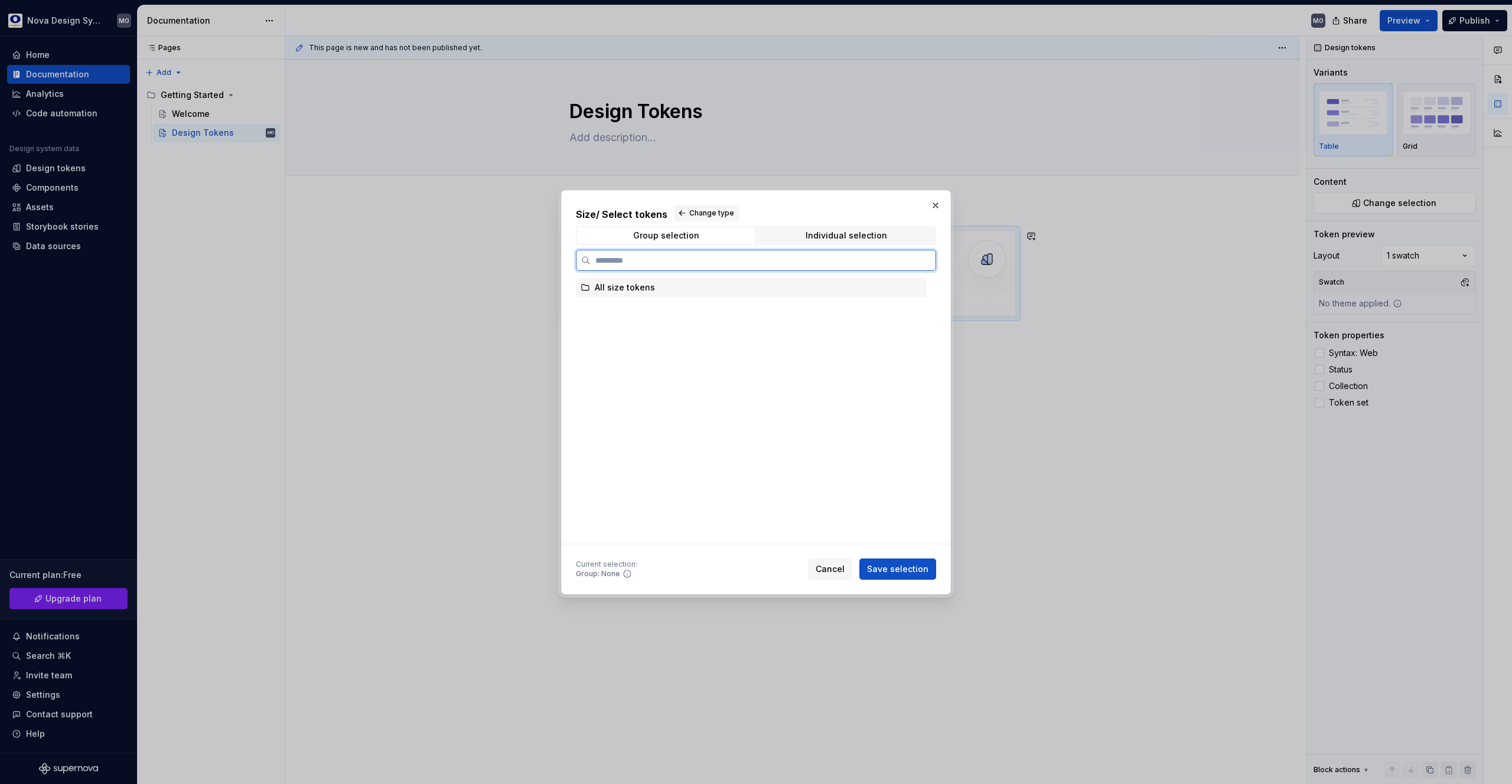
click at [629, 290] on div "All size tokens" at bounding box center [625, 287] width 60 height 12
click at [908, 570] on span "Save selection" at bounding box center [898, 569] width 61 height 12
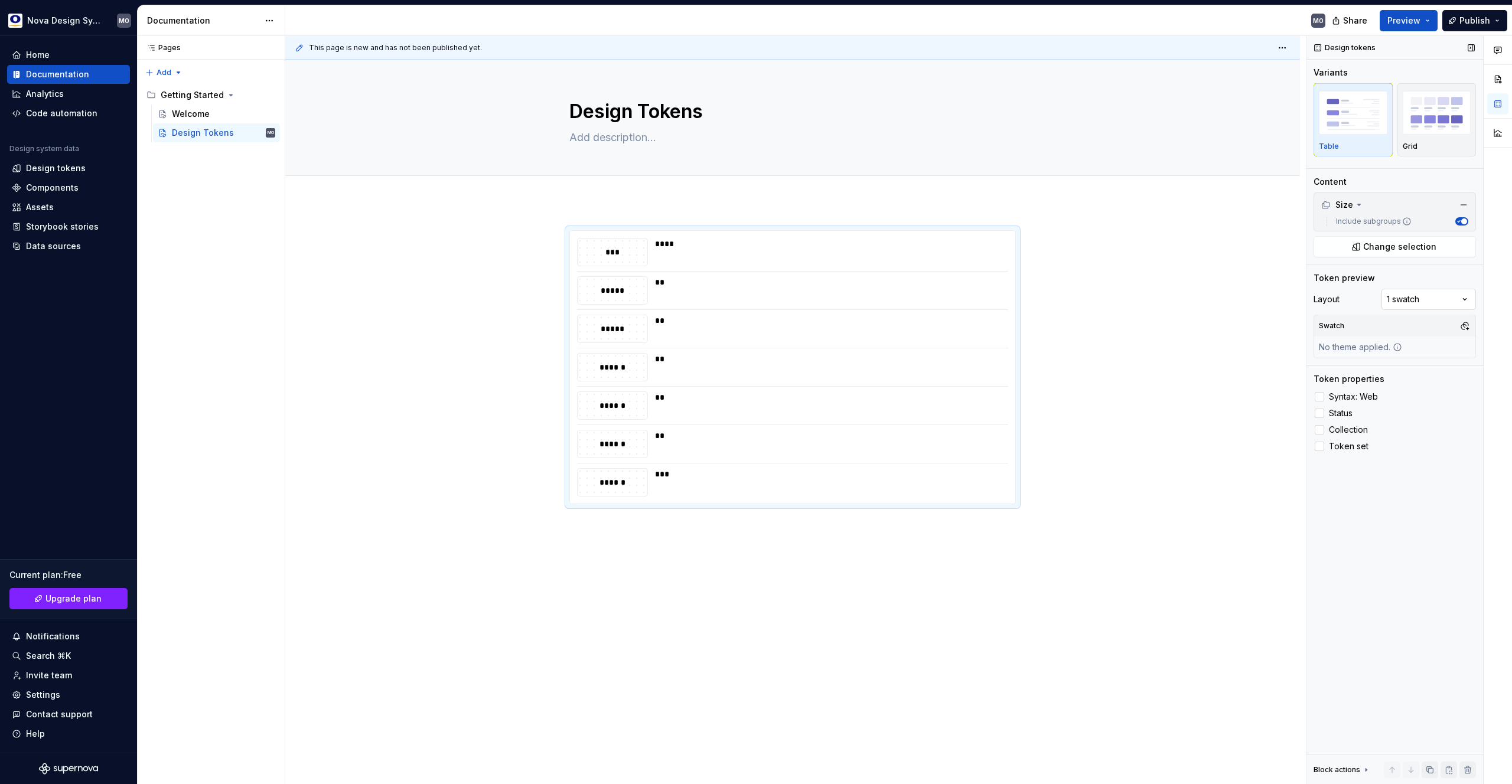
click at [1418, 299] on div "Comments Open comments No comments yet Select ‘Comment’ from the block context …" at bounding box center [1409, 410] width 206 height 749
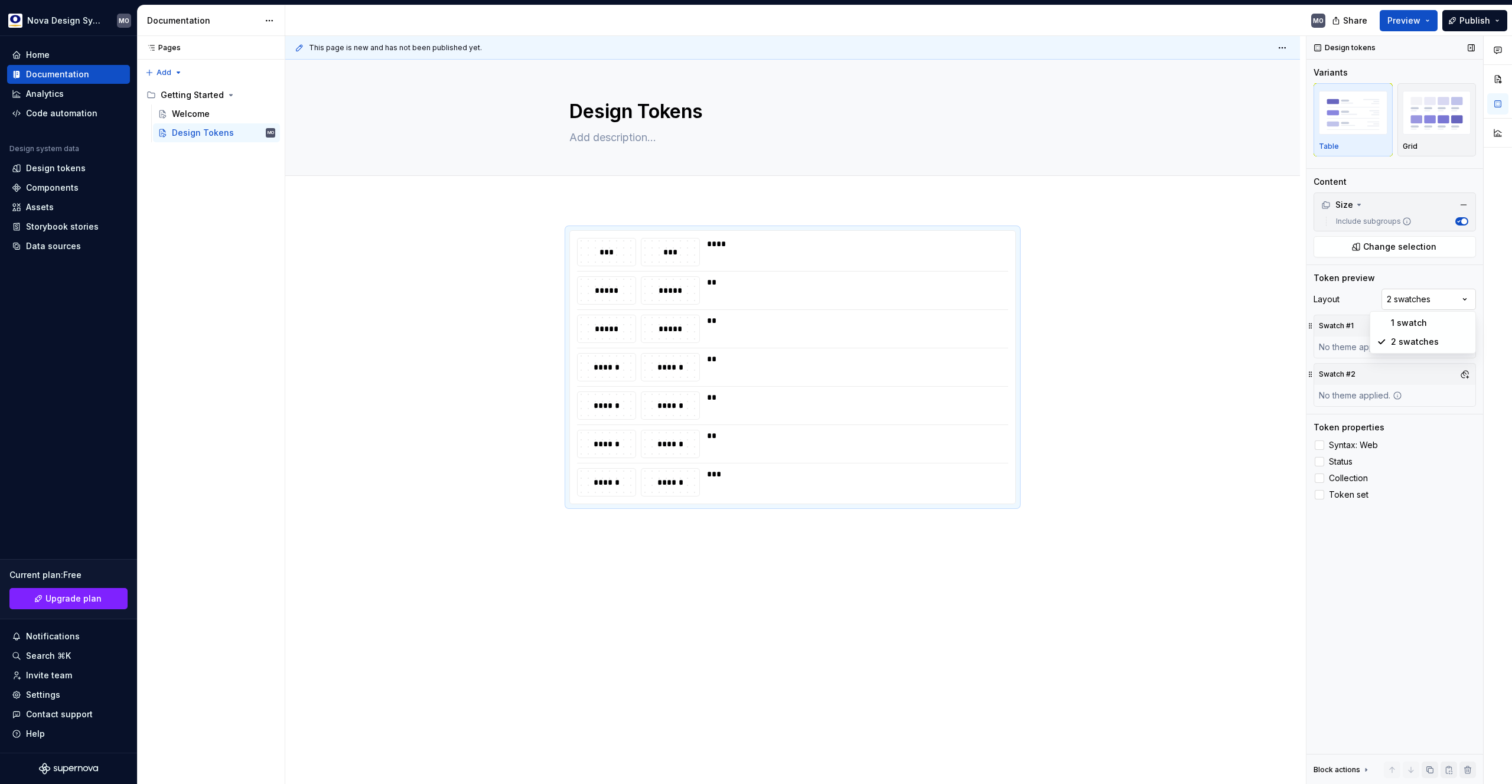
click at [1419, 300] on div "Comments Open comments No comments yet Select ‘Comment’ from the block context …" at bounding box center [1409, 410] width 206 height 749
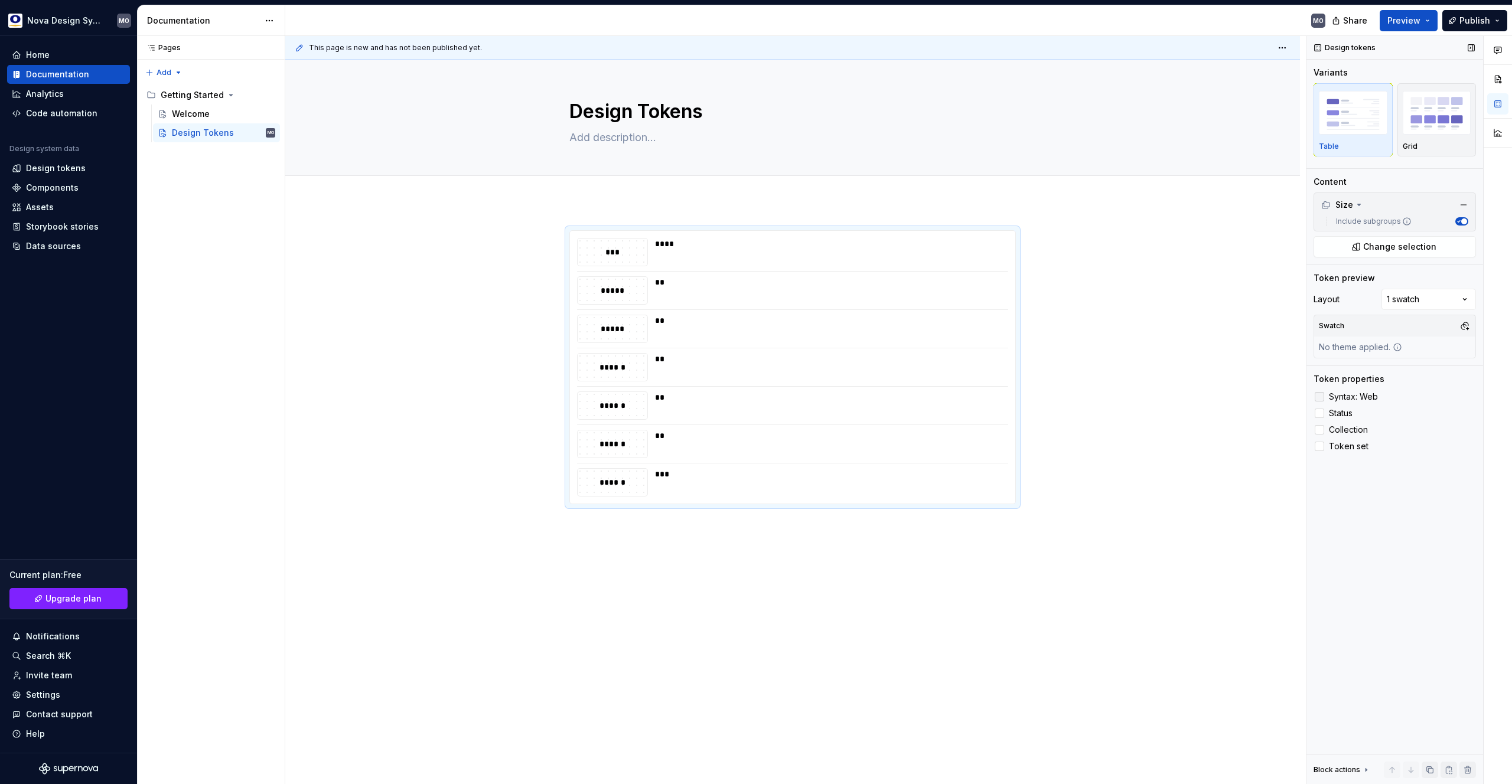
click at [1320, 395] on div at bounding box center [1319, 397] width 9 height 9
click at [1319, 397] on icon at bounding box center [1319, 397] width 0 height 0
click at [1322, 415] on div at bounding box center [1319, 413] width 9 height 9
click at [1319, 414] on icon at bounding box center [1319, 414] width 0 height 0
click at [1318, 433] on div at bounding box center [1319, 430] width 9 height 9
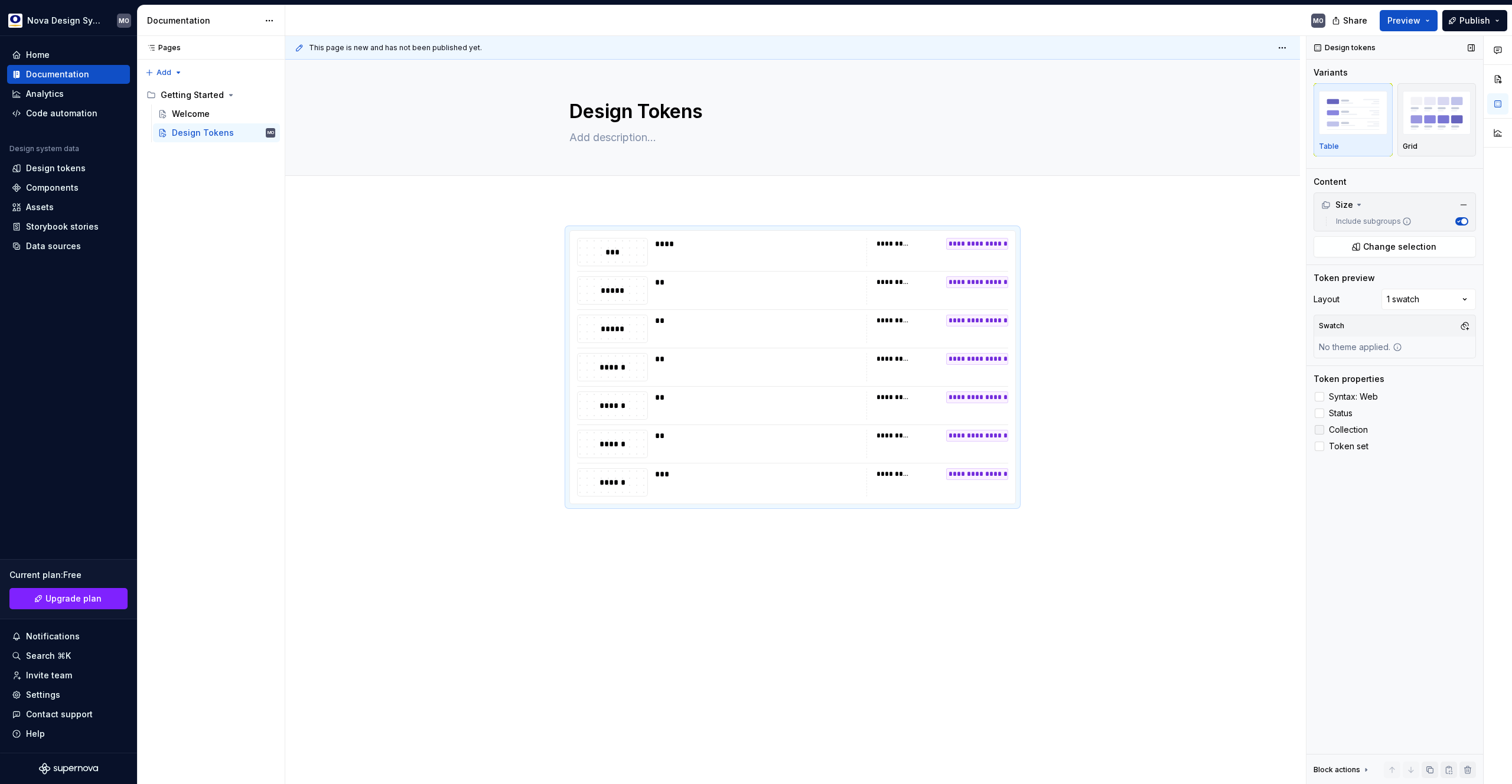
click at [1319, 430] on icon at bounding box center [1319, 430] width 0 height 0
click at [1319, 451] on div at bounding box center [1319, 446] width 9 height 9
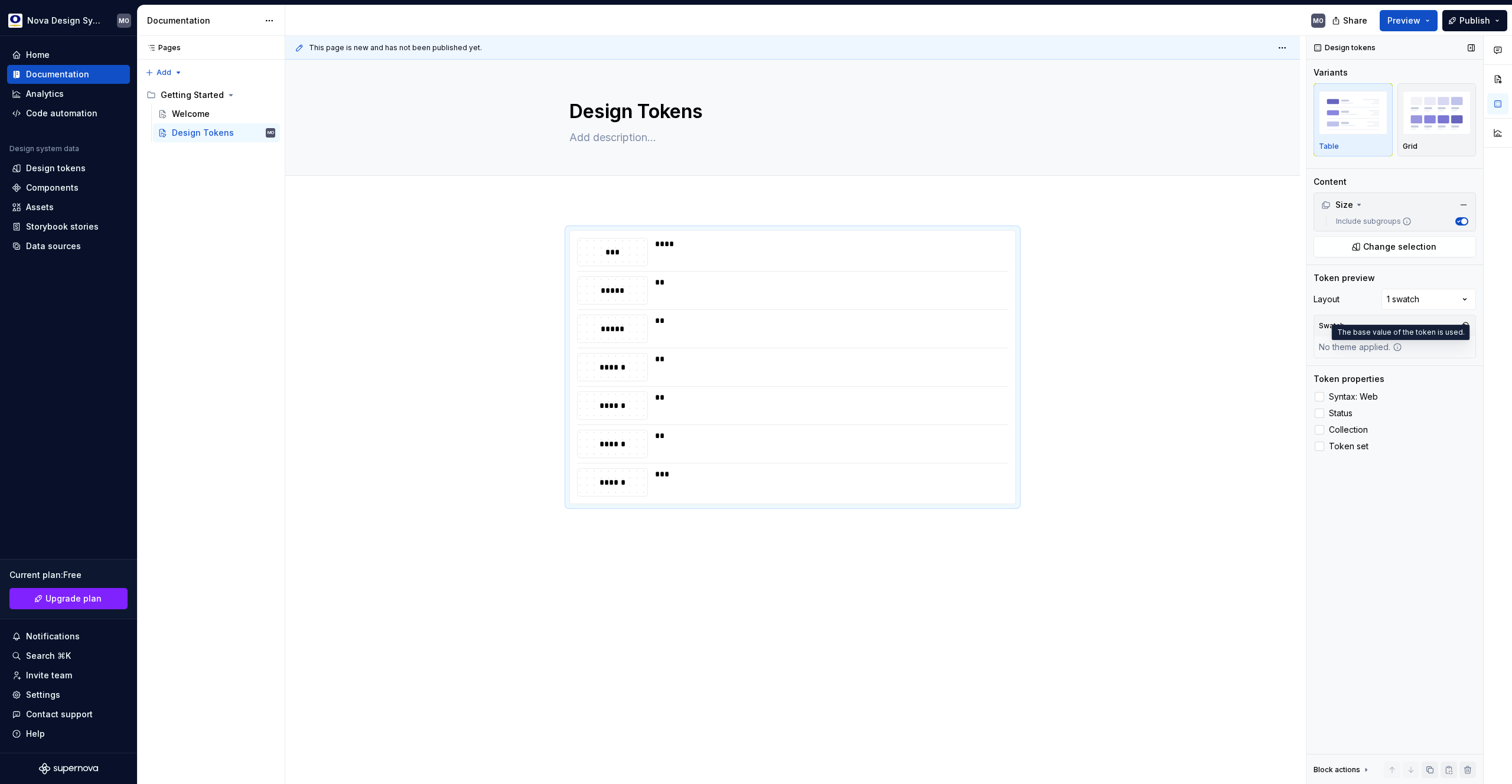
click at [1395, 347] on icon at bounding box center [1397, 347] width 9 height 9
click at [1416, 302] on div "Comments Open comments No comments yet Select ‘Comment’ from the block context …" at bounding box center [1409, 410] width 206 height 749
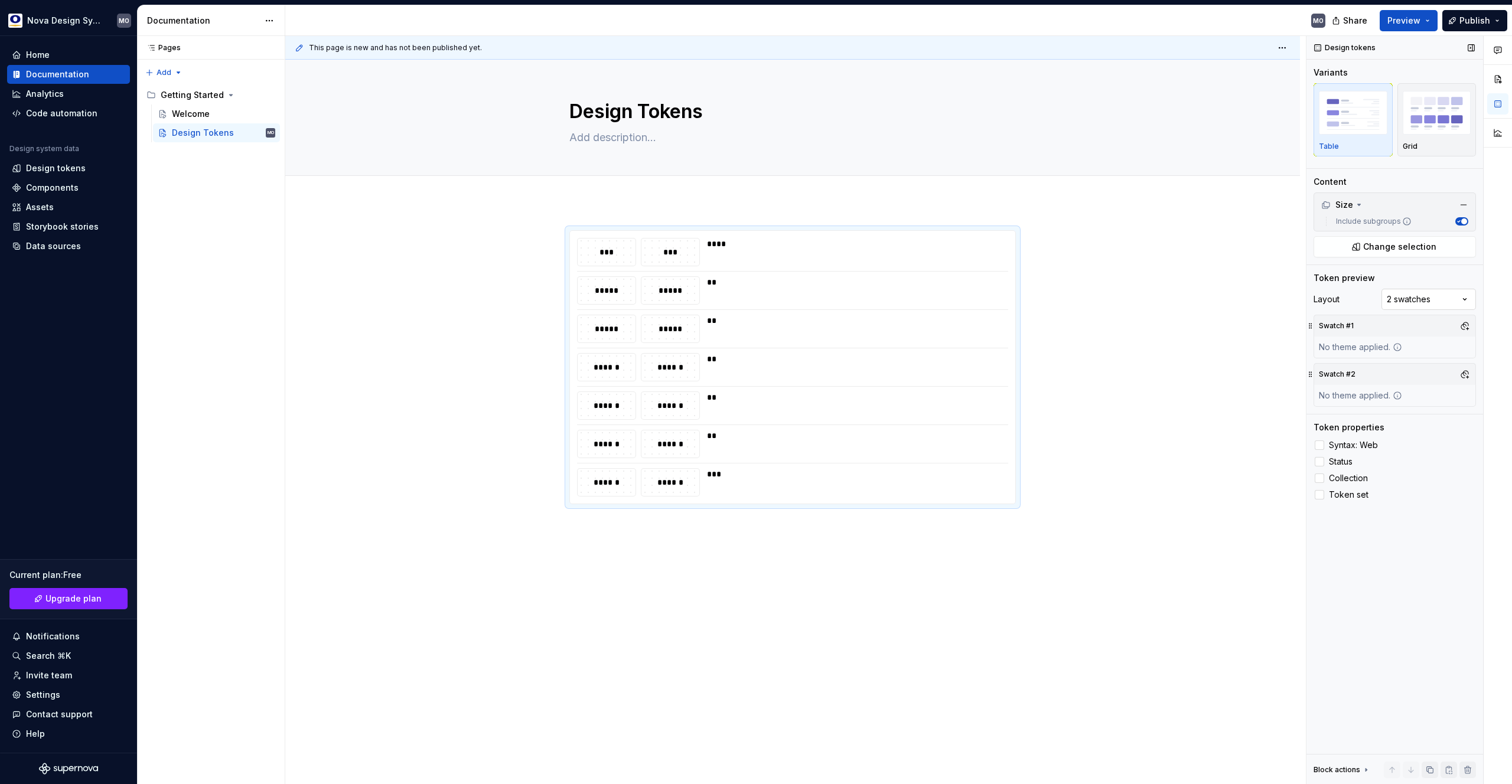
click at [1419, 300] on div "Comments Open comments No comments yet Select ‘Comment’ from the block context …" at bounding box center [1409, 410] width 206 height 749
click at [1469, 326] on button "button" at bounding box center [1464, 325] width 16 height 16
click at [1347, 369] on div "Suggestions" at bounding box center [1343, 370] width 9 height 9
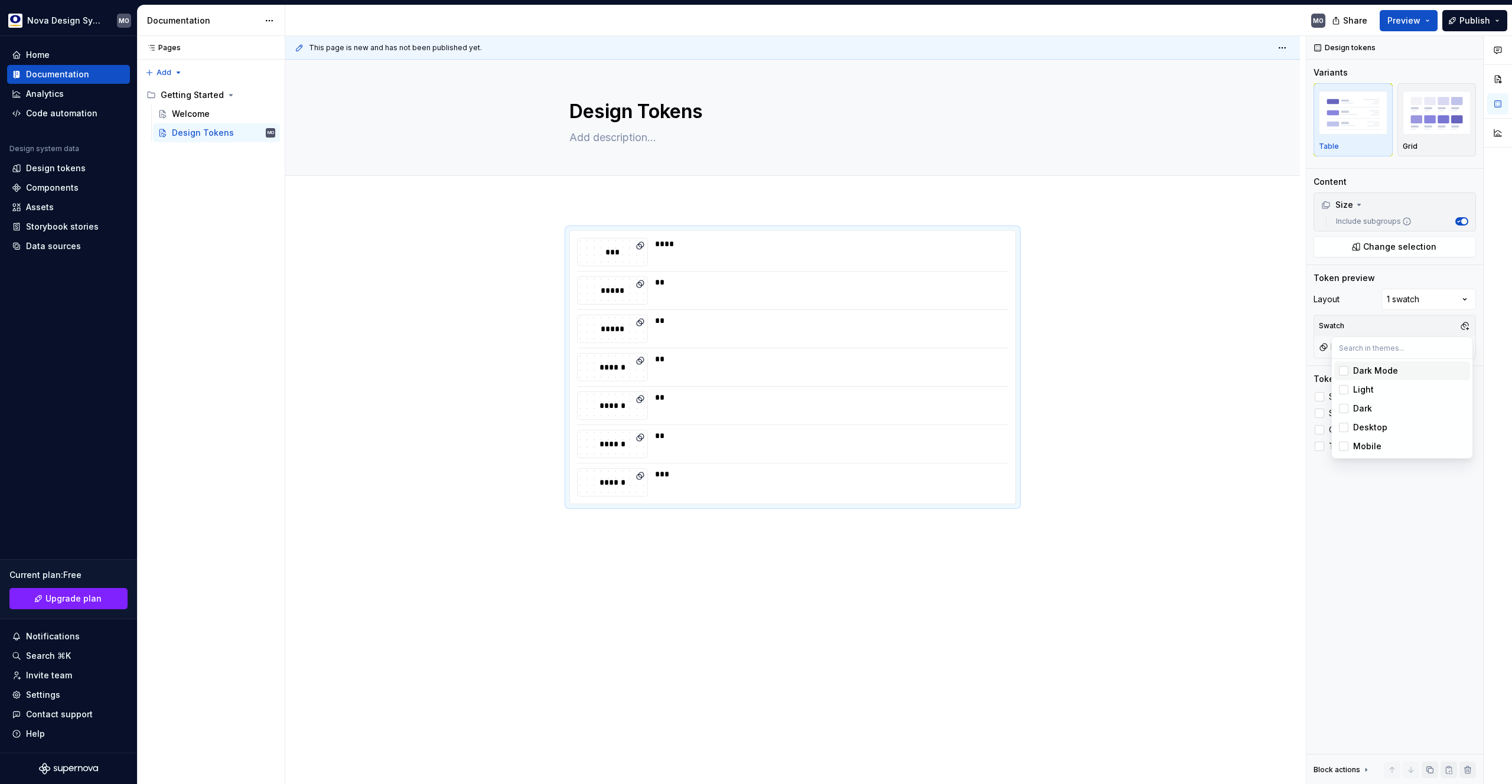
click at [1347, 369] on div "Suggestions" at bounding box center [1343, 370] width 9 height 9
click at [1343, 387] on div "Suggestions" at bounding box center [1343, 389] width 9 height 9
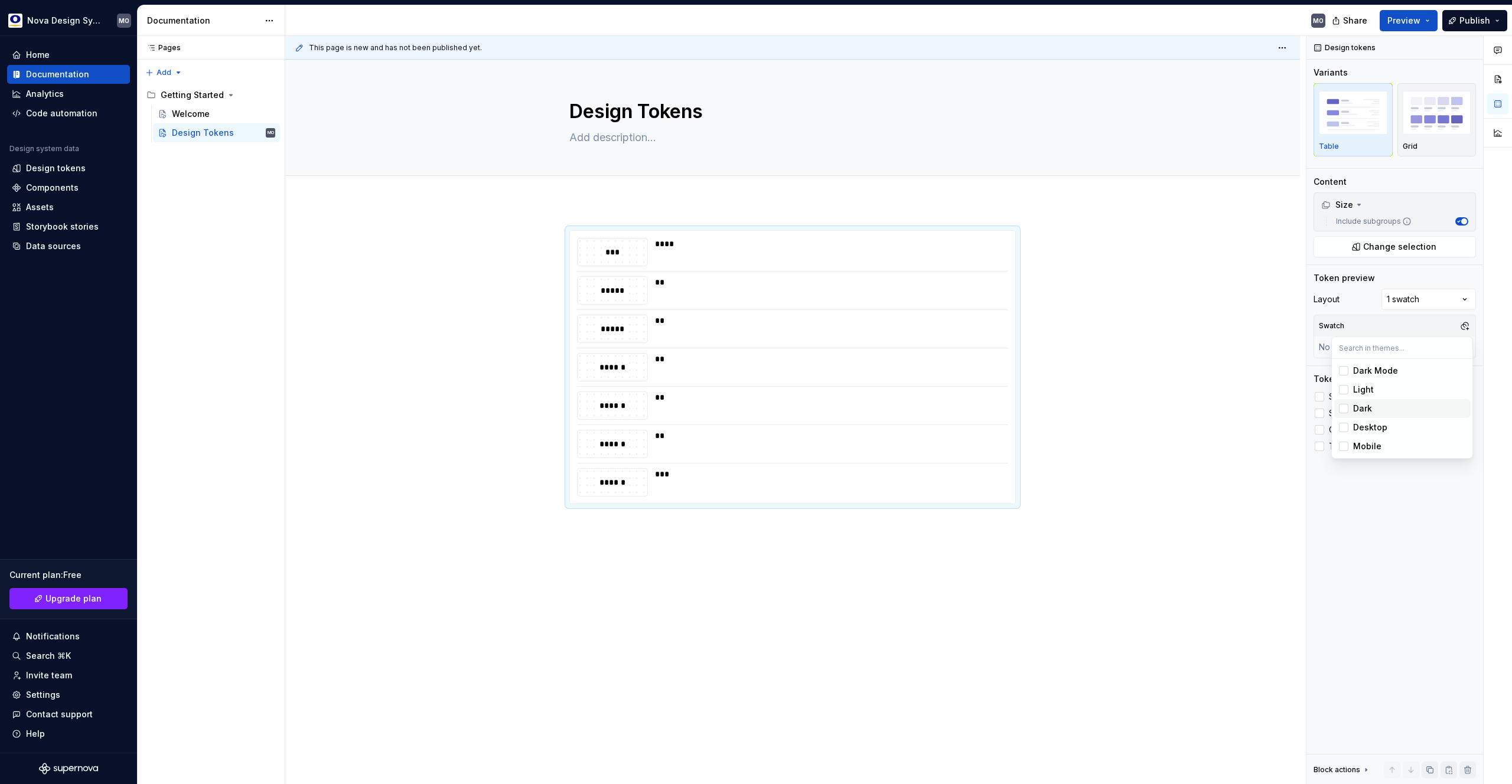
click at [1347, 410] on div "Suggestions" at bounding box center [1343, 408] width 9 height 9
click at [1372, 330] on div "Comments Open comments No comments yet Select ‘Comment’ from the block context …" at bounding box center [1409, 410] width 206 height 749
click at [1355, 204] on icon at bounding box center [1359, 205] width 9 height 9
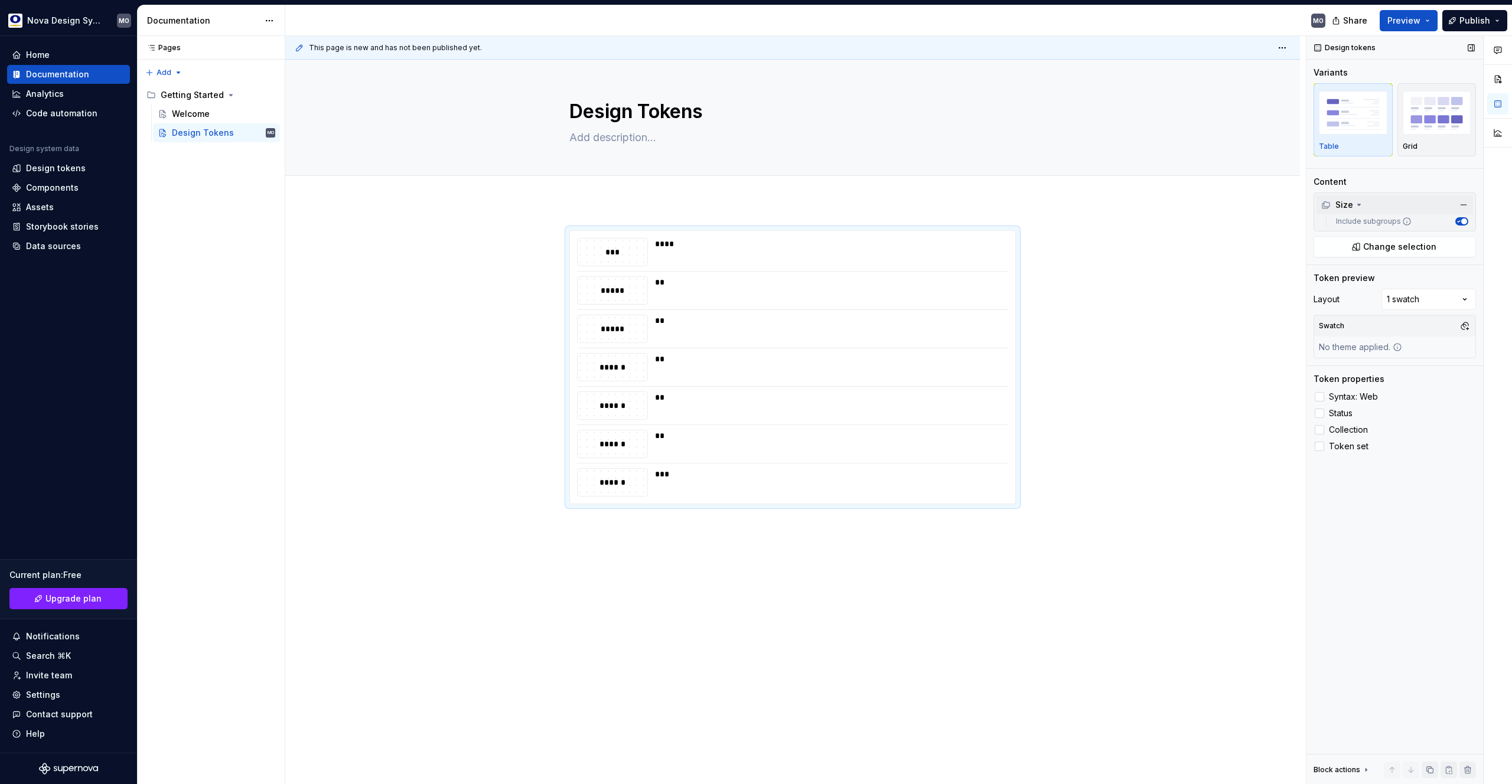
click at [1404, 223] on icon at bounding box center [1407, 222] width 7 height 7
click at [1455, 223] on button "Include subgroups" at bounding box center [1462, 221] width 13 height 8
click at [1458, 221] on span "button" at bounding box center [1459, 221] width 6 height 6
click at [1460, 222] on icon "button" at bounding box center [1458, 221] width 6 height 6
click at [1460, 222] on span "button" at bounding box center [1459, 221] width 6 height 6
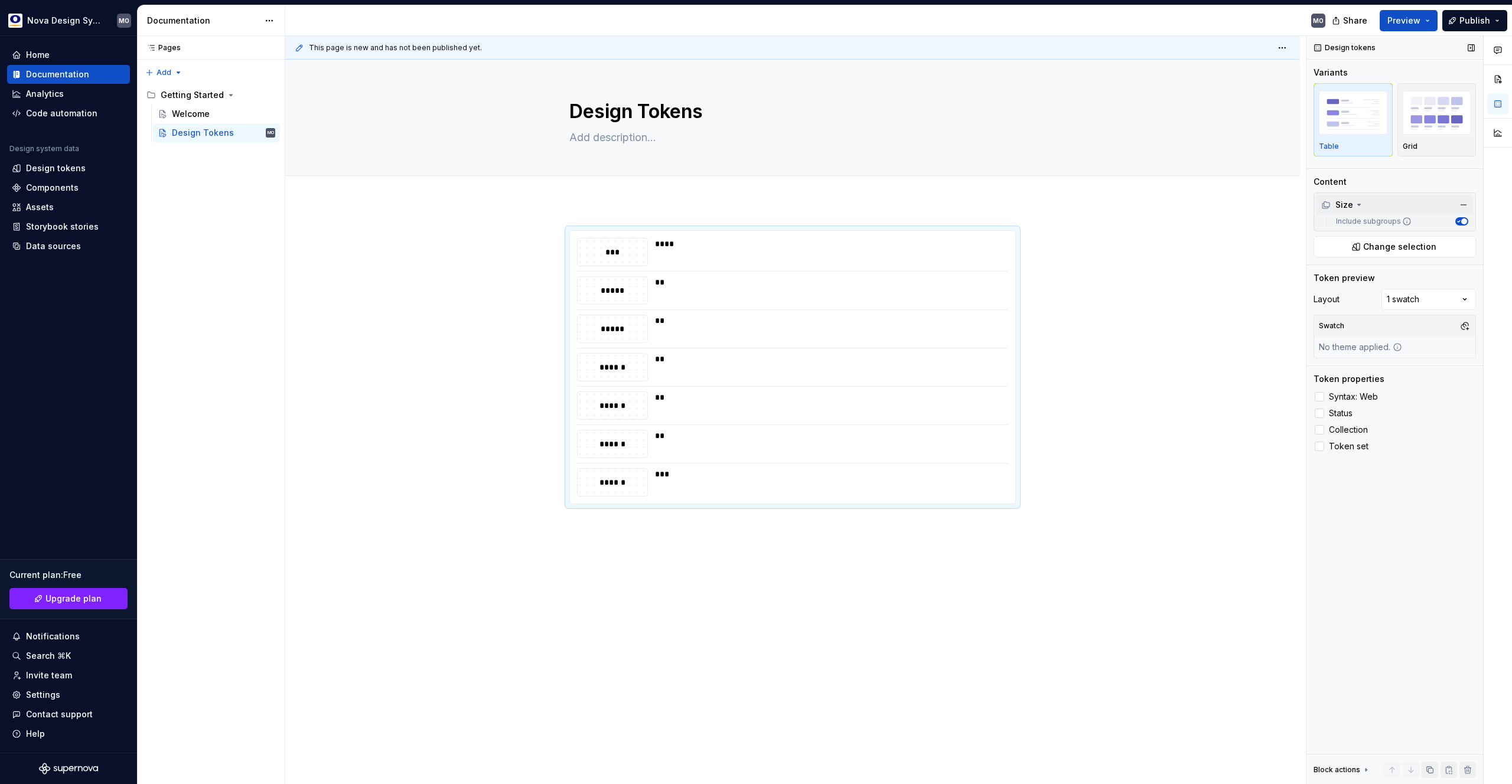
click at [1460, 222] on icon "button" at bounding box center [1458, 221] width 6 height 6
click at [1460, 222] on span "button" at bounding box center [1459, 221] width 6 height 6
click at [1460, 222] on icon "button" at bounding box center [1458, 221] width 6 height 6
click at [1460, 222] on span "button" at bounding box center [1459, 221] width 6 height 6
click at [1416, 246] on span "Change selection" at bounding box center [1399, 246] width 73 height 12
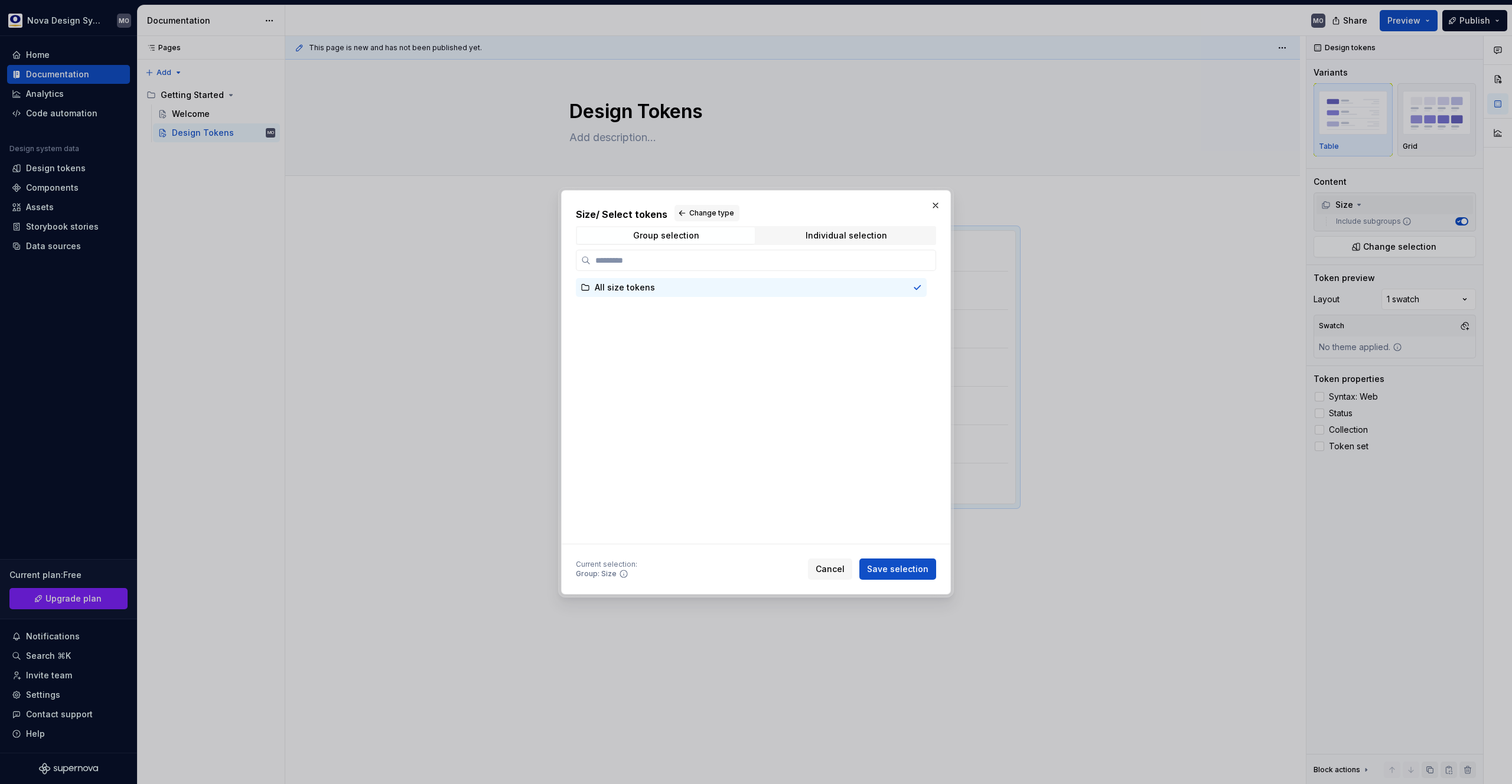
click at [683, 246] on div "Size / Select tokens Change type Group selection Individual selection All size …" at bounding box center [756, 374] width 361 height 340
click at [684, 237] on div "Group selection" at bounding box center [665, 235] width 66 height 9
click at [774, 232] on span "Individual selection" at bounding box center [846, 235] width 178 height 16
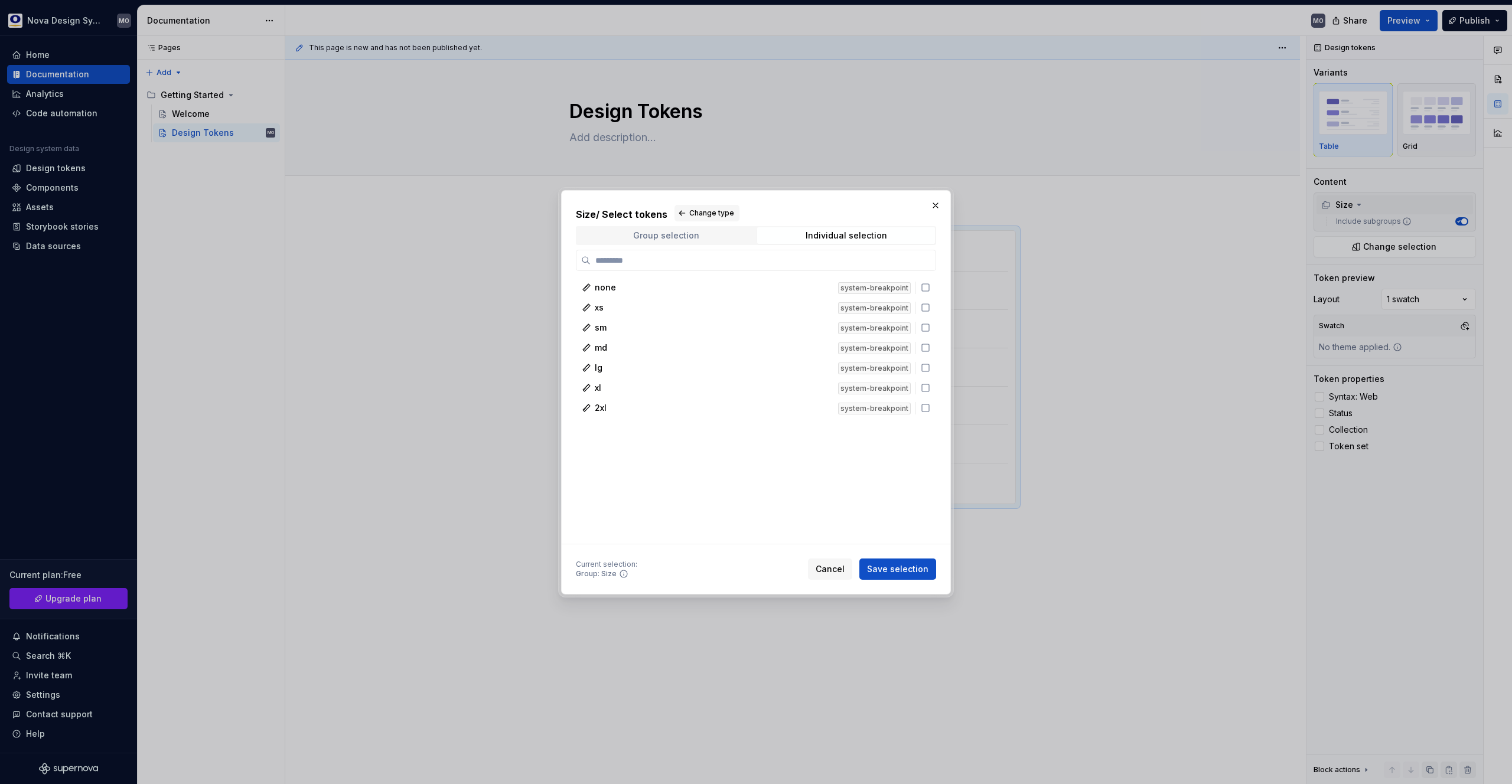
click at [683, 239] on div "Group selection" at bounding box center [665, 235] width 66 height 9
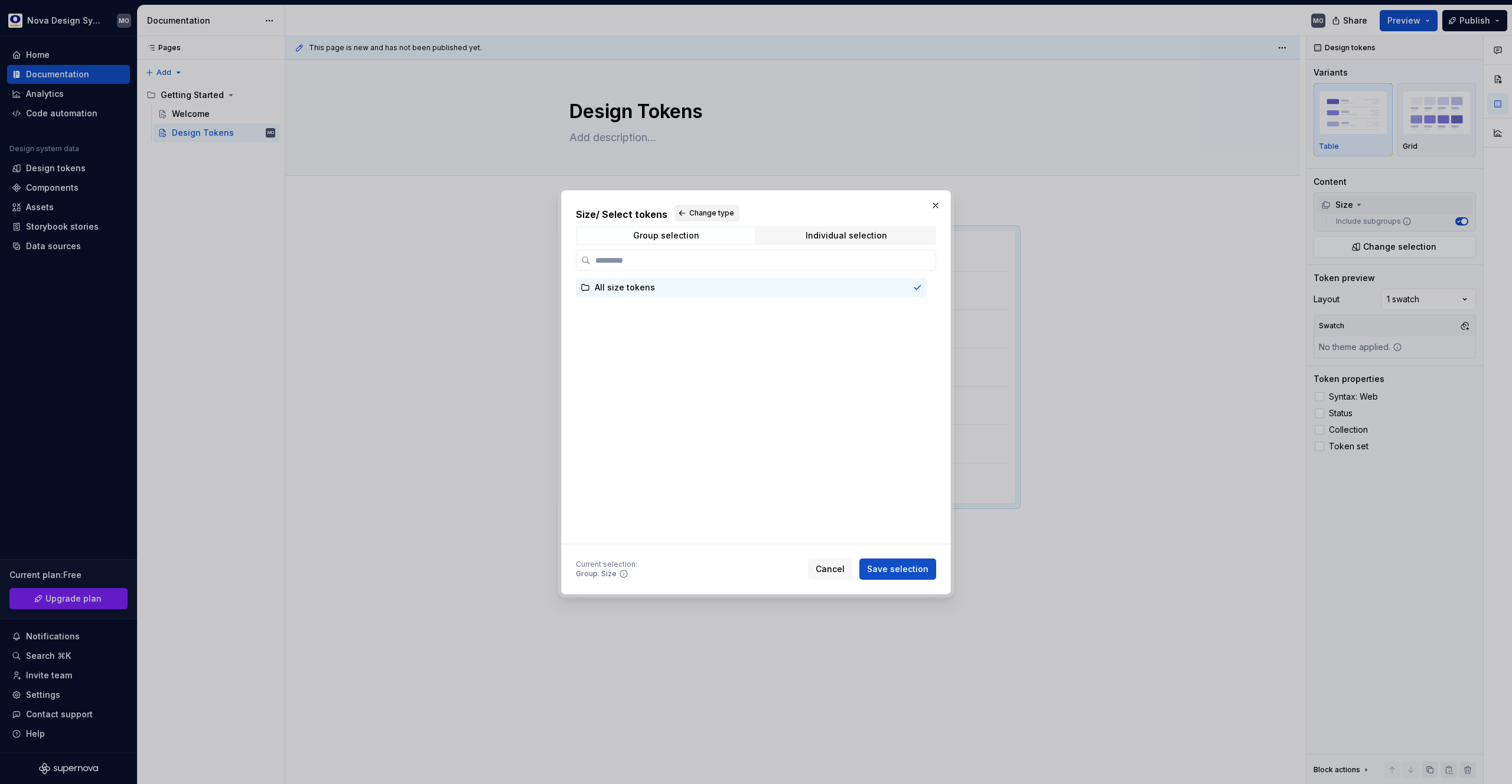
click at [705, 212] on span "Change type" at bounding box center [711, 213] width 45 height 9
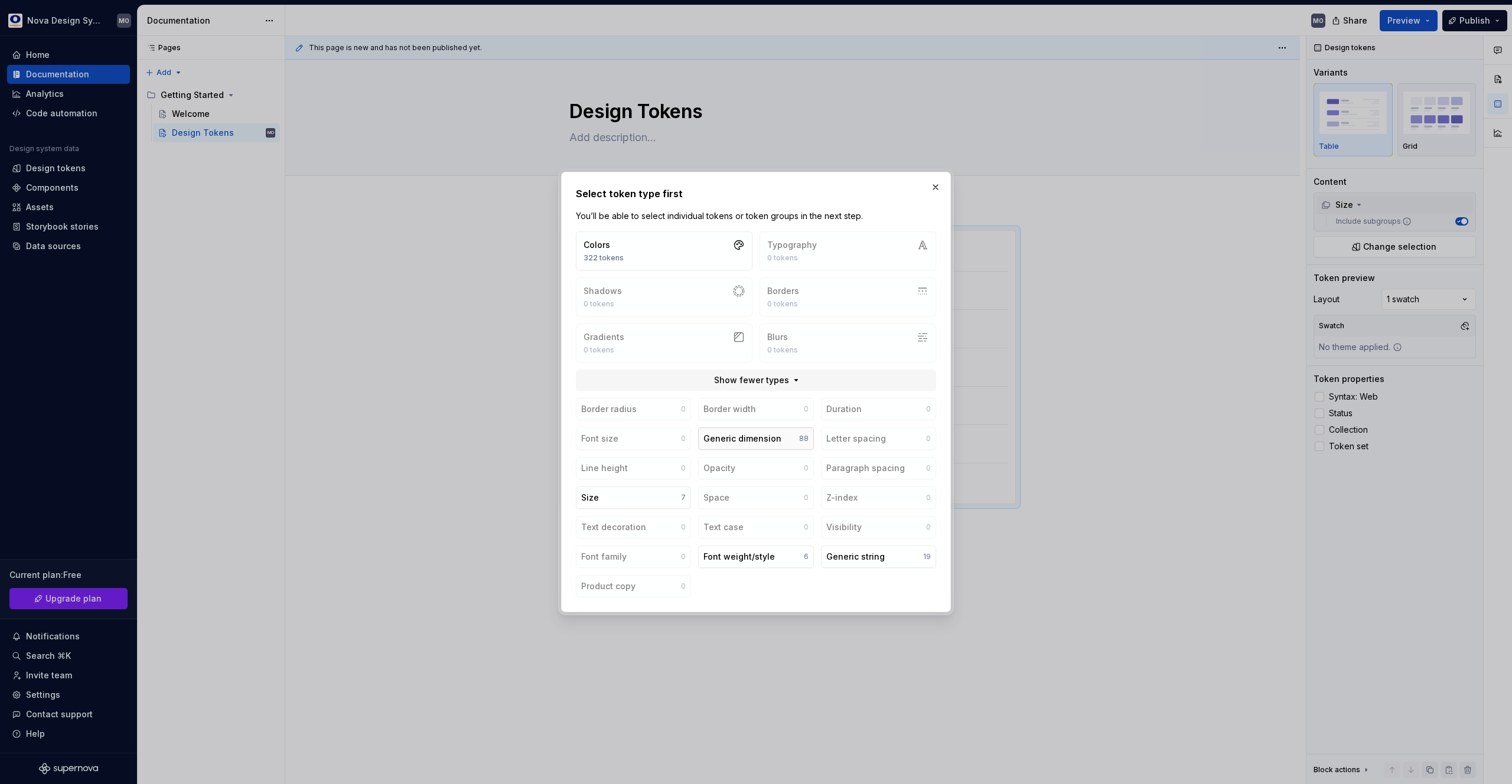
click at [781, 436] on button "Generic dimension 88" at bounding box center [756, 438] width 115 height 23
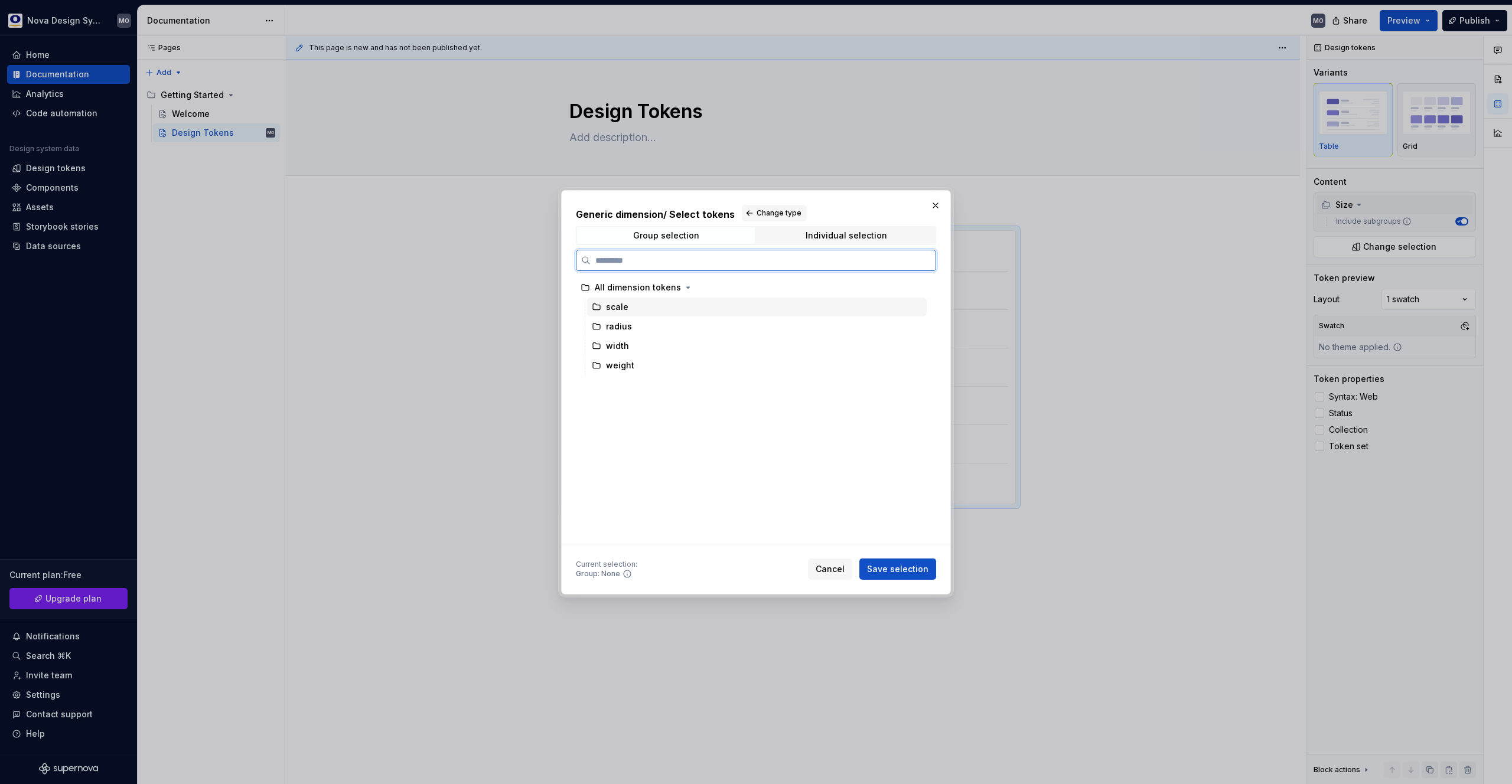
click at [621, 312] on div "scale" at bounding box center [617, 306] width 23 height 12
click at [648, 330] on div "radius" at bounding box center [756, 326] width 340 height 19
click at [642, 339] on div "width" at bounding box center [756, 345] width 340 height 19
click at [637, 360] on div "weight" at bounding box center [756, 365] width 340 height 19
click at [637, 297] on div "scale" at bounding box center [756, 306] width 340 height 19
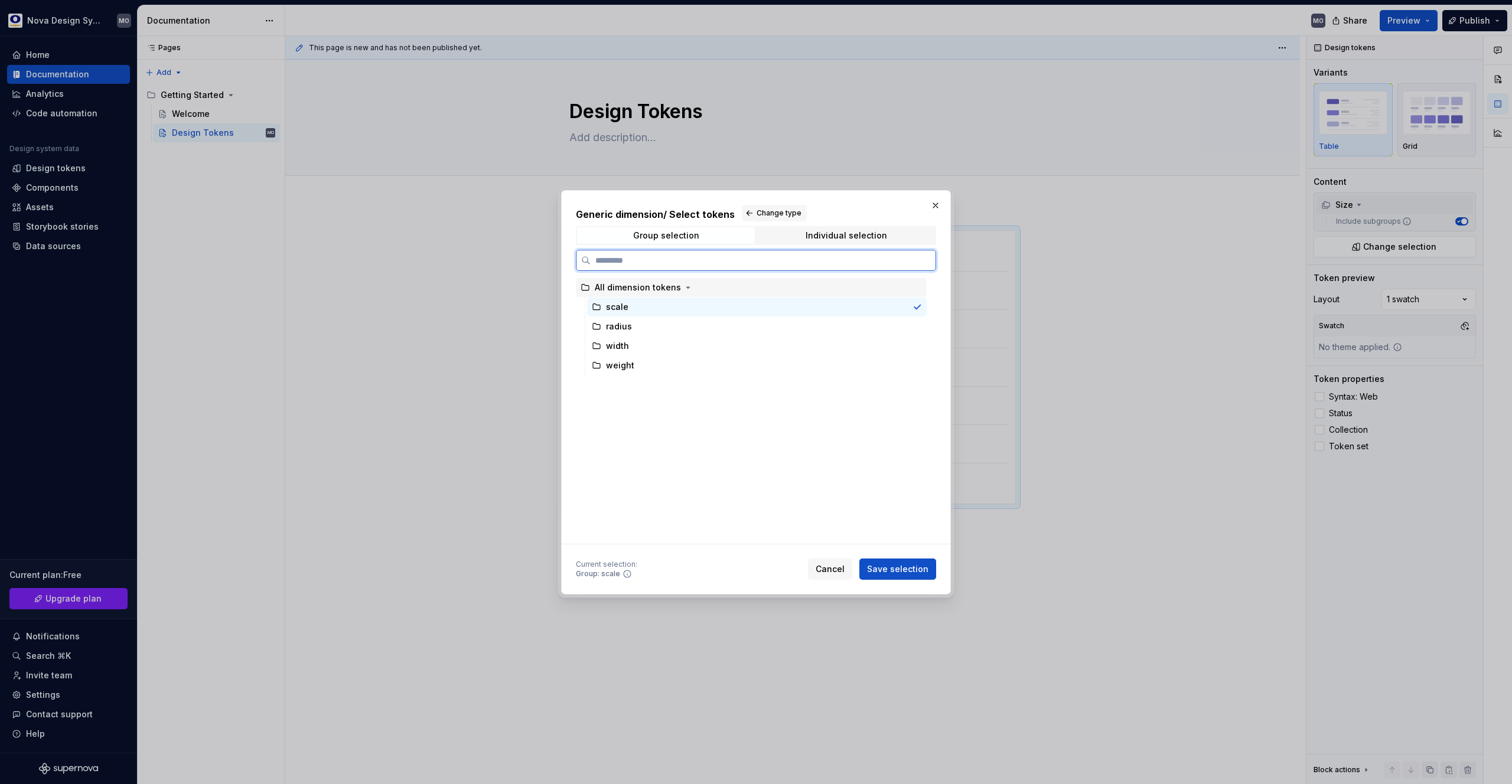
click at [643, 290] on div "All dimension tokens" at bounding box center [638, 287] width 87 height 12
click at [895, 568] on span "Save selection" at bounding box center [898, 569] width 61 height 12
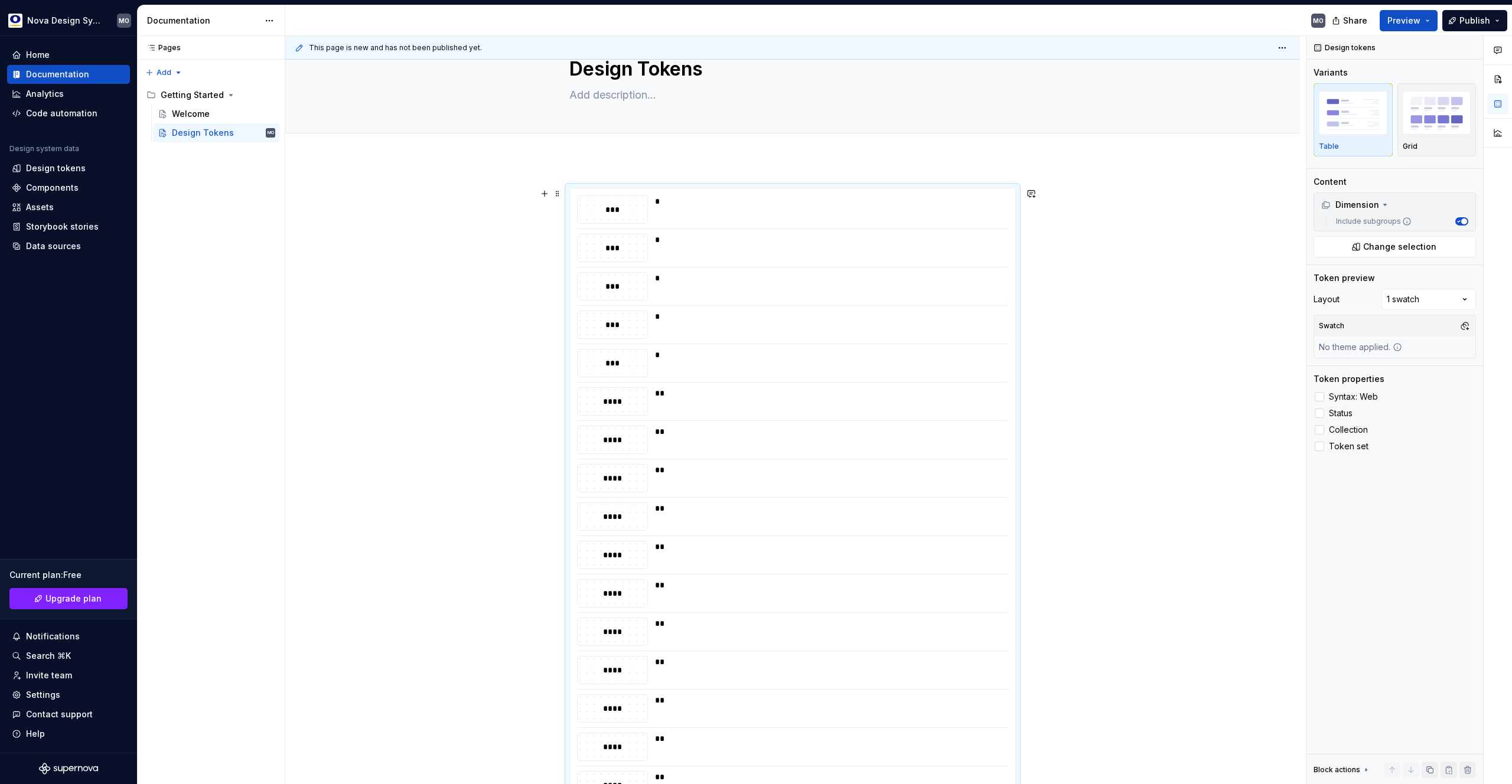
scroll to position [0, 0]
click at [677, 255] on div "*" at bounding box center [829, 251] width 346 height 28
click at [1031, 235] on button "button" at bounding box center [1031, 236] width 16 height 16
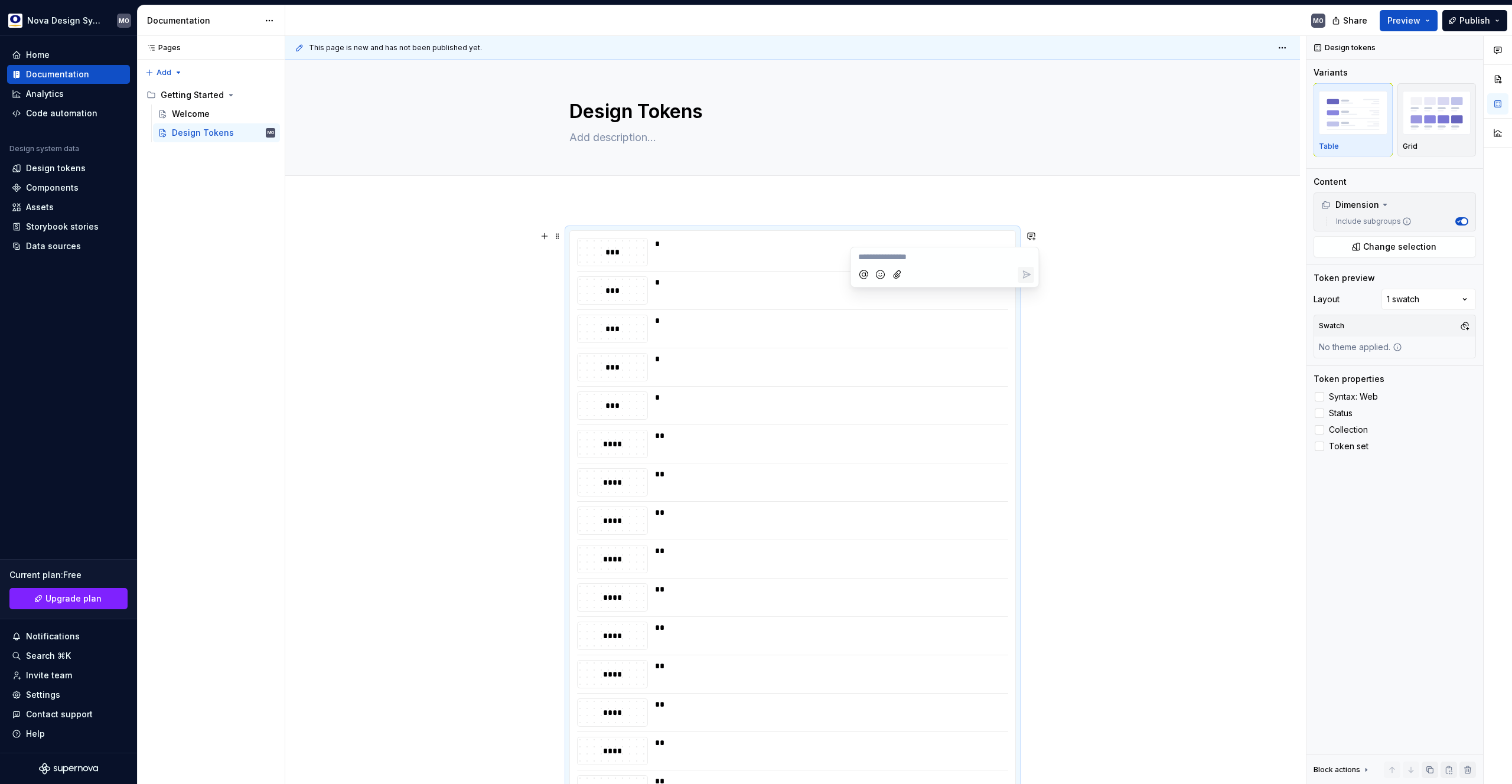
click at [1323, 397] on div at bounding box center [1319, 397] width 9 height 9
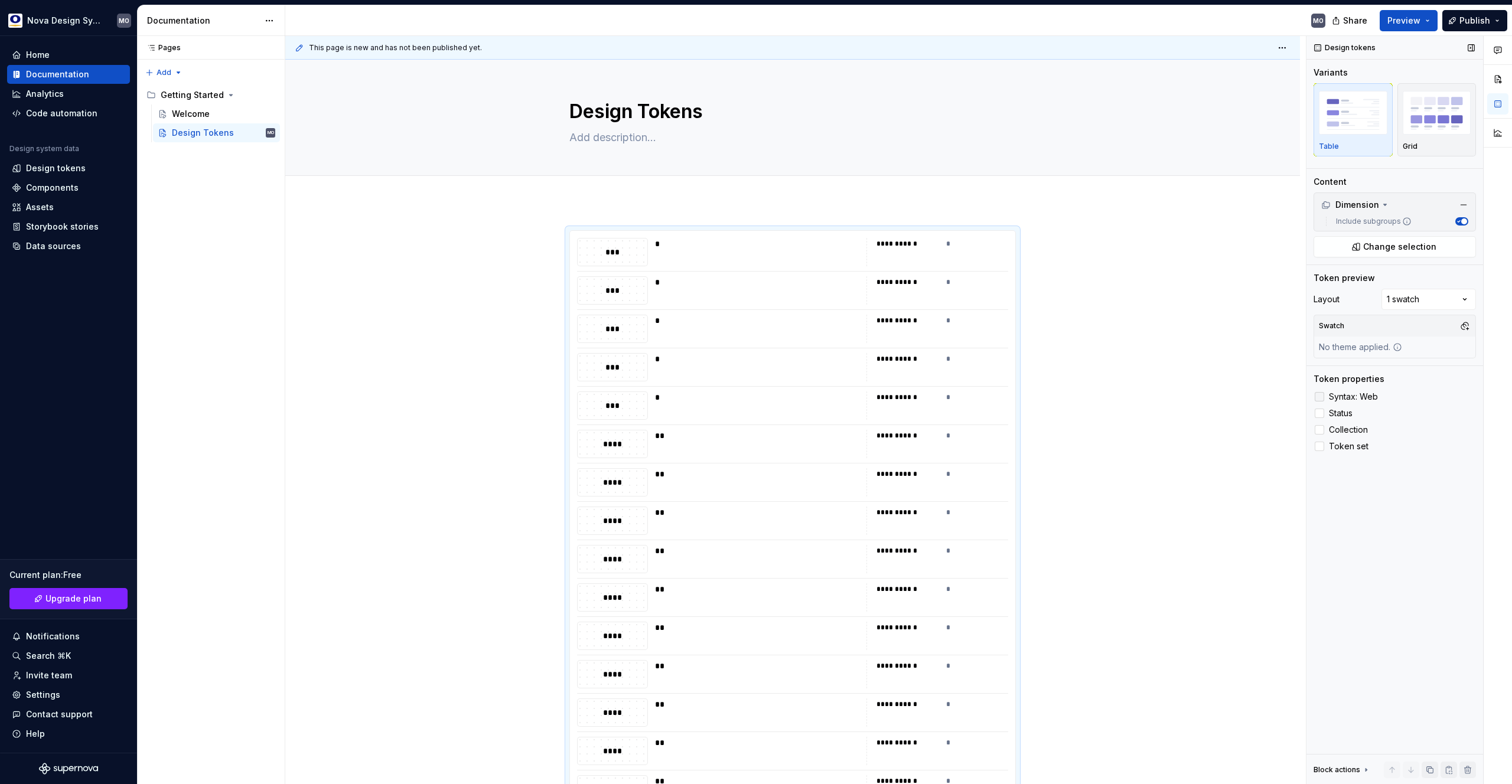
click at [1319, 397] on icon at bounding box center [1319, 397] width 0 height 0
click at [1323, 397] on div at bounding box center [1319, 397] width 9 height 9
click at [1319, 397] on icon at bounding box center [1319, 397] width 0 height 0
click at [1319, 412] on div at bounding box center [1319, 413] width 9 height 9
click at [1319, 414] on icon at bounding box center [1319, 414] width 0 height 0
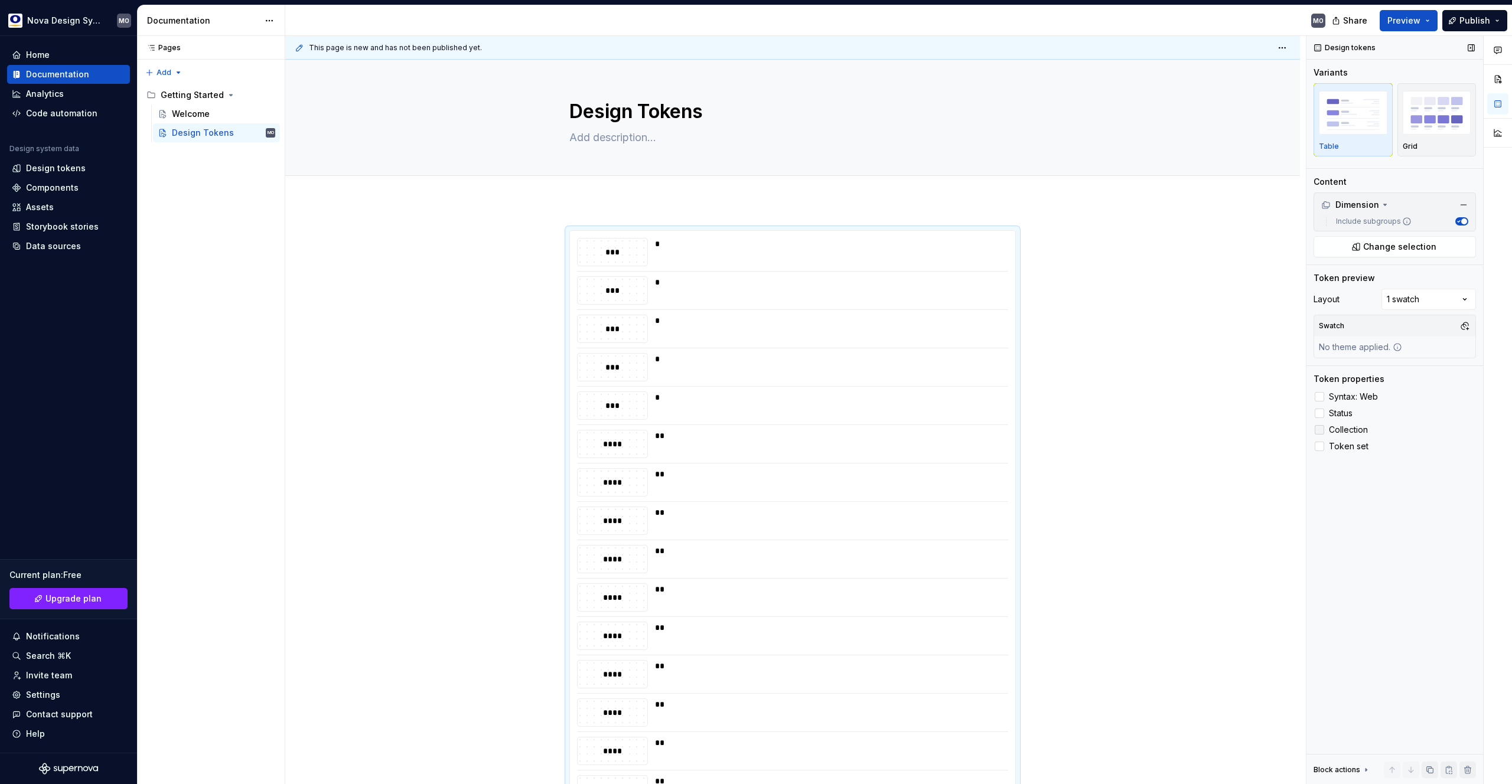
click at [1319, 429] on div at bounding box center [1319, 430] width 9 height 9
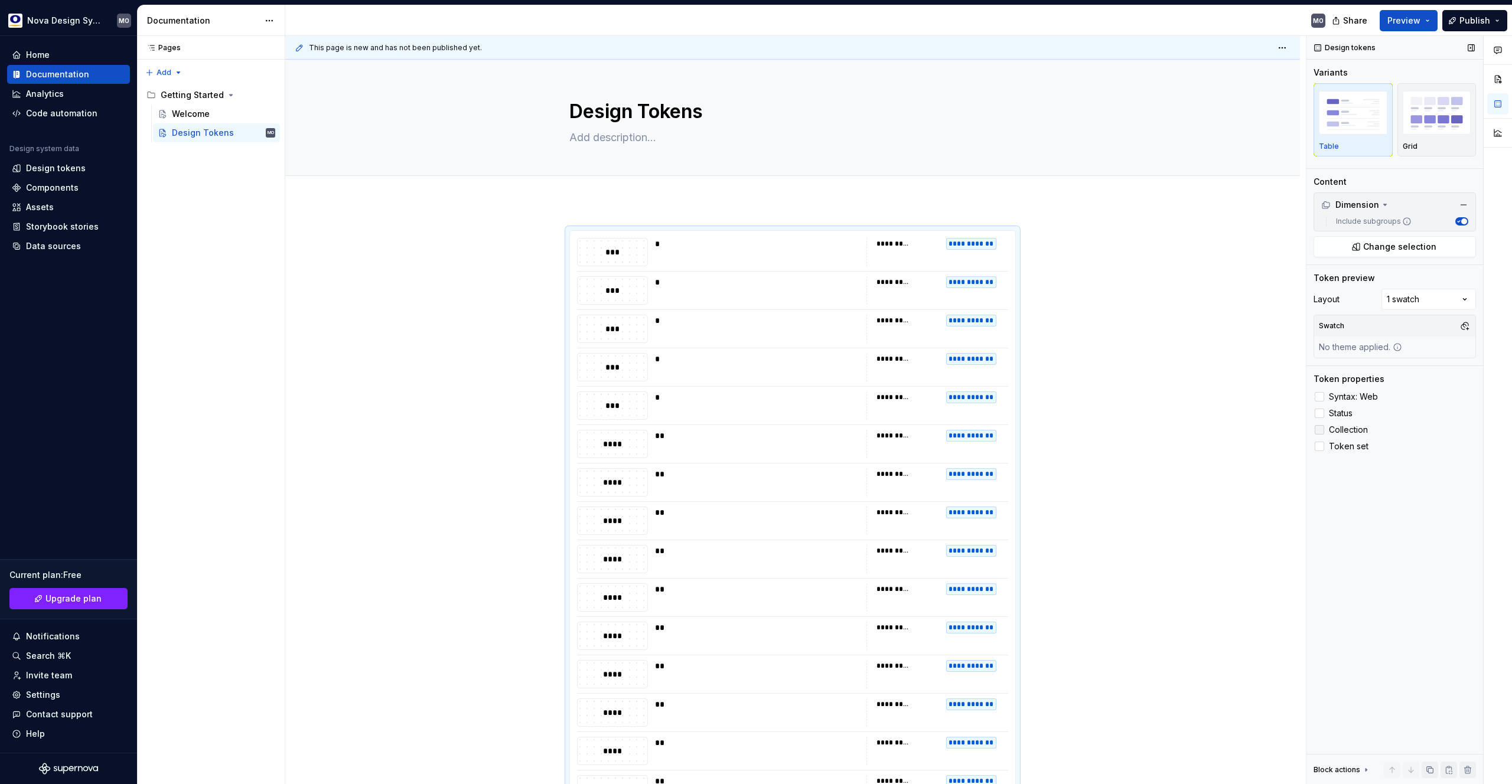
click at [1319, 430] on icon at bounding box center [1319, 430] width 0 height 0
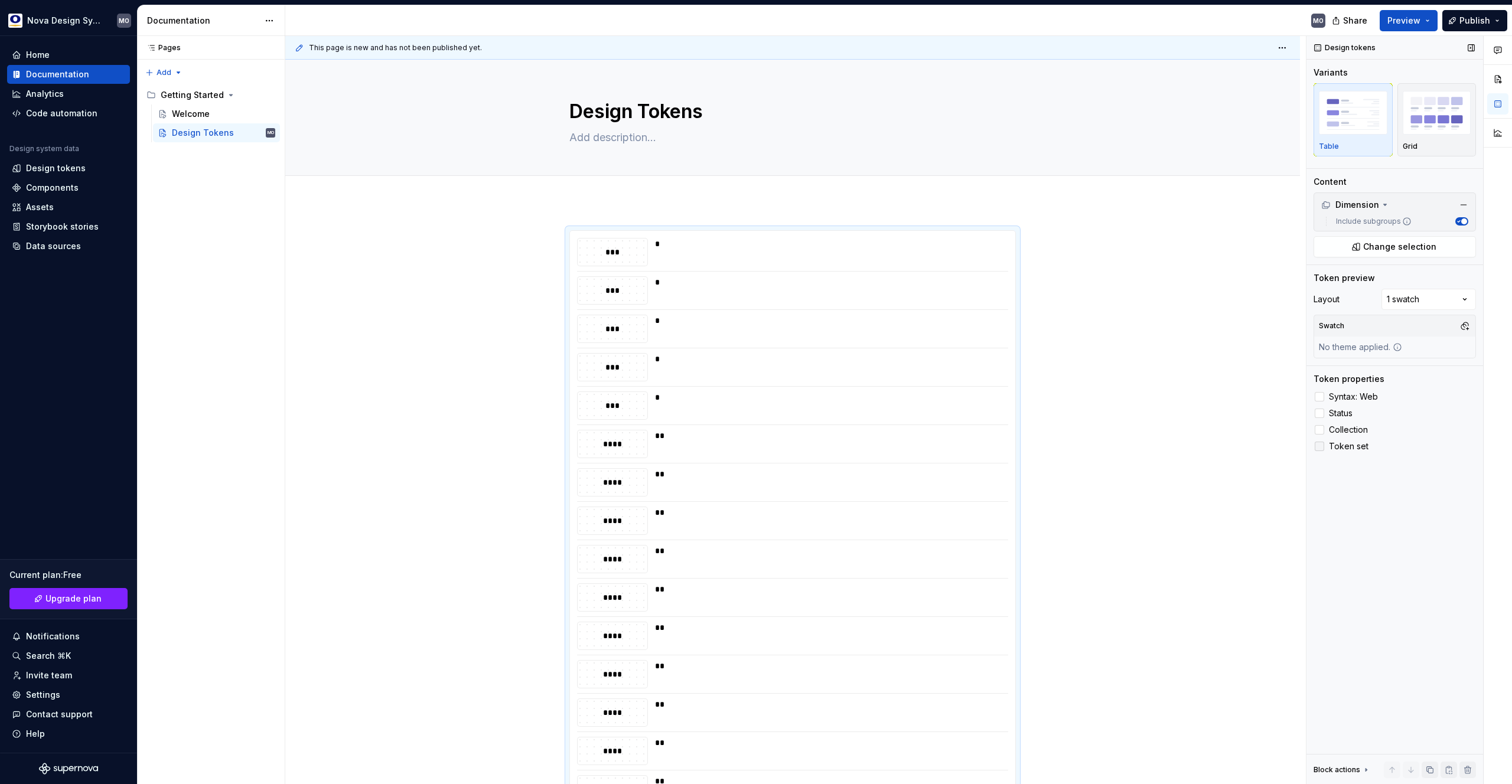
click at [1323, 444] on div at bounding box center [1319, 446] width 9 height 9
click at [1319, 446] on icon at bounding box center [1319, 446] width 0 height 0
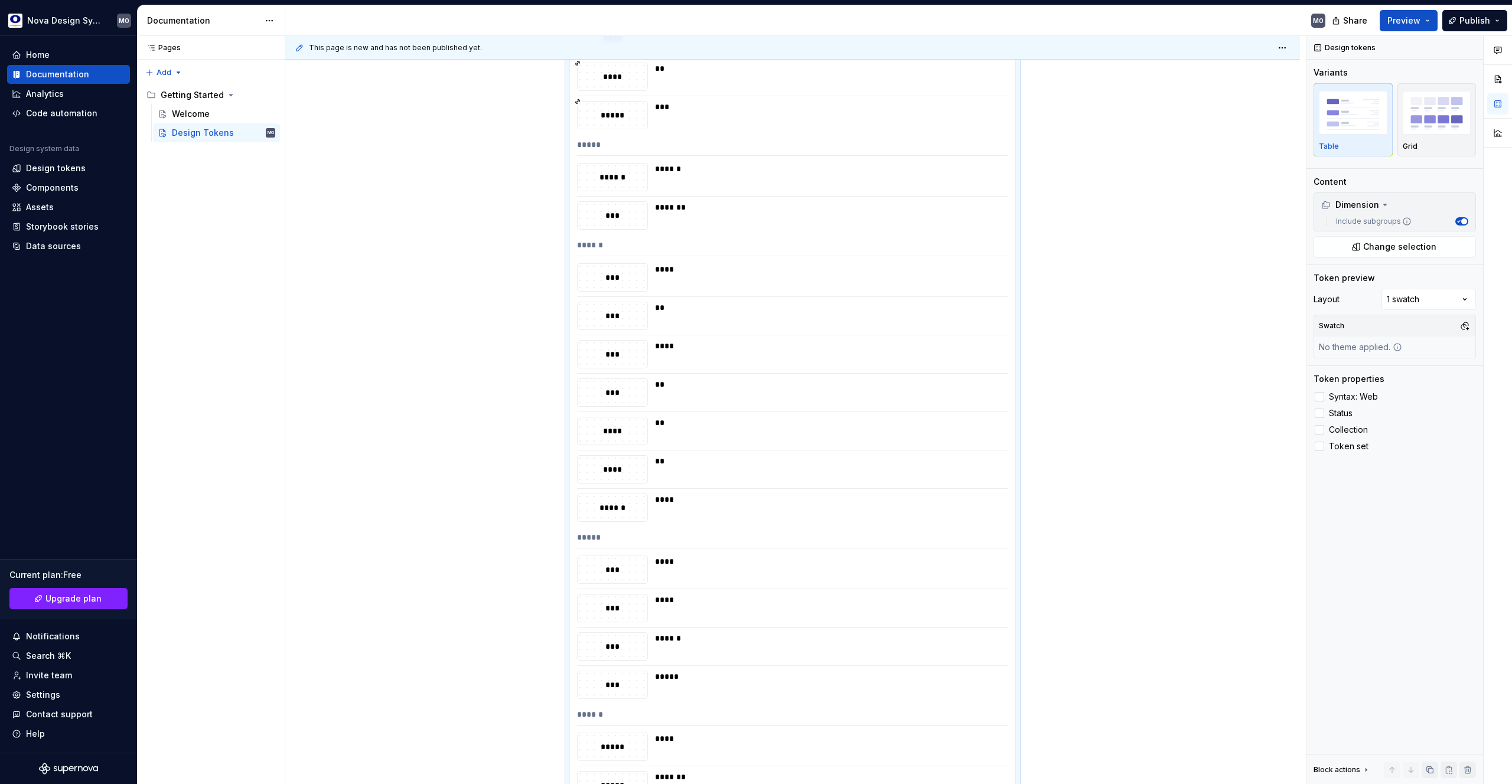
scroll to position [2844, 0]
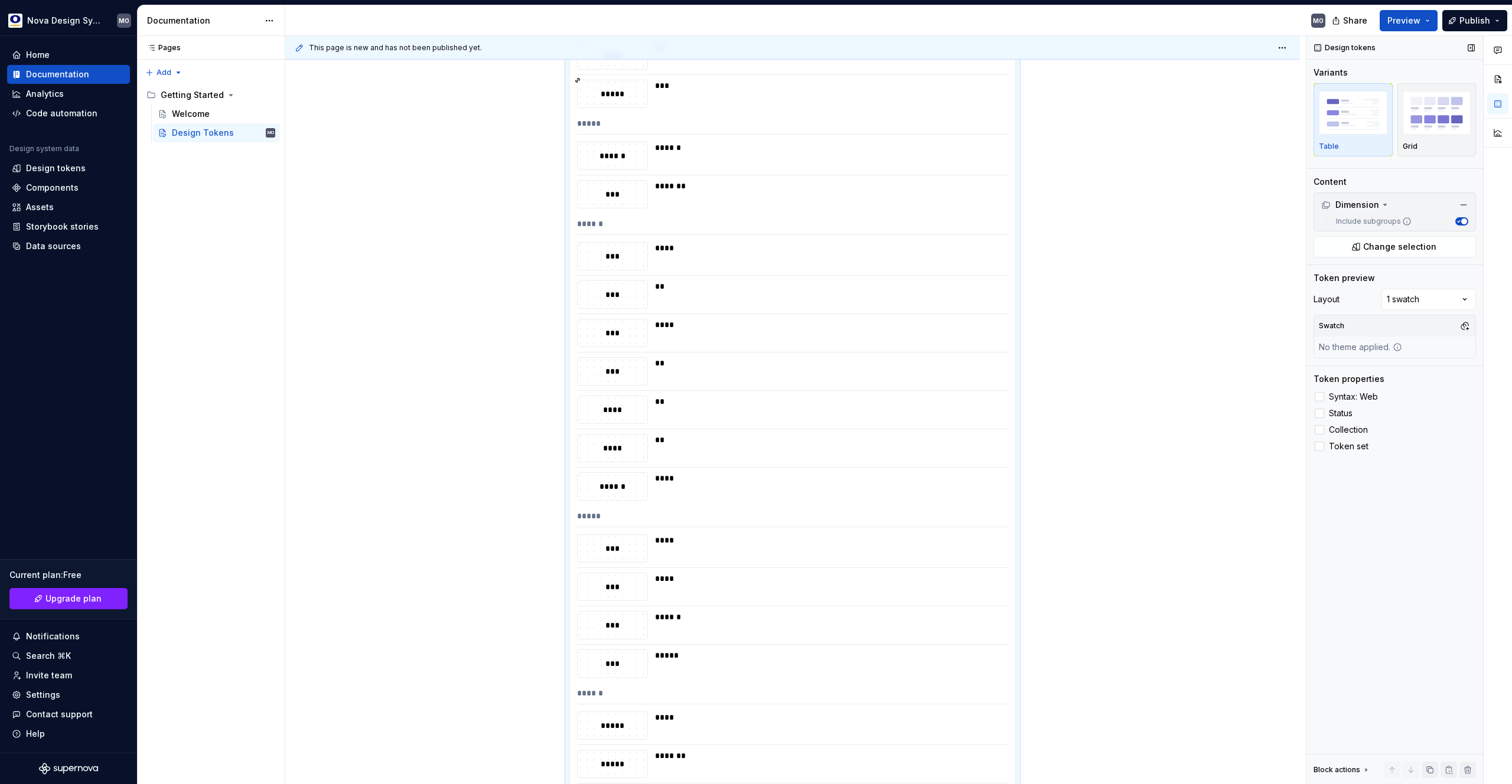
click at [1366, 771] on icon at bounding box center [1366, 770] width 9 height 9
click at [1351, 645] on div "Block actions" at bounding box center [1337, 646] width 47 height 9
click at [1410, 297] on div "Comments Open comments No comments yet Select ‘Comment’ from the block context …" at bounding box center [1409, 410] width 206 height 749
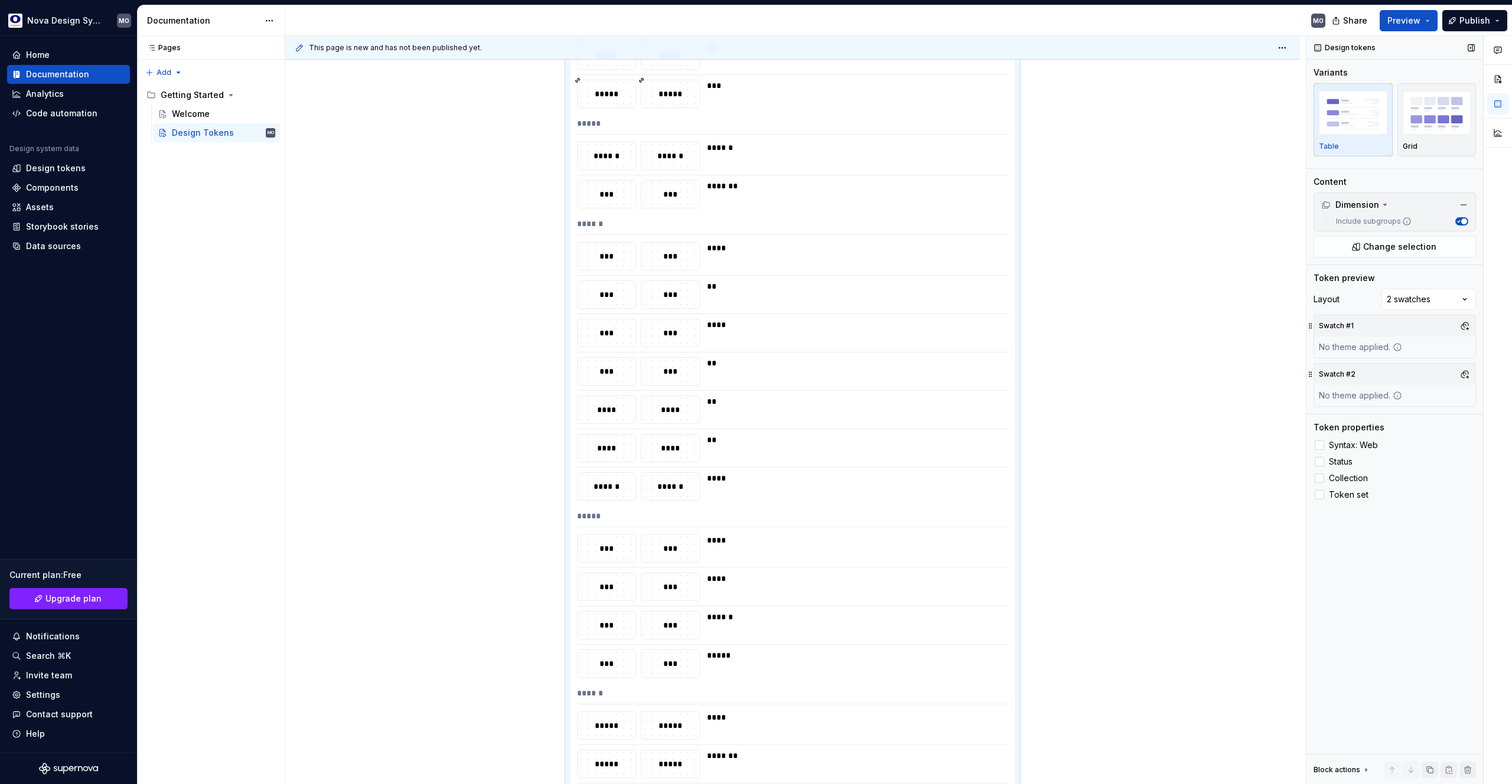
click at [1330, 391] on div "No theme applied." at bounding box center [1361, 396] width 93 height 22
click at [1465, 374] on button "button" at bounding box center [1464, 374] width 16 height 16
click at [1347, 420] on div "Suggestions" at bounding box center [1343, 419] width 9 height 9
click at [1345, 440] on div "Suggestions" at bounding box center [1343, 438] width 9 height 9
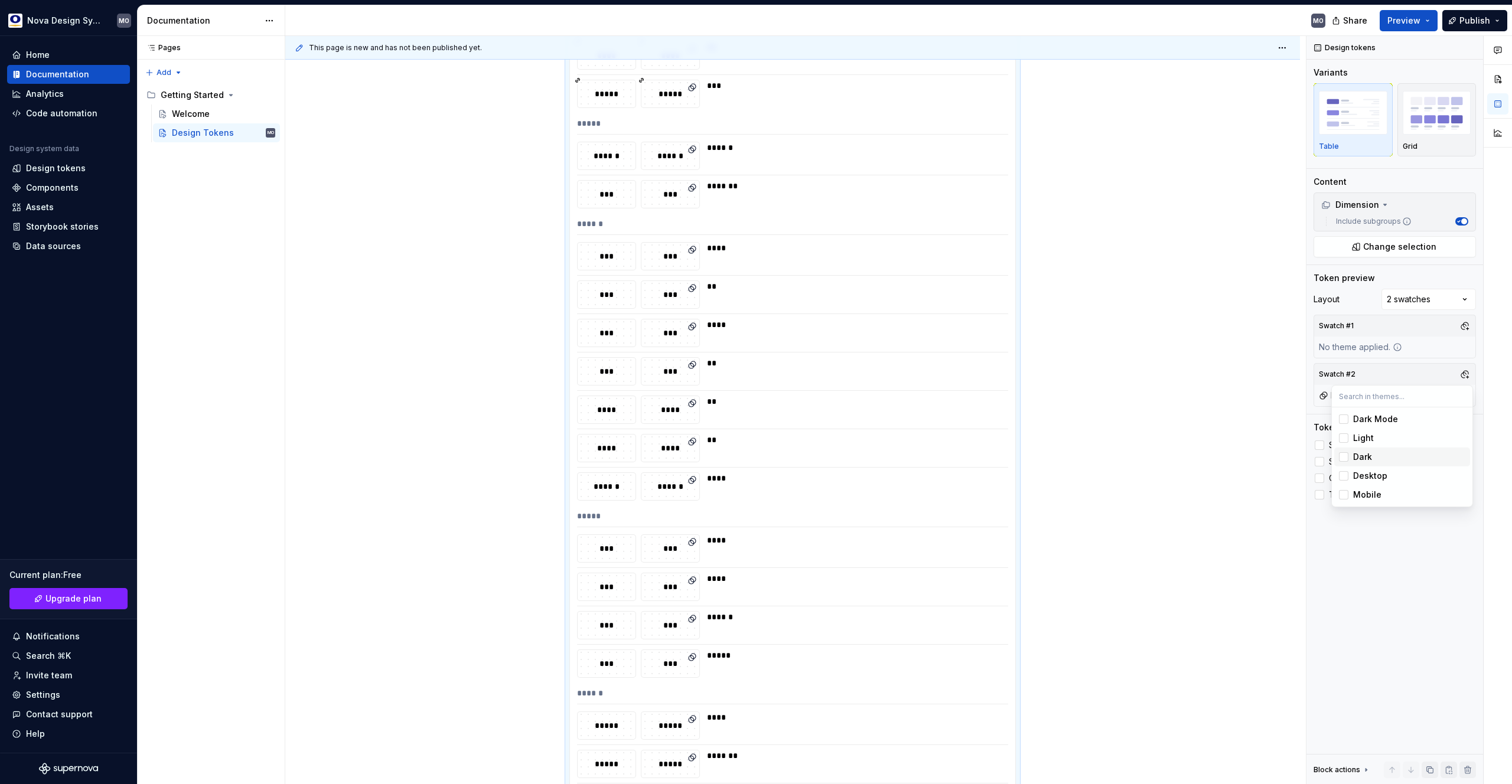
click at [1345, 456] on div "Suggestions" at bounding box center [1343, 457] width 9 height 9
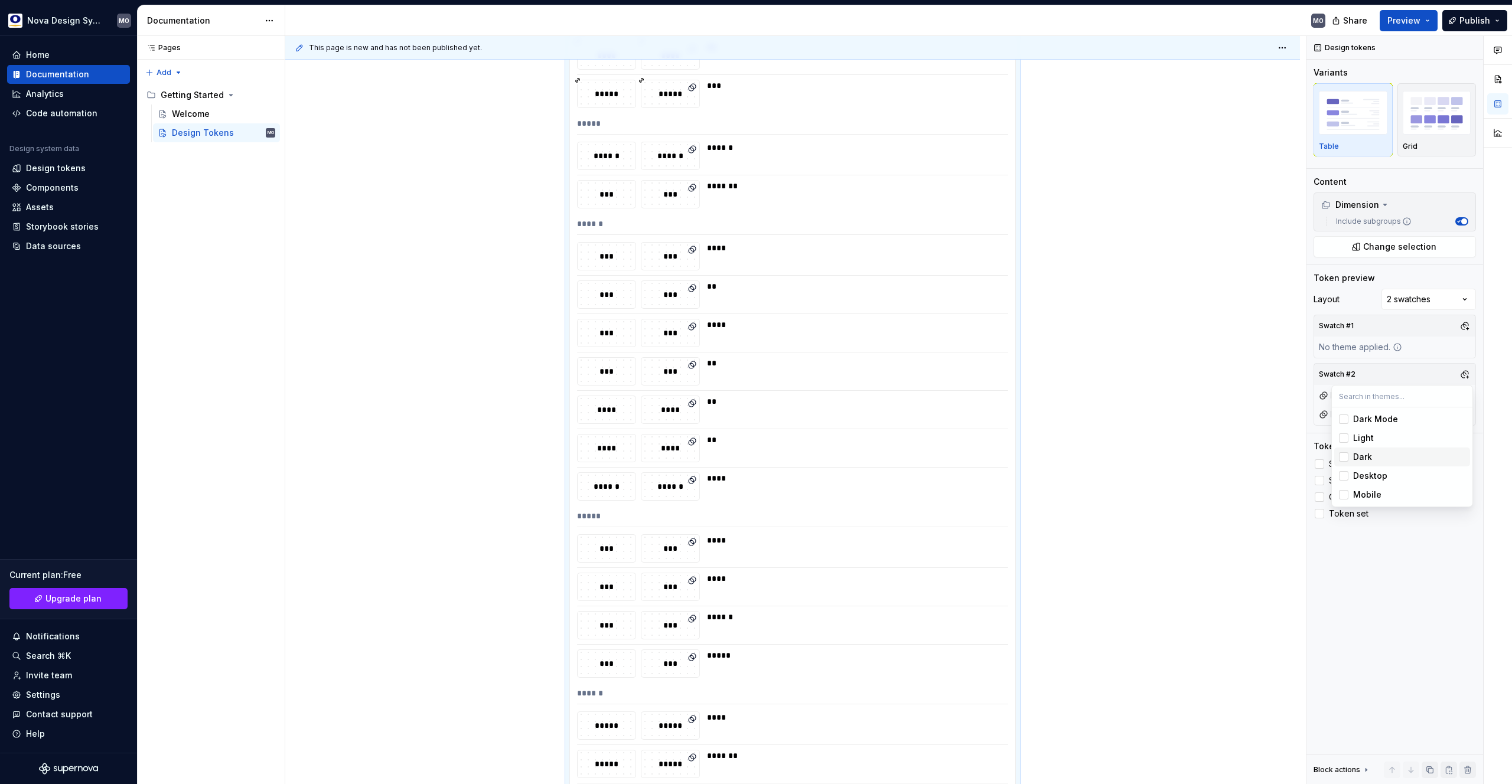
click at [1345, 456] on div "Suggestions" at bounding box center [1343, 457] width 9 height 9
click at [1345, 442] on div "Suggestions" at bounding box center [1343, 438] width 9 height 9
click at [1199, 278] on html "Nova Design System MO Home Documentation Analytics Code automation Design syste…" at bounding box center [756, 392] width 1512 height 784
click at [1424, 123] on img "button" at bounding box center [1437, 113] width 69 height 43
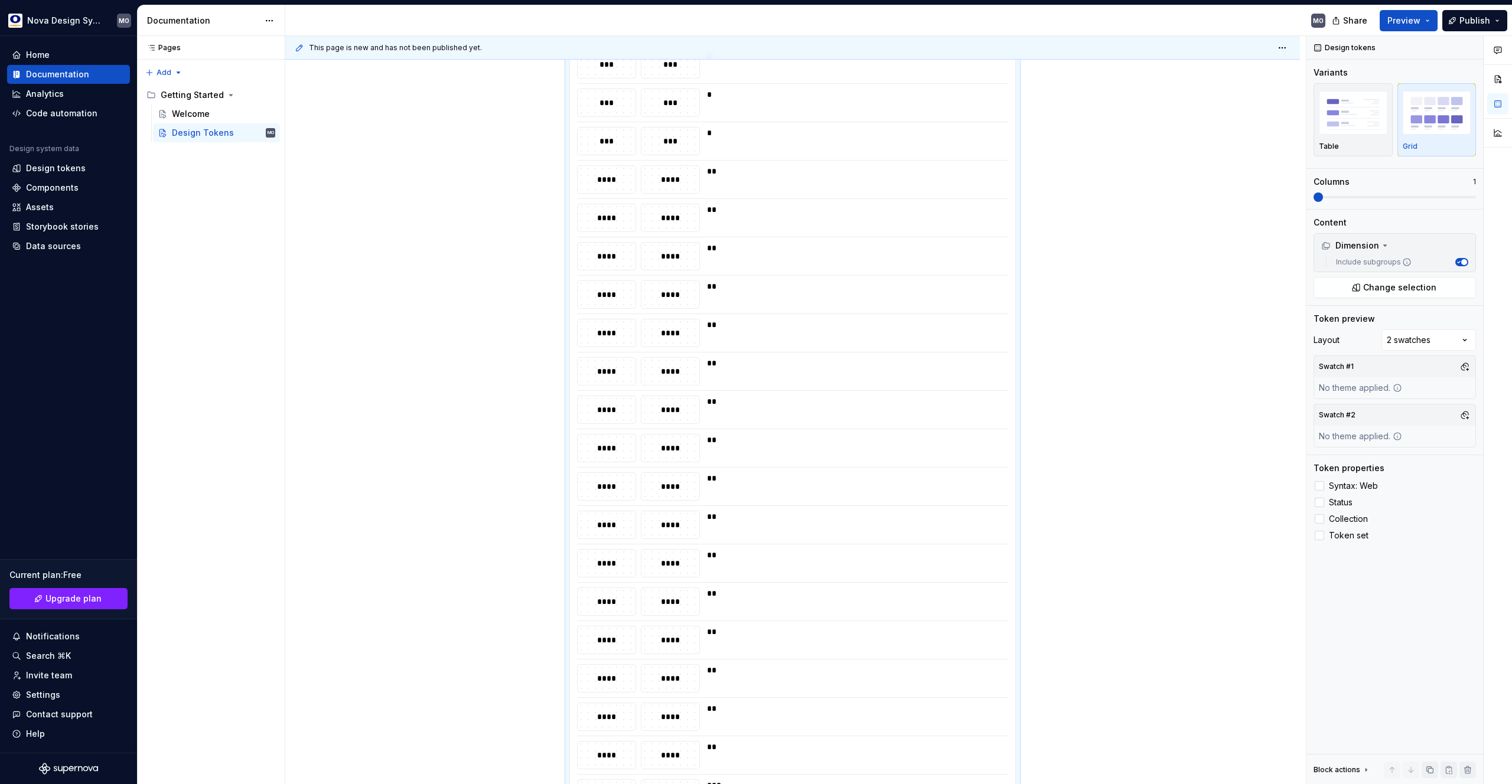
scroll to position [0, 0]
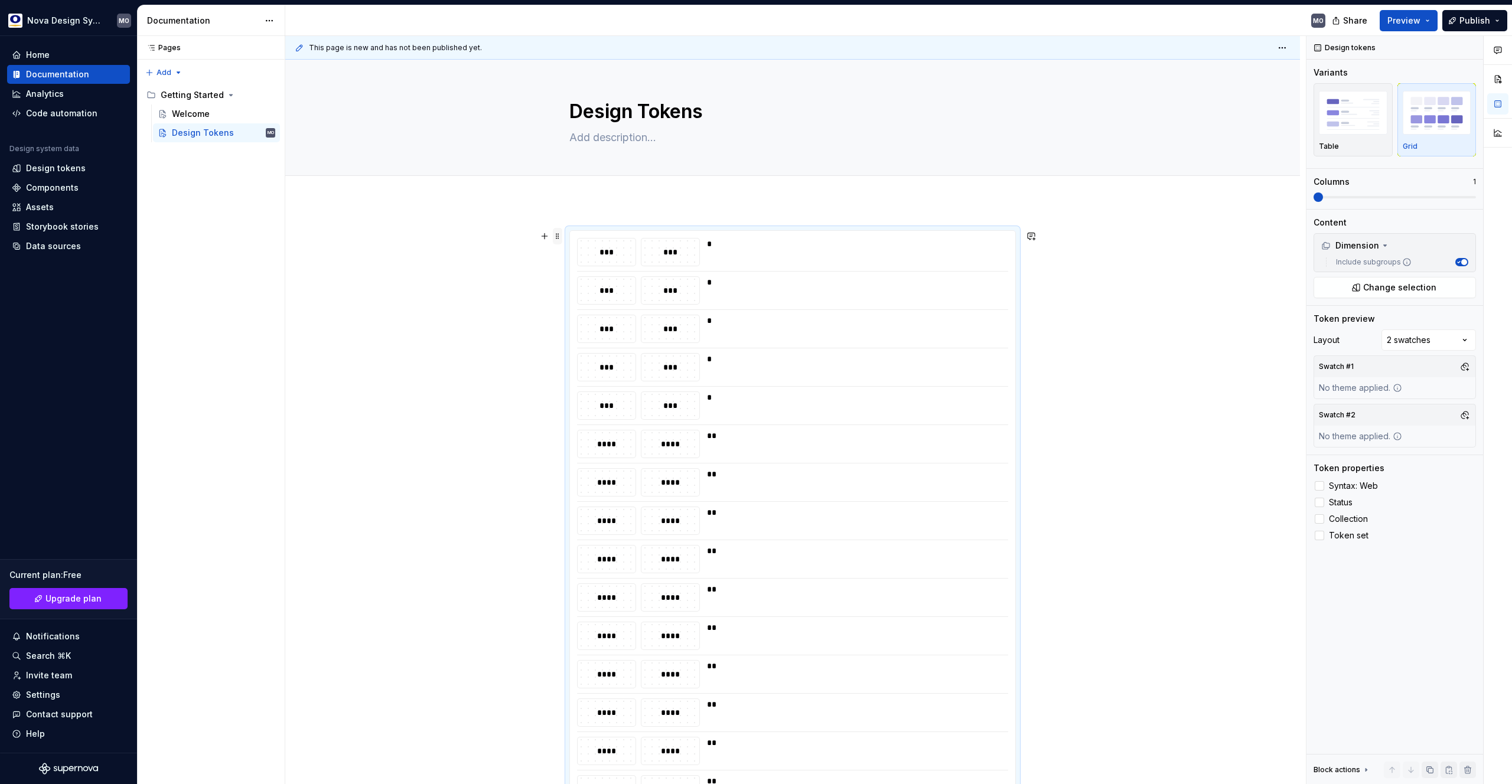
click at [559, 241] on span at bounding box center [557, 236] width 9 height 16
click at [589, 343] on div "Delete" at bounding box center [612, 340] width 77 height 12
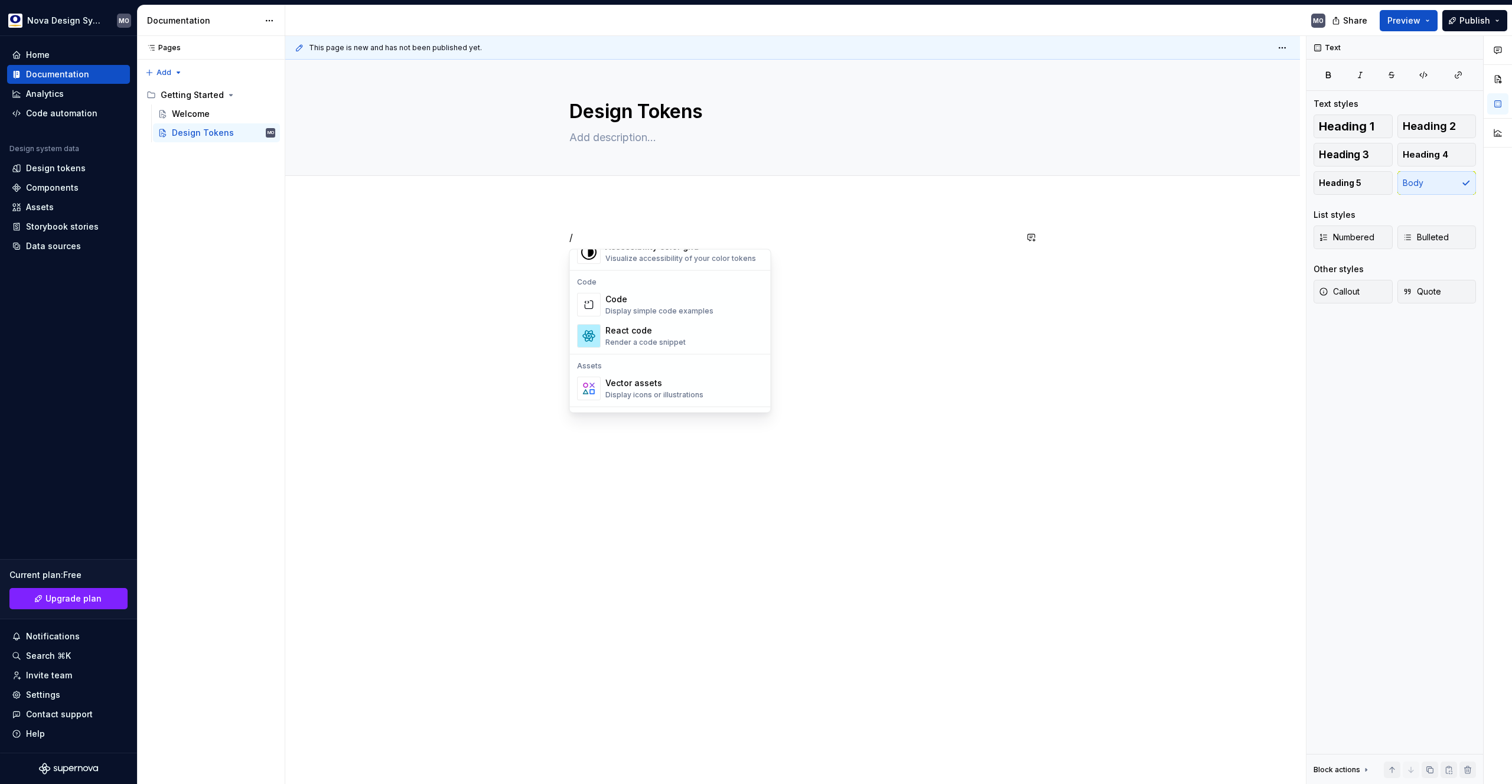
scroll to position [928, 0]
click at [681, 336] on div "Display simple code examples" at bounding box center [659, 334] width 108 height 9
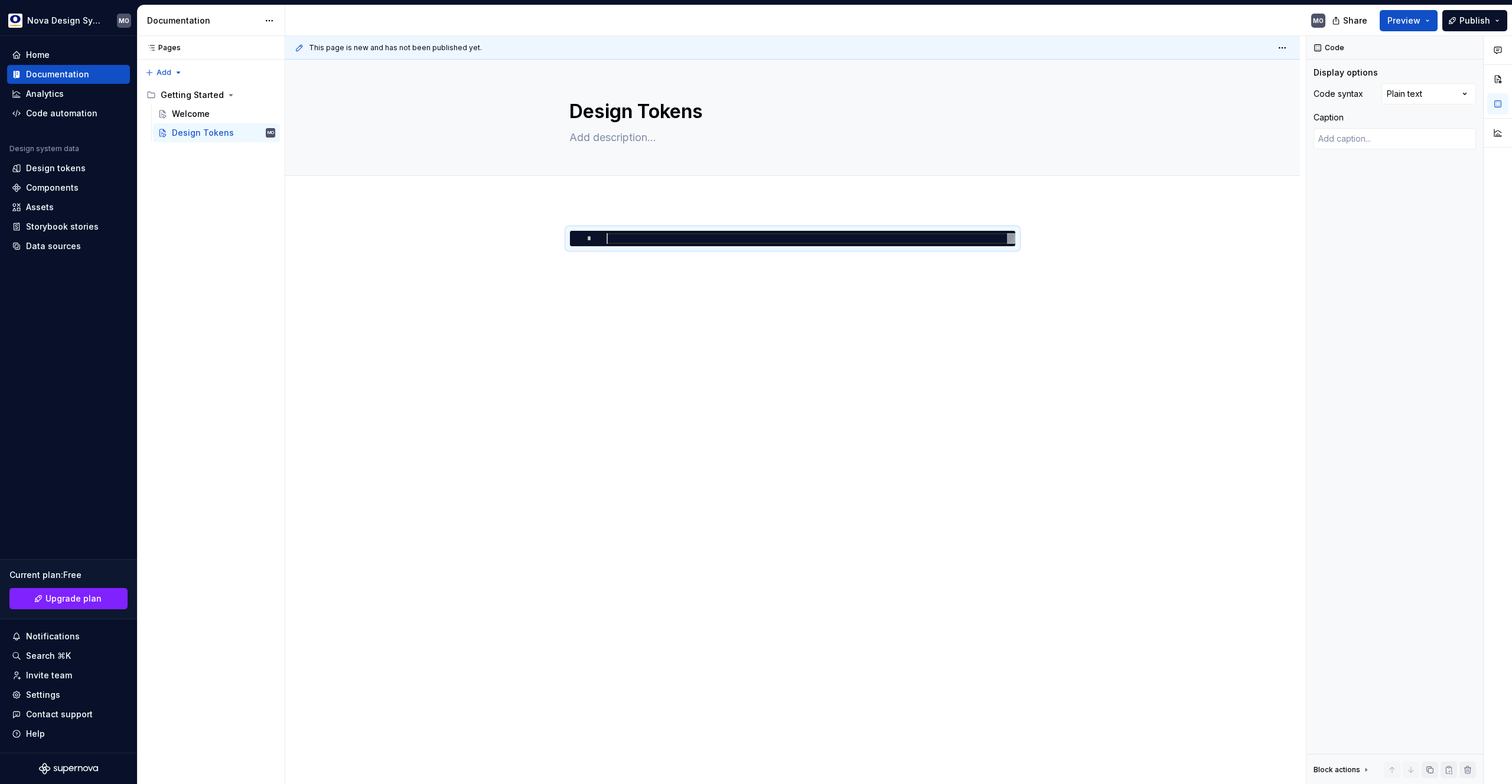
click at [793, 322] on div "*" at bounding box center [792, 363] width 1014 height 323
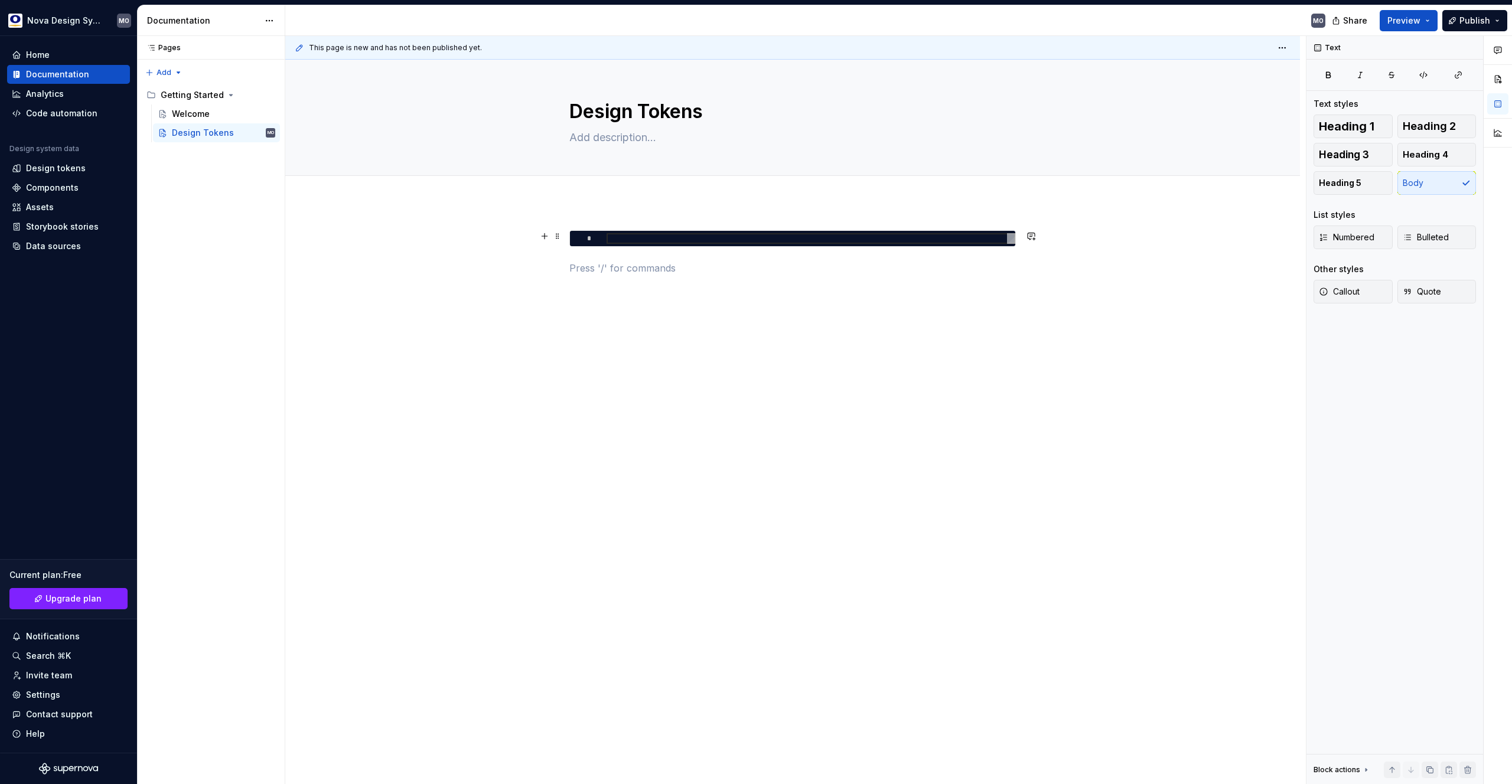
click at [672, 239] on div at bounding box center [811, 239] width 408 height 11
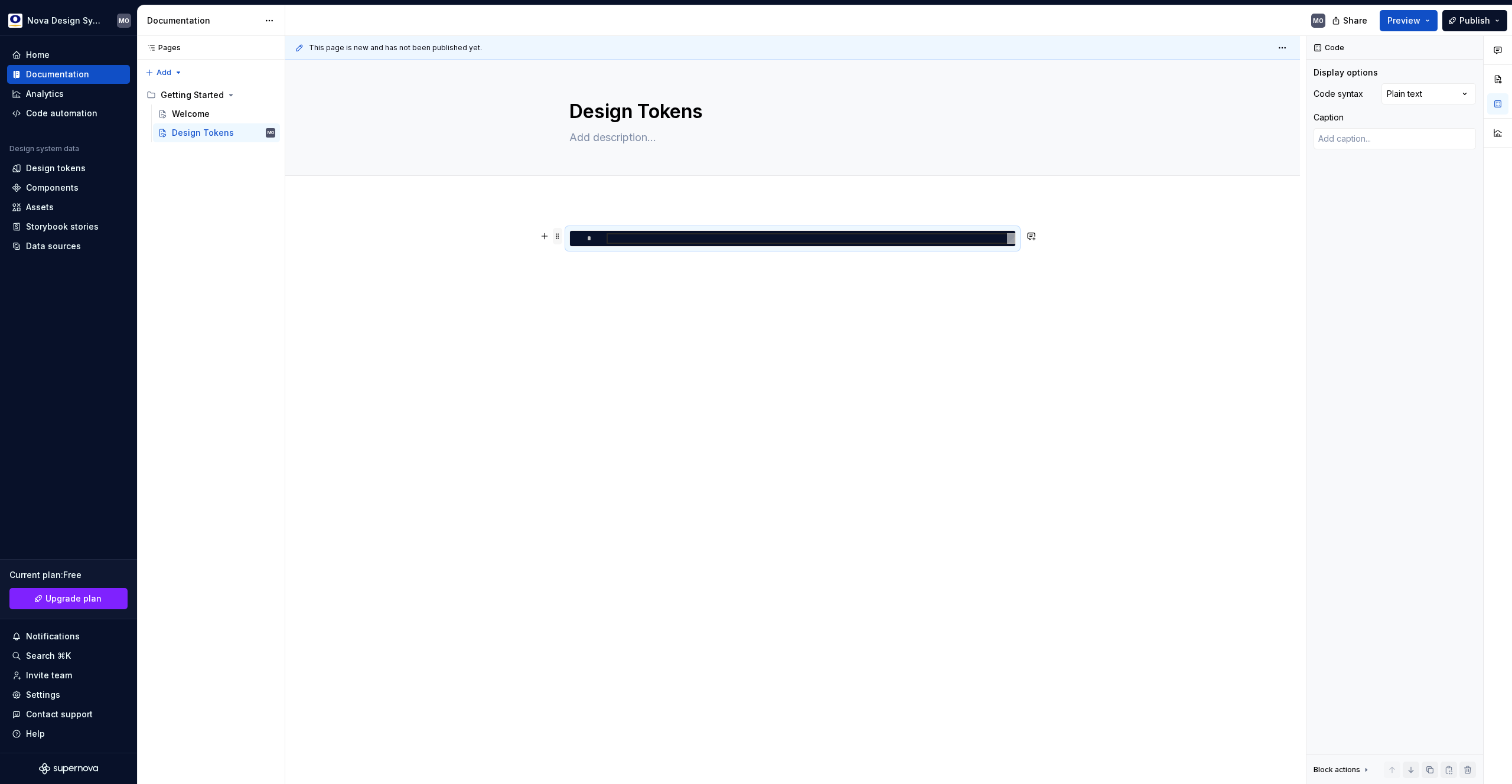
click at [554, 232] on span at bounding box center [557, 236] width 9 height 16
click at [581, 347] on div "Delete" at bounding box center [605, 341] width 100 height 19
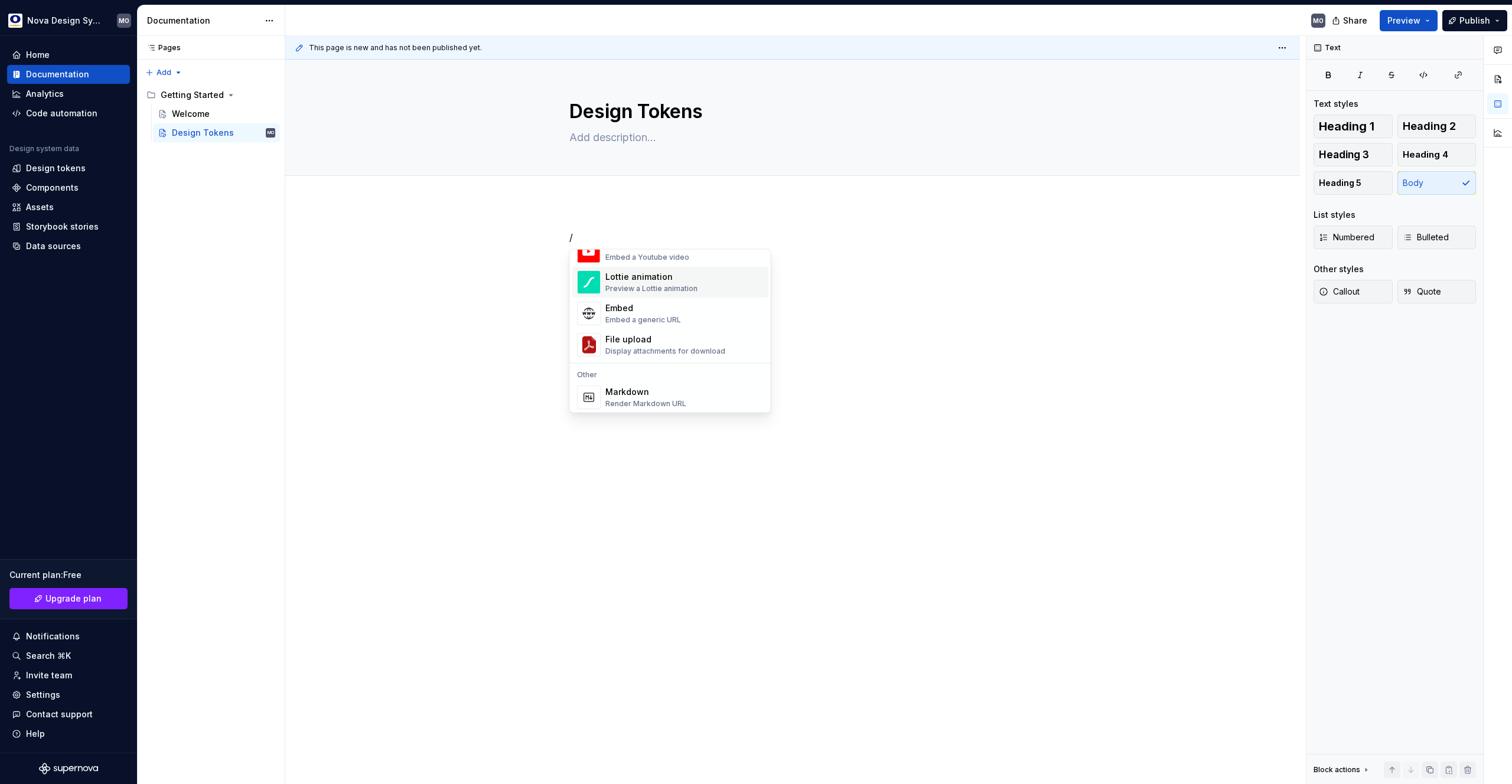
scroll to position [678, 0]
click at [655, 292] on div "Embed" at bounding box center [643, 290] width 76 height 12
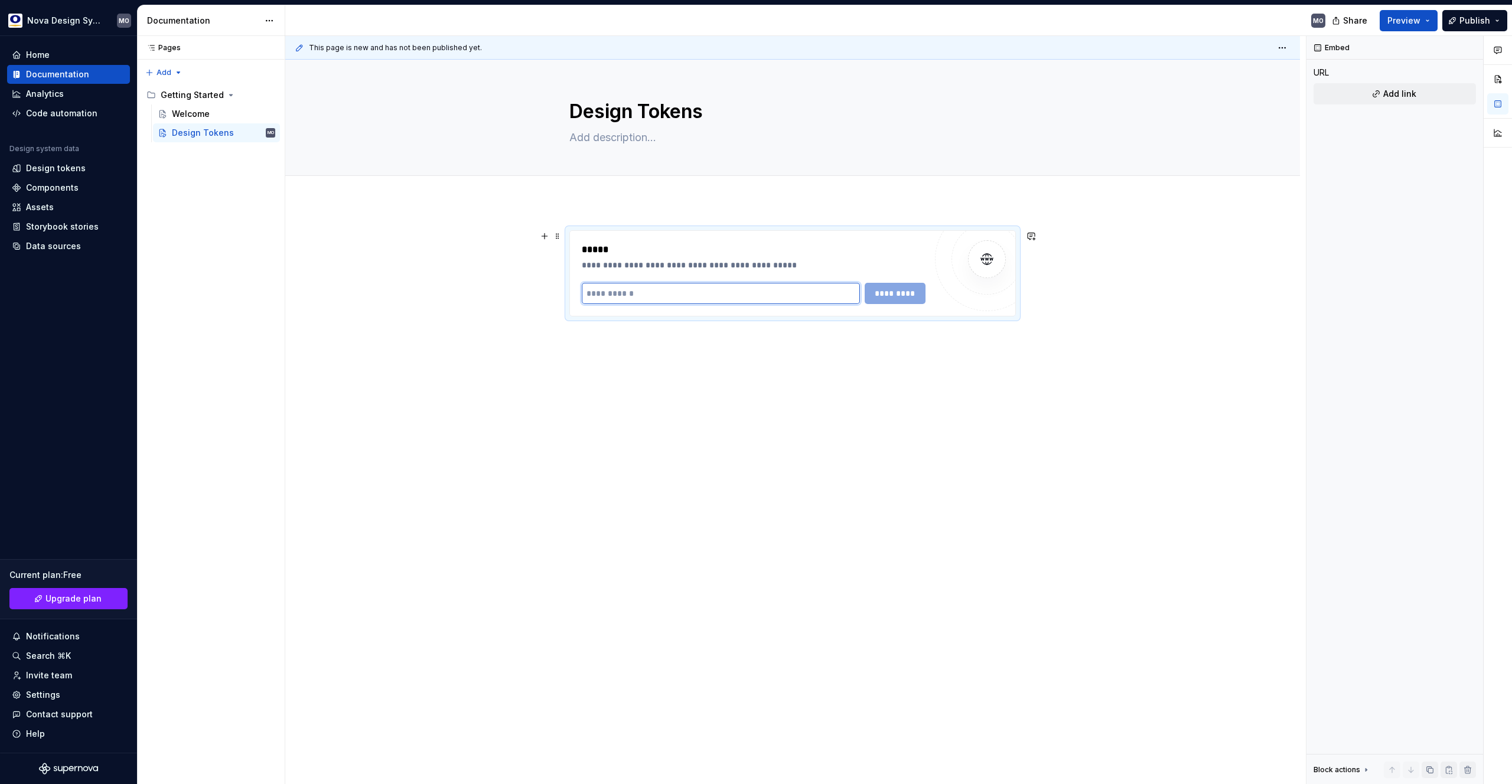
click at [654, 296] on input "text" at bounding box center [720, 294] width 279 height 22
type textarea "*"
paste input "**********"
type input "**********"
type textarea "*"
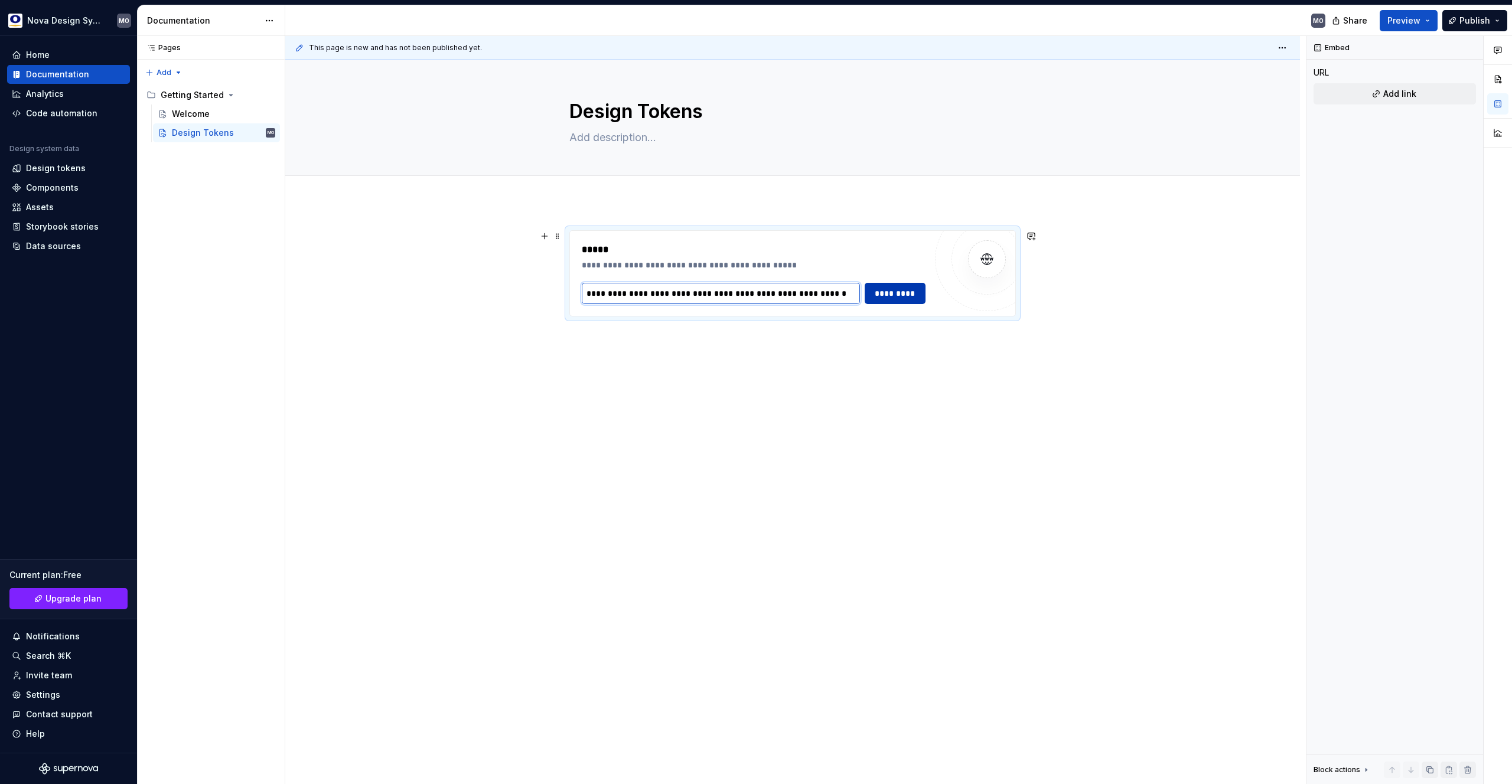
type input "**********"
click at [908, 296] on span "*********" at bounding box center [895, 293] width 45 height 12
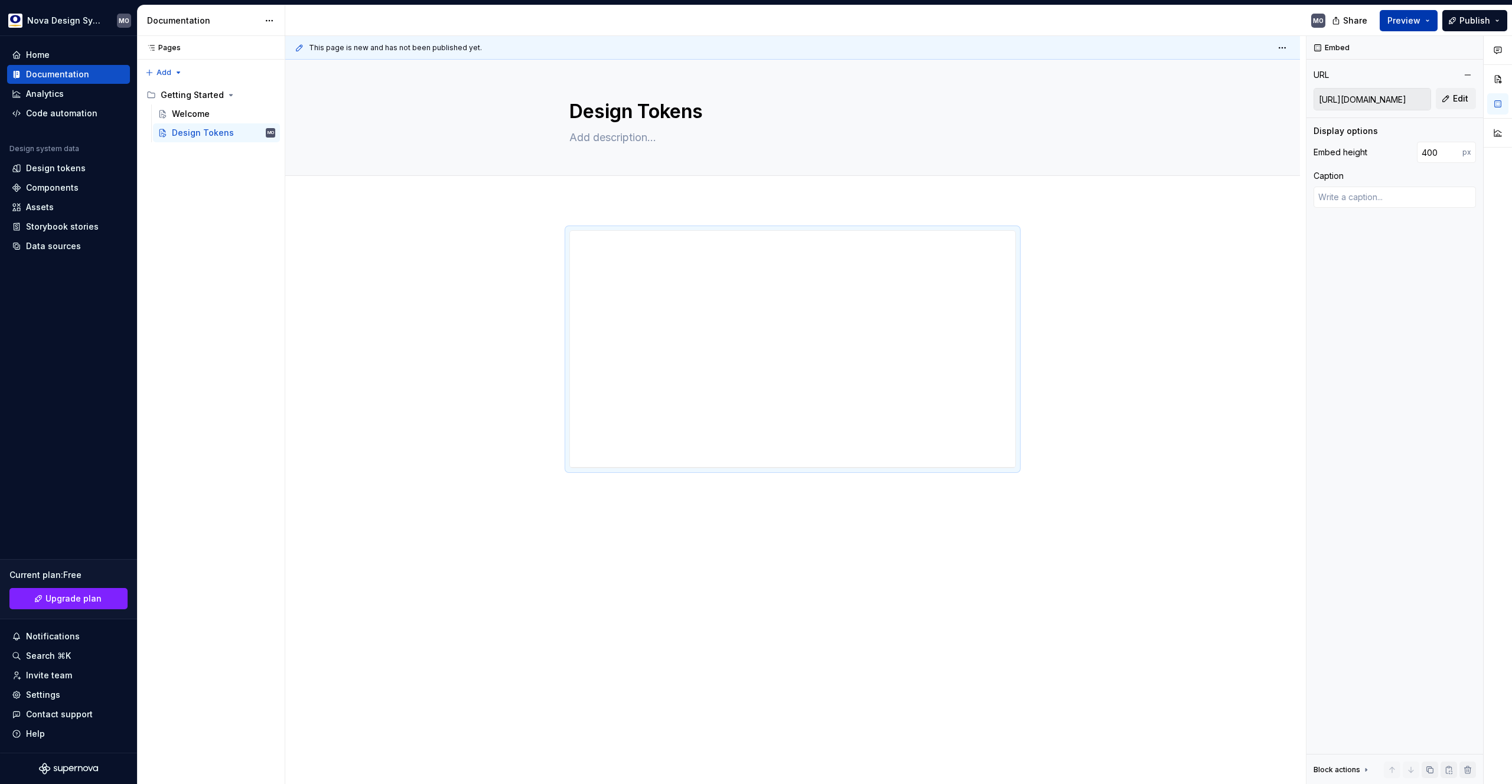
click at [1400, 22] on span "Preview" at bounding box center [1404, 20] width 33 height 12
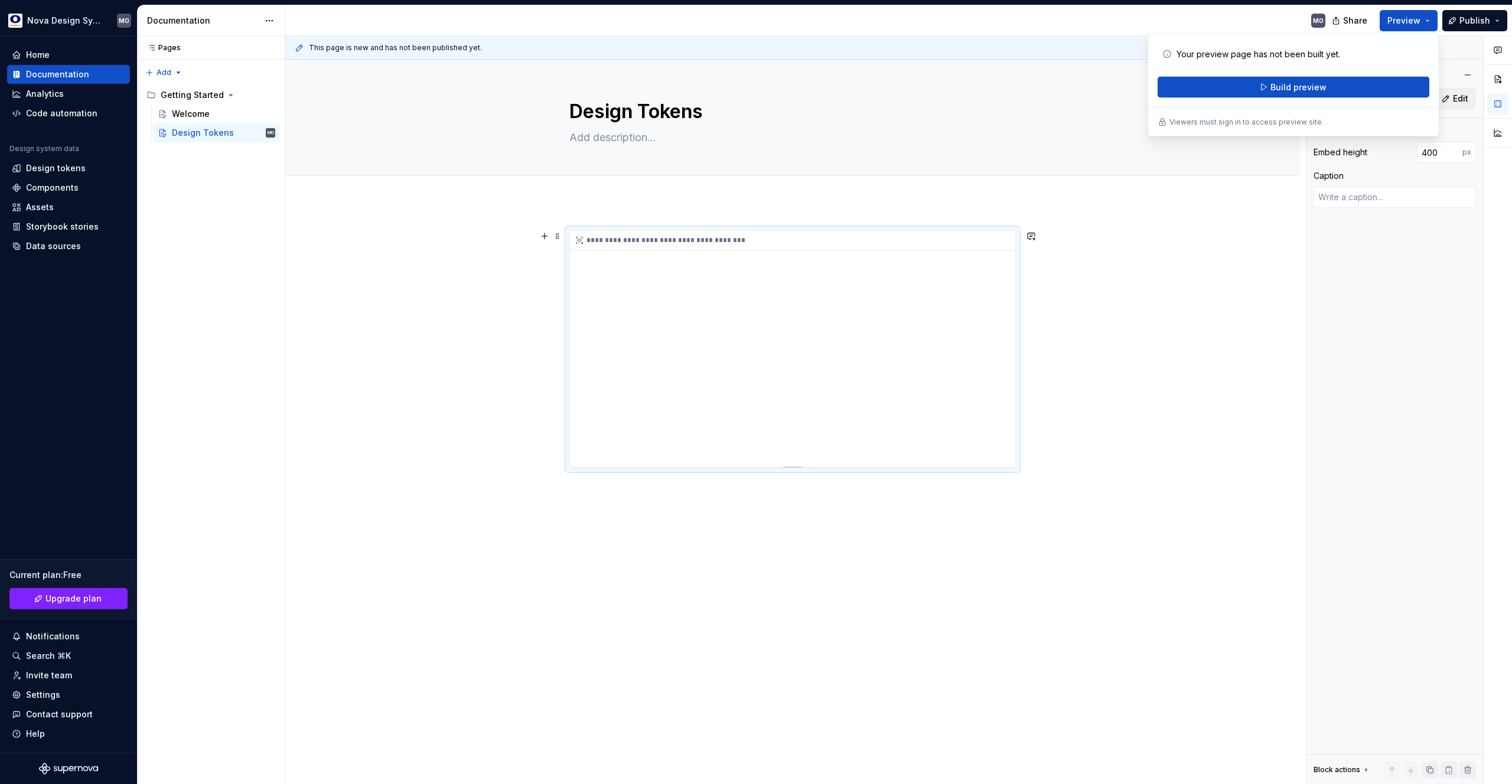
click at [578, 240] on icon at bounding box center [579, 240] width 6 height 6
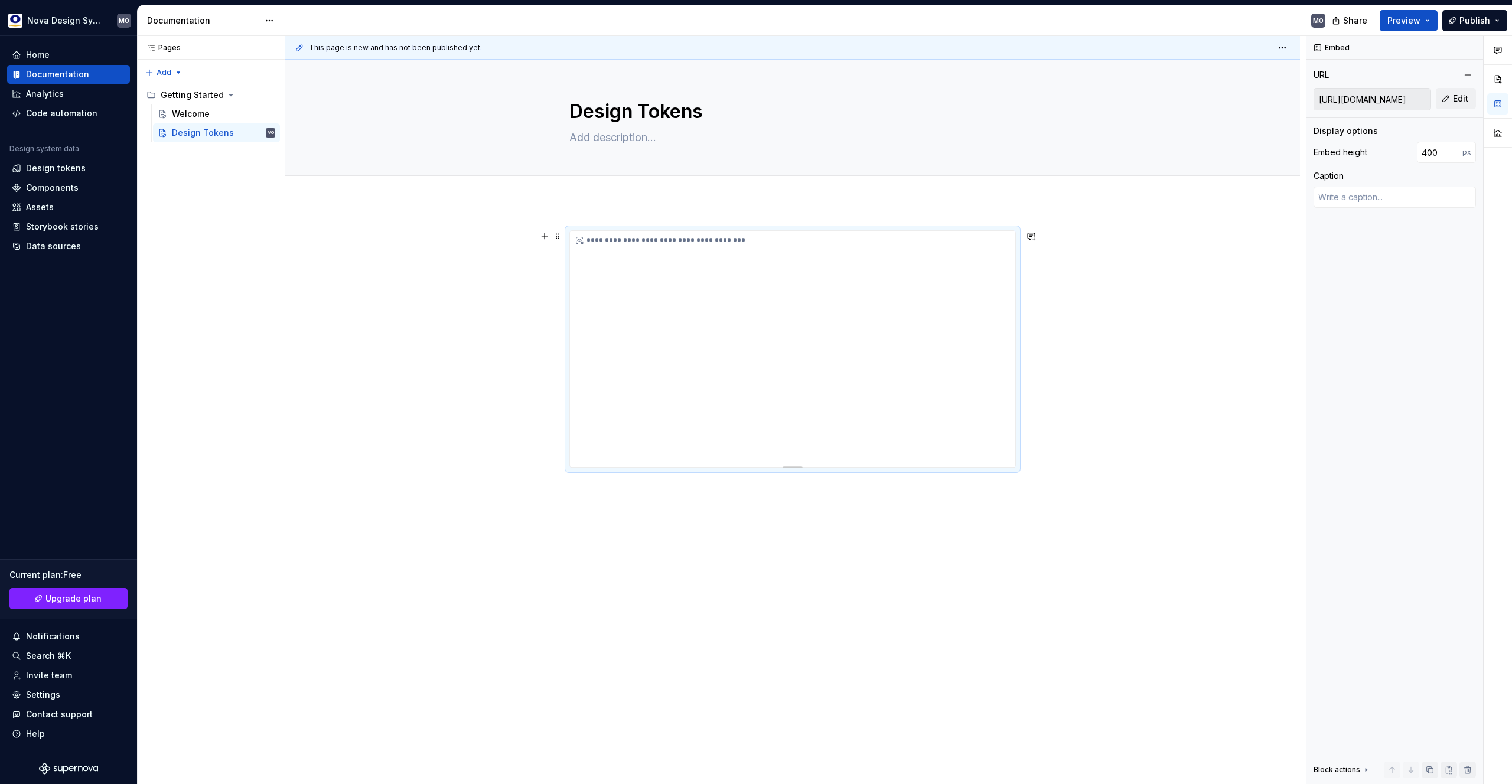
click at [751, 239] on div "**********" at bounding box center [793, 241] width 445 height 20
click at [741, 237] on div "**********" at bounding box center [793, 241] width 445 height 20
click at [556, 241] on span at bounding box center [557, 236] width 9 height 16
click at [537, 396] on div "**********" at bounding box center [792, 460] width 1014 height 515
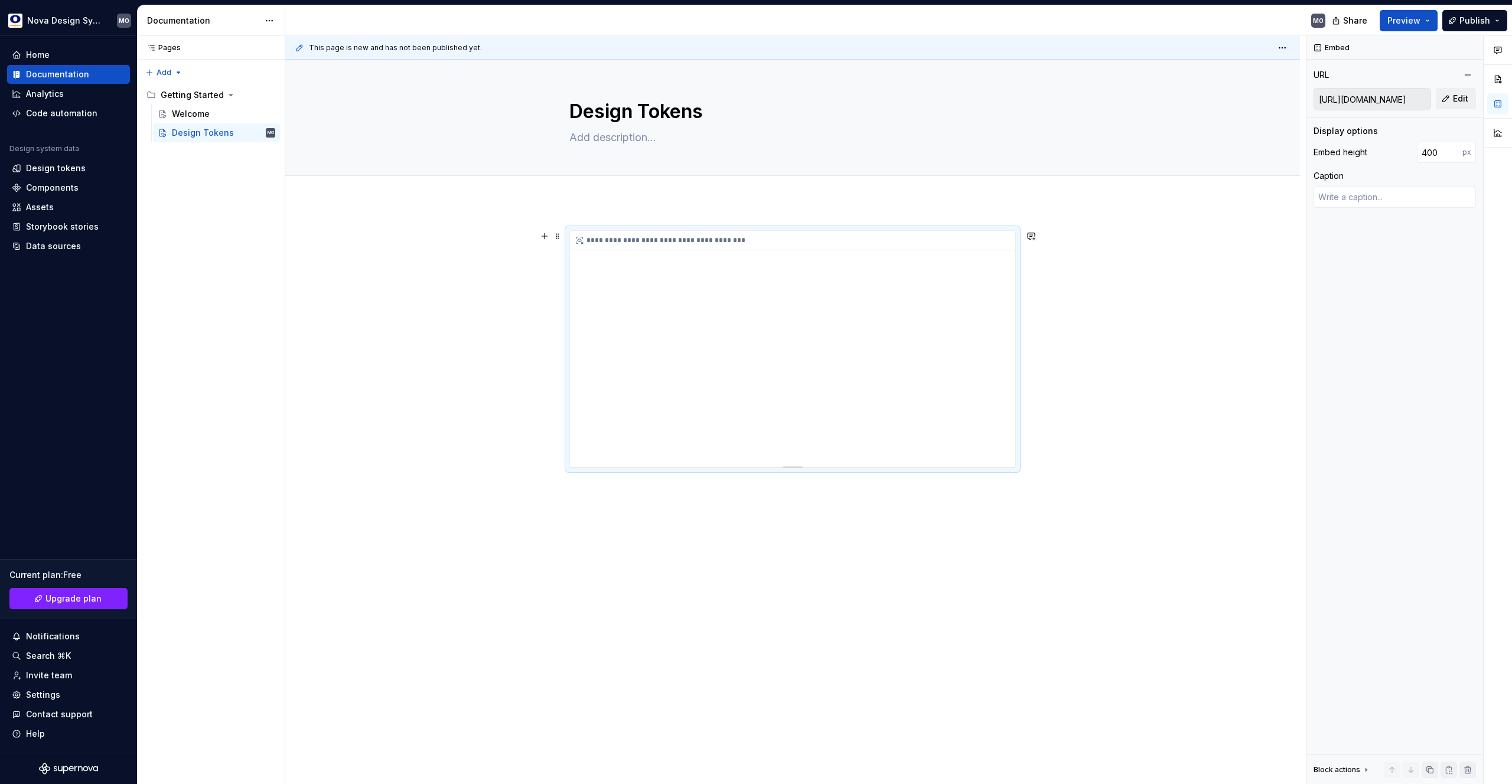
click at [784, 356] on div "**********" at bounding box center [793, 349] width 445 height 236
click at [789, 468] on div "**********" at bounding box center [793, 349] width 446 height 238
click at [792, 466] on div "**********" at bounding box center [793, 349] width 445 height 237
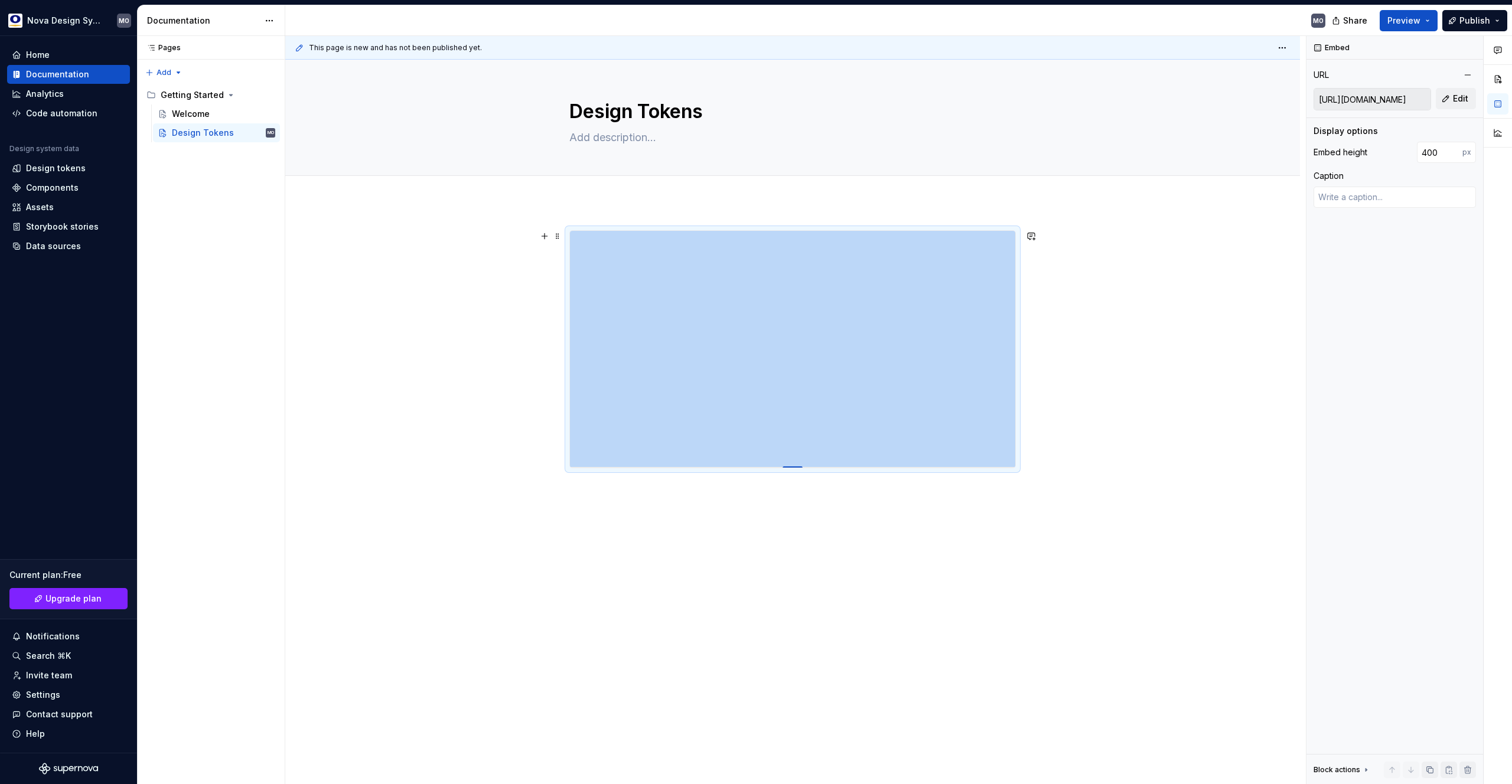
type textarea "*"
type input "408"
type textarea "*"
type input "411"
type textarea "*"
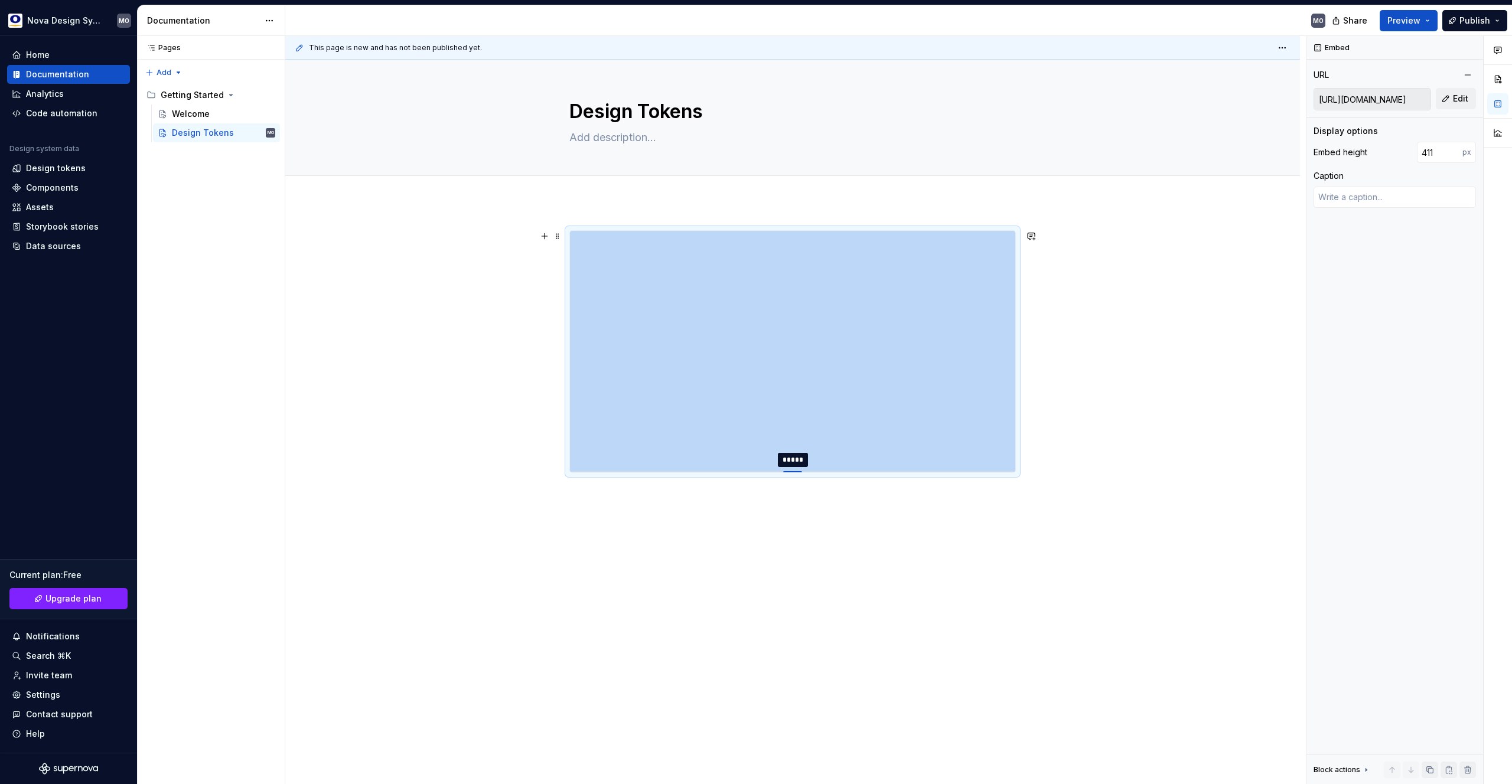
type input "414"
type textarea "*"
type input "419"
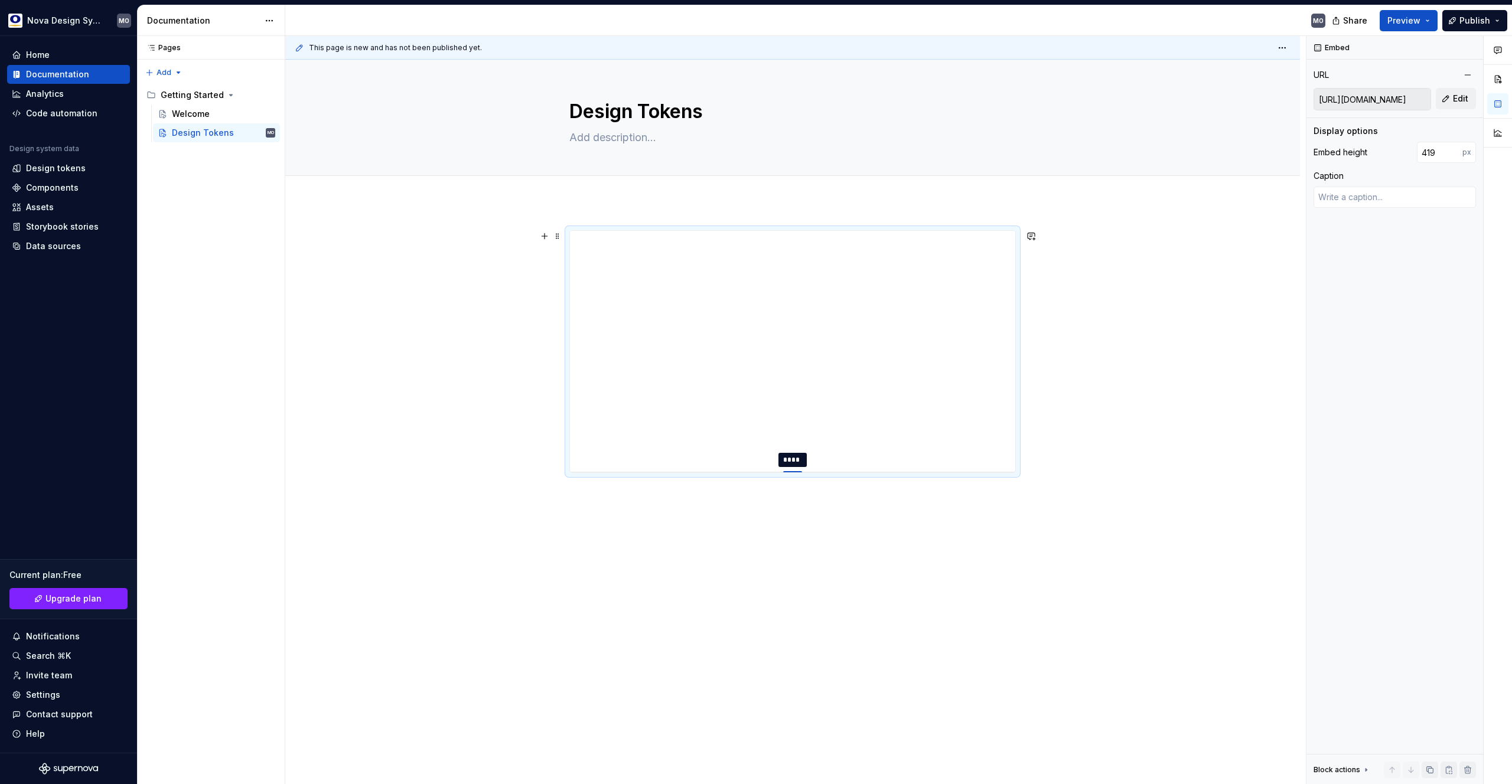
type textarea "*"
type input "424"
type textarea "*"
type input "434"
type textarea "*"
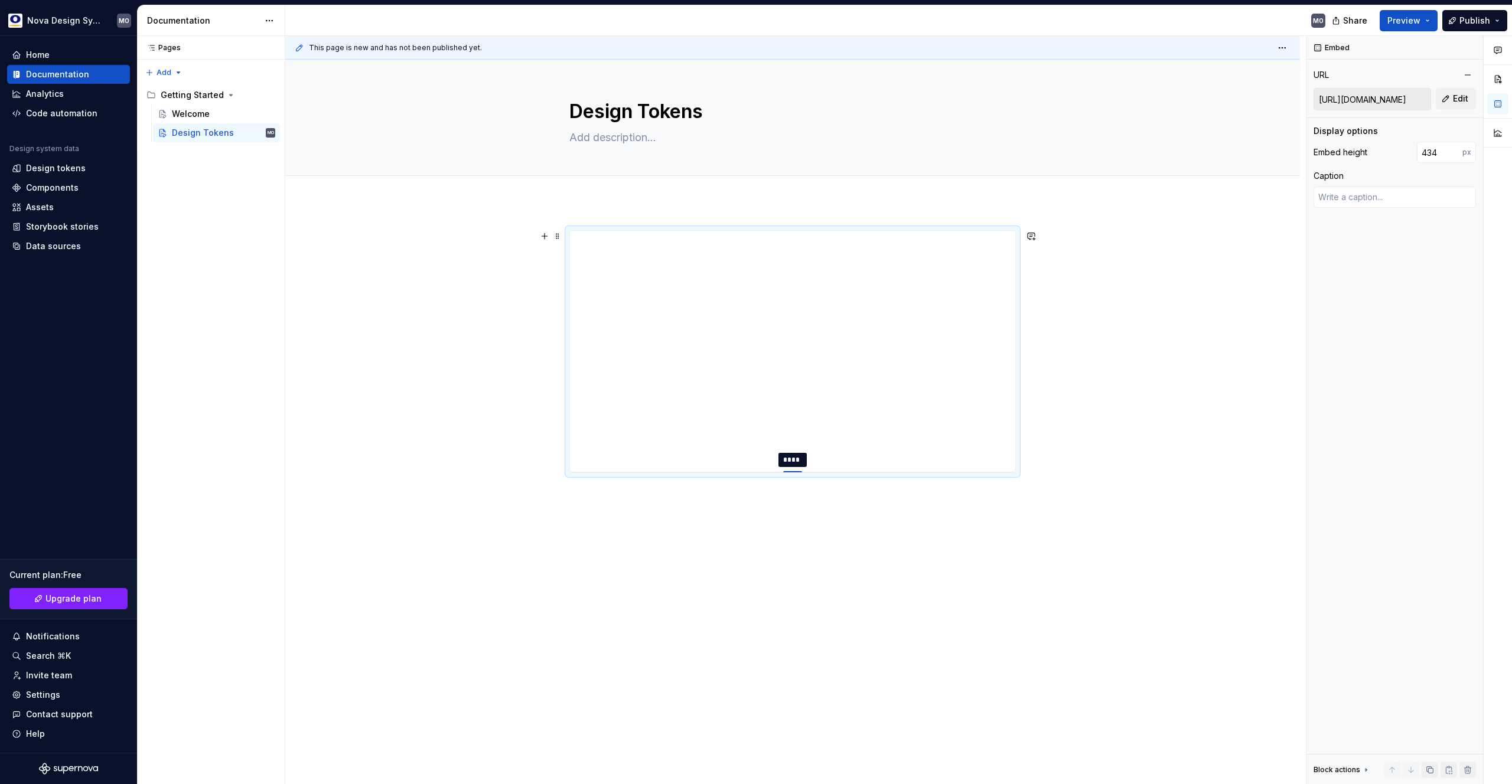
type input "439"
type textarea "*"
type input "442"
type textarea "*"
type input "446"
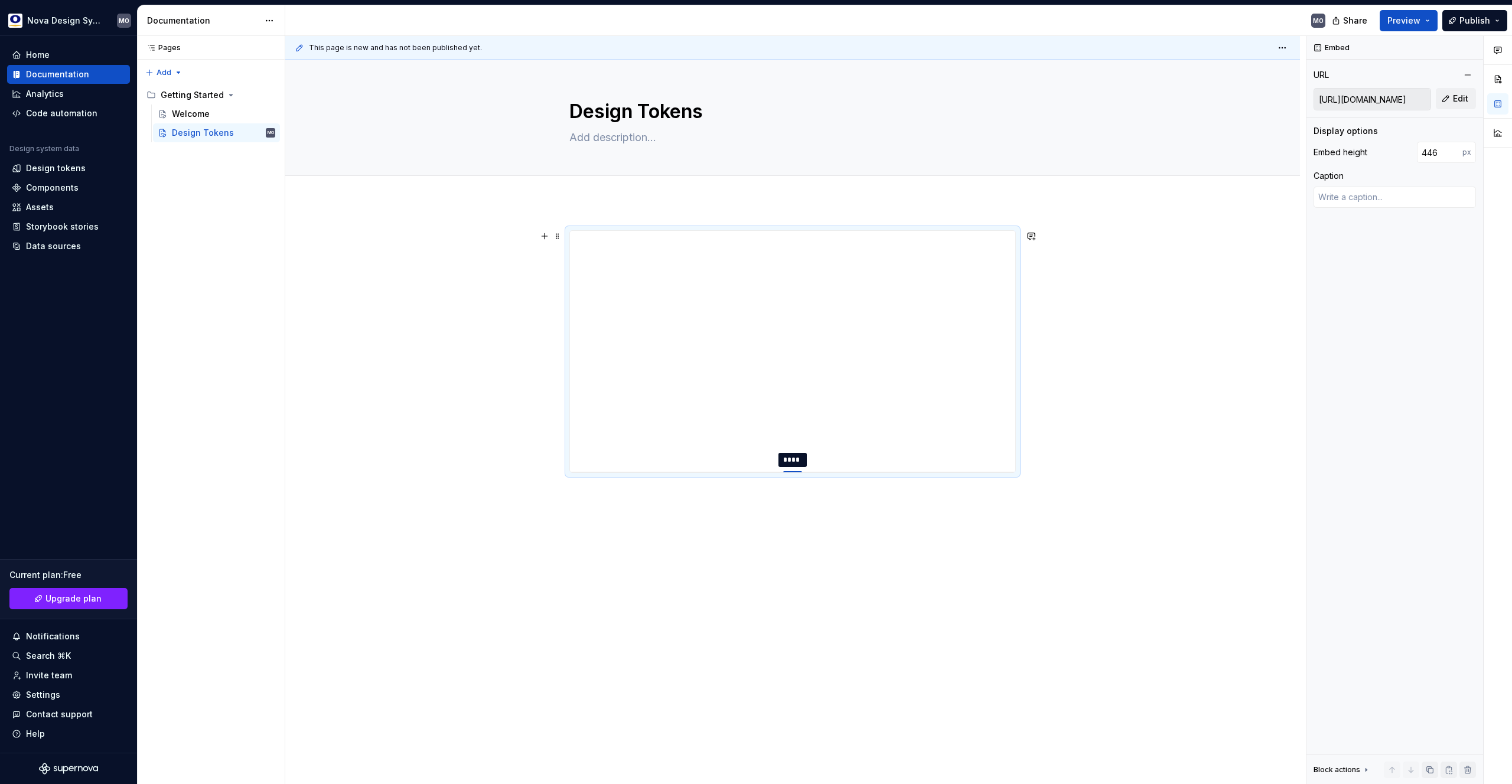
type textarea "*"
type input "451"
type textarea "*"
type input "453"
type textarea "*"
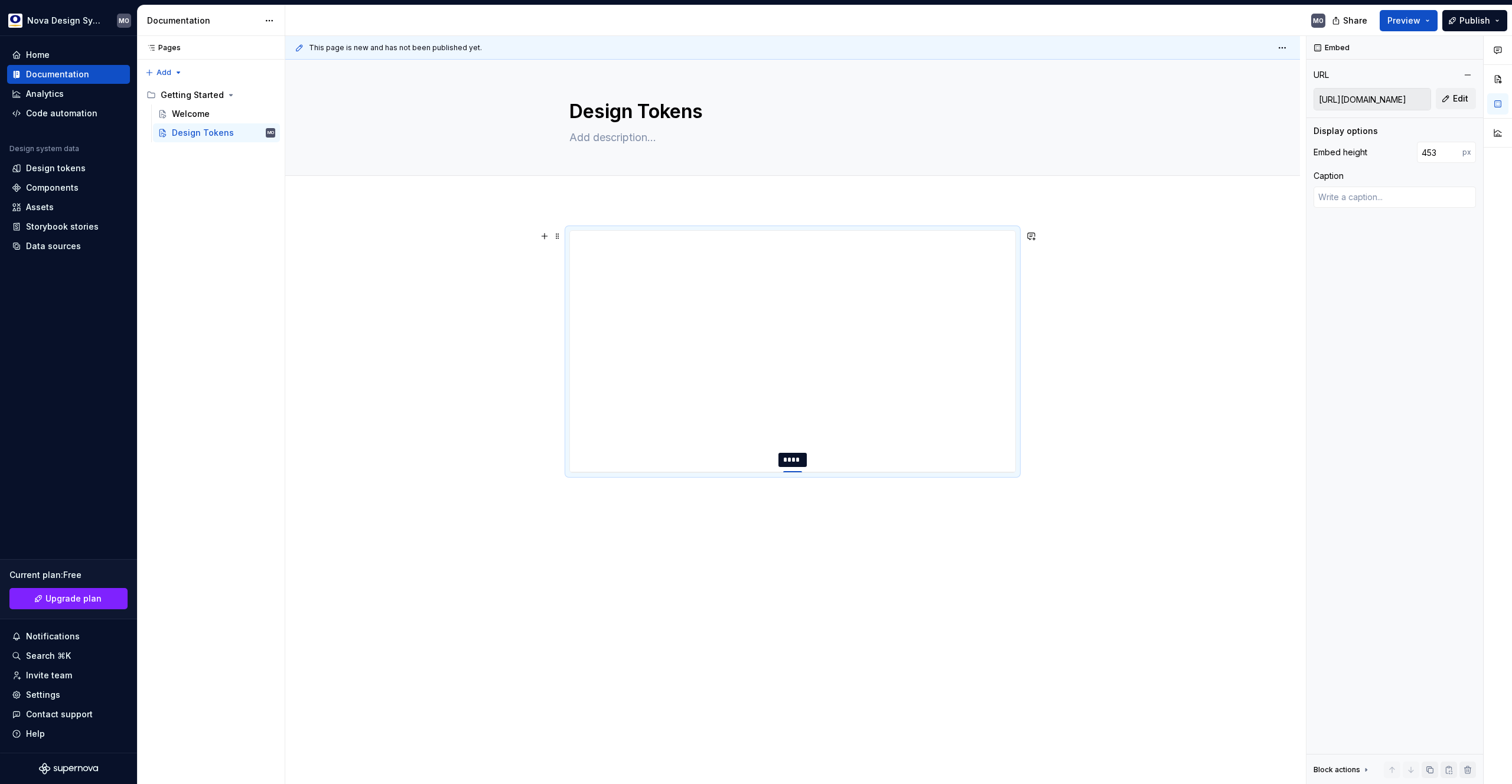
type input "456"
type textarea "*"
type input "459"
type textarea "*"
type input "461"
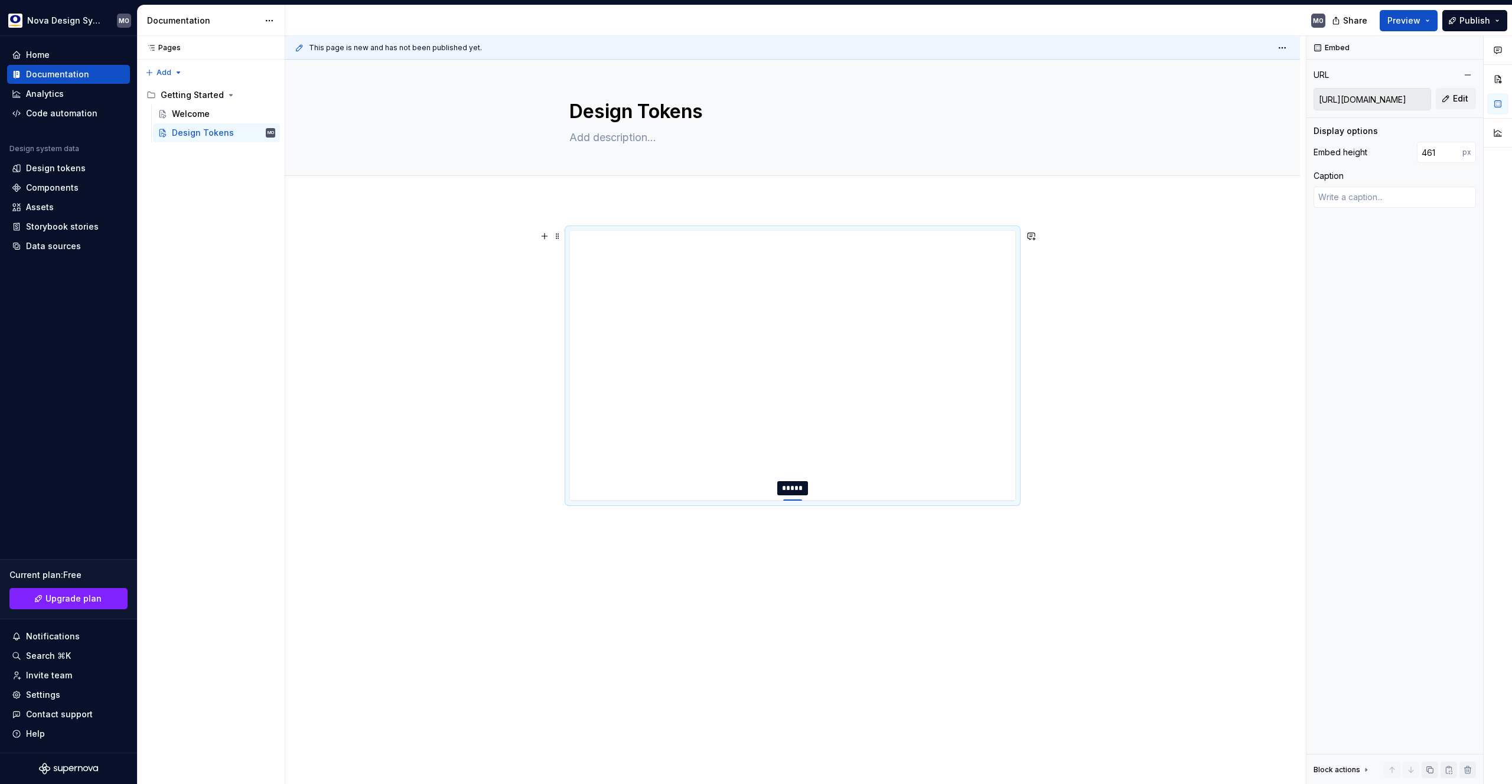
type textarea "*"
type input "470"
type textarea "*"
type input "475"
type textarea "*"
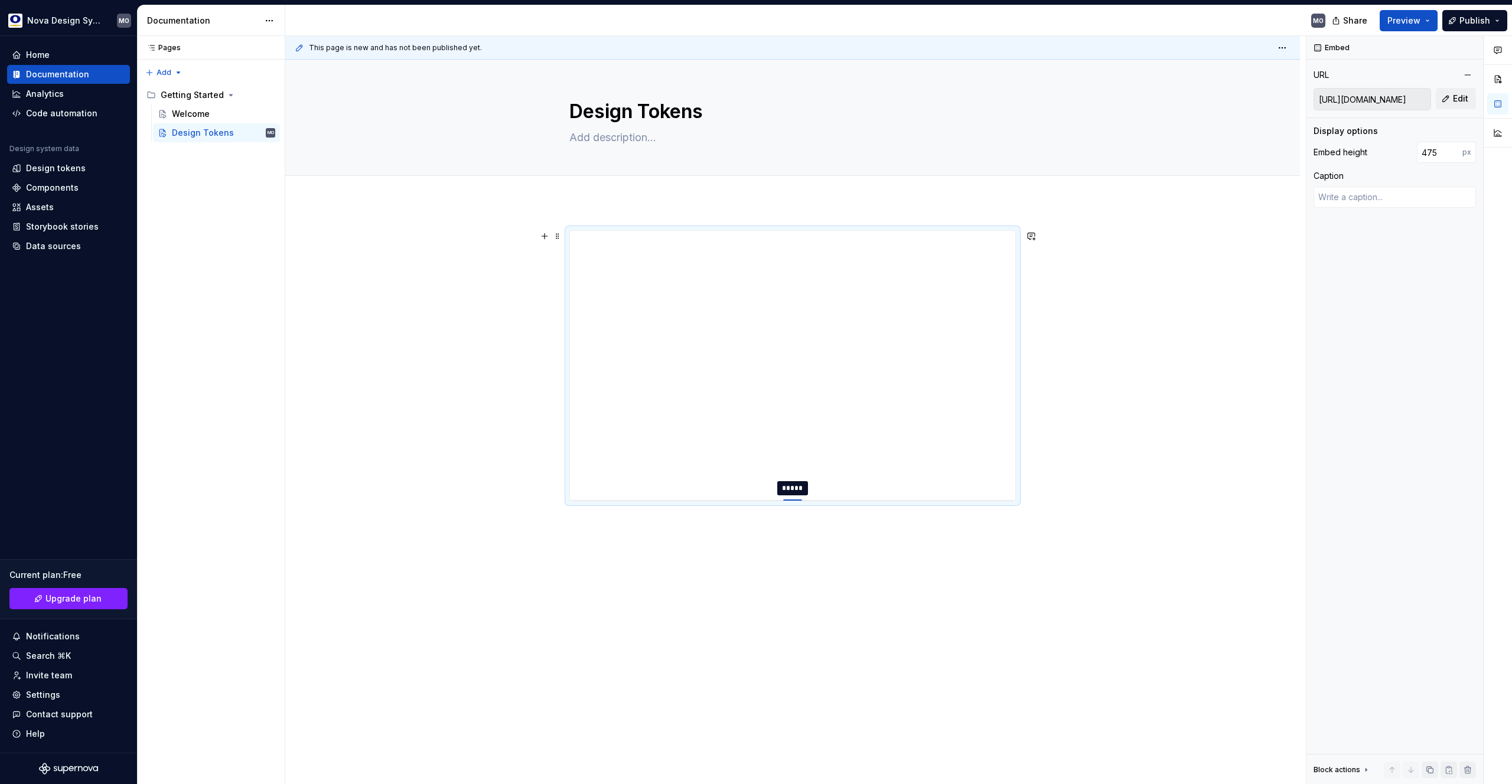
type input "485"
type textarea "*"
type input "492"
type textarea "*"
type input "510"
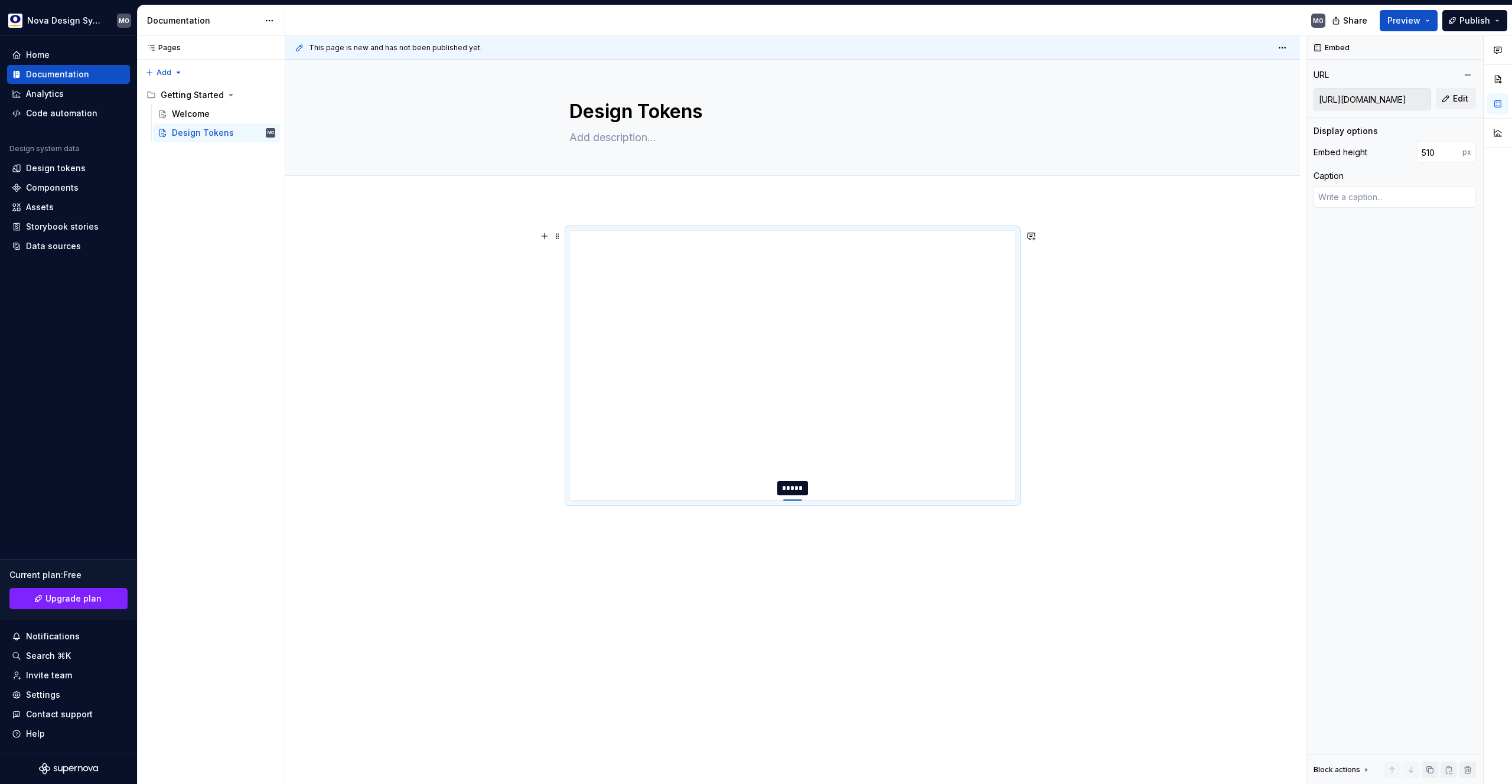
type textarea "*"
type input "522"
type textarea "*"
type input "535"
type textarea "*"
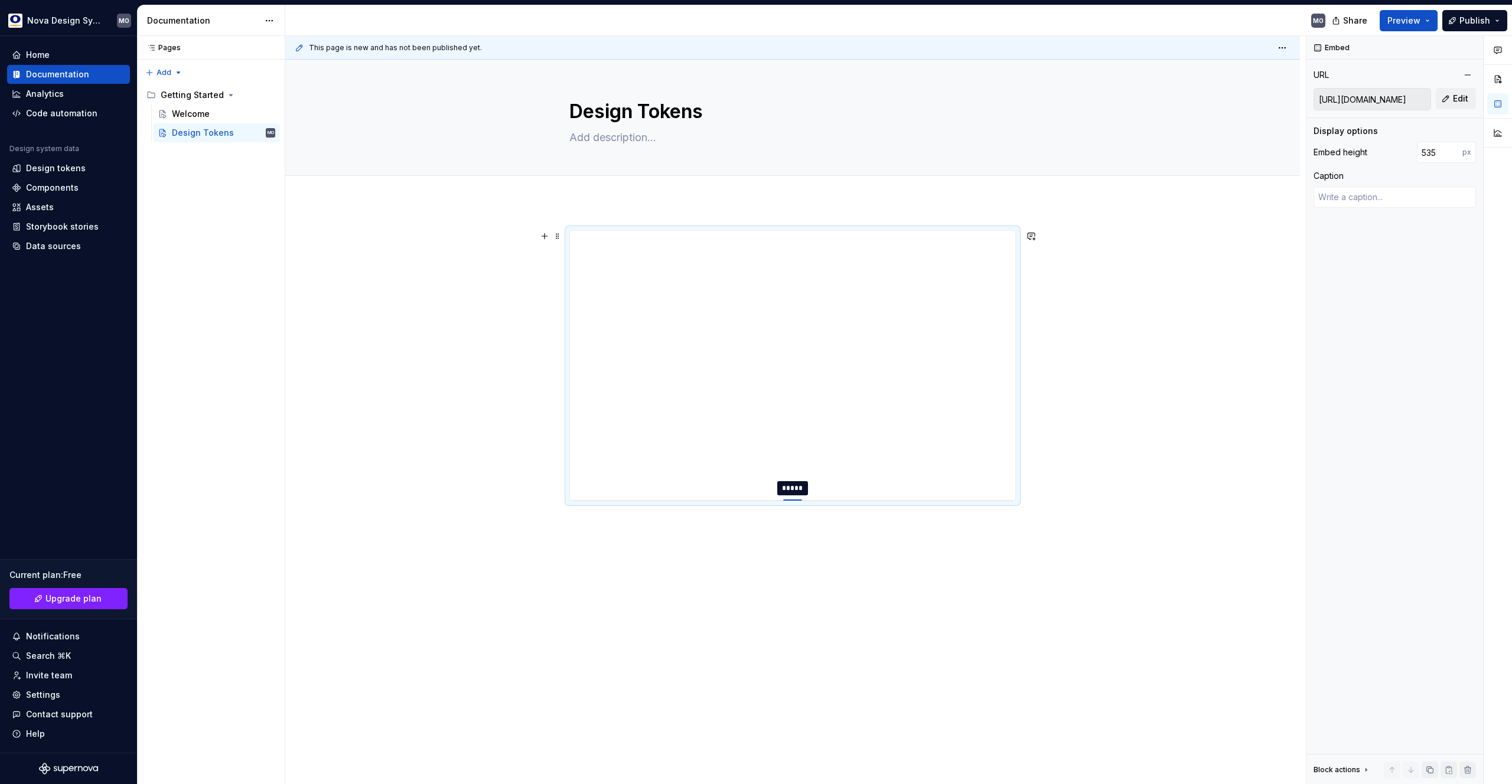
type input "584"
type textarea "*"
type input "604"
type textarea "*"
type input "626"
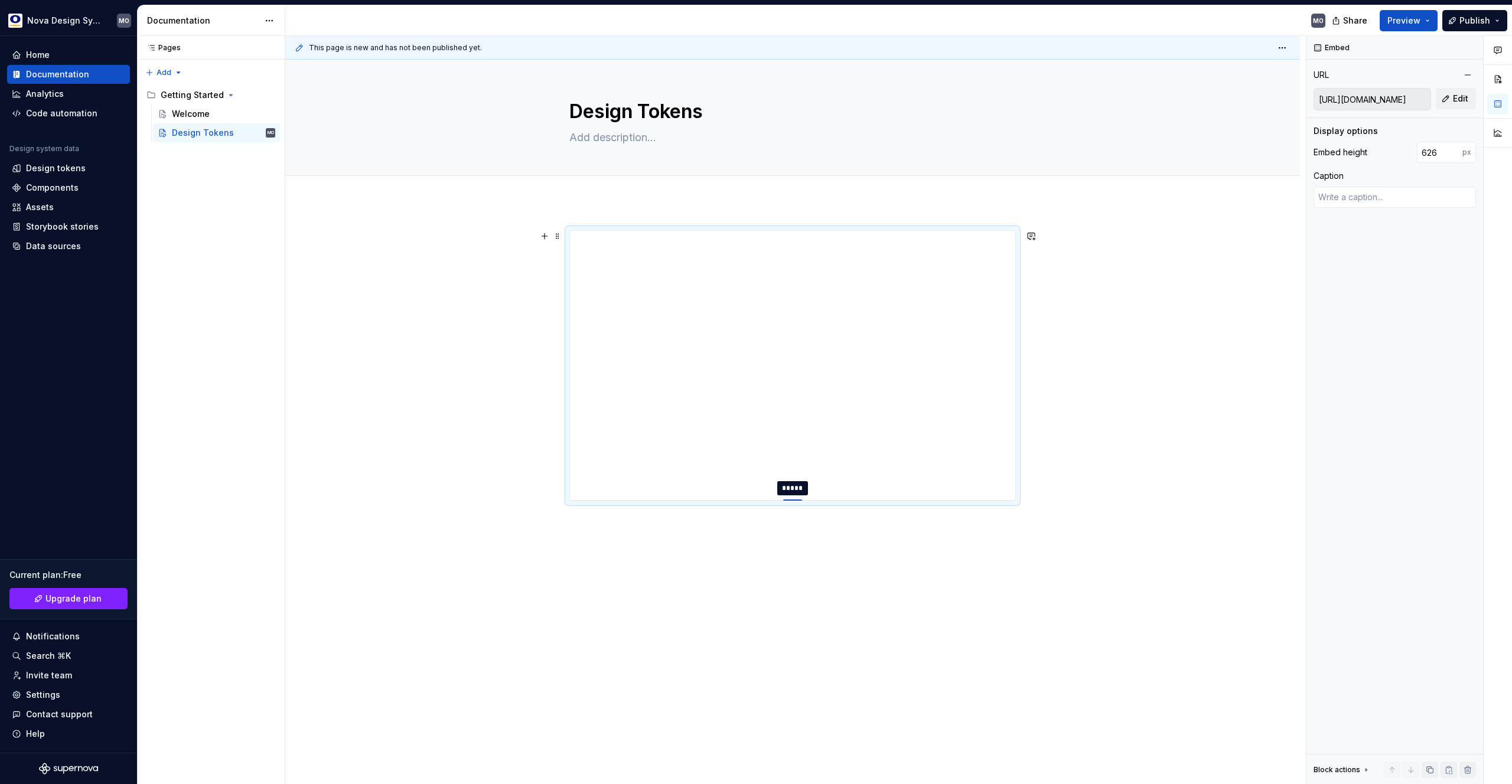
type textarea "*"
type input "646"
type textarea "*"
type input "662"
type textarea "*"
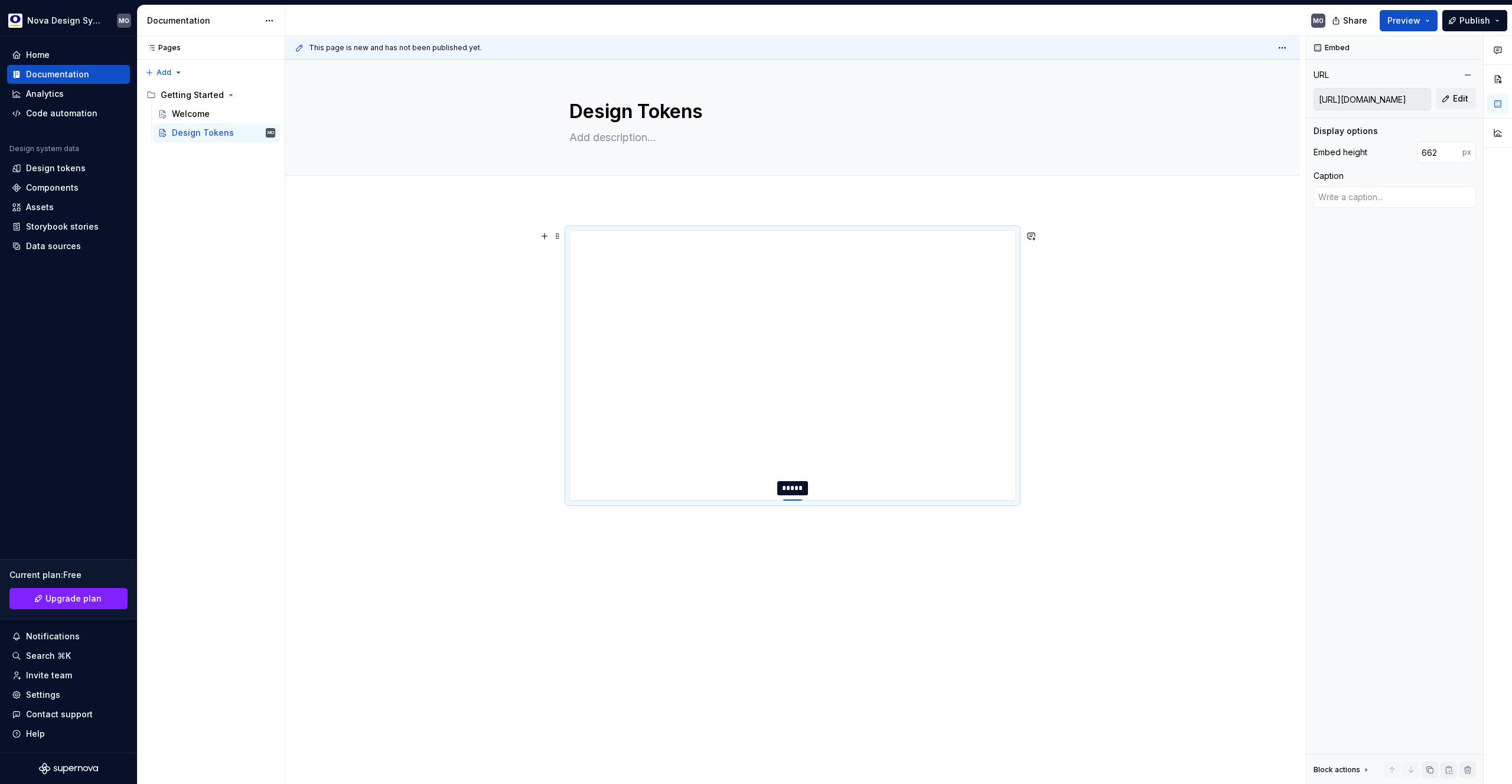
type input "676"
type textarea "*"
type input "701"
type textarea "*"
type input "716"
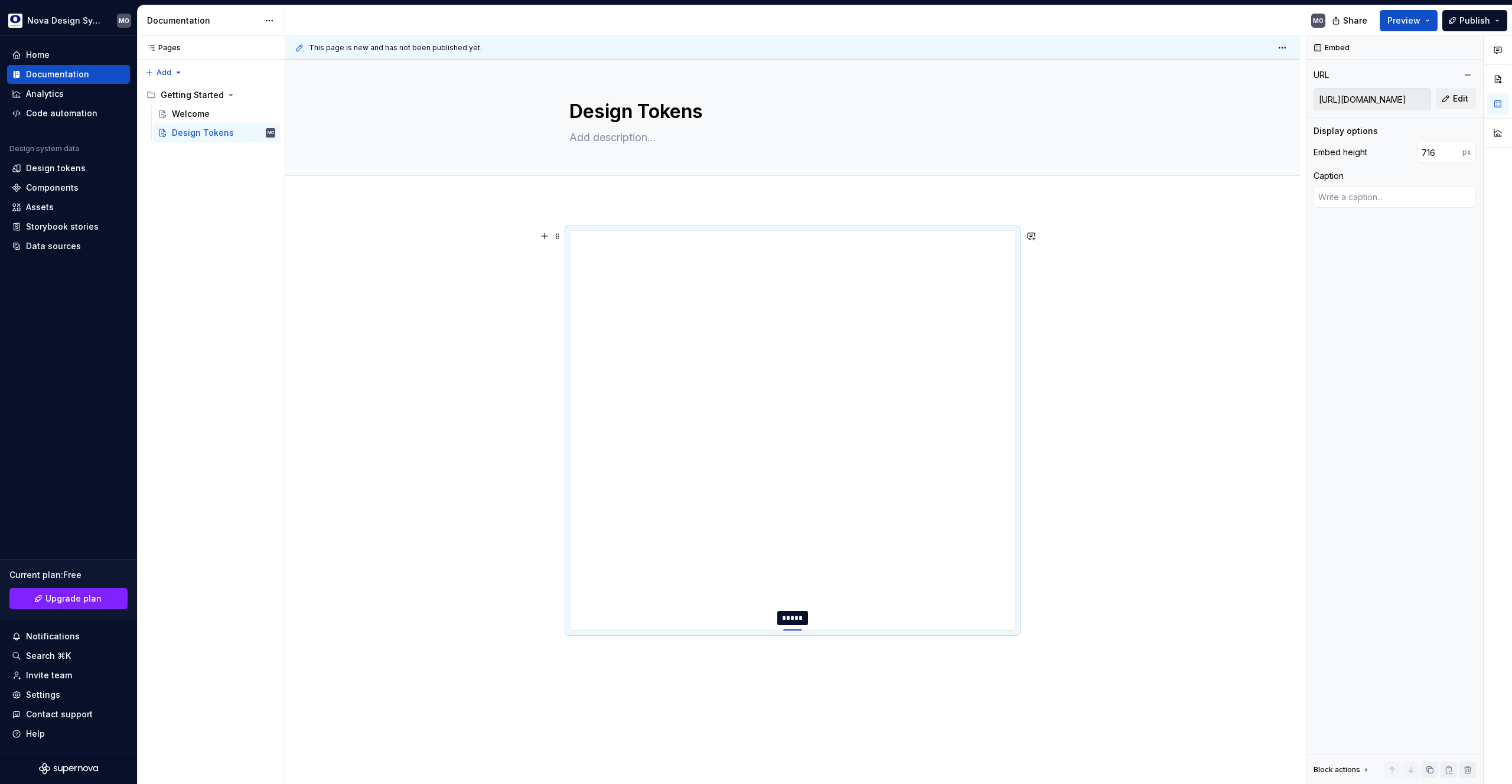
type textarea "*"
type input "726"
type textarea "*"
type input "738"
type textarea "*"
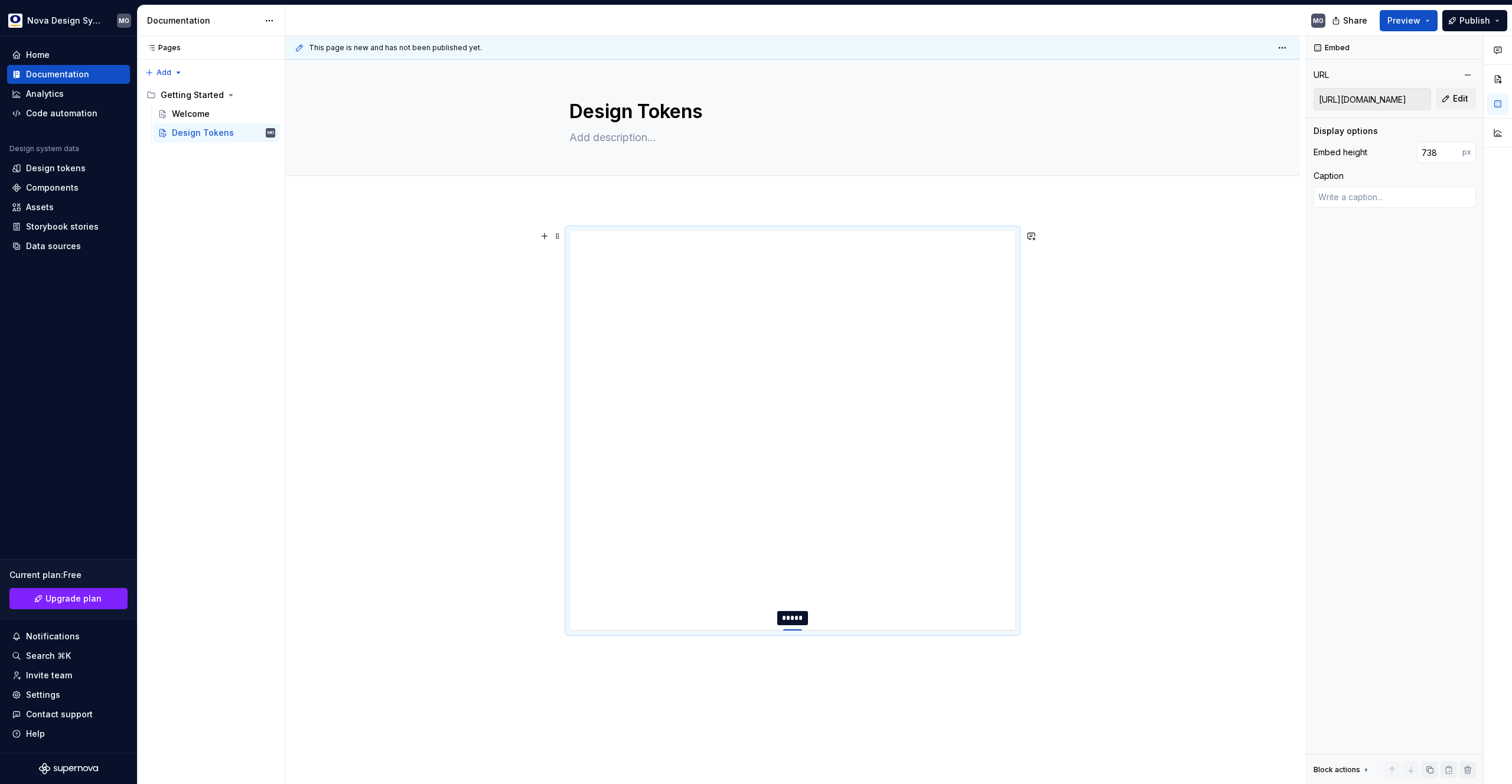
type input "752"
type textarea "*"
type input "760"
type textarea "*"
type input "768"
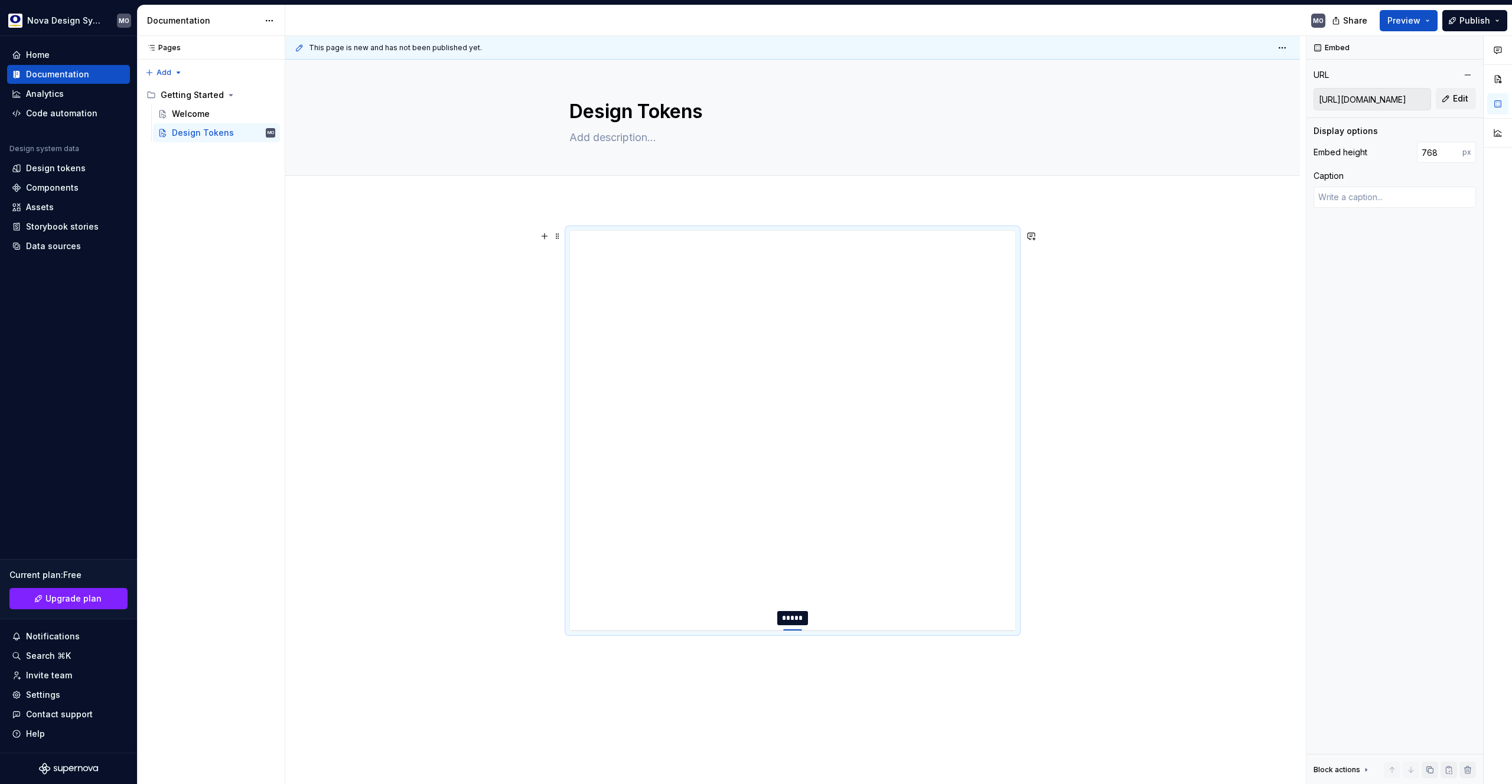
type textarea "*"
type input "775"
type textarea "*"
type input "787"
type textarea "*"
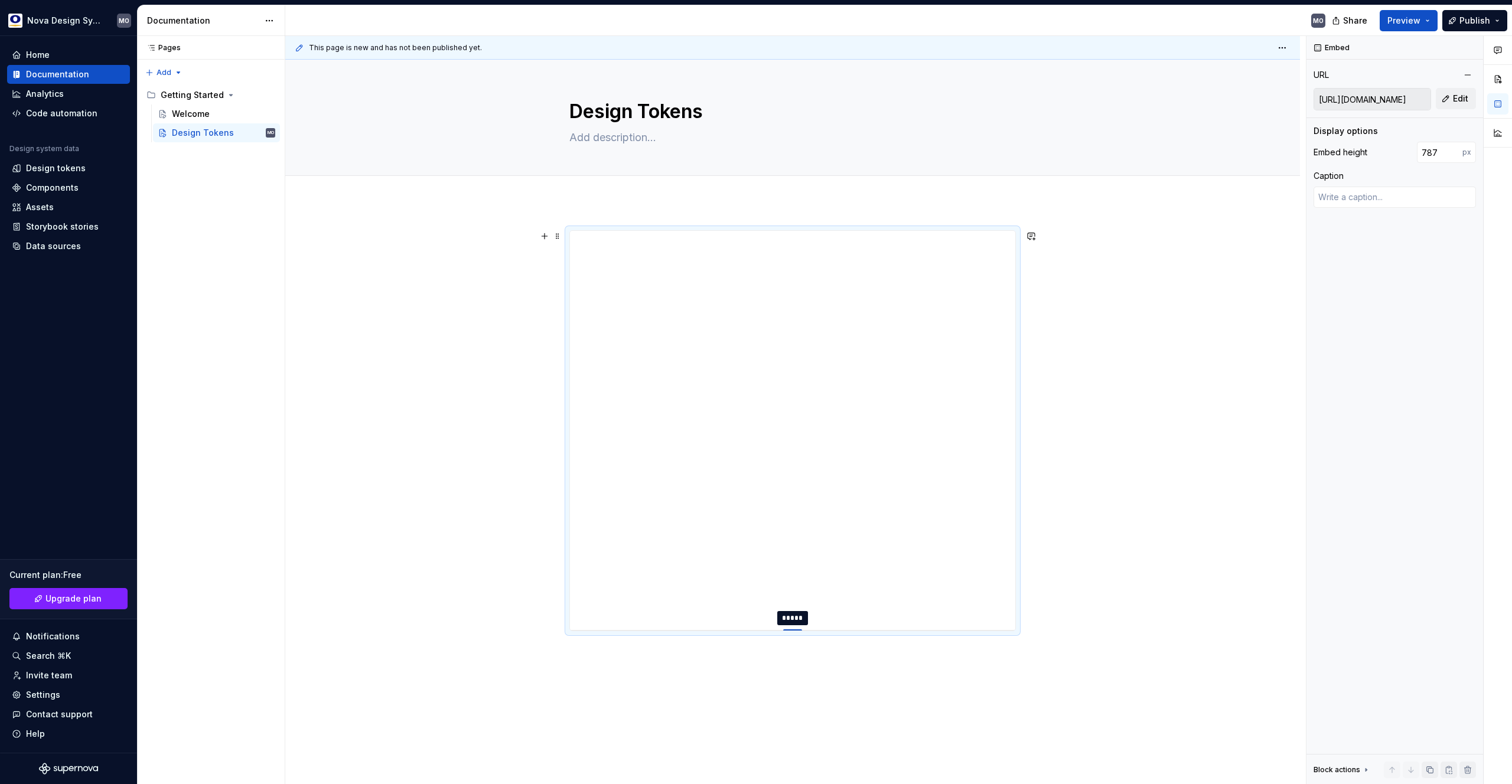
type input "794"
type textarea "*"
type input "800"
type textarea "*"
type input "804"
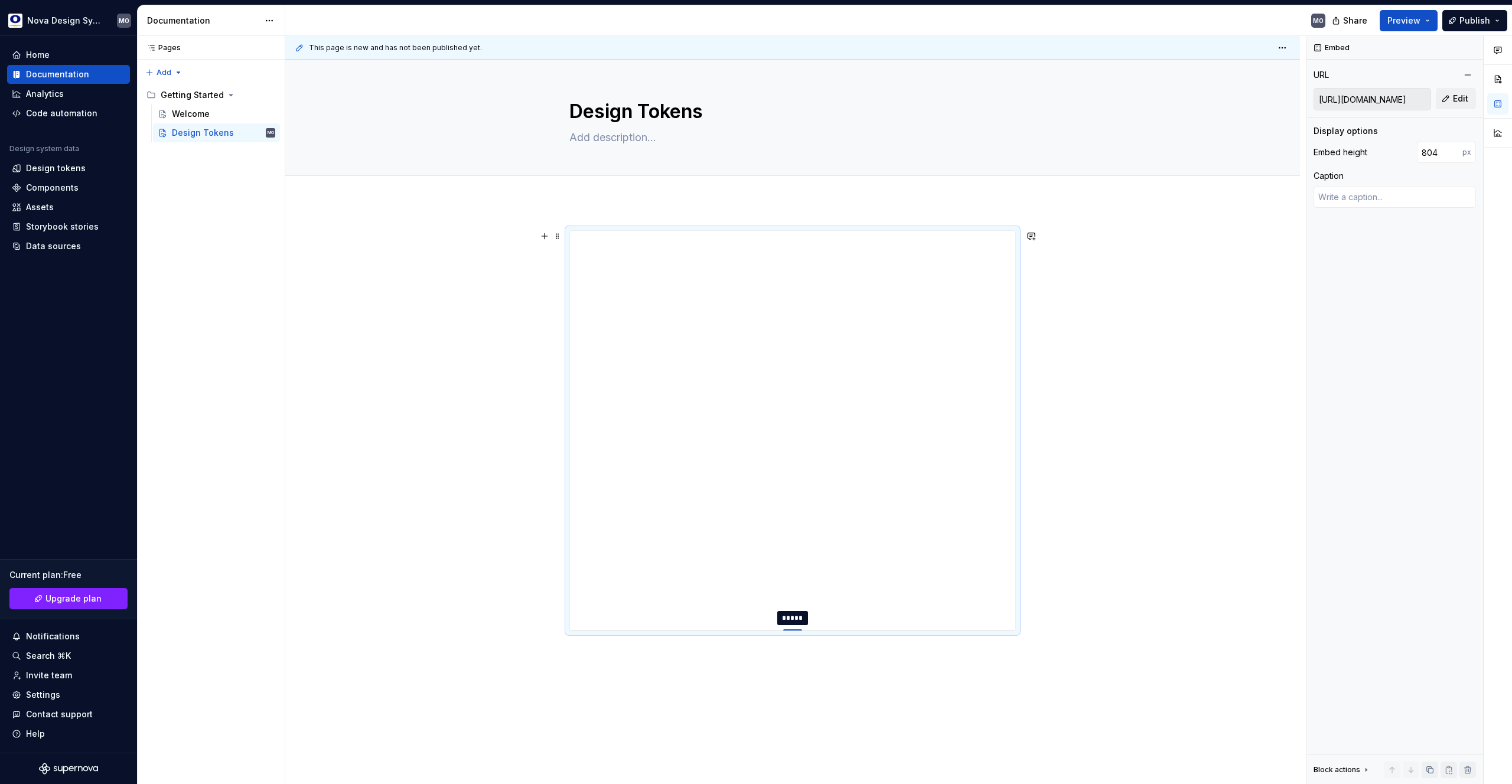
type textarea "*"
type input "808"
type textarea "*"
type input "810"
type textarea "*"
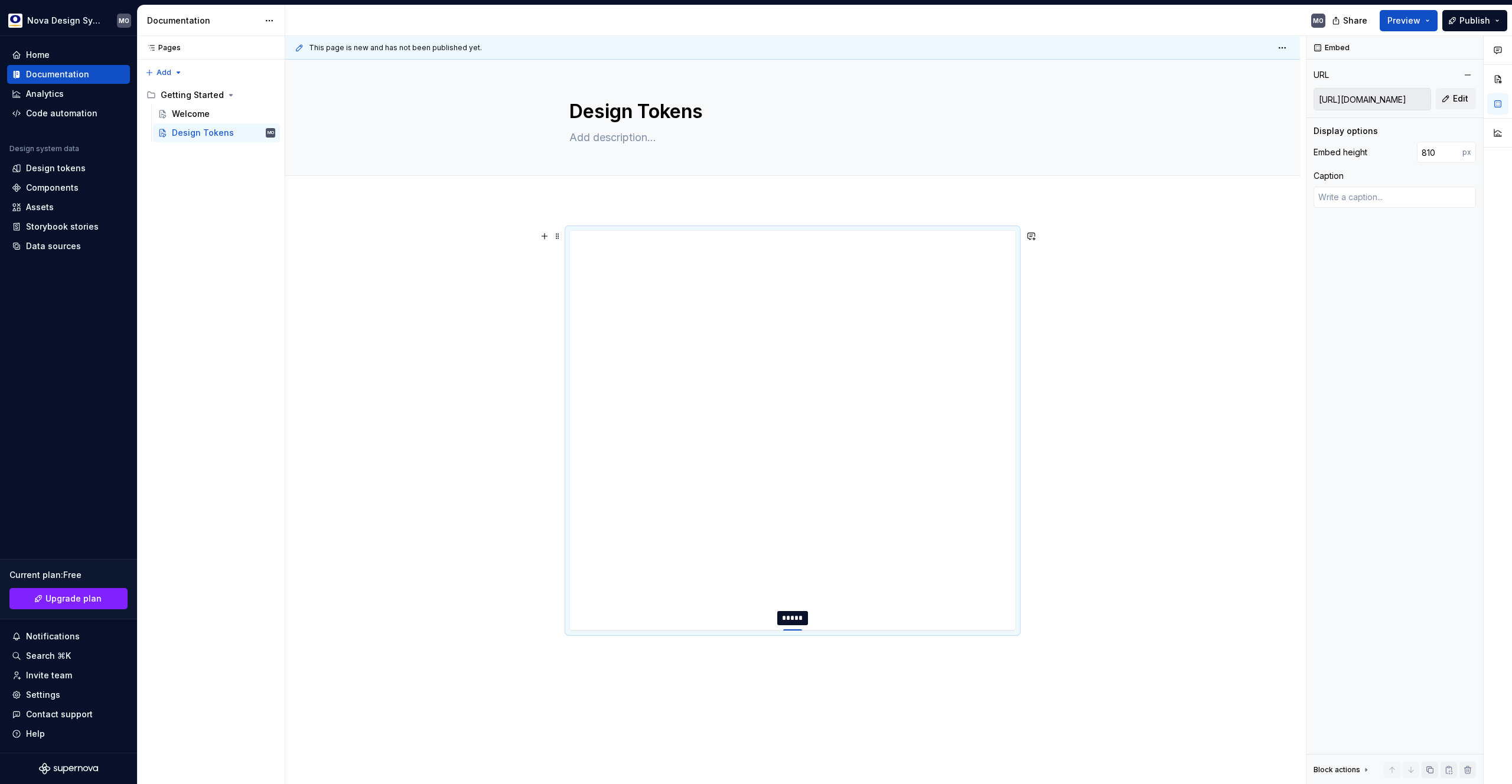
type input "812"
type textarea "*"
type input "814"
type textarea "*"
type input "815"
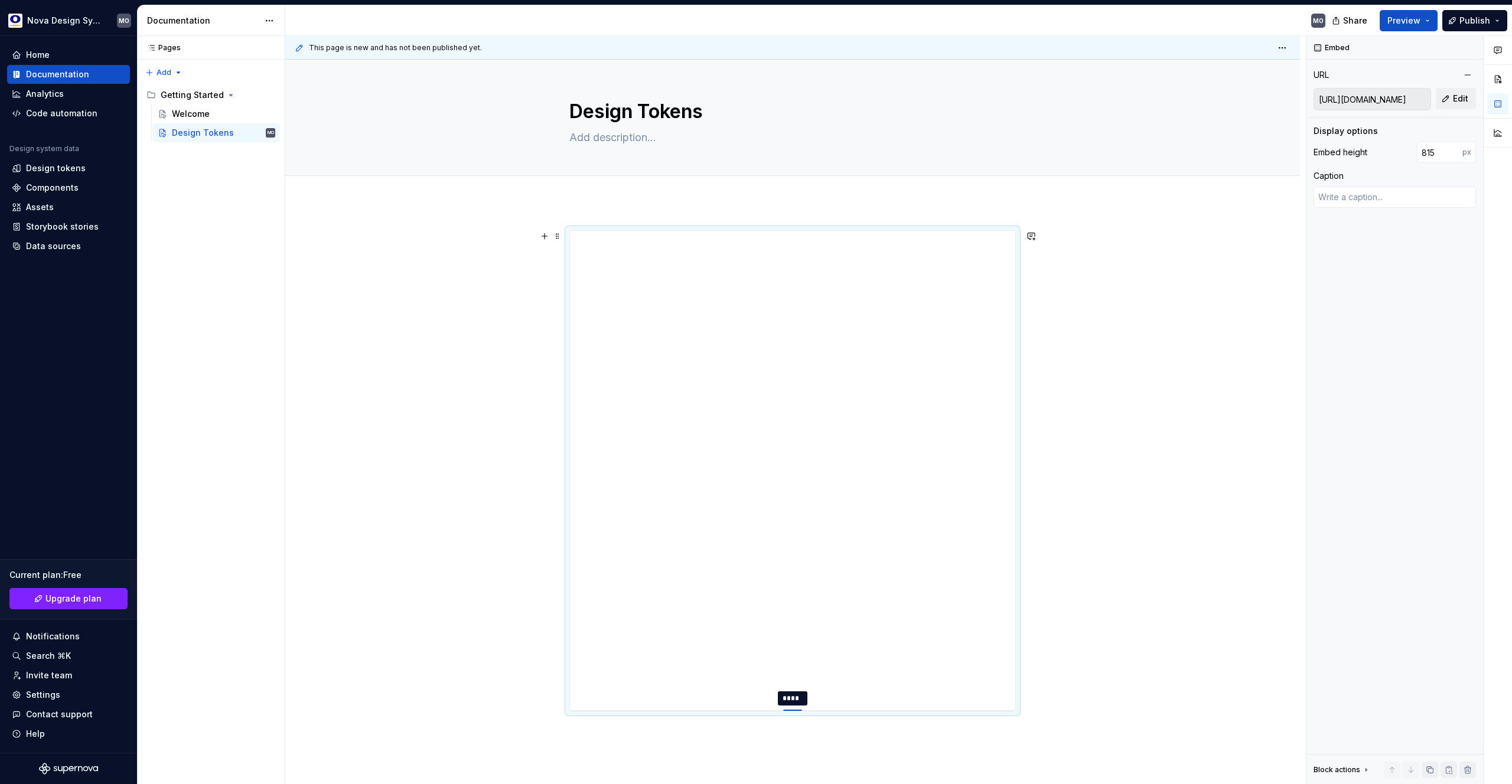
type textarea "*"
type input "813"
type textarea "*"
type input "808"
type textarea "*"
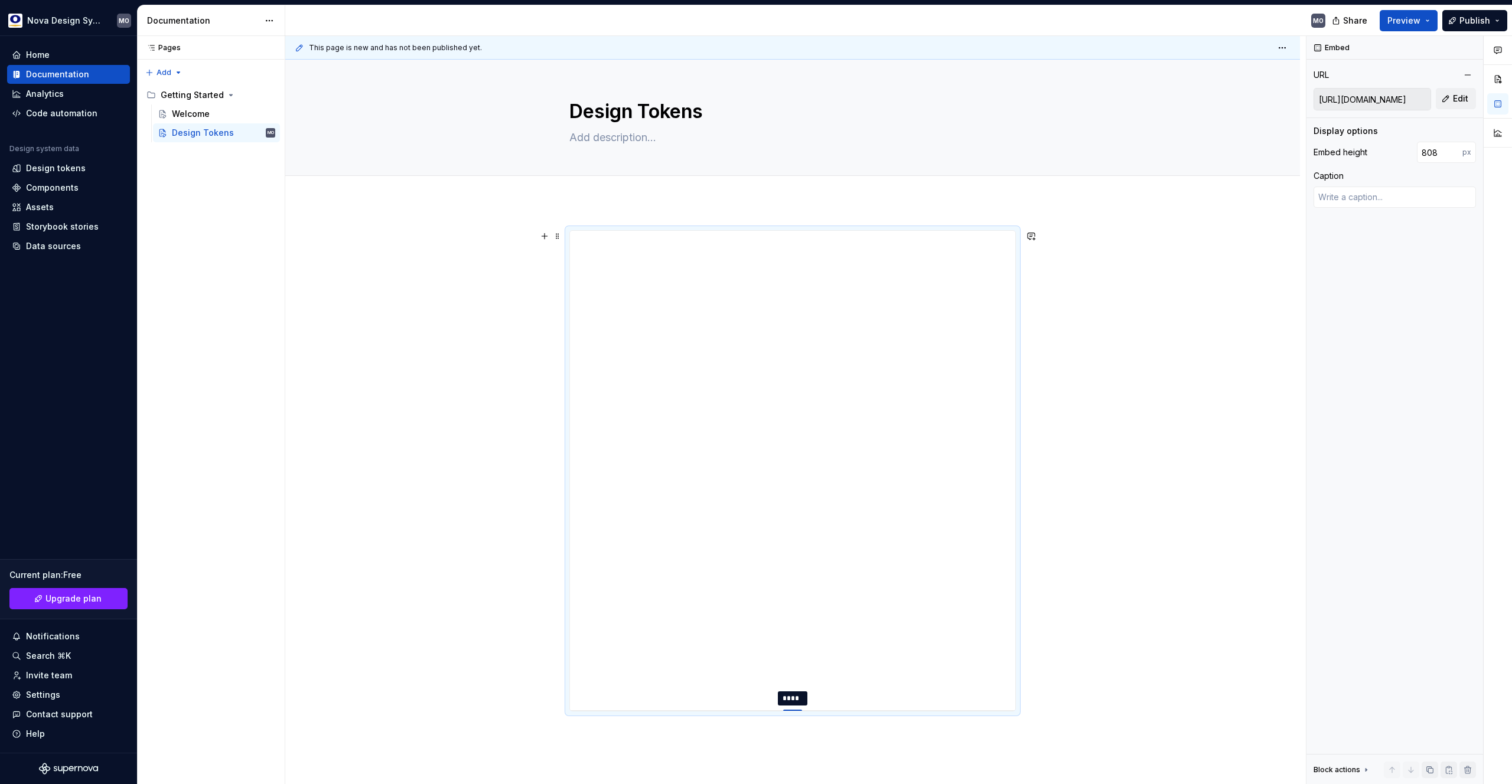
type input "802"
type textarea "*"
type input "799"
type textarea "*"
type input "789"
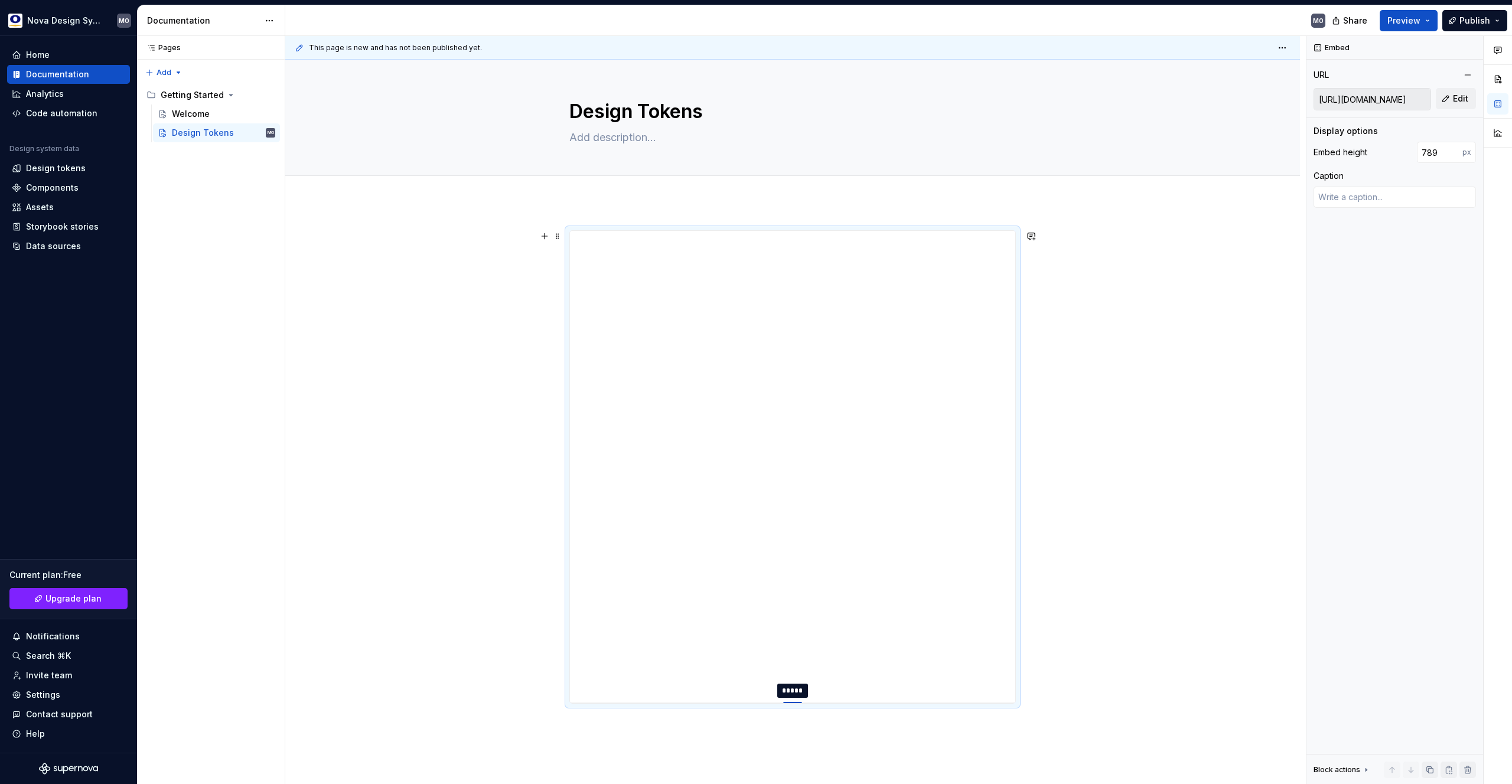
type textarea "*"
type input "777"
type textarea "*"
type input "758"
type textarea "*"
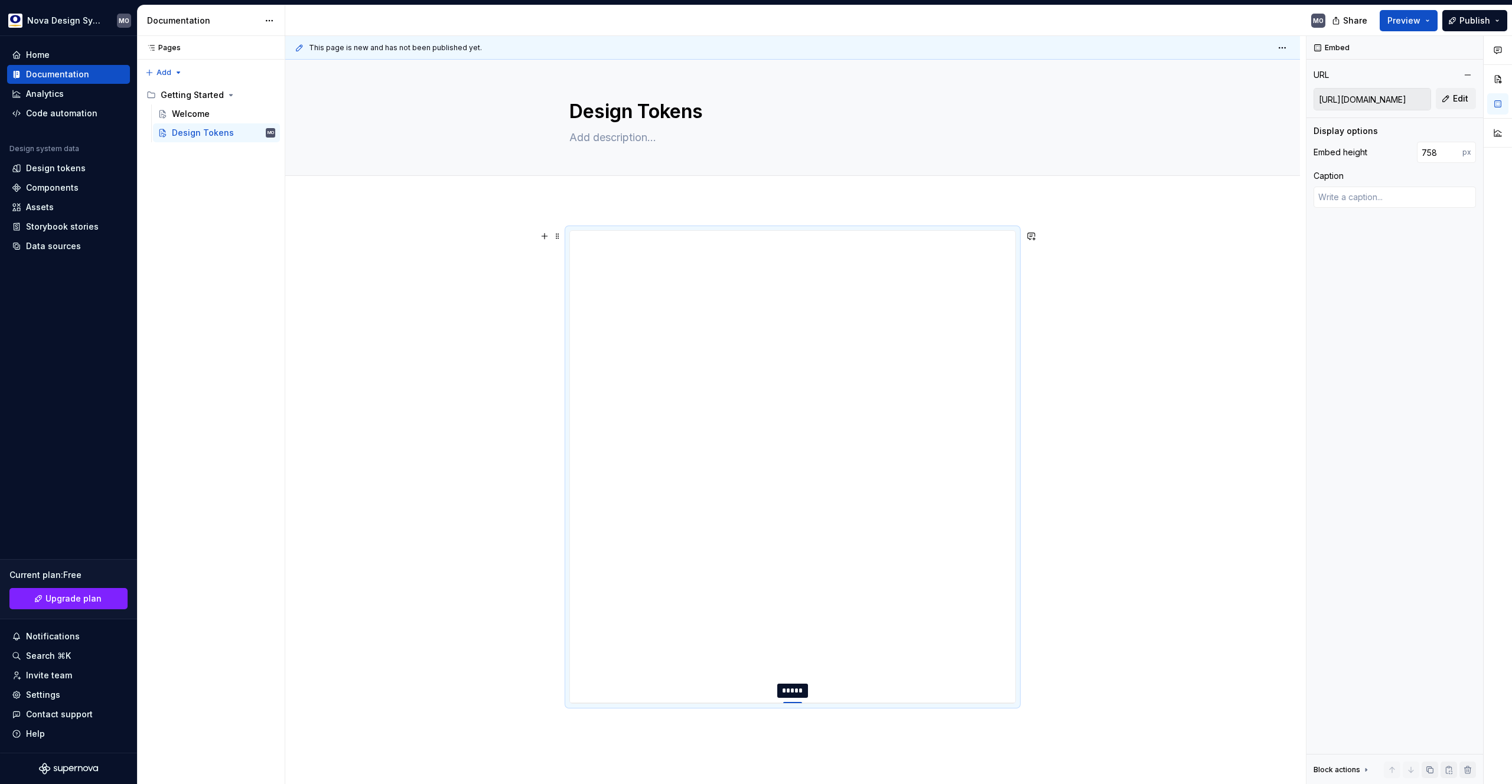
type input "747"
type textarea "*"
type input "742"
type textarea "*"
type input "741"
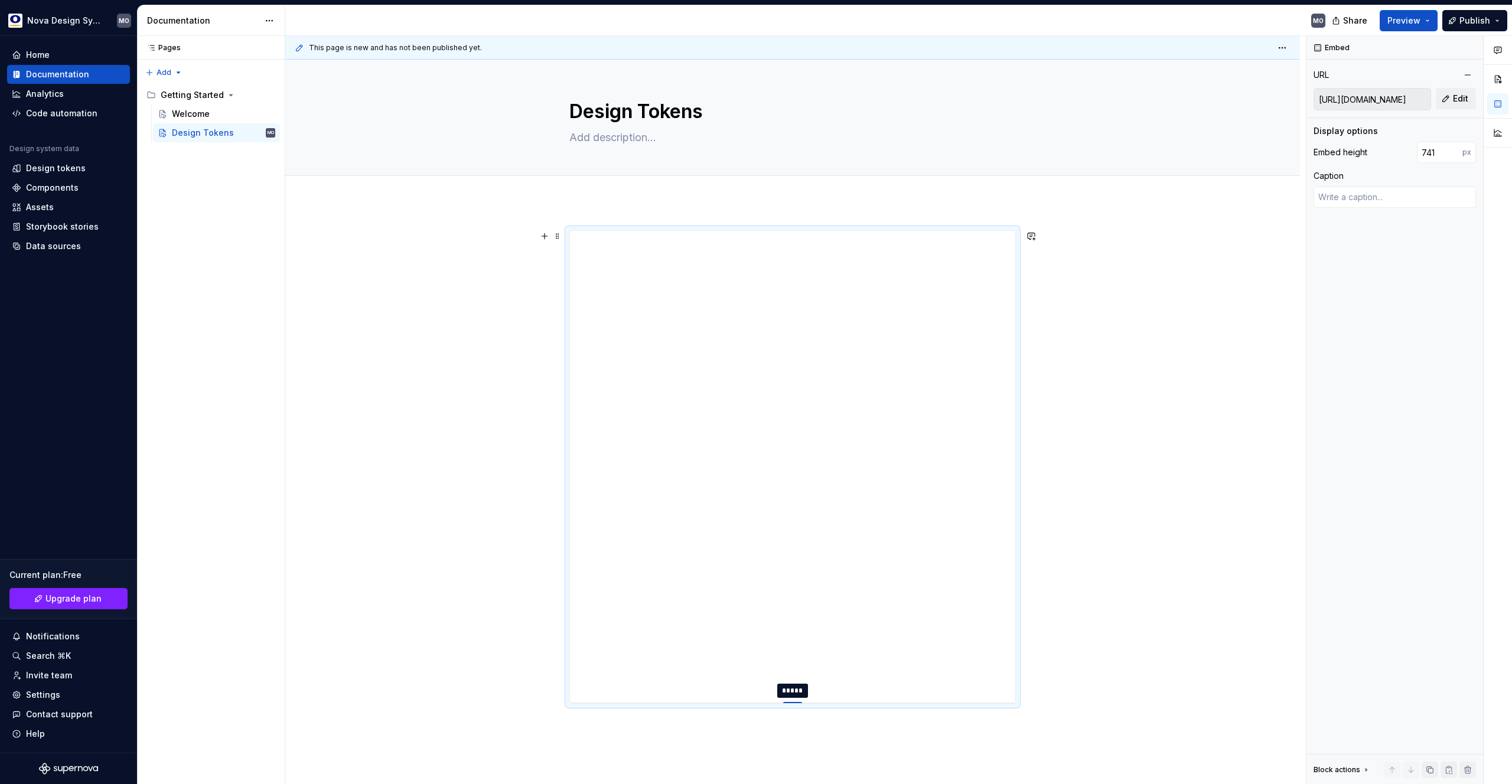
type textarea "*"
type input "740"
type textarea "*"
type input "738"
type textarea "*"
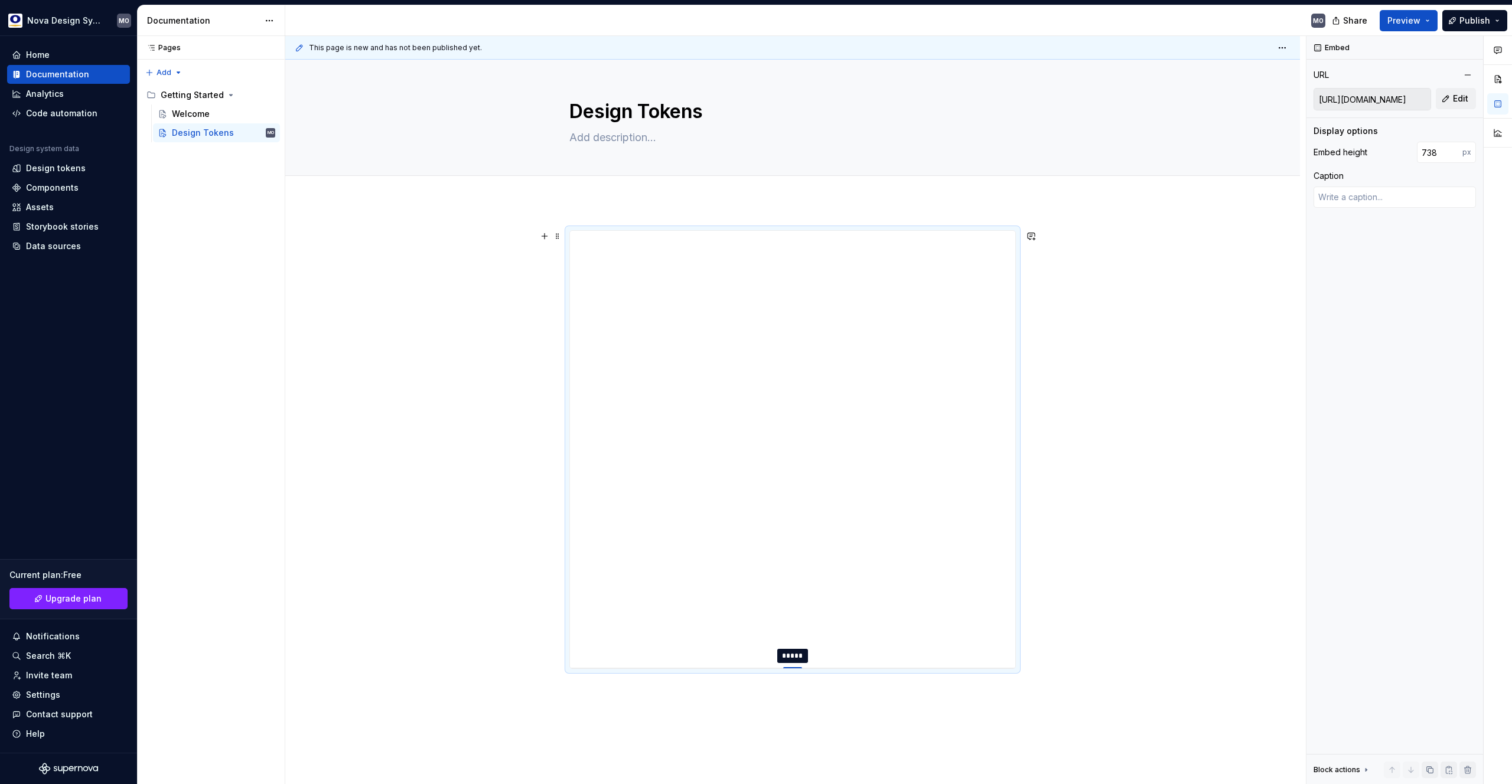
type input "737"
type textarea "*"
type input "735"
type textarea "*"
type input "730"
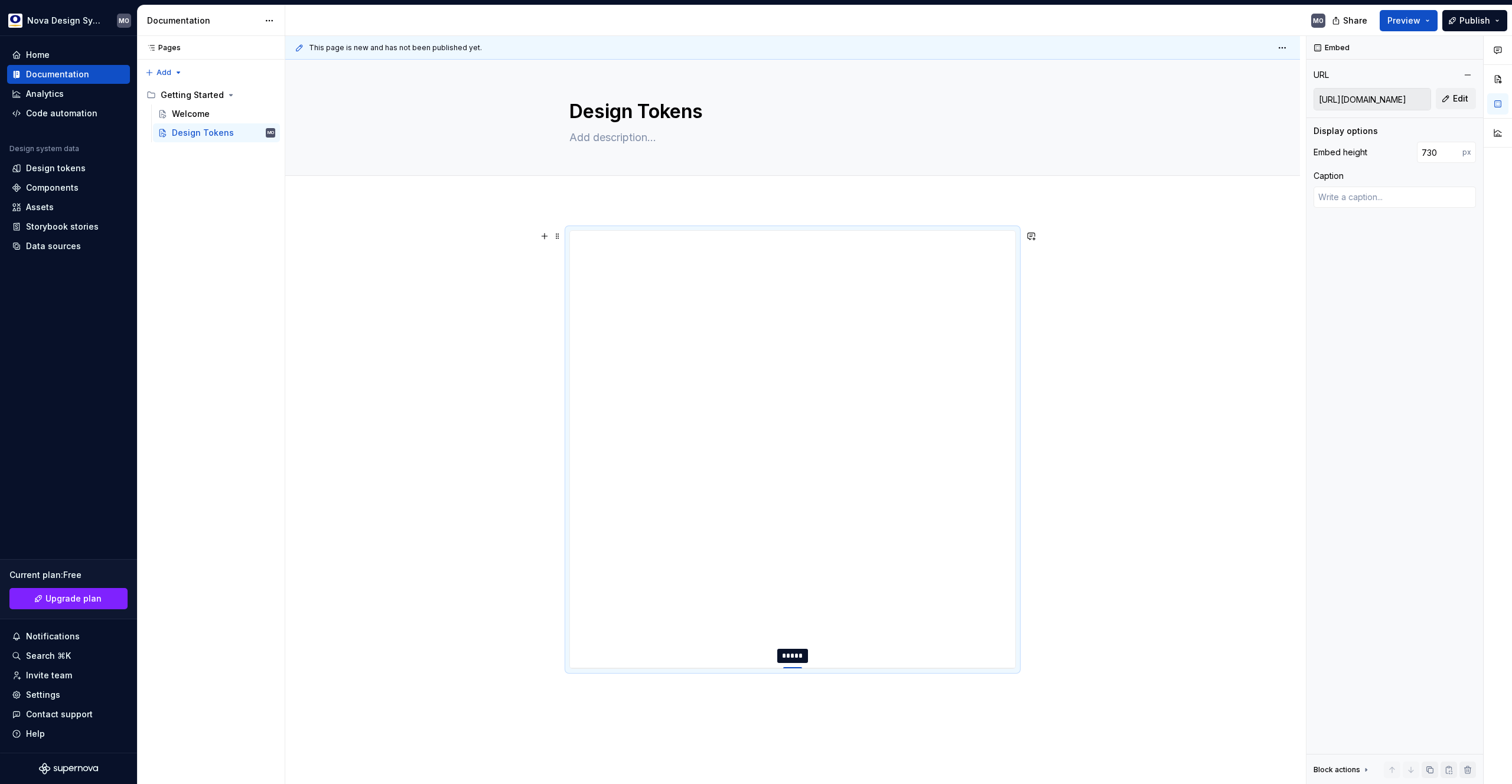
type textarea "*"
type input "724"
type textarea "*"
type input "720"
type textarea "*"
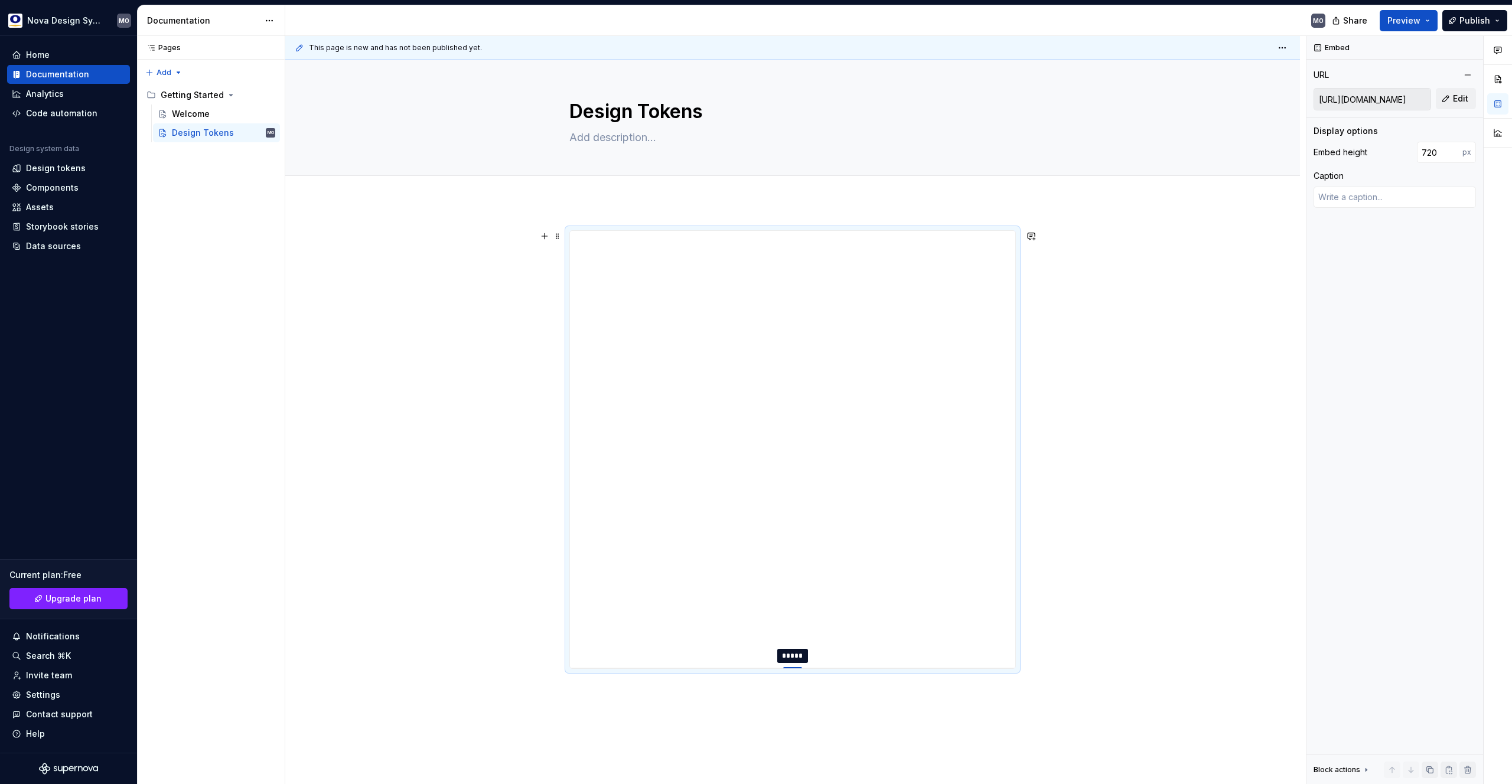
type input "713"
type textarea "*"
type input "700"
type textarea "*"
type input "690"
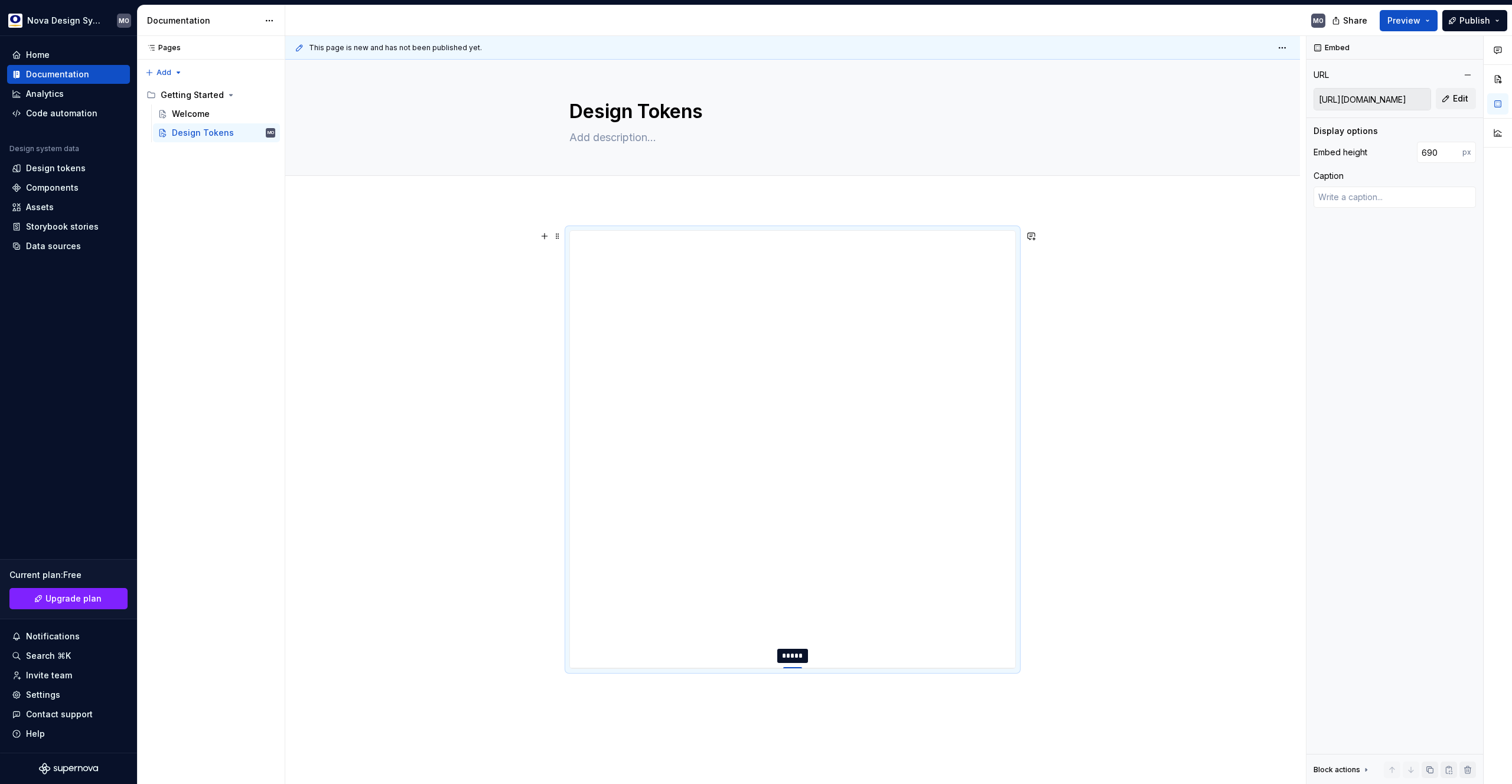
type textarea "*"
type input "683"
type textarea "*"
type input "679"
type textarea "*"
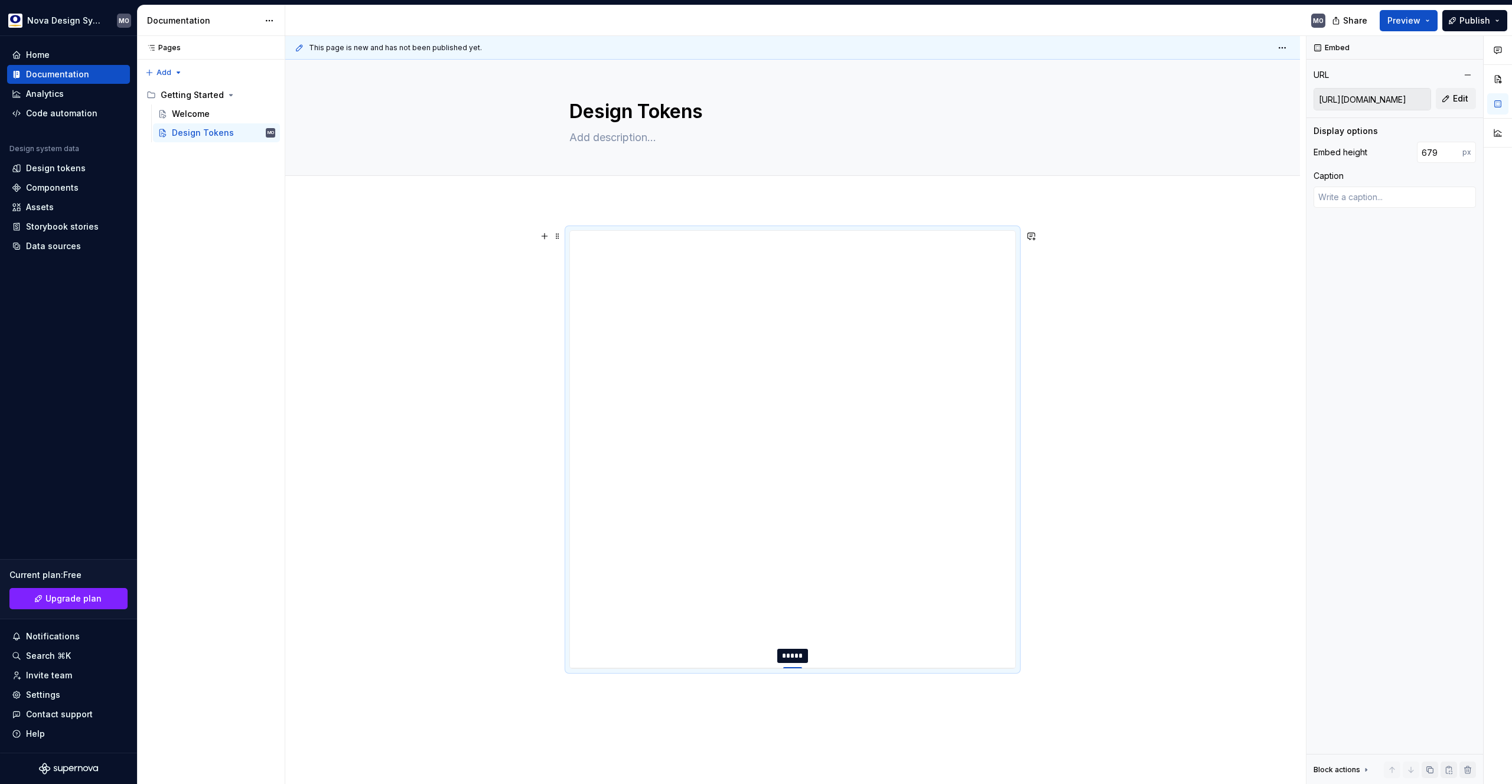
type input "675"
type textarea "*"
type input "674"
type textarea "*"
type input "673"
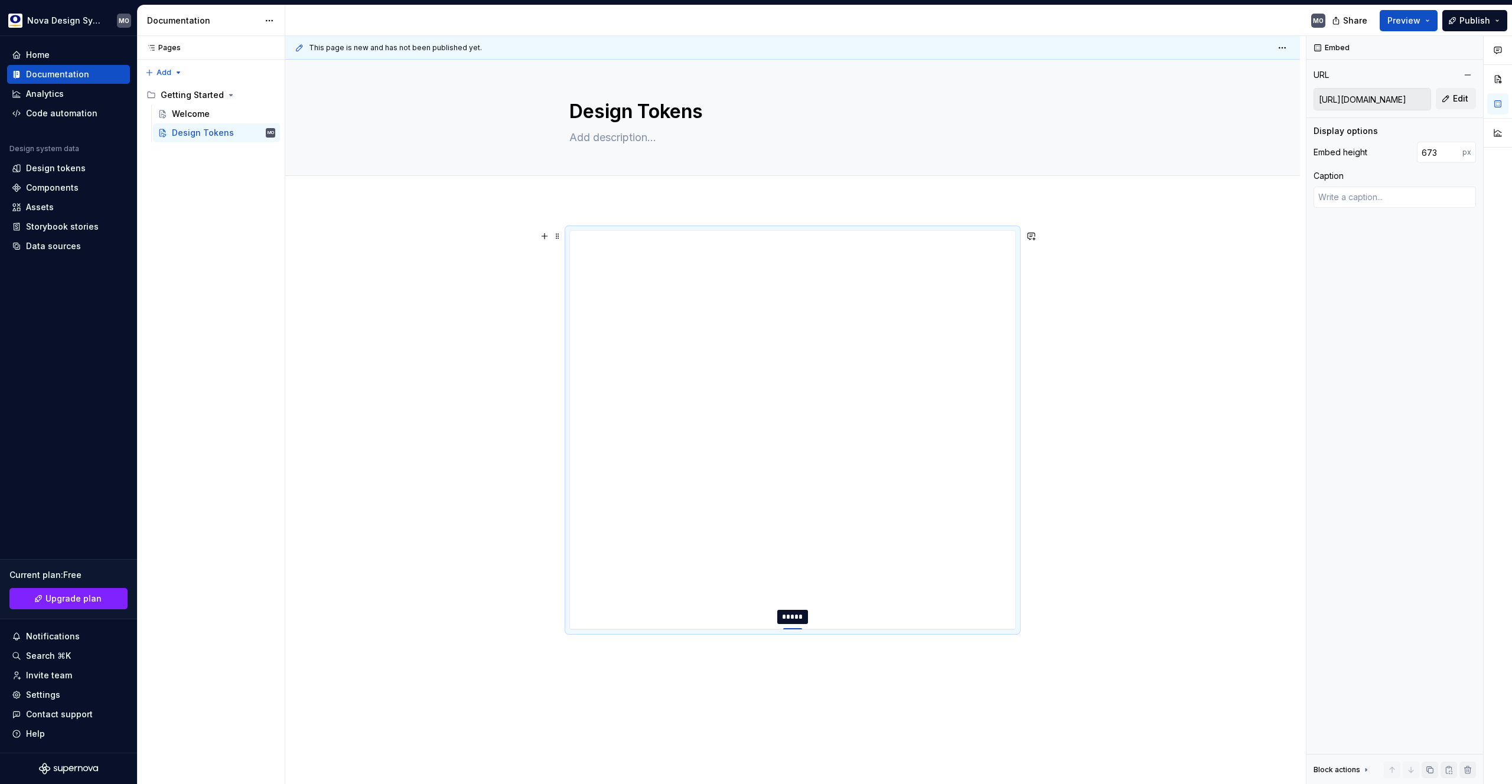
type textarea "*"
type input "672"
type textarea "*"
type input "671"
drag, startPoint x: 792, startPoint y: 467, endPoint x: 806, endPoint y: 618, distance: 151.6
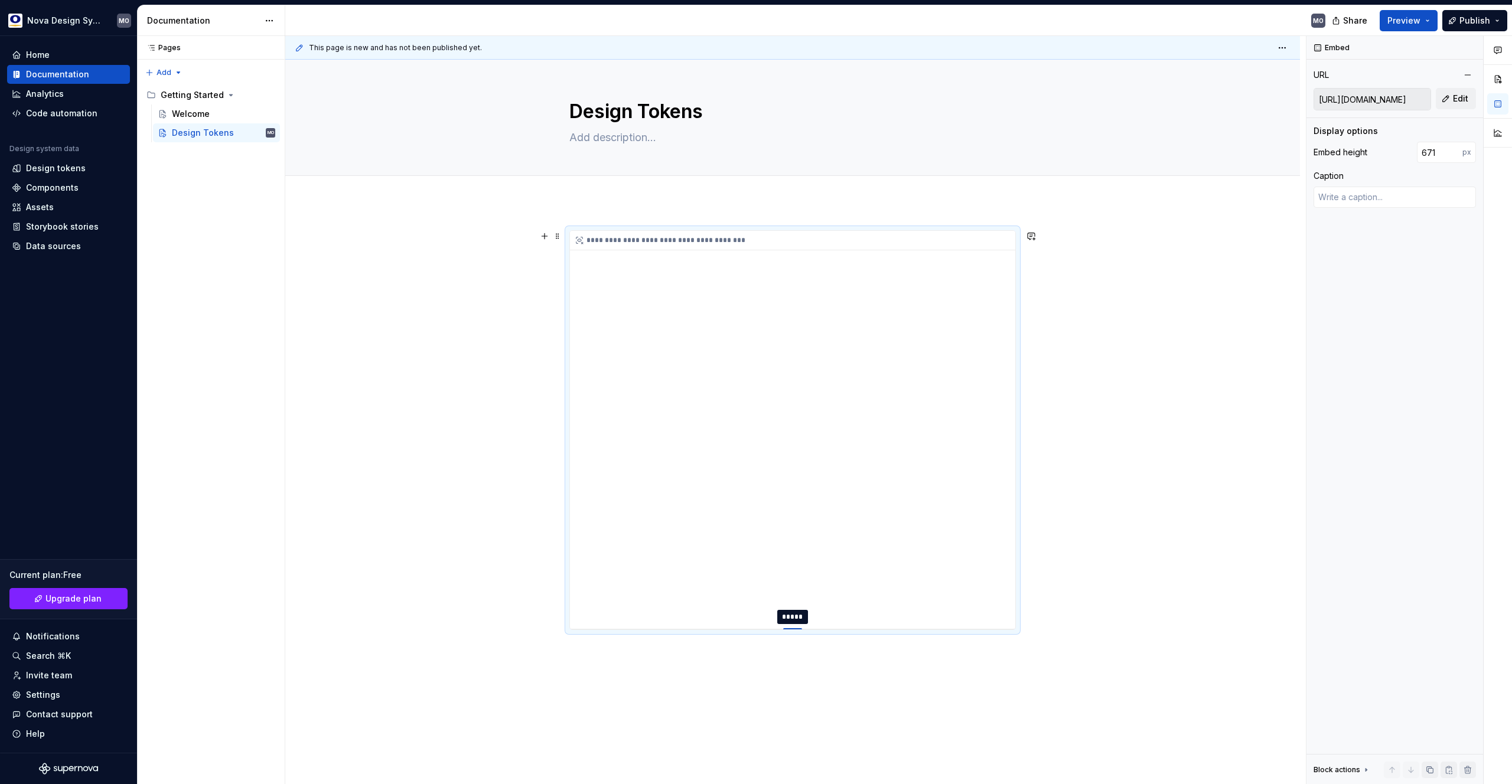
type textarea "*"
type input "670"
click at [584, 239] on div "**********" at bounding box center [793, 241] width 445 height 20
click at [1386, 97] on input "[URL][DOMAIN_NAME]" at bounding box center [1372, 99] width 116 height 22
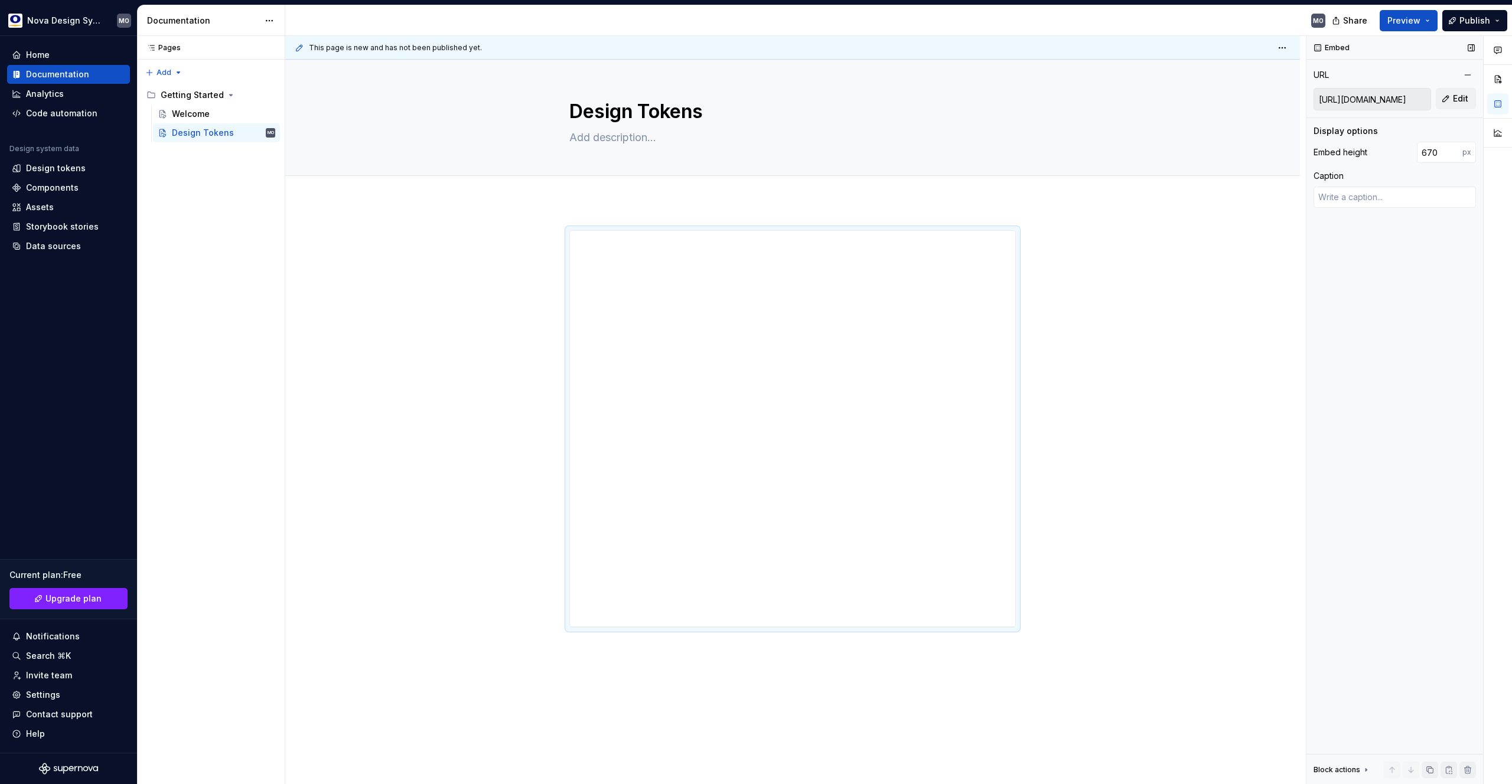
click at [1386, 97] on input "[URL][DOMAIN_NAME]" at bounding box center [1372, 99] width 116 height 22
click at [1458, 100] on span "Edit" at bounding box center [1461, 98] width 15 height 12
type textarea "*"
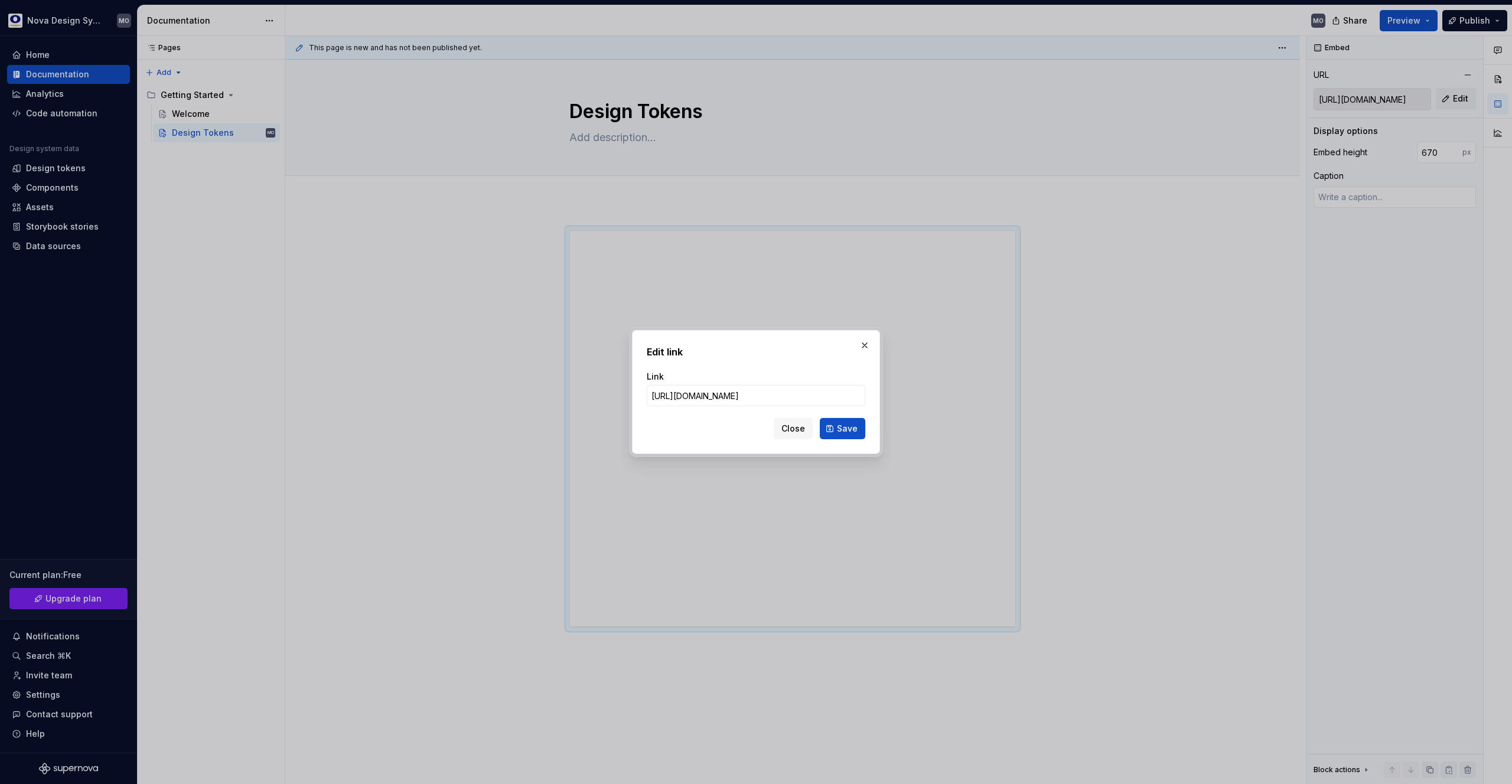
type input "[URL][DOMAIN_NAME]"
click button "Save" at bounding box center [842, 429] width 45 height 22
type textarea "*"
type input "[URL][DOMAIN_NAME]"
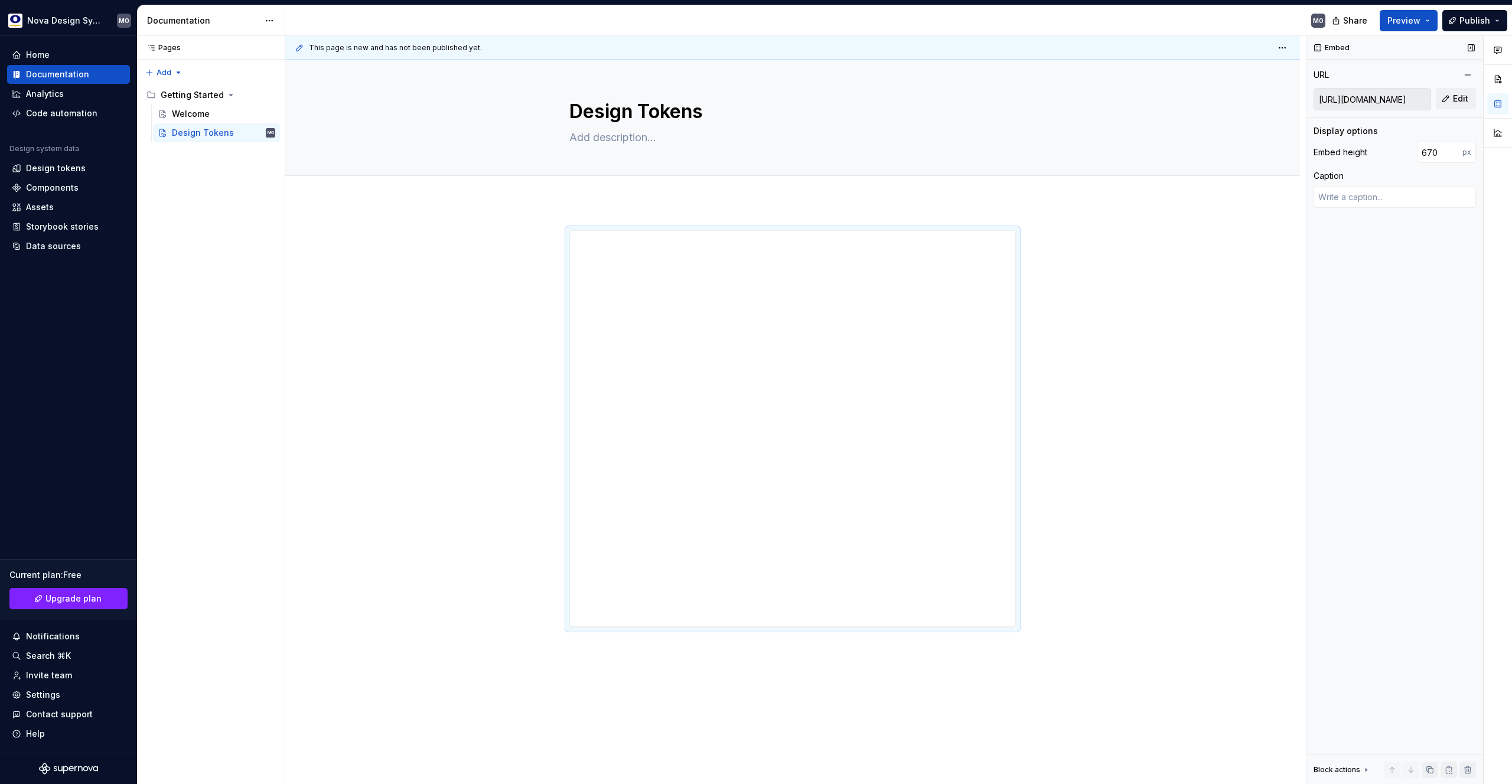
click at [1376, 99] on input "[URL][DOMAIN_NAME]" at bounding box center [1372, 99] width 116 height 22
click at [1408, 18] on span "Preview" at bounding box center [1404, 20] width 33 height 12
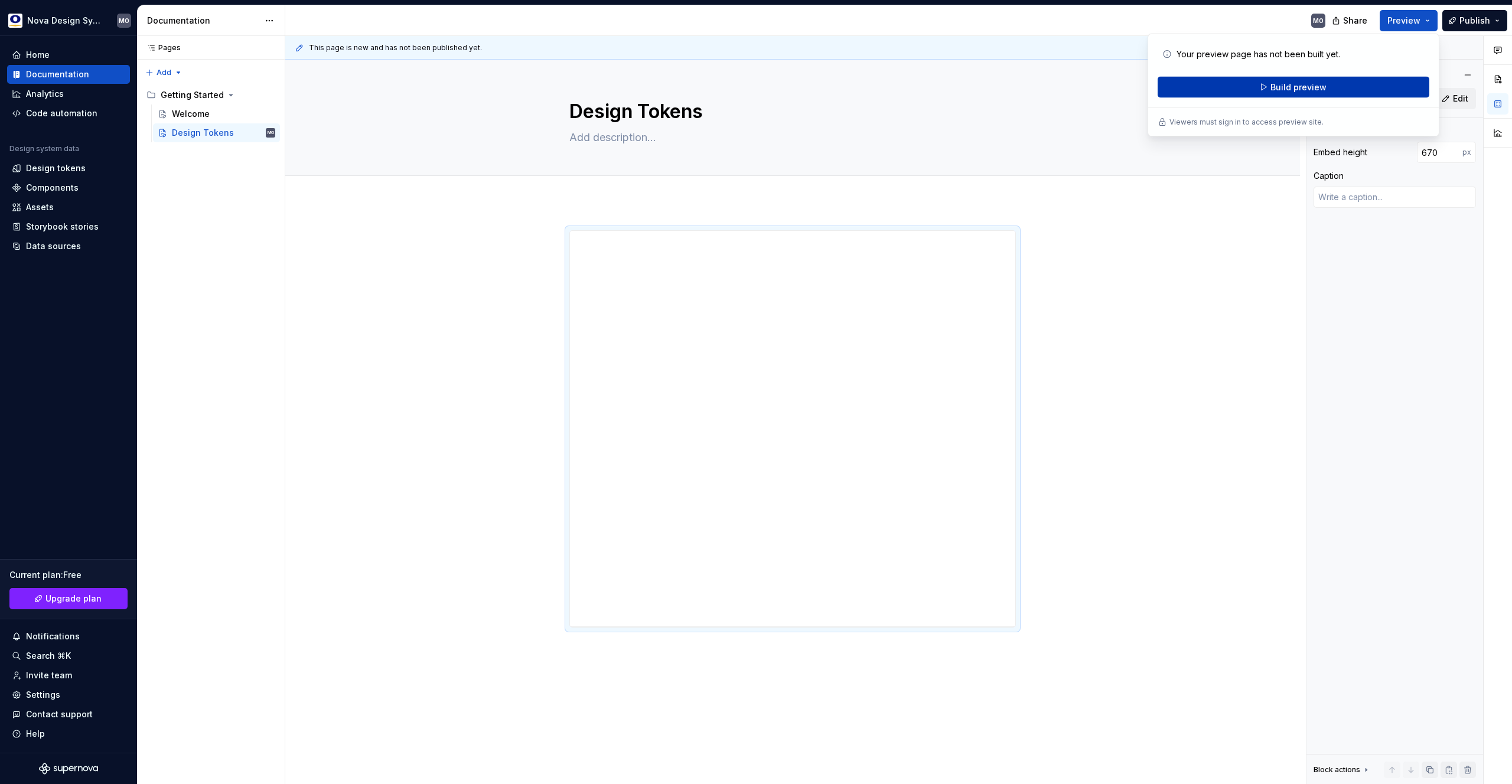
click at [1301, 88] on span "Build preview" at bounding box center [1298, 87] width 56 height 12
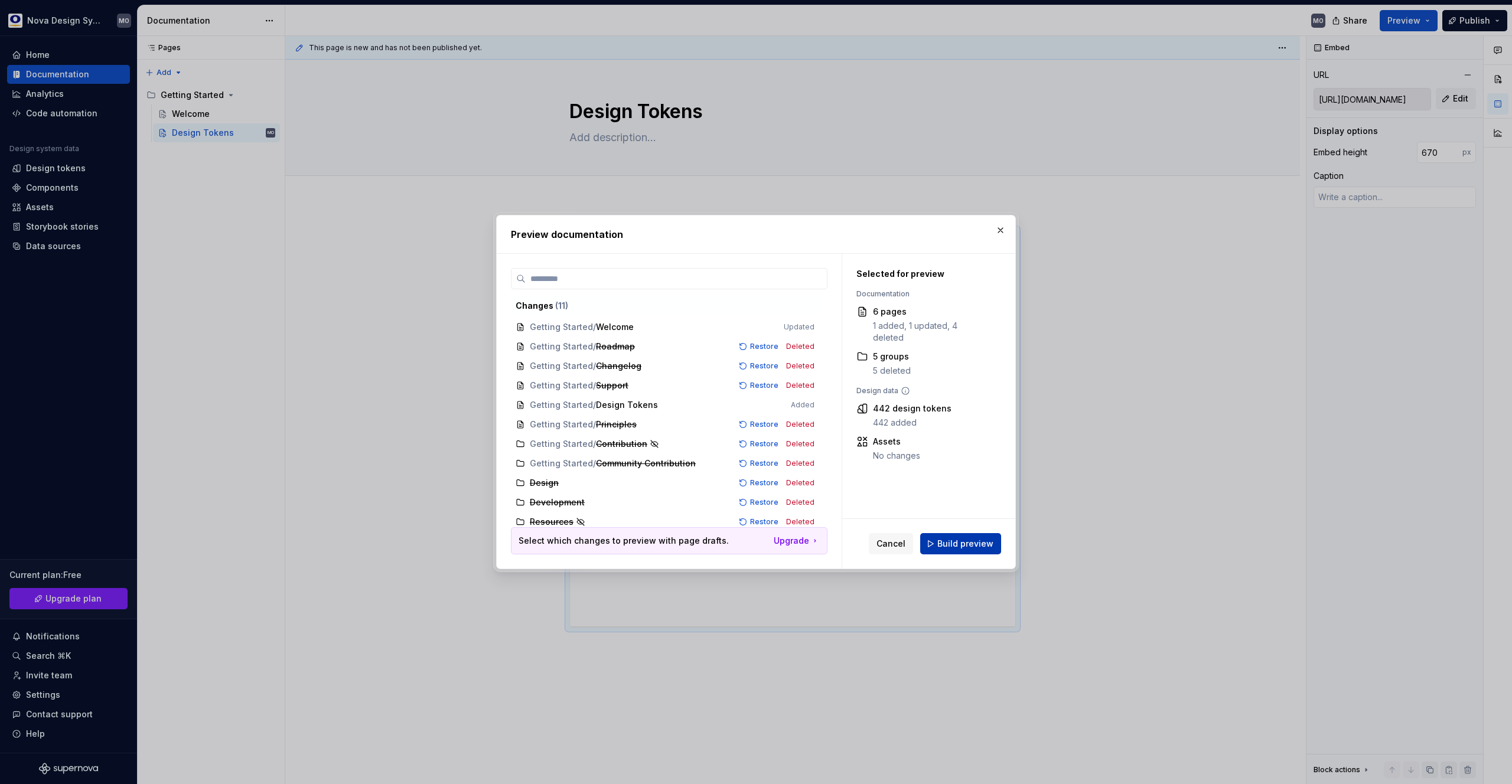
click at [953, 548] on span "Build preview" at bounding box center [966, 543] width 56 height 12
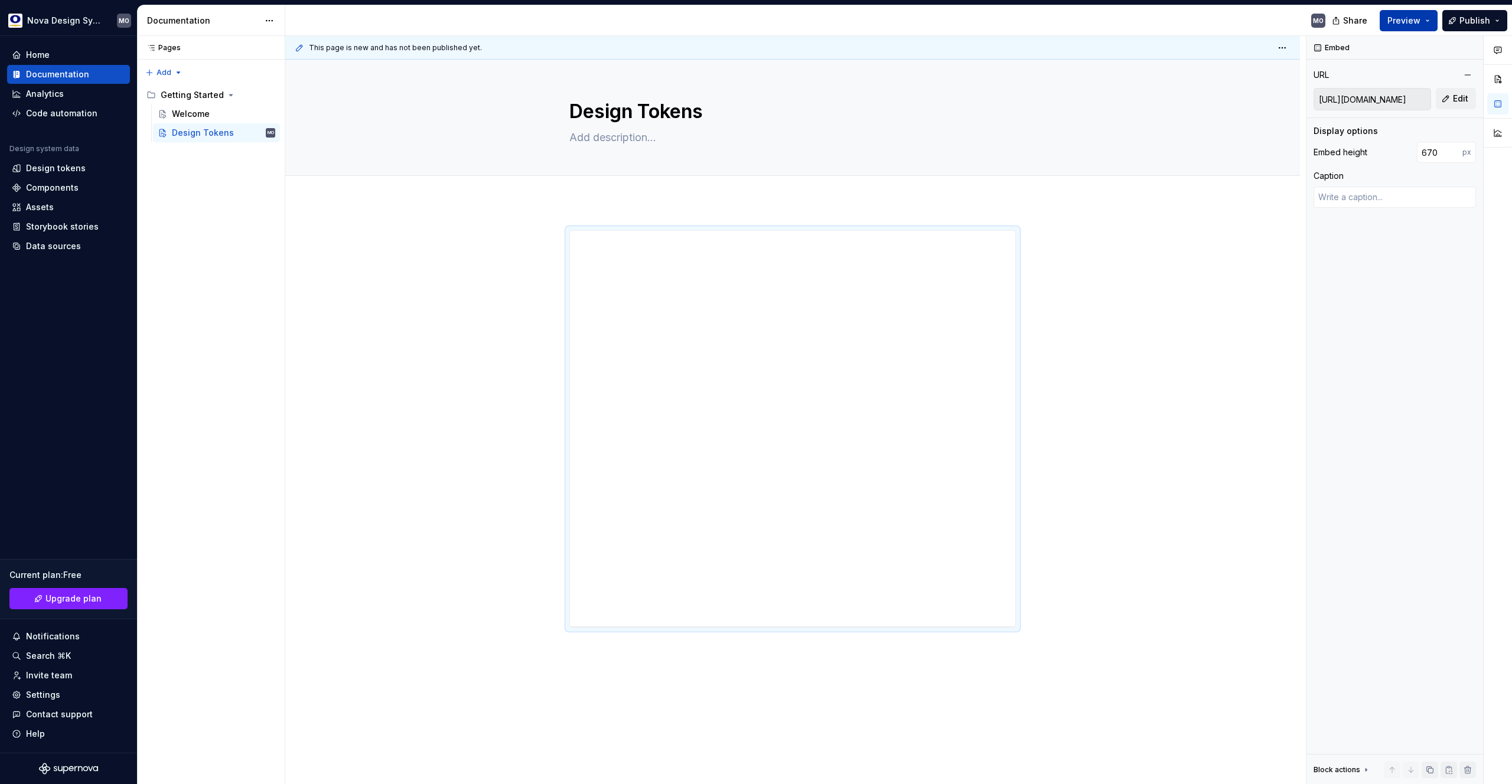
click at [1416, 21] on span "Preview" at bounding box center [1404, 20] width 33 height 12
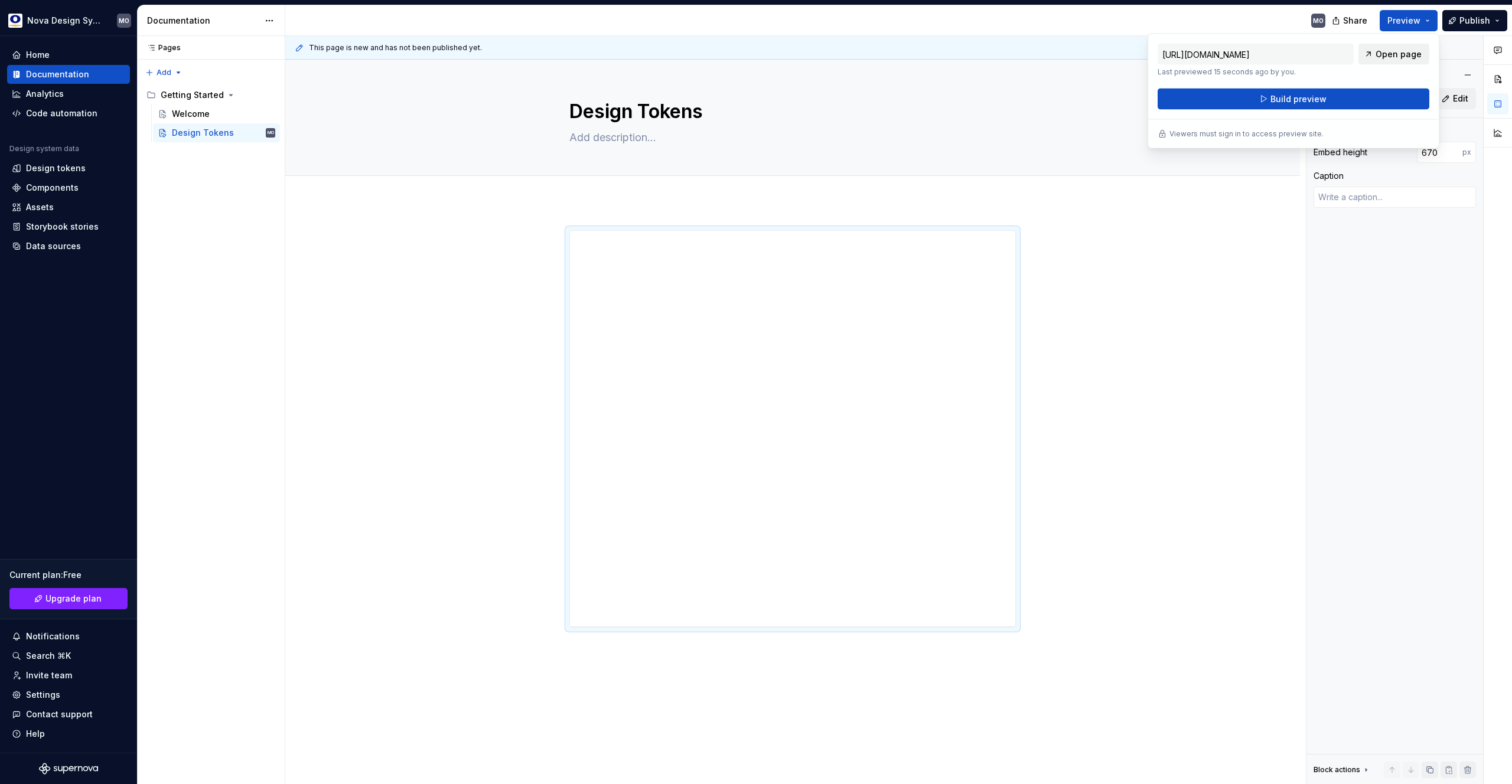
click at [1396, 52] on span "Open page" at bounding box center [1398, 54] width 46 height 12
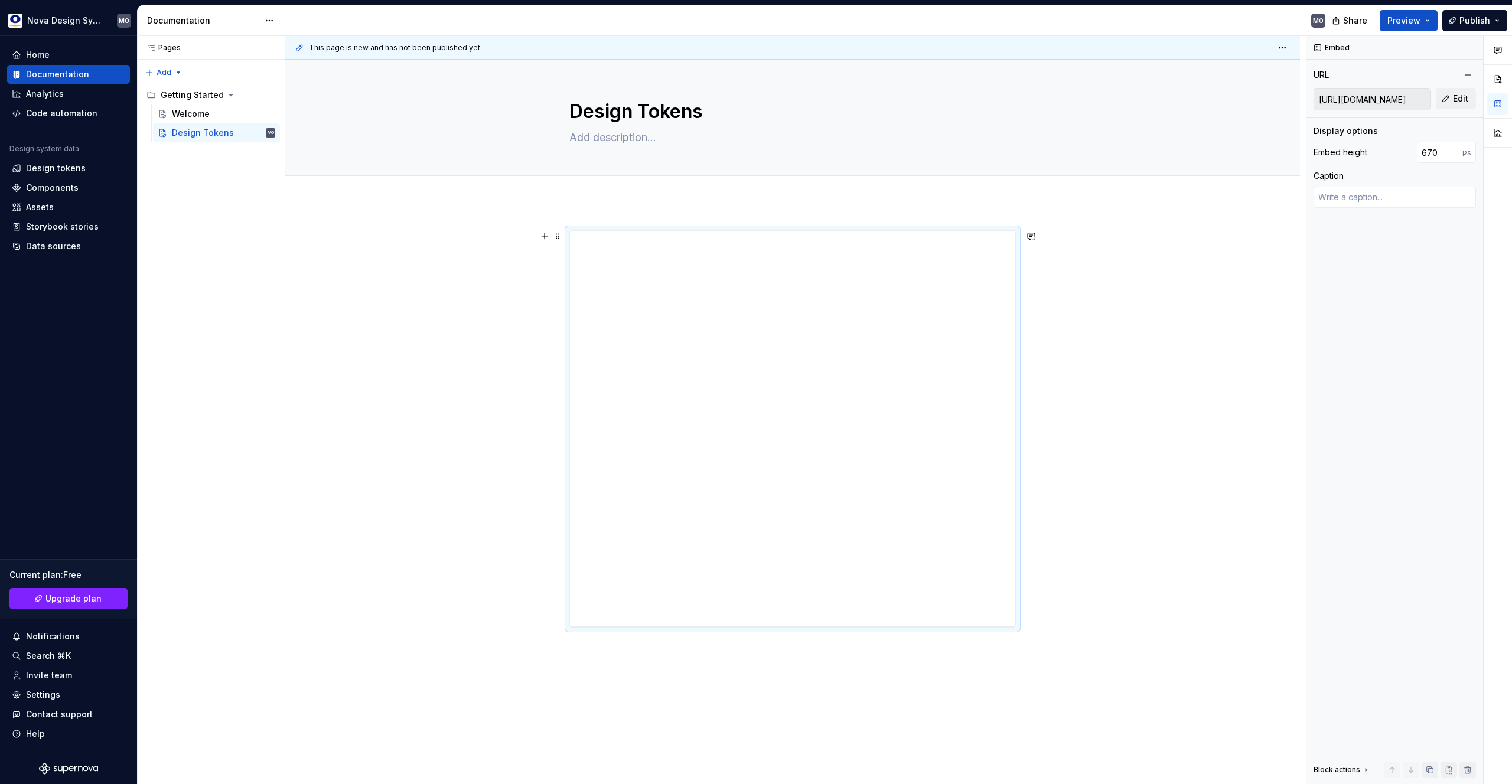
click at [1181, 253] on div "**********" at bounding box center [792, 539] width 1014 height 675
click at [942, 300] on div "**********" at bounding box center [793, 428] width 445 height 396
click at [1462, 101] on span "Edit" at bounding box center [1461, 98] width 15 height 12
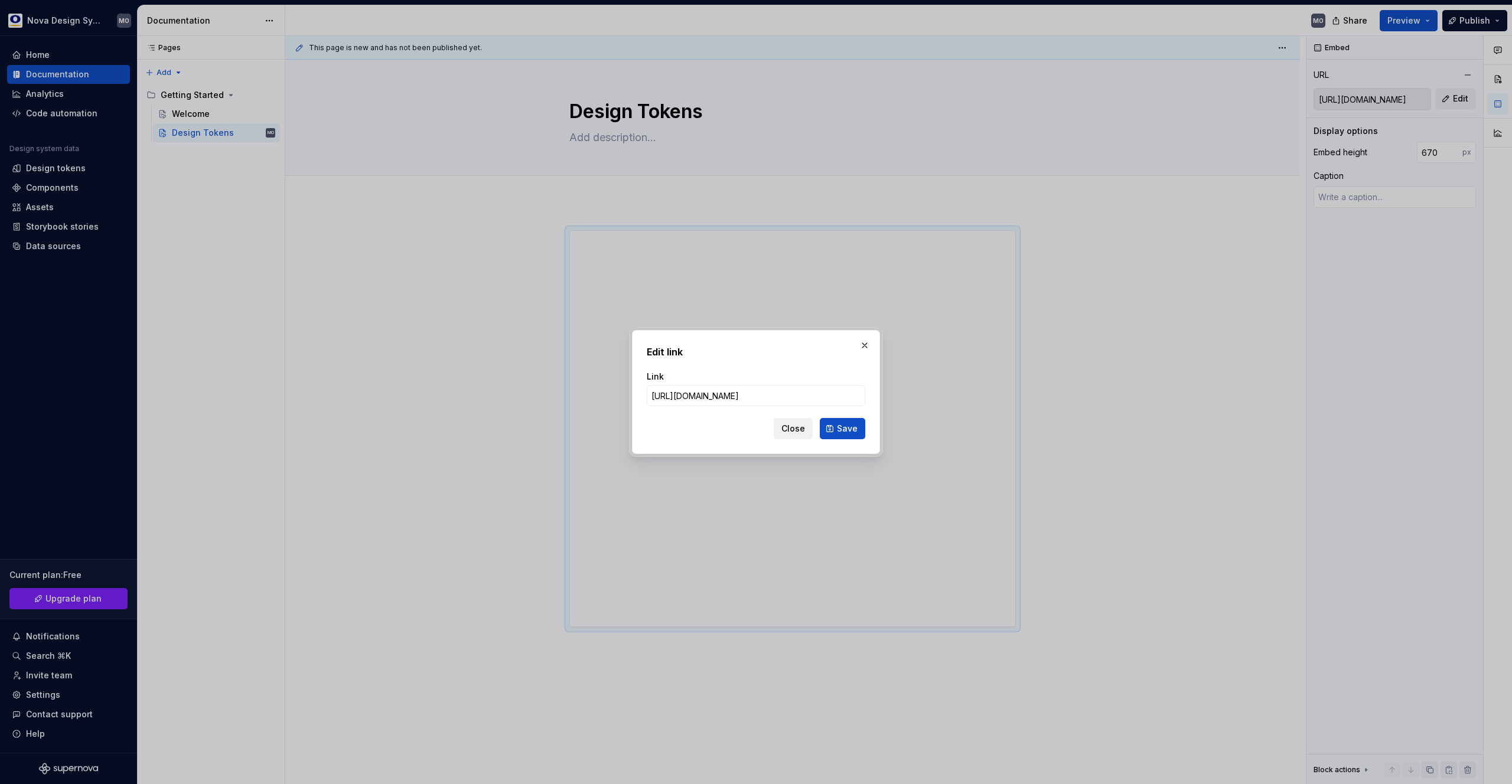
click at [799, 428] on span "Close" at bounding box center [793, 428] width 23 height 12
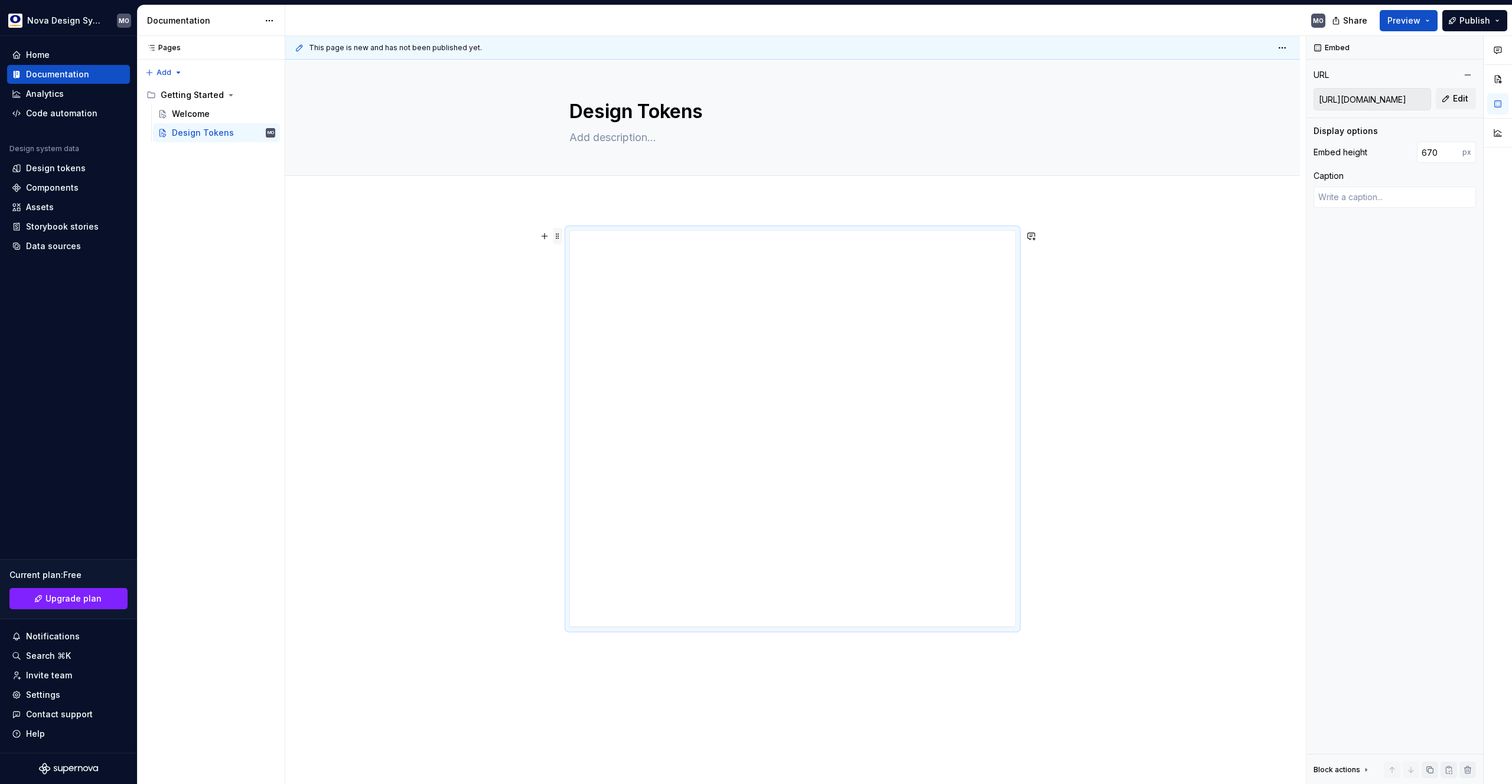
click at [556, 239] on span at bounding box center [557, 236] width 9 height 16
click at [589, 345] on div "Delete" at bounding box center [612, 340] width 77 height 12
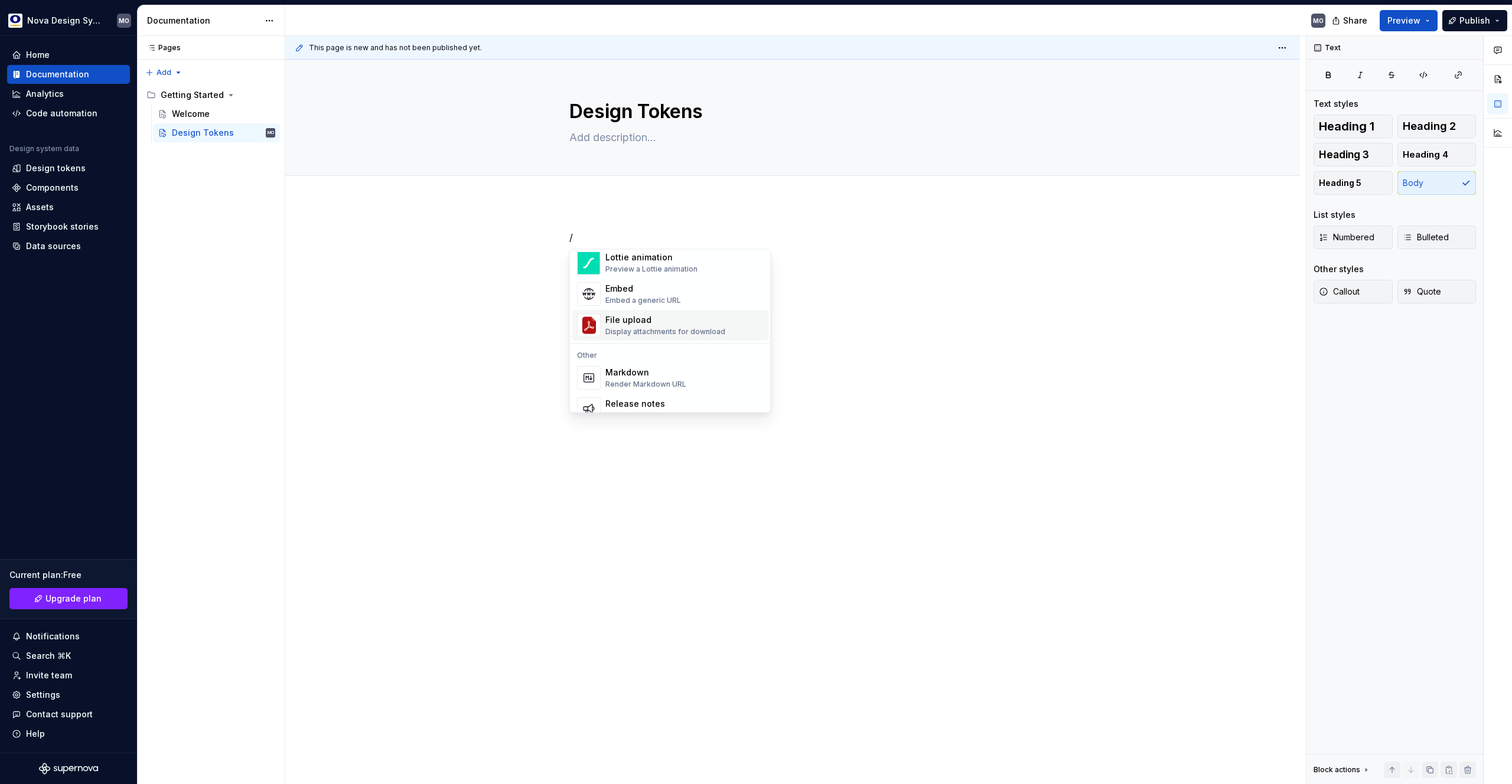
scroll to position [690, 0]
click at [655, 281] on div "Embed" at bounding box center [643, 278] width 76 height 12
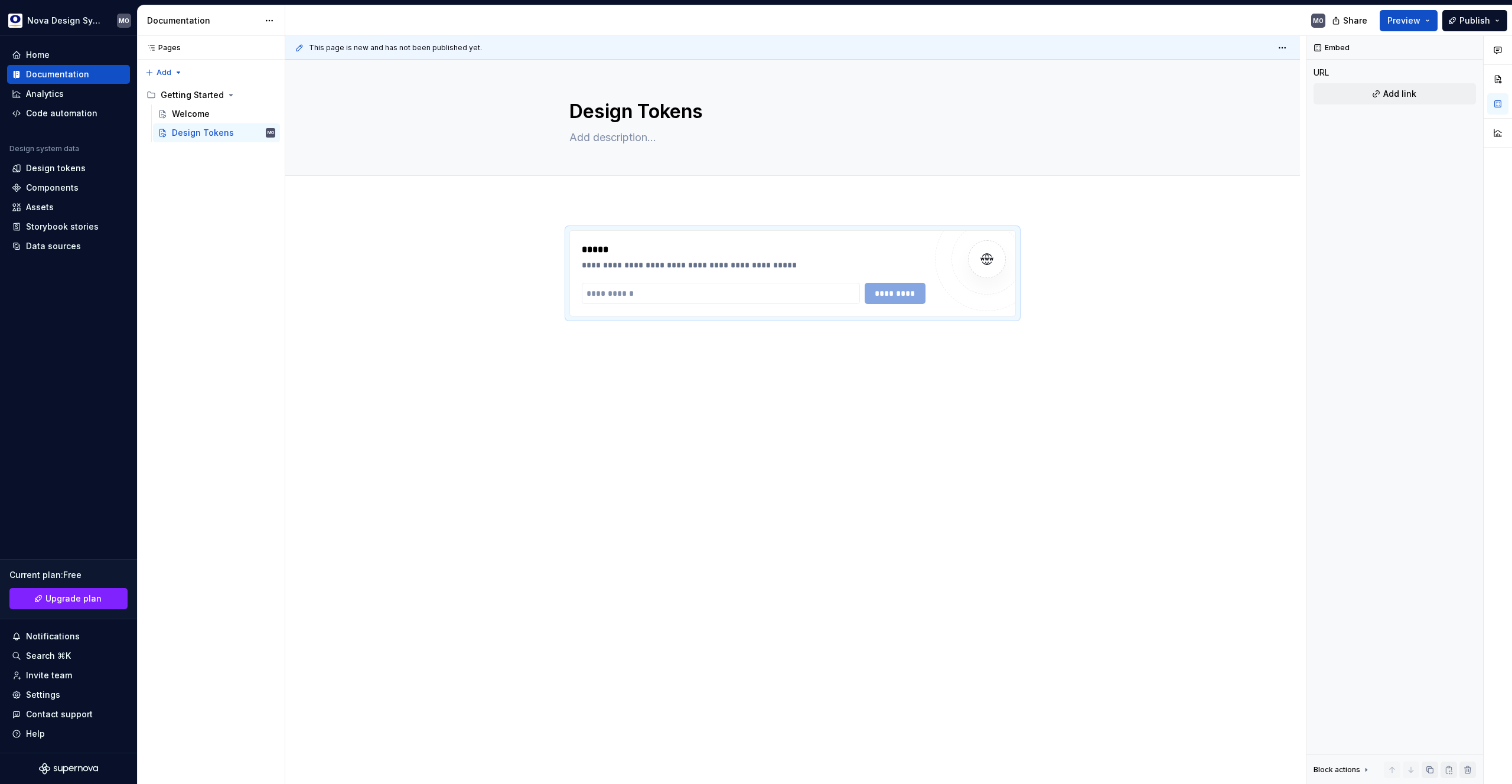
type textarea "*"
click at [654, 294] on input "text" at bounding box center [720, 294] width 279 height 22
type input "*"
type input "**********"
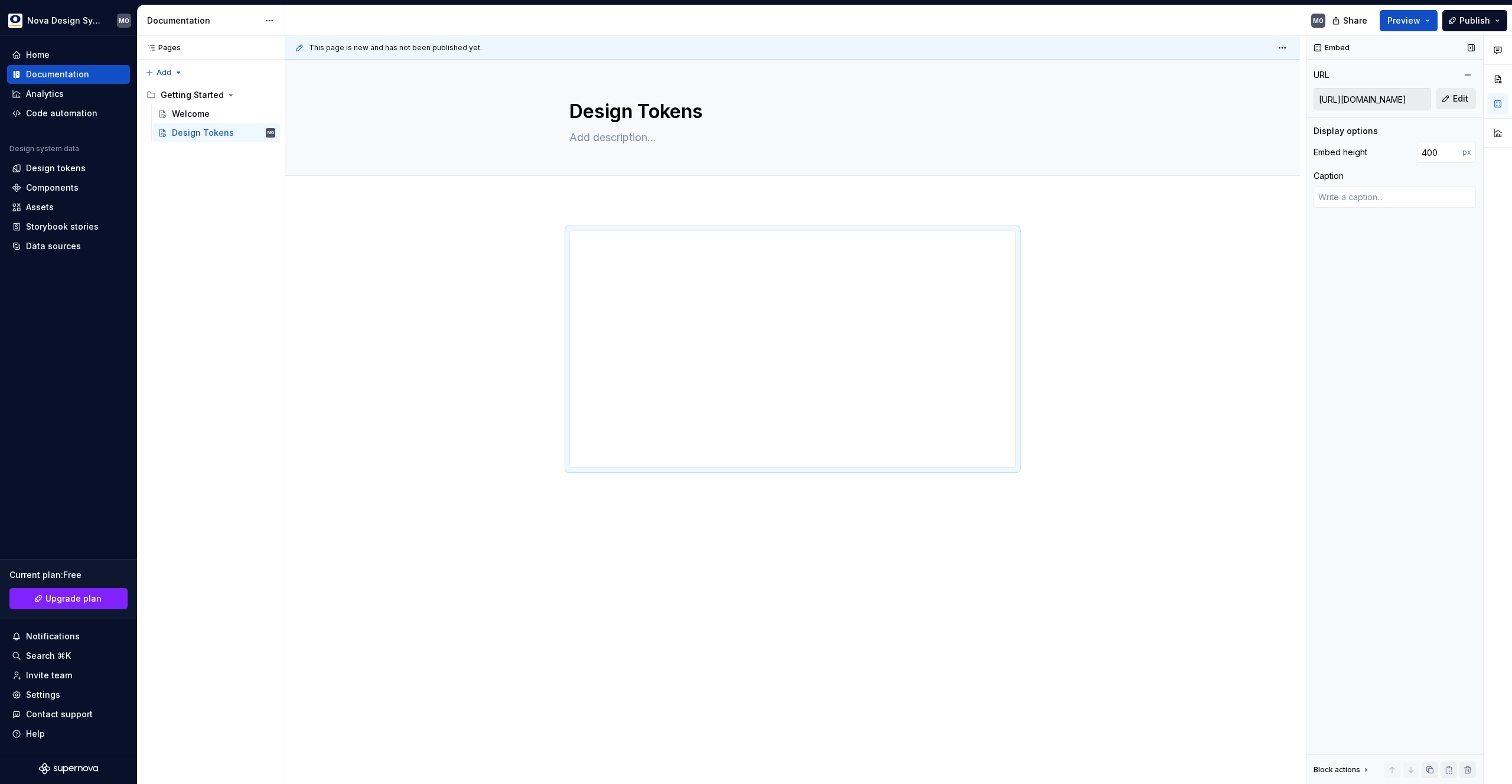
click at [1464, 97] on span "Edit" at bounding box center [1461, 98] width 15 height 12
type textarea "*"
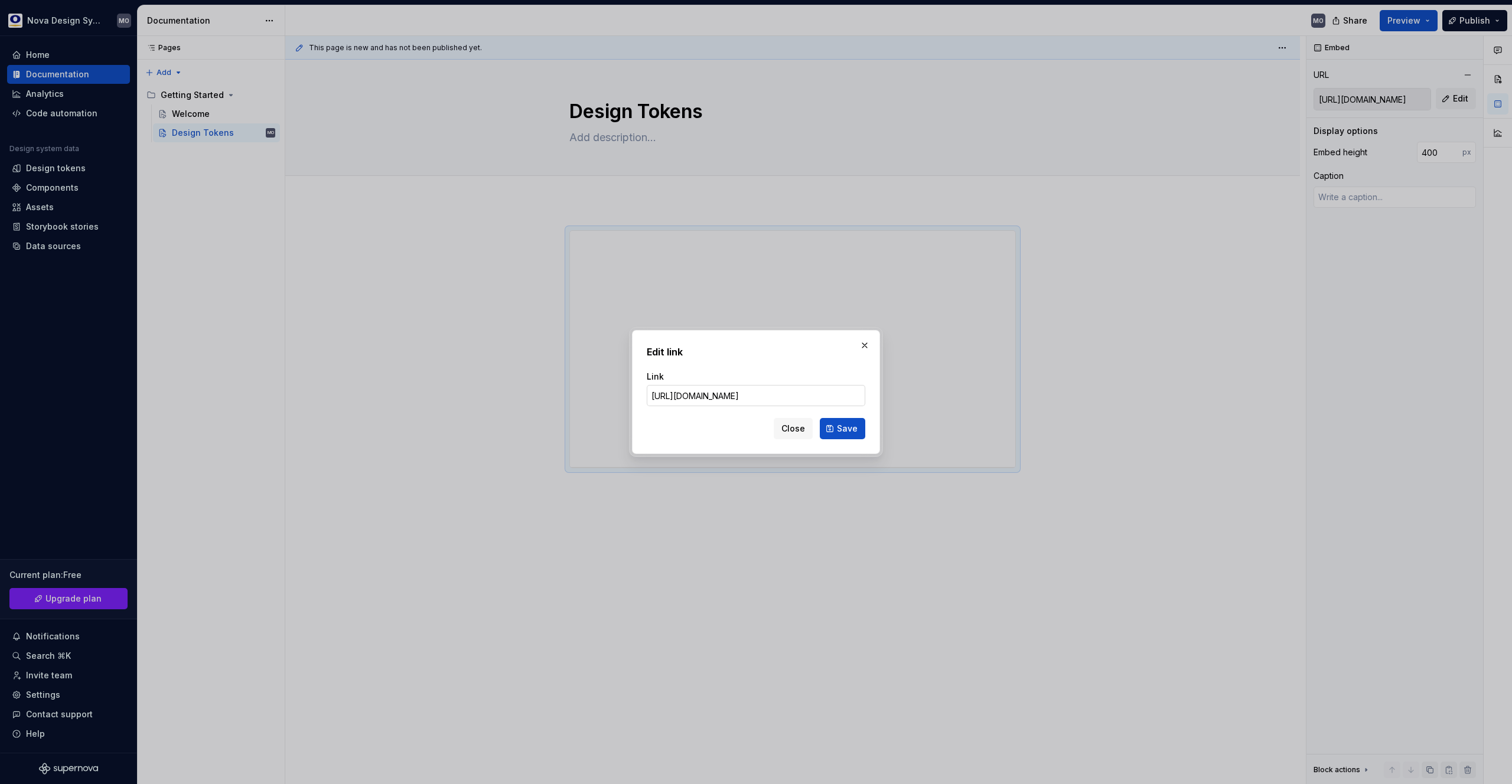
click at [727, 398] on input "[URL][DOMAIN_NAME]" at bounding box center [756, 396] width 218 height 22
click at [790, 434] on button "Close" at bounding box center [793, 429] width 39 height 22
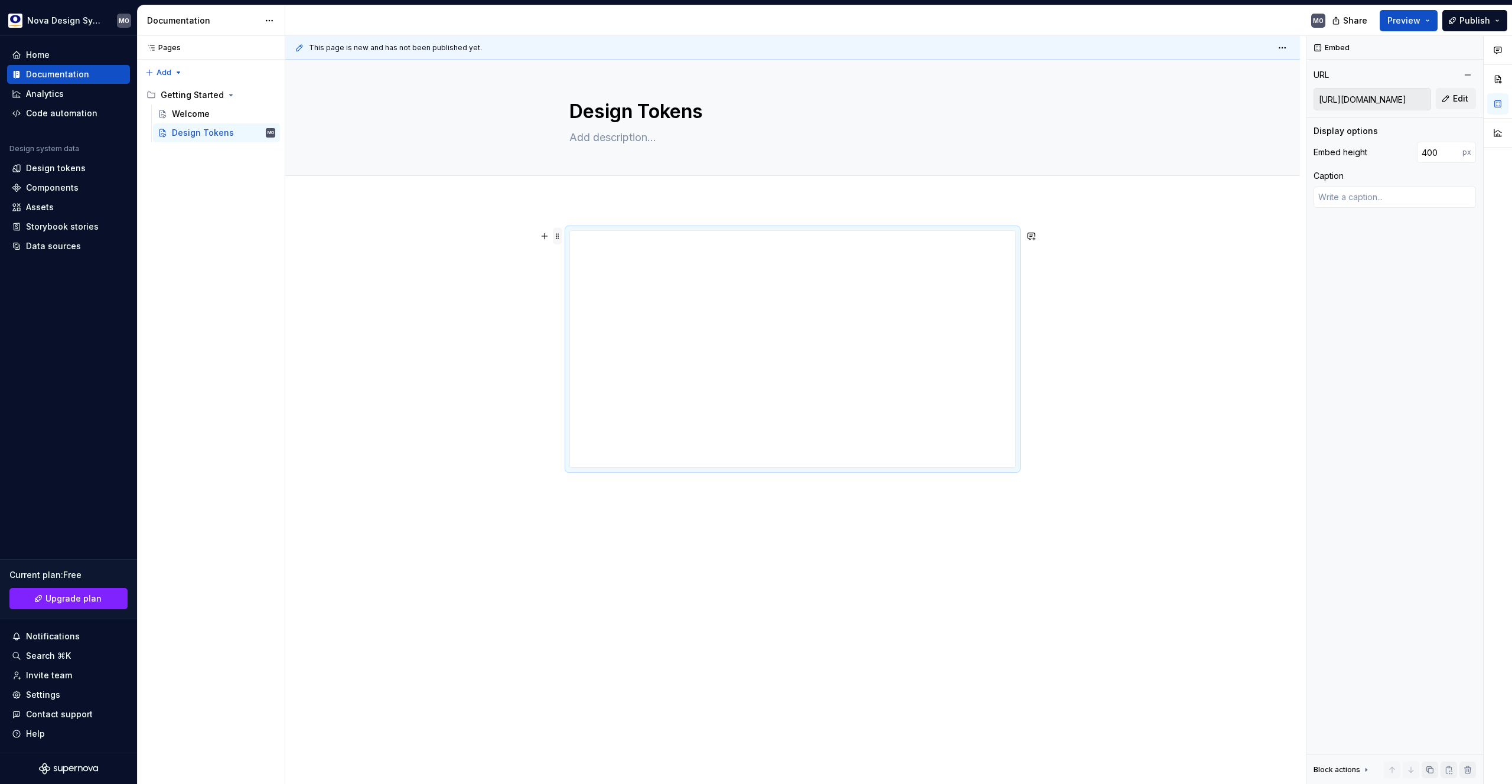
click at [555, 239] on span at bounding box center [557, 236] width 9 height 16
click at [586, 345] on div "Delete" at bounding box center [612, 340] width 77 height 12
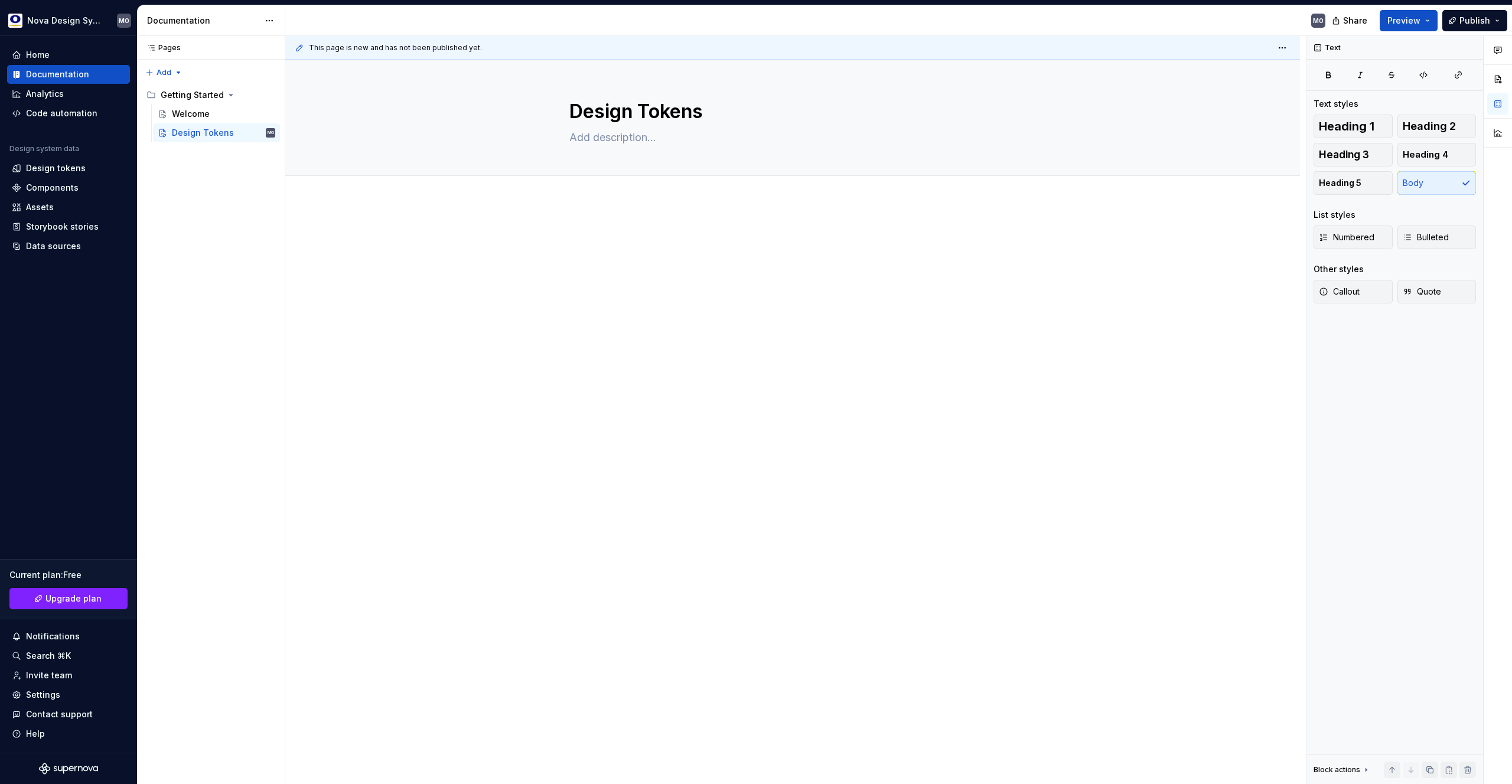
type textarea "*"
